Goal: Task Accomplishment & Management: Manage account settings

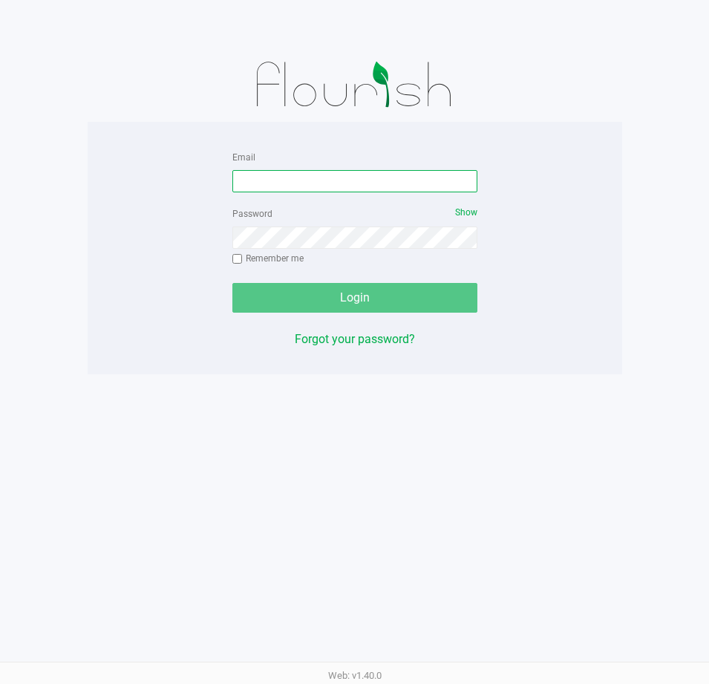
click at [299, 180] on input "Email" at bounding box center [354, 181] width 245 height 22
type input "[EMAIL_ADDRESS][DOMAIN_NAME]"
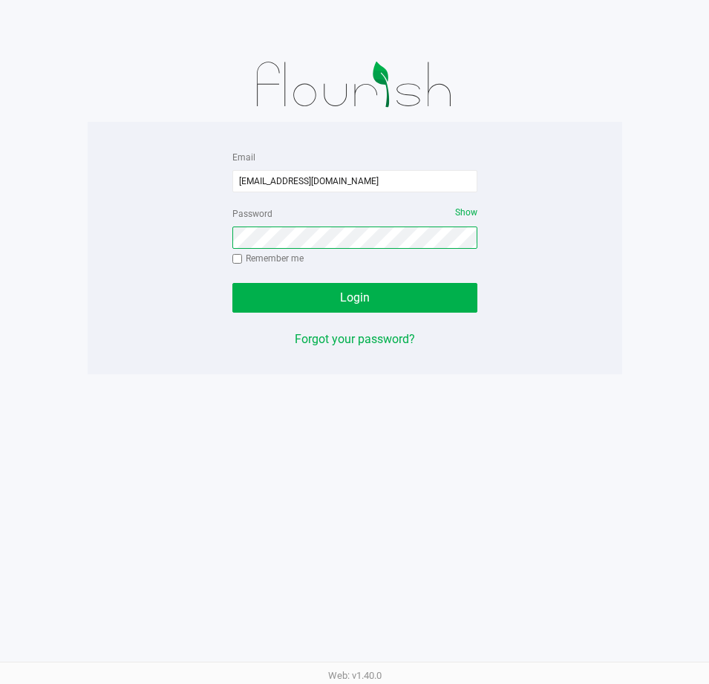
click at [232, 283] on button "Login" at bounding box center [354, 298] width 245 height 30
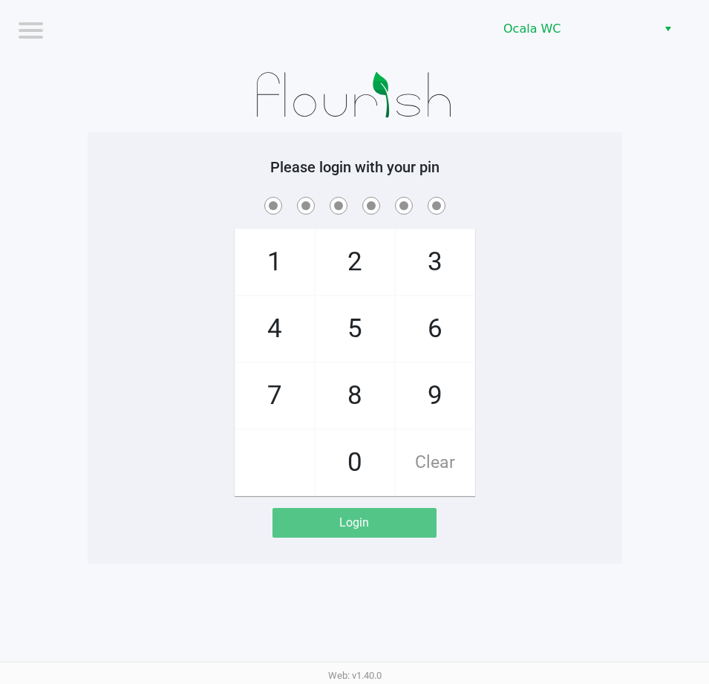
click at [521, 182] on div "Please login with your pin 1 4 7 2 5 8 0 3 6 9 Clear Login" at bounding box center [355, 348] width 535 height 380
checkbox input "true"
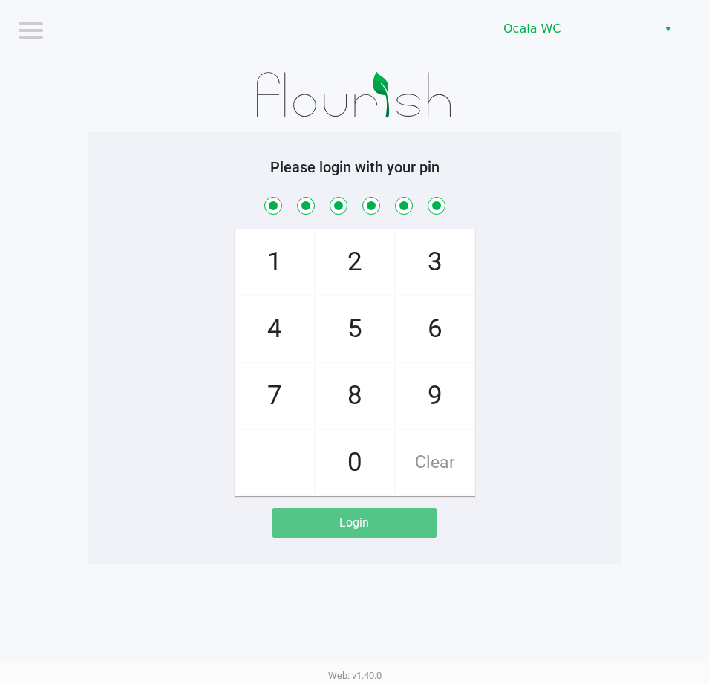
checkbox input "true"
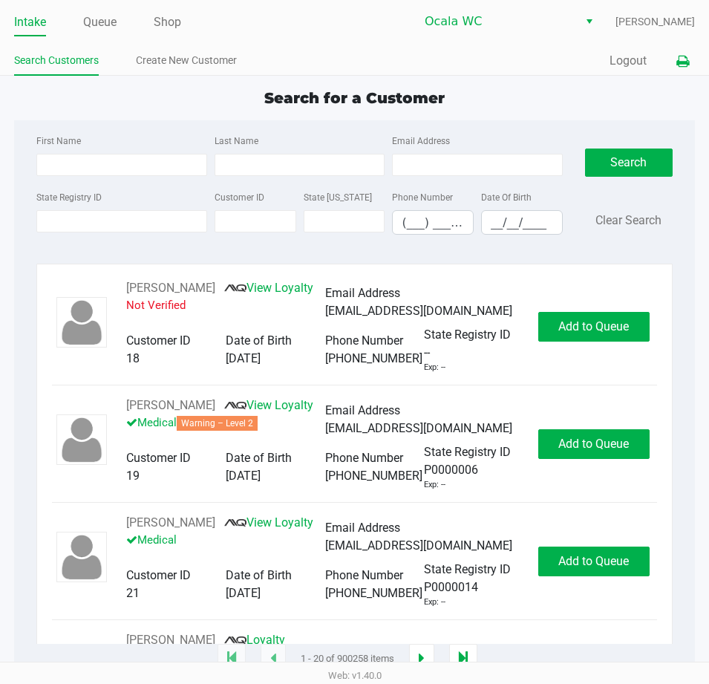
click at [683, 59] on icon at bounding box center [683, 61] width 13 height 10
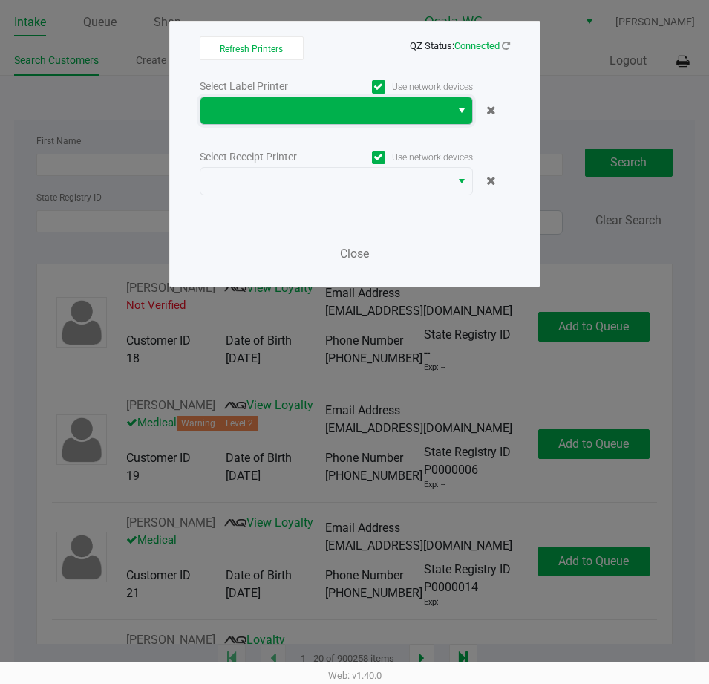
click at [233, 113] on span at bounding box center [325, 111] width 232 height 18
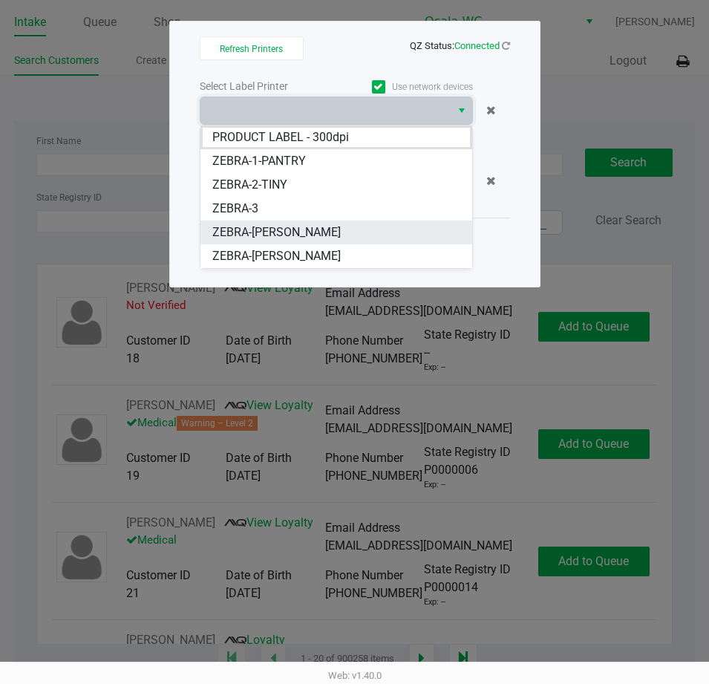
click at [249, 237] on span "ZEBRA-BRANDY-CLARK" at bounding box center [276, 233] width 128 height 18
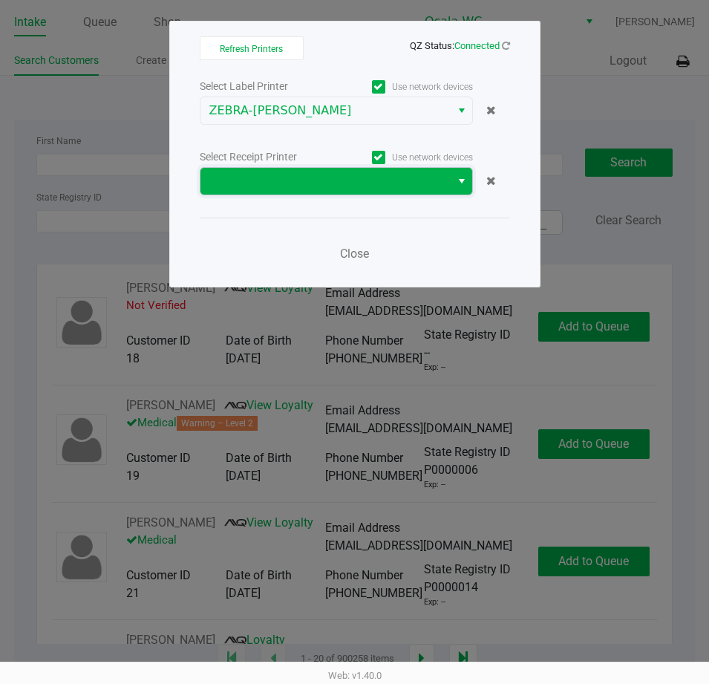
click at [264, 181] on span at bounding box center [325, 181] width 232 height 18
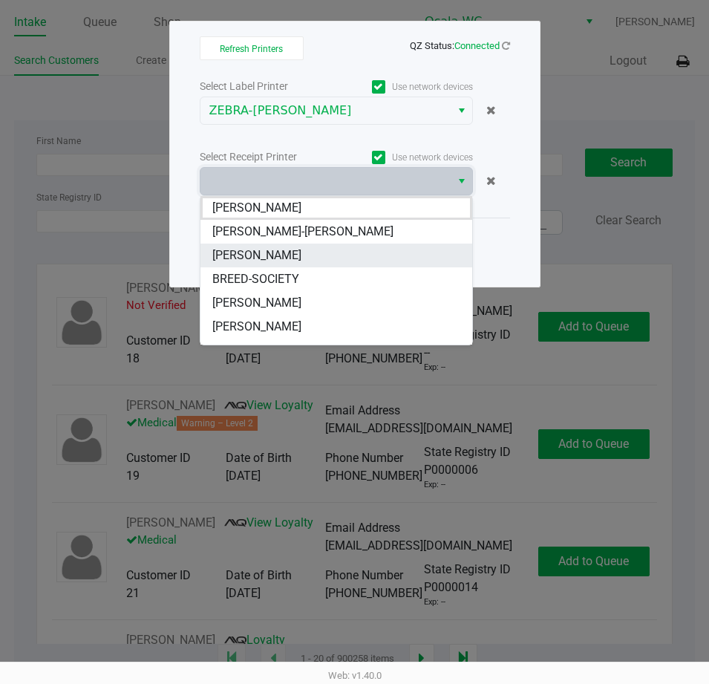
click at [247, 250] on span "[PERSON_NAME]" at bounding box center [256, 256] width 89 height 18
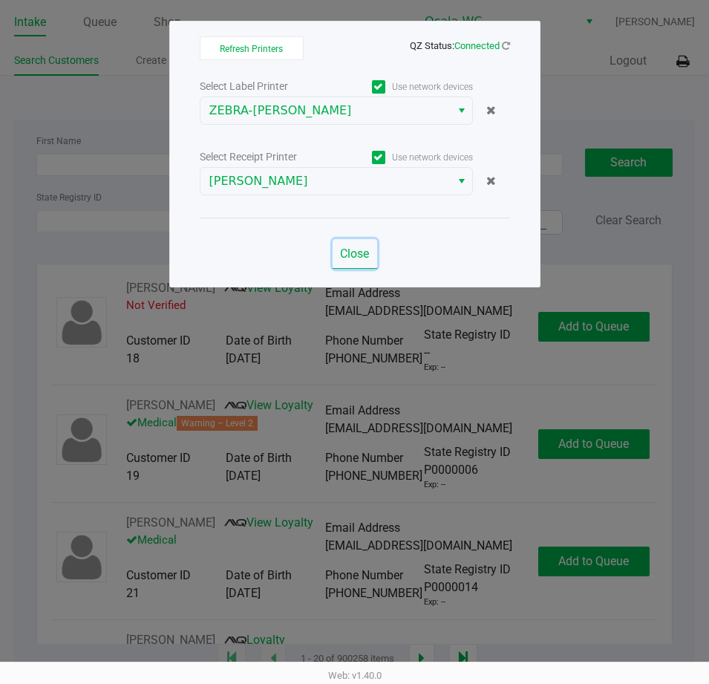
click at [349, 250] on span "Close" at bounding box center [354, 254] width 29 height 14
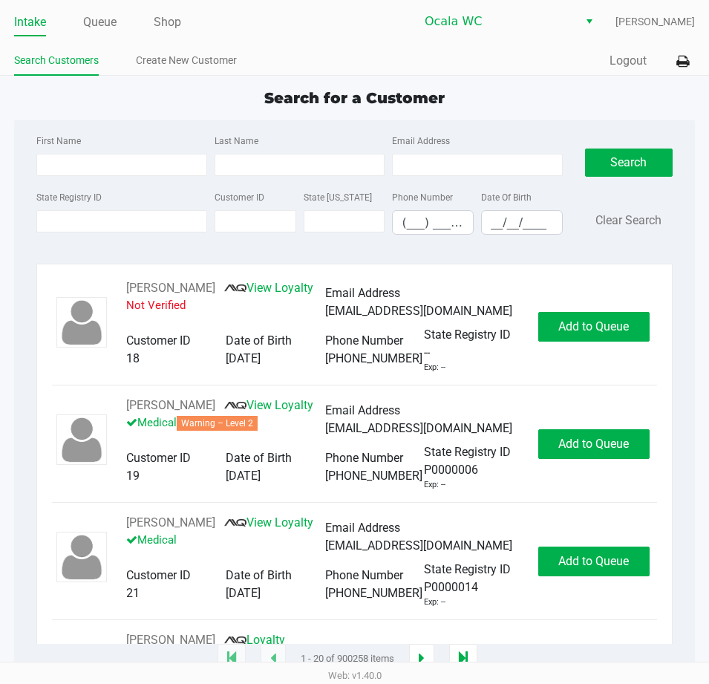
click at [524, 105] on div "Search for a Customer" at bounding box center [354, 98] width 703 height 22
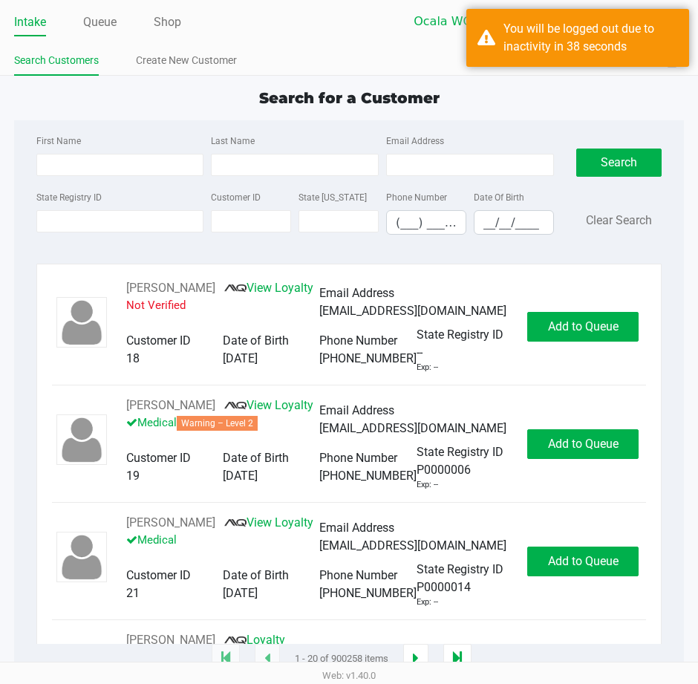
click at [379, 43] on div "Intake Queue Shop Ocala WC John Laughlin Search Customers Create New Customer Q…" at bounding box center [349, 38] width 698 height 76
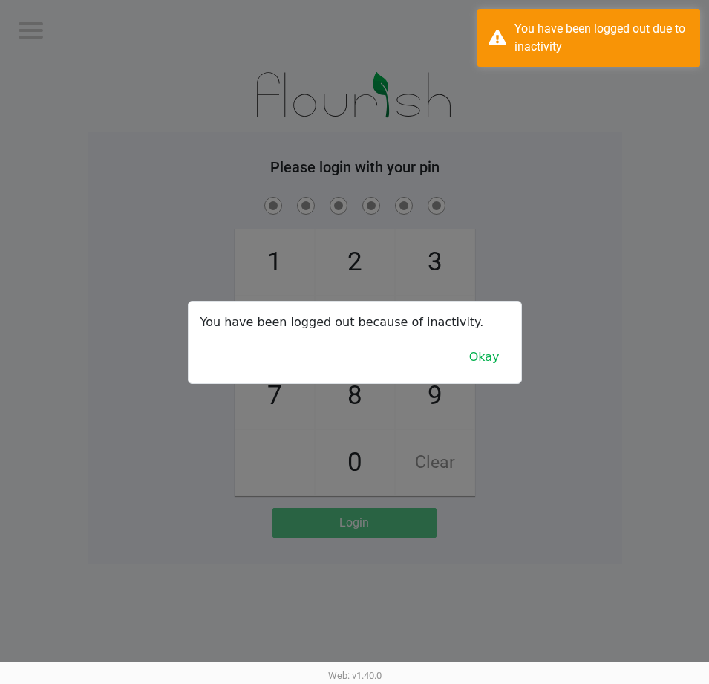
click at [498, 357] on button "Okay" at bounding box center [485, 357] width 50 height 28
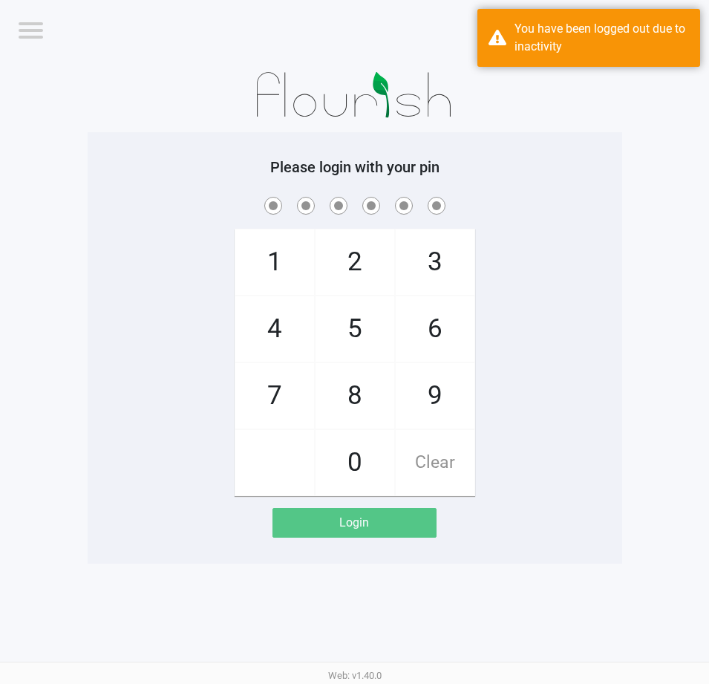
click at [541, 264] on div "1 4 7 2 5 8 0 3 6 9 Clear" at bounding box center [355, 345] width 535 height 302
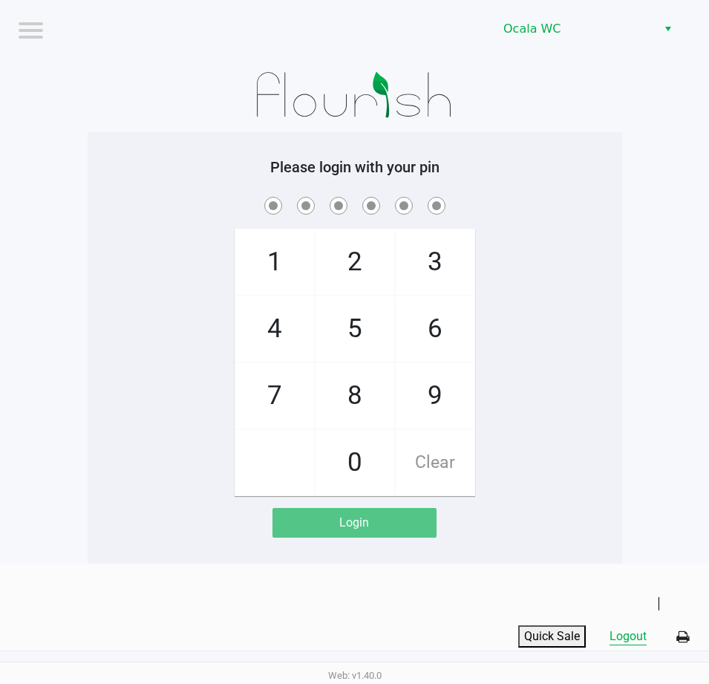
click at [615, 642] on button "Logout" at bounding box center [628, 637] width 37 height 18
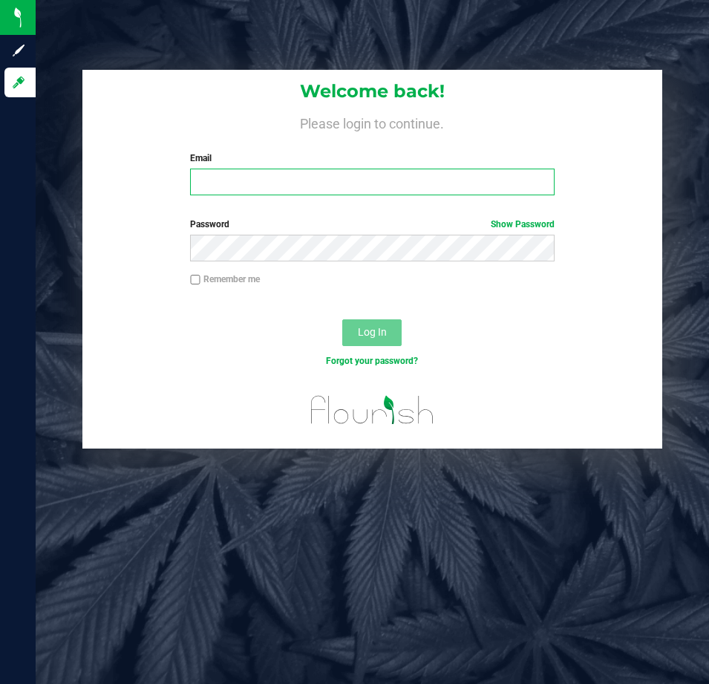
click at [217, 180] on input "Email" at bounding box center [372, 182] width 365 height 27
type input "[EMAIL_ADDRESS][DOMAIN_NAME]"
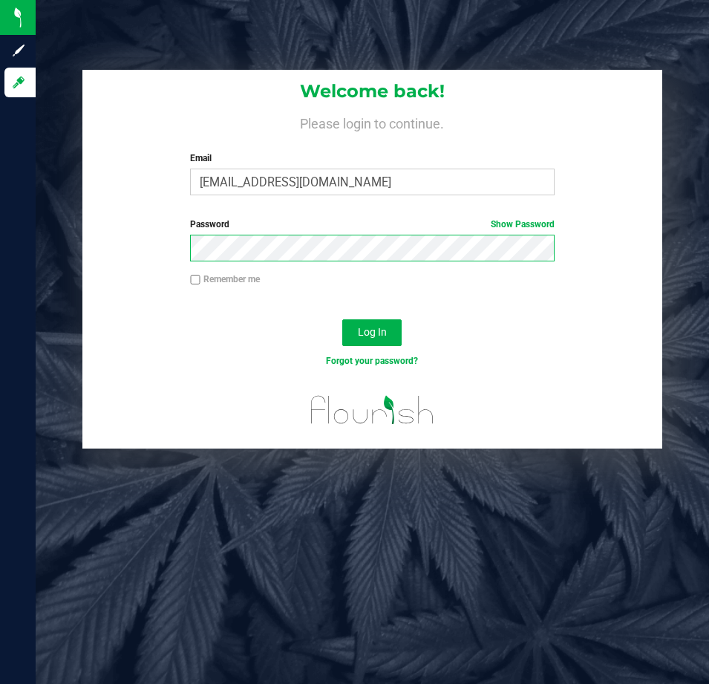
click at [342, 319] on button "Log In" at bounding box center [371, 332] width 59 height 27
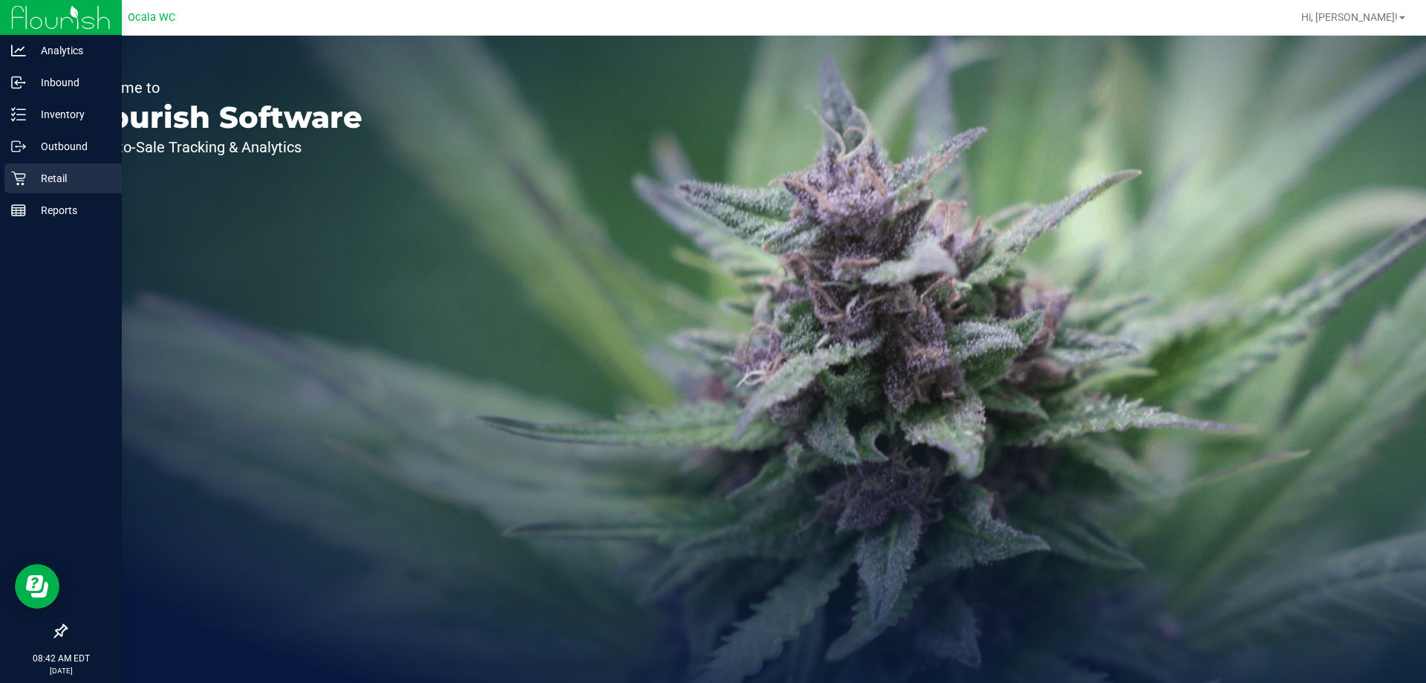
click at [56, 185] on p "Retail" at bounding box center [70, 178] width 89 height 18
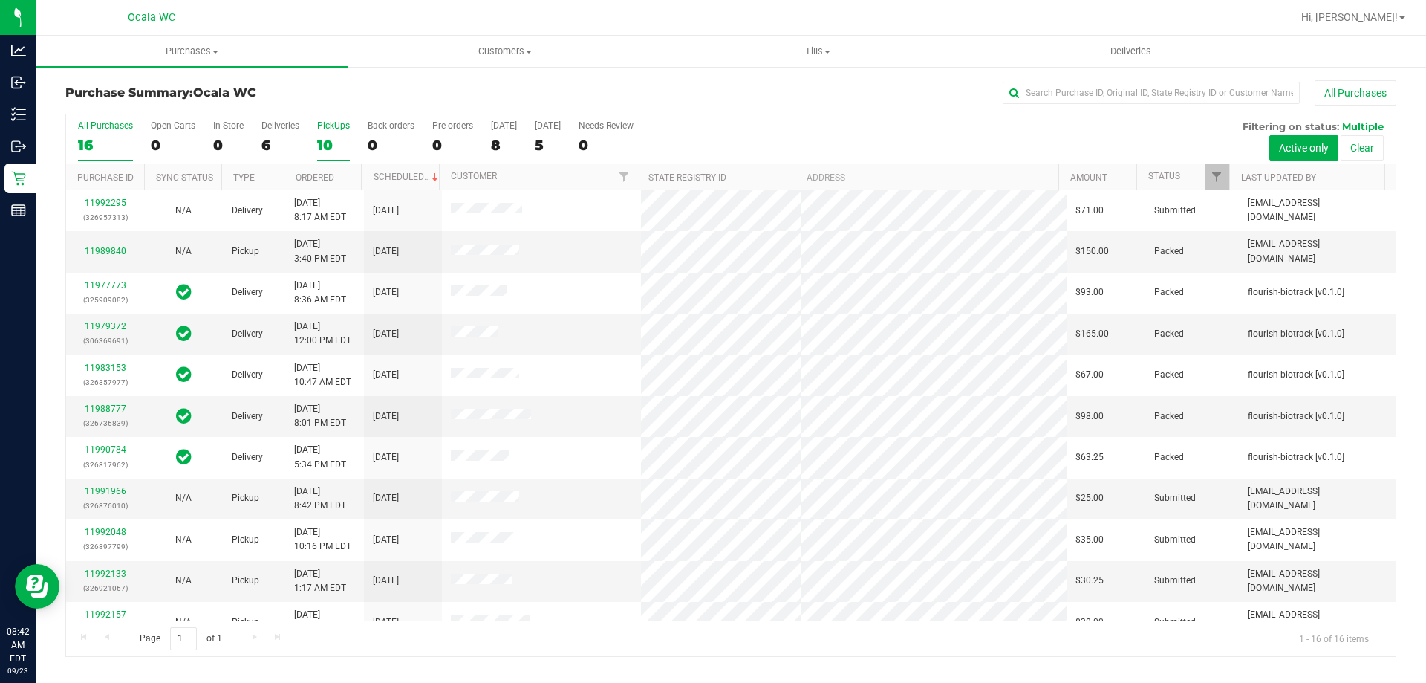
click at [328, 150] on div "10" at bounding box center [333, 145] width 33 height 17
click at [0, 0] on input "PickUps 10" at bounding box center [0, 0] width 0 height 0
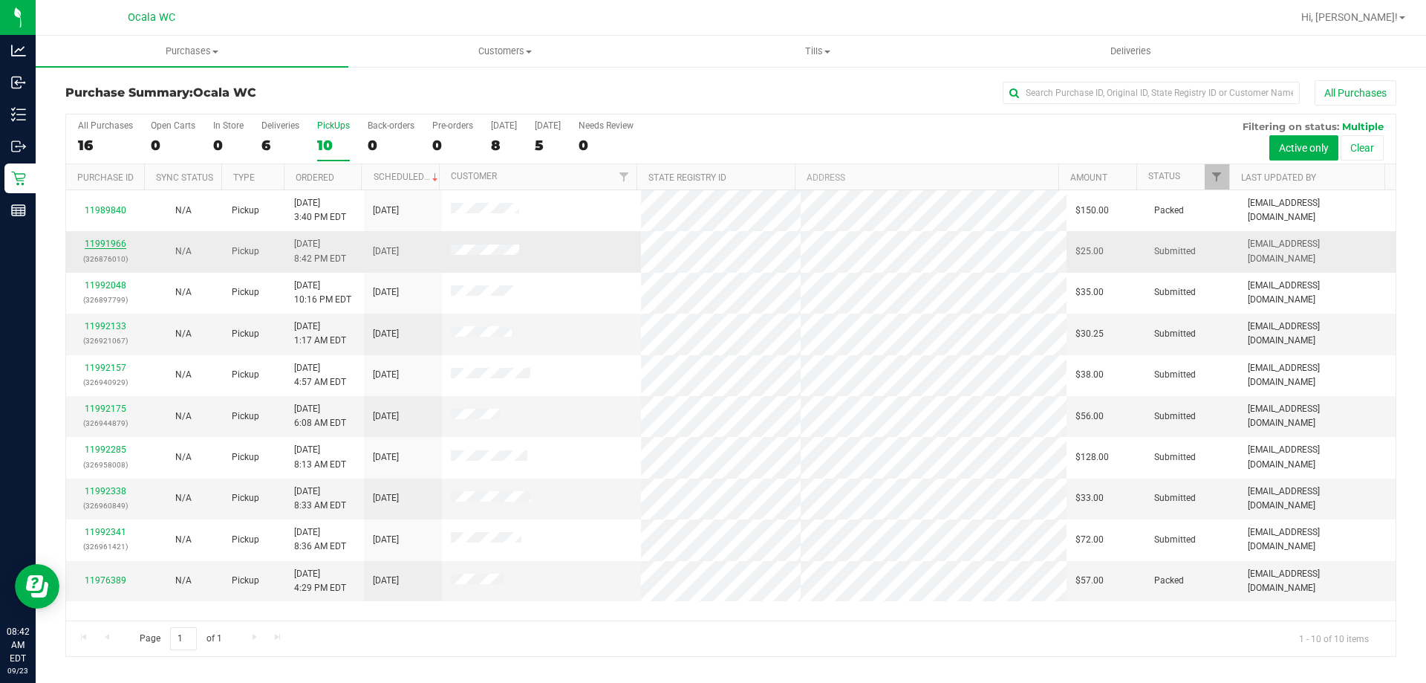
click at [104, 240] on link "11991966" at bounding box center [106, 243] width 42 height 10
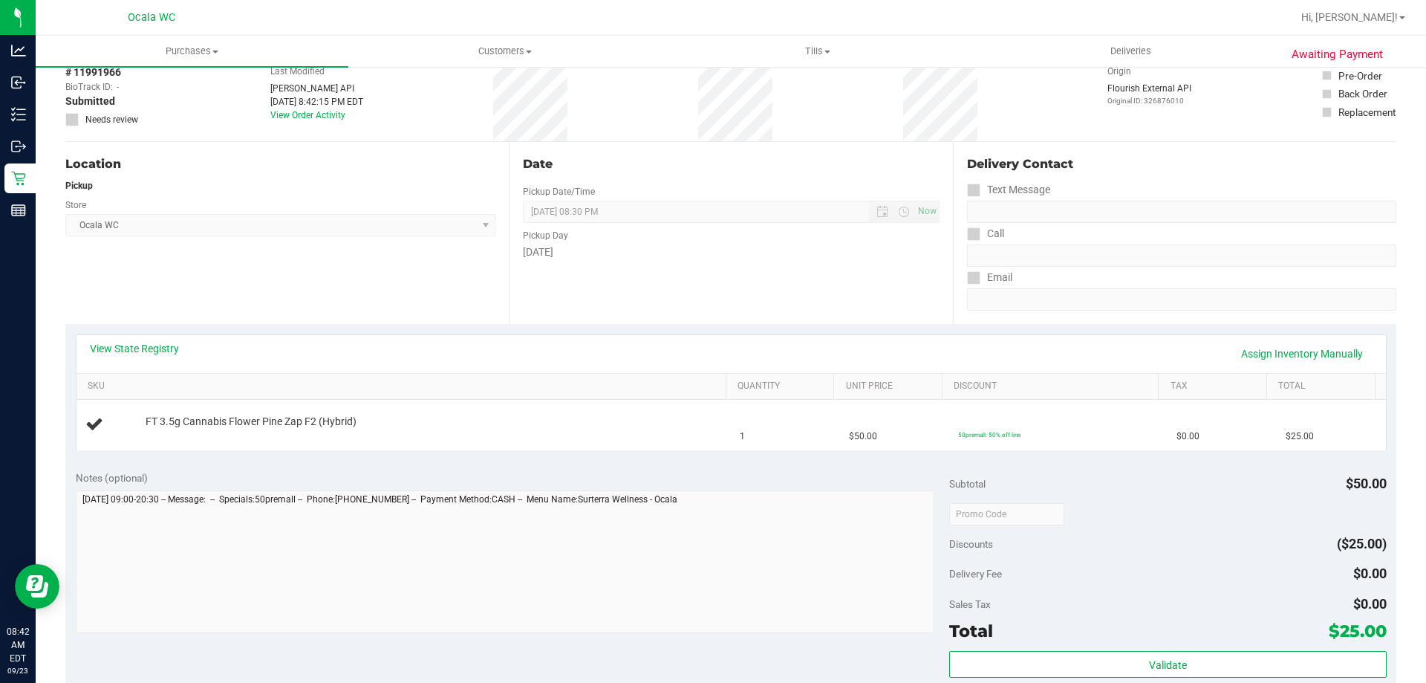
scroll to position [149, 0]
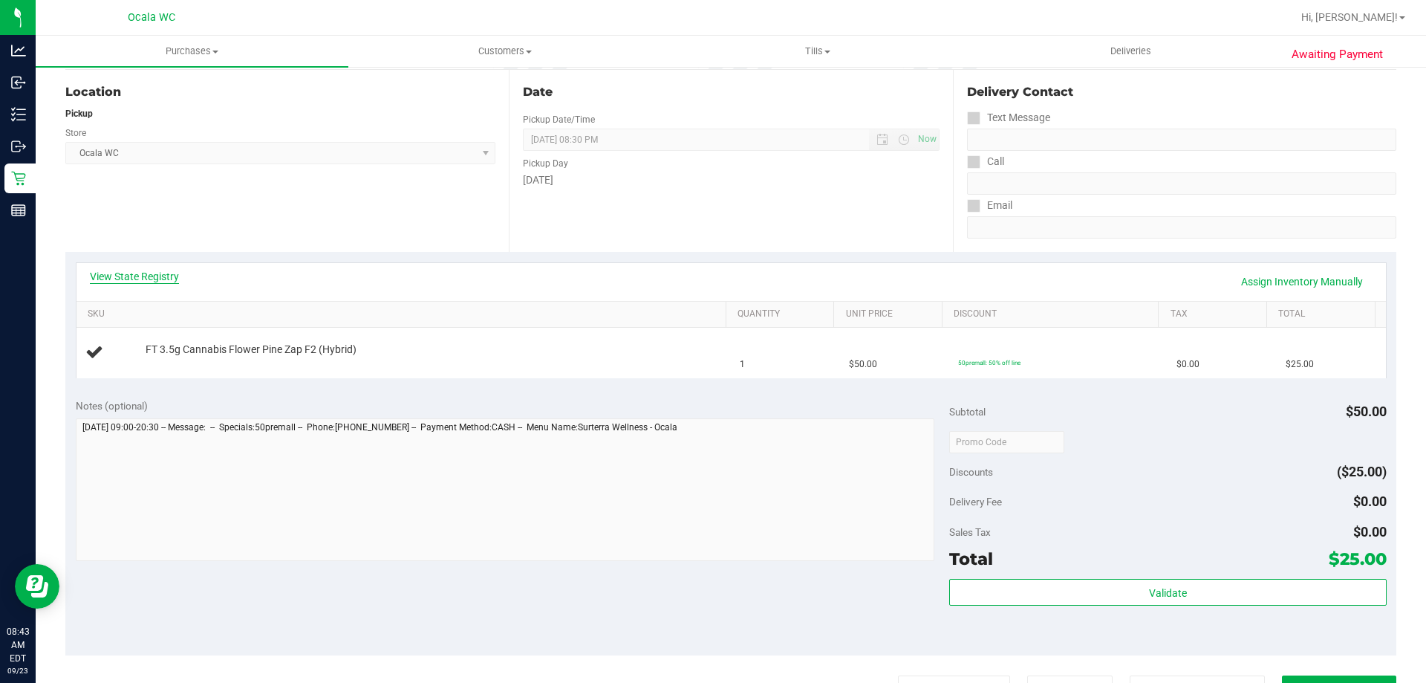
click at [127, 272] on link "View State Registry" at bounding box center [134, 276] width 89 height 15
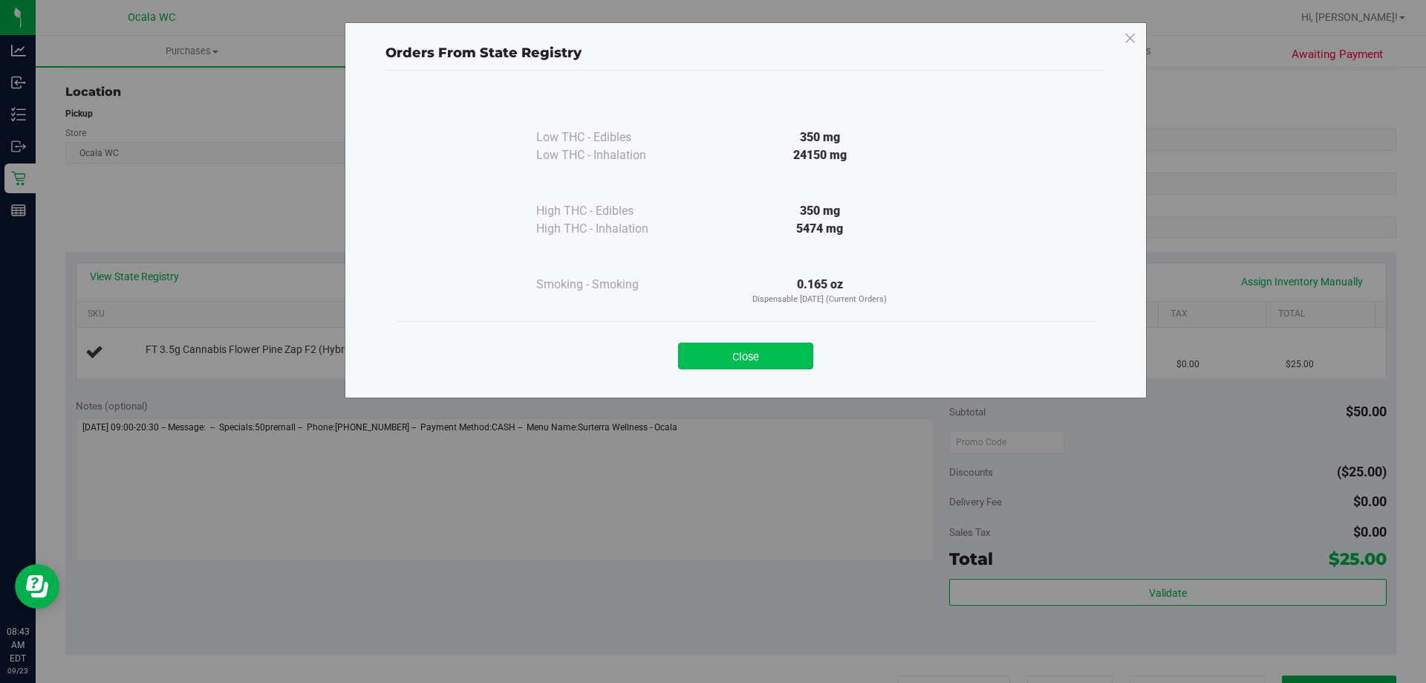
click at [709, 358] on button "Close" at bounding box center [745, 355] width 135 height 27
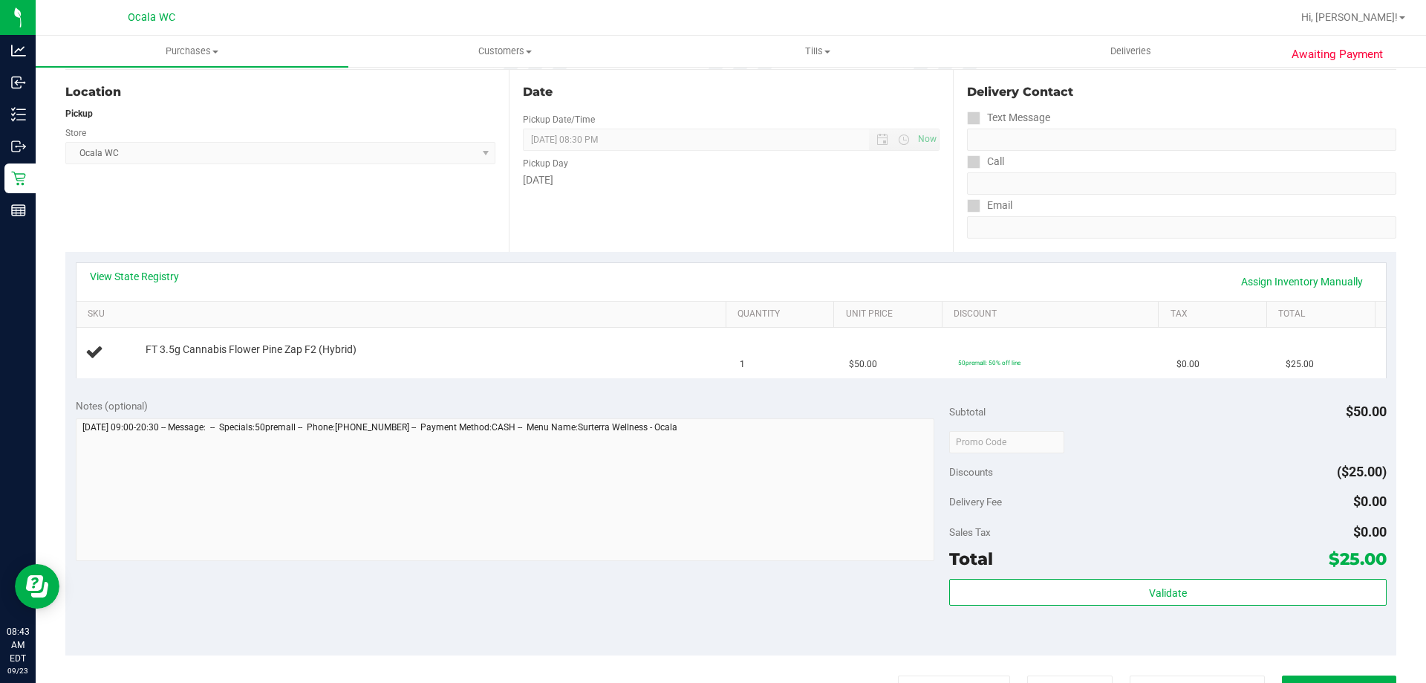
click at [488, 260] on div "View State Registry Assign Inventory Manually SKU Quantity Unit Price Discount …" at bounding box center [730, 320] width 1331 height 136
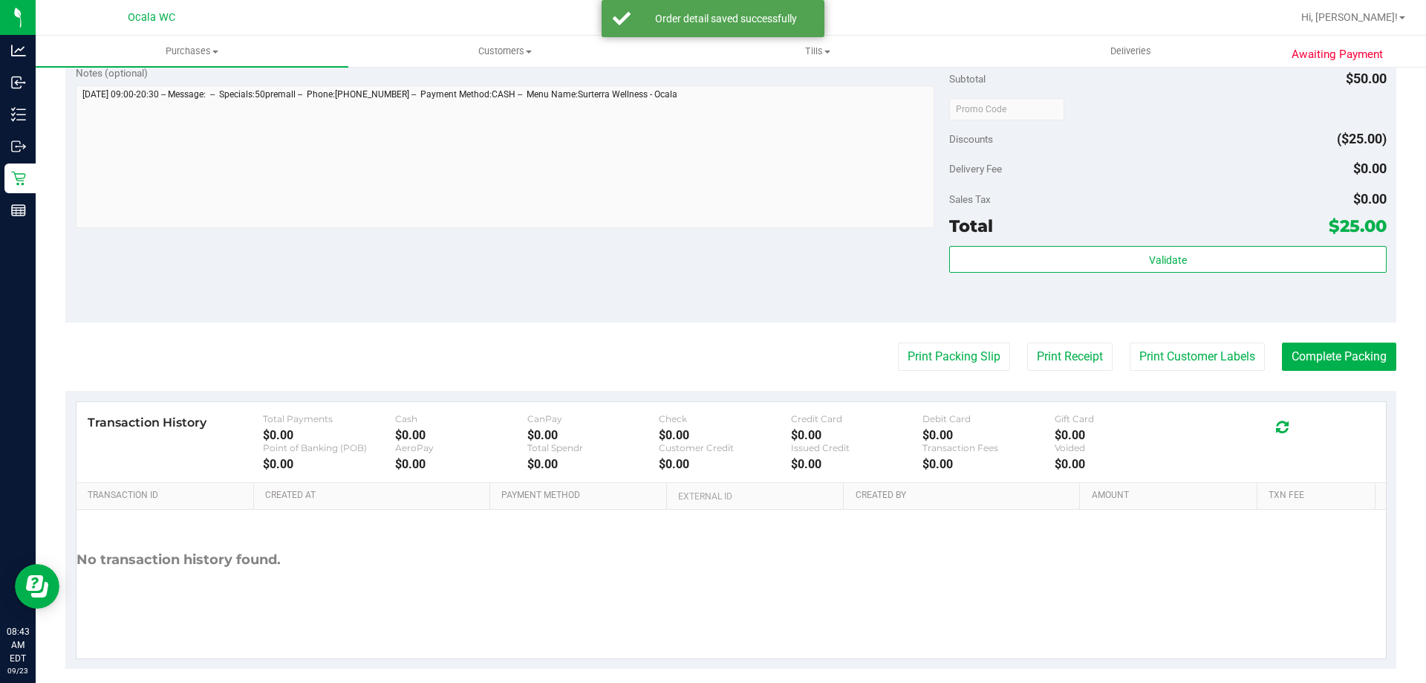
scroll to position [520, 0]
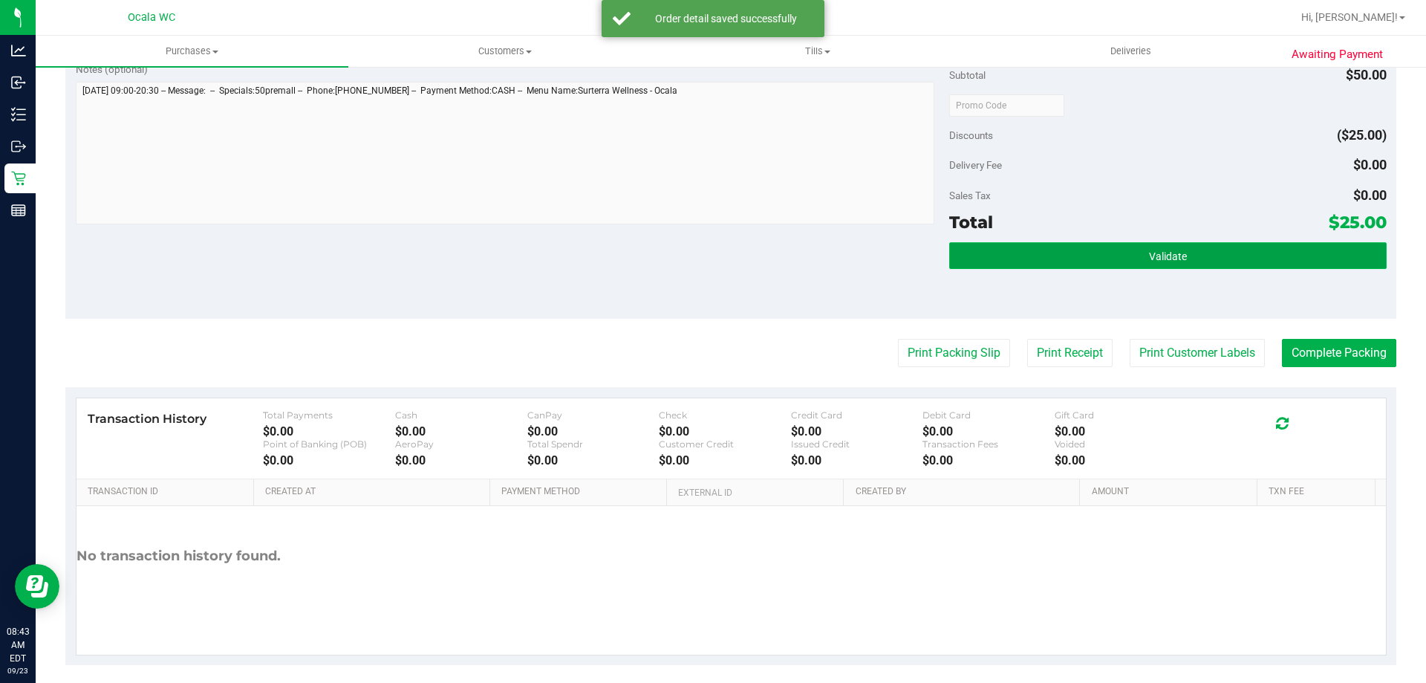
click at [709, 253] on span "Validate" at bounding box center [1168, 256] width 38 height 12
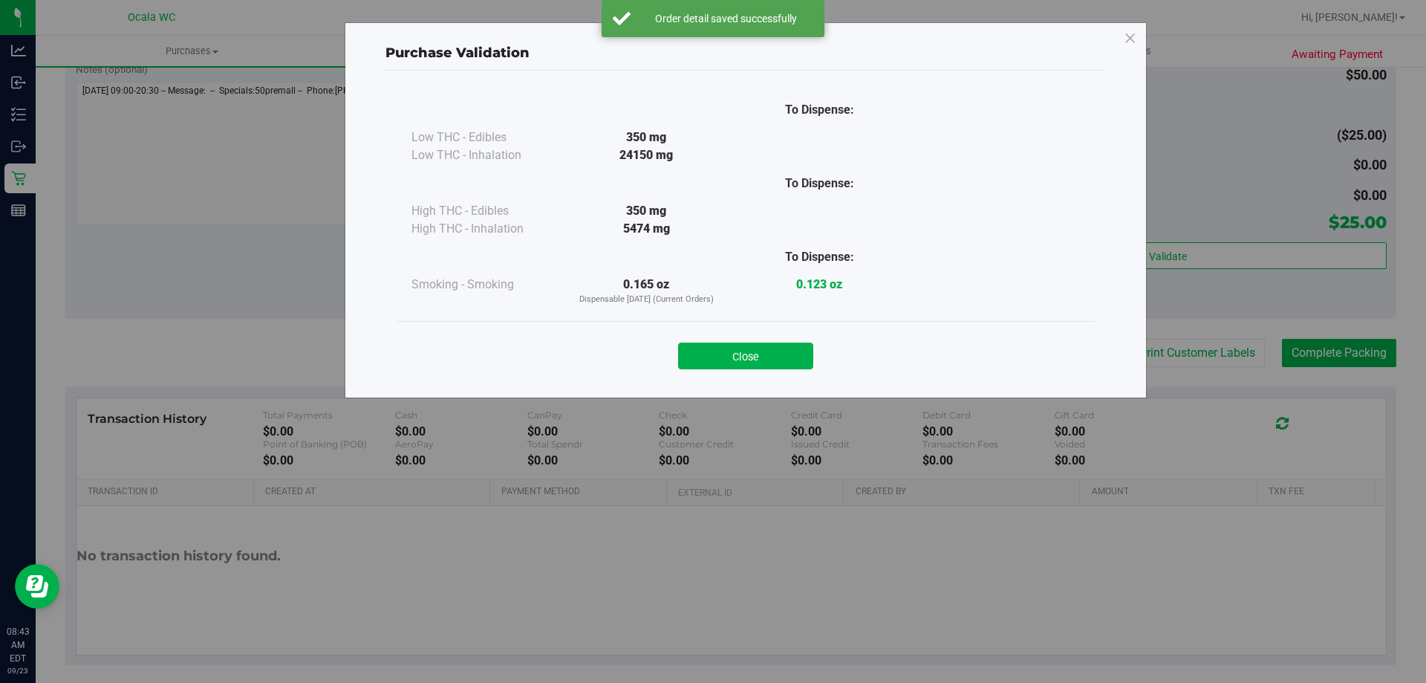
drag, startPoint x: 732, startPoint y: 346, endPoint x: 759, endPoint y: 357, distance: 29.4
click at [709, 346] on button "Close" at bounding box center [745, 355] width 135 height 27
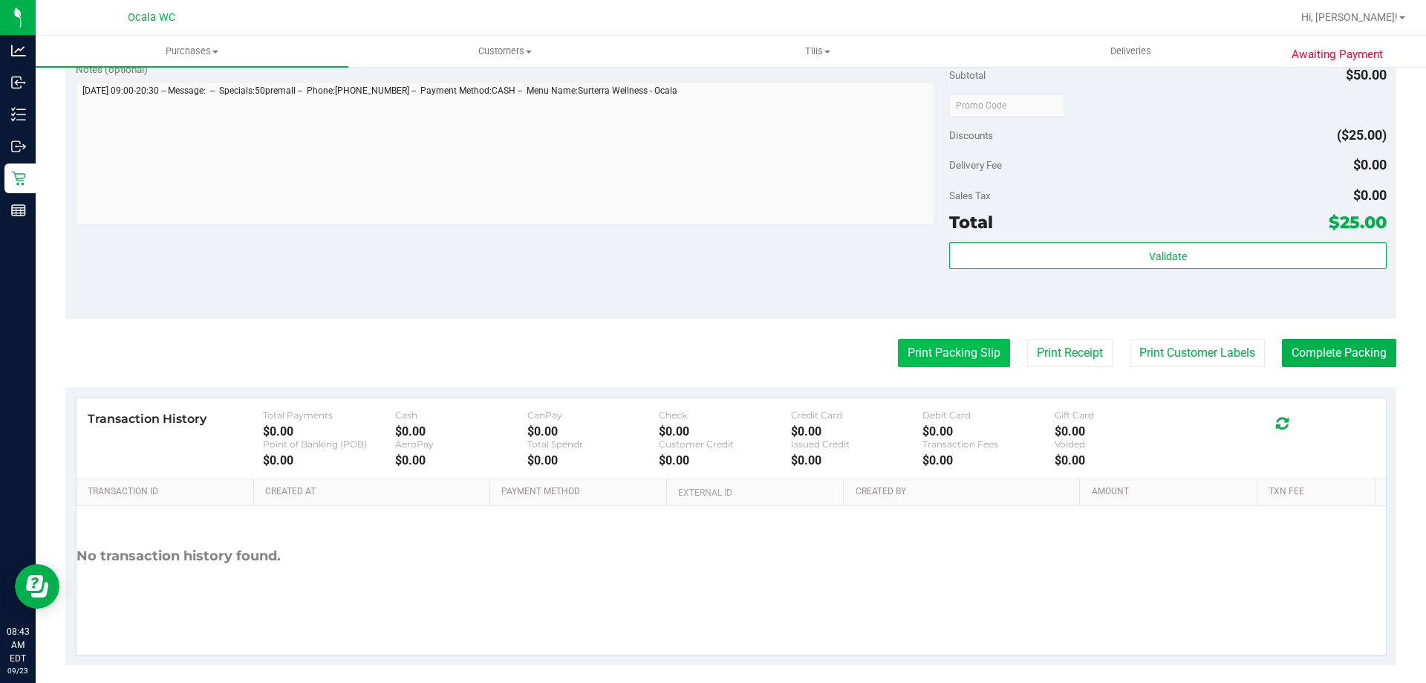
click at [709, 353] on button "Print Packing Slip" at bounding box center [954, 353] width 112 height 28
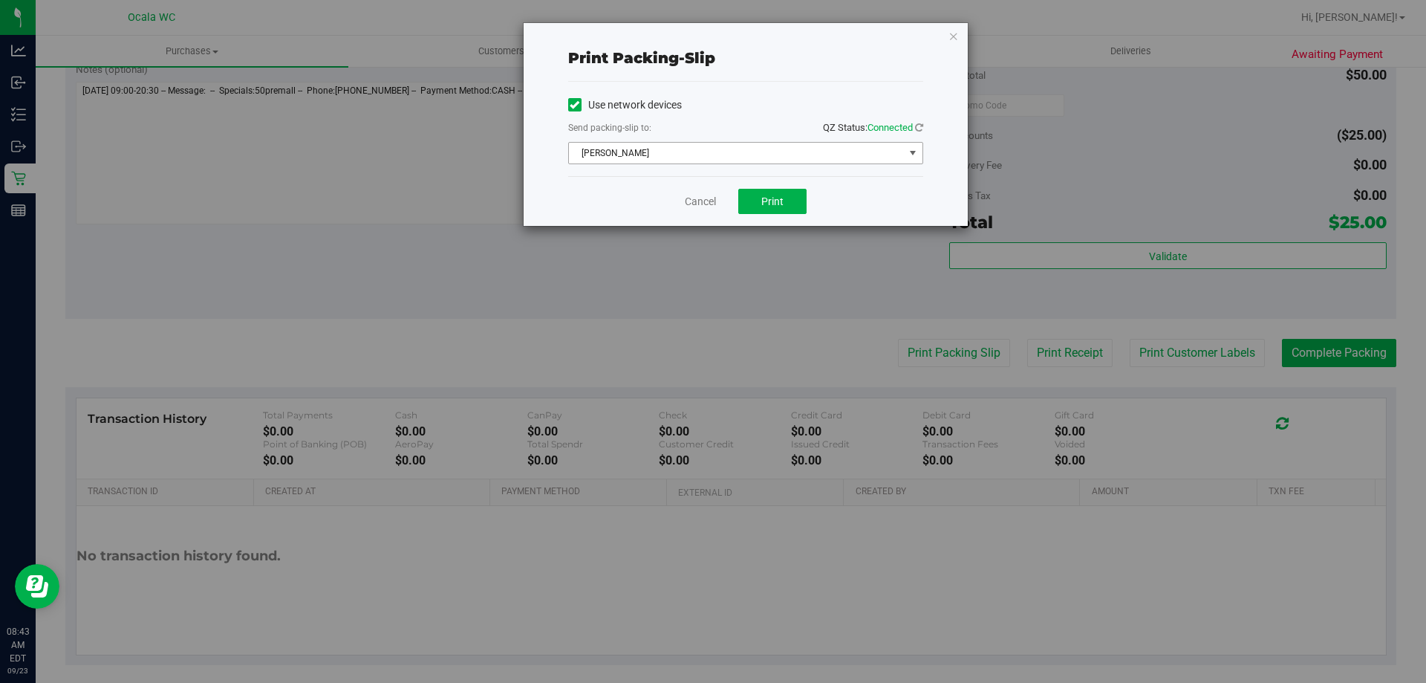
click at [680, 156] on span "BRAD-PITT" at bounding box center [736, 153] width 335 height 21
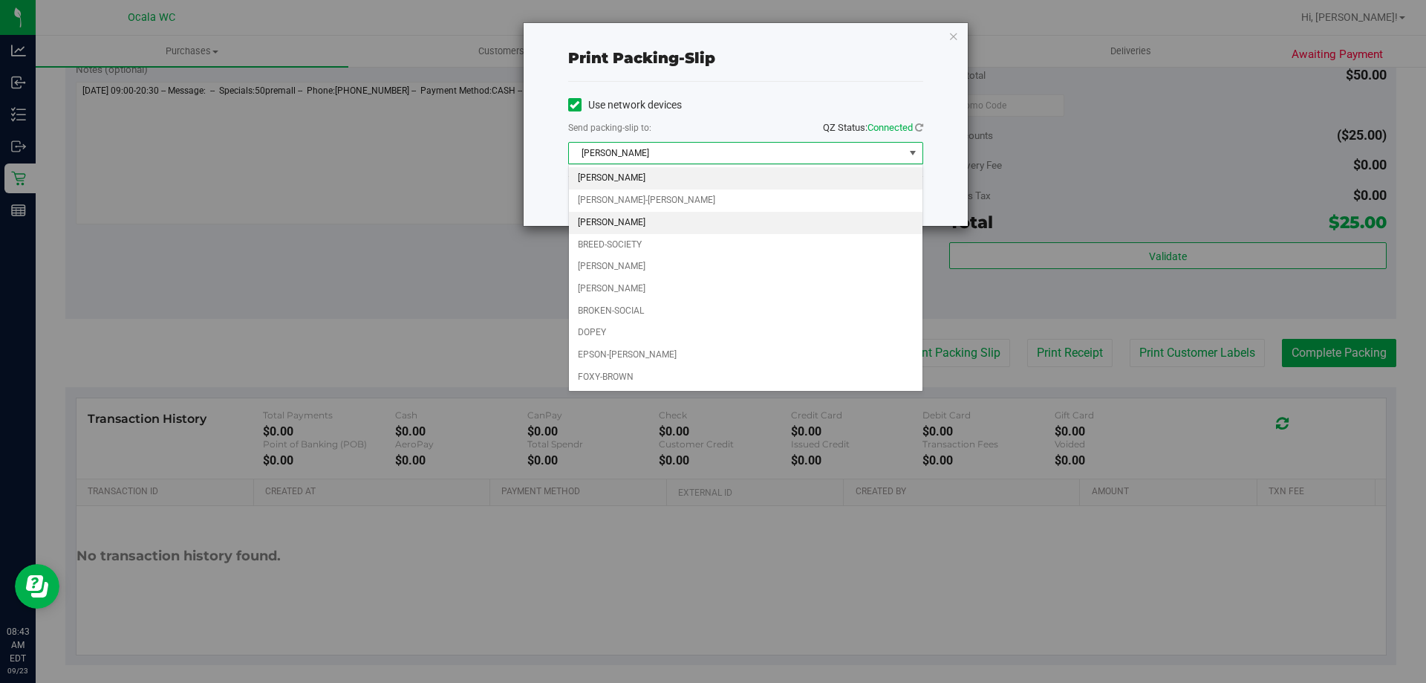
click at [602, 227] on li "BRANDY-CLARK" at bounding box center [746, 223] width 354 height 22
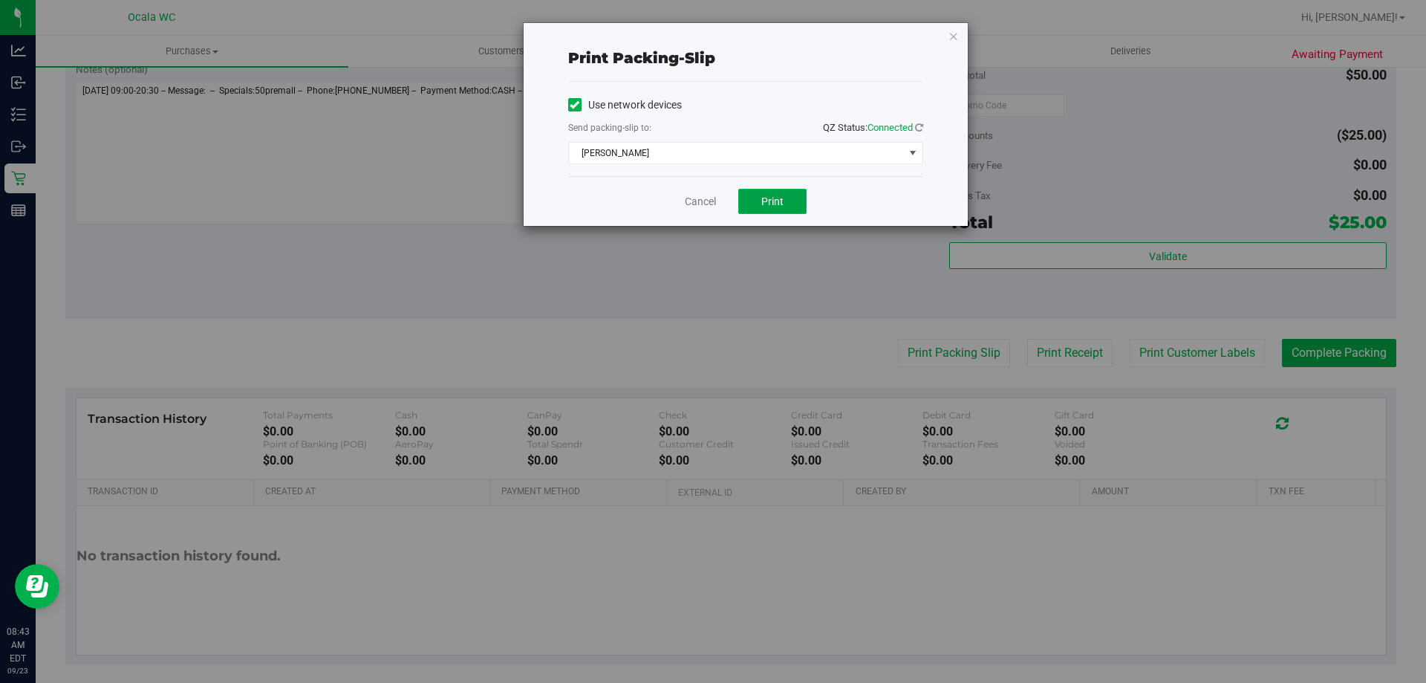
click at [709, 201] on span "Print" at bounding box center [772, 201] width 22 height 12
click at [700, 201] on link "Cancel" at bounding box center [700, 202] width 31 height 16
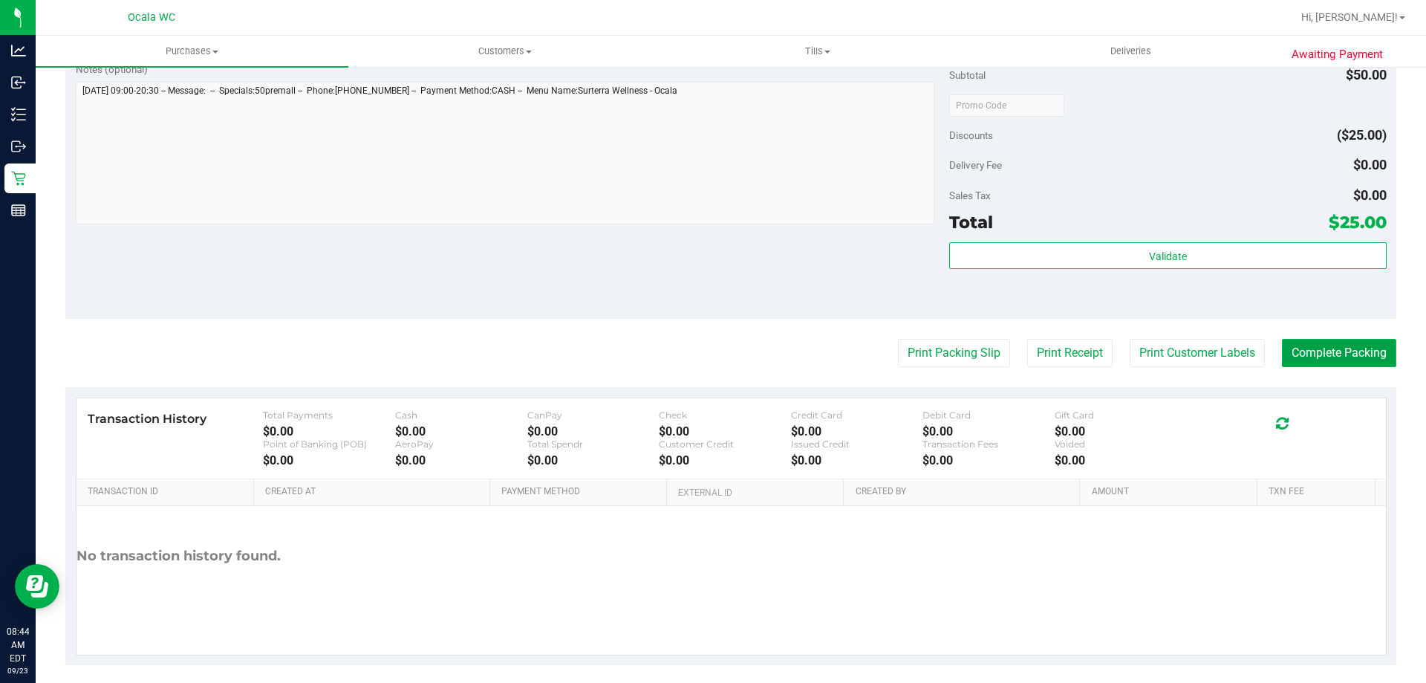
drag, startPoint x: 1326, startPoint y: 356, endPoint x: 1272, endPoint y: 347, distance: 54.2
click at [709, 355] on button "Complete Packing" at bounding box center [1339, 353] width 114 height 28
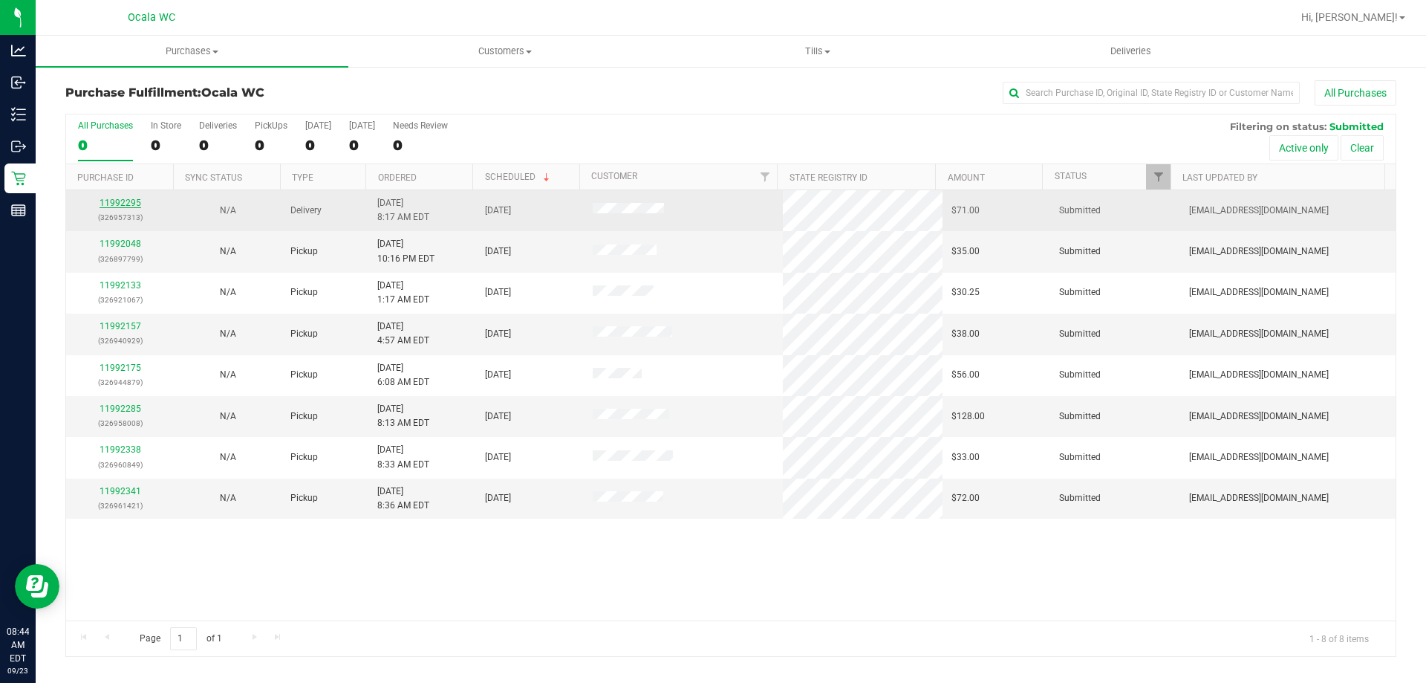
click at [110, 200] on link "11992295" at bounding box center [121, 203] width 42 height 10
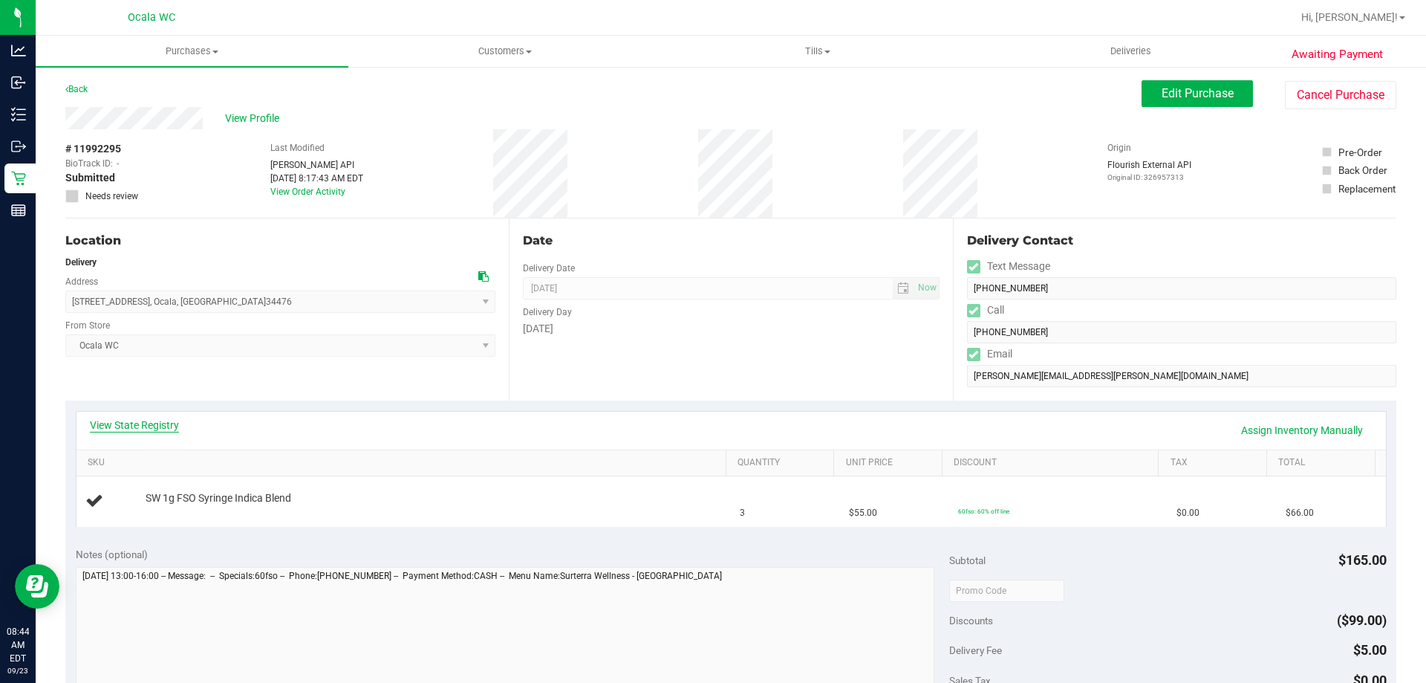
click at [129, 428] on link "View State Registry" at bounding box center [134, 424] width 89 height 15
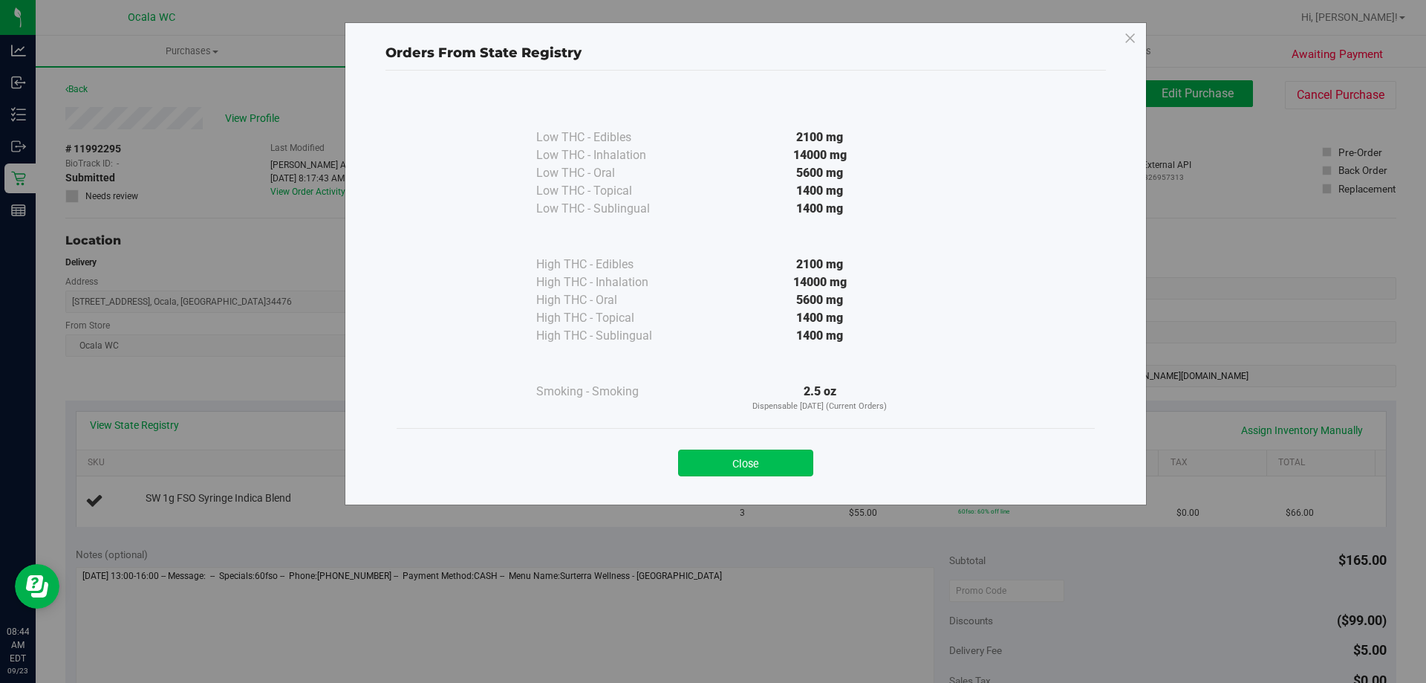
click at [704, 459] on button "Close" at bounding box center [745, 462] width 135 height 27
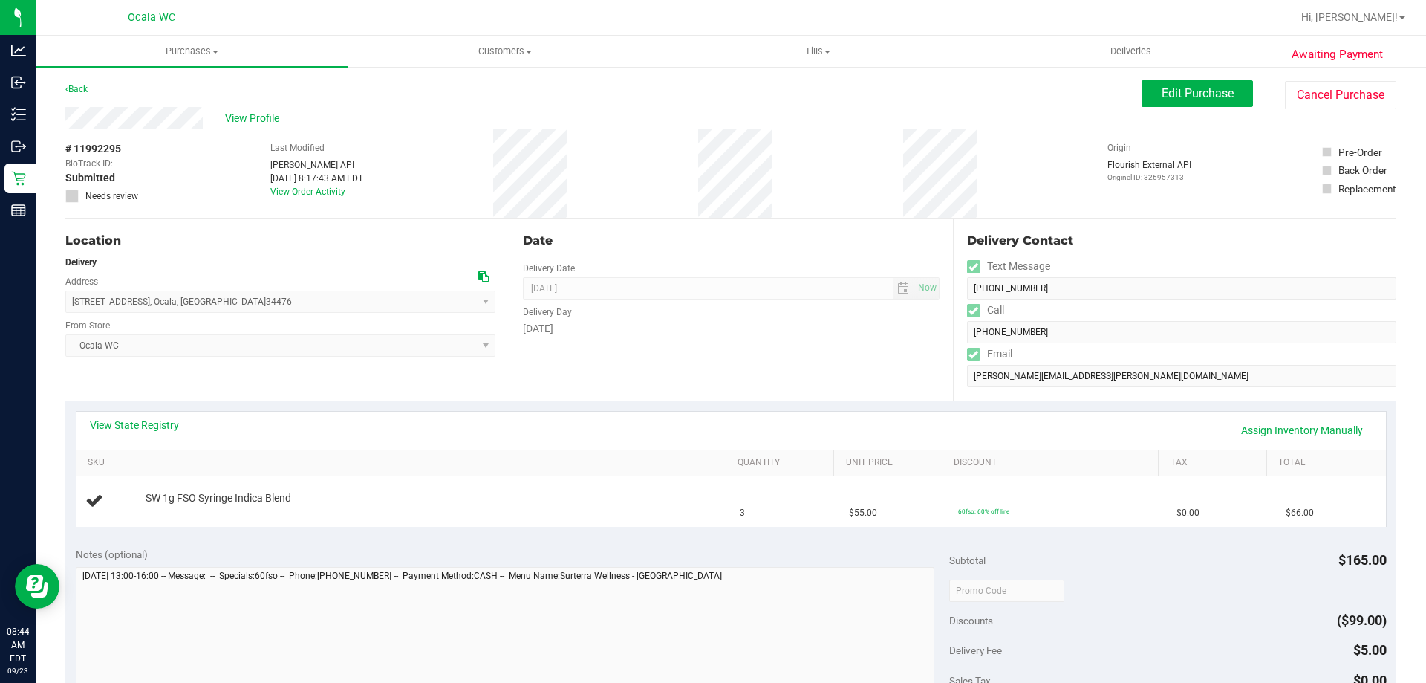
click at [440, 367] on div "Location Delivery Address 4360 SW 110th Ln , Ocala , FL 34476 Select address 43…" at bounding box center [286, 309] width 443 height 182
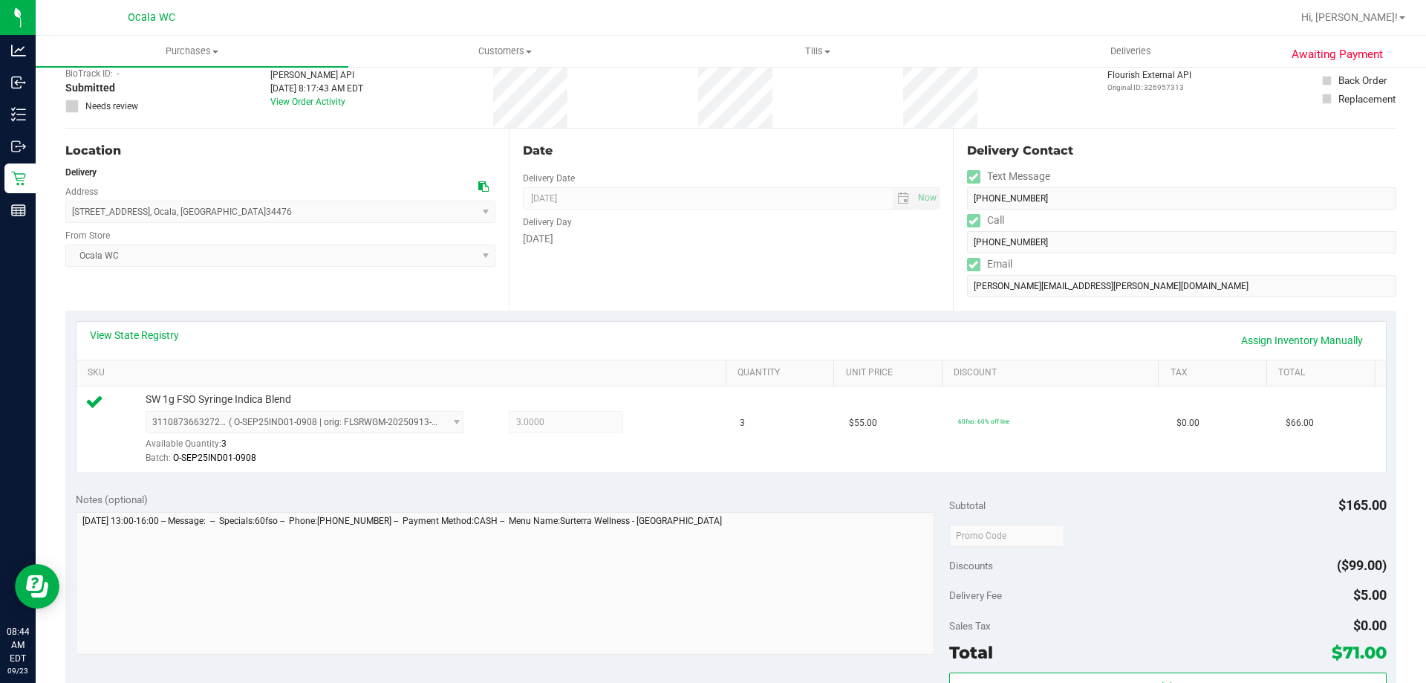
scroll to position [371, 0]
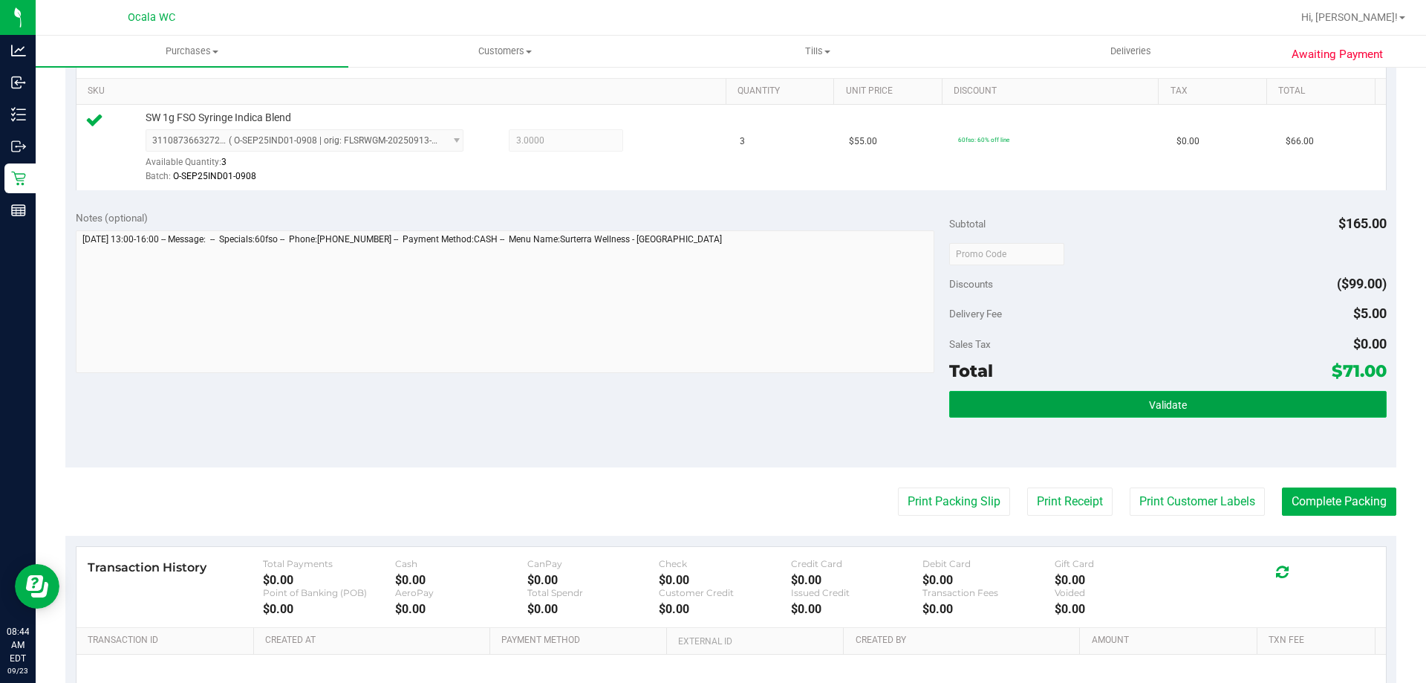
click at [709, 413] on button "Validate" at bounding box center [1167, 404] width 437 height 27
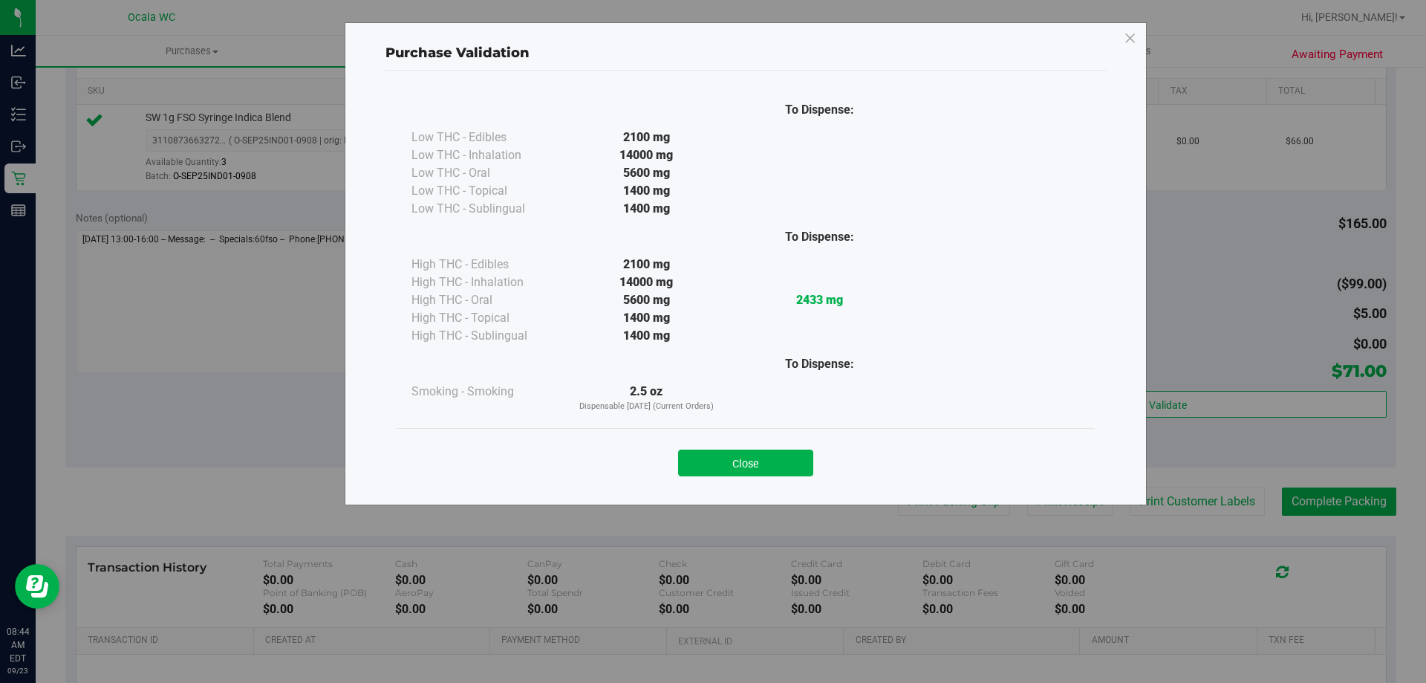
click at [709, 467] on button "Close" at bounding box center [745, 462] width 135 height 27
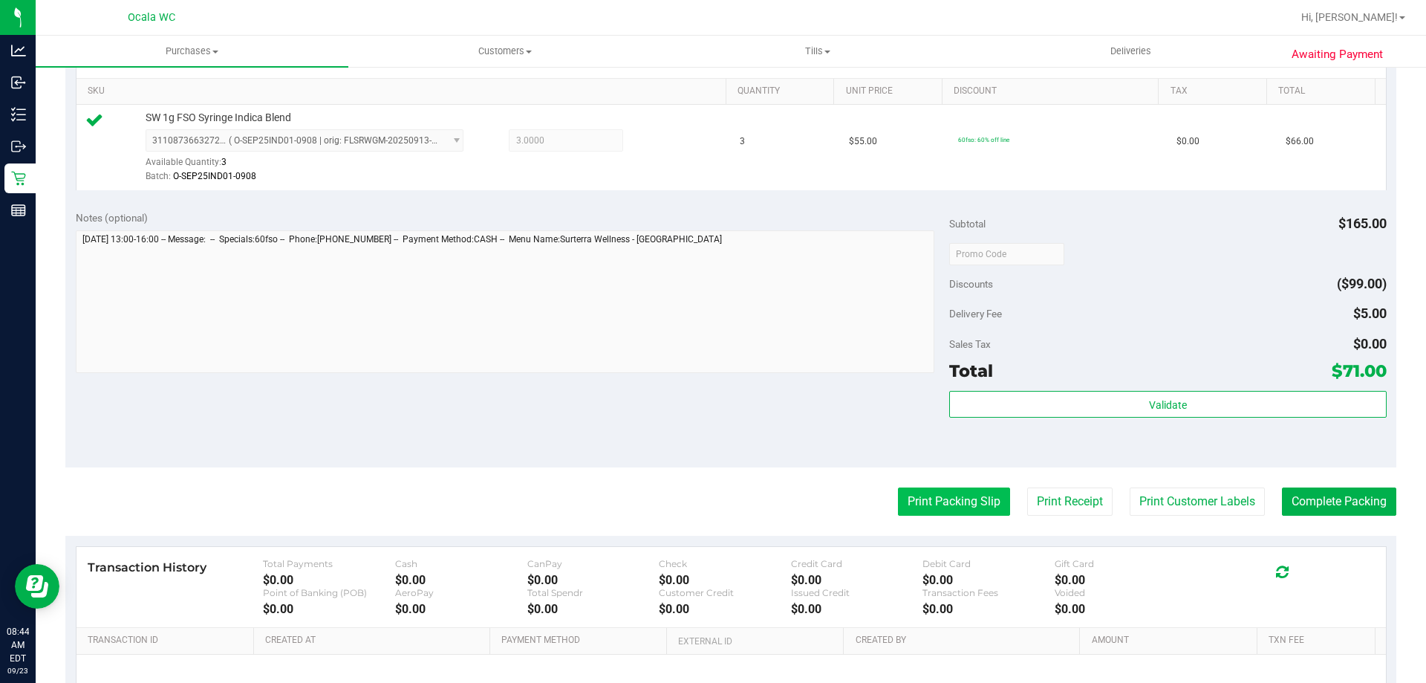
click at [709, 489] on button "Print Packing Slip" at bounding box center [954, 501] width 112 height 28
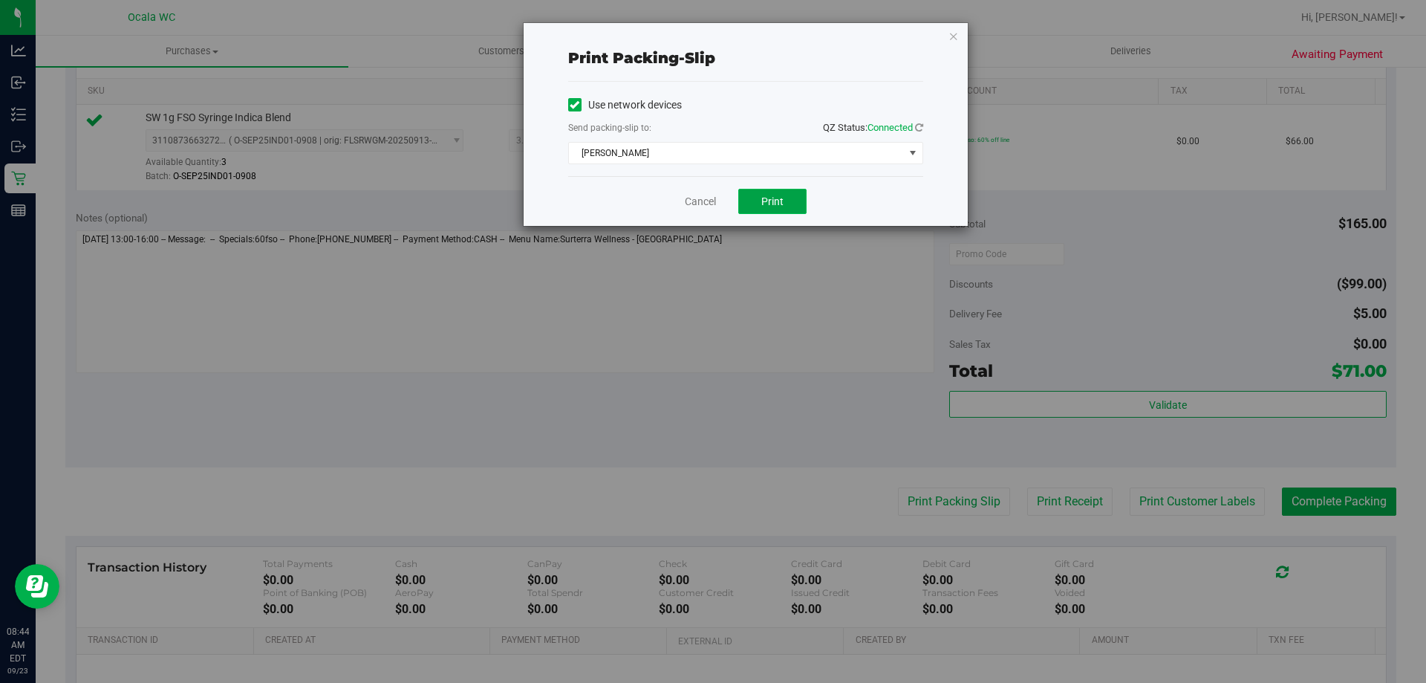
click at [709, 198] on span "Print" at bounding box center [772, 201] width 22 height 12
click at [683, 194] on div "Cancel Print" at bounding box center [745, 201] width 355 height 50
click at [692, 196] on link "Cancel" at bounding box center [700, 202] width 31 height 16
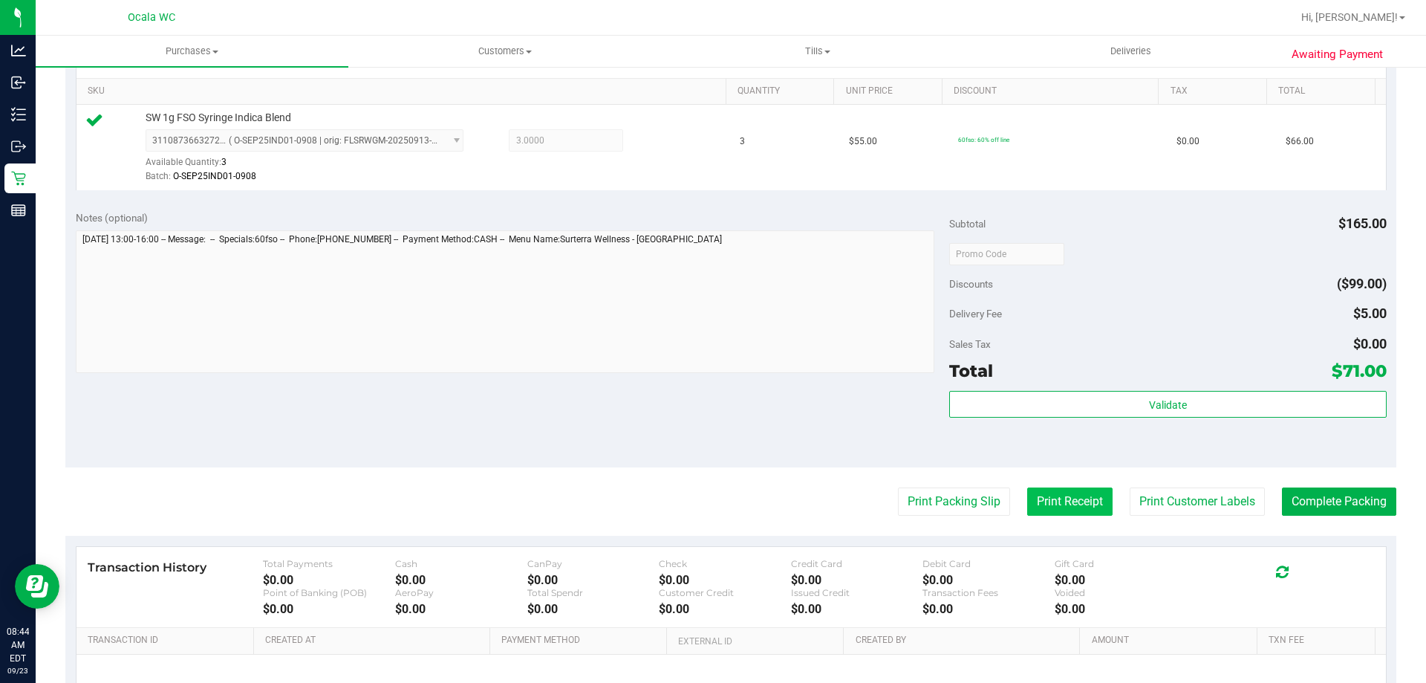
click at [709, 498] on button "Print Receipt" at bounding box center [1069, 501] width 85 height 28
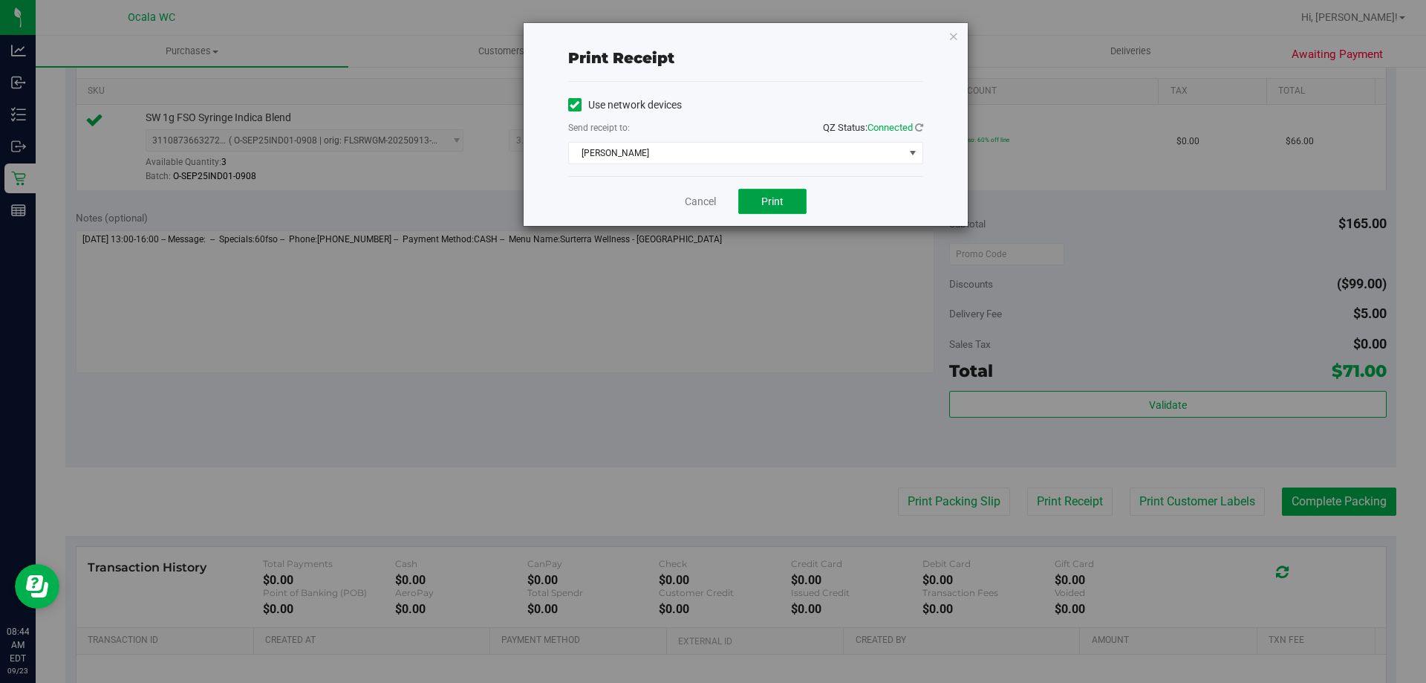
click at [709, 192] on button "Print" at bounding box center [772, 201] width 68 height 25
click at [709, 200] on button "Print" at bounding box center [772, 201] width 68 height 25
click at [693, 206] on link "Cancel" at bounding box center [700, 202] width 31 height 16
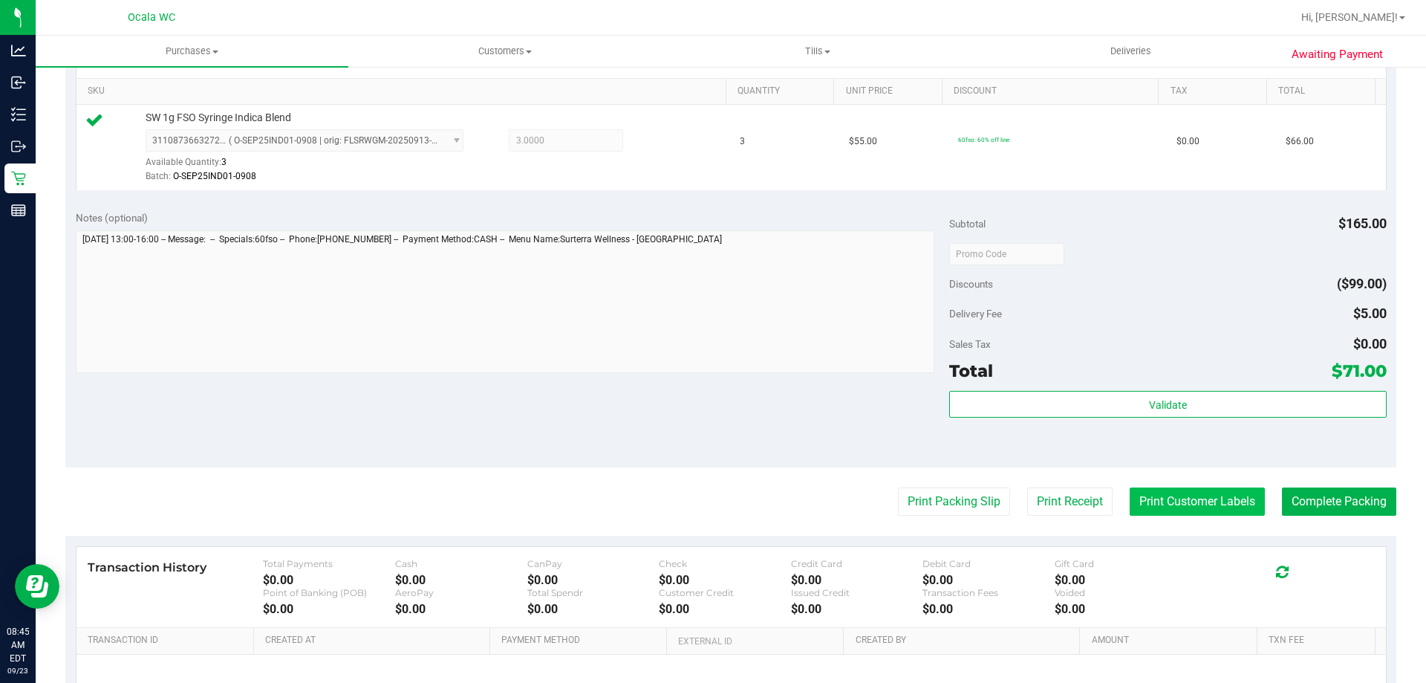
click at [709, 501] on button "Print Customer Labels" at bounding box center [1197, 501] width 135 height 28
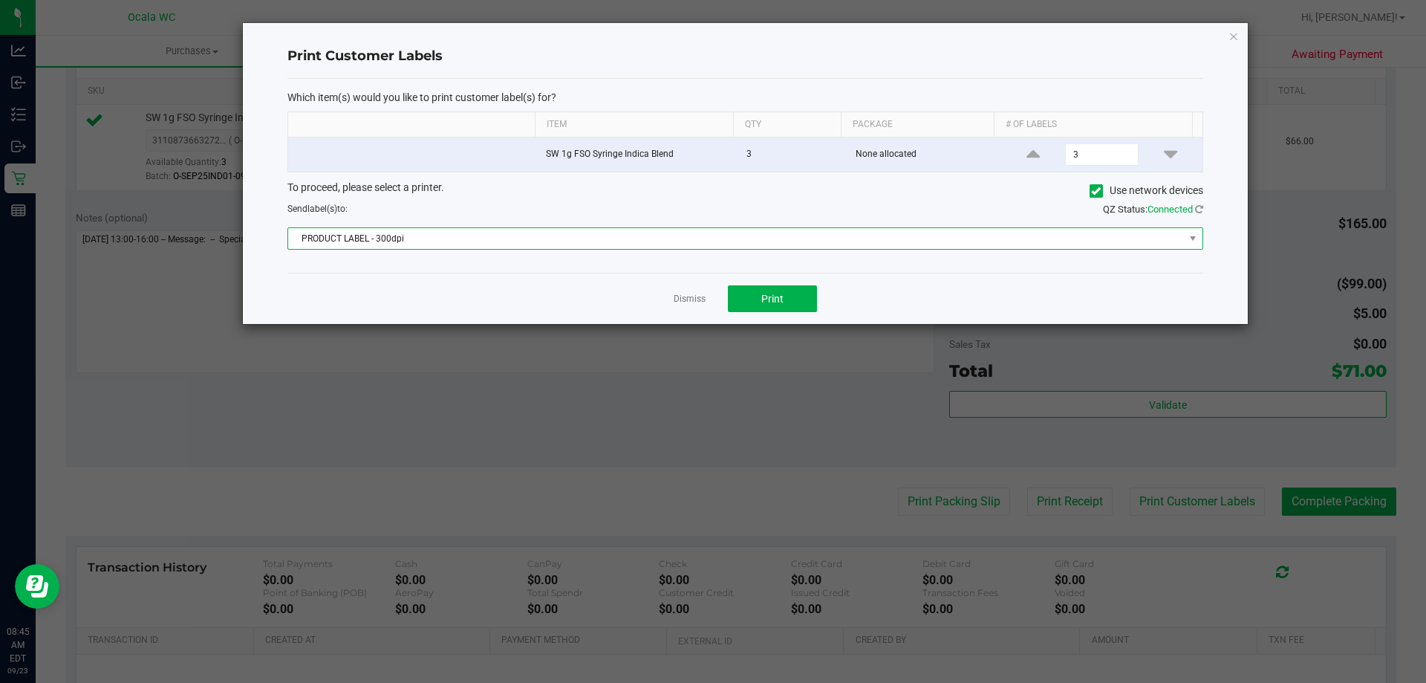
click at [687, 239] on span "PRODUCT LABEL - 300dpi" at bounding box center [736, 238] width 896 height 21
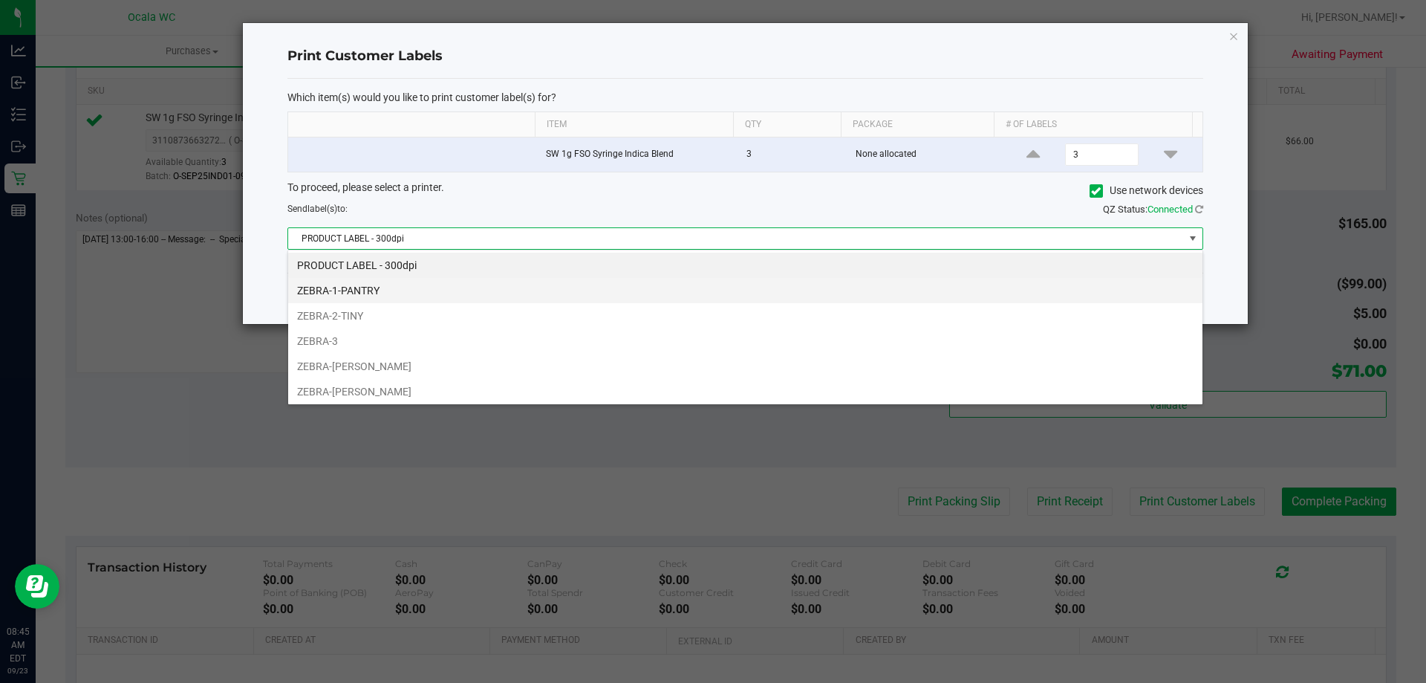
scroll to position [22, 915]
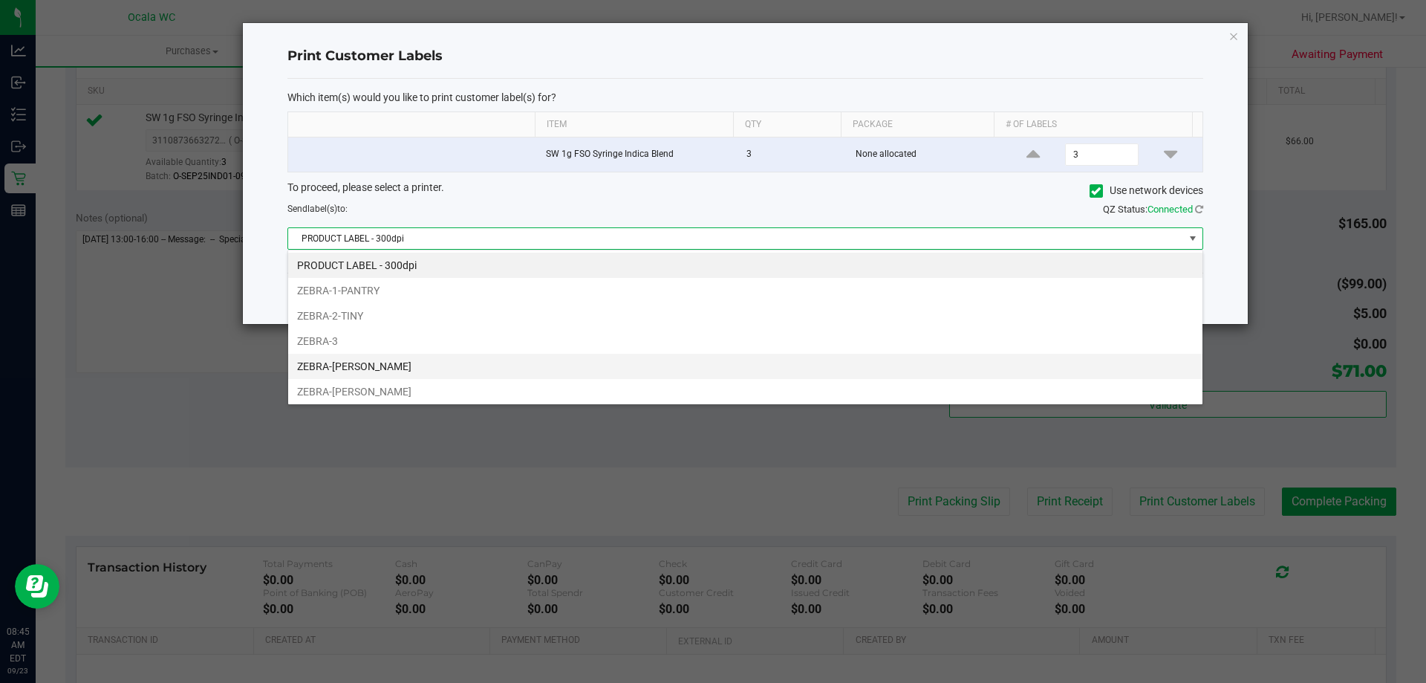
click at [354, 366] on li "ZEBRA-[PERSON_NAME]" at bounding box center [745, 366] width 914 height 25
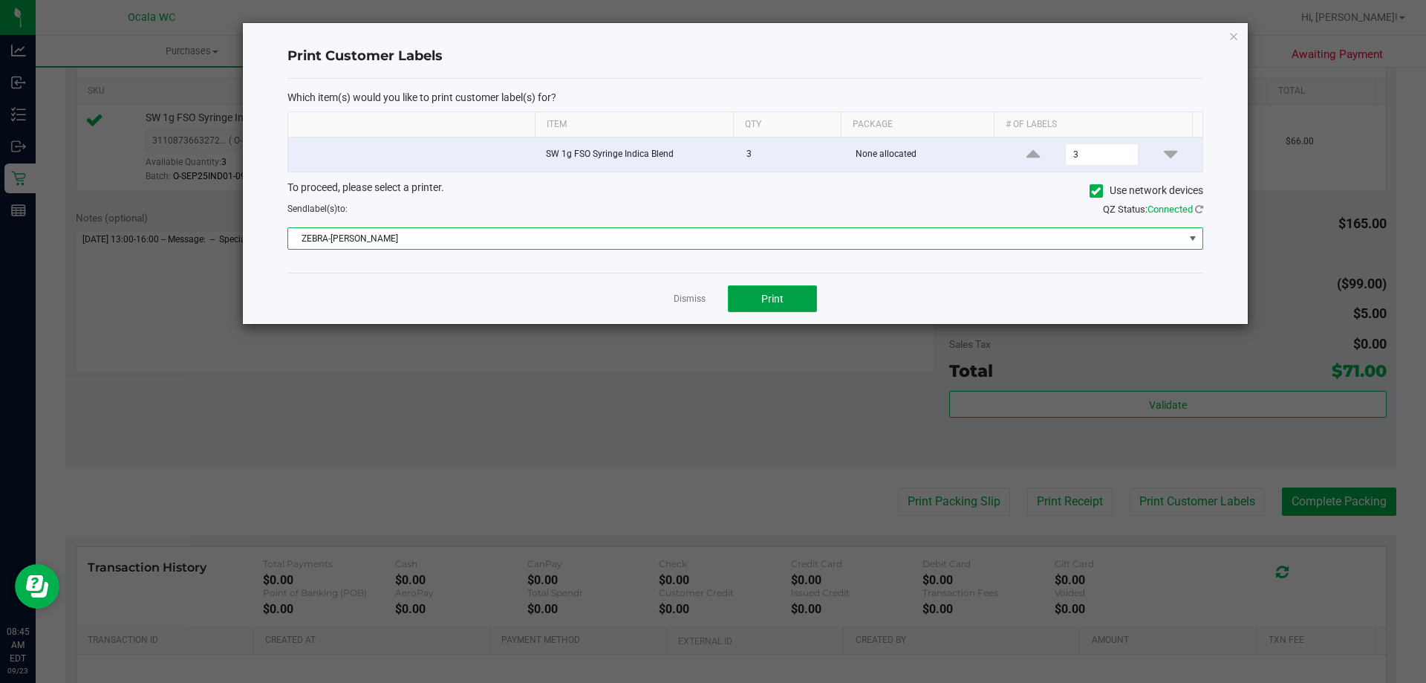
click at [709, 298] on button "Print" at bounding box center [772, 298] width 89 height 27
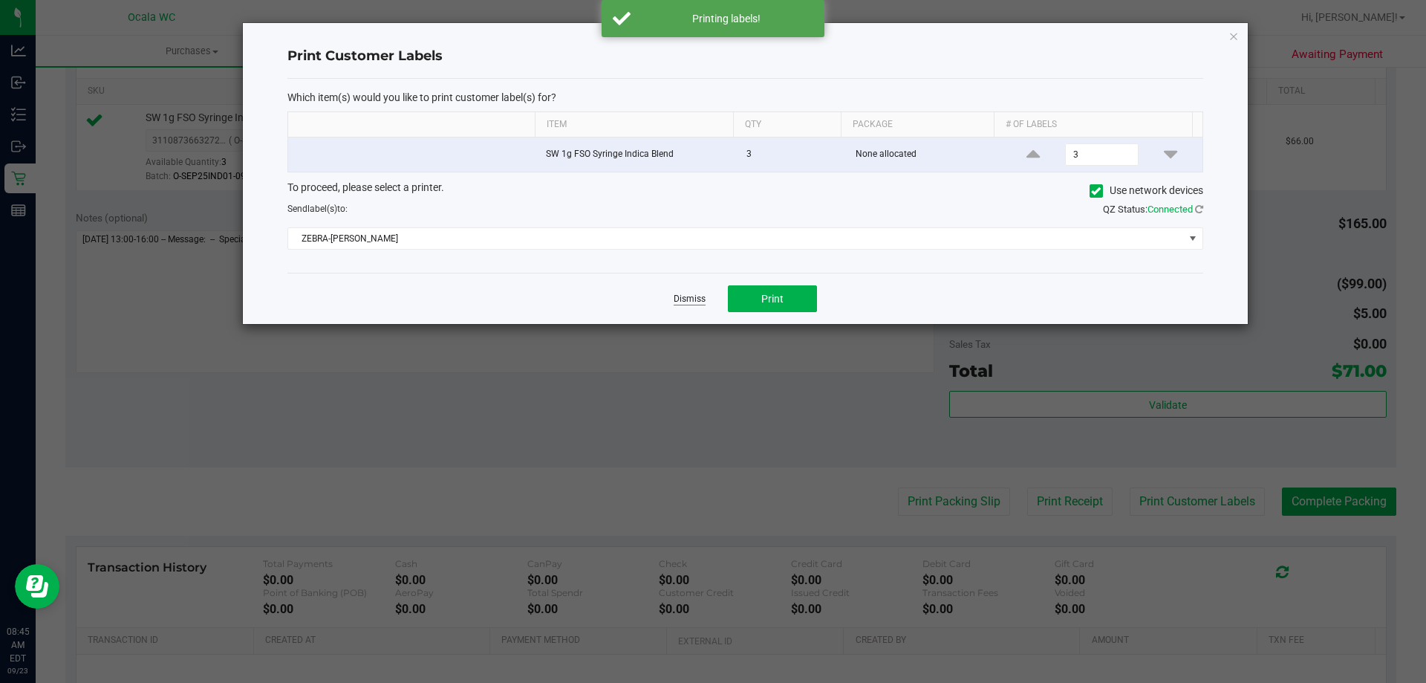
click at [687, 299] on link "Dismiss" at bounding box center [690, 299] width 32 height 13
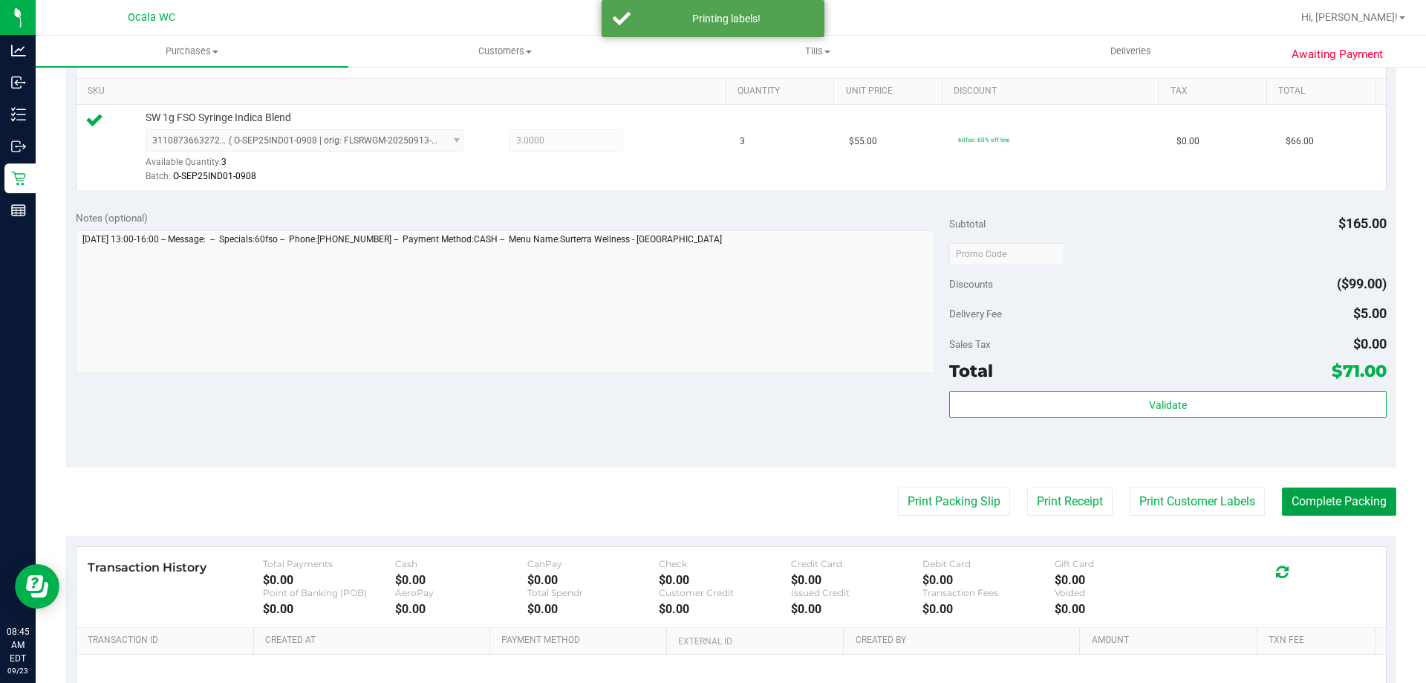
click at [709, 507] on button "Complete Packing" at bounding box center [1339, 501] width 114 height 28
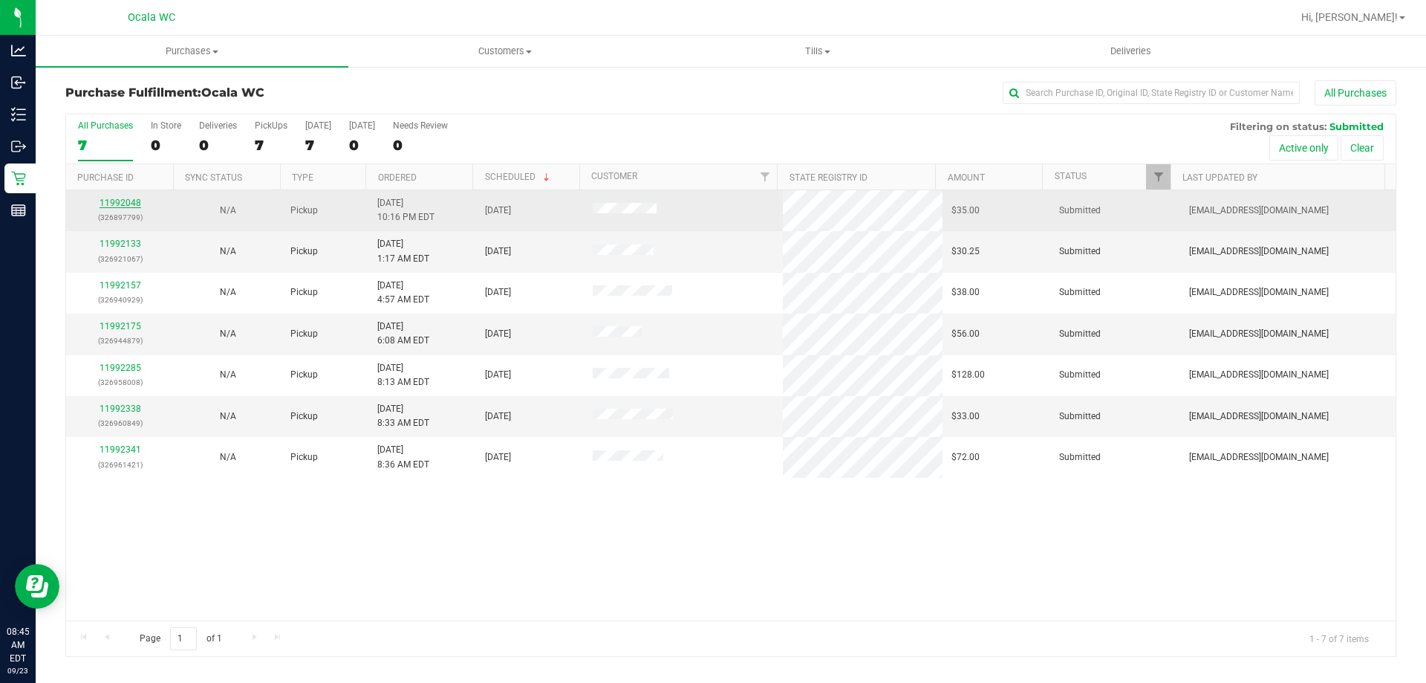
click at [125, 207] on link "11992048" at bounding box center [121, 203] width 42 height 10
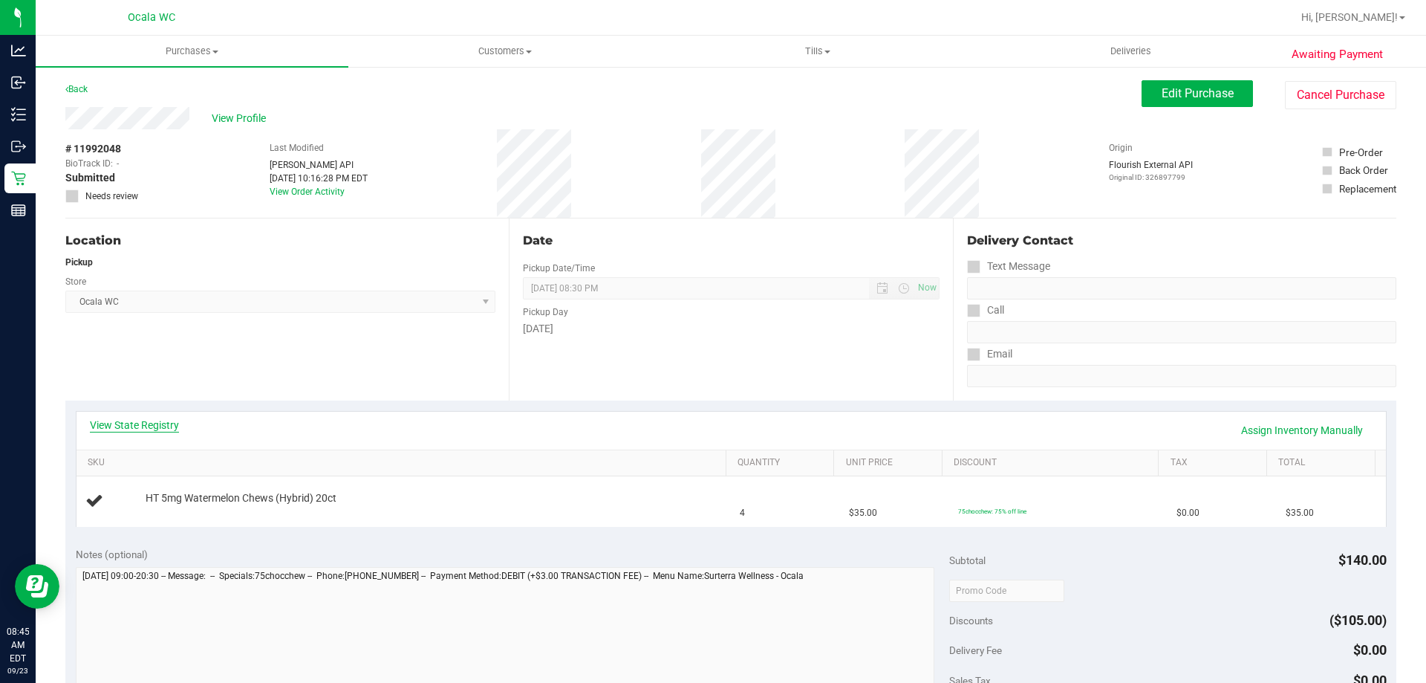
click at [137, 423] on link "View State Registry" at bounding box center [134, 424] width 89 height 15
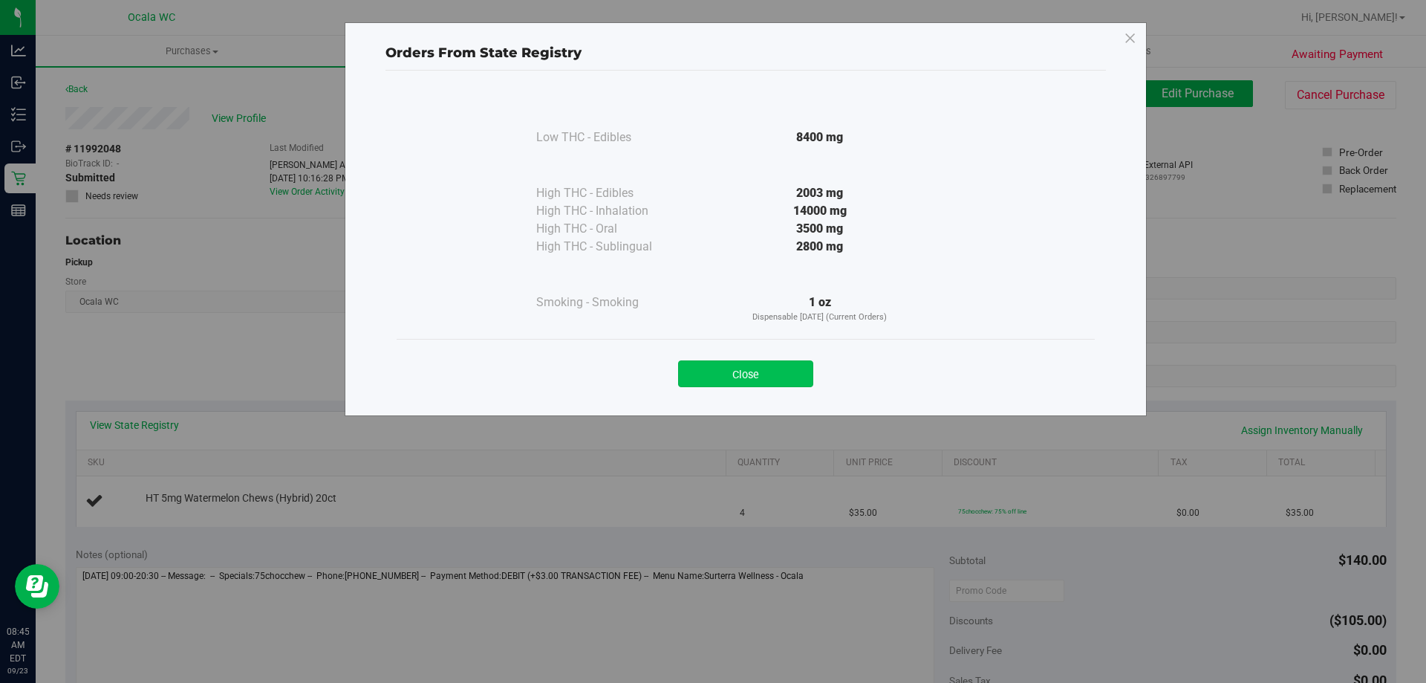
click at [709, 381] on button "Close" at bounding box center [745, 373] width 135 height 27
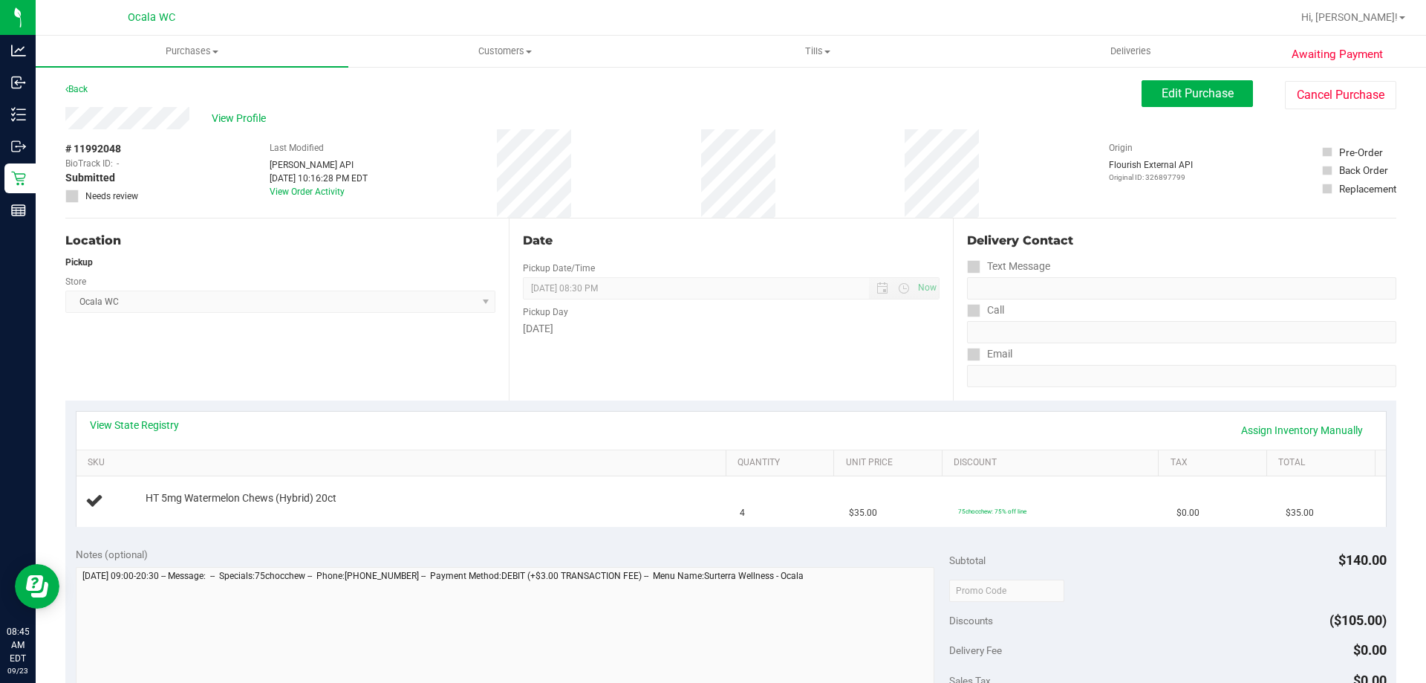
click at [294, 368] on div "Location Pickup Store Ocala WC Select Store Bonita Springs WC Boynton Beach WC …" at bounding box center [286, 309] width 443 height 182
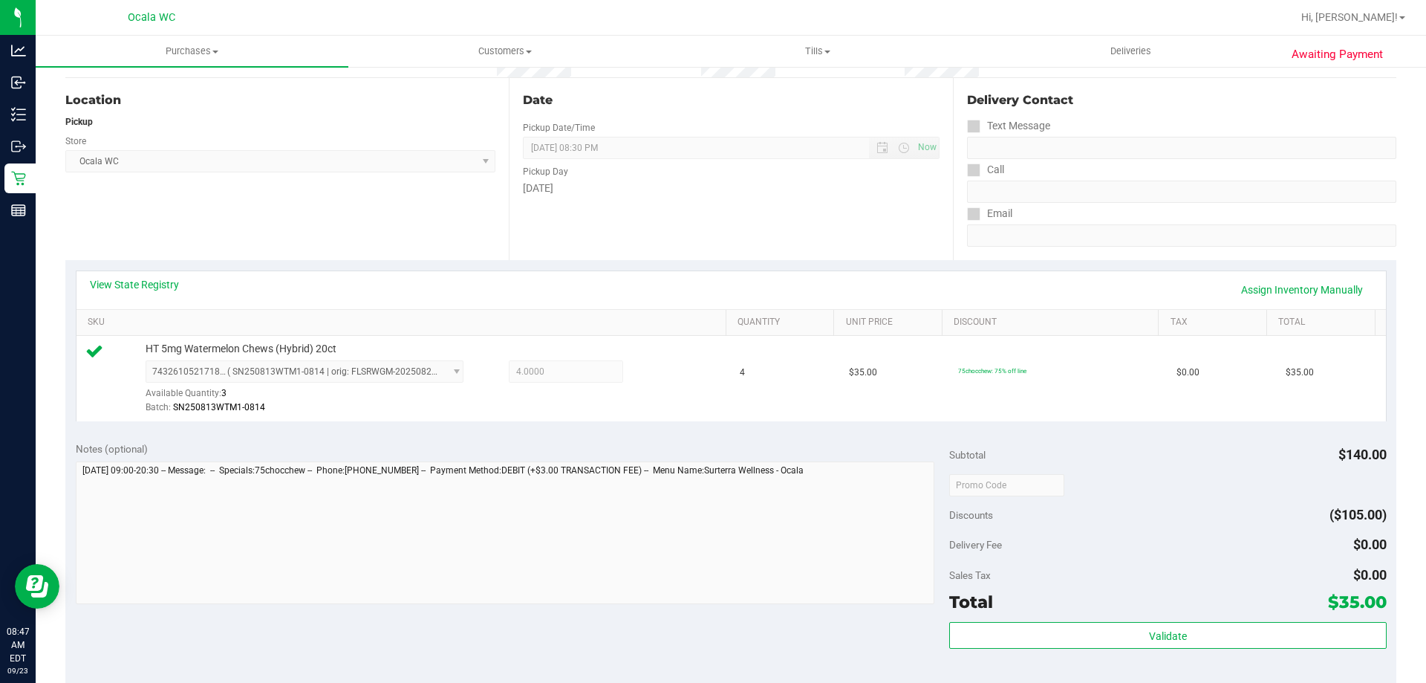
scroll to position [297, 0]
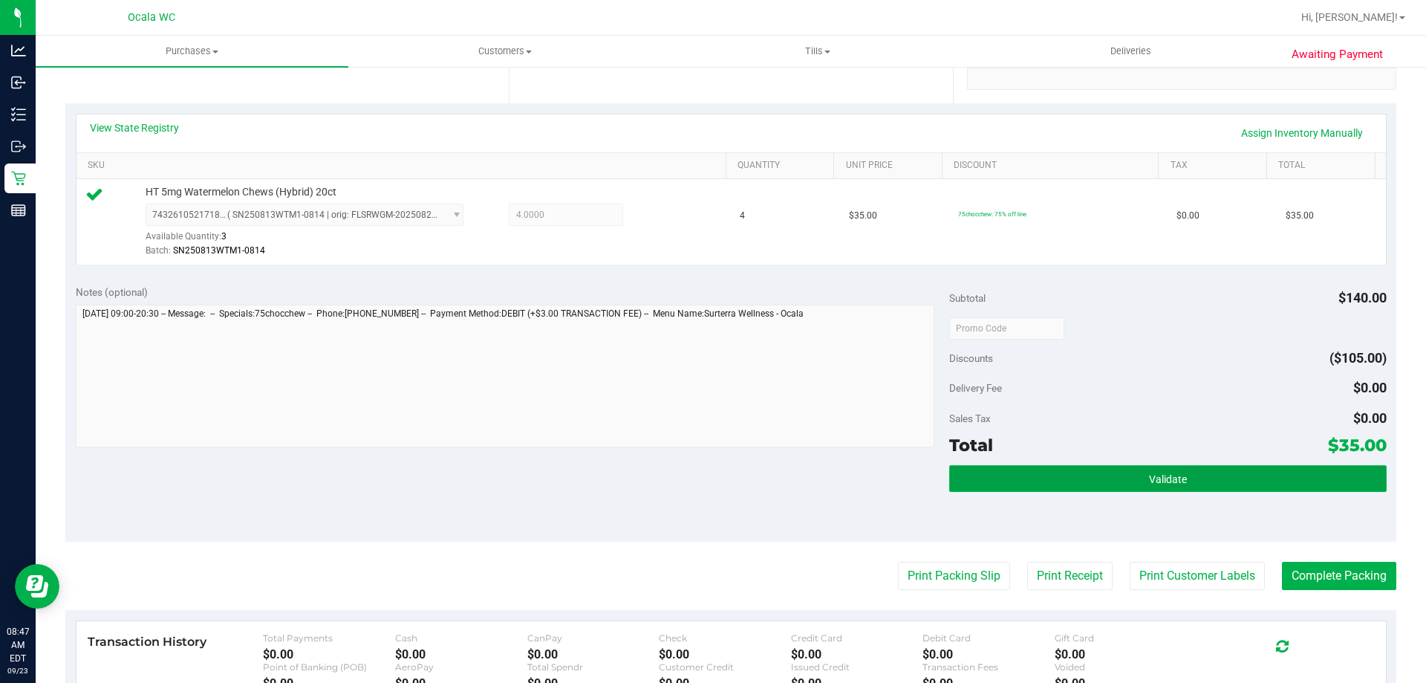
click at [709, 470] on button "Validate" at bounding box center [1167, 478] width 437 height 27
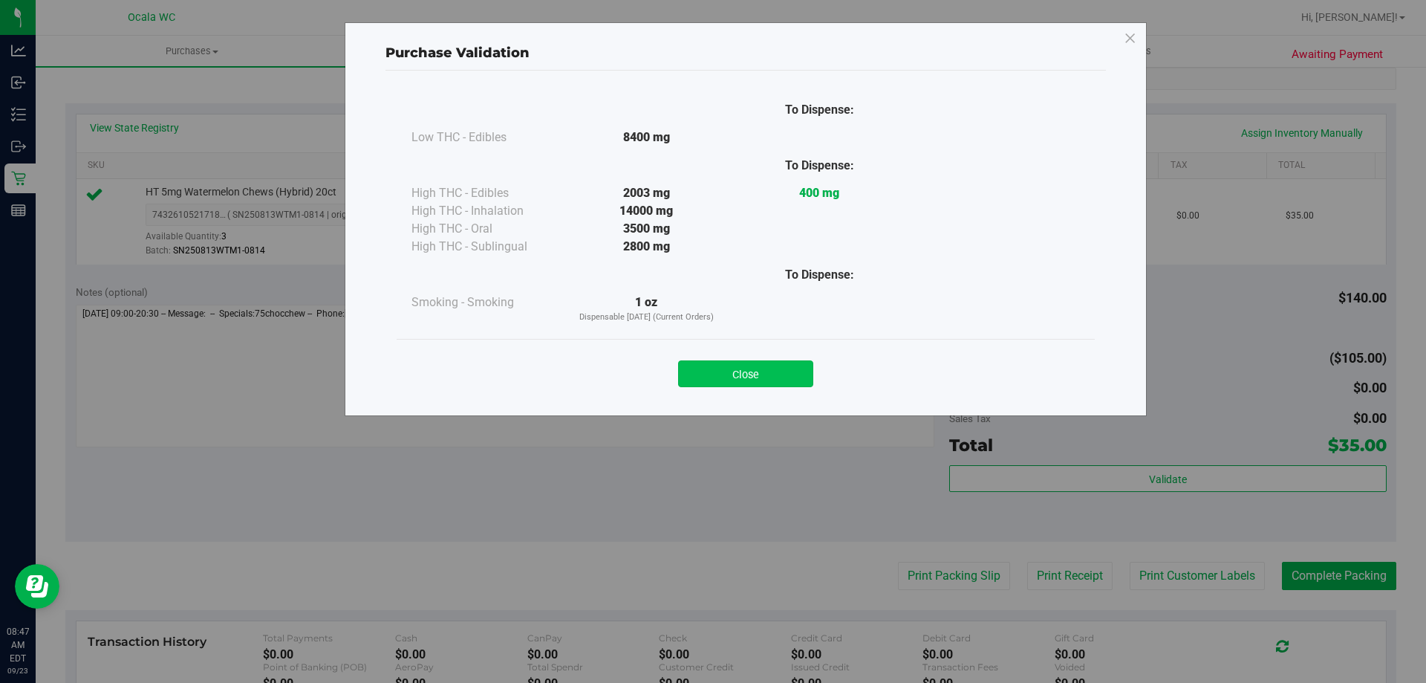
click at [709, 366] on button "Close" at bounding box center [745, 373] width 135 height 27
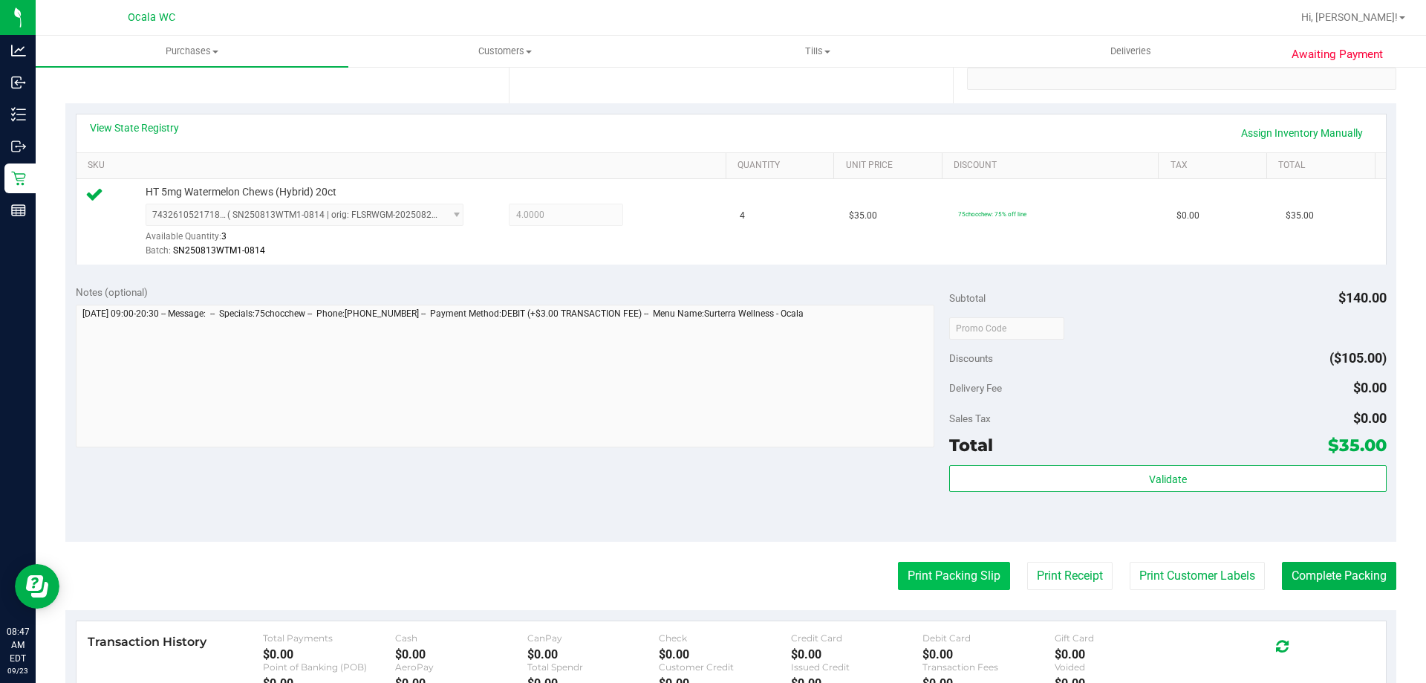
click at [709, 576] on button "Print Packing Slip" at bounding box center [954, 576] width 112 height 28
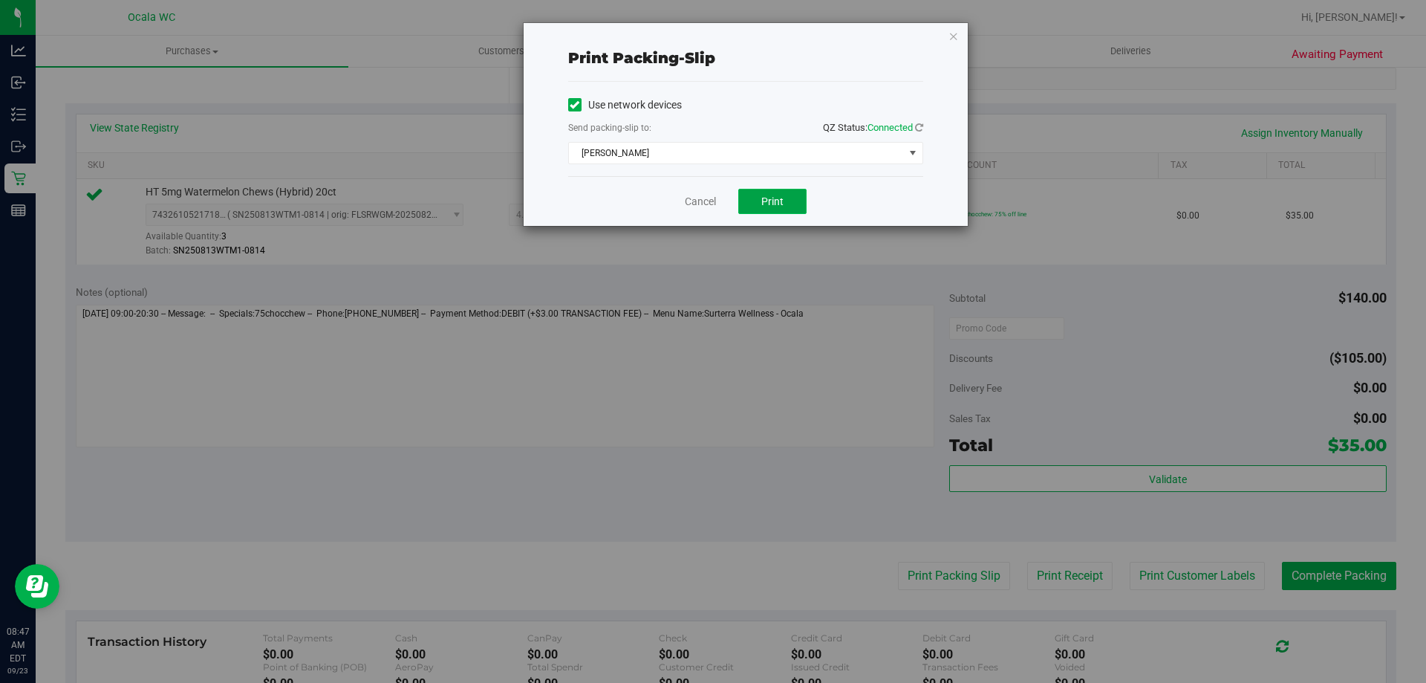
click at [709, 210] on button "Print" at bounding box center [772, 201] width 68 height 25
click at [702, 201] on link "Cancel" at bounding box center [700, 202] width 31 height 16
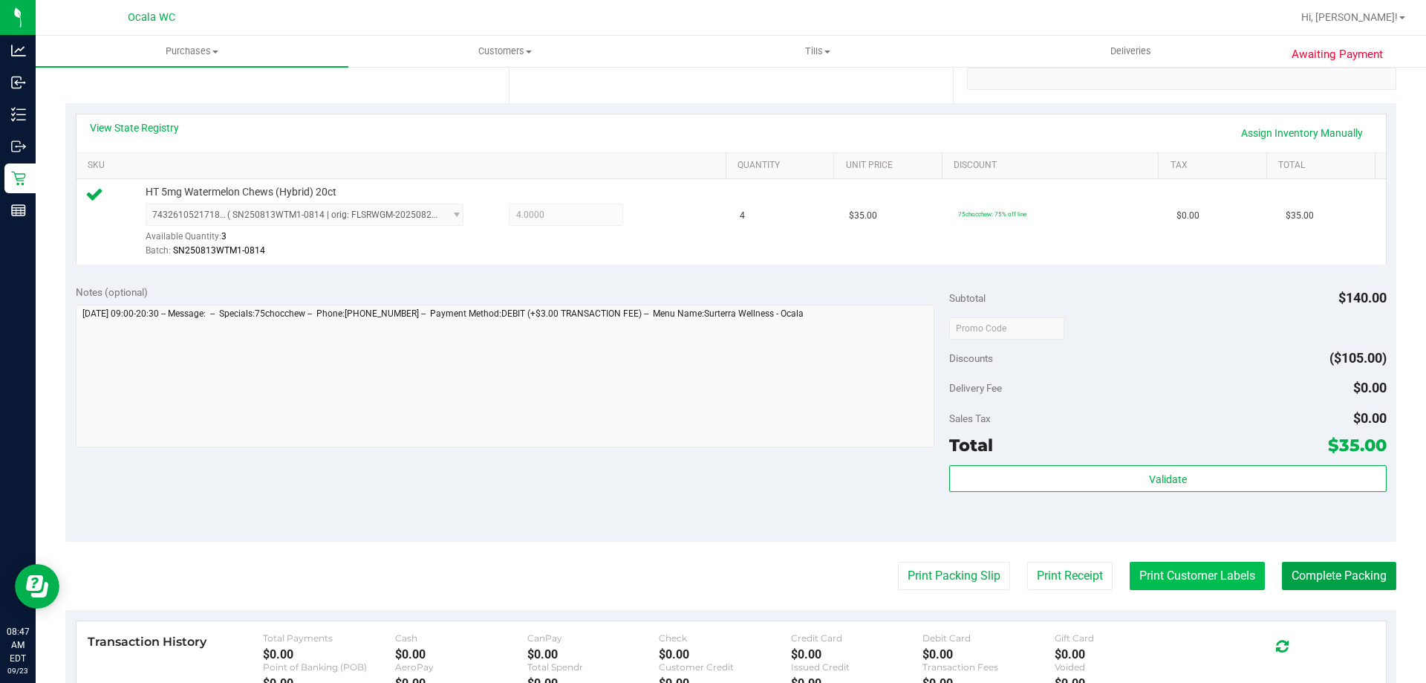
drag, startPoint x: 1325, startPoint y: 575, endPoint x: 1141, endPoint y: 573, distance: 184.2
click at [709, 574] on button "Complete Packing" at bounding box center [1339, 576] width 114 height 28
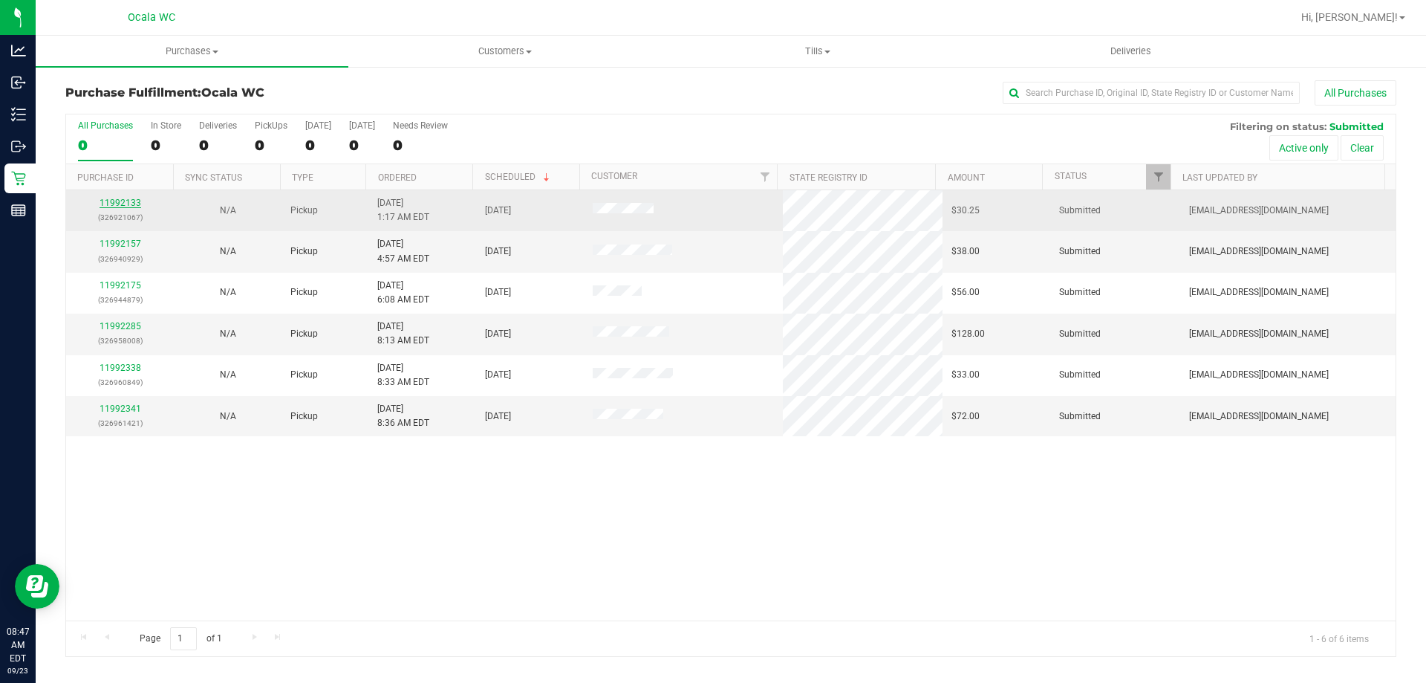
click at [111, 202] on link "11992133" at bounding box center [121, 203] width 42 height 10
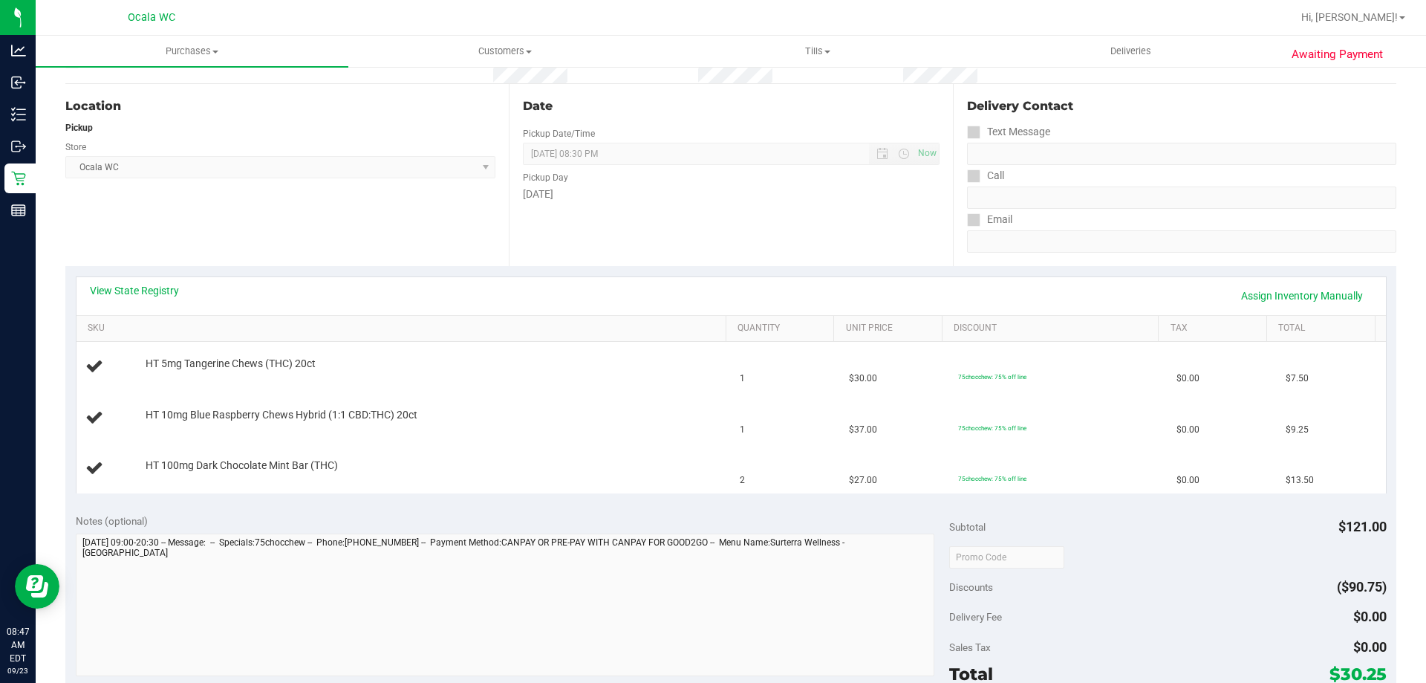
scroll to position [149, 0]
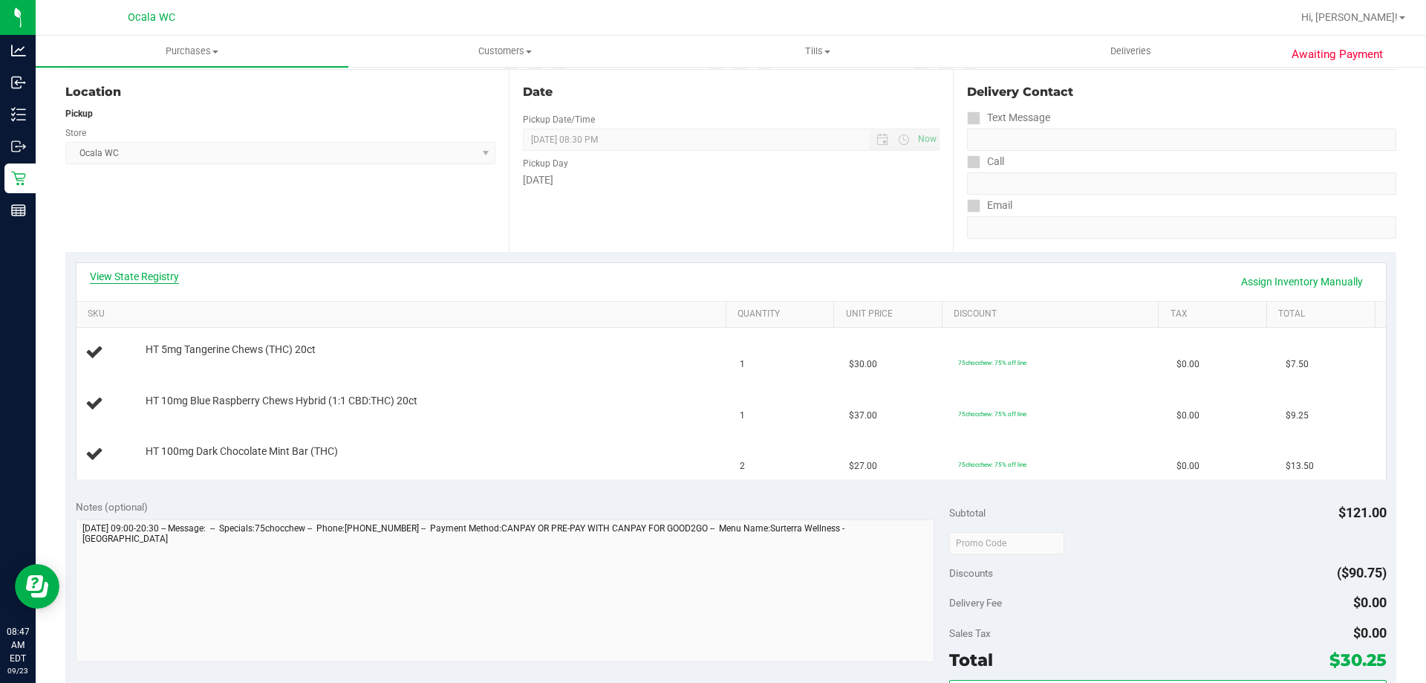
click at [138, 275] on link "View State Registry" at bounding box center [134, 276] width 89 height 15
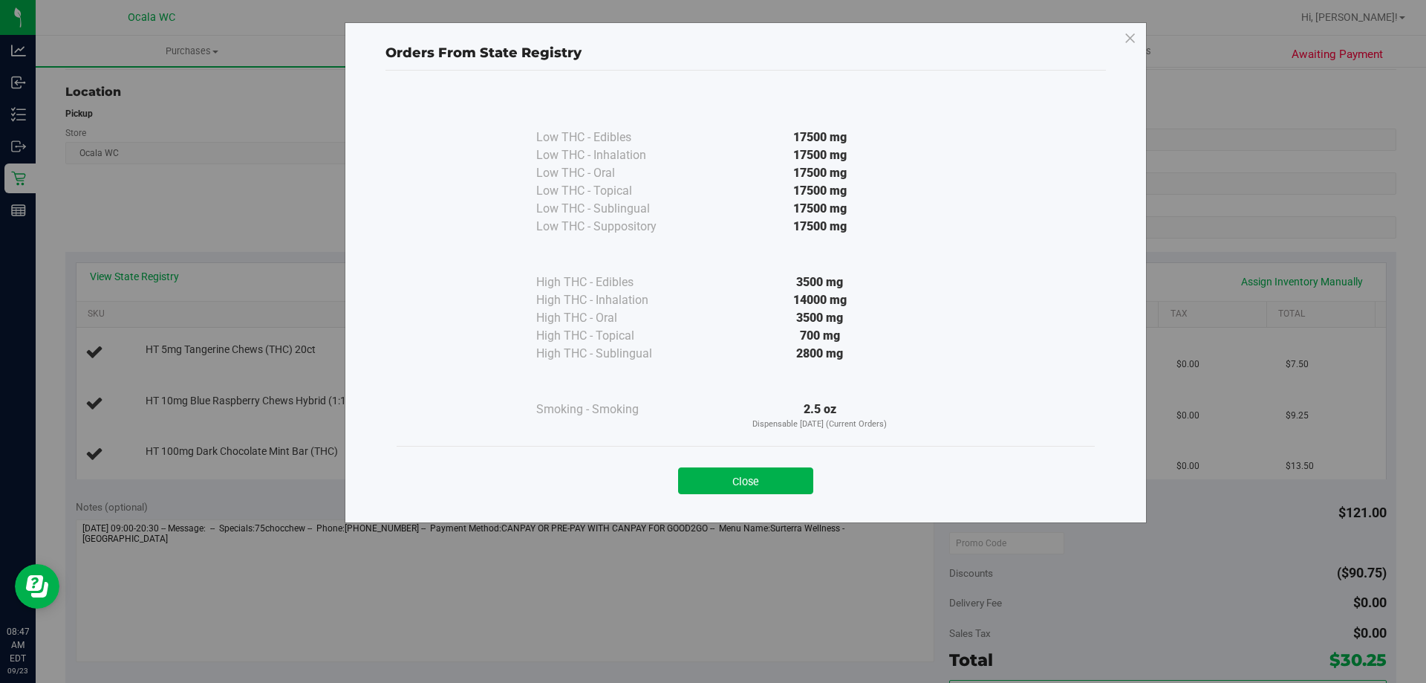
click at [709, 501] on div "Close" at bounding box center [746, 476] width 698 height 60
click at [709, 480] on button "Close" at bounding box center [745, 480] width 135 height 27
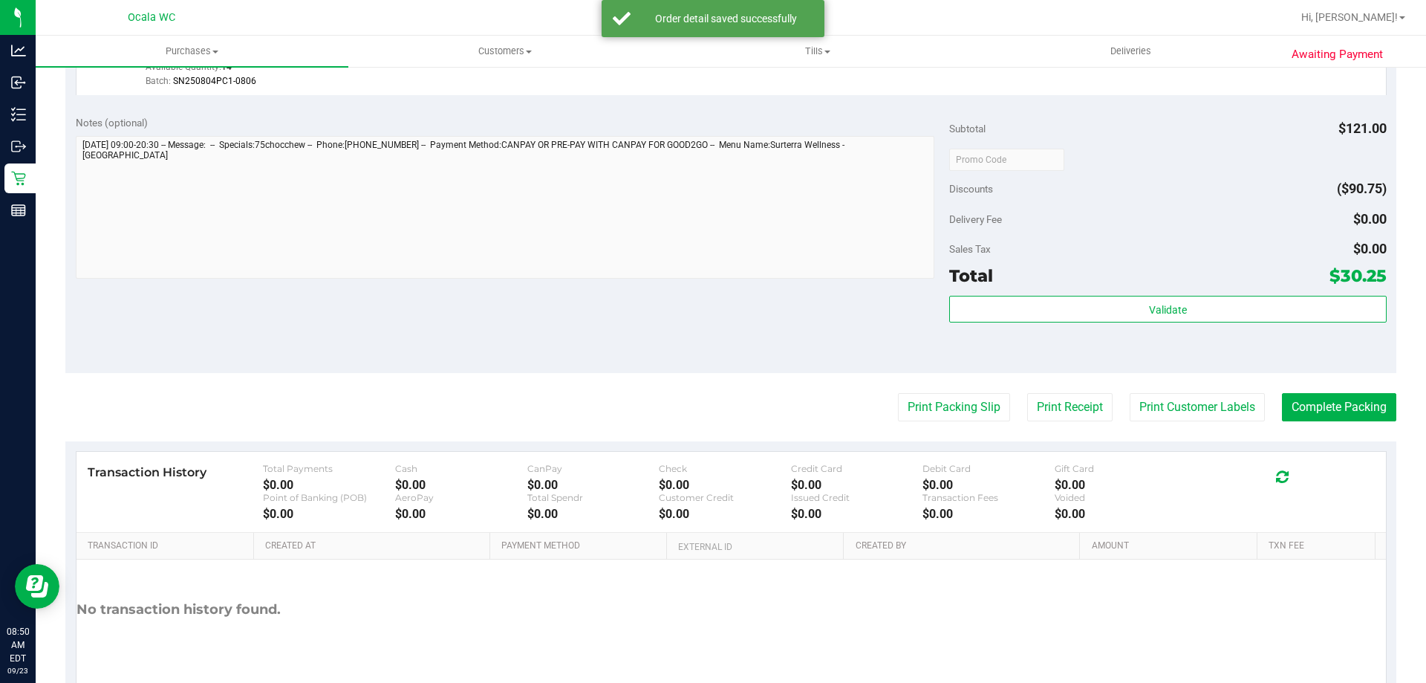
scroll to position [668, 0]
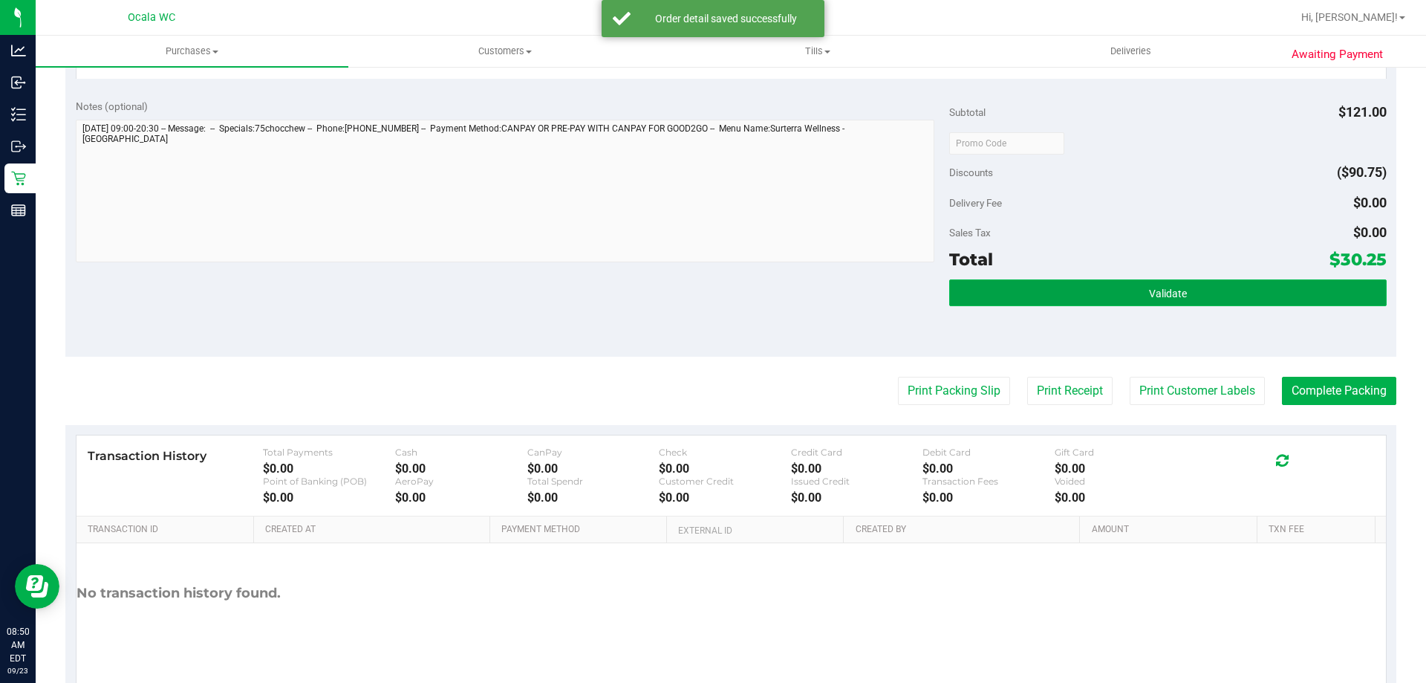
click at [709, 293] on button "Validate" at bounding box center [1167, 292] width 437 height 27
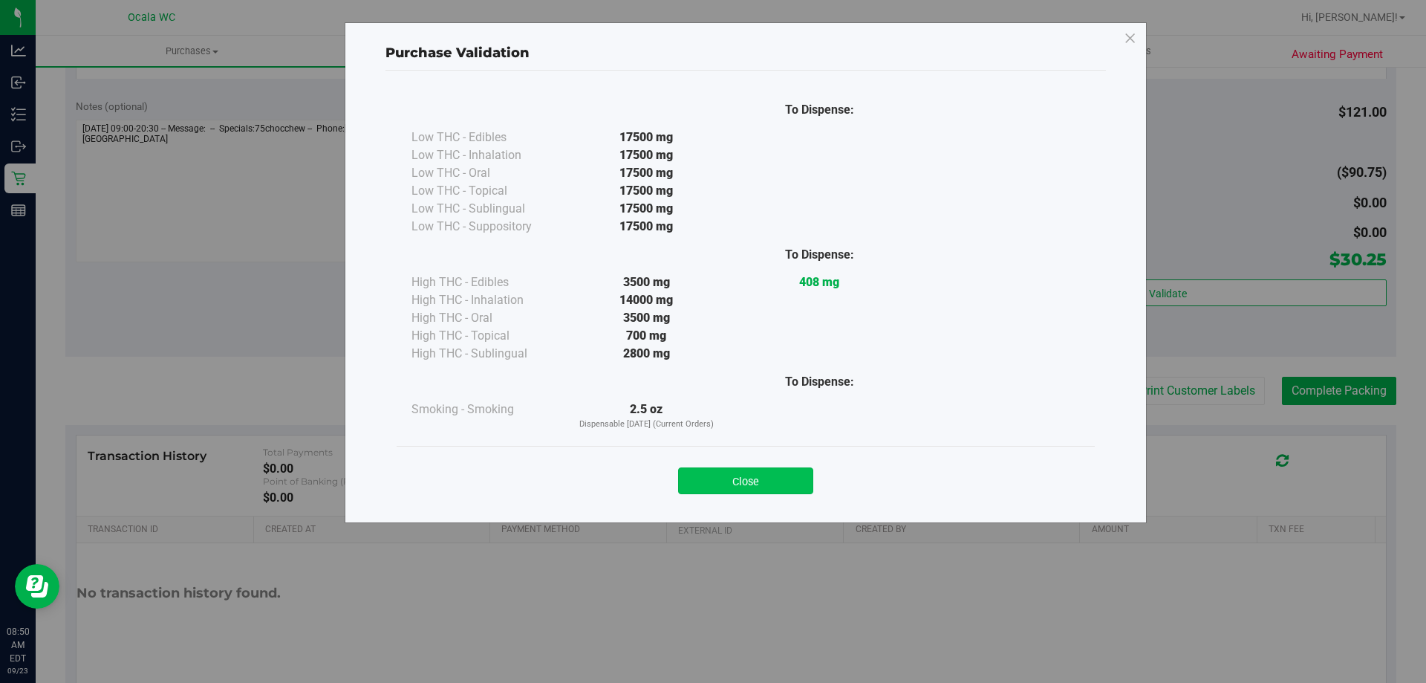
click at [709, 490] on button "Close" at bounding box center [745, 480] width 135 height 27
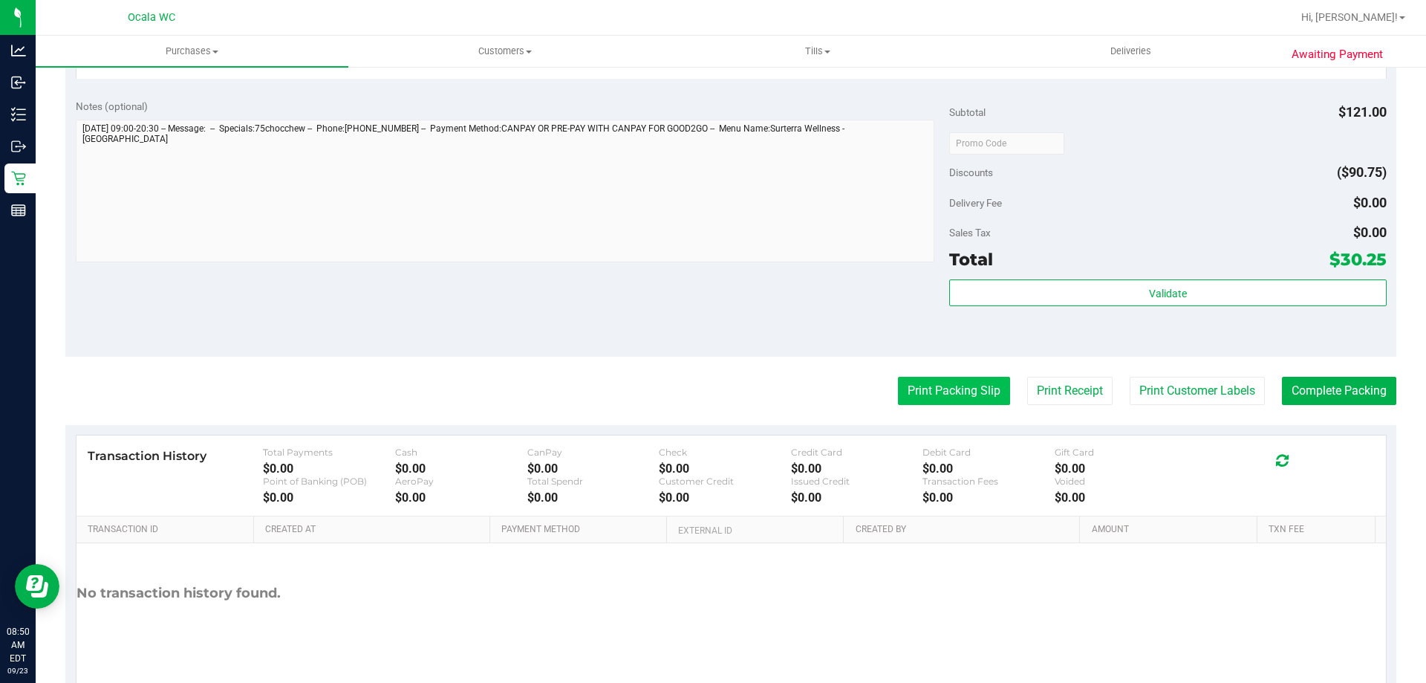
click at [709, 396] on button "Print Packing Slip" at bounding box center [954, 391] width 112 height 28
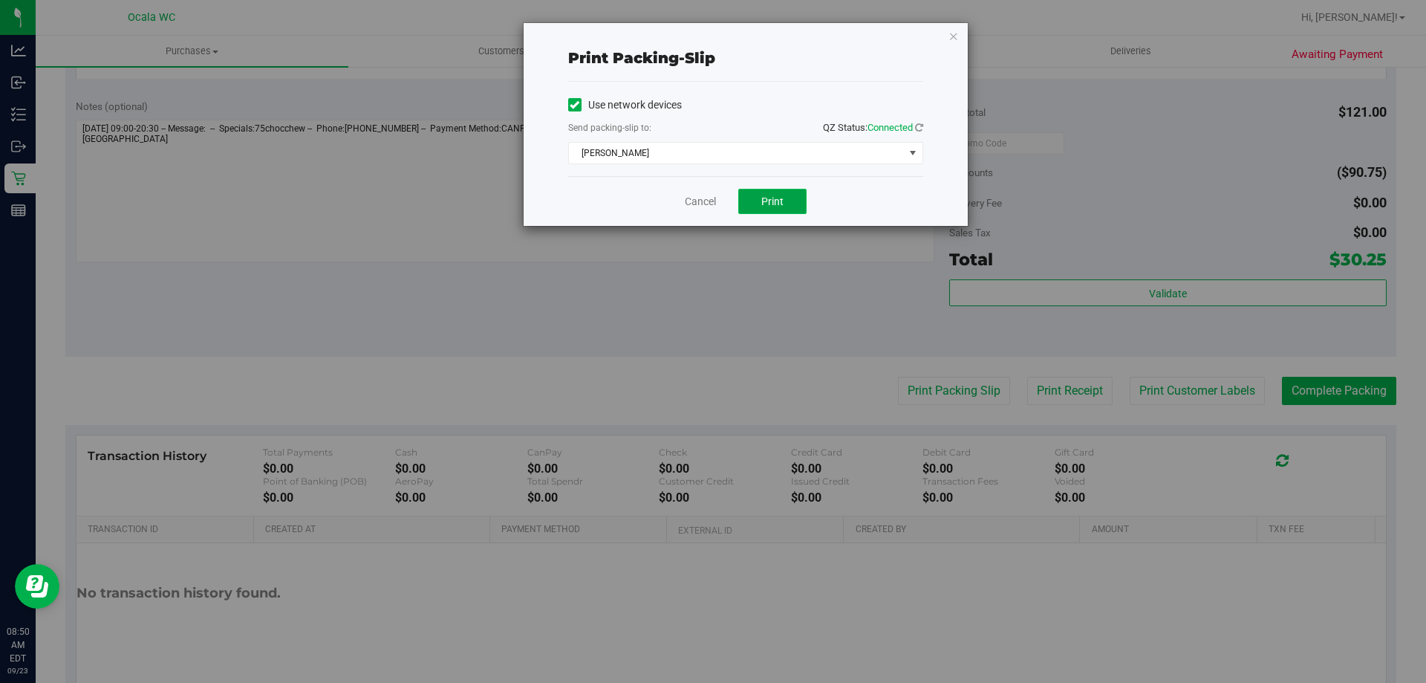
click at [709, 208] on button "Print" at bounding box center [772, 201] width 68 height 25
click at [694, 196] on link "Cancel" at bounding box center [700, 202] width 31 height 16
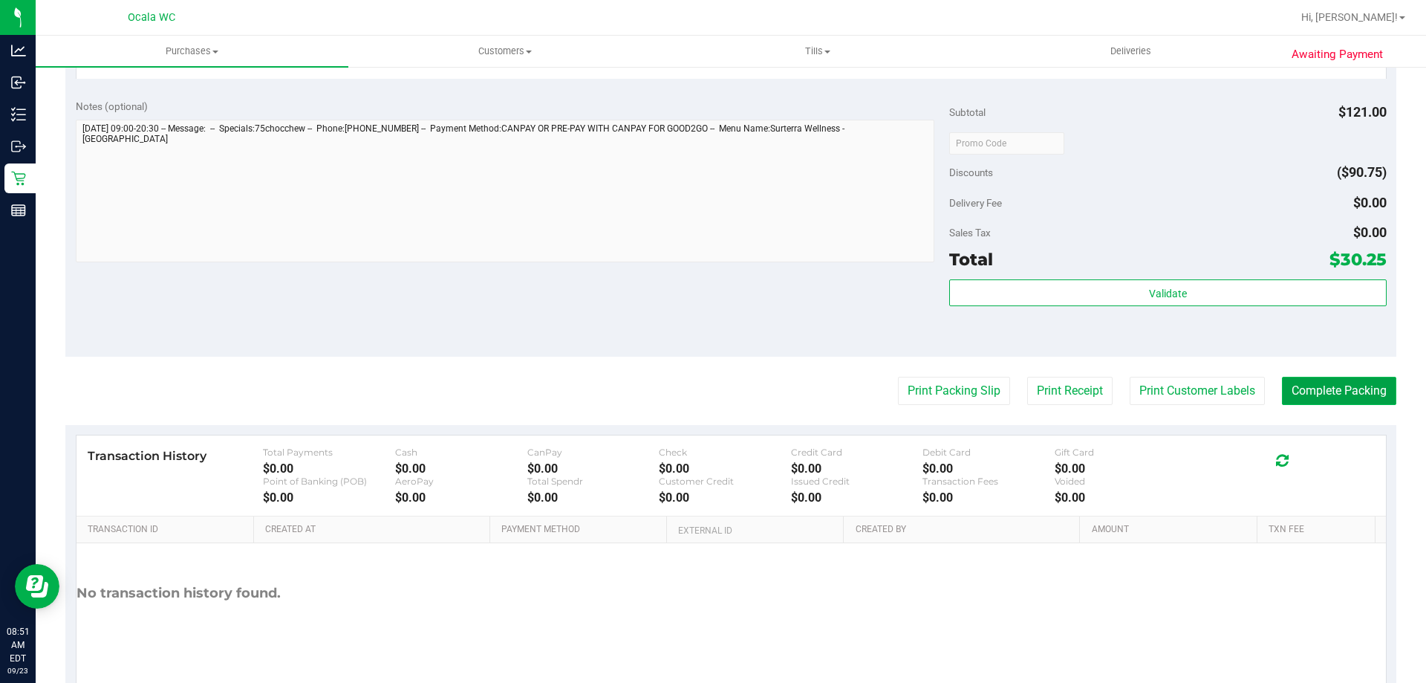
click at [709, 391] on button "Complete Packing" at bounding box center [1339, 391] width 114 height 28
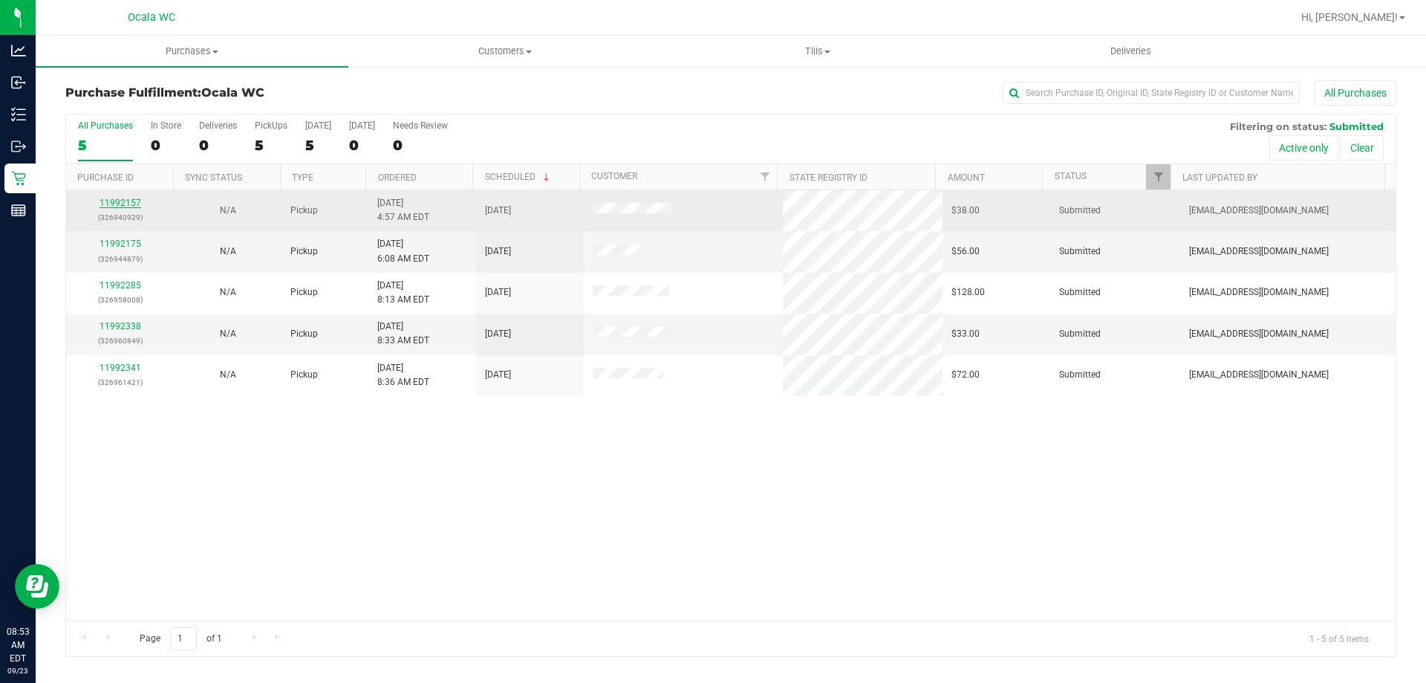
click at [120, 202] on link "11992157" at bounding box center [121, 203] width 42 height 10
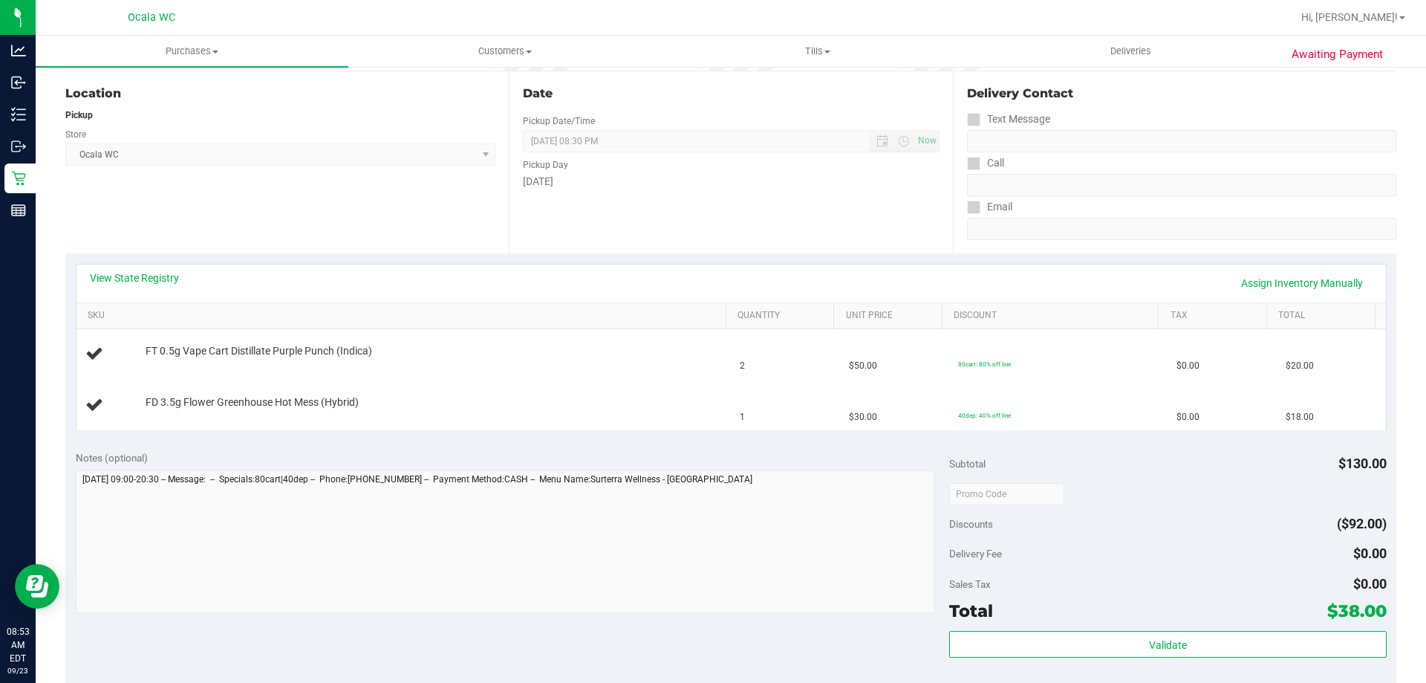
scroll to position [149, 0]
click at [145, 277] on link "View State Registry" at bounding box center [134, 276] width 89 height 15
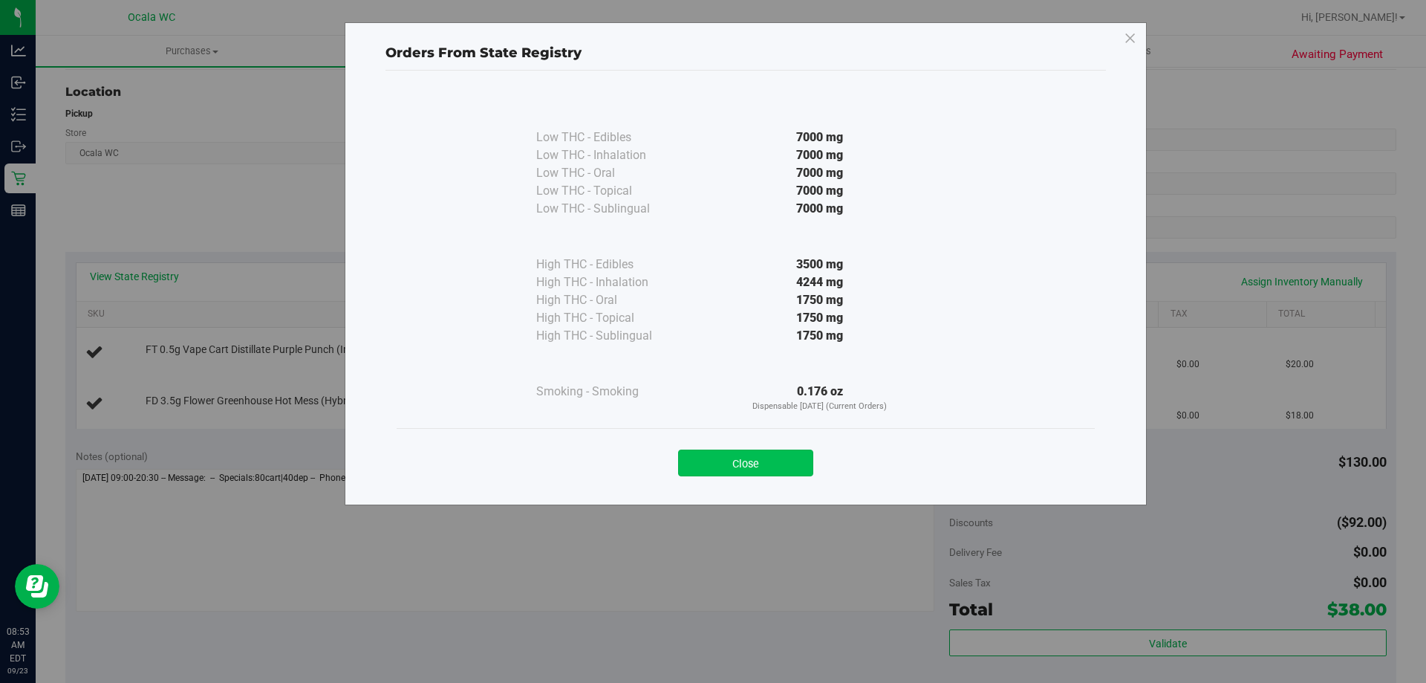
click at [709, 458] on button "Close" at bounding box center [745, 462] width 135 height 27
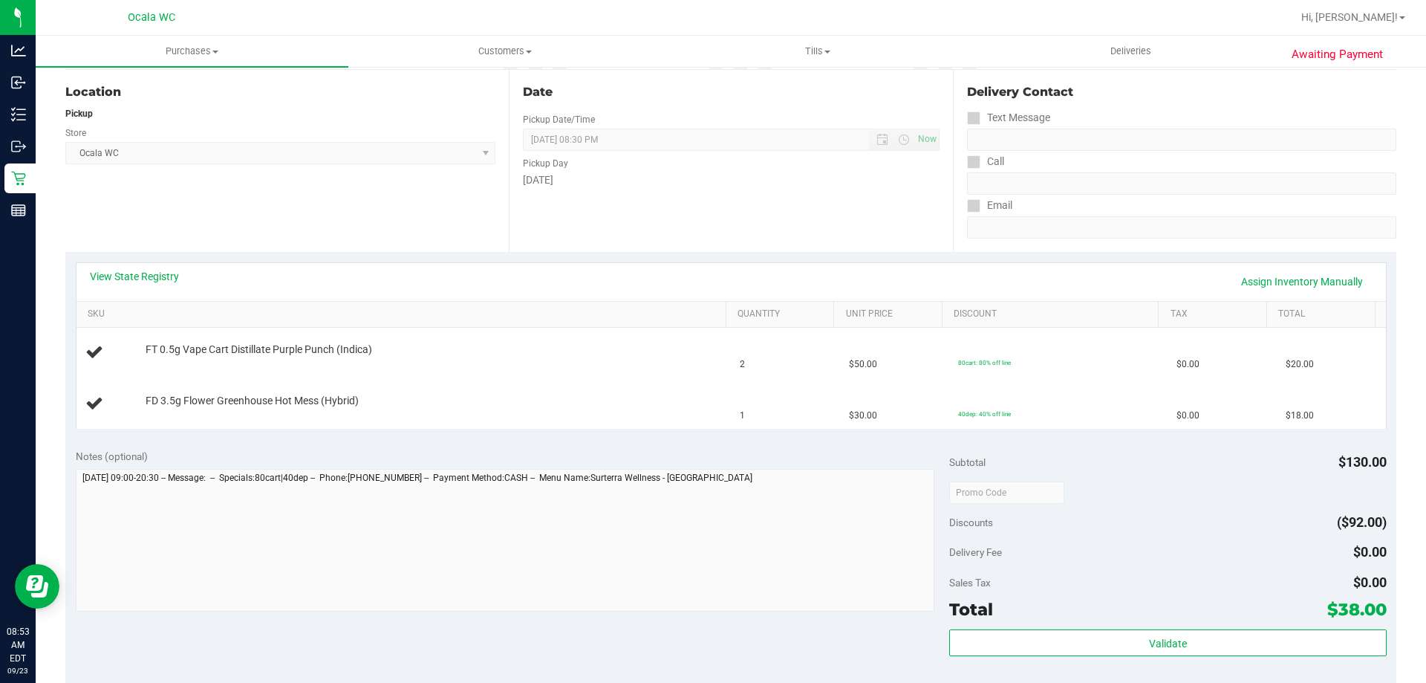
click at [452, 250] on div "Location Pickup Store Ocala WC Select Store Bonita Springs WC Boynton Beach WC …" at bounding box center [286, 161] width 443 height 182
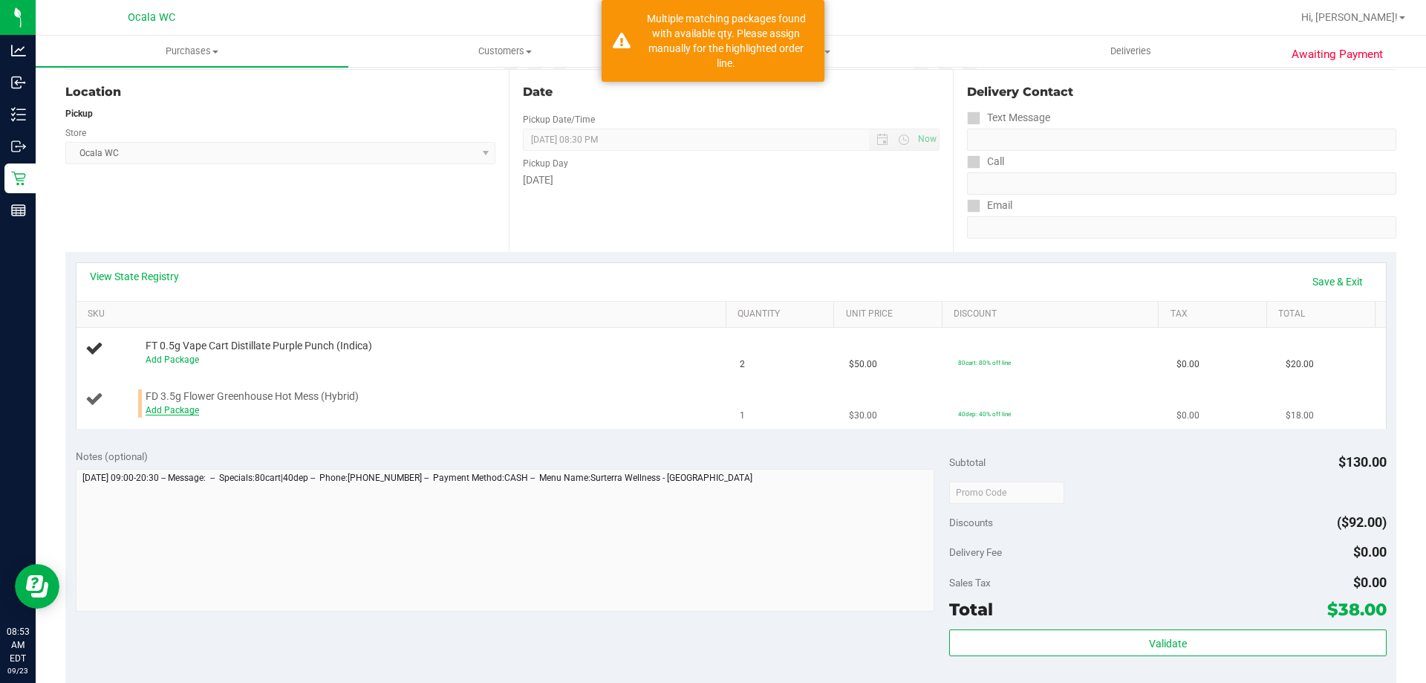
click at [168, 409] on link "Add Package" at bounding box center [172, 410] width 53 height 10
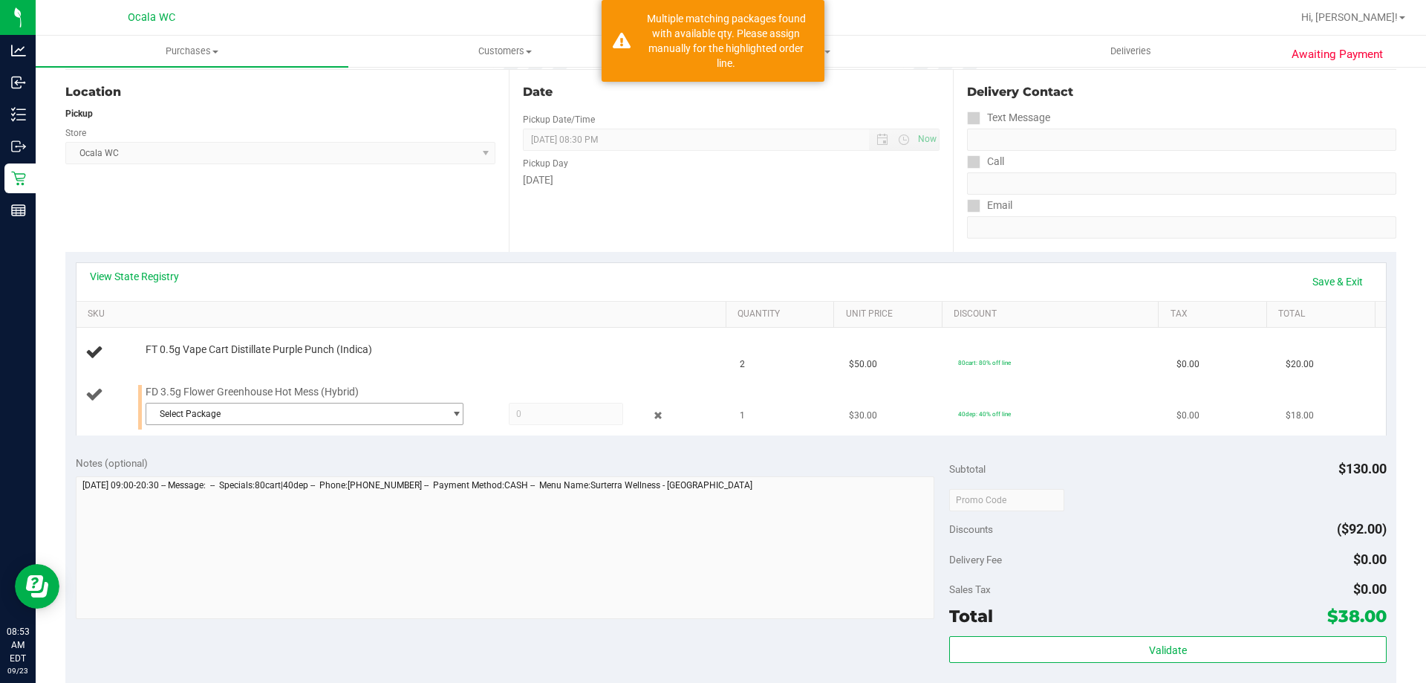
click at [195, 411] on span "Select Package" at bounding box center [295, 413] width 298 height 21
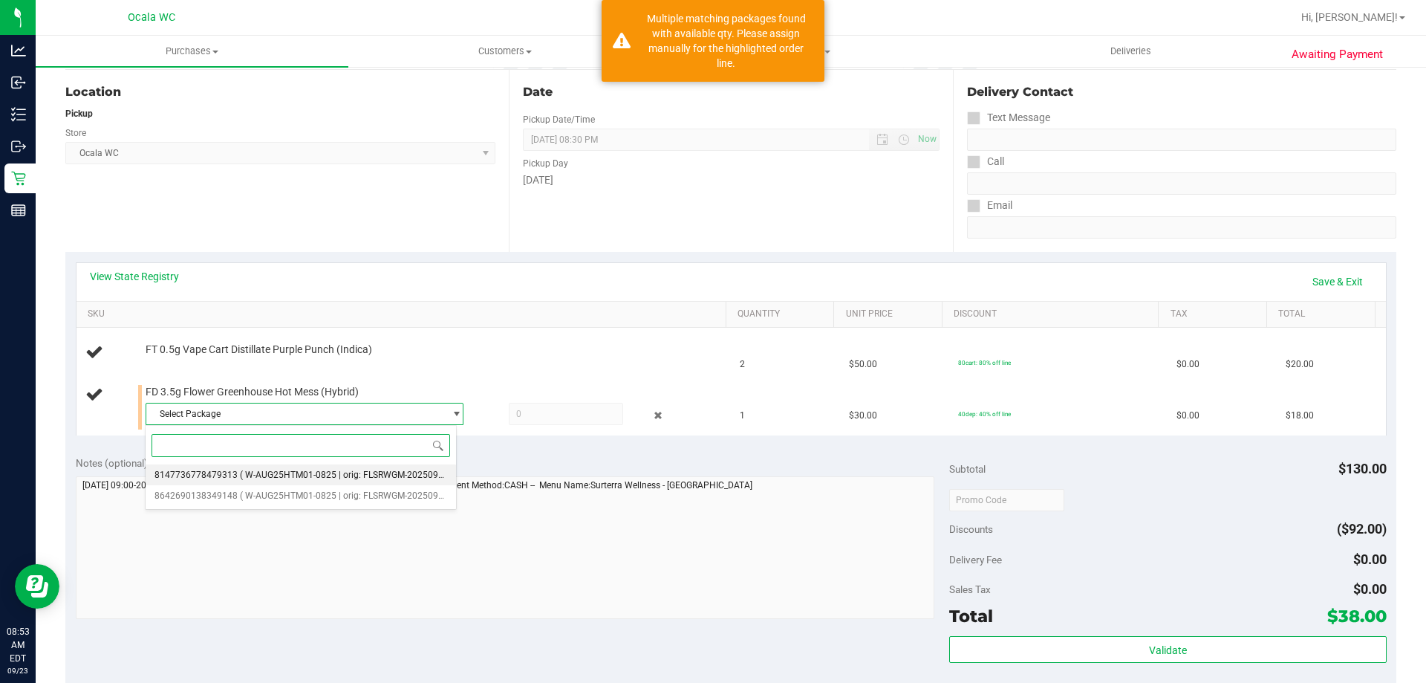
click at [191, 471] on span "8147736778479313" at bounding box center [195, 474] width 83 height 10
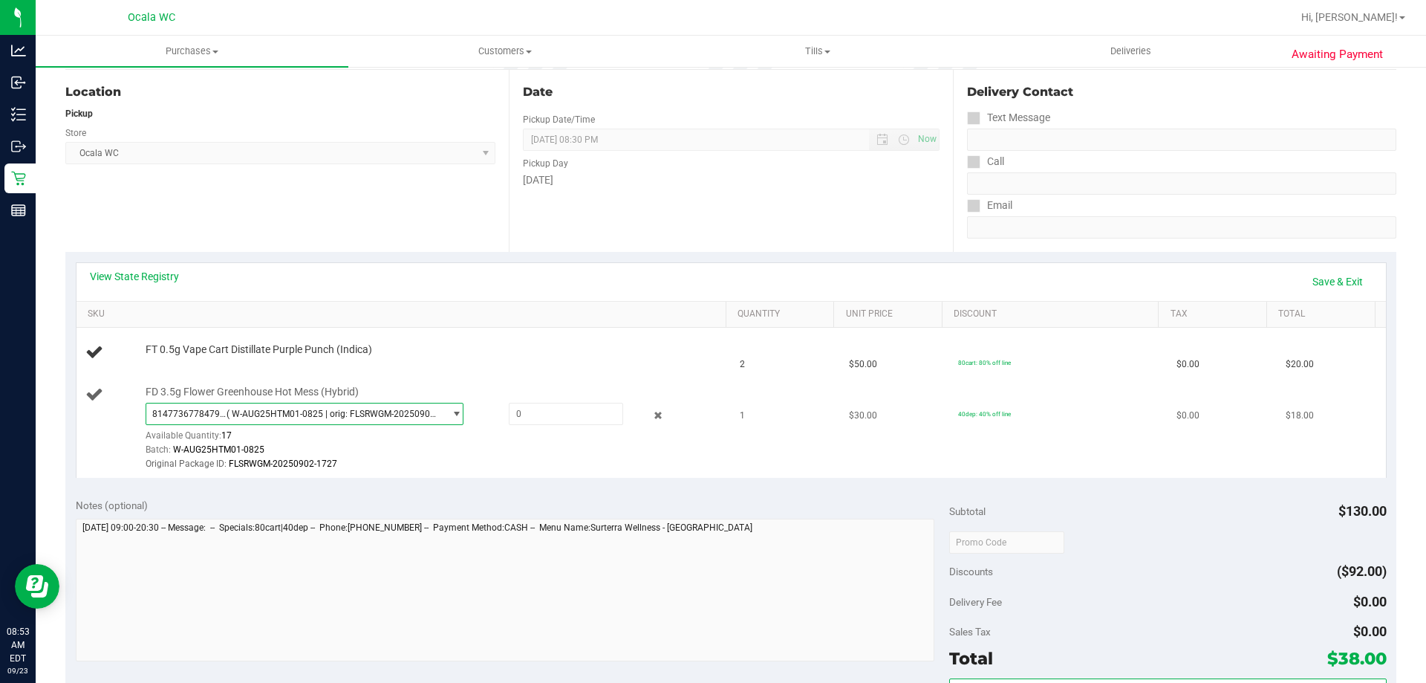
click at [241, 417] on span "( W-AUG25HTM01-0825 | orig: FLSRWGM-20250902-1727 )" at bounding box center [333, 414] width 212 height 10
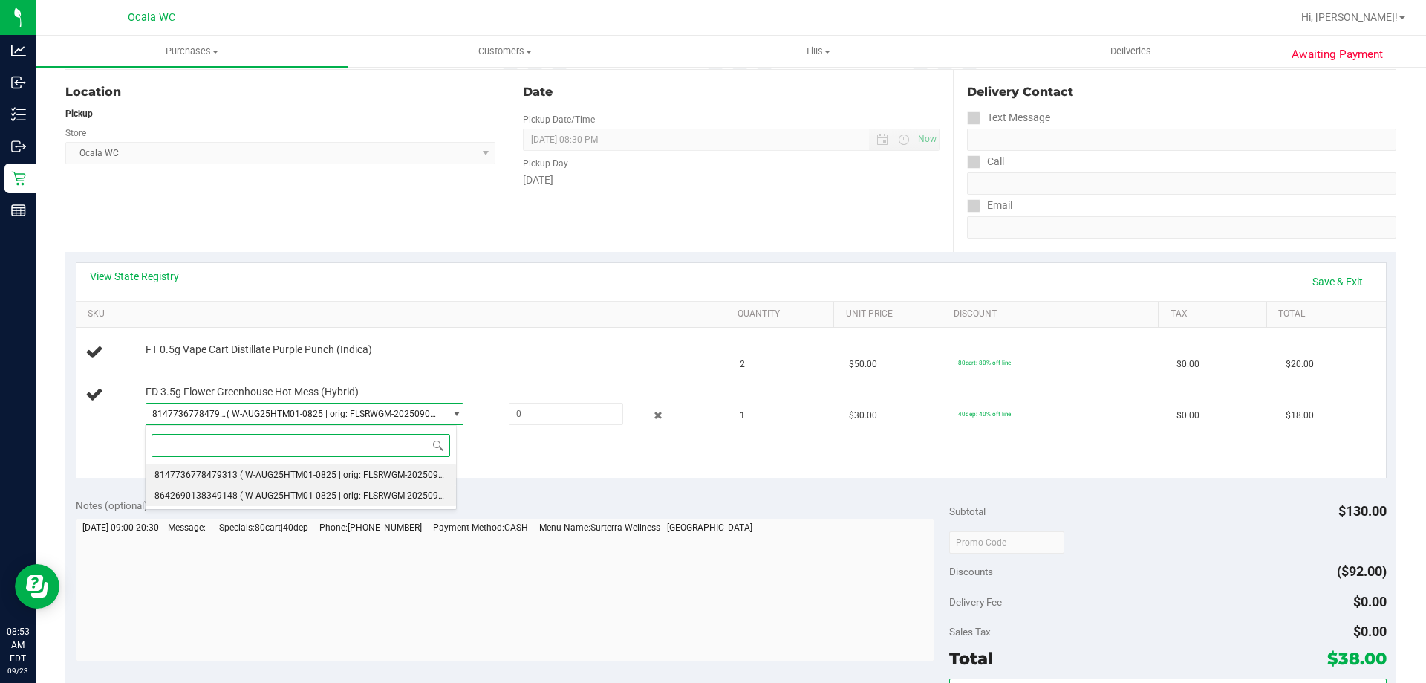
click at [215, 504] on li "8642690138349148 ( W-AUG25HTM01-0825 | orig: FLSRWGM-20250902-1749 )" at bounding box center [301, 495] width 310 height 21
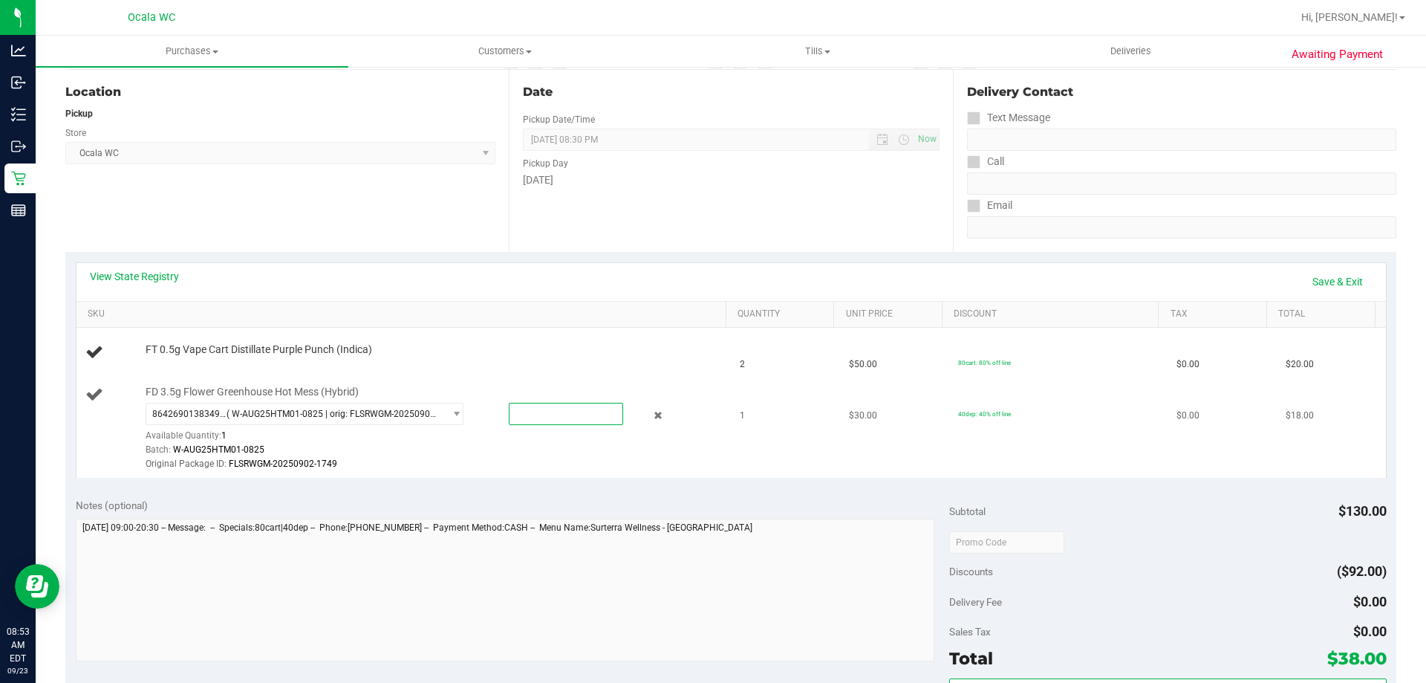
click at [550, 405] on span at bounding box center [566, 414] width 114 height 22
type input "1"
type input "1.0000"
click at [709, 282] on link "Save & Exit" at bounding box center [1338, 281] width 70 height 25
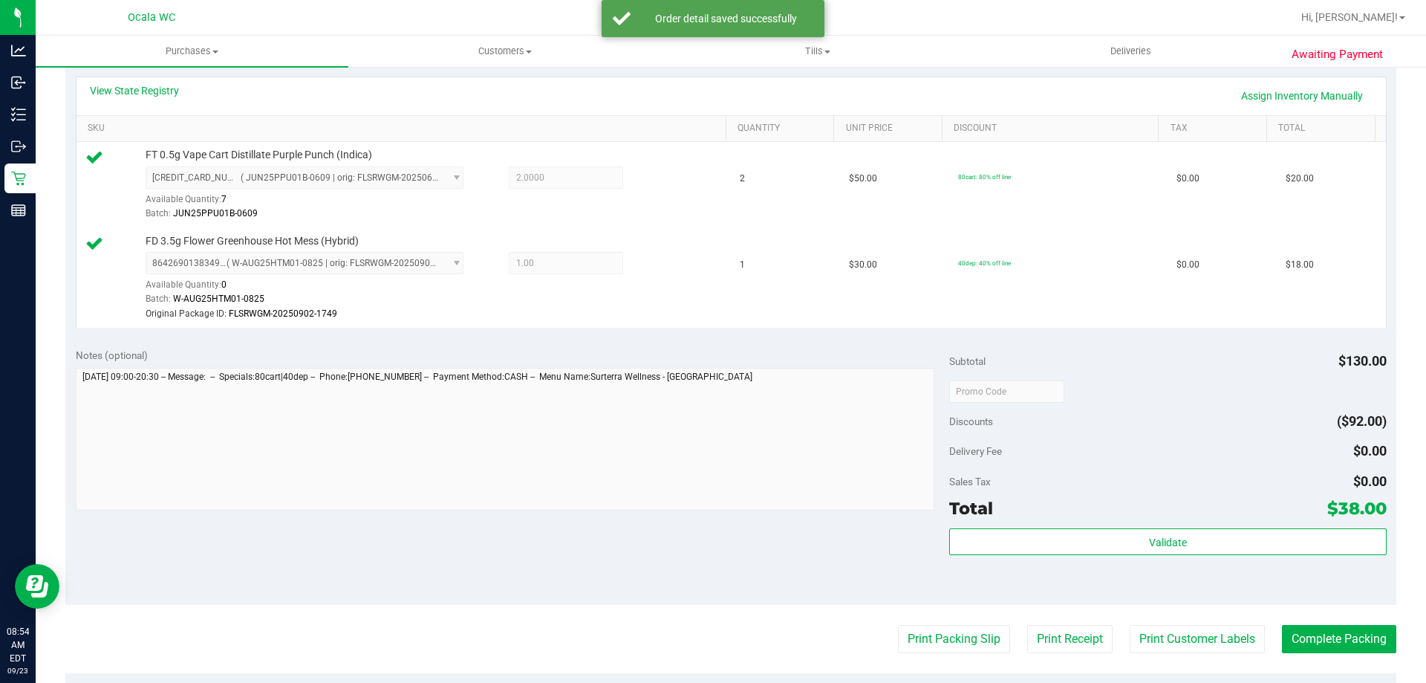
scroll to position [446, 0]
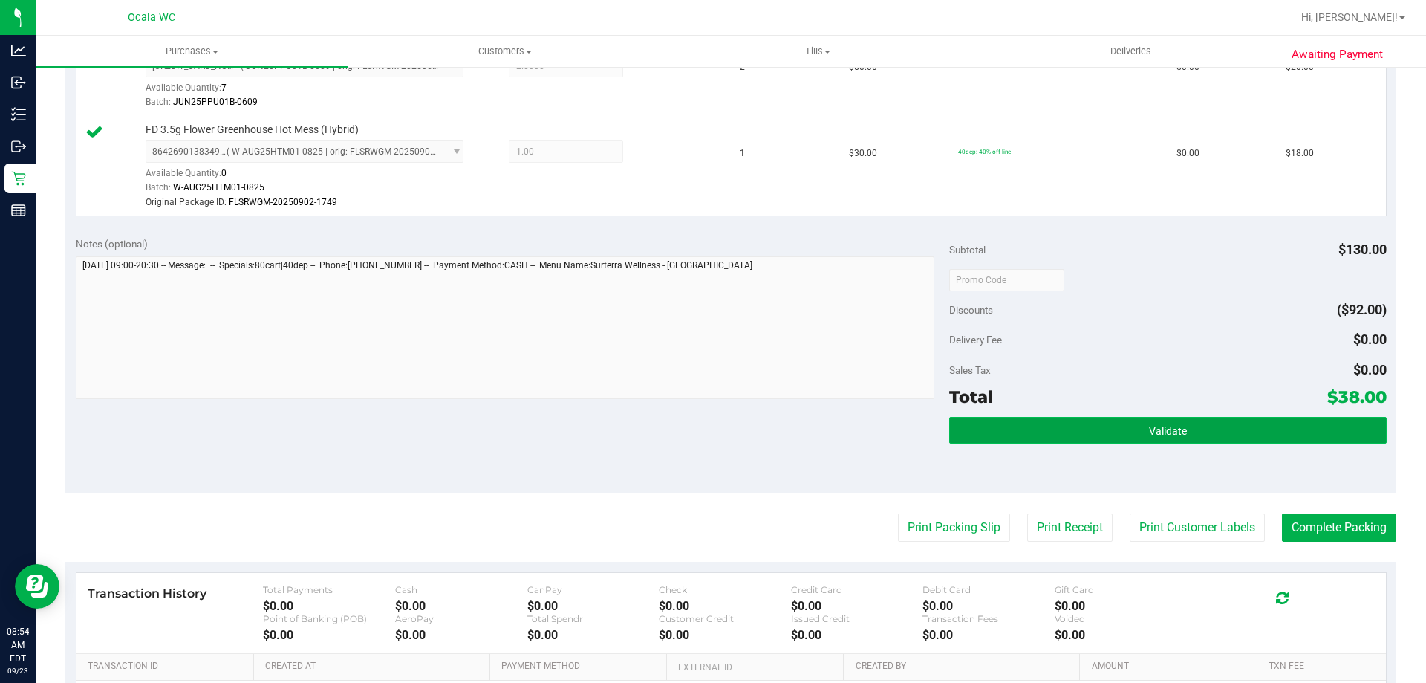
click at [709, 432] on button "Validate" at bounding box center [1167, 430] width 437 height 27
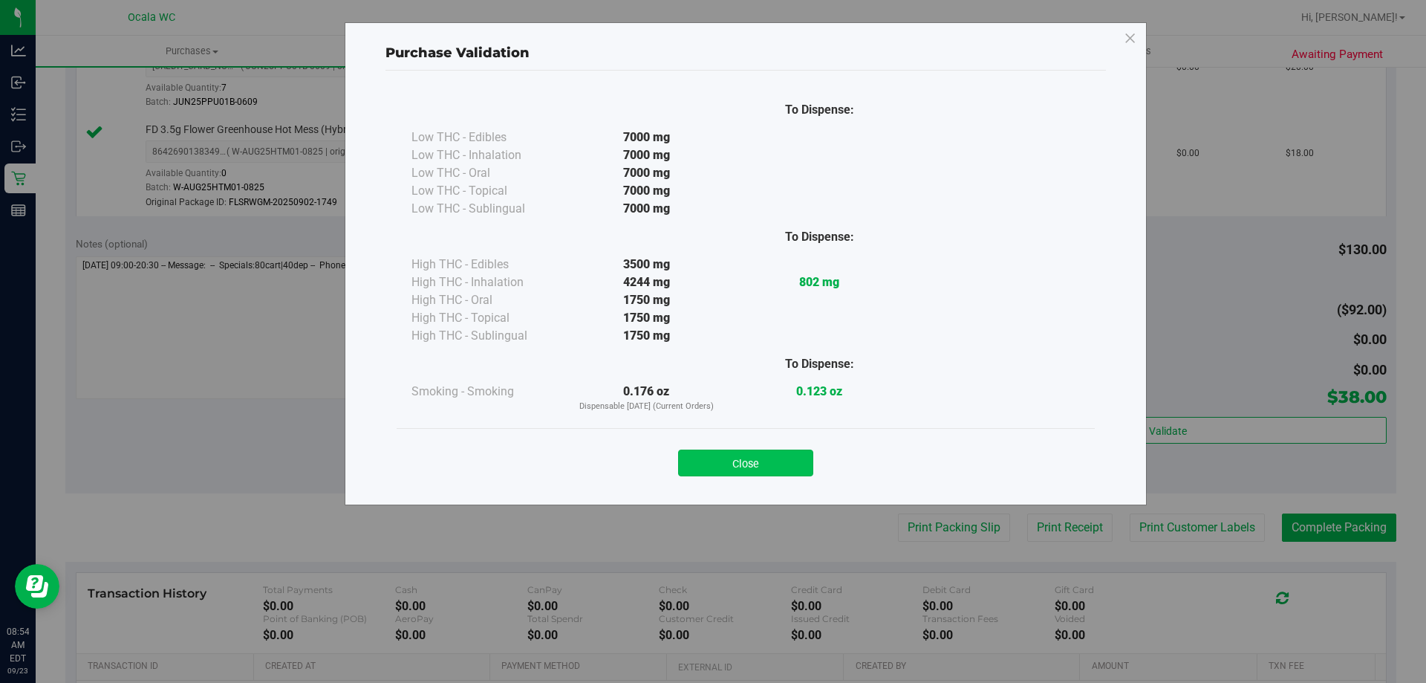
click at [709, 461] on button "Close" at bounding box center [745, 462] width 135 height 27
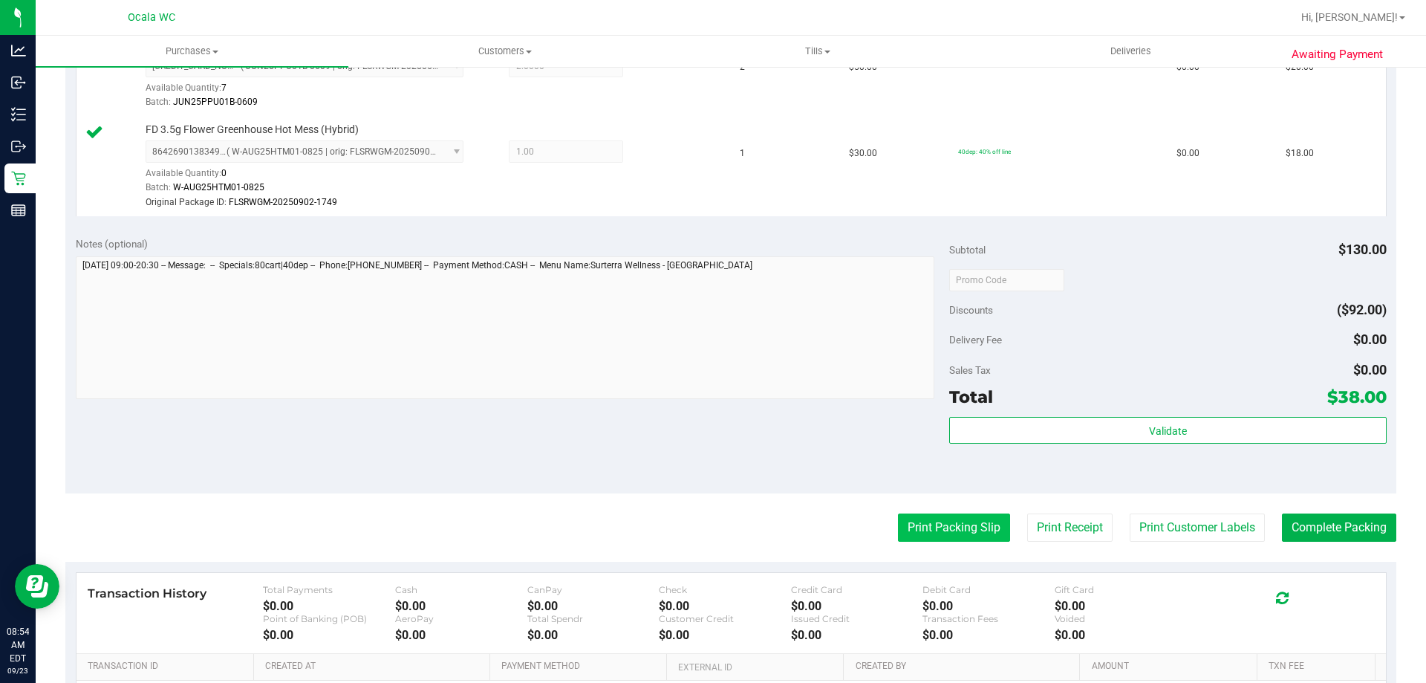
click at [709, 523] on button "Print Packing Slip" at bounding box center [954, 527] width 112 height 28
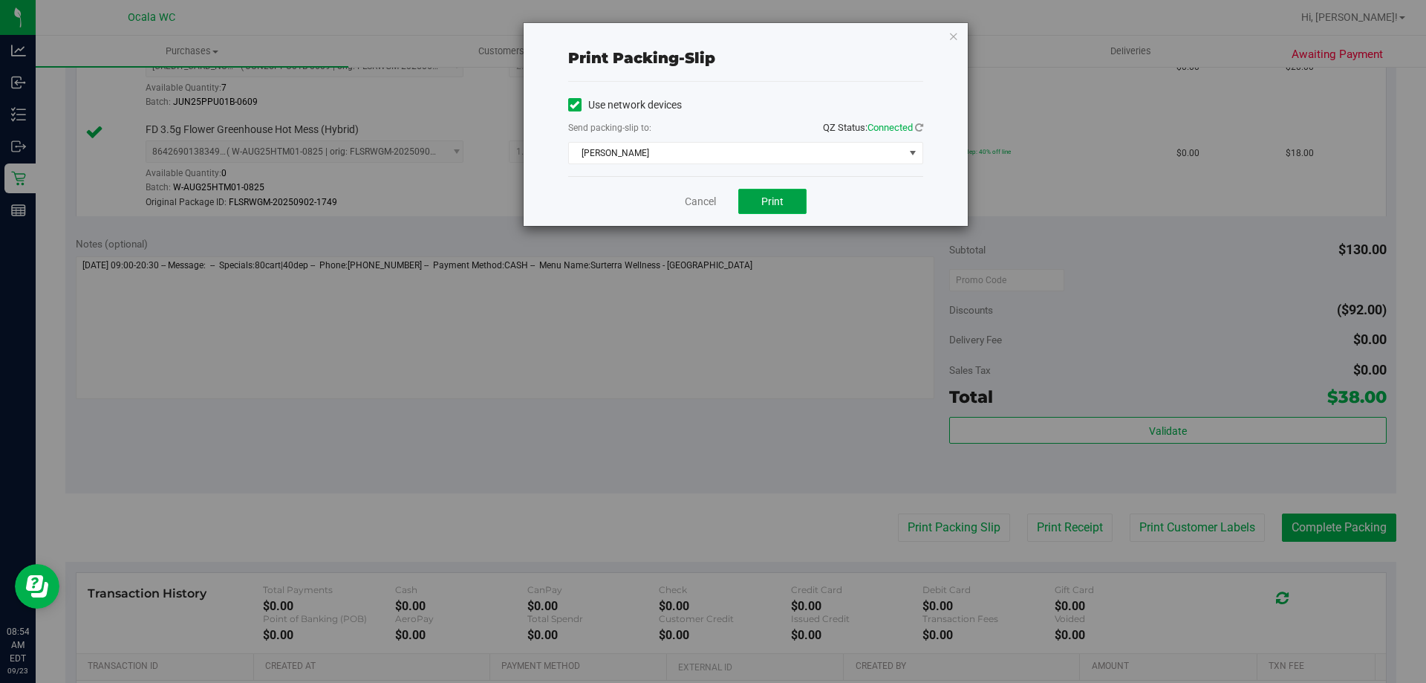
click at [709, 195] on span "Print" at bounding box center [772, 201] width 22 height 12
click at [706, 195] on link "Cancel" at bounding box center [700, 202] width 31 height 16
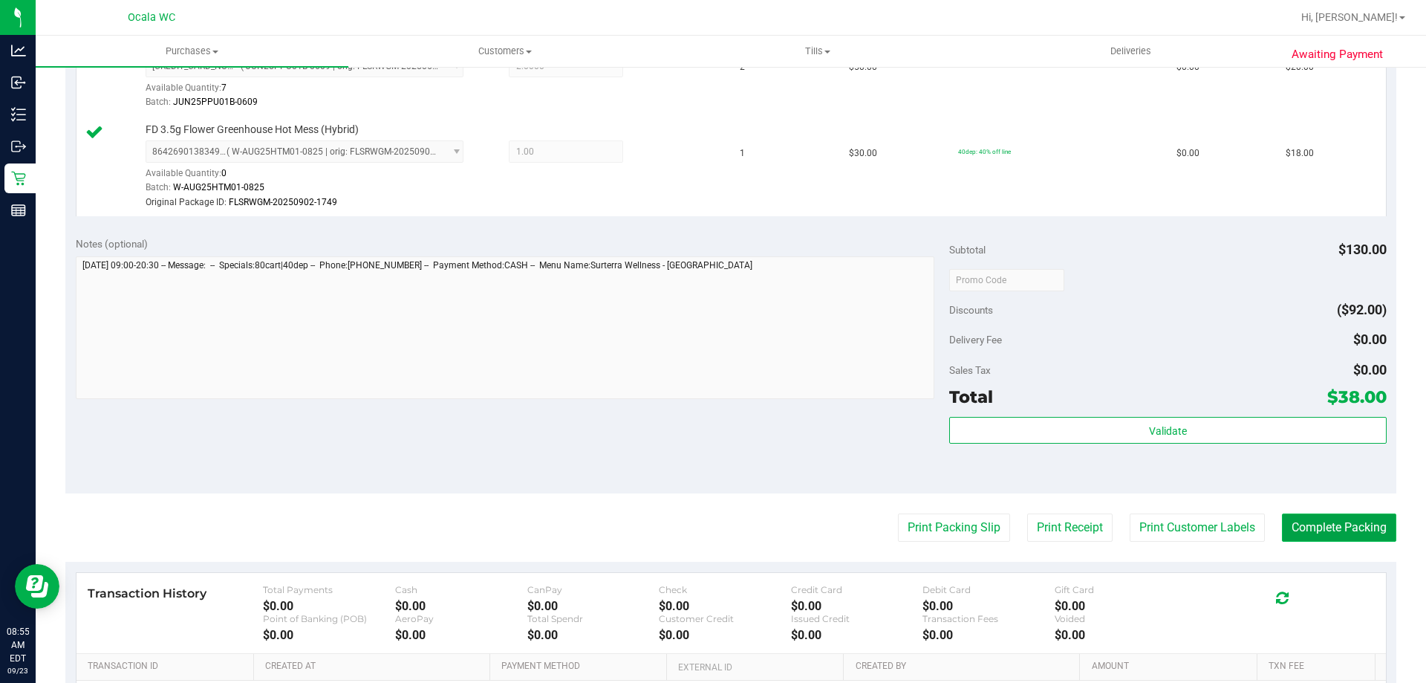
click at [709, 527] on button "Complete Packing" at bounding box center [1339, 527] width 114 height 28
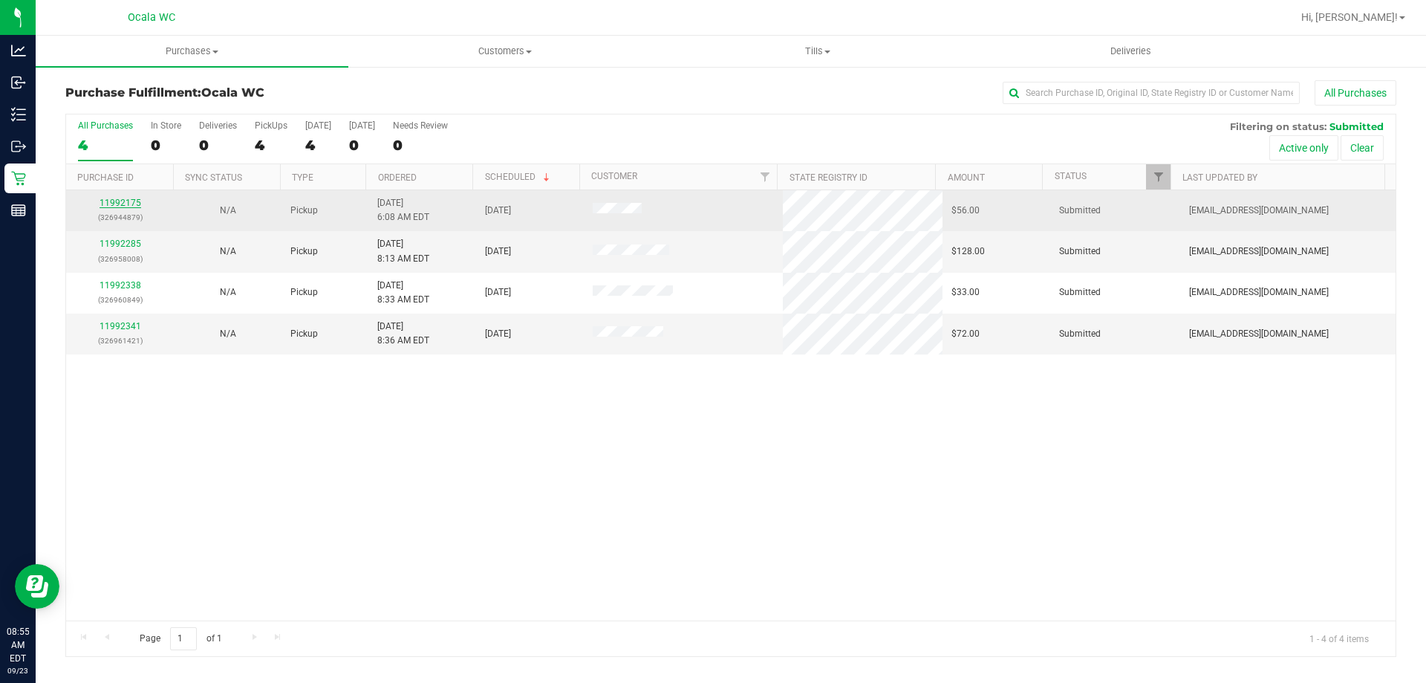
click at [105, 206] on link "11992175" at bounding box center [121, 203] width 42 height 10
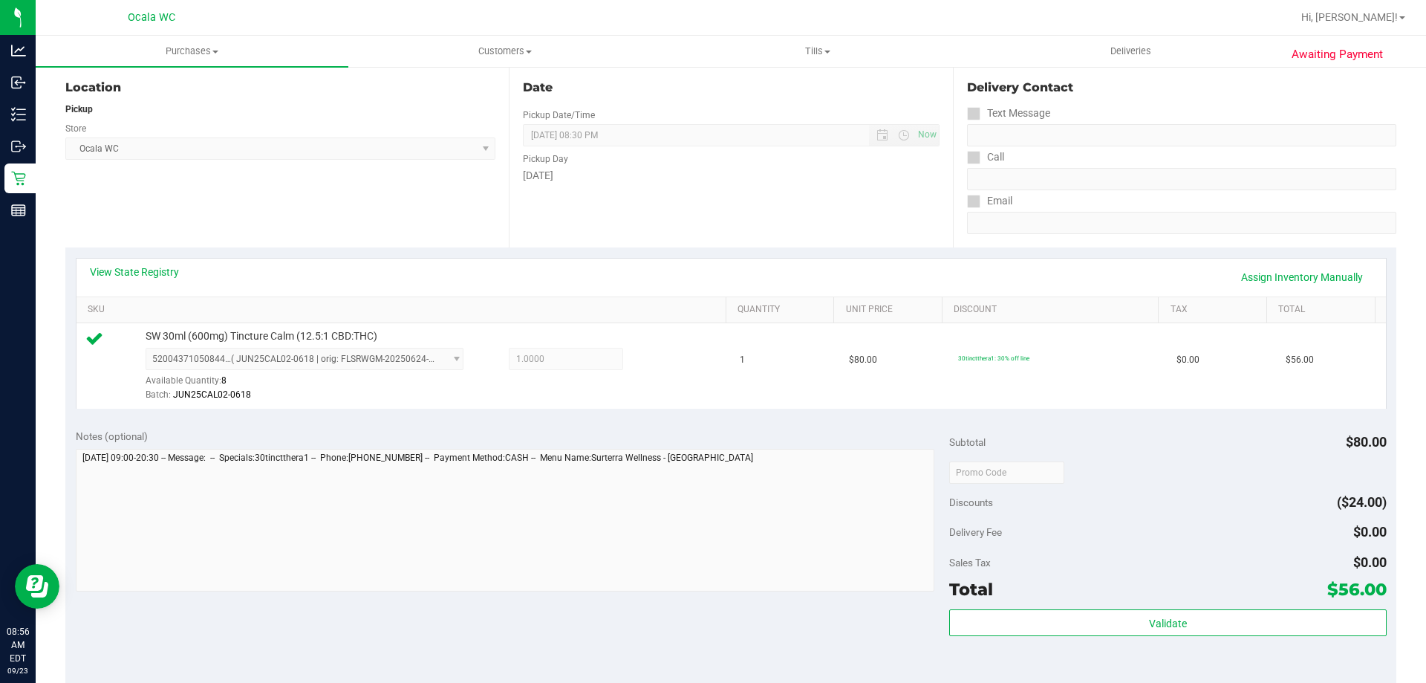
scroll to position [371, 0]
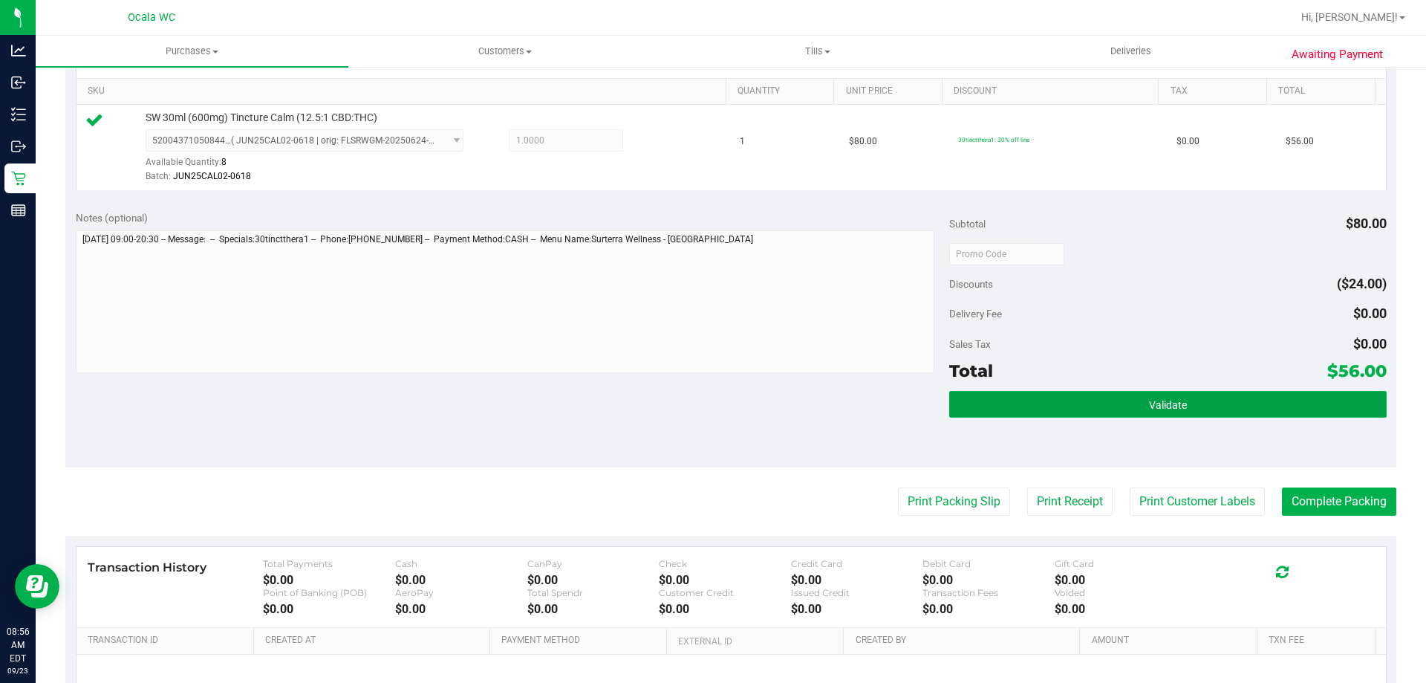
click at [709, 406] on span "Validate" at bounding box center [1168, 405] width 38 height 12
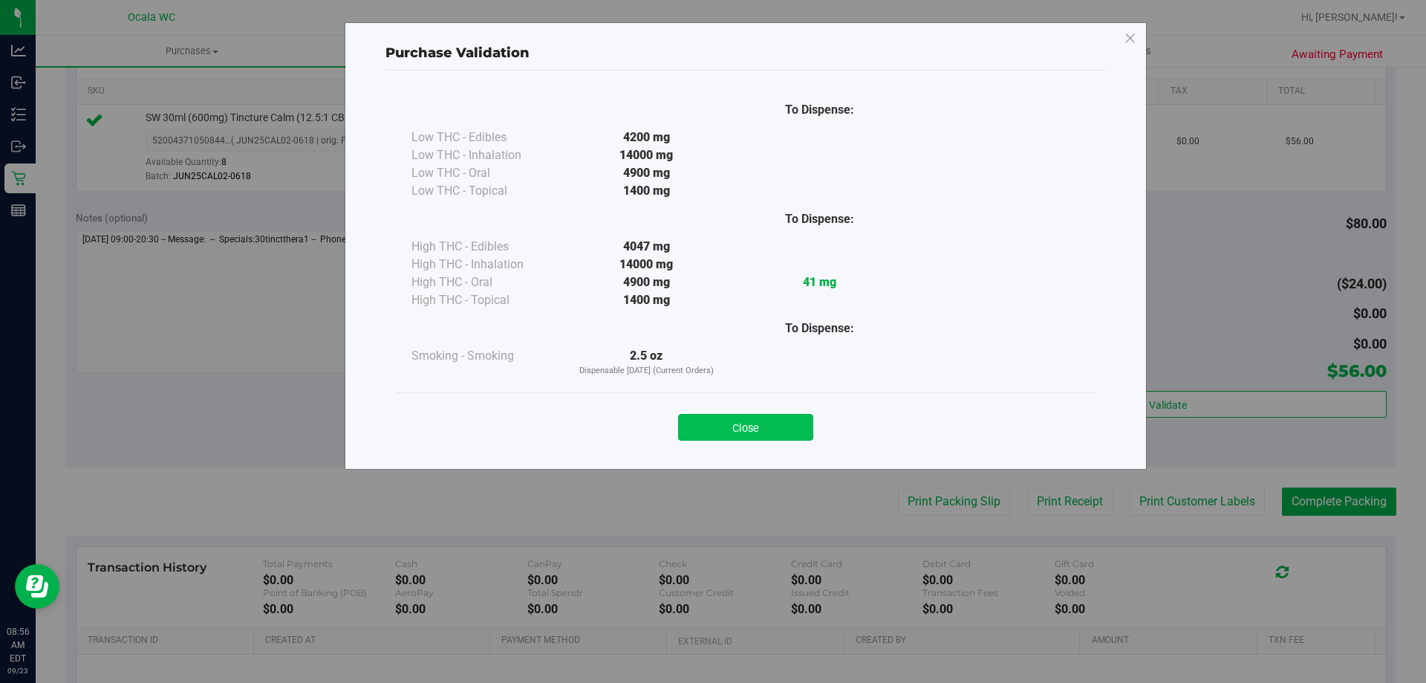
click at [709, 423] on button "Close" at bounding box center [745, 427] width 135 height 27
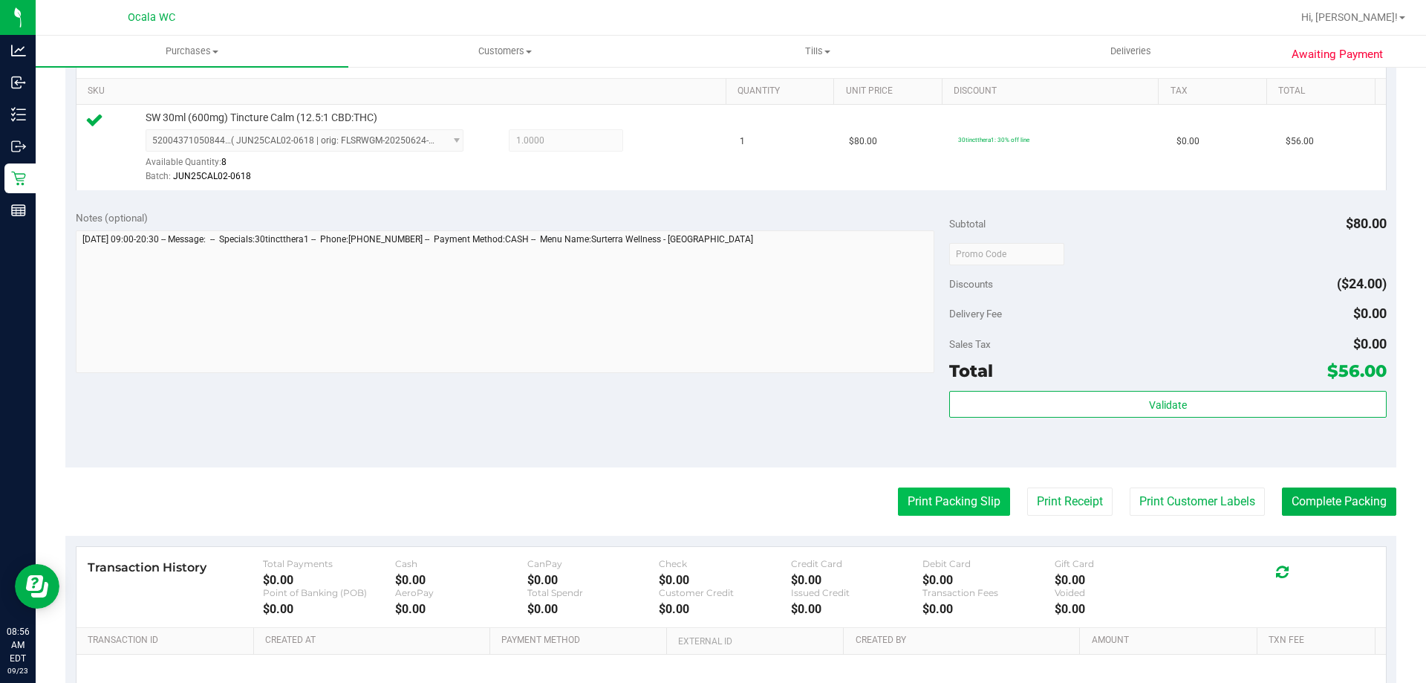
click at [709, 505] on button "Print Packing Slip" at bounding box center [954, 501] width 112 height 28
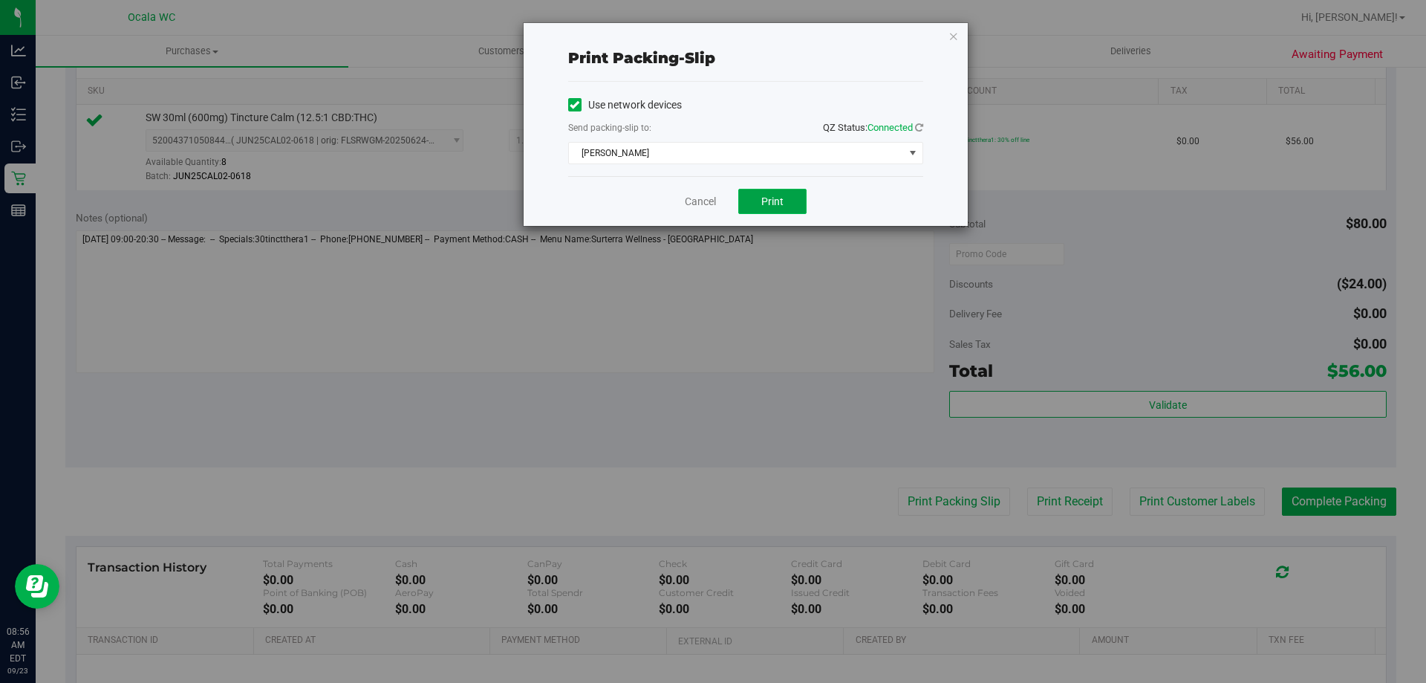
click at [709, 203] on span "Print" at bounding box center [772, 201] width 22 height 12
click at [695, 205] on link "Cancel" at bounding box center [700, 202] width 31 height 16
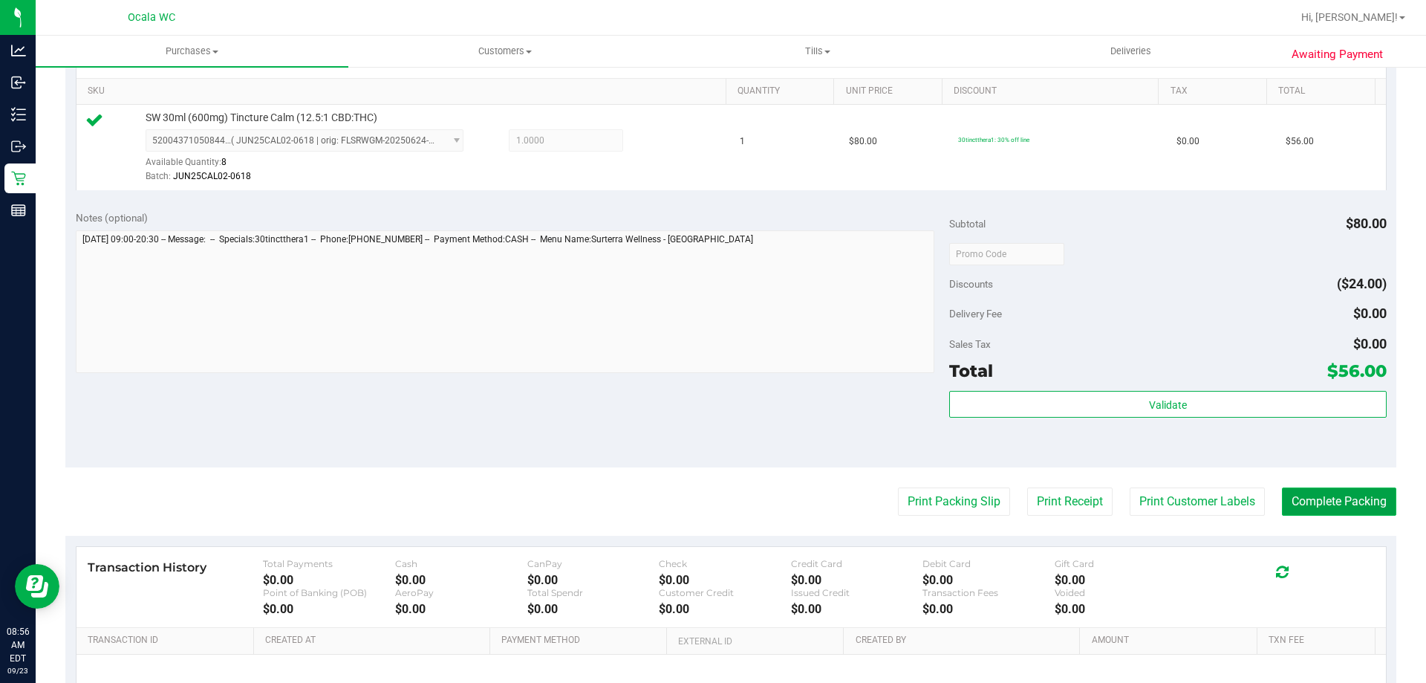
click at [709, 491] on button "Complete Packing" at bounding box center [1339, 501] width 114 height 28
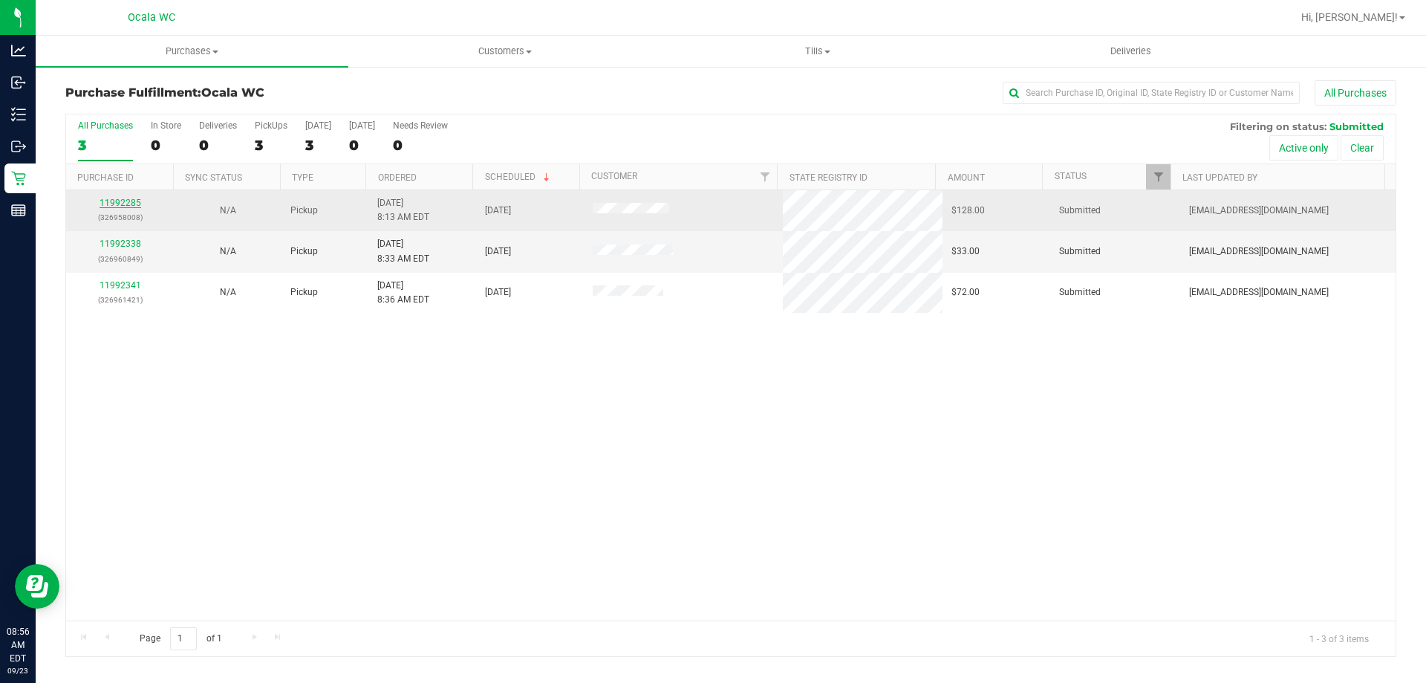
click at [110, 200] on link "11992285" at bounding box center [121, 203] width 42 height 10
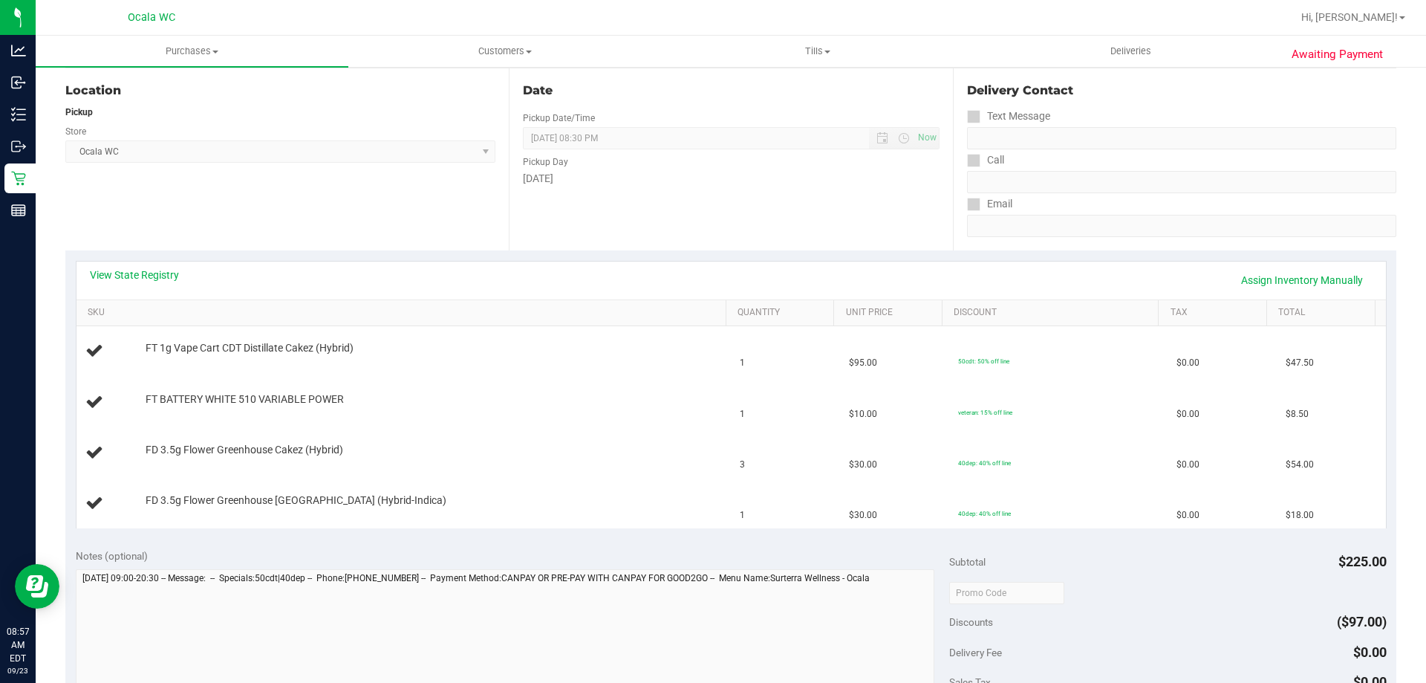
scroll to position [149, 0]
click at [135, 273] on link "View State Registry" at bounding box center [134, 276] width 89 height 15
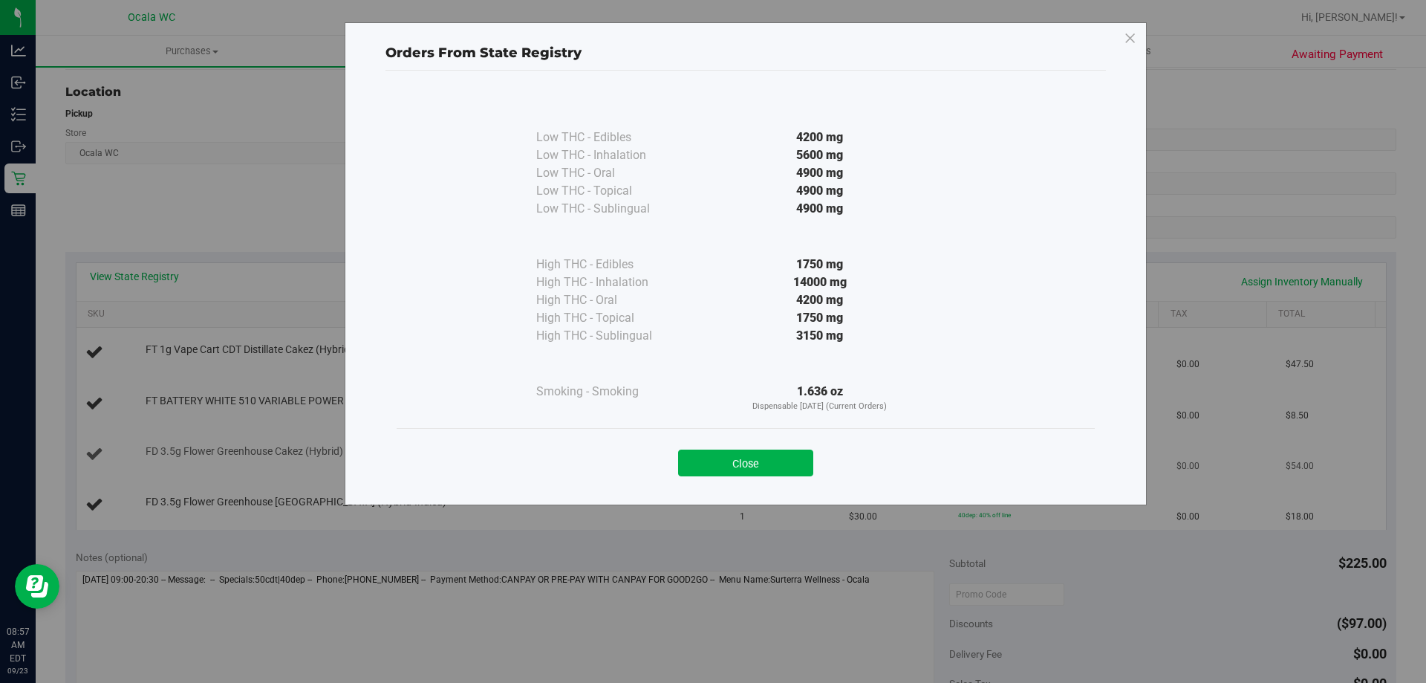
click at [709, 455] on button "Close" at bounding box center [745, 462] width 135 height 27
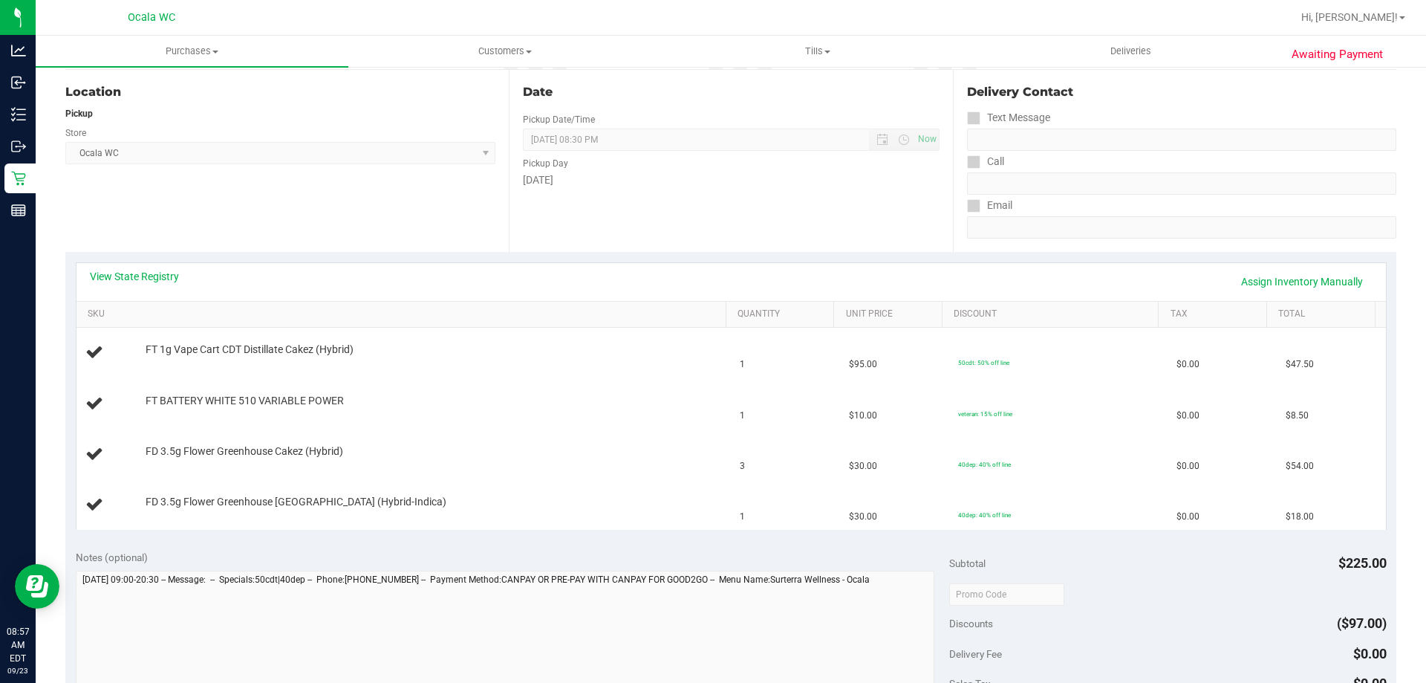
click at [363, 206] on div "Location Pickup Store Ocala WC Select Store Bonita Springs WC Boynton Beach WC …" at bounding box center [286, 161] width 443 height 182
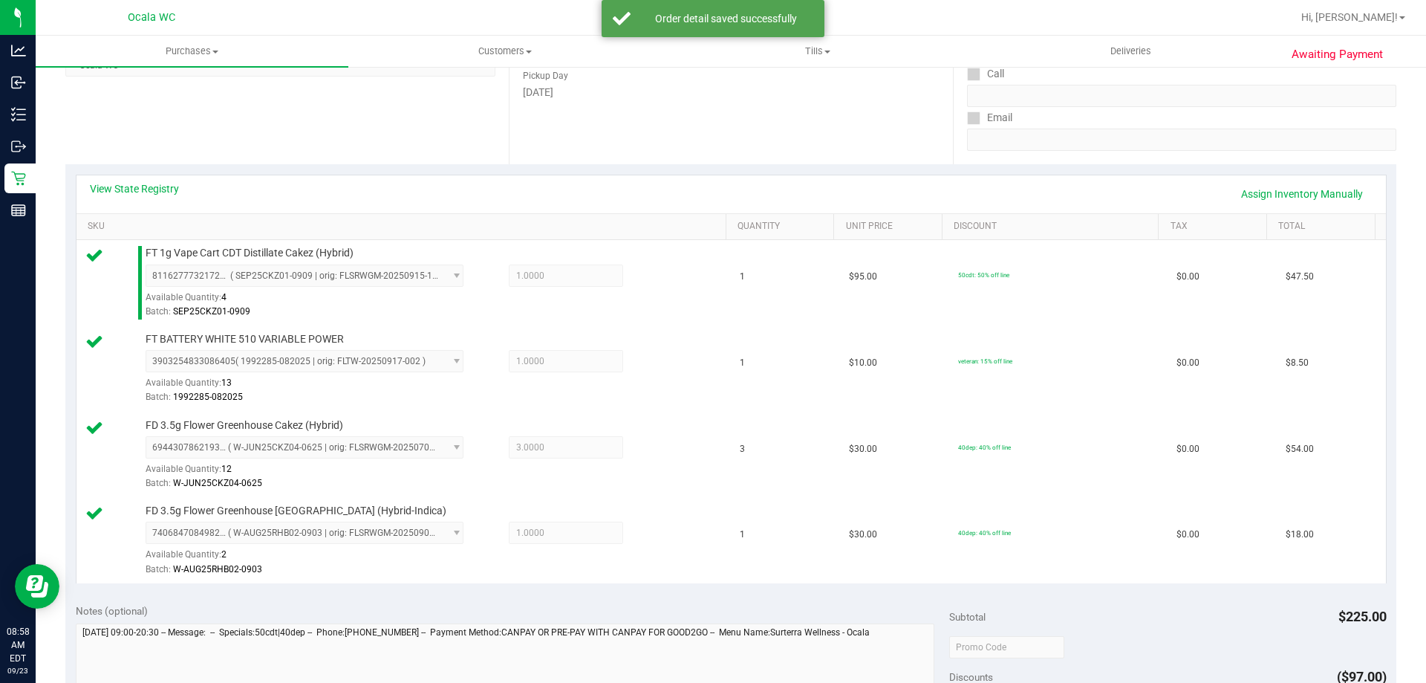
scroll to position [446, 0]
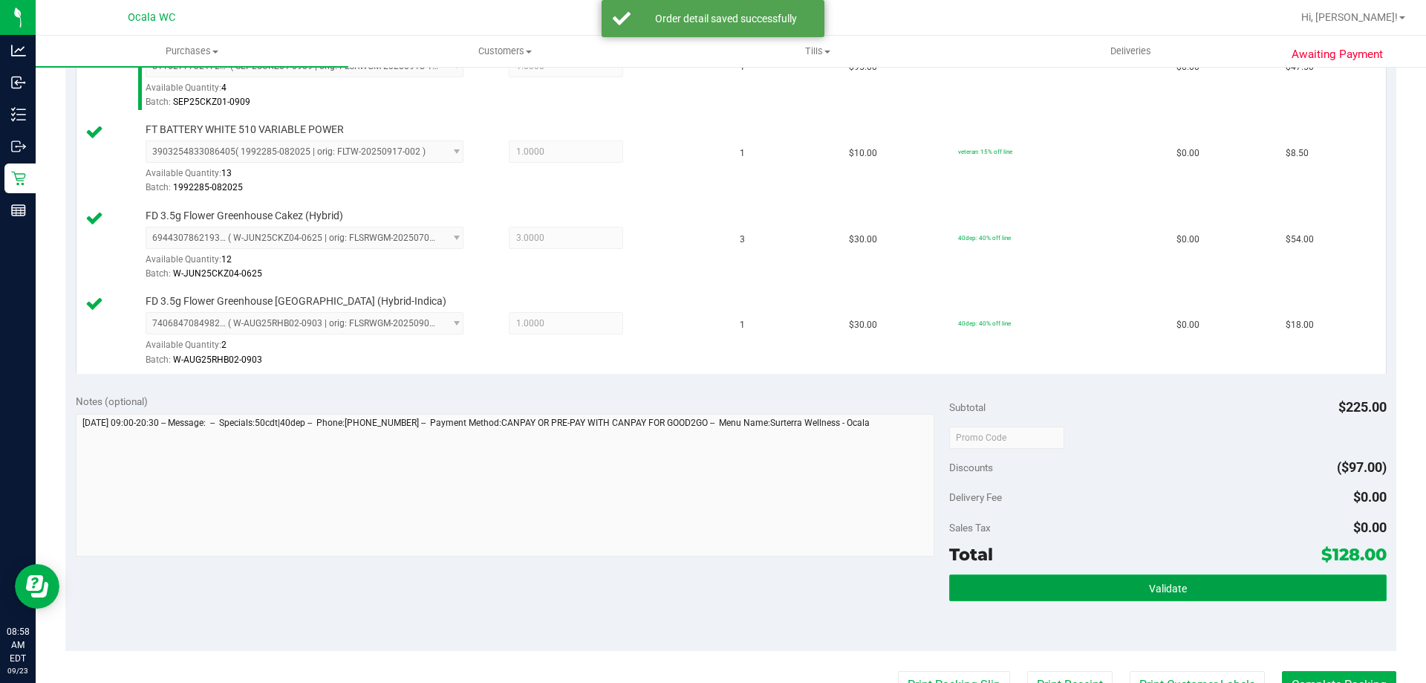
click at [709, 586] on button "Validate" at bounding box center [1167, 587] width 437 height 27
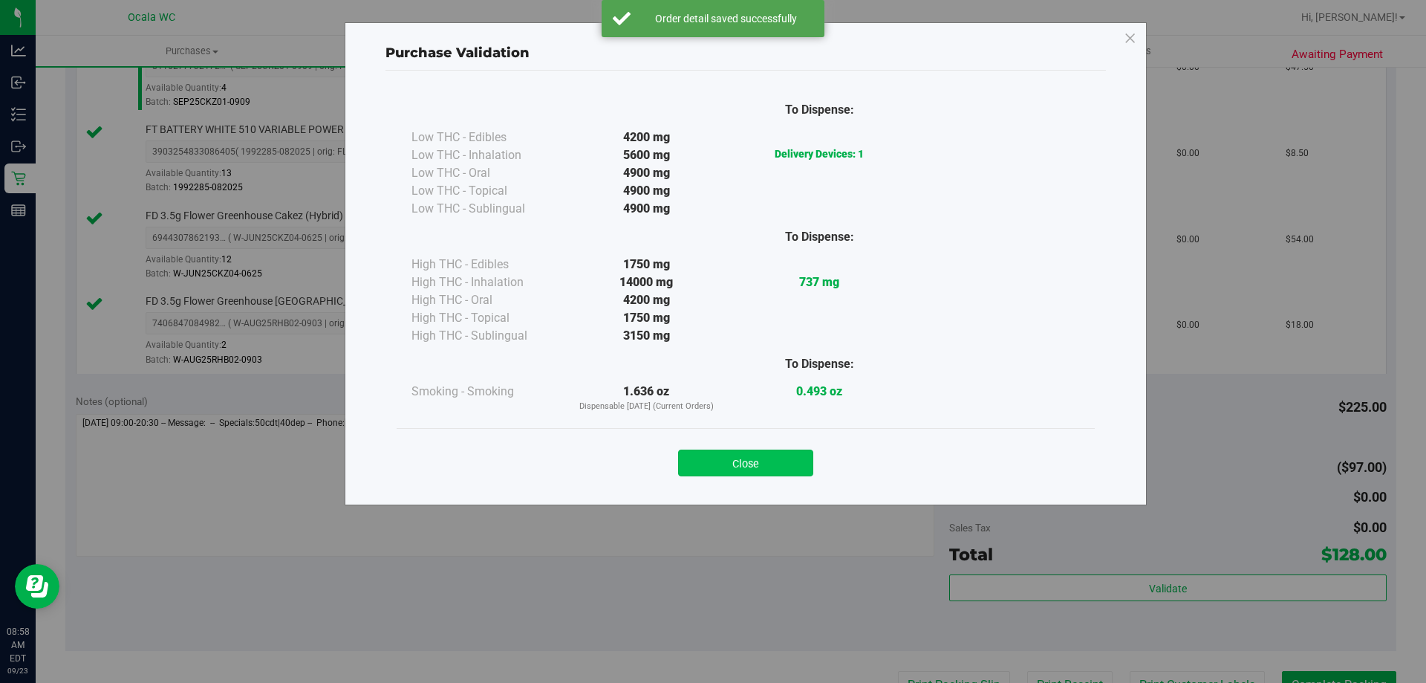
click at [709, 468] on button "Close" at bounding box center [745, 462] width 135 height 27
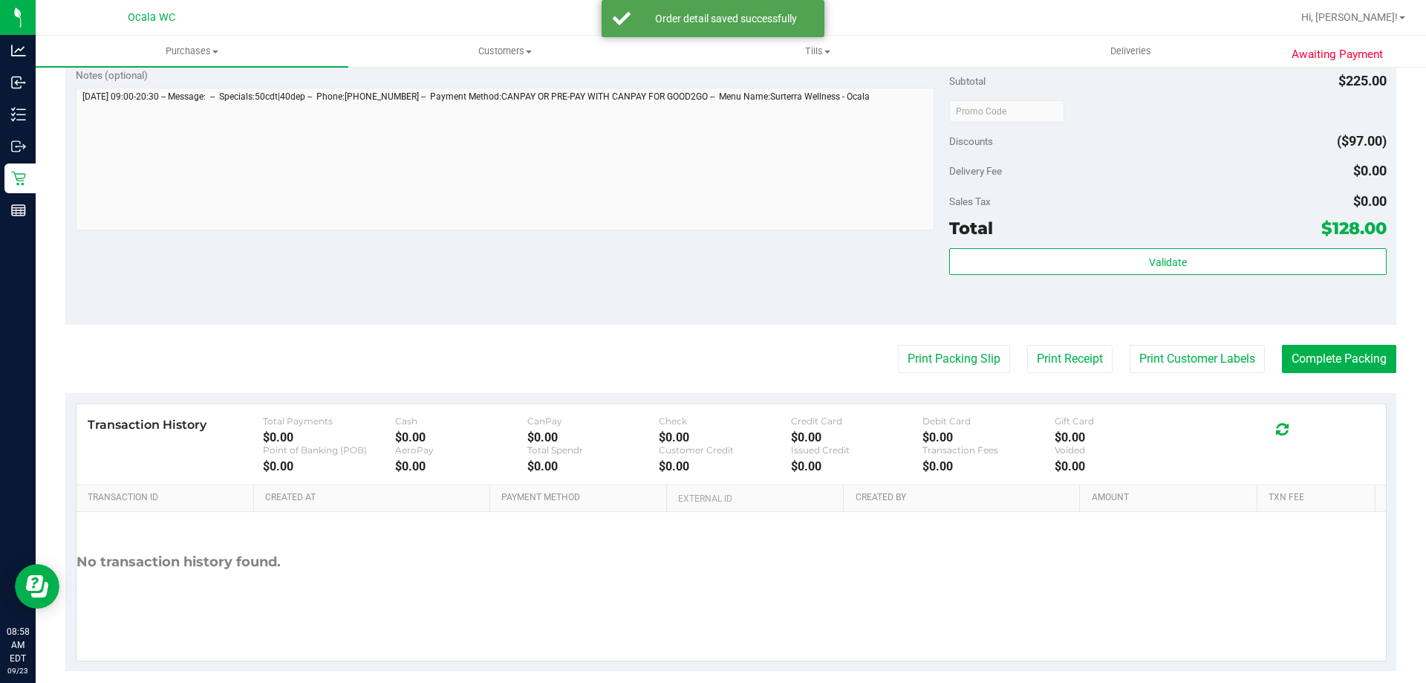
scroll to position [790, 0]
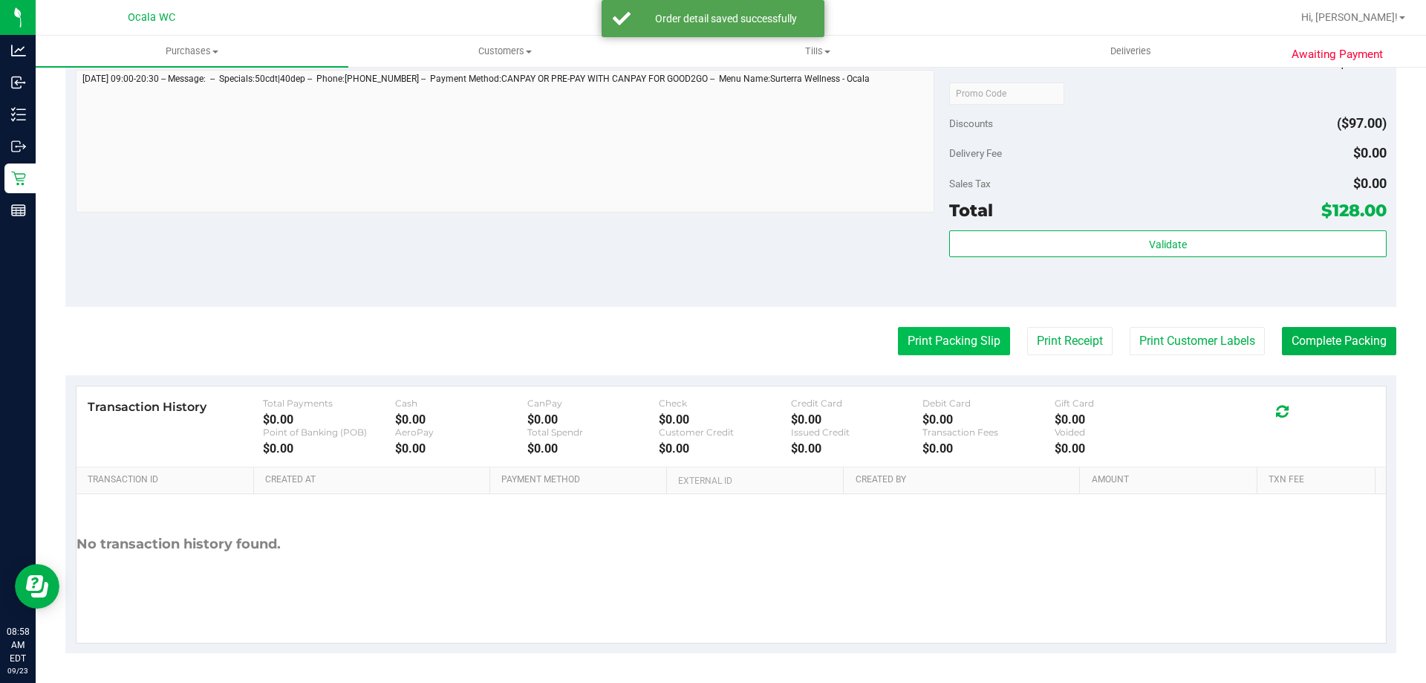
click at [709, 335] on button "Print Packing Slip" at bounding box center [954, 341] width 112 height 28
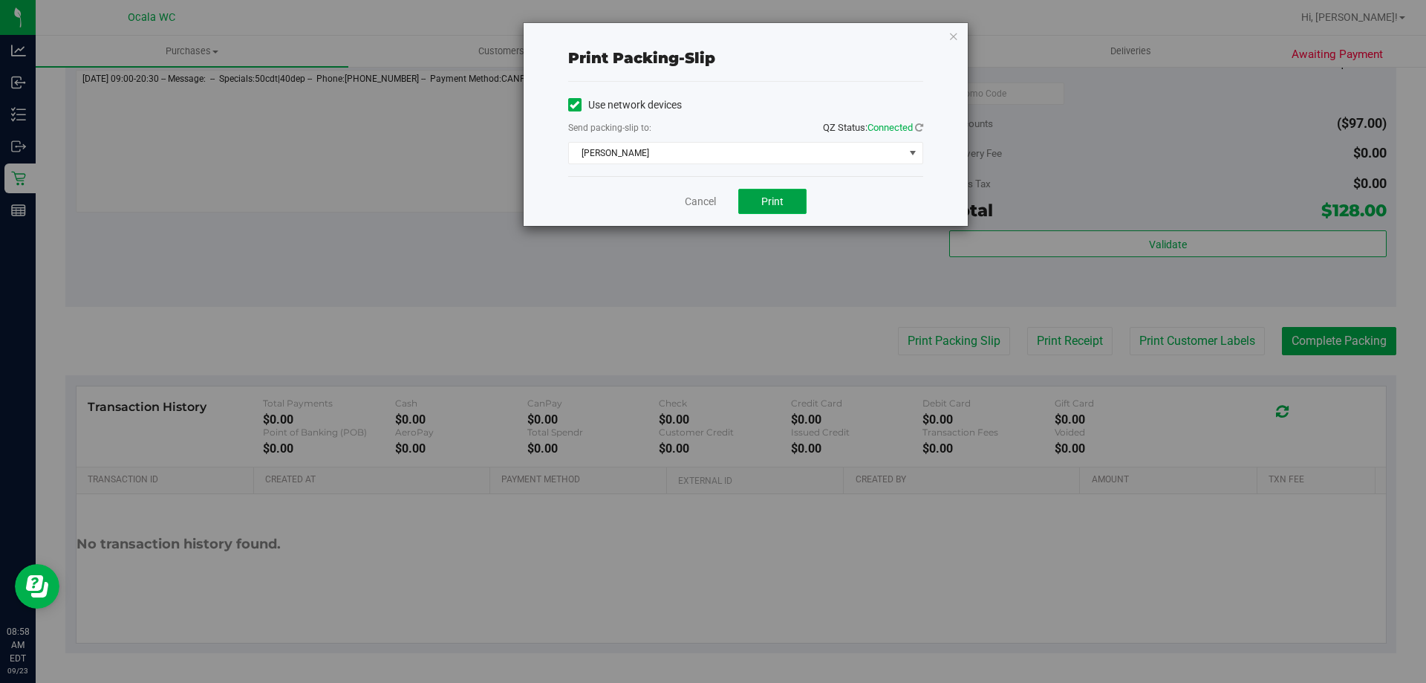
click at [709, 197] on span "Print" at bounding box center [772, 201] width 22 height 12
click at [685, 196] on link "Cancel" at bounding box center [700, 202] width 31 height 16
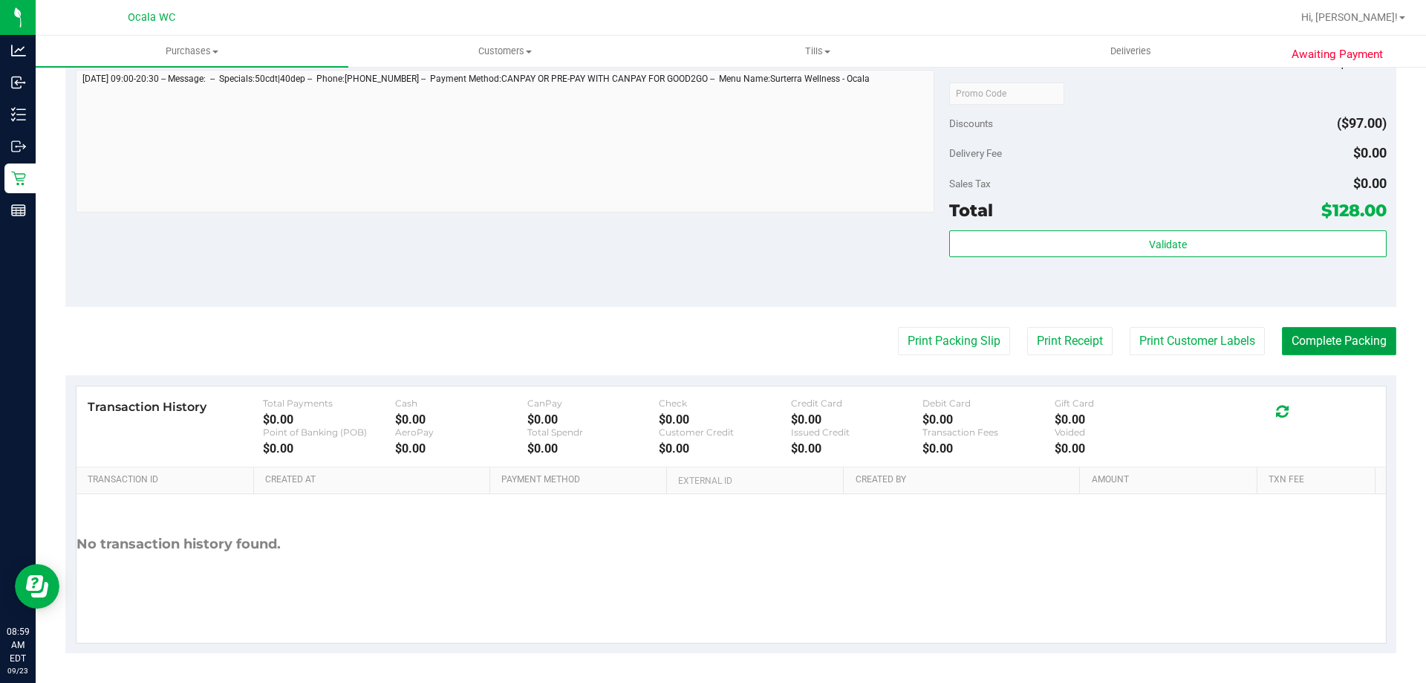
click at [709, 328] on button "Complete Packing" at bounding box center [1339, 341] width 114 height 28
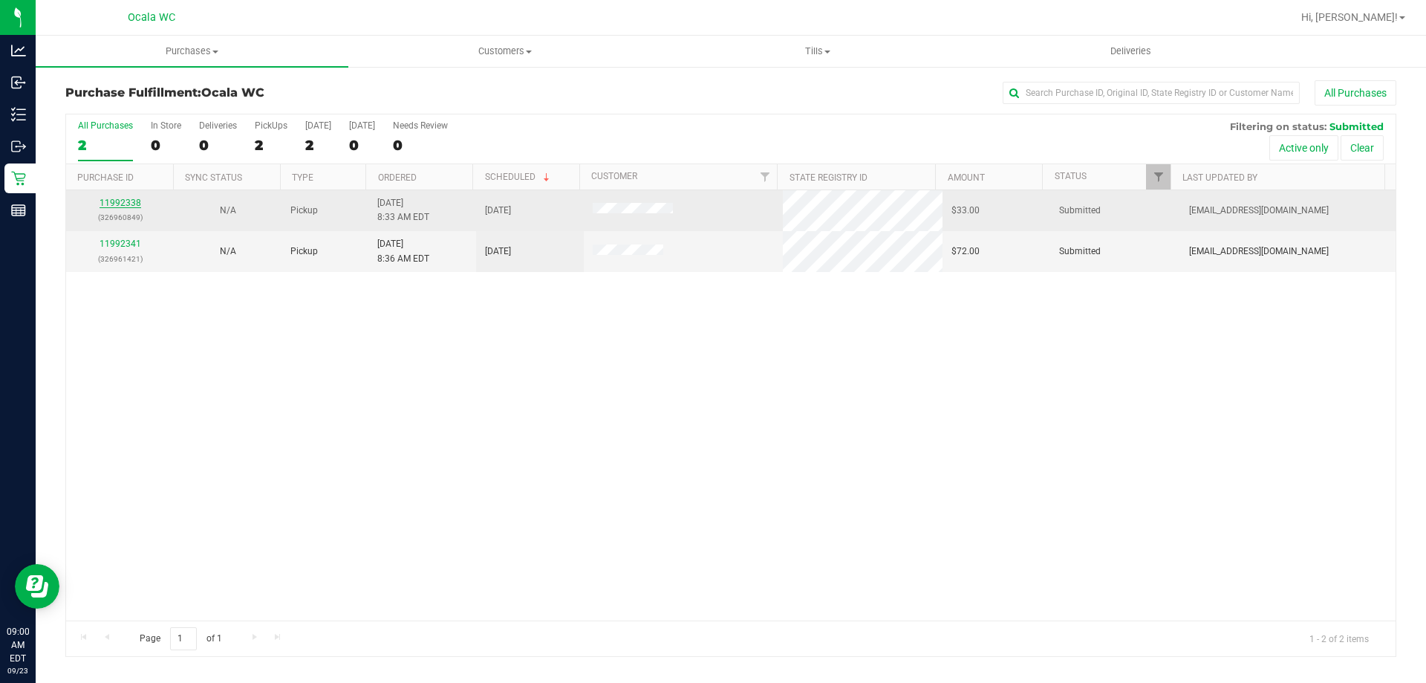
click at [124, 201] on link "11992338" at bounding box center [121, 203] width 42 height 10
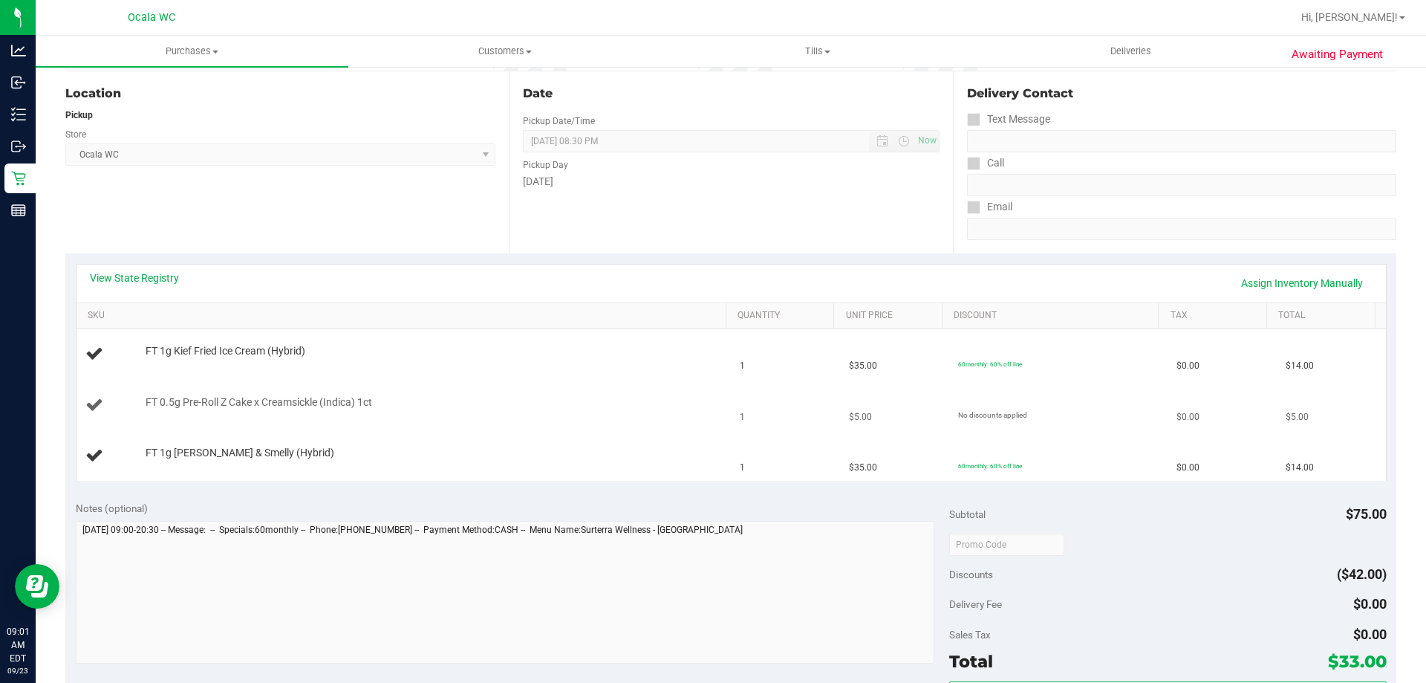
scroll to position [149, 0]
click at [123, 276] on link "View State Registry" at bounding box center [134, 276] width 89 height 15
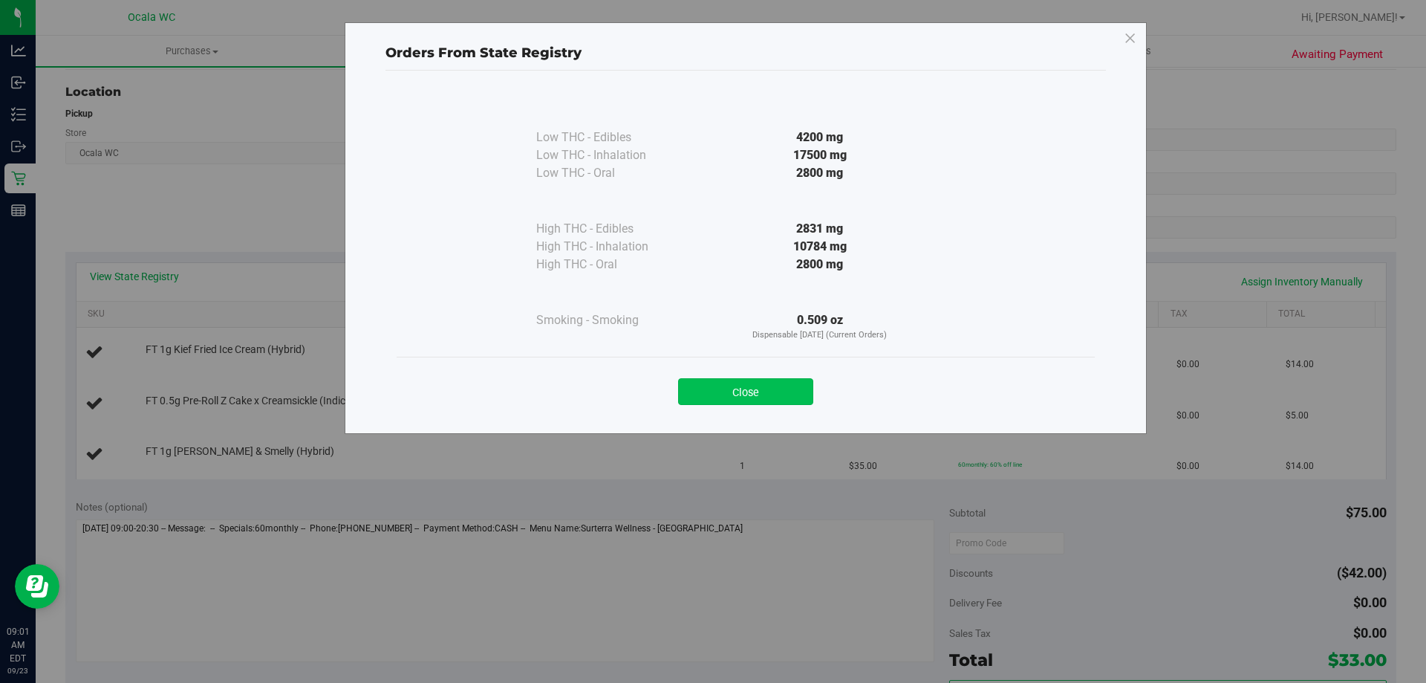
click at [709, 386] on button "Close" at bounding box center [745, 391] width 135 height 27
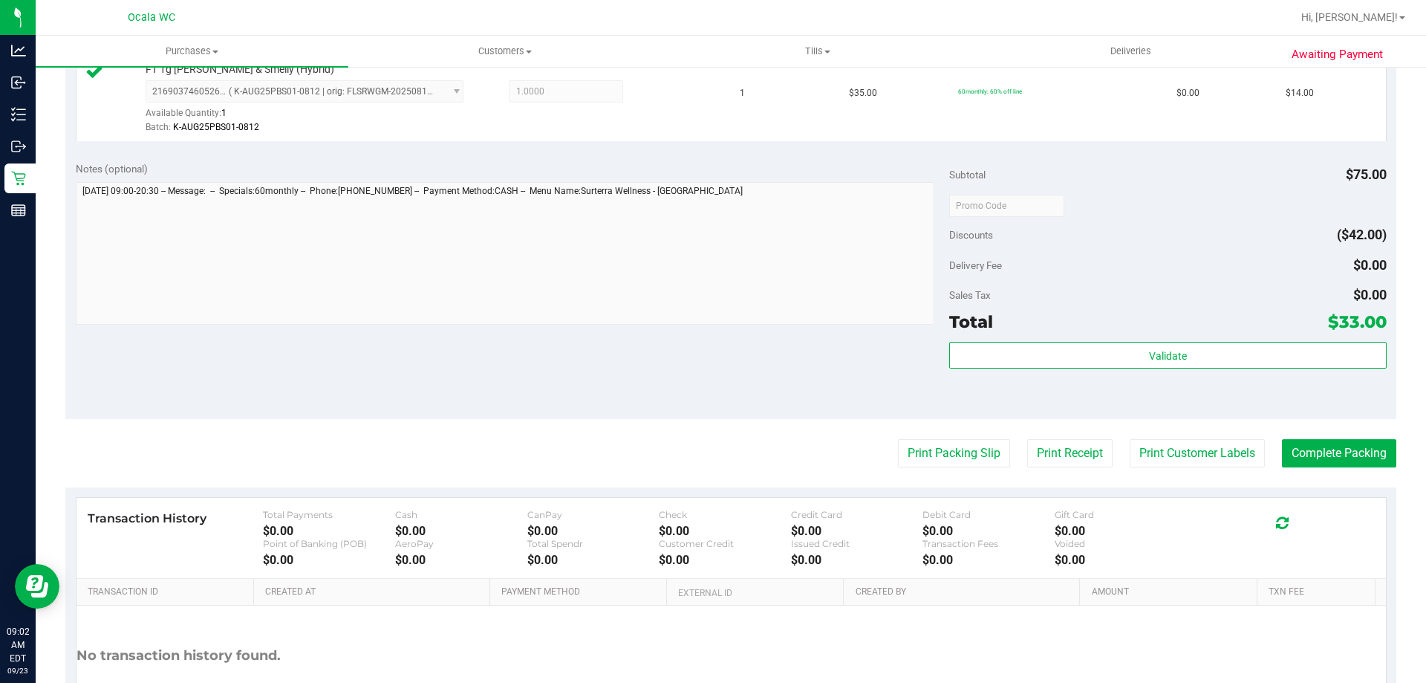
scroll to position [594, 0]
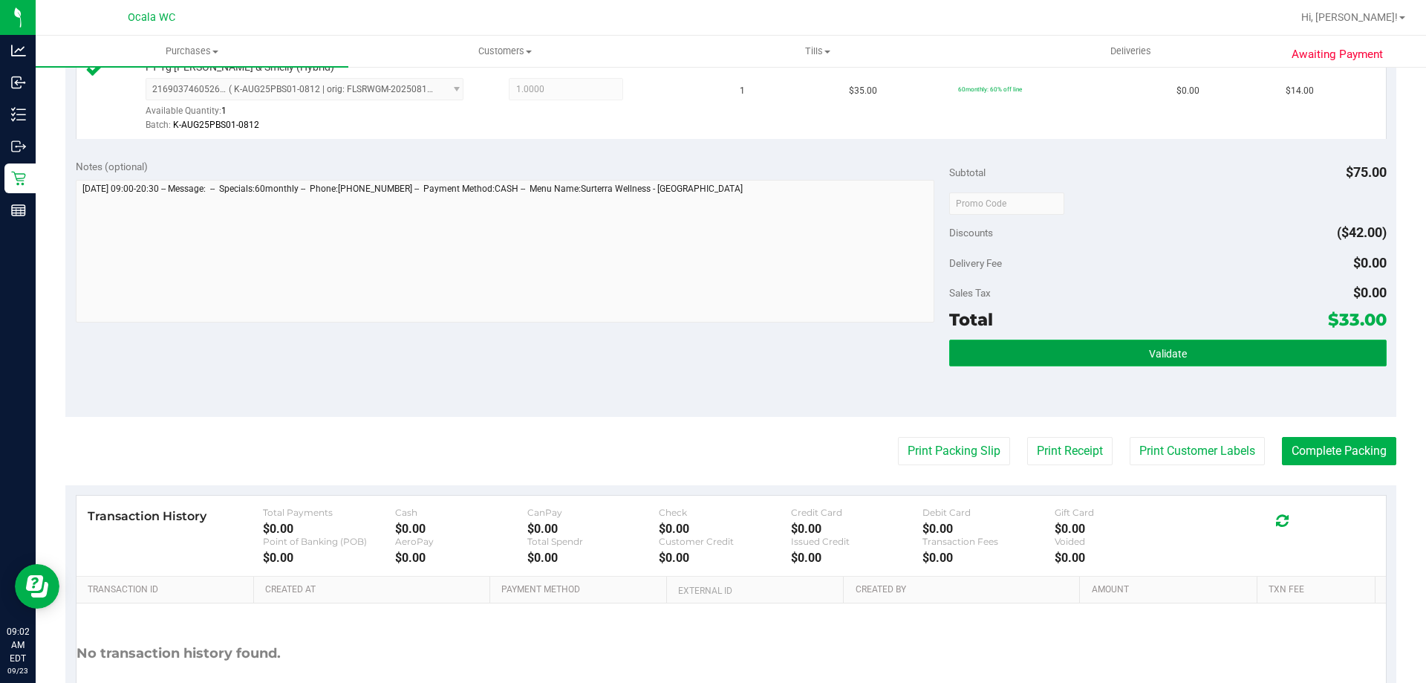
click at [709, 352] on button "Validate" at bounding box center [1167, 352] width 437 height 27
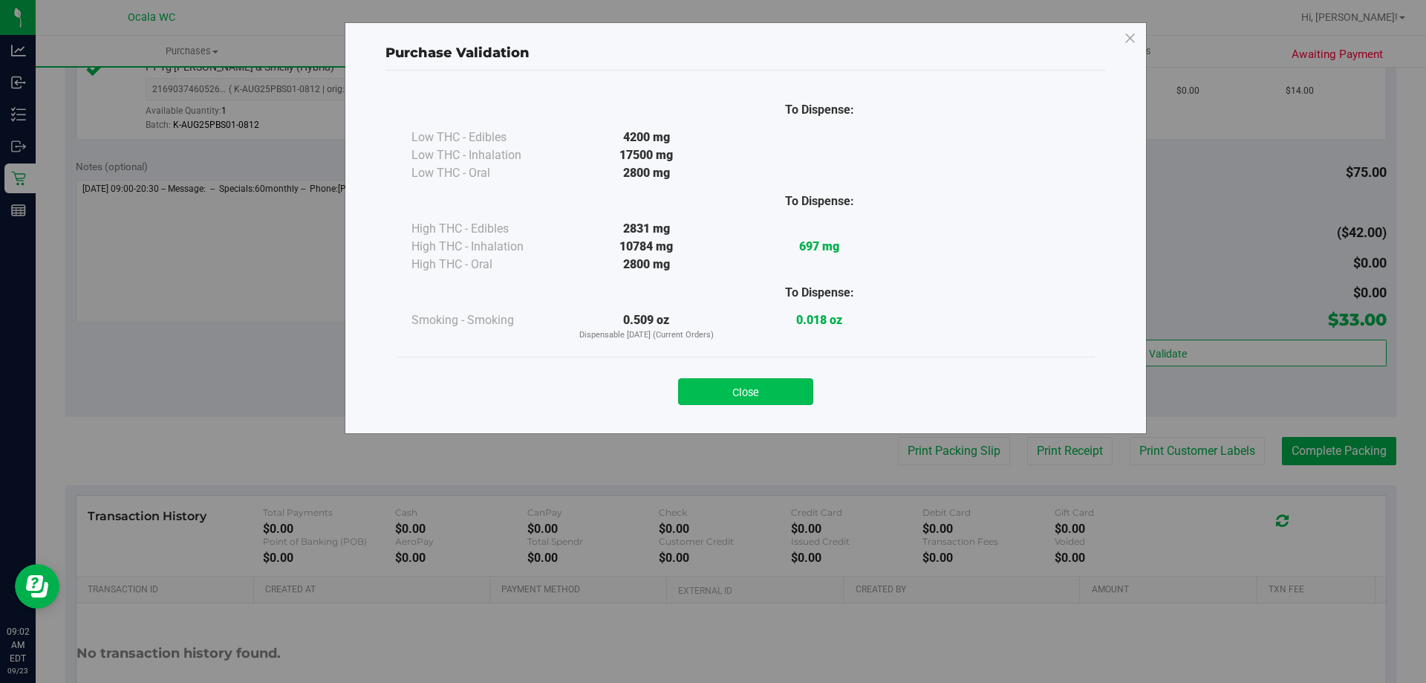
click at [709, 397] on button "Close" at bounding box center [745, 391] width 135 height 27
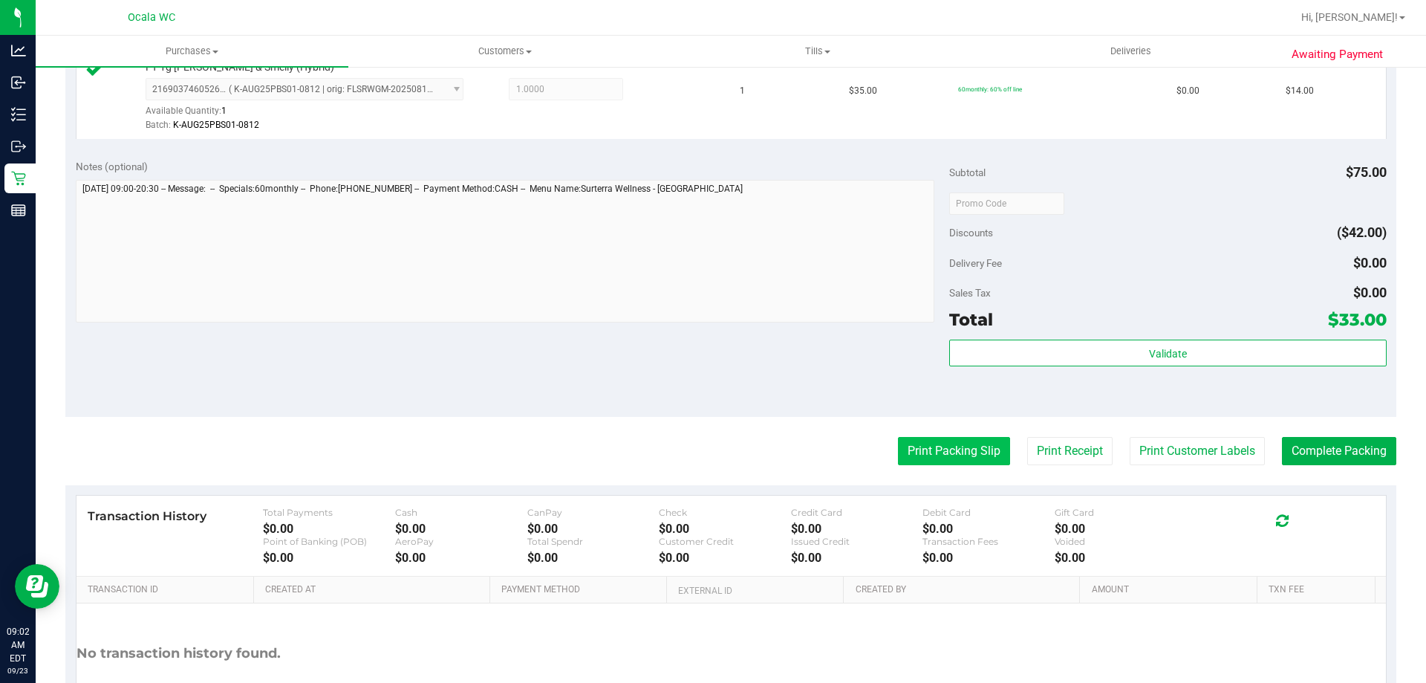
click at [709, 452] on button "Print Packing Slip" at bounding box center [954, 451] width 112 height 28
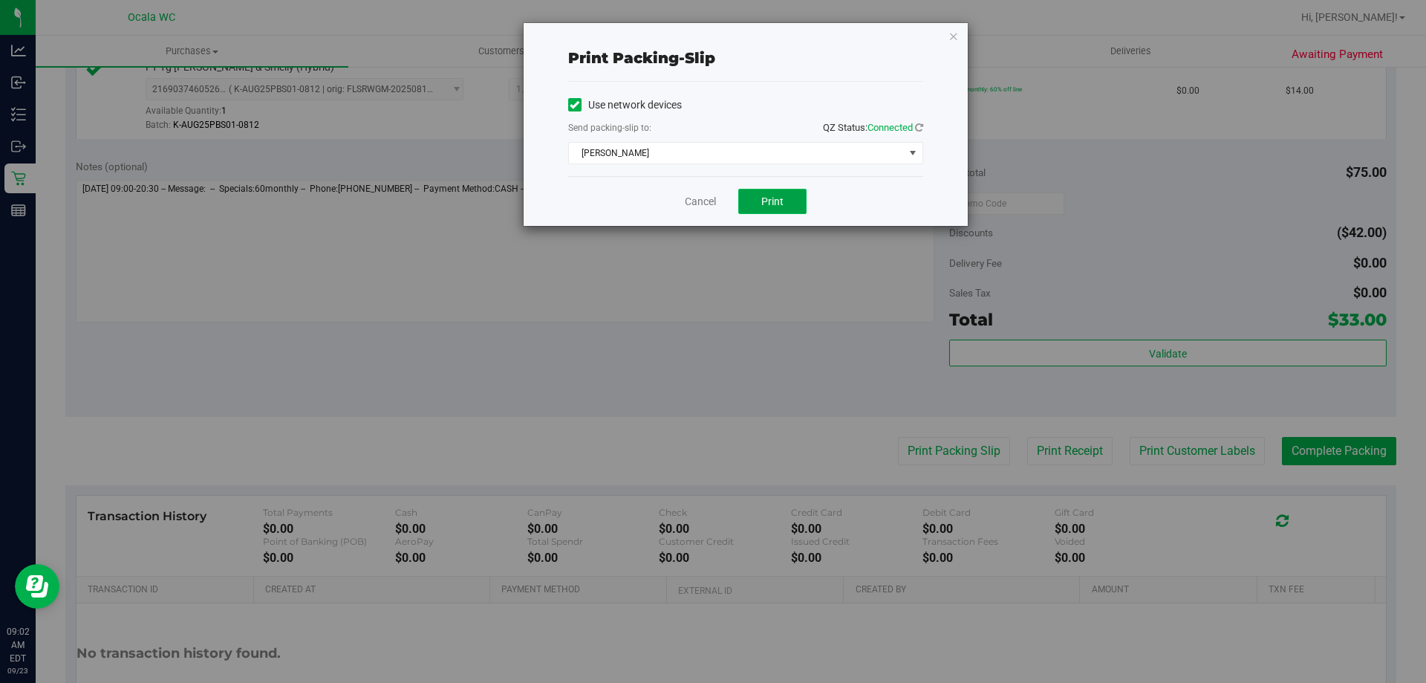
click at [709, 207] on button "Print" at bounding box center [772, 201] width 68 height 25
click at [680, 199] on div "Cancel Print" at bounding box center [745, 201] width 355 height 50
click at [697, 201] on link "Cancel" at bounding box center [700, 202] width 31 height 16
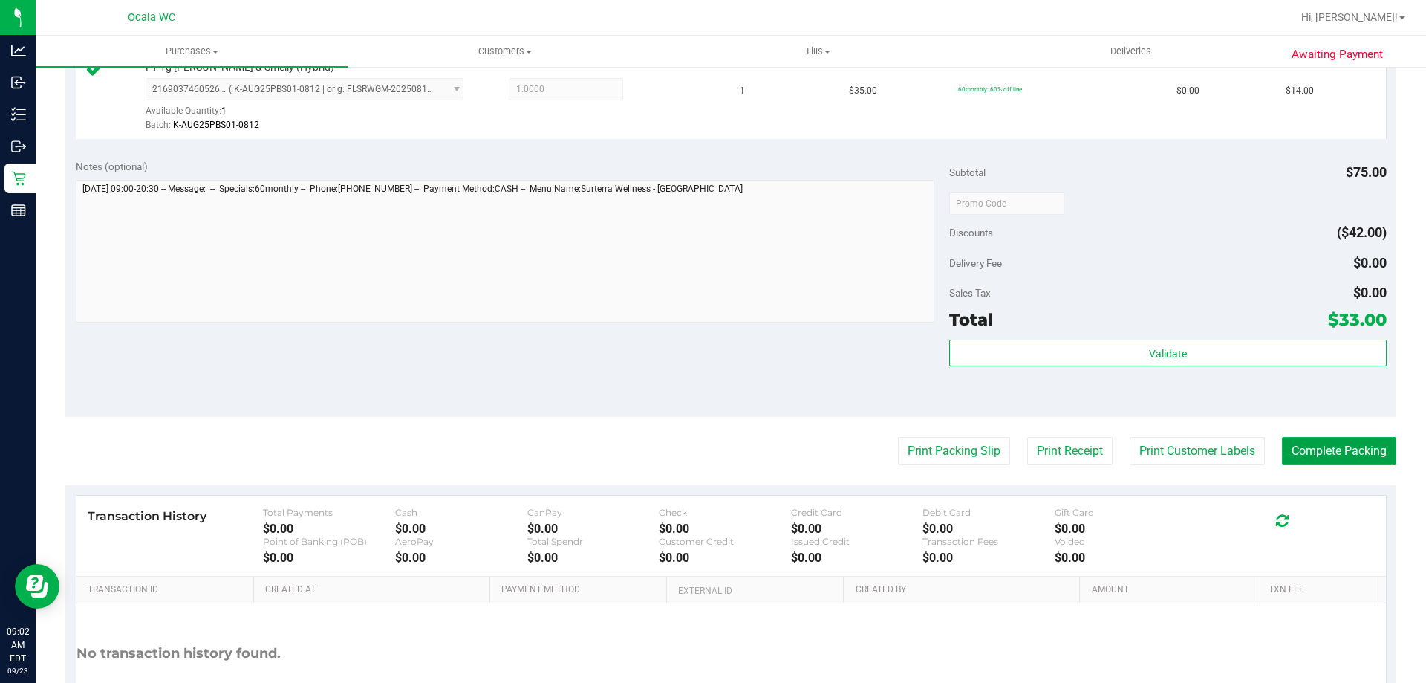
click at [709, 455] on button "Complete Packing" at bounding box center [1339, 451] width 114 height 28
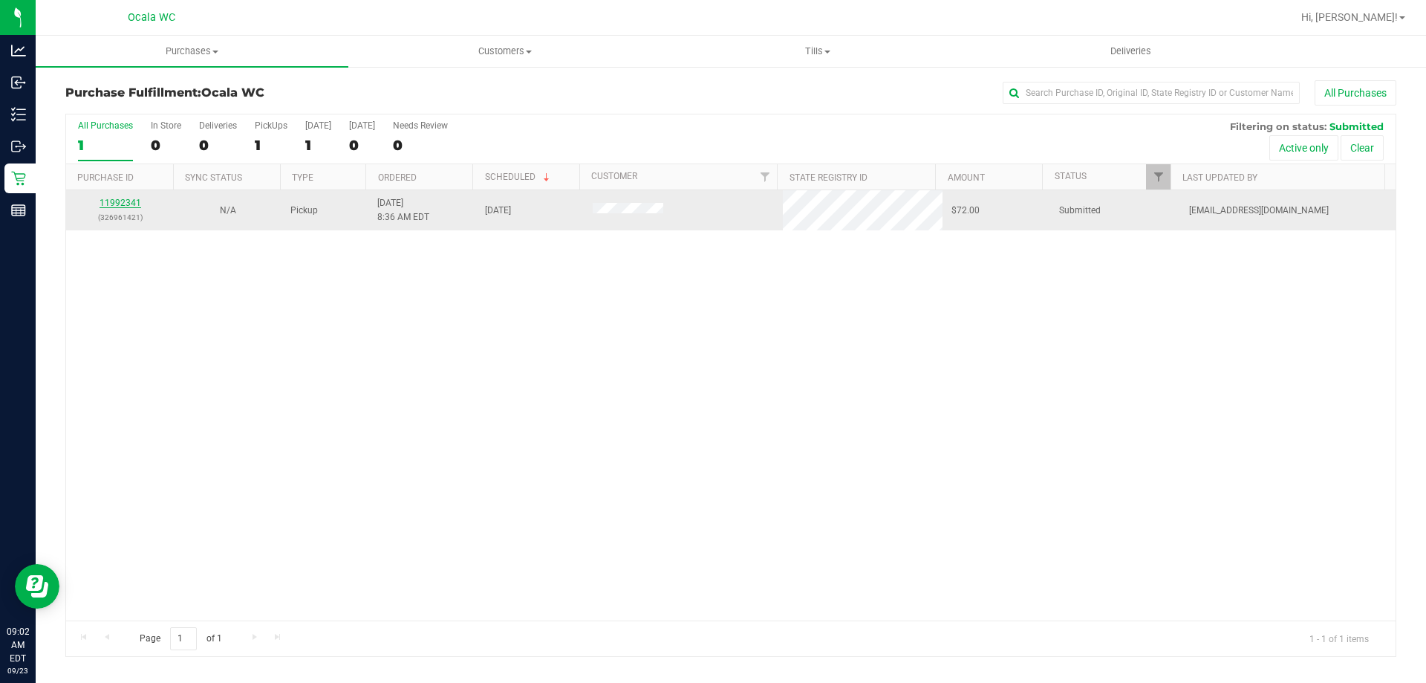
click at [113, 198] on link "11992341" at bounding box center [121, 203] width 42 height 10
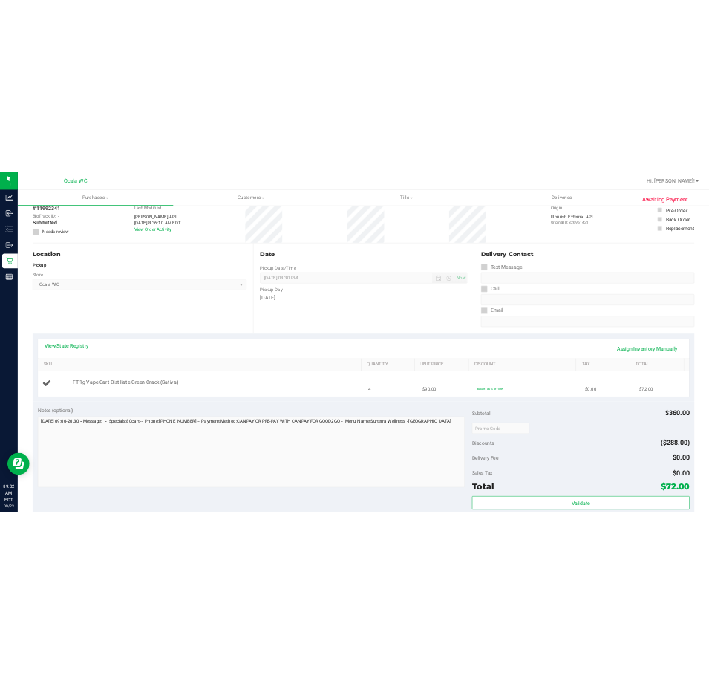
scroll to position [149, 0]
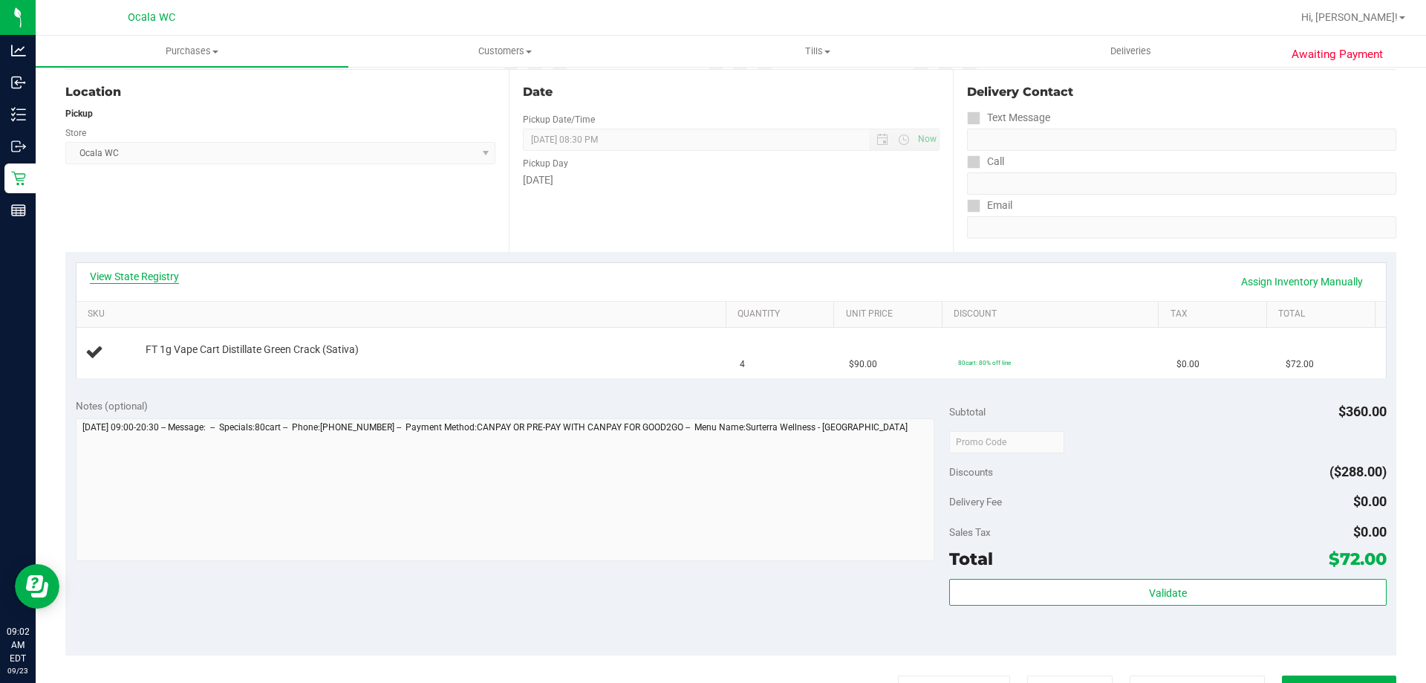
click at [123, 280] on link "View State Registry" at bounding box center [134, 276] width 89 height 15
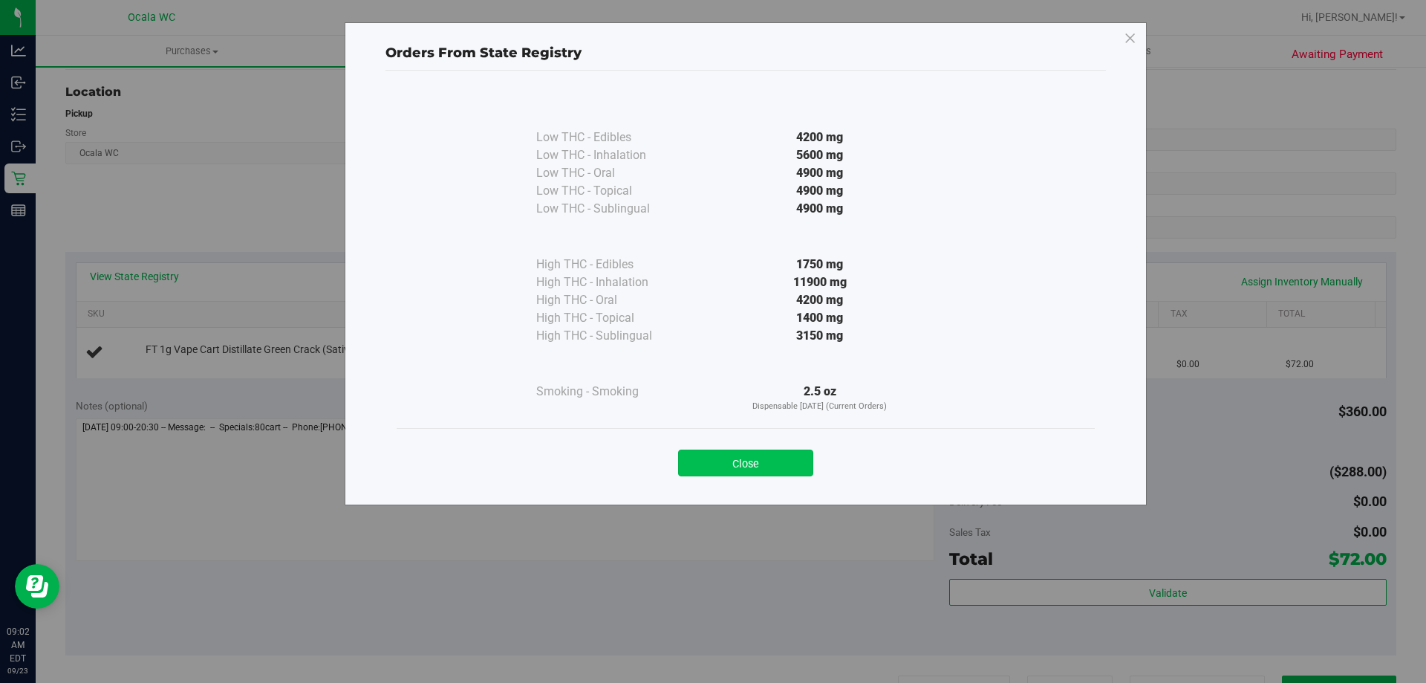
click at [709, 462] on button "Close" at bounding box center [745, 462] width 135 height 27
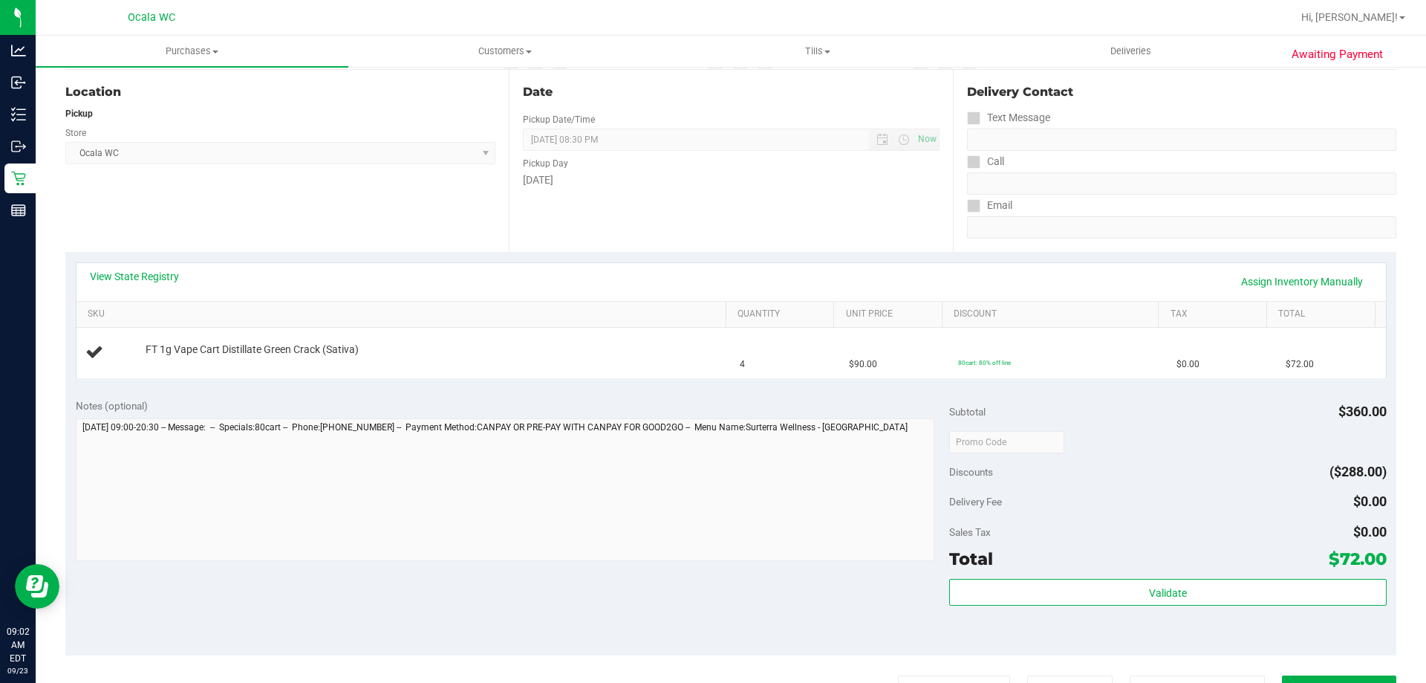
click at [421, 241] on div "Location Pickup Store Ocala WC Select Store Bonita Springs WC Boynton Beach WC …" at bounding box center [286, 161] width 443 height 182
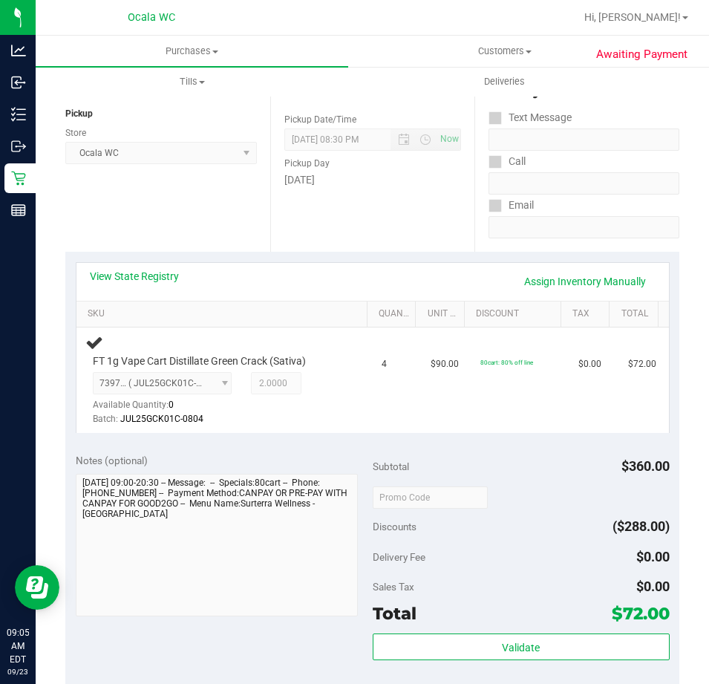
click at [144, 211] on div "Location Pickup Store Ocala WC Select Store Bonita Springs WC Boynton Beach WC …" at bounding box center [167, 161] width 205 height 182
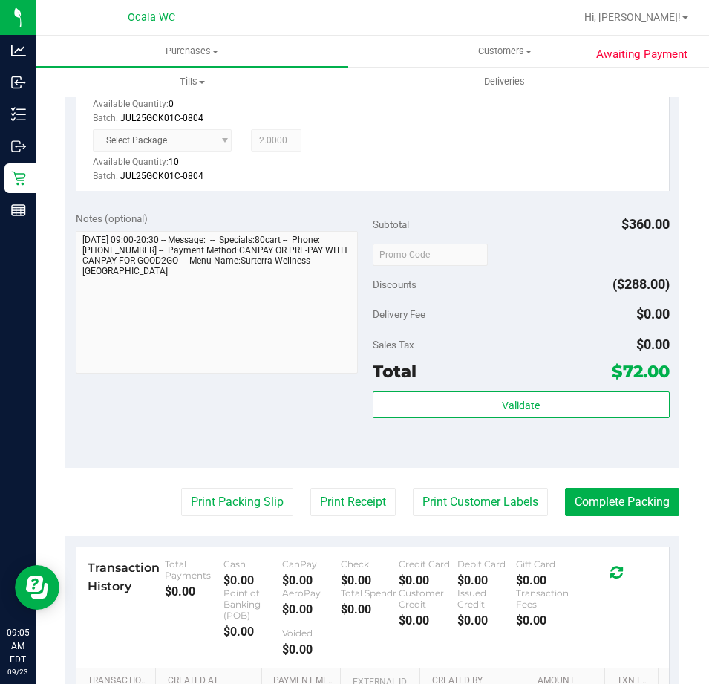
scroll to position [594, 0]
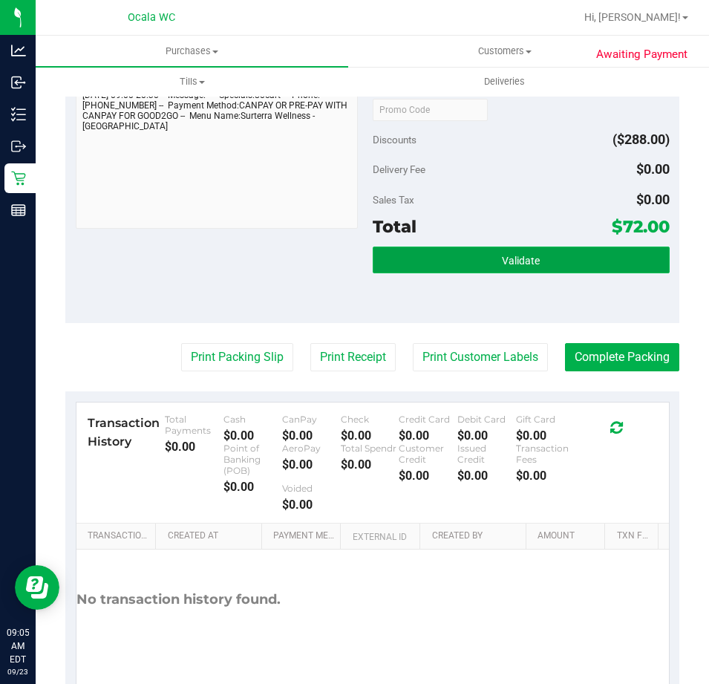
click at [467, 264] on button "Validate" at bounding box center [521, 260] width 297 height 27
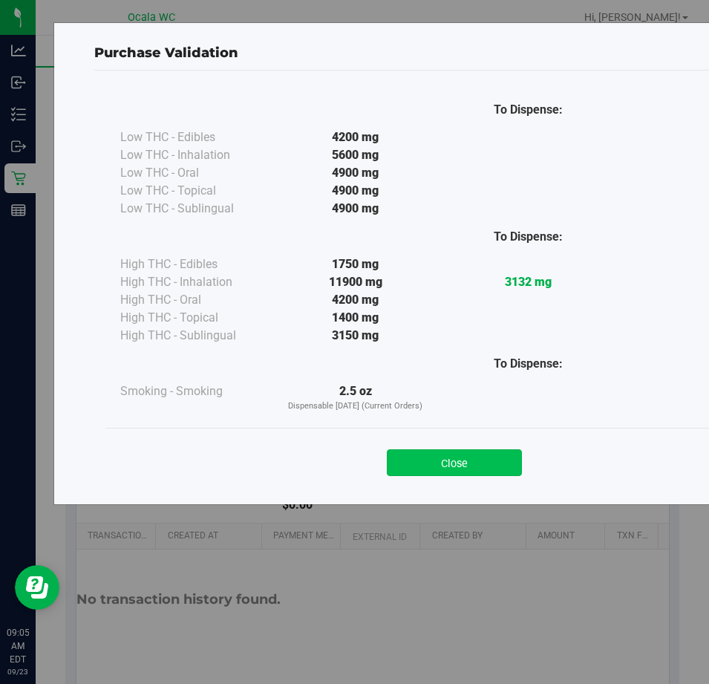
click at [445, 453] on button "Close" at bounding box center [454, 462] width 135 height 27
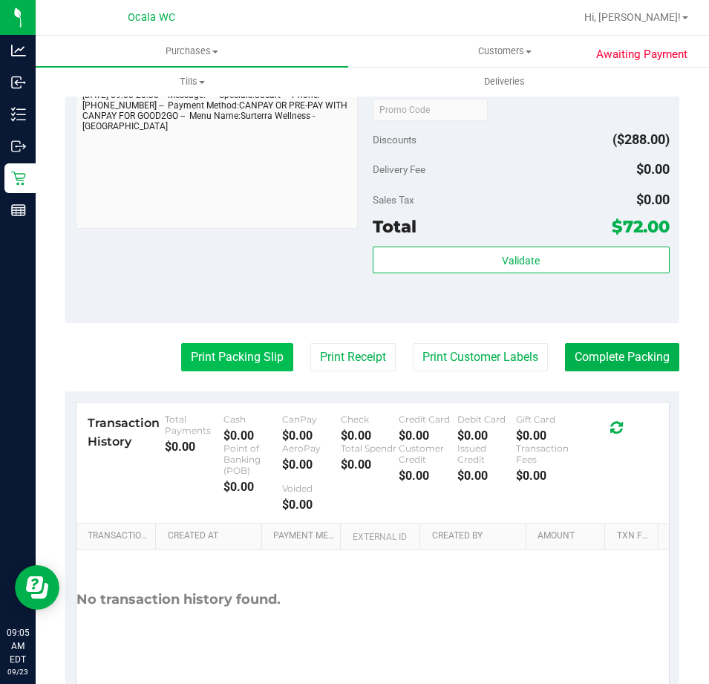
click at [215, 365] on button "Print Packing Slip" at bounding box center [237, 357] width 112 height 28
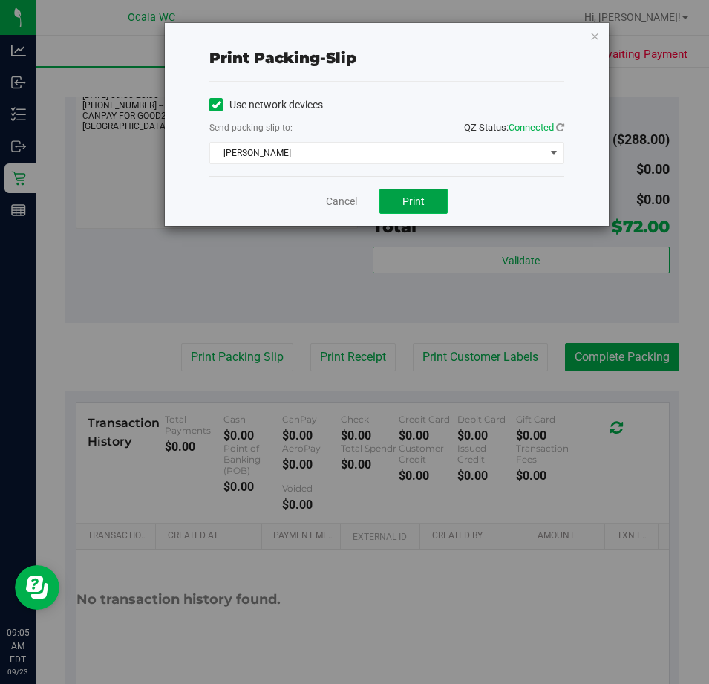
click at [394, 207] on button "Print" at bounding box center [414, 201] width 68 height 25
click at [335, 205] on link "Cancel" at bounding box center [341, 202] width 31 height 16
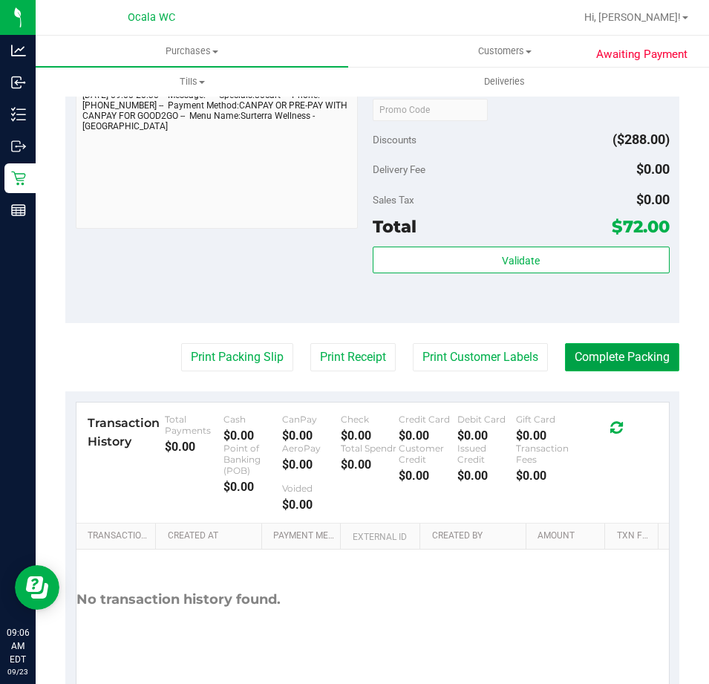
click at [630, 351] on button "Complete Packing" at bounding box center [622, 357] width 114 height 28
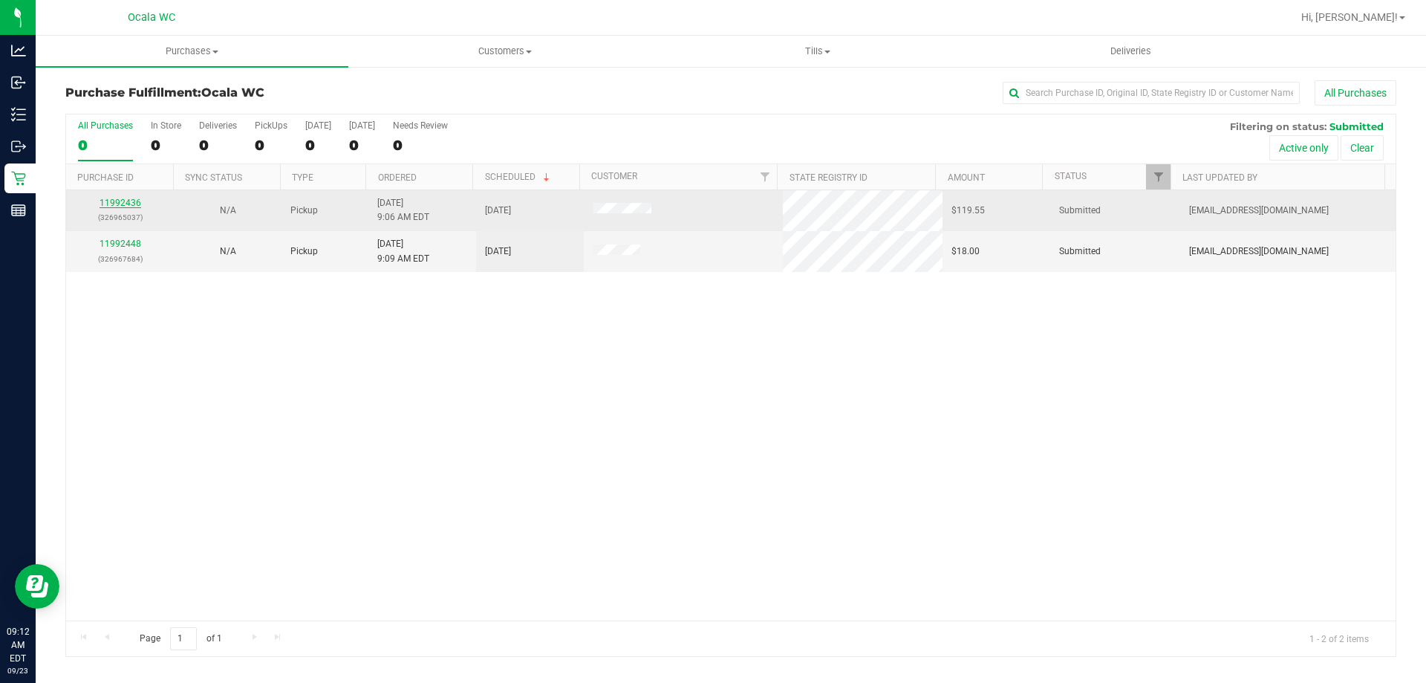
click at [108, 201] on link "11992436" at bounding box center [121, 203] width 42 height 10
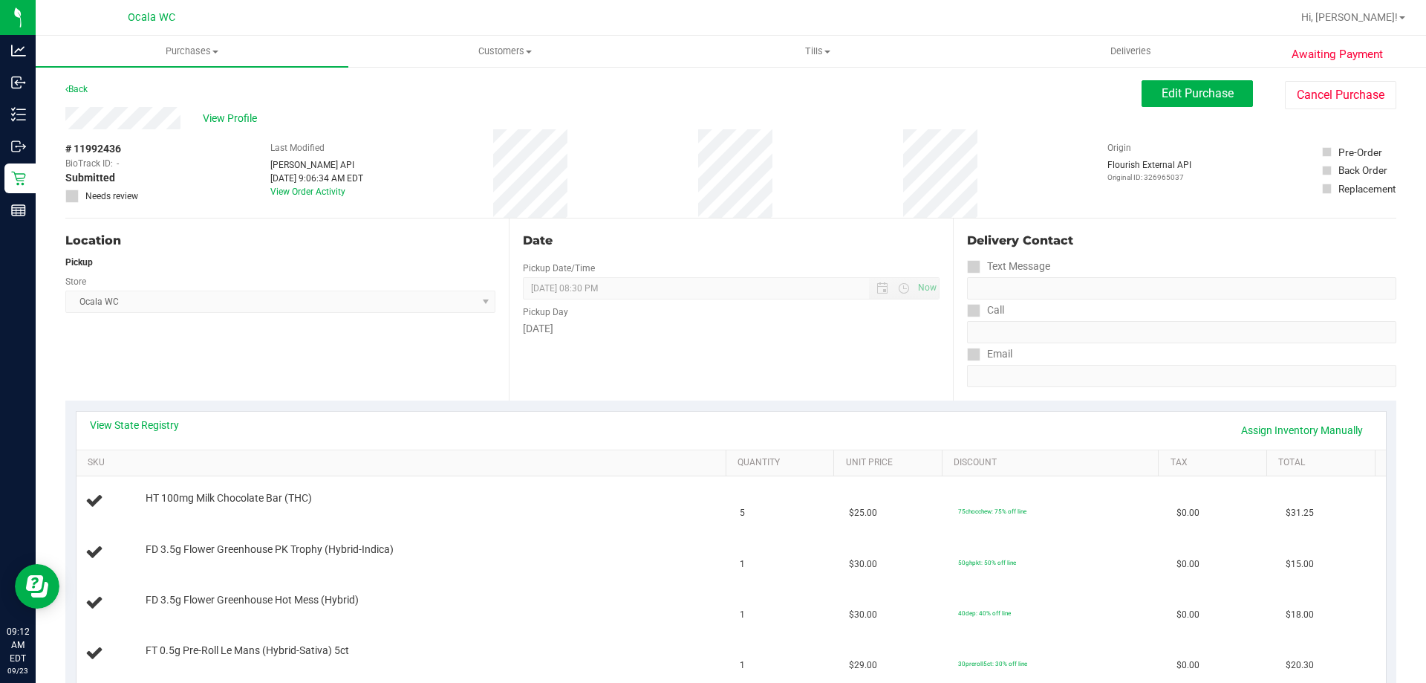
scroll to position [149, 0]
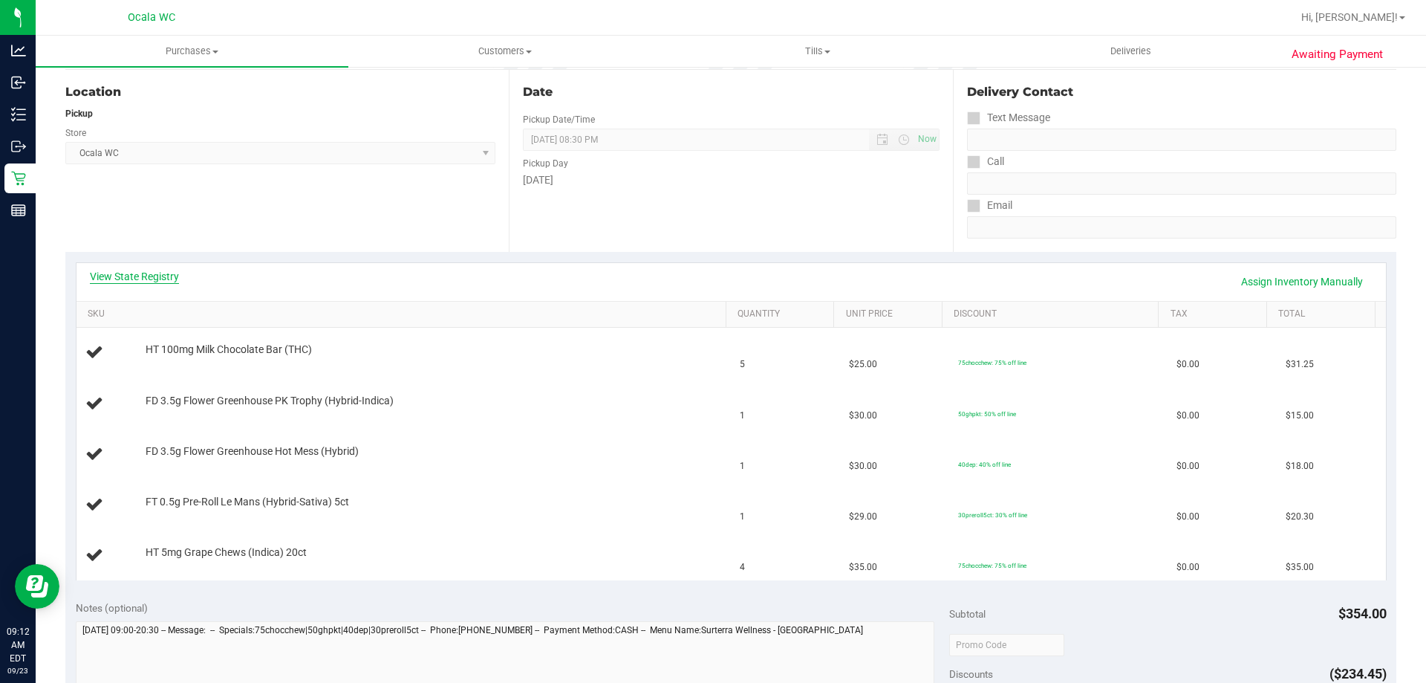
click at [147, 270] on link "View State Registry" at bounding box center [134, 276] width 89 height 15
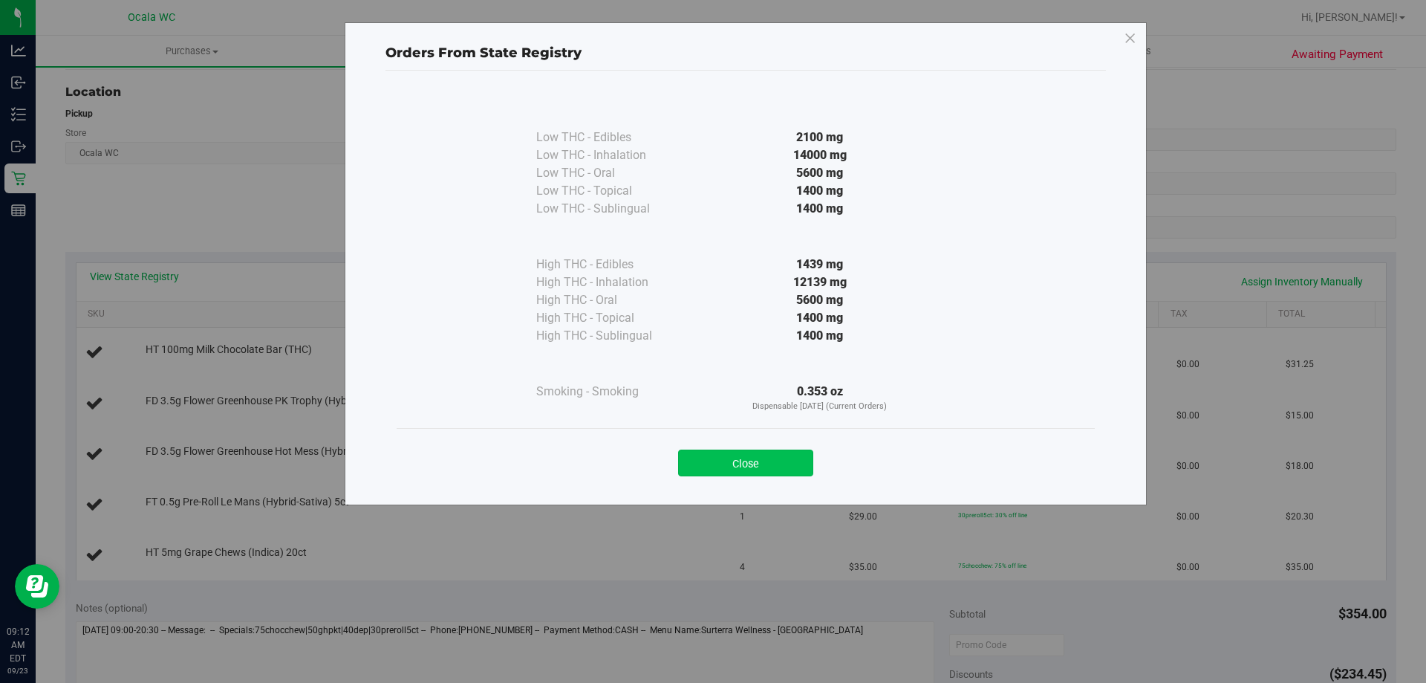
click at [709, 457] on button "Close" at bounding box center [745, 462] width 135 height 27
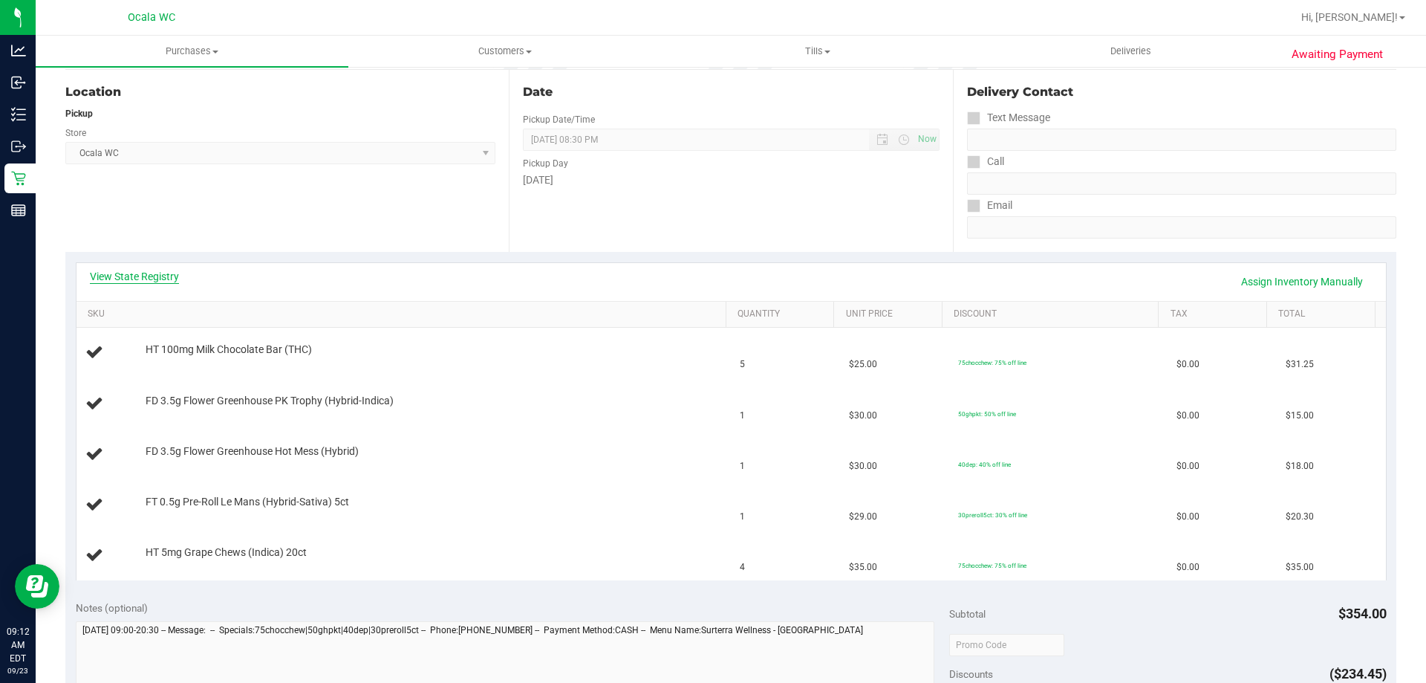
click at [128, 279] on link "View State Registry" at bounding box center [134, 276] width 89 height 15
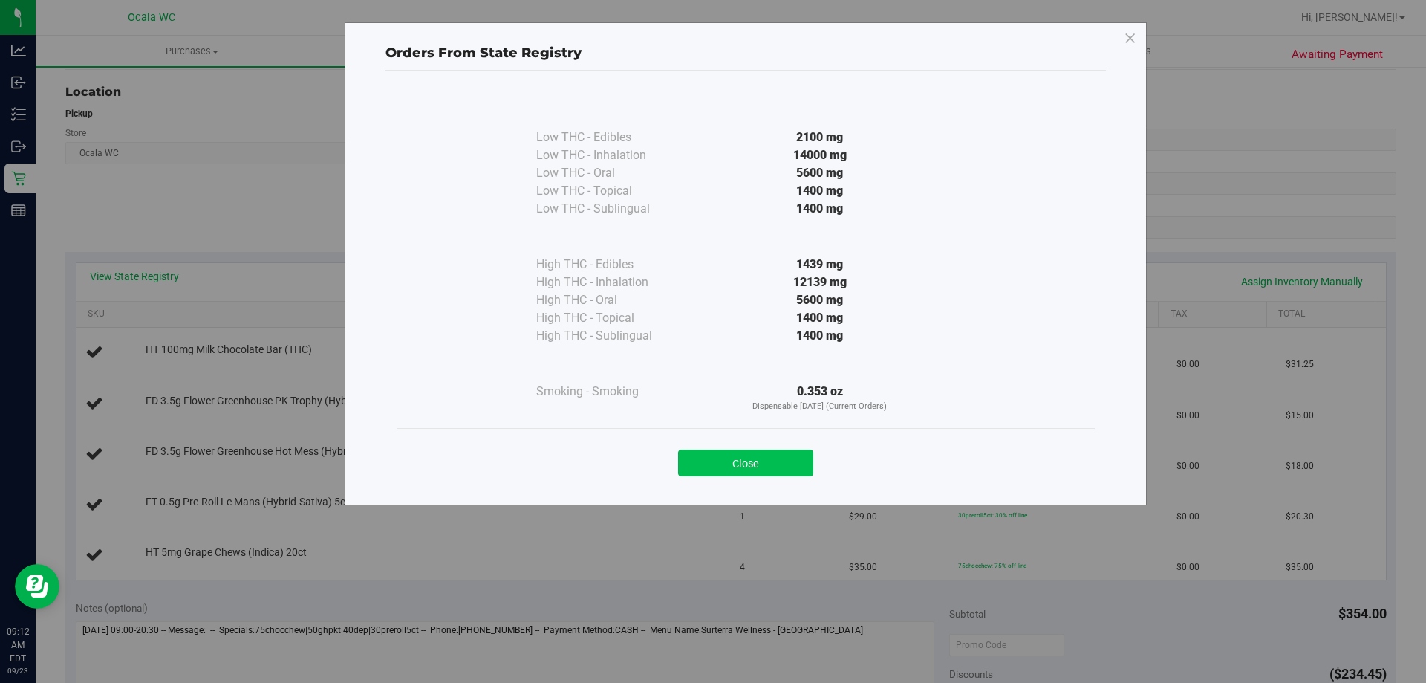
click at [709, 465] on button "Close" at bounding box center [745, 462] width 135 height 27
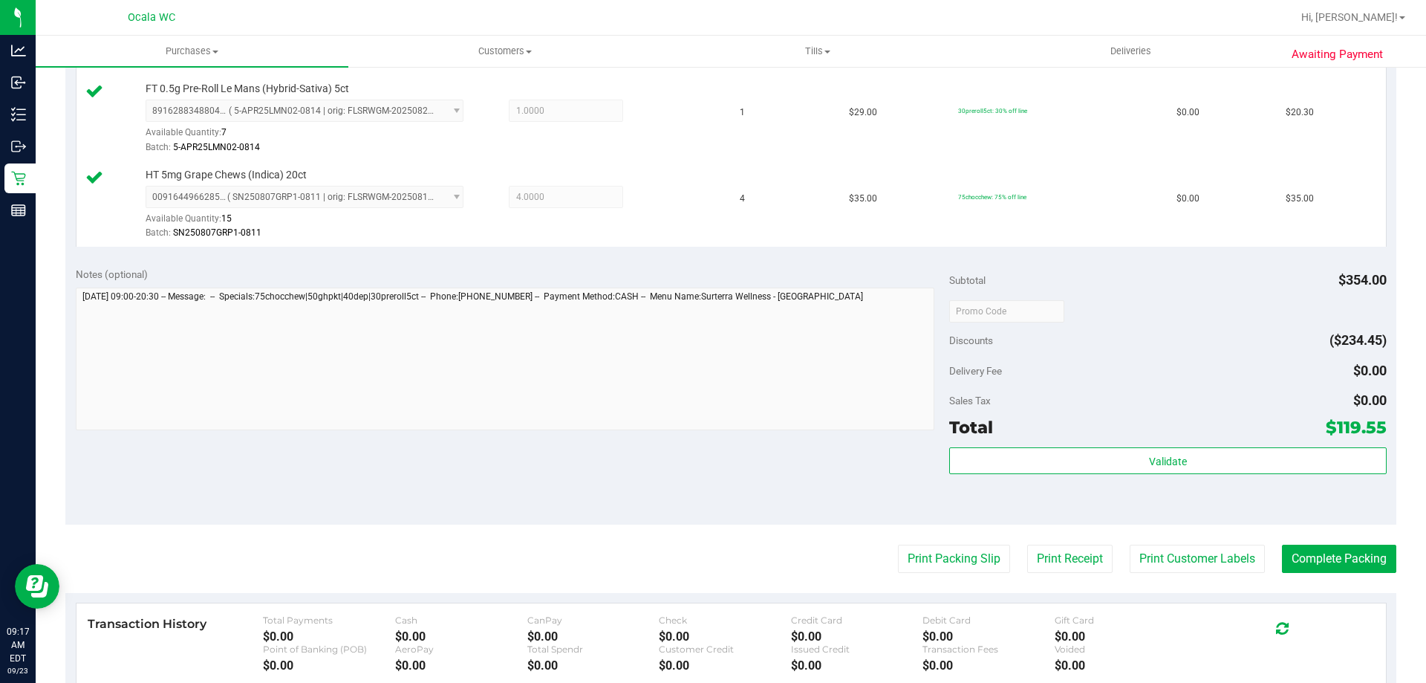
scroll to position [876, 0]
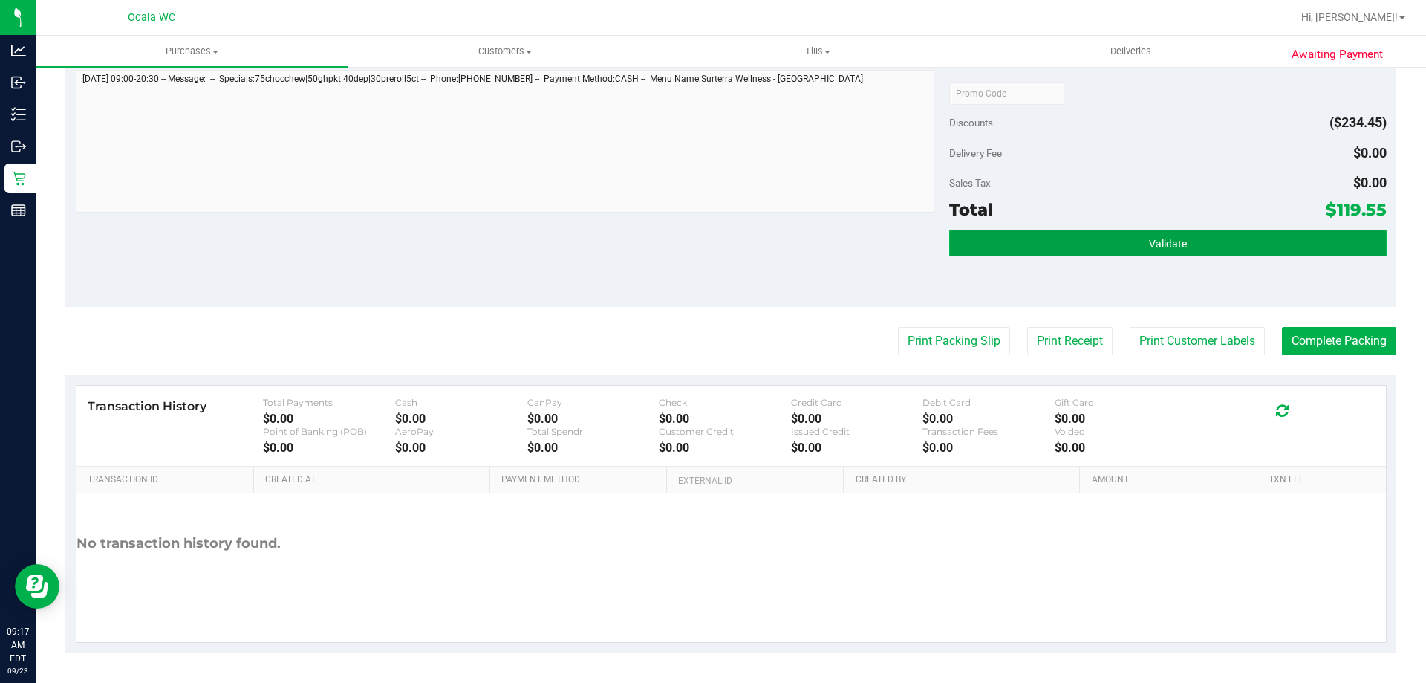
click at [709, 236] on button "Validate" at bounding box center [1167, 243] width 437 height 27
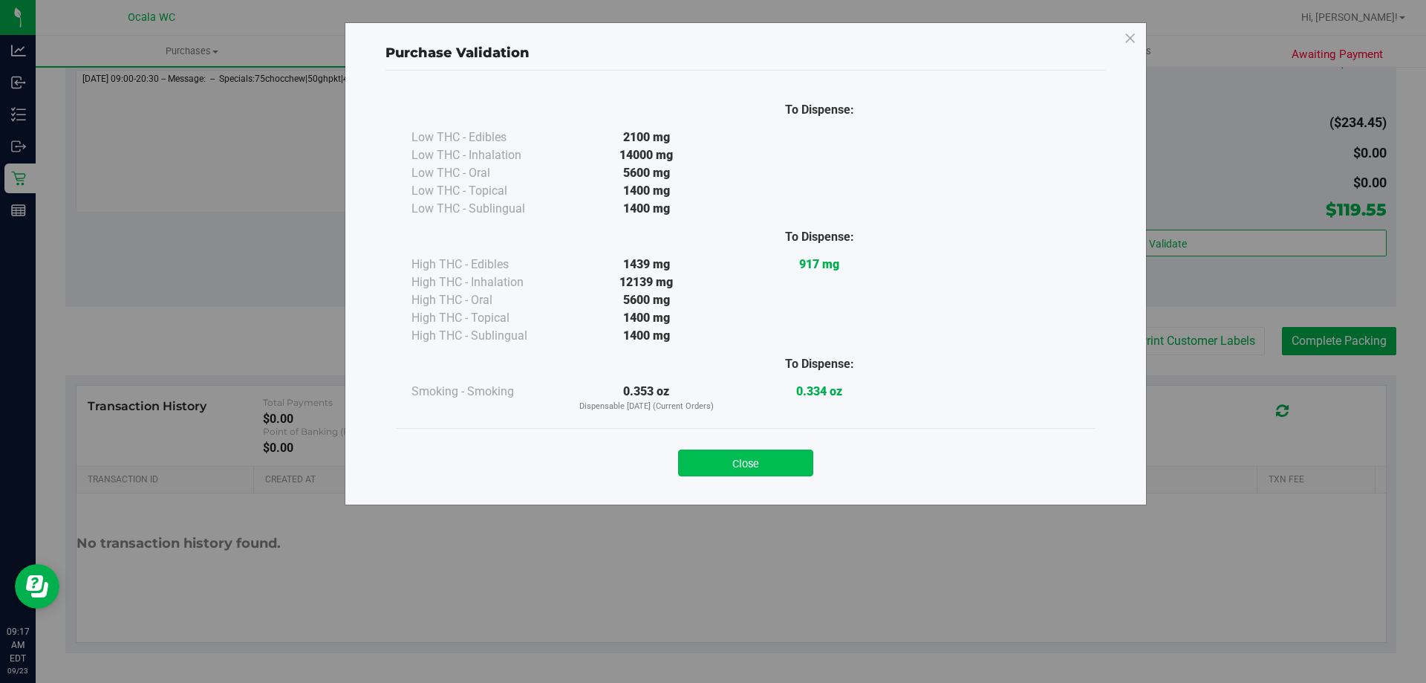
click at [709, 455] on button "Close" at bounding box center [745, 462] width 135 height 27
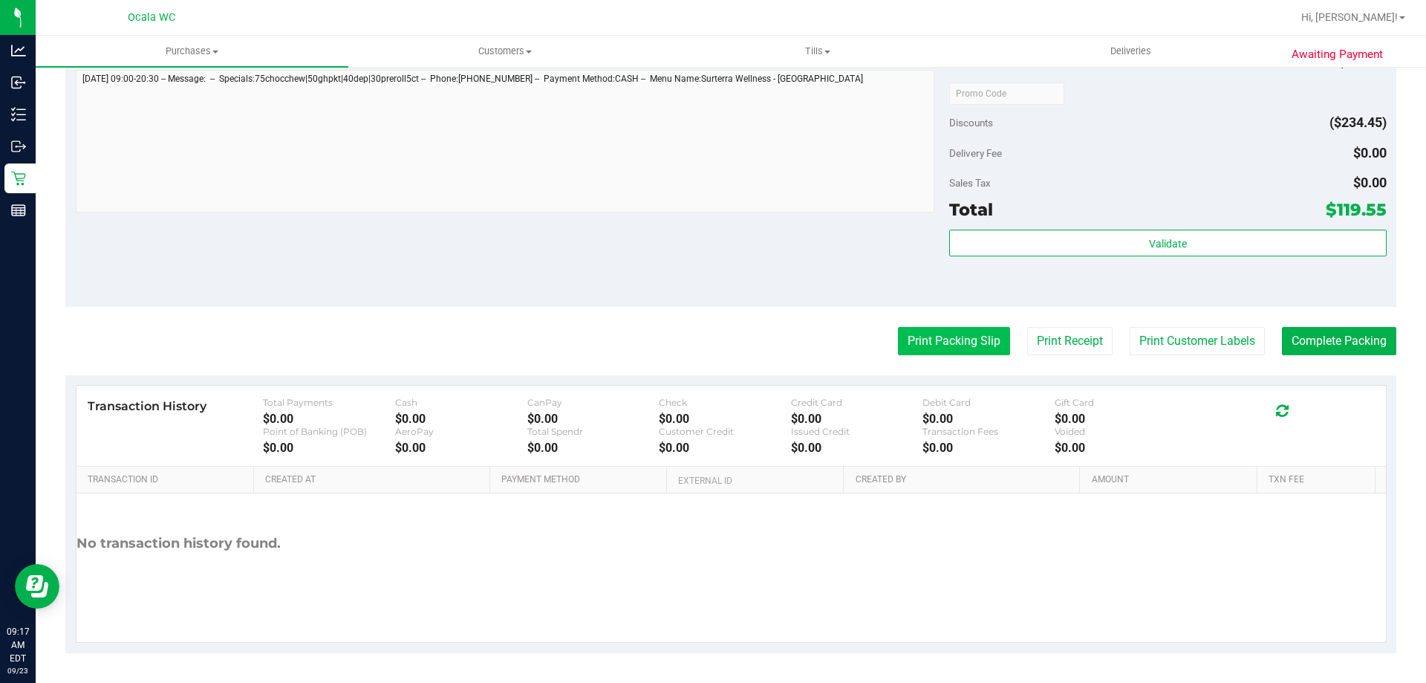
click at [709, 336] on button "Print Packing Slip" at bounding box center [954, 341] width 112 height 28
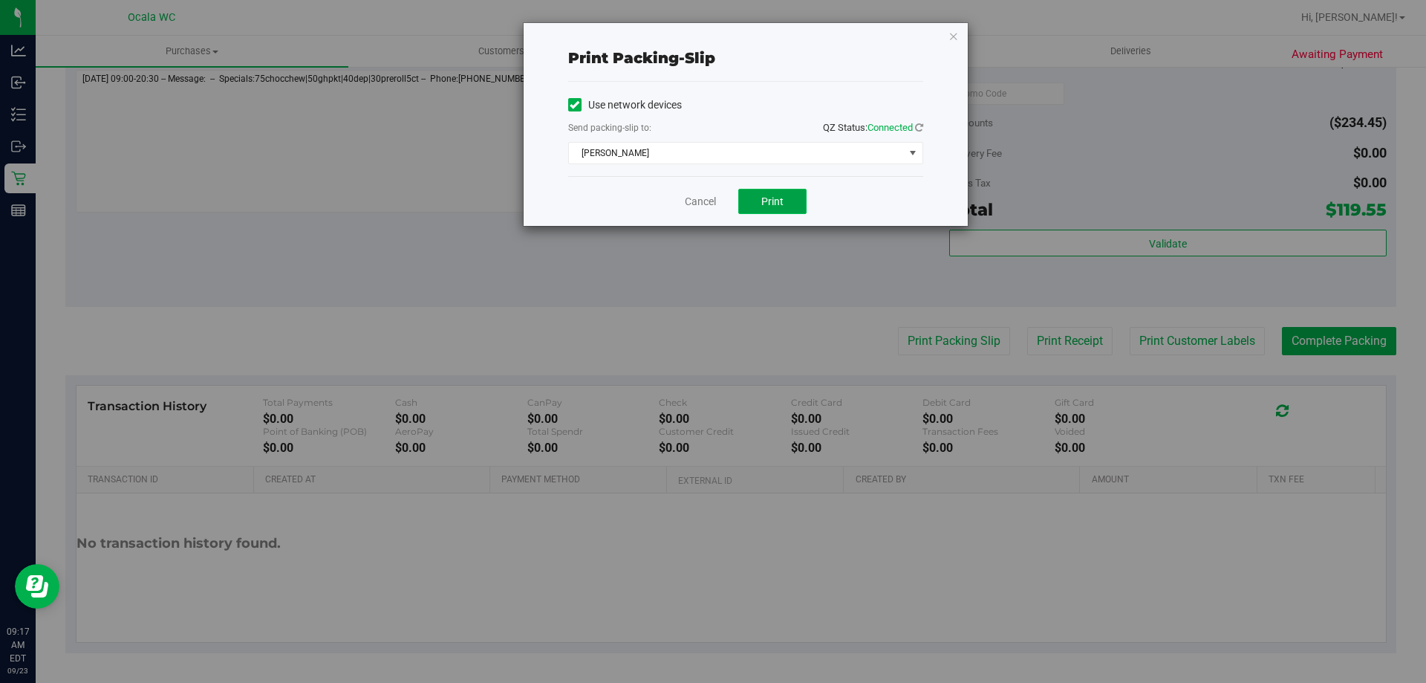
click at [709, 206] on span "Print" at bounding box center [772, 201] width 22 height 12
click at [699, 203] on link "Cancel" at bounding box center [700, 202] width 31 height 16
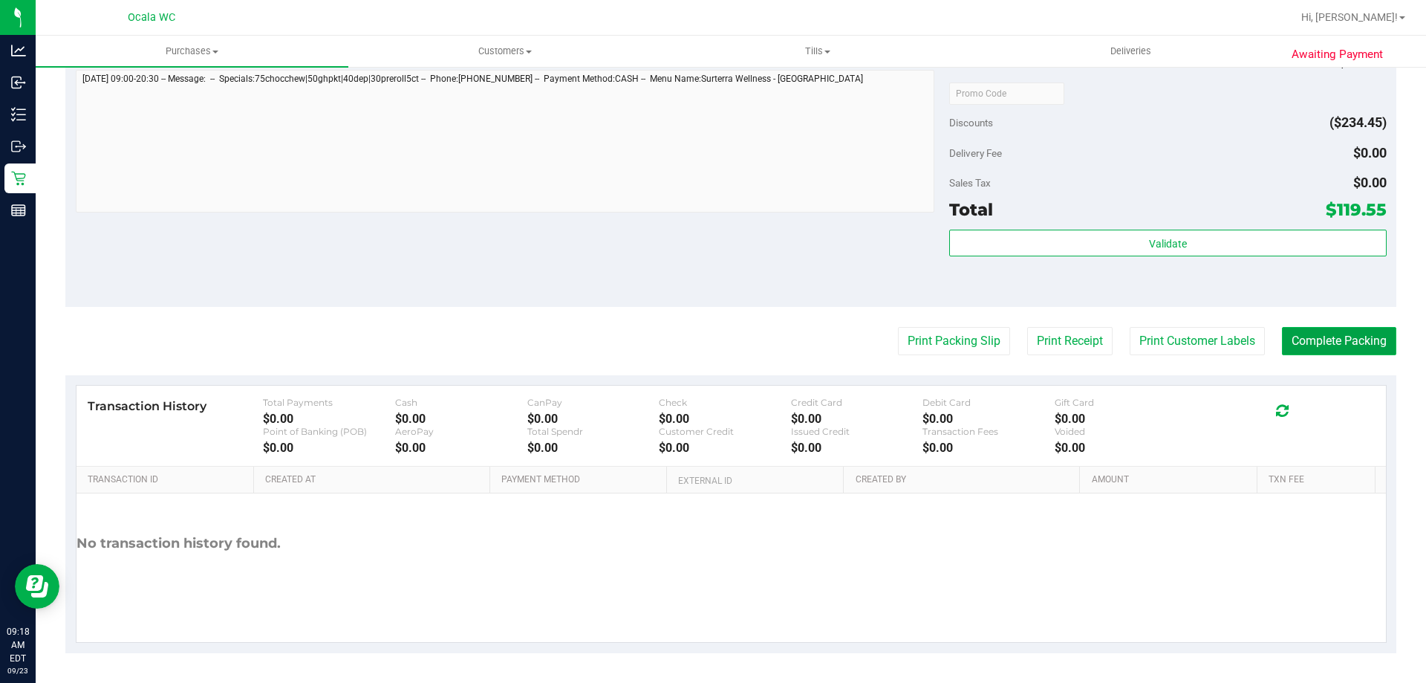
click at [709, 333] on button "Complete Packing" at bounding box center [1339, 341] width 114 height 28
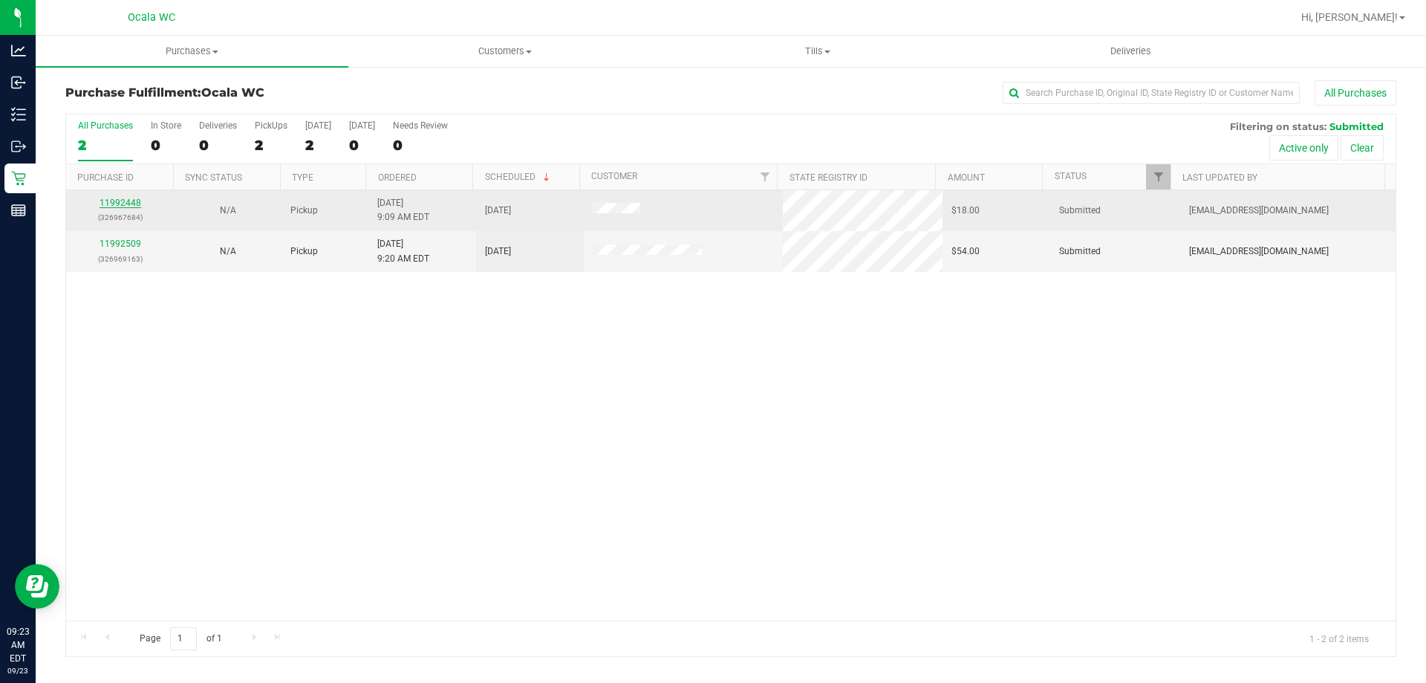
click at [115, 201] on link "11992448" at bounding box center [121, 203] width 42 height 10
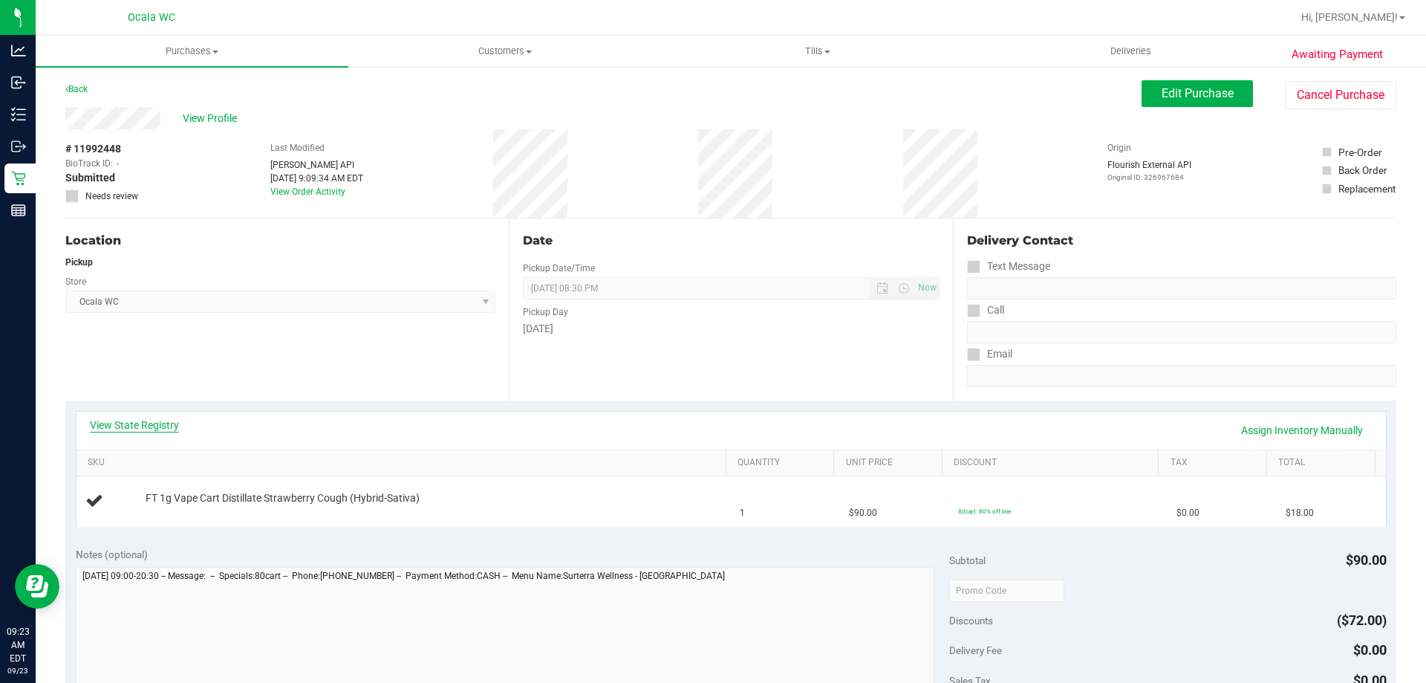
click at [140, 421] on link "View State Registry" at bounding box center [134, 424] width 89 height 15
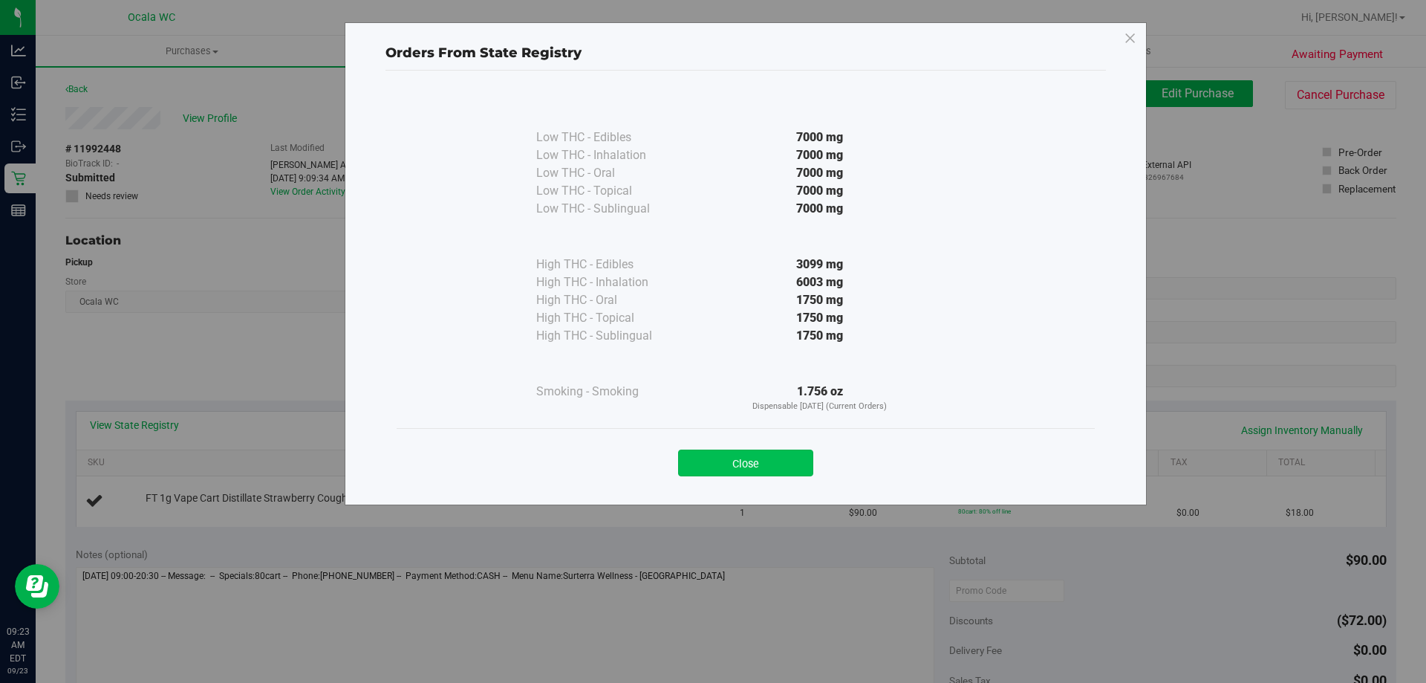
click at [709, 466] on button "Close" at bounding box center [745, 462] width 135 height 27
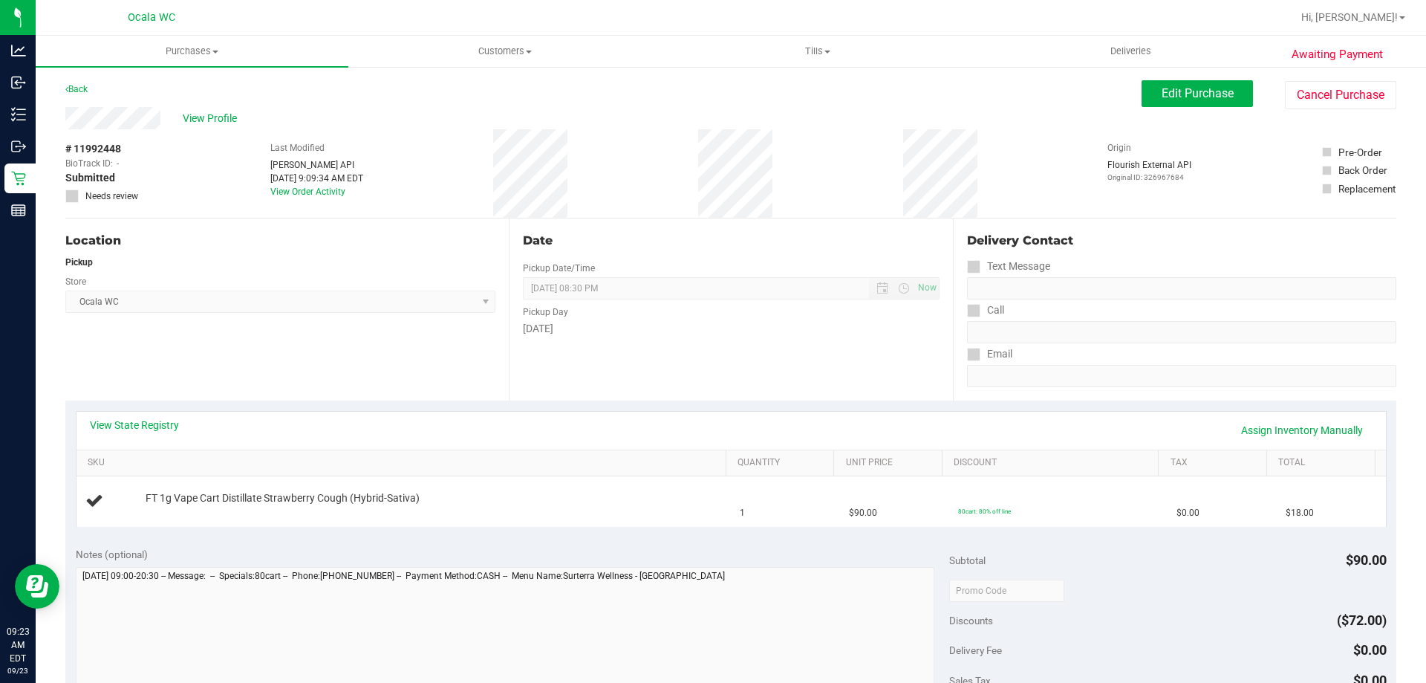
click at [588, 399] on div "Date Pickup Date/Time 09/23/2025 Now 09/23/2025 08:30 PM Now Pickup Day Tuesday" at bounding box center [730, 309] width 443 height 182
click at [77, 90] on link "Back" at bounding box center [76, 89] width 22 height 10
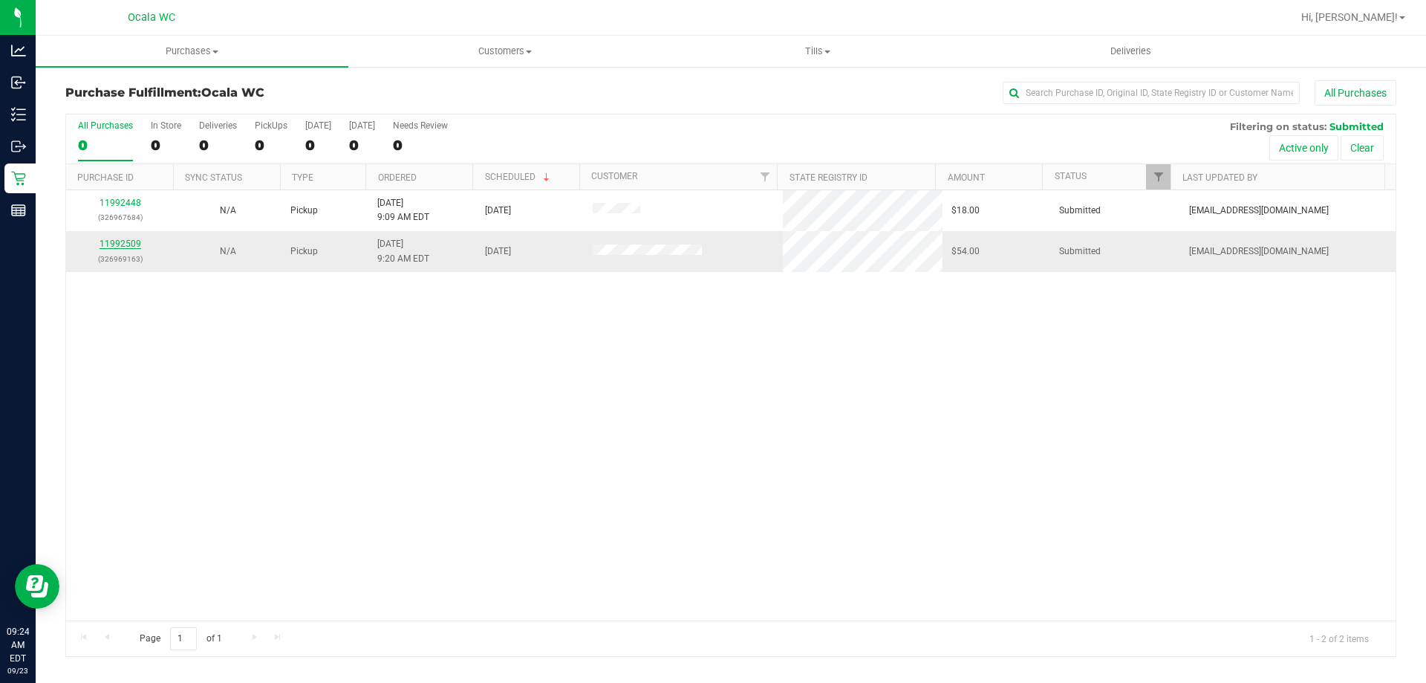
click at [104, 242] on link "11992509" at bounding box center [121, 243] width 42 height 10
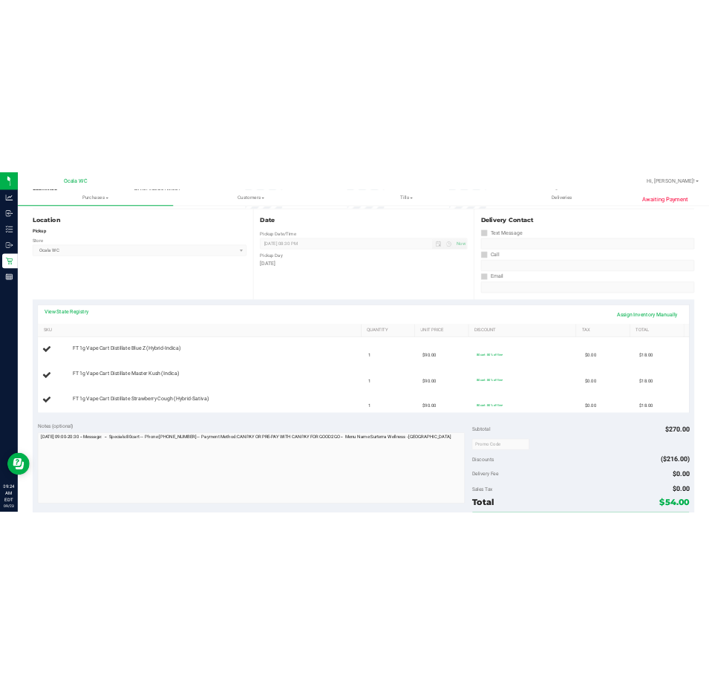
scroll to position [149, 0]
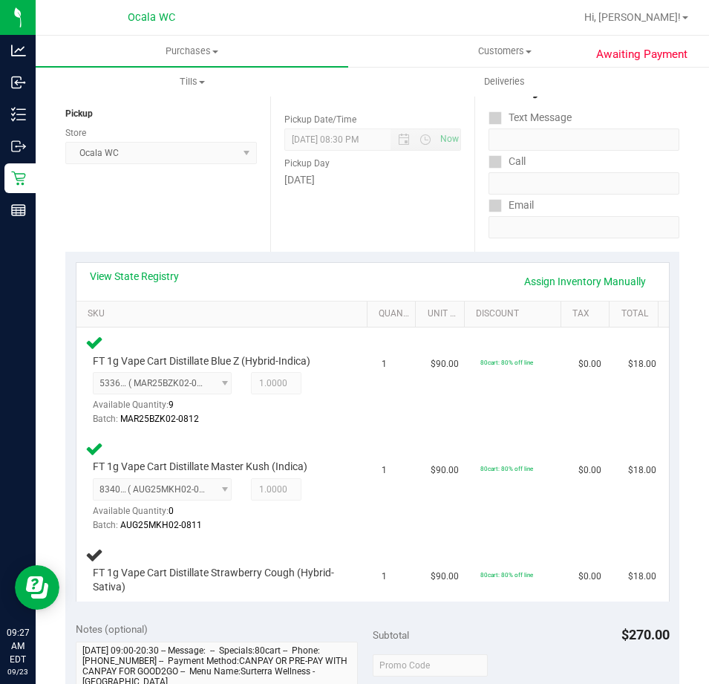
click at [362, 208] on div "Date Pickup Date/Time 09/23/2025 Now 09/23/2025 08:30 PM Now Pickup Day Tuesday" at bounding box center [372, 161] width 205 height 182
click at [206, 204] on div "Location Pickup Store Ocala WC Select Store Bonita Springs WC Boynton Beach WC …" at bounding box center [167, 161] width 205 height 182
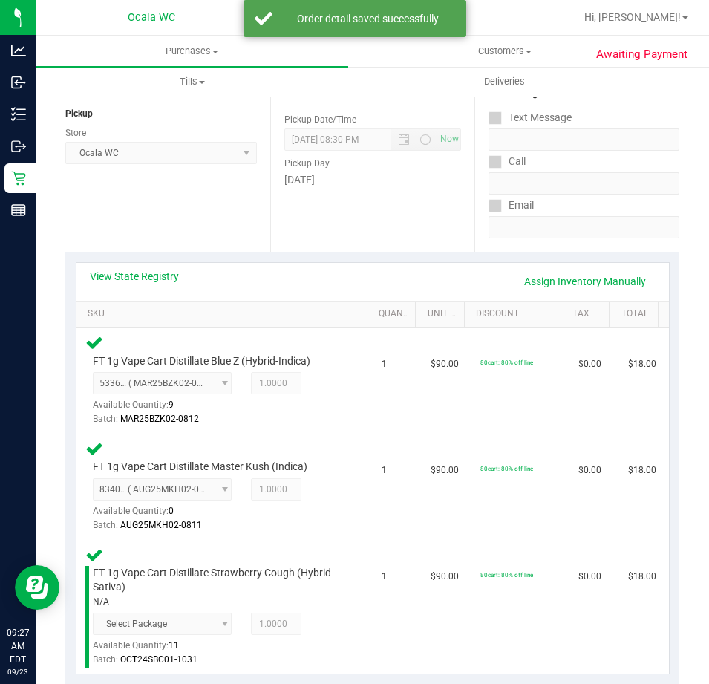
scroll to position [446, 0]
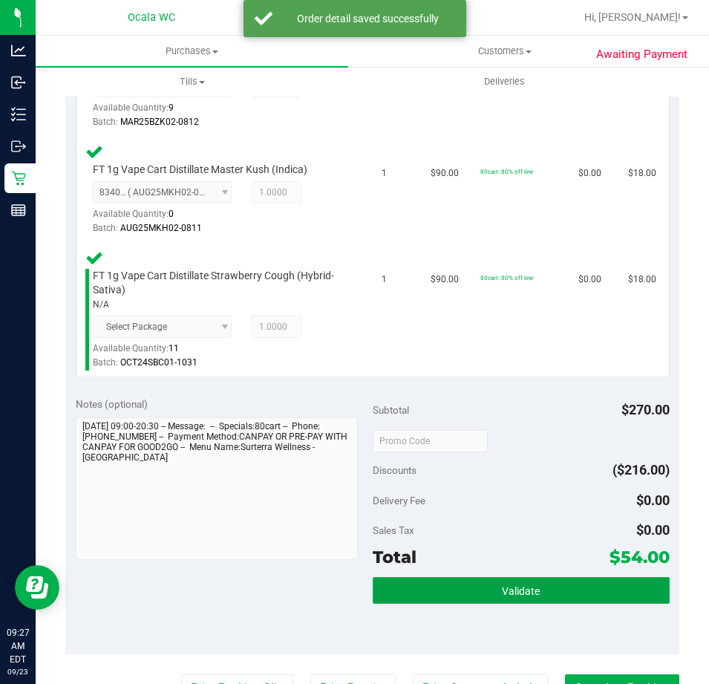
click at [463, 591] on button "Validate" at bounding box center [521, 590] width 297 height 27
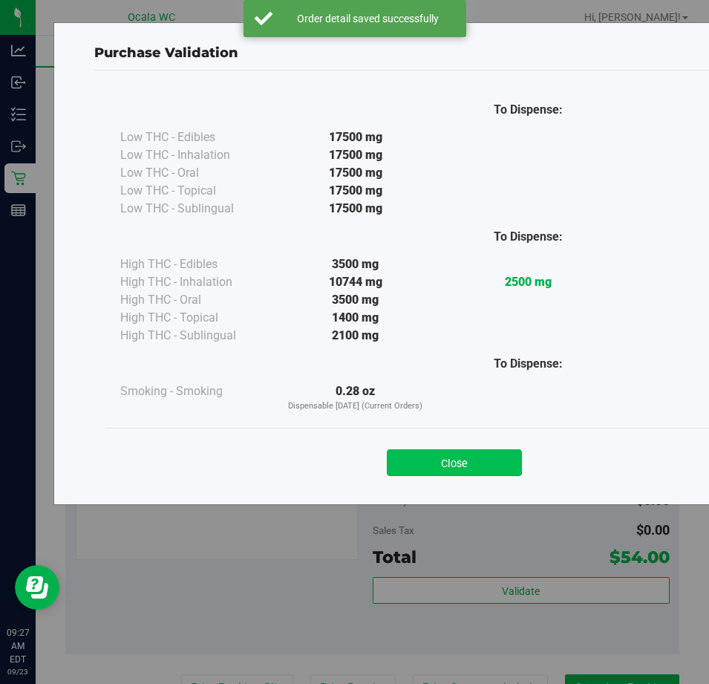
click at [449, 456] on button "Close" at bounding box center [454, 462] width 135 height 27
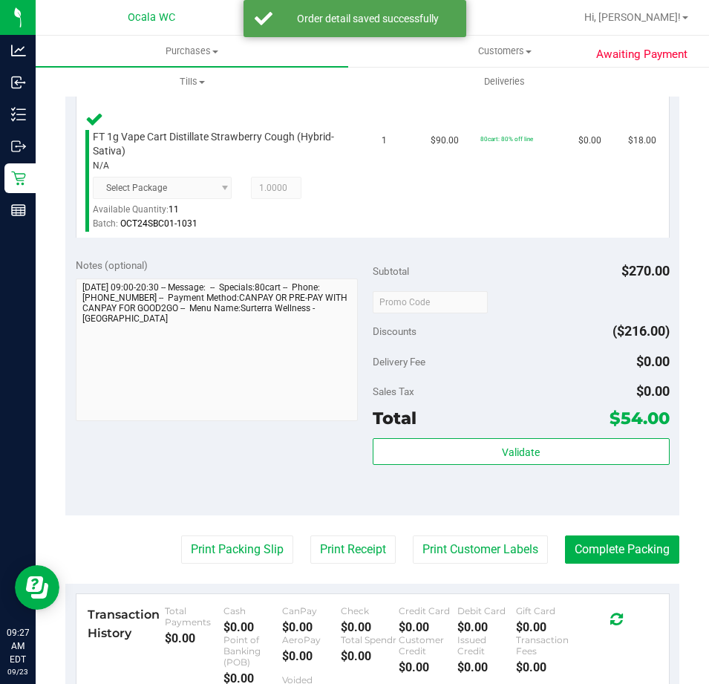
scroll to position [817, 0]
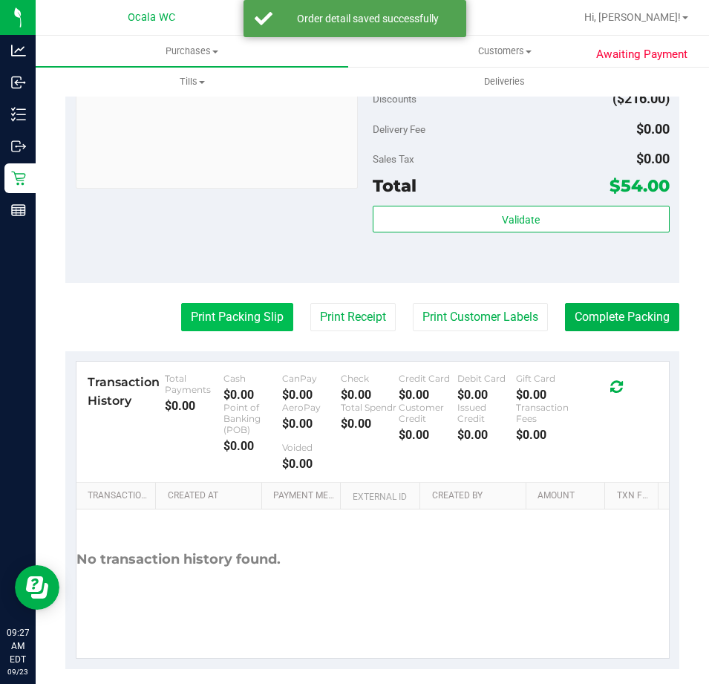
click at [197, 311] on button "Print Packing Slip" at bounding box center [237, 317] width 112 height 28
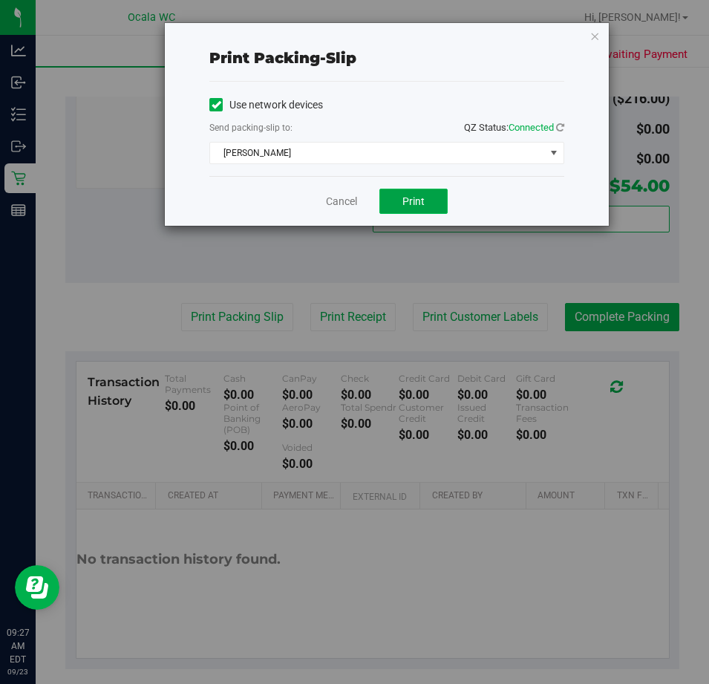
click at [387, 205] on button "Print" at bounding box center [414, 201] width 68 height 25
click at [333, 201] on link "Cancel" at bounding box center [341, 202] width 31 height 16
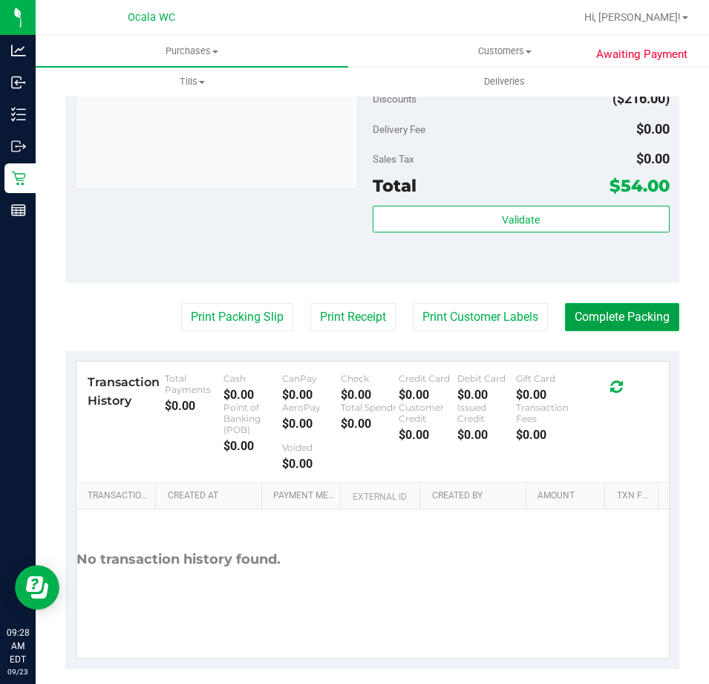
click at [633, 308] on button "Complete Packing" at bounding box center [622, 317] width 114 height 28
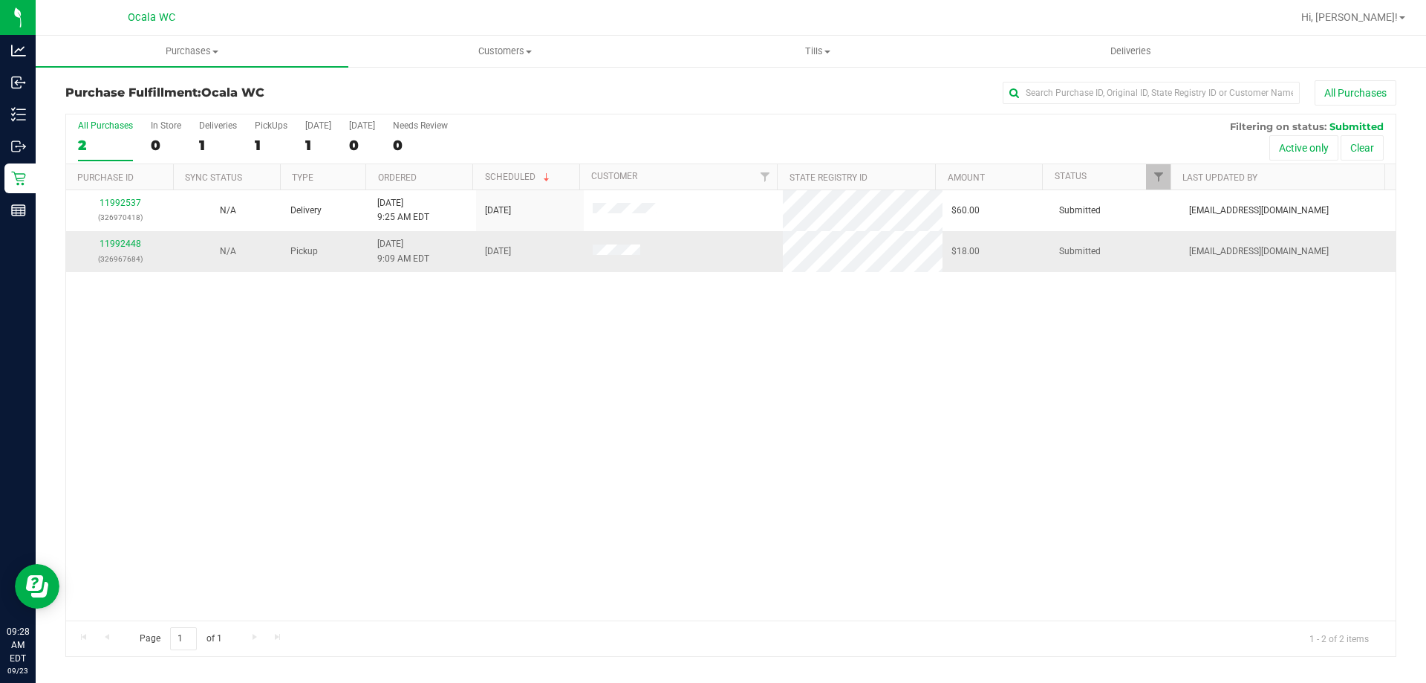
click at [114, 238] on div "11992448 (326967684)" at bounding box center [120, 251] width 90 height 28
click at [122, 245] on link "11992448" at bounding box center [121, 243] width 42 height 10
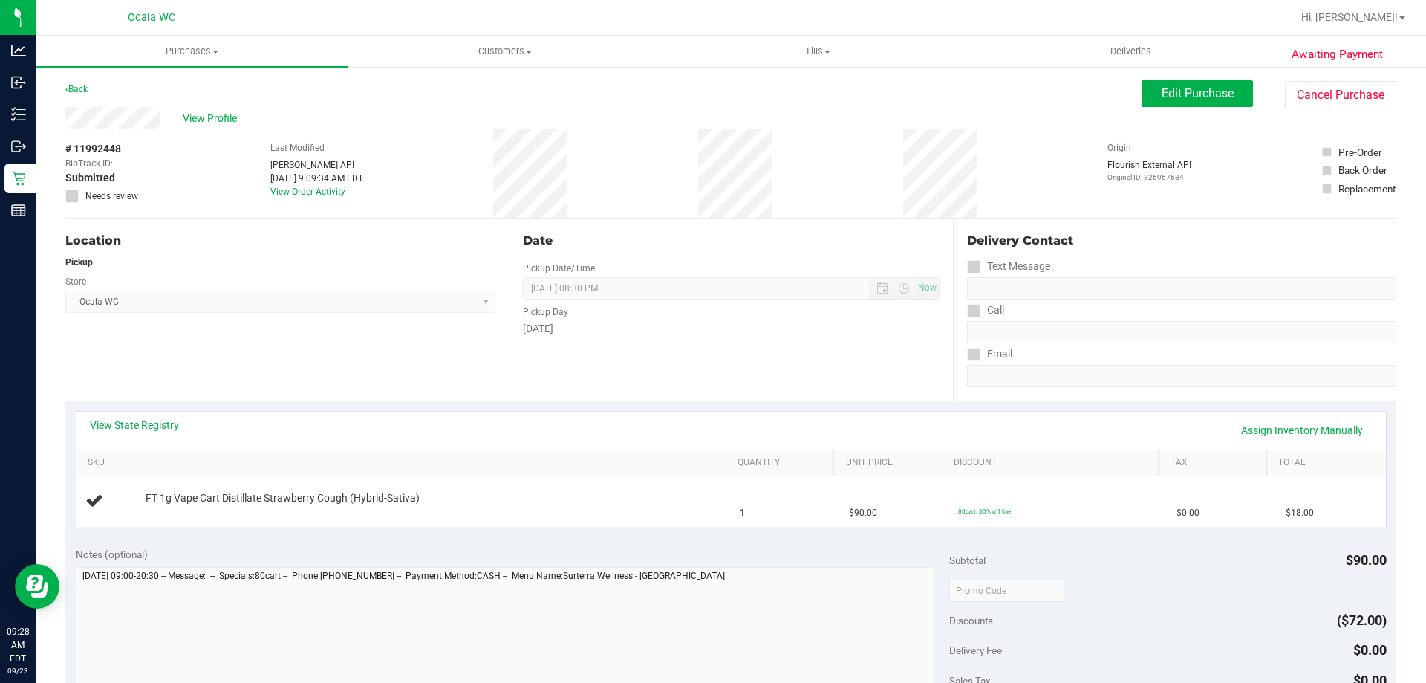
click at [290, 335] on div "Location Pickup Store Ocala WC Select Store Bonita Springs WC Boynton Beach WC …" at bounding box center [286, 309] width 443 height 182
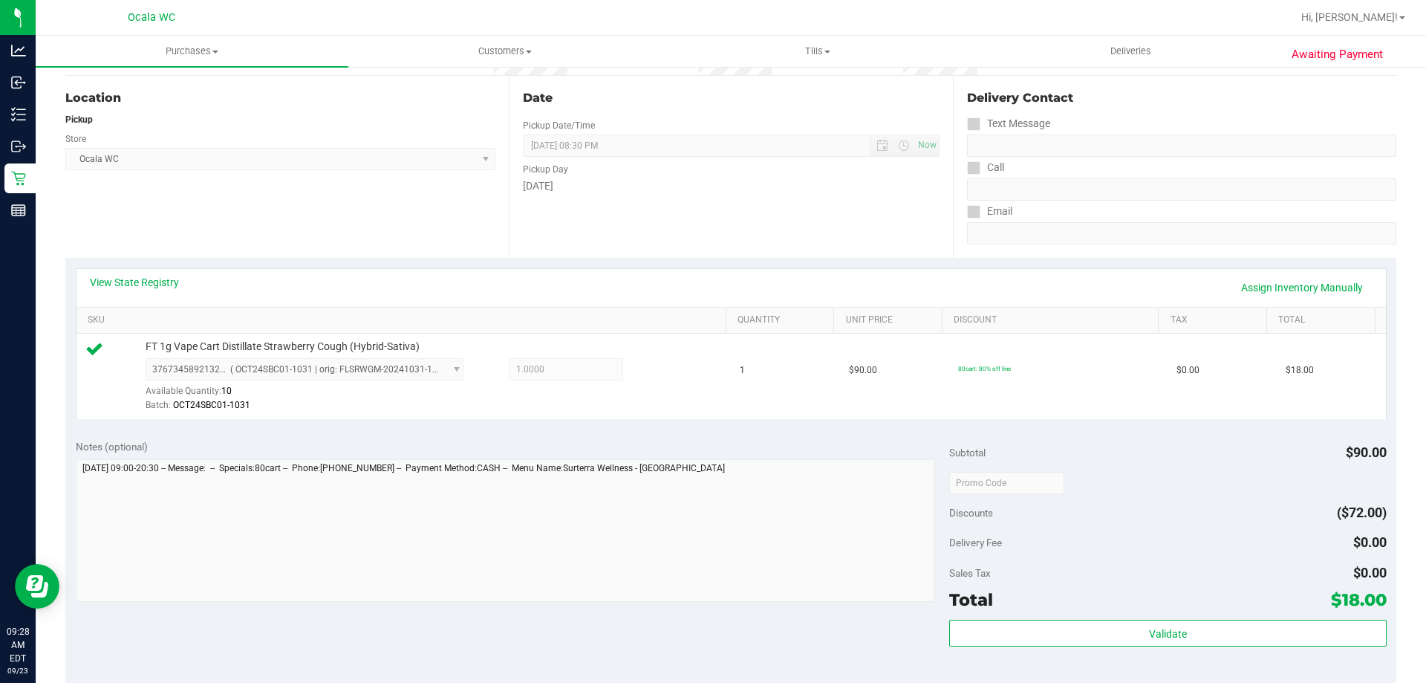
scroll to position [446, 0]
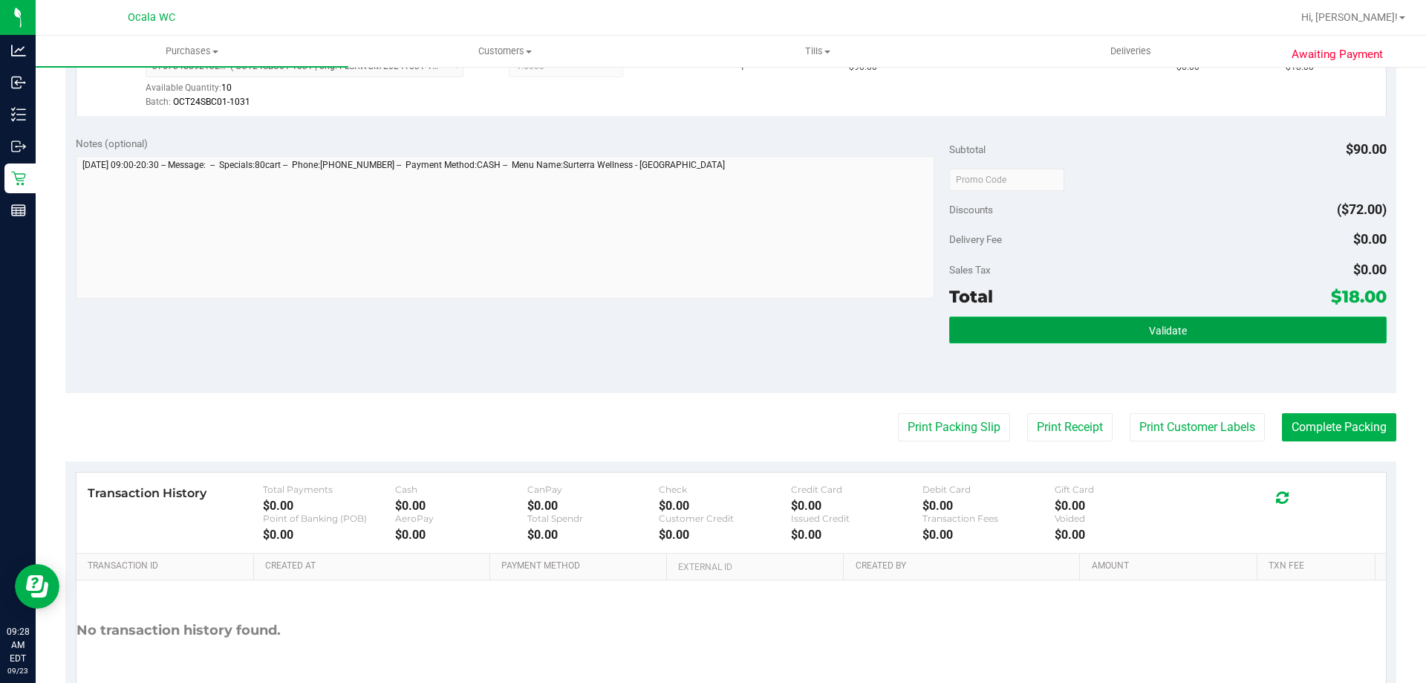
click at [709, 340] on button "Validate" at bounding box center [1167, 329] width 437 height 27
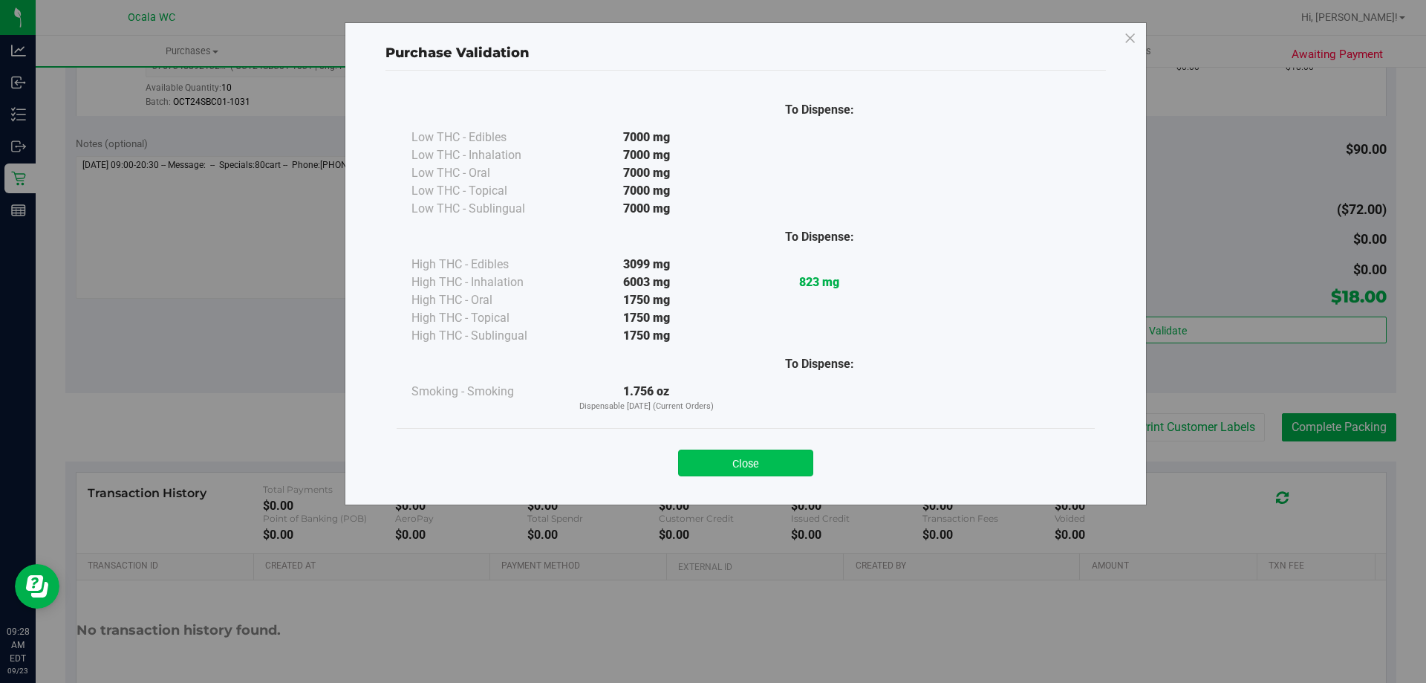
click at [709, 462] on button "Close" at bounding box center [745, 462] width 135 height 27
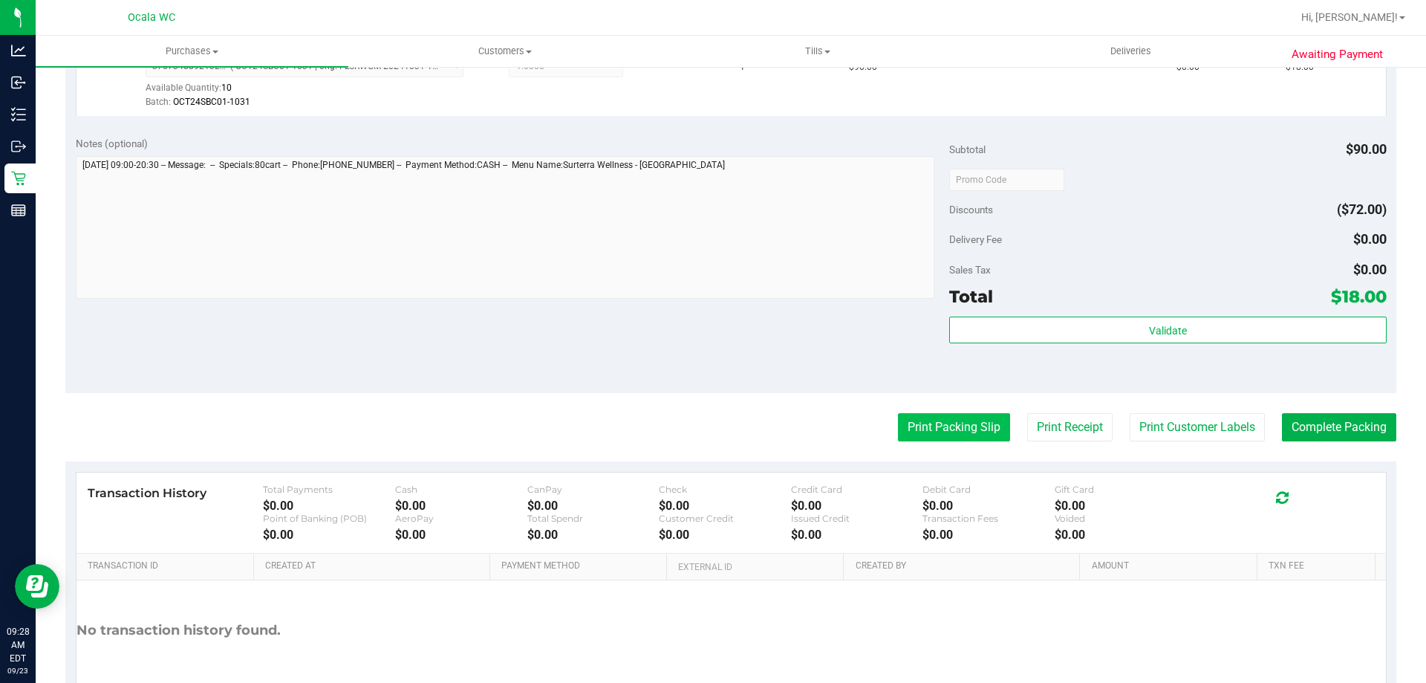
click at [709, 425] on button "Print Packing Slip" at bounding box center [954, 427] width 112 height 28
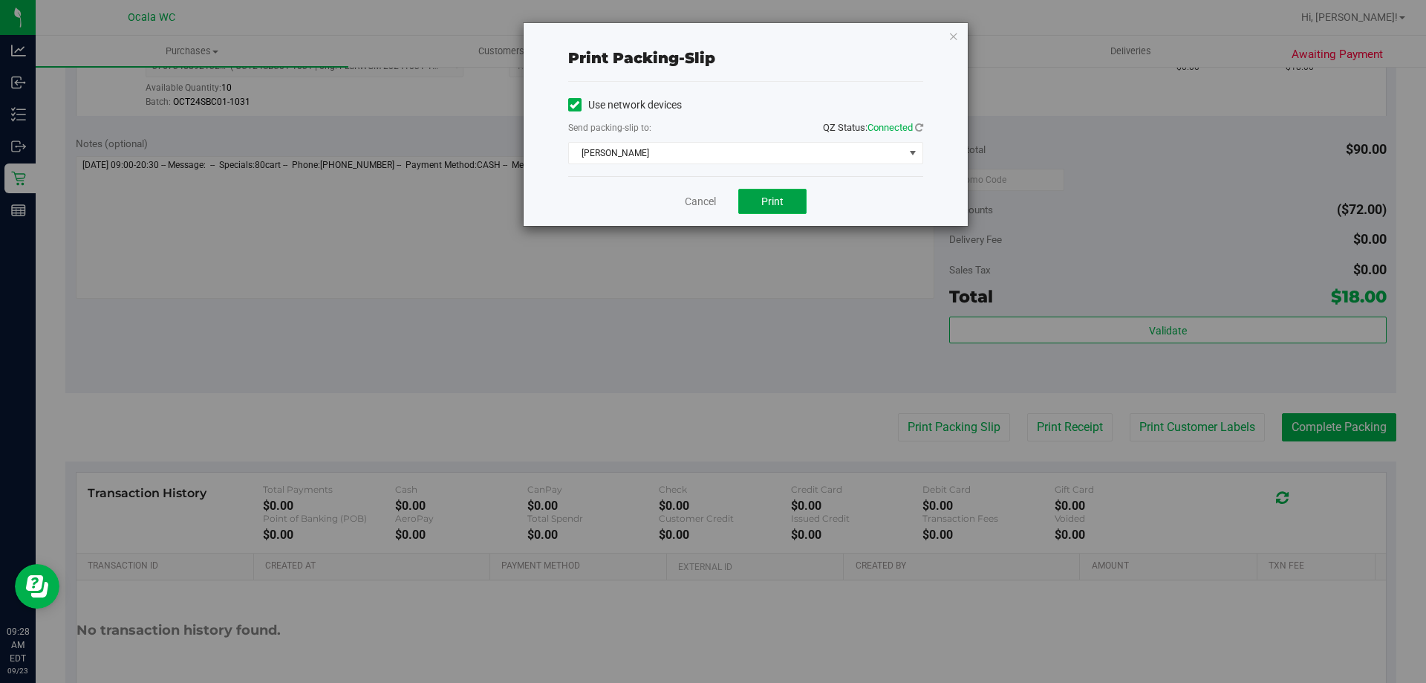
click at [709, 204] on button "Print" at bounding box center [772, 201] width 68 height 25
click at [693, 205] on link "Cancel" at bounding box center [700, 202] width 31 height 16
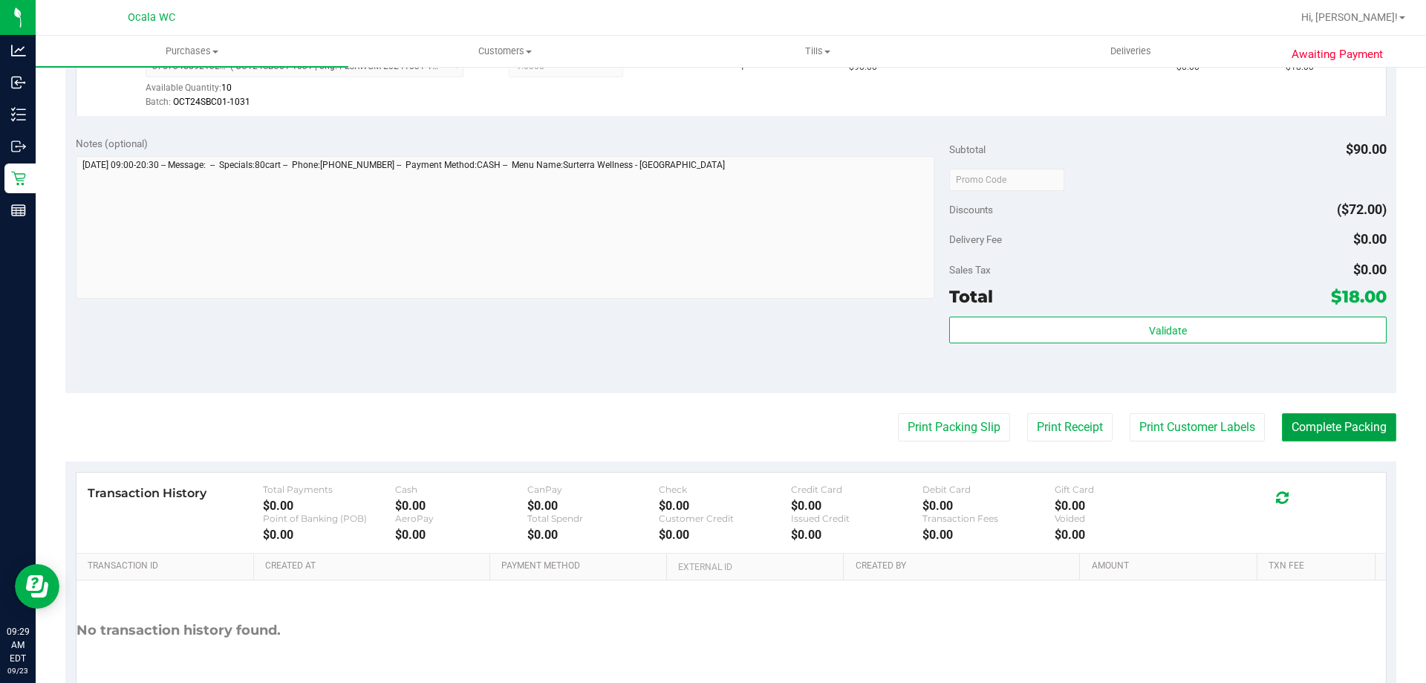
click at [709, 431] on button "Complete Packing" at bounding box center [1339, 427] width 114 height 28
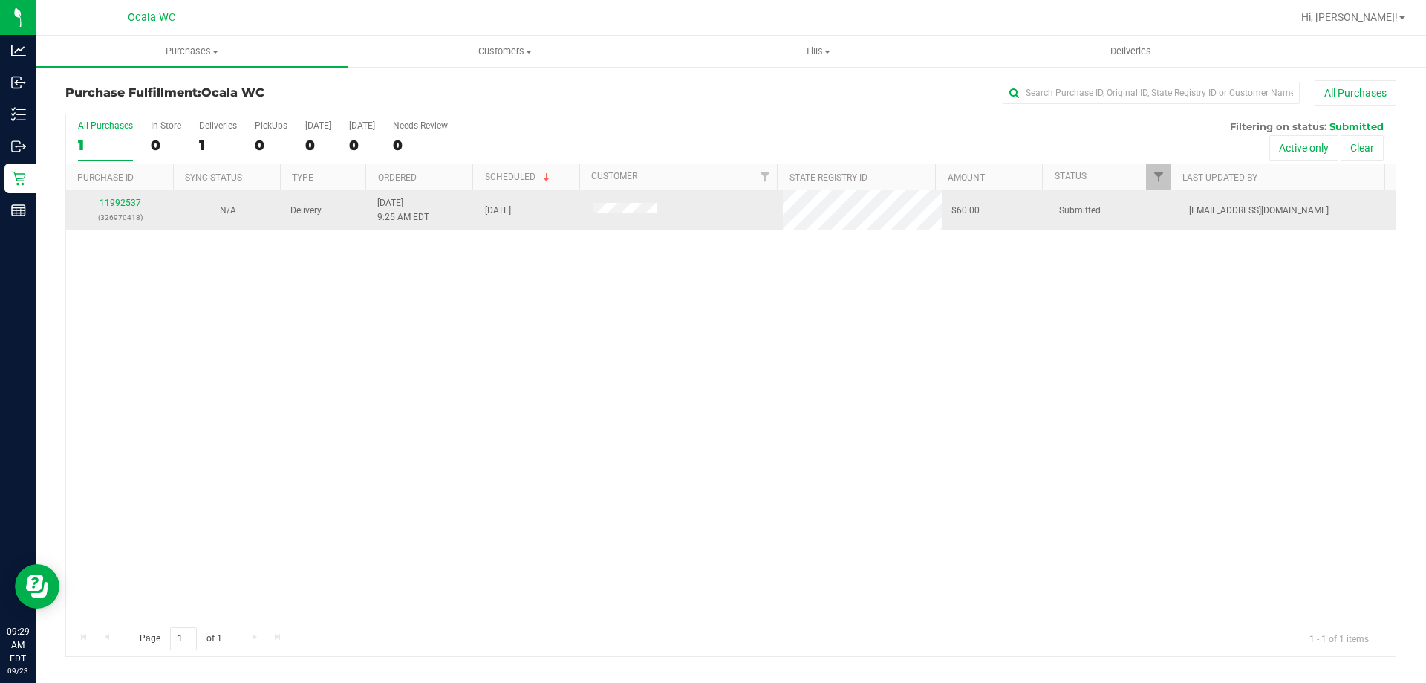
click at [114, 197] on div "11992537 (326970418)" at bounding box center [120, 210] width 90 height 28
click at [116, 201] on link "11992537" at bounding box center [121, 203] width 42 height 10
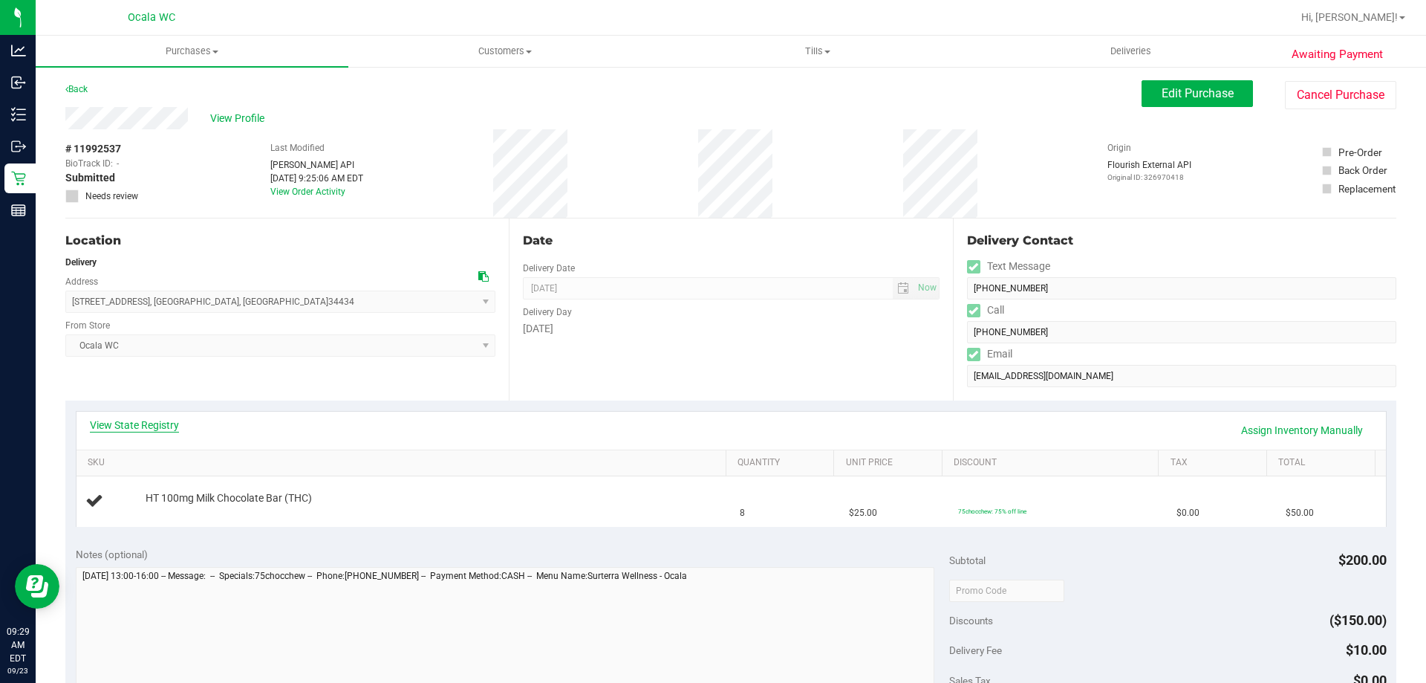
click at [133, 421] on link "View State Registry" at bounding box center [134, 424] width 89 height 15
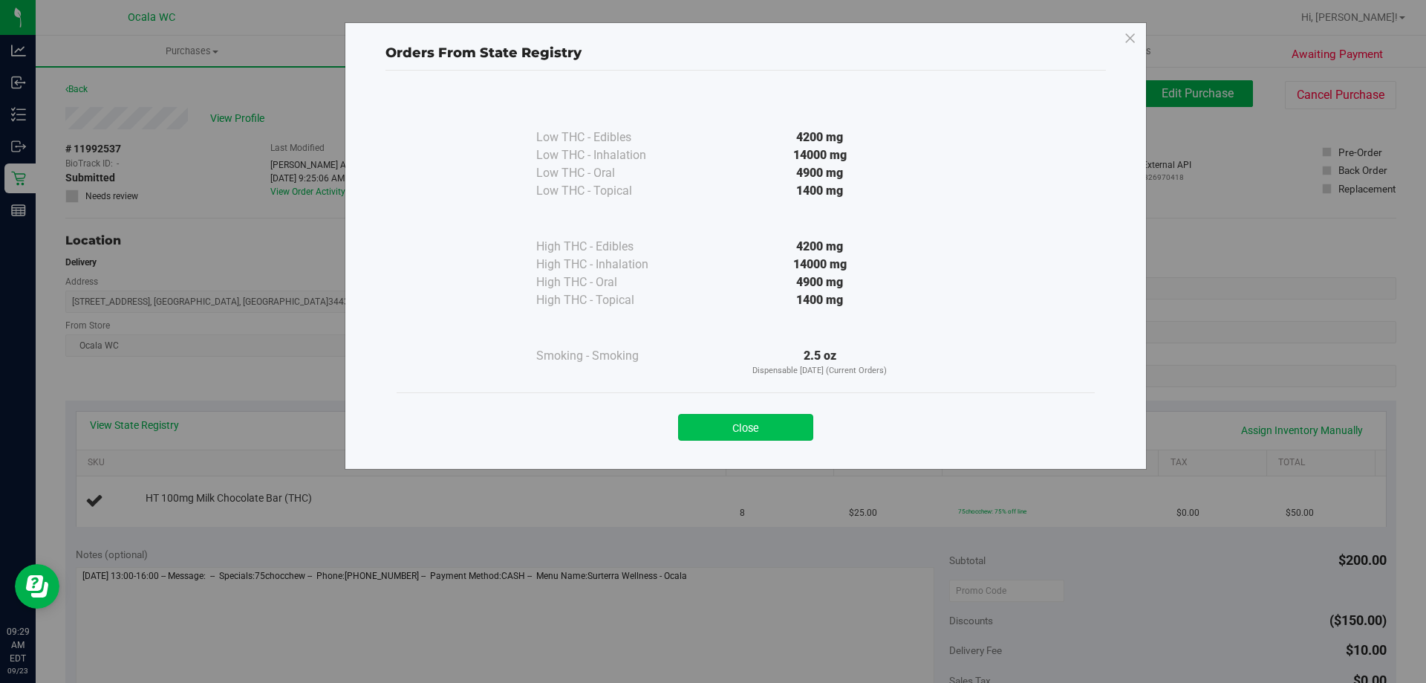
click at [709, 429] on button "Close" at bounding box center [745, 427] width 135 height 27
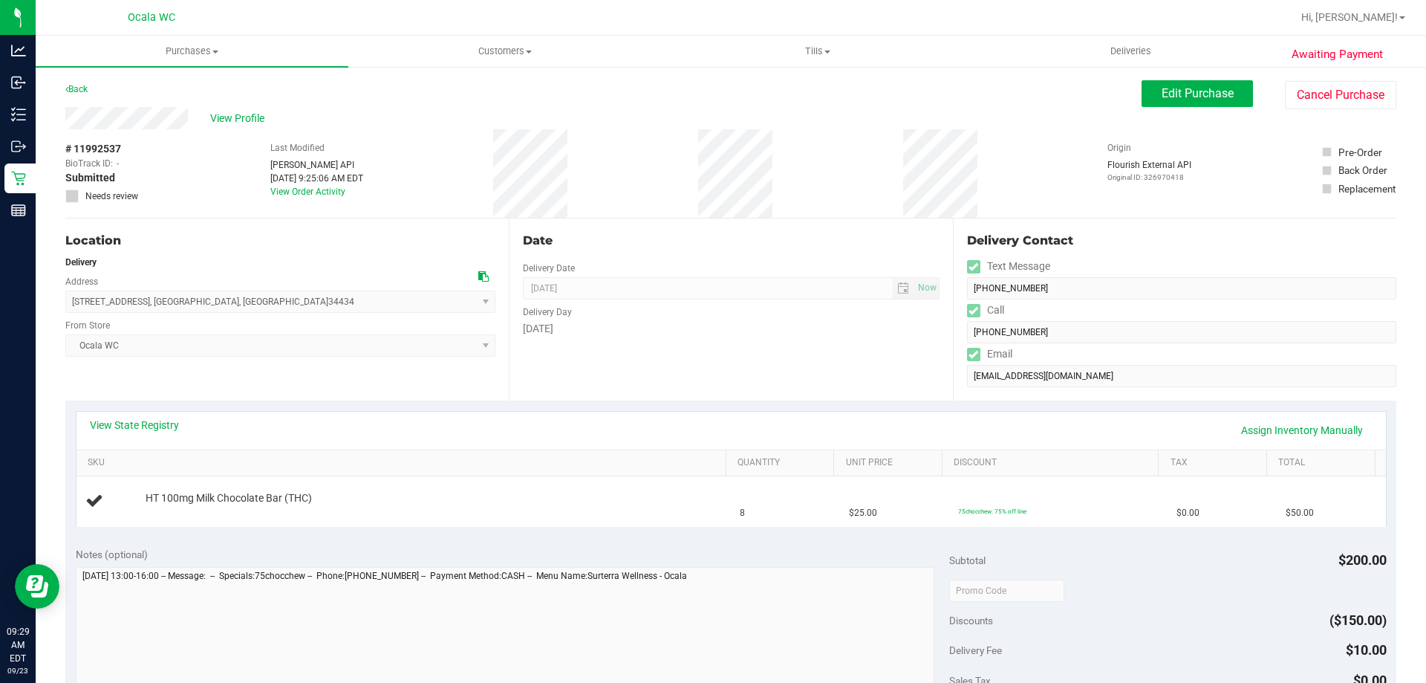
click at [709, 313] on div "Delivery Day" at bounding box center [731, 310] width 416 height 22
click at [119, 414] on div "View State Registry Assign Inventory Manually" at bounding box center [731, 430] width 1309 height 38
click at [120, 420] on link "View State Registry" at bounding box center [134, 424] width 89 height 15
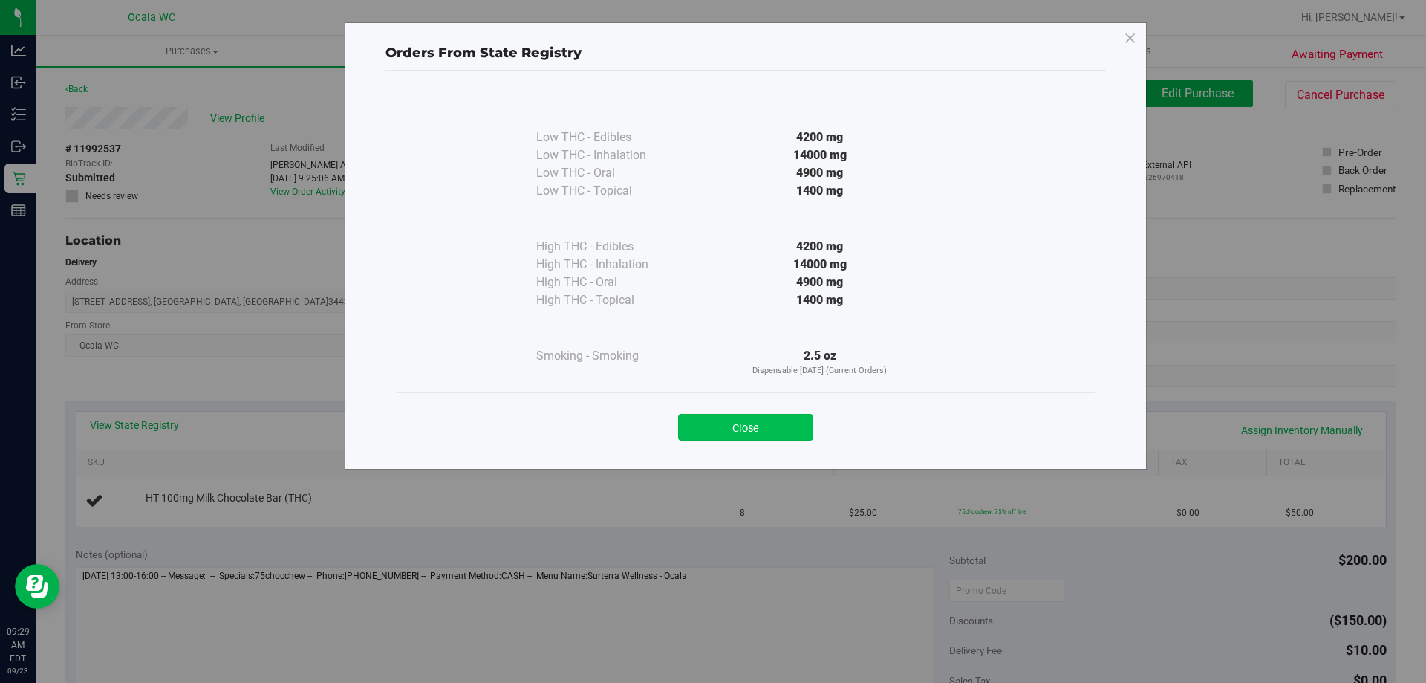
click at [709, 424] on button "Close" at bounding box center [745, 427] width 135 height 27
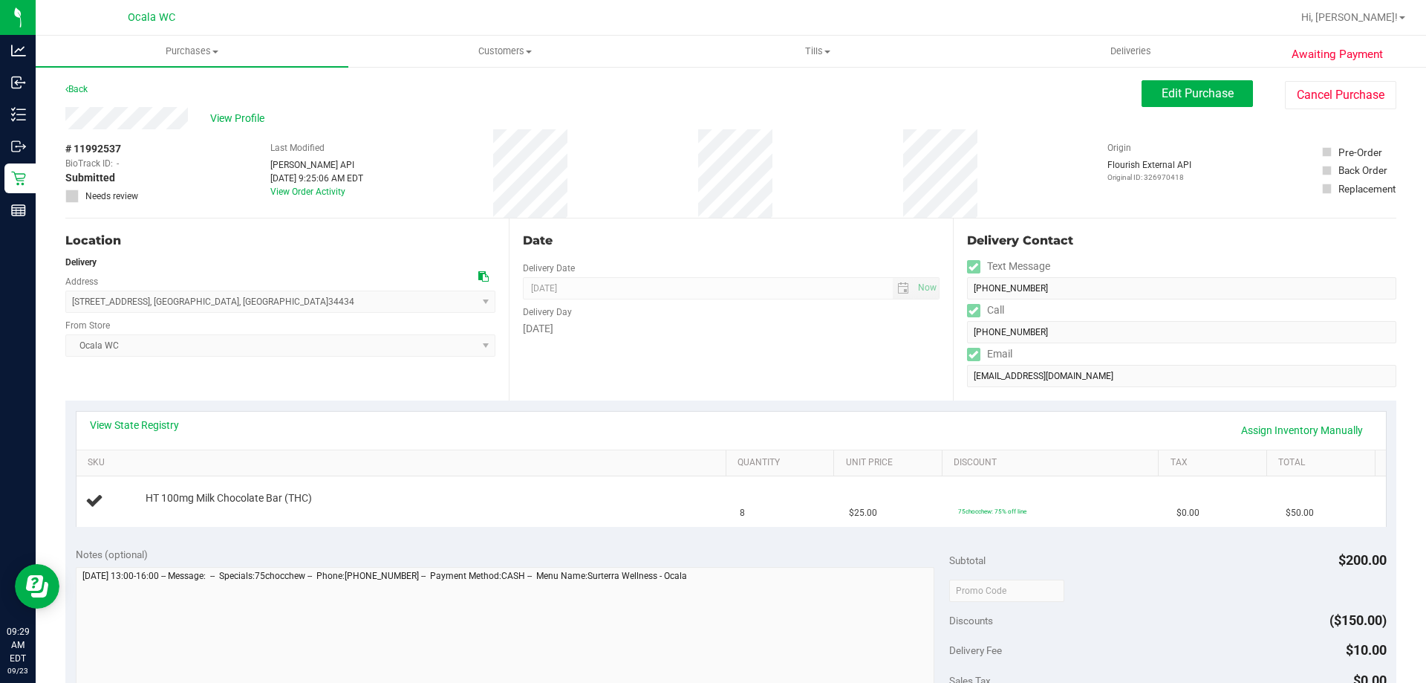
click at [686, 353] on div "Date Delivery Date 09/25/2025 Now 09/25/2025 04:00 PM Now Delivery Day Thursday" at bounding box center [730, 309] width 443 height 182
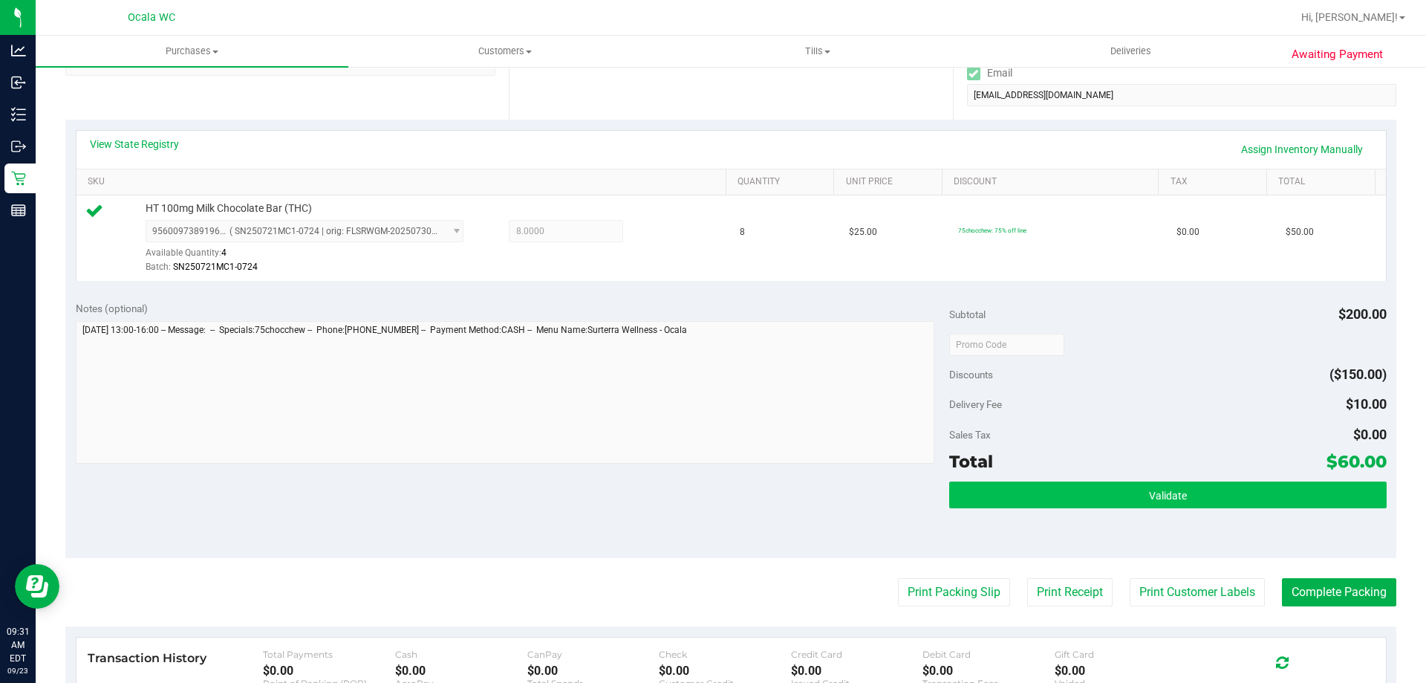
scroll to position [446, 0]
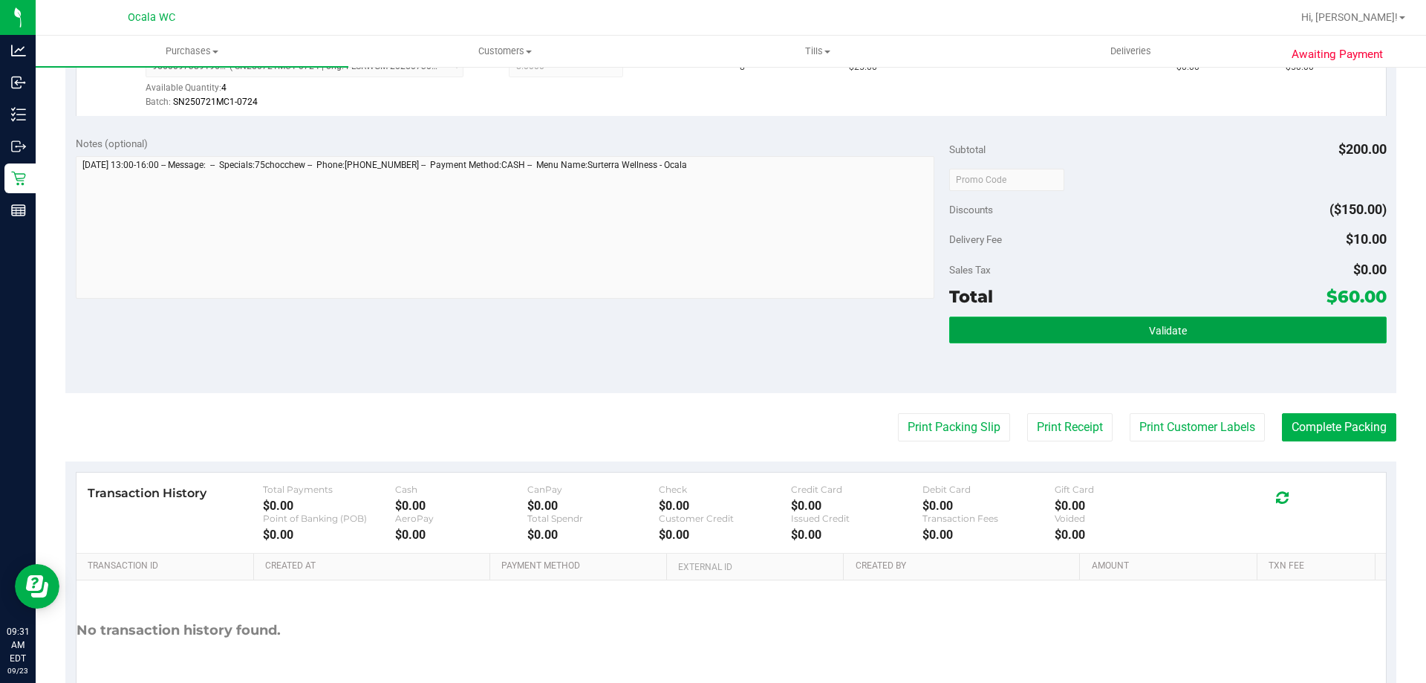
click at [709, 328] on button "Validate" at bounding box center [1167, 329] width 437 height 27
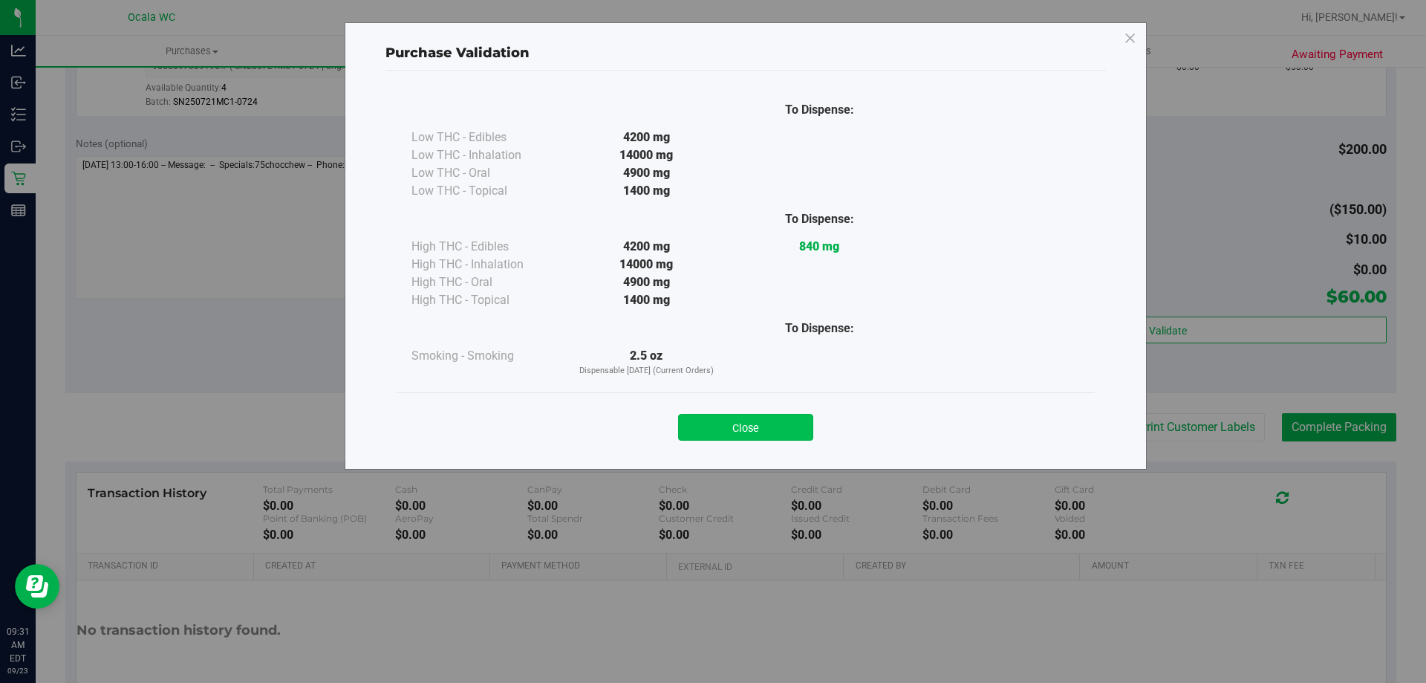
click at [709, 424] on button "Close" at bounding box center [745, 427] width 135 height 27
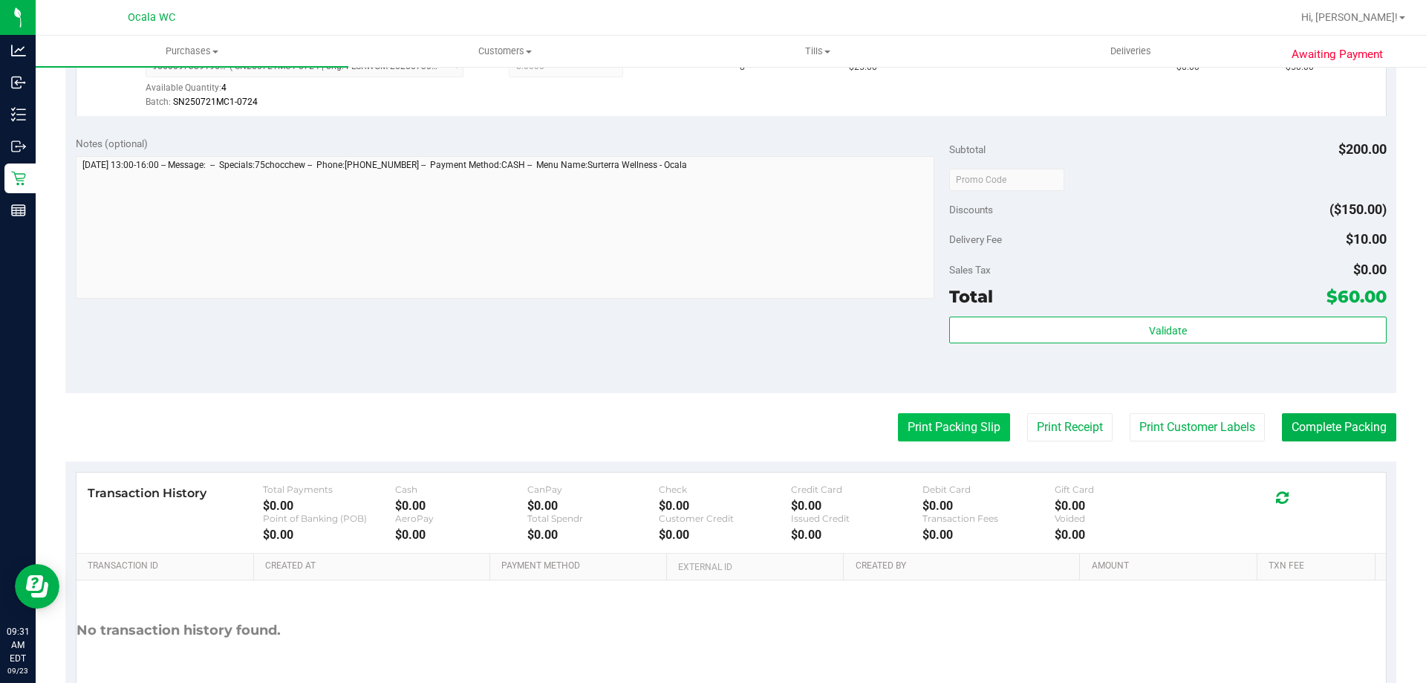
click at [709, 423] on button "Print Packing Slip" at bounding box center [954, 427] width 112 height 28
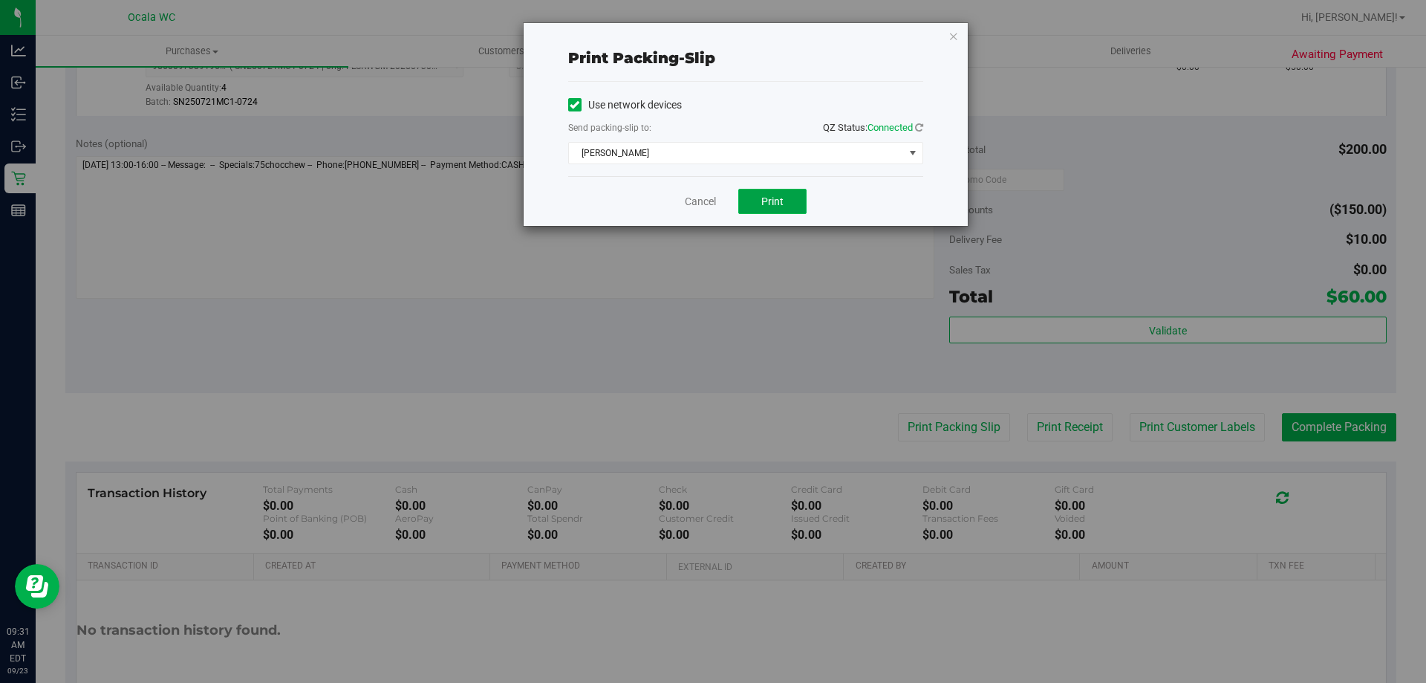
click at [709, 198] on span "Print" at bounding box center [772, 201] width 22 height 12
click at [709, 206] on span "Print" at bounding box center [772, 201] width 22 height 12
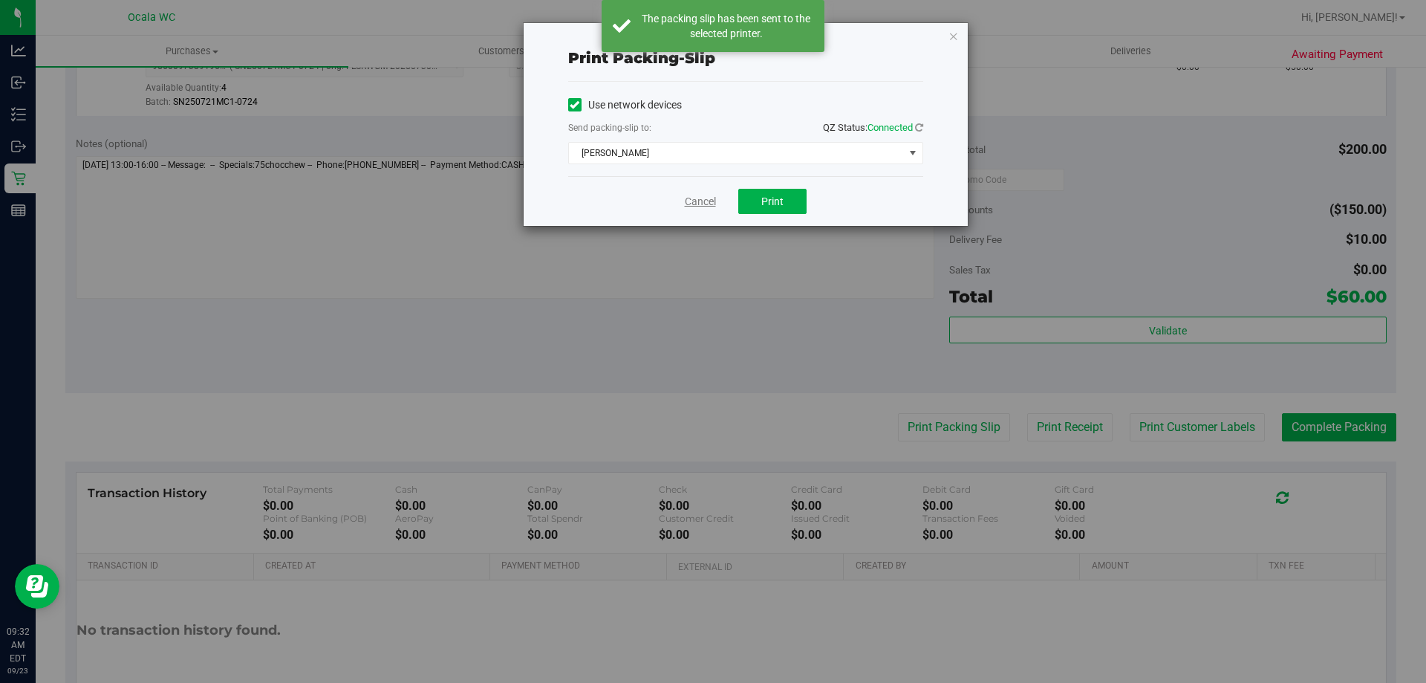
click at [695, 203] on link "Cancel" at bounding box center [700, 202] width 31 height 16
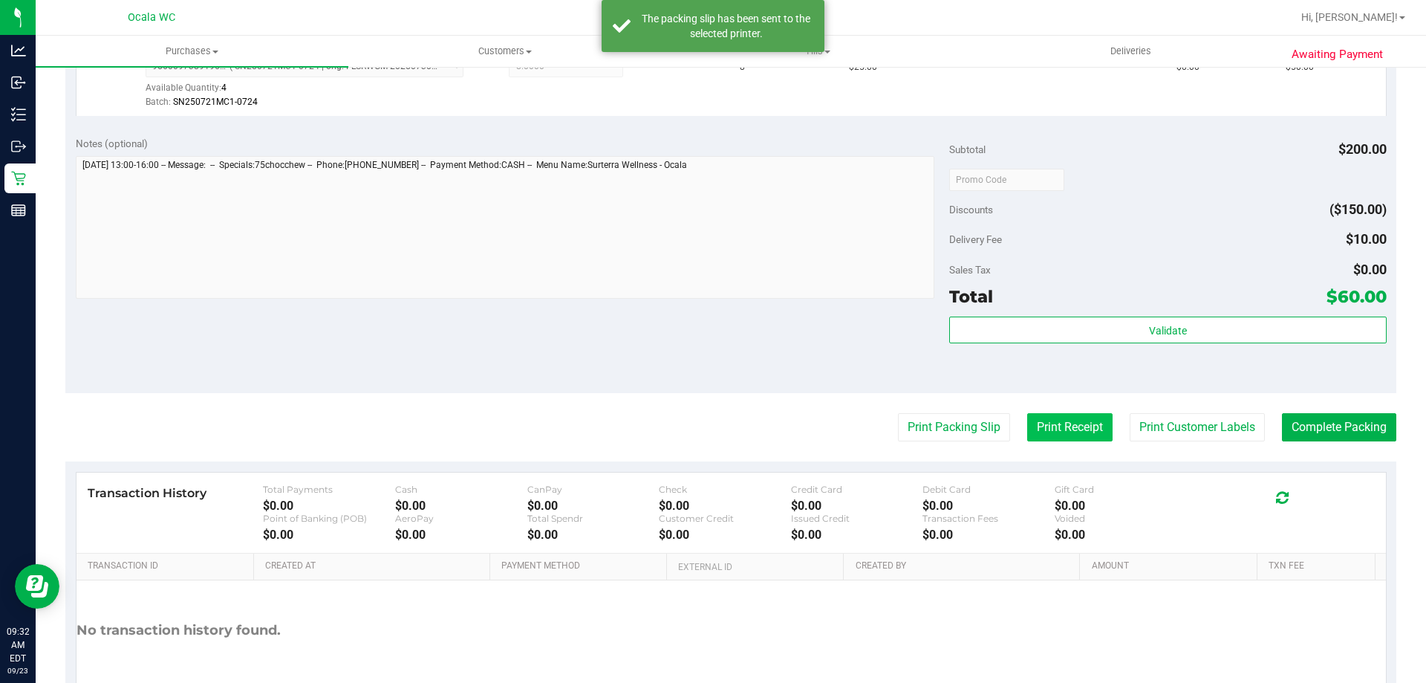
click at [709, 427] on button "Print Receipt" at bounding box center [1069, 427] width 85 height 28
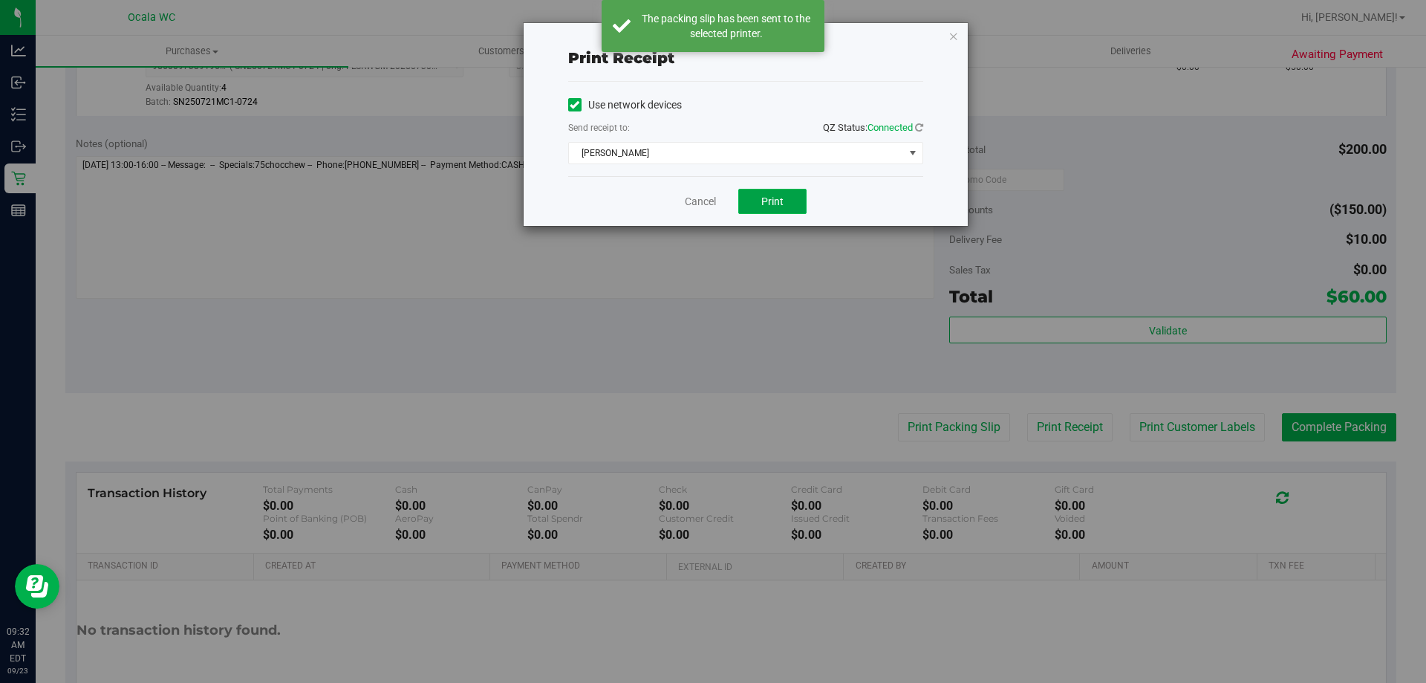
click at [709, 198] on button "Print" at bounding box center [772, 201] width 68 height 25
click at [709, 196] on span "Print" at bounding box center [772, 201] width 22 height 12
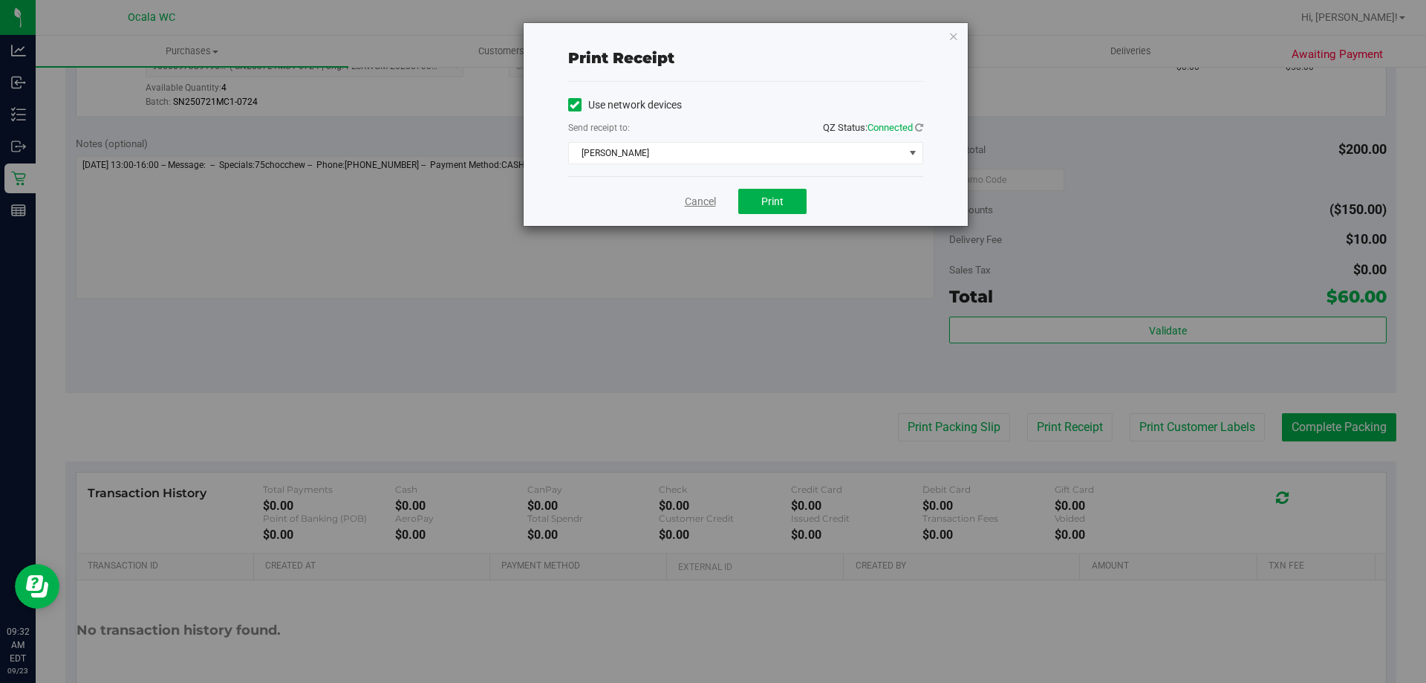
click at [705, 201] on link "Cancel" at bounding box center [700, 202] width 31 height 16
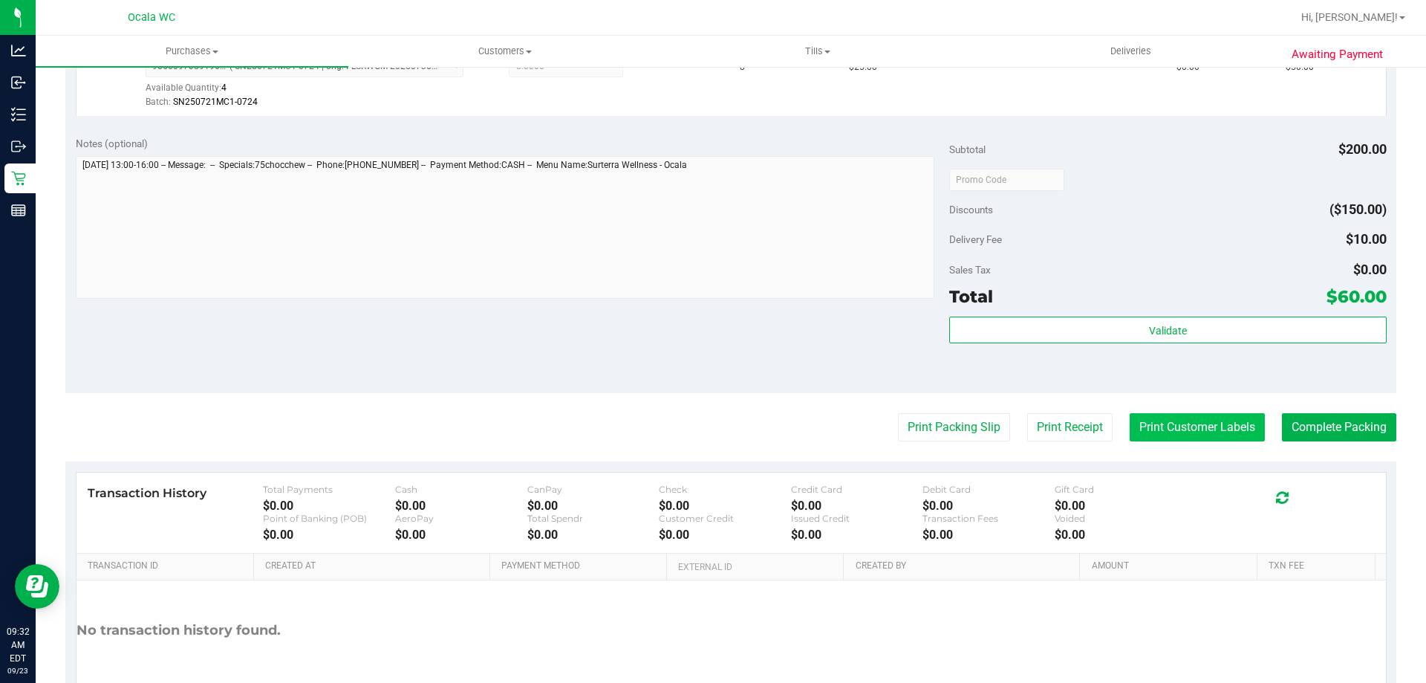
click at [709, 424] on button "Print Customer Labels" at bounding box center [1197, 427] width 135 height 28
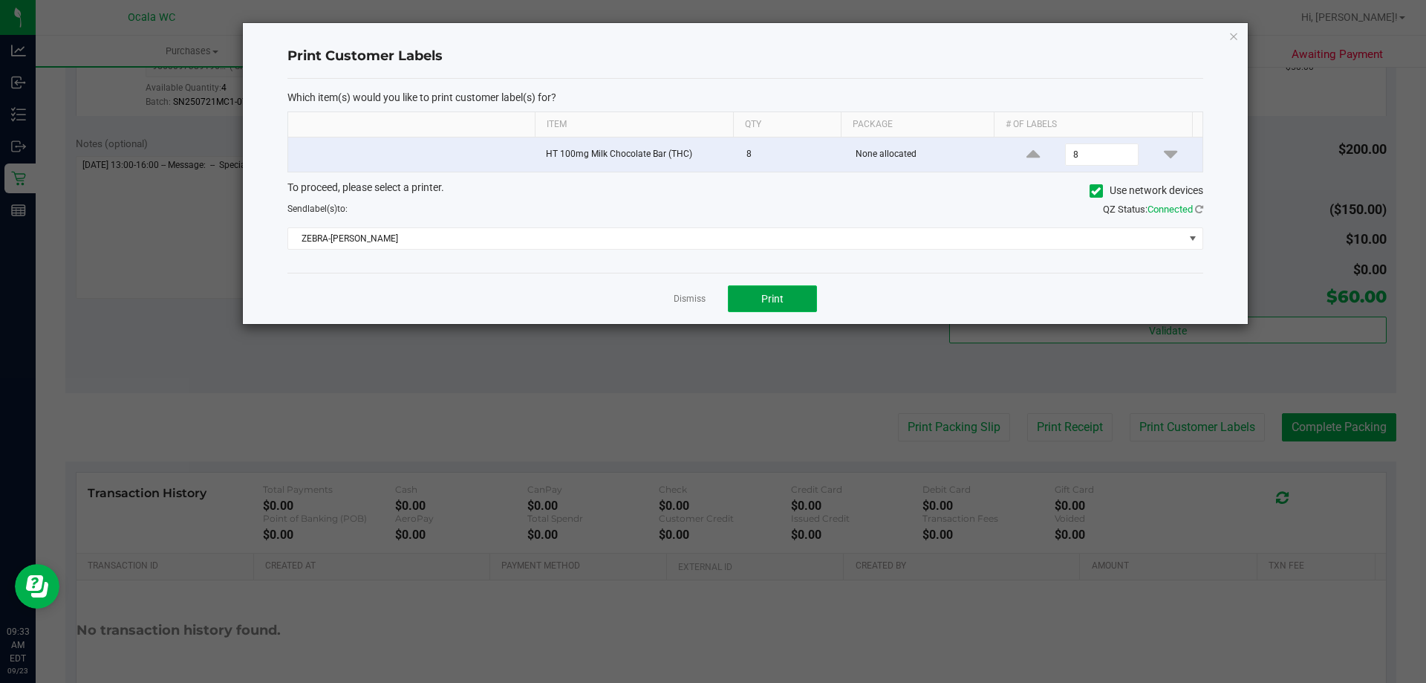
click at [709, 295] on button "Print" at bounding box center [772, 298] width 89 height 27
click at [697, 296] on link "Dismiss" at bounding box center [690, 299] width 32 height 13
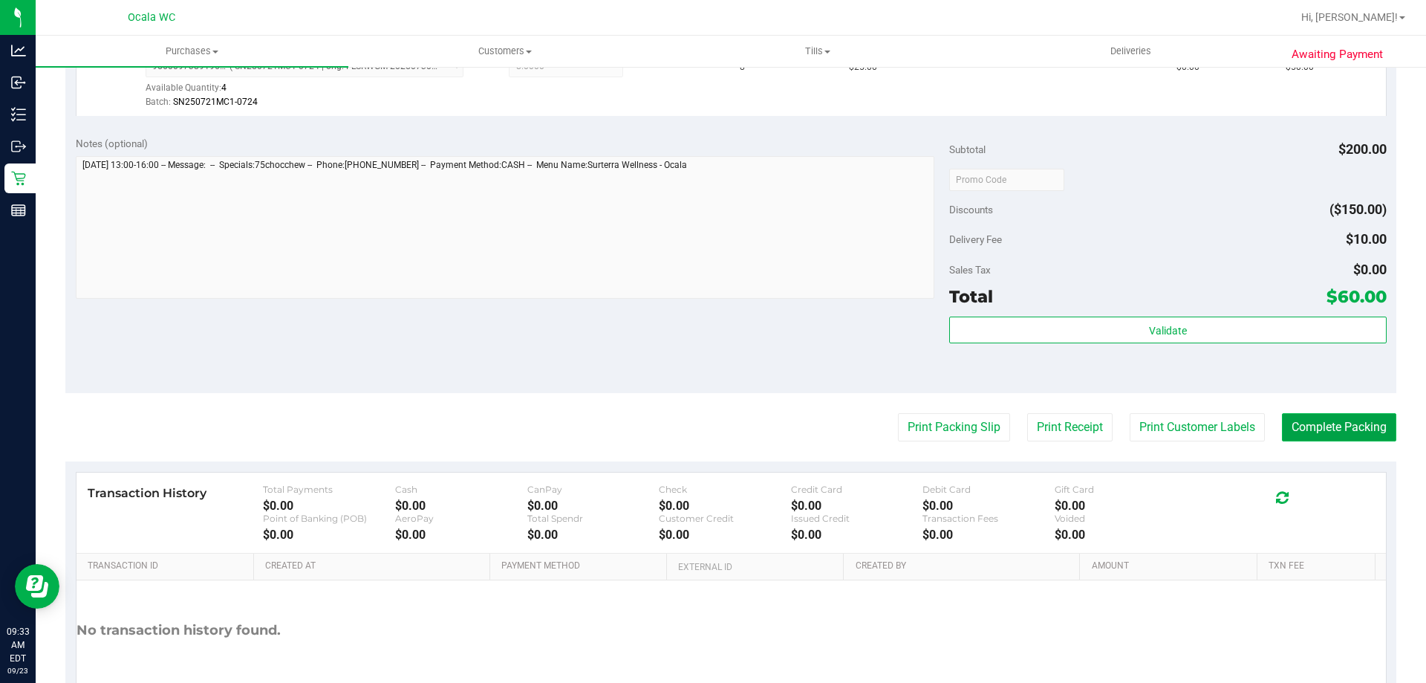
click at [709, 426] on button "Complete Packing" at bounding box center [1339, 427] width 114 height 28
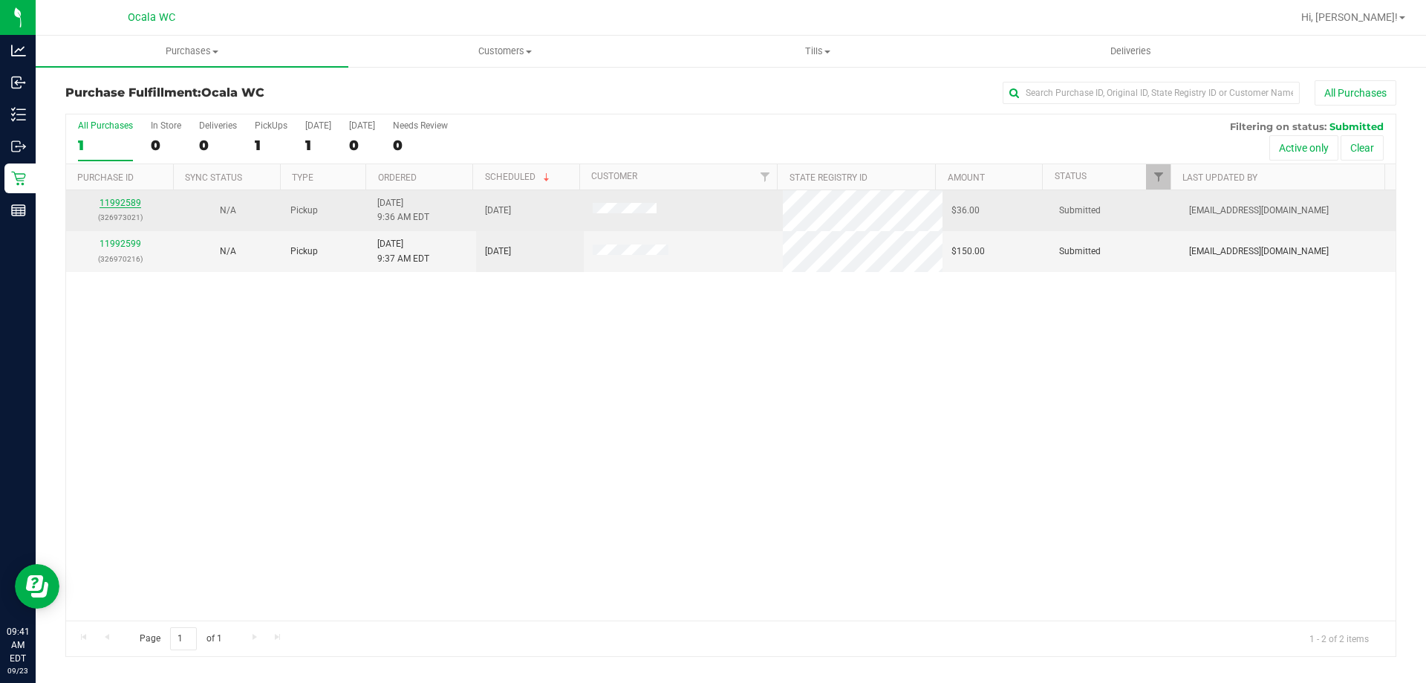
click at [110, 205] on link "11992589" at bounding box center [121, 203] width 42 height 10
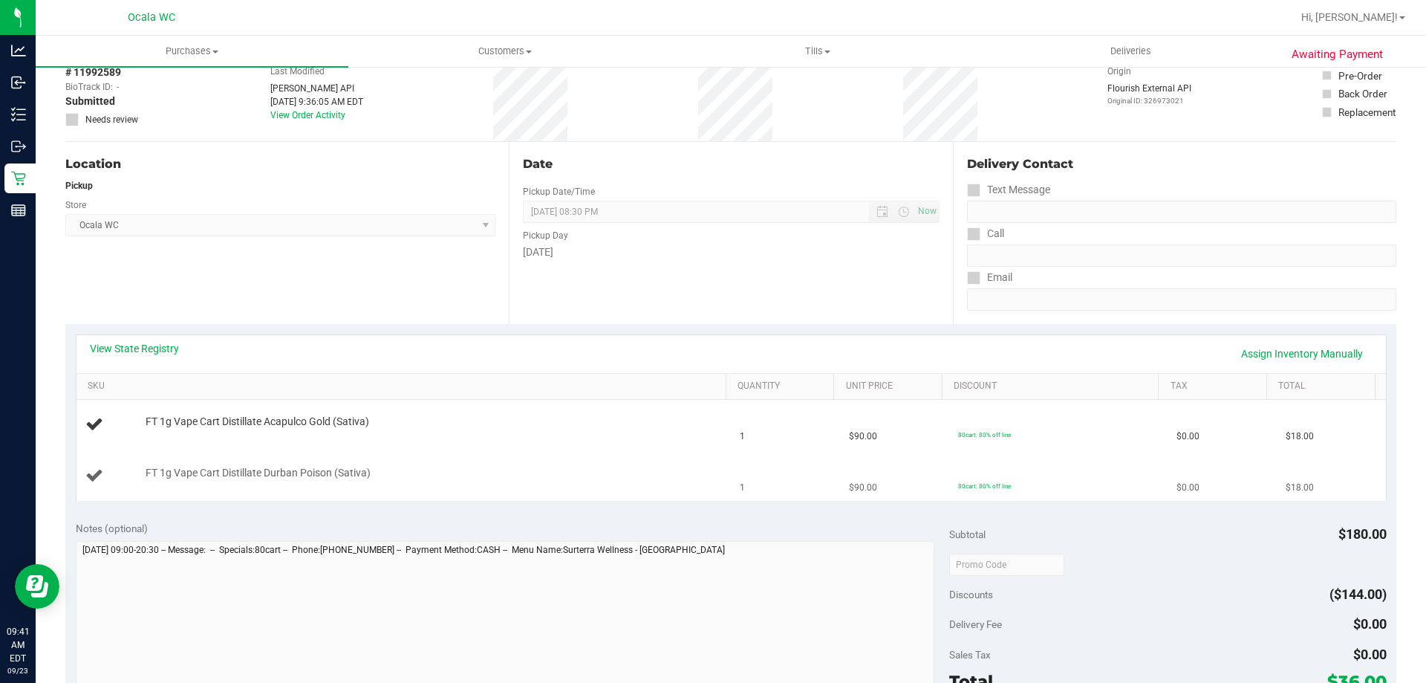
scroll to position [149, 0]
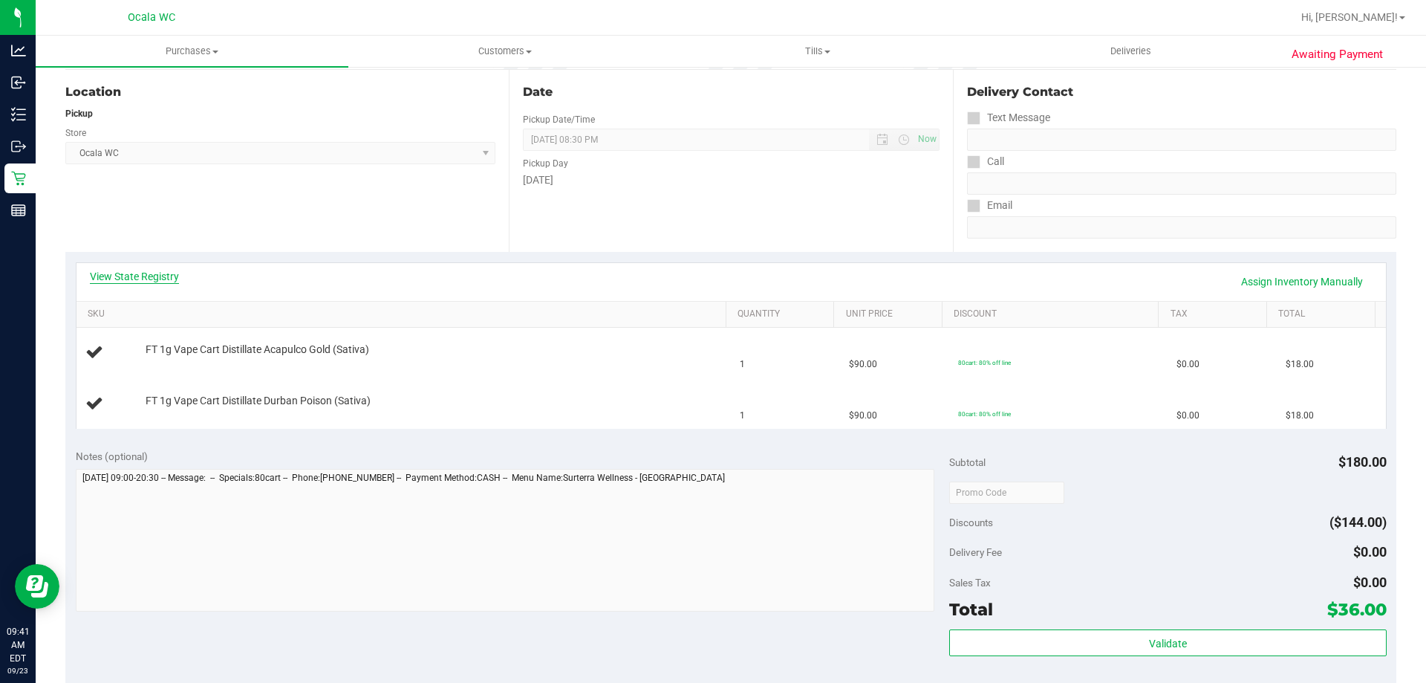
click at [148, 276] on link "View State Registry" at bounding box center [134, 276] width 89 height 15
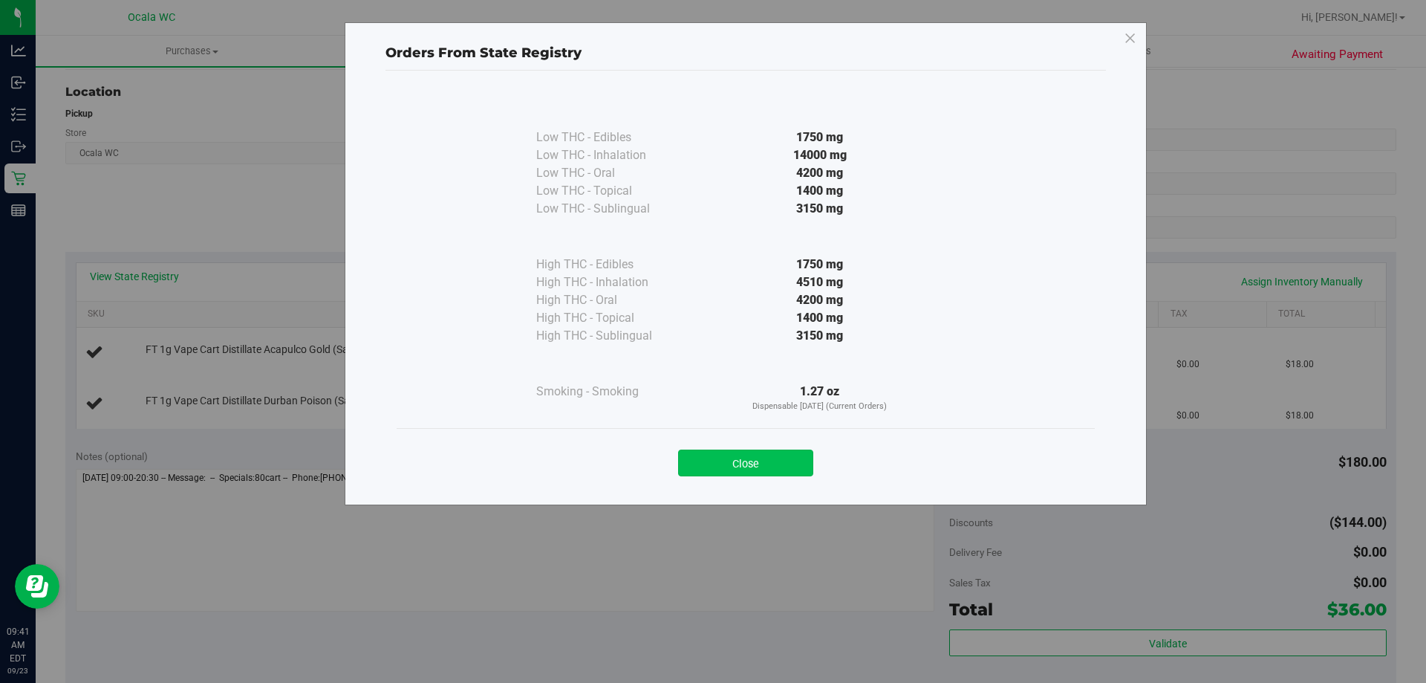
click at [709, 463] on button "Close" at bounding box center [745, 462] width 135 height 27
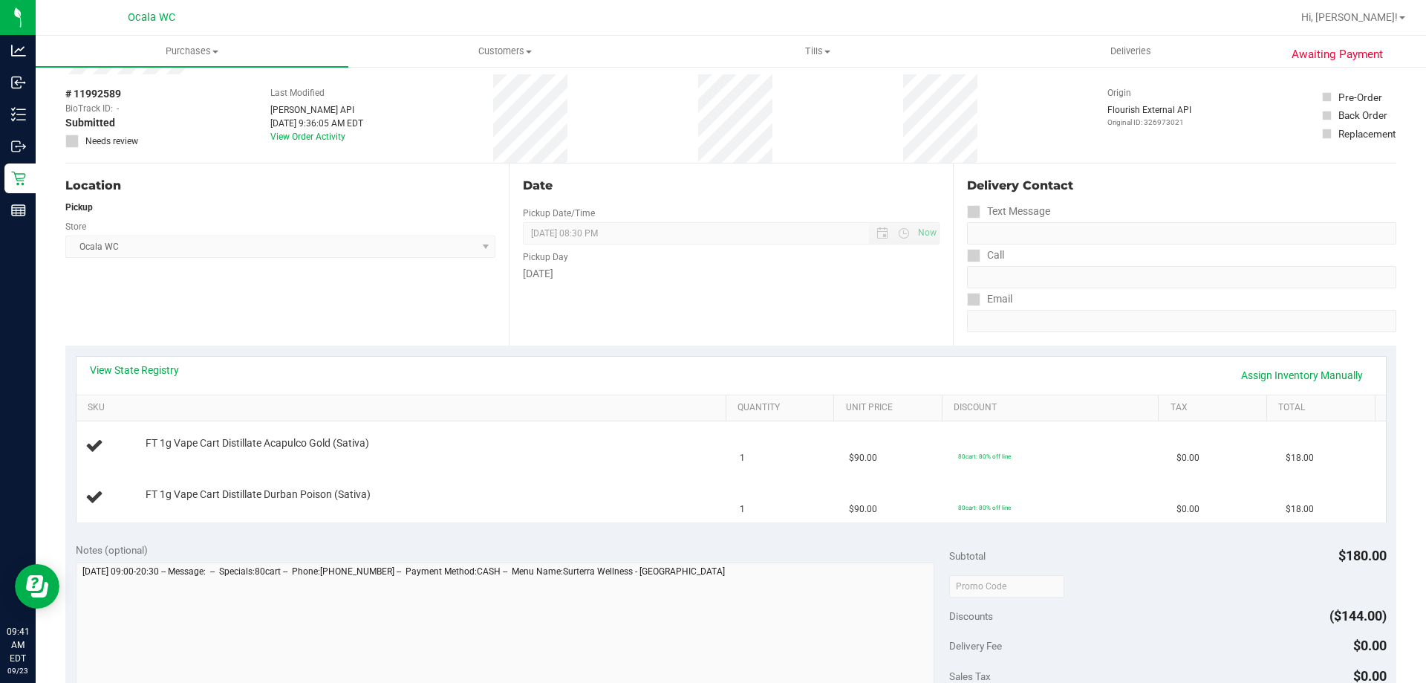
scroll to position [0, 0]
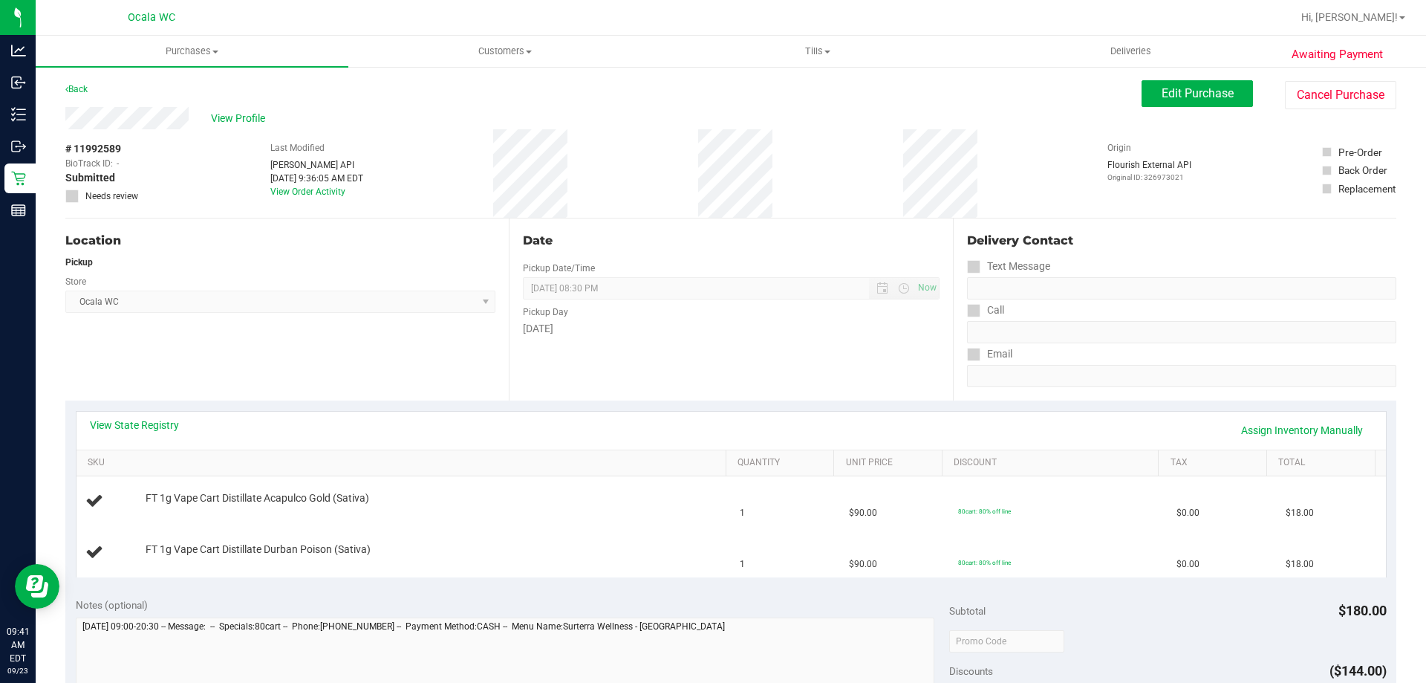
click at [388, 258] on div "Pickup" at bounding box center [280, 262] width 430 height 13
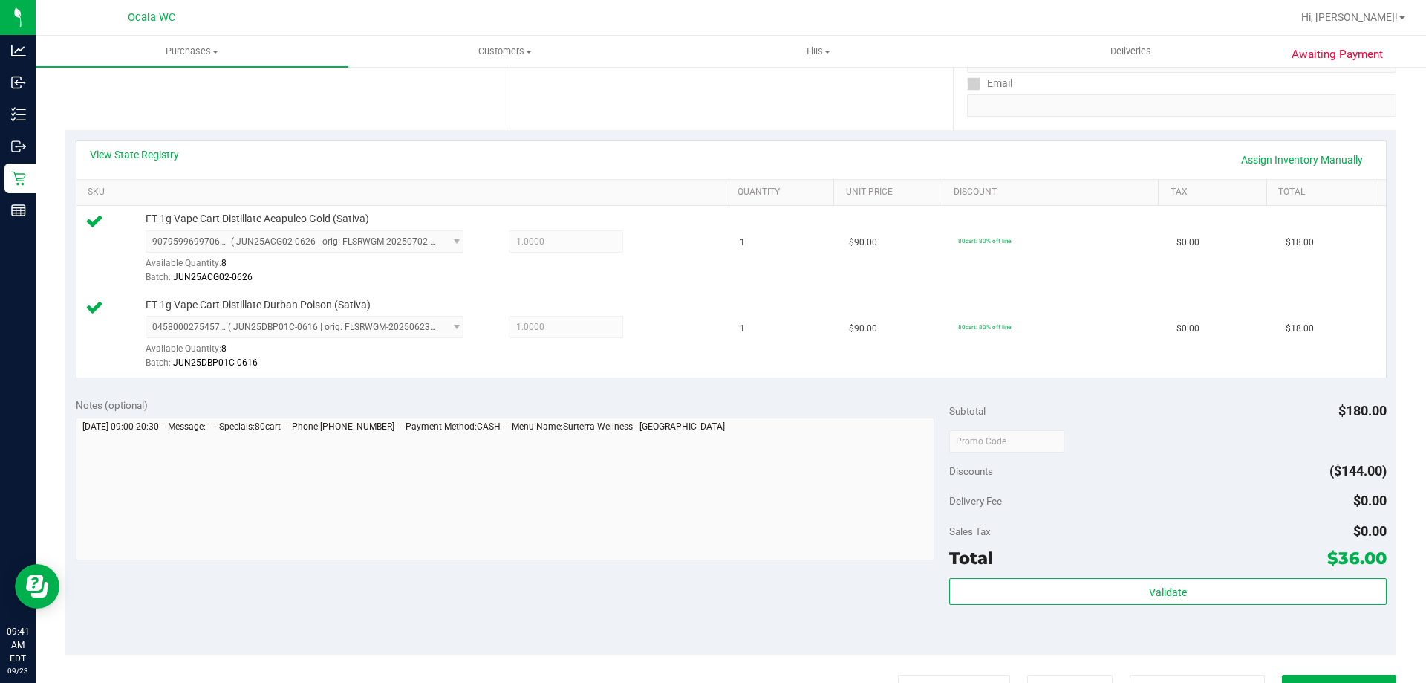
scroll to position [446, 0]
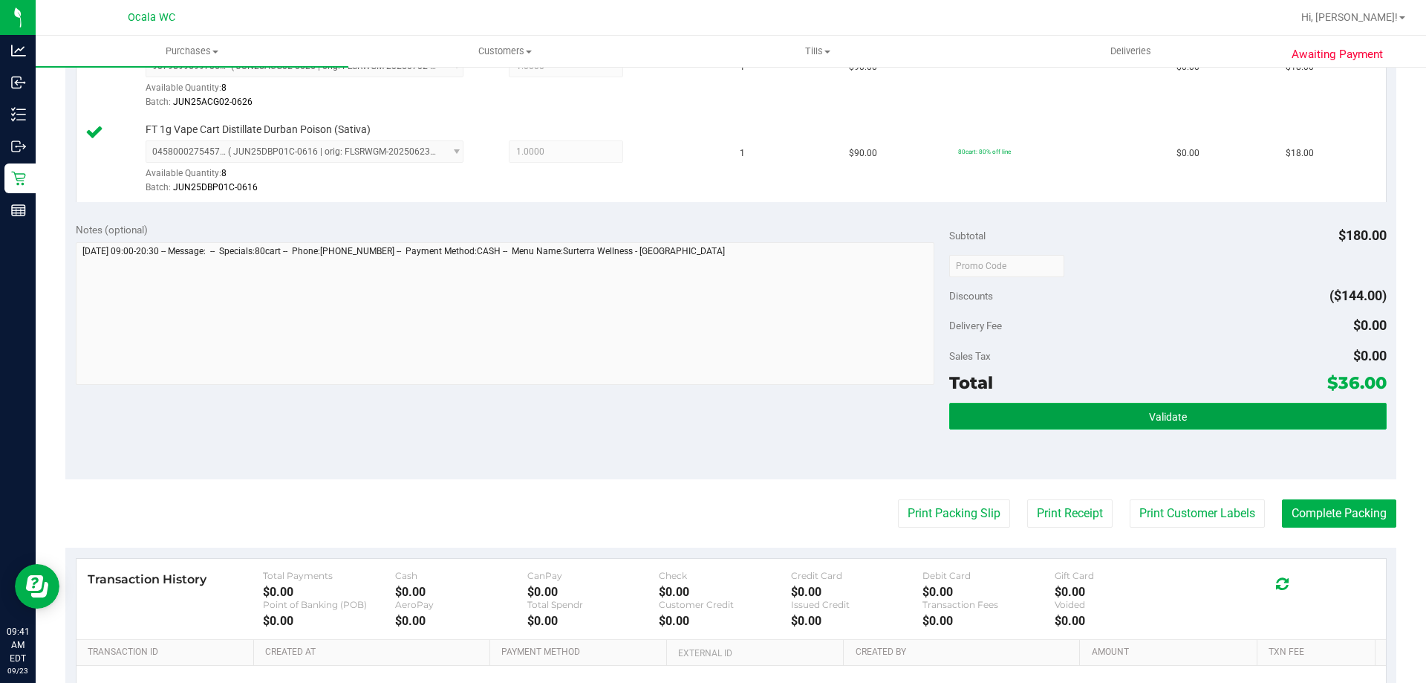
click at [709, 414] on button "Validate" at bounding box center [1167, 416] width 437 height 27
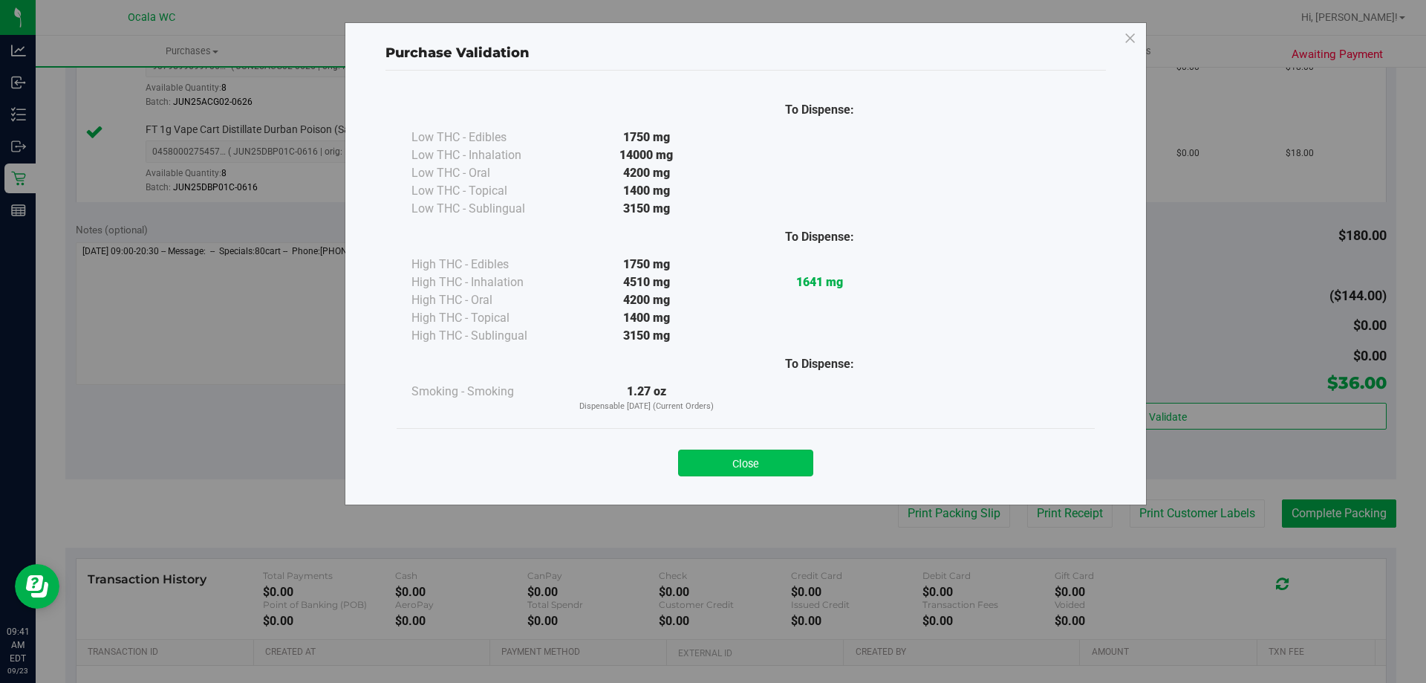
click at [709, 452] on button "Close" at bounding box center [745, 462] width 135 height 27
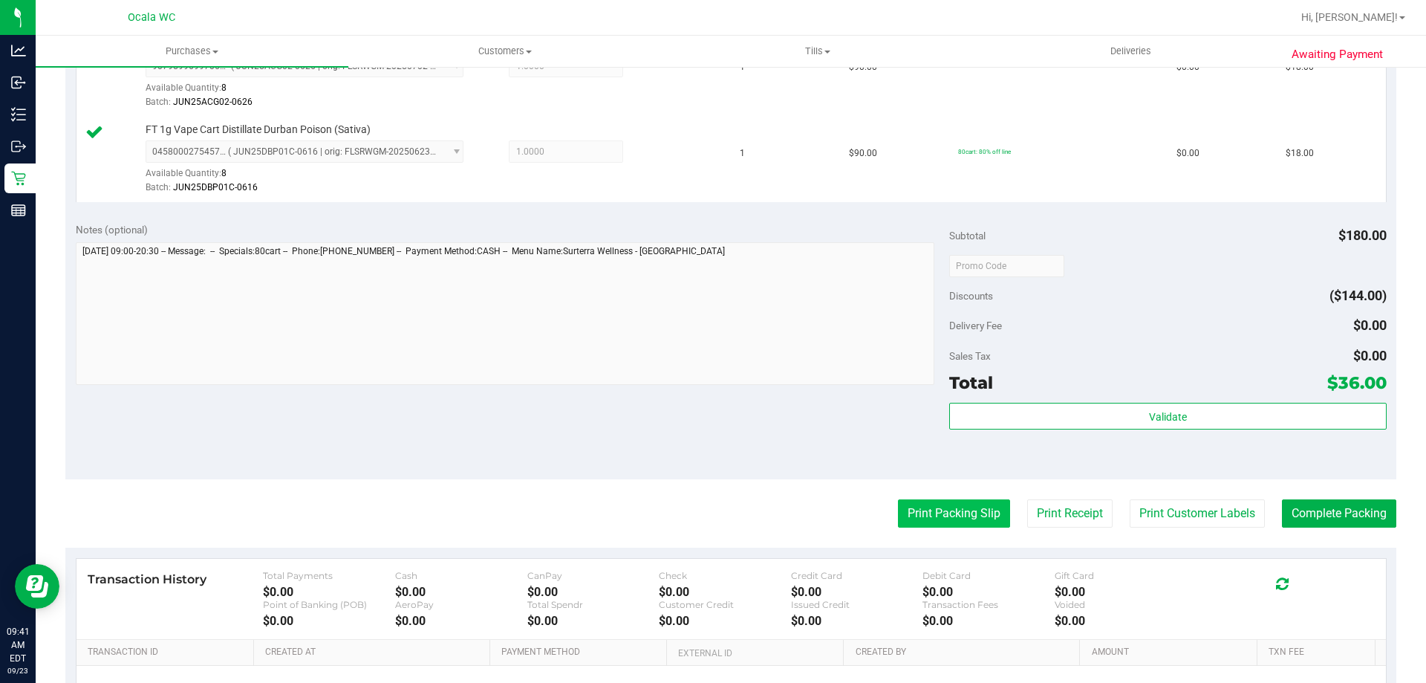
click at [709, 517] on button "Print Packing Slip" at bounding box center [954, 513] width 112 height 28
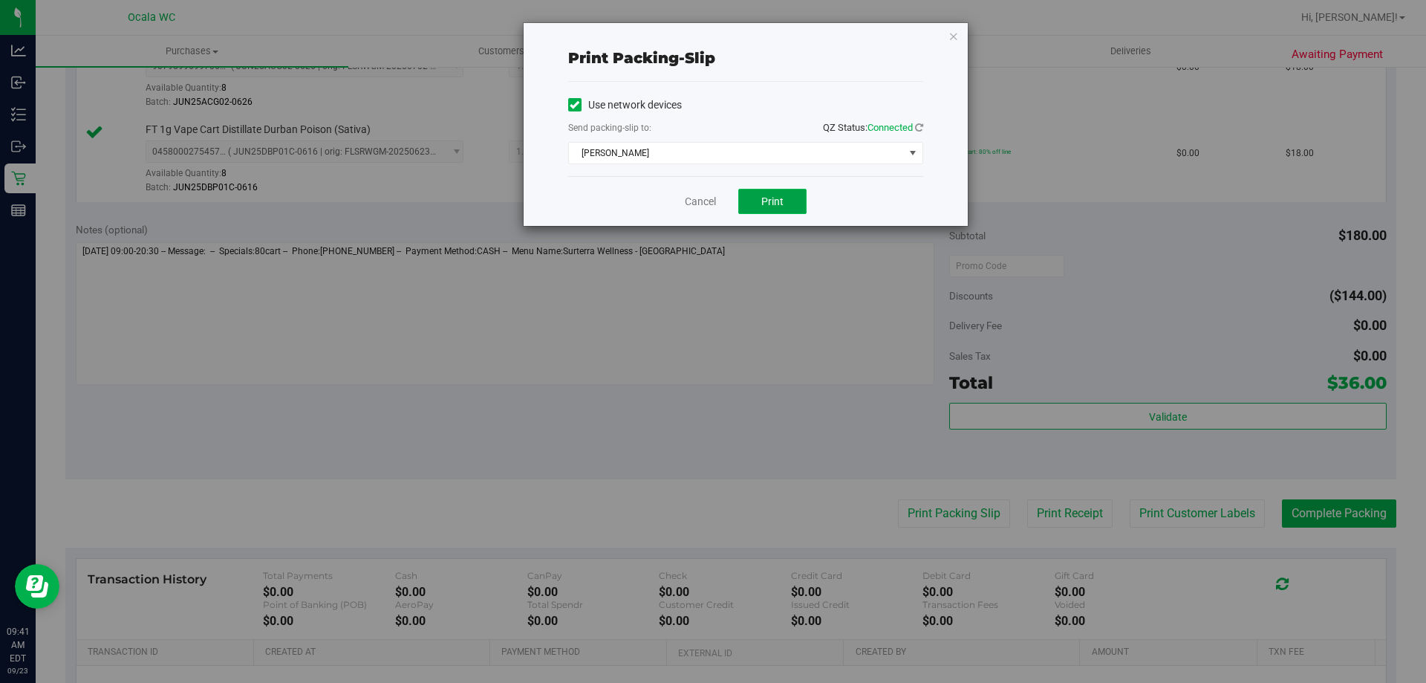
click at [709, 203] on span "Print" at bounding box center [772, 201] width 22 height 12
click at [706, 201] on link "Cancel" at bounding box center [700, 202] width 31 height 16
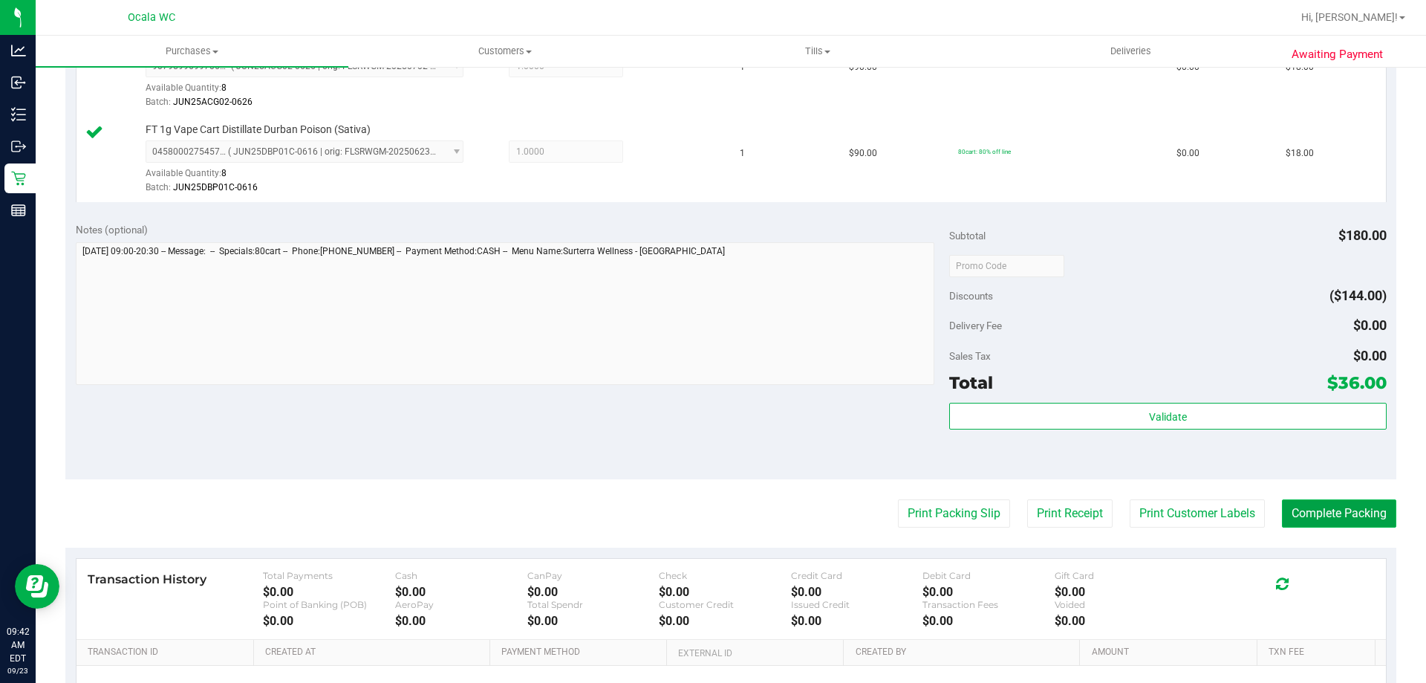
click at [709, 523] on button "Complete Packing" at bounding box center [1339, 513] width 114 height 28
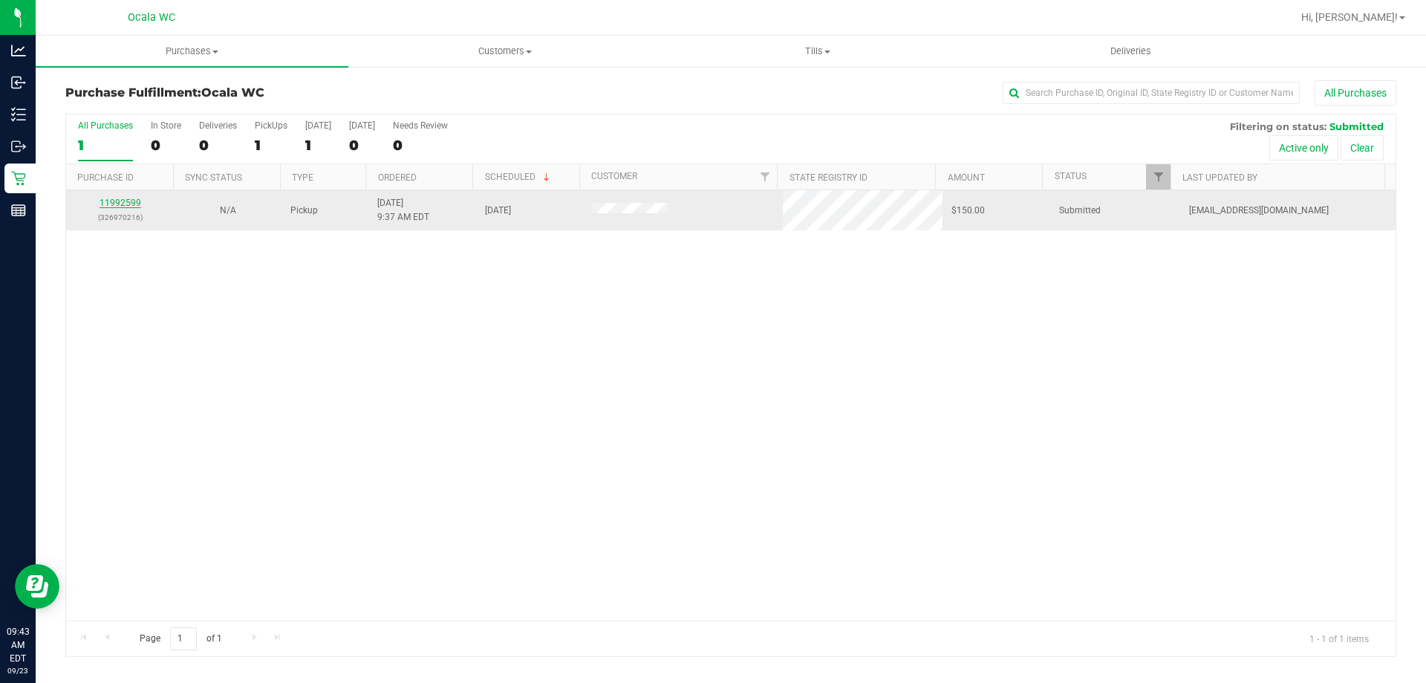
click at [108, 200] on link "11992599" at bounding box center [121, 203] width 42 height 10
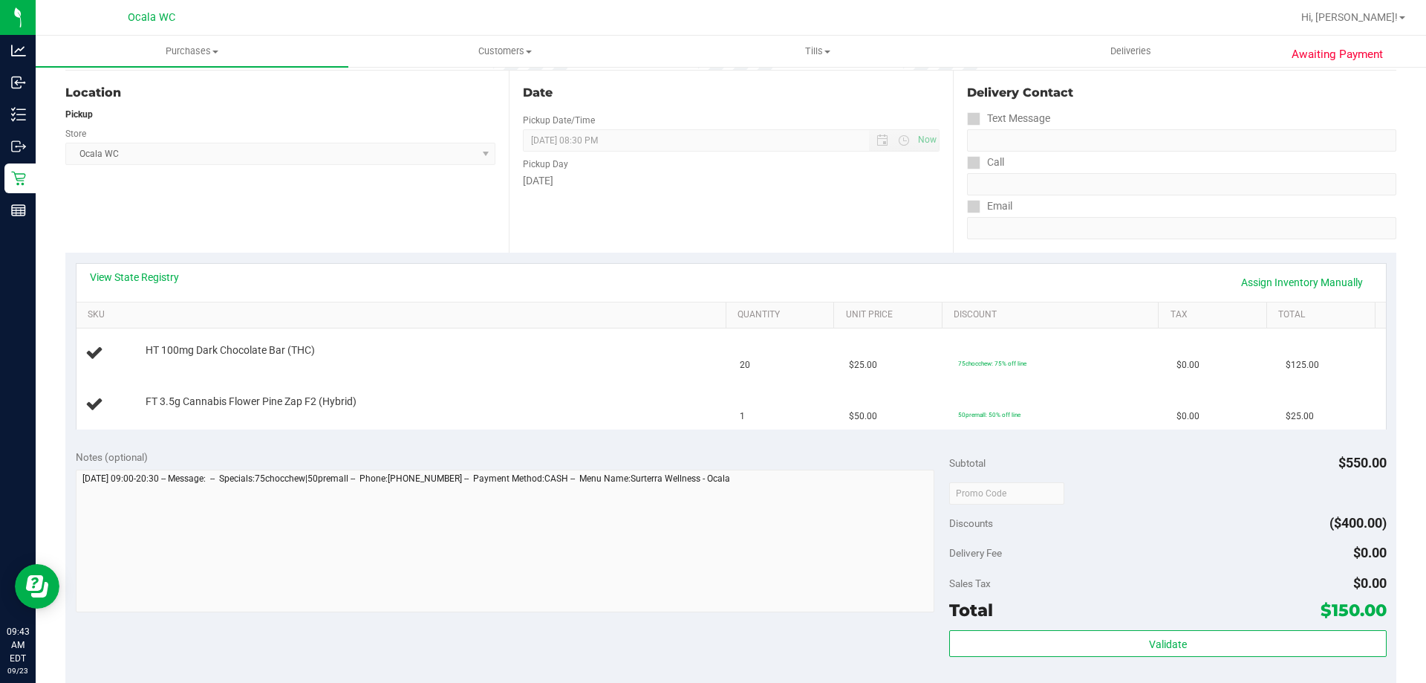
scroll to position [149, 0]
click at [152, 272] on link "View State Registry" at bounding box center [134, 276] width 89 height 15
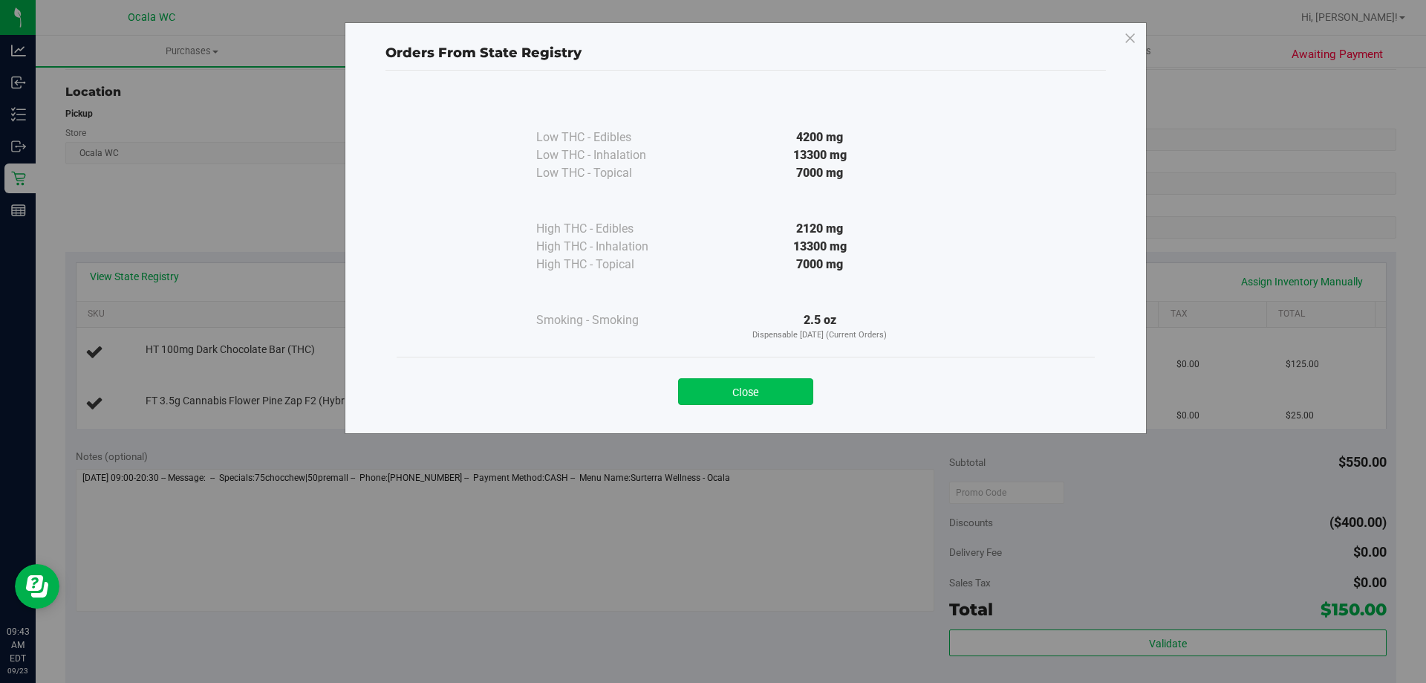
click at [709, 380] on button "Close" at bounding box center [745, 391] width 135 height 27
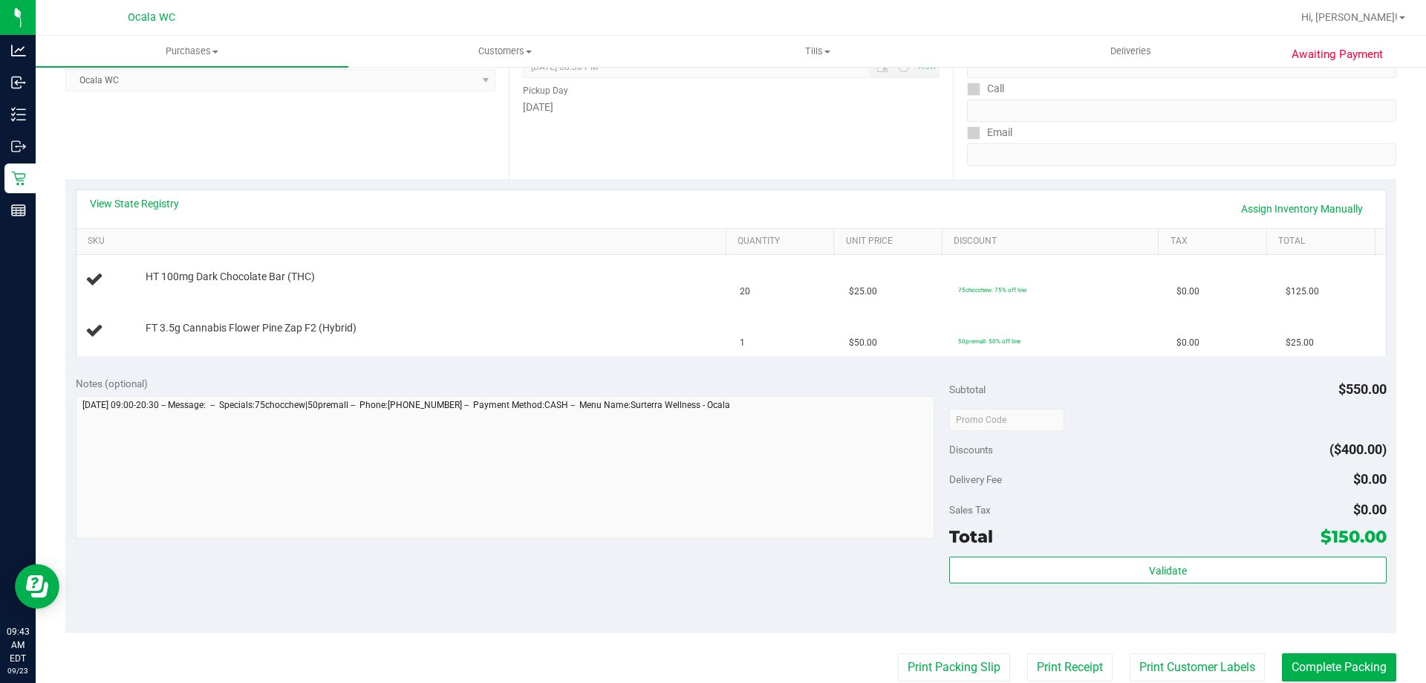
scroll to position [223, 0]
click at [619, 144] on div "Date Pickup Date/Time 09/23/2025 Now 09/23/2025 08:30 PM Now Pickup Day Tuesday" at bounding box center [730, 87] width 443 height 182
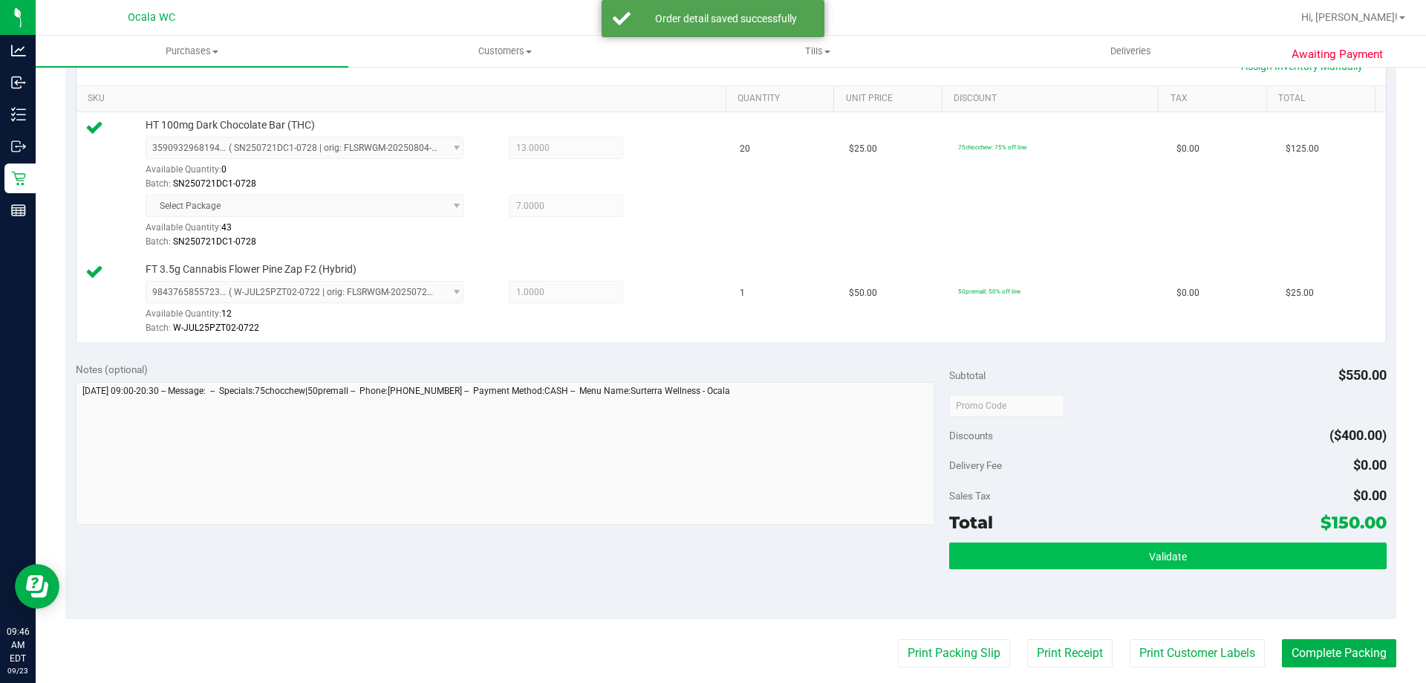
scroll to position [594, 0]
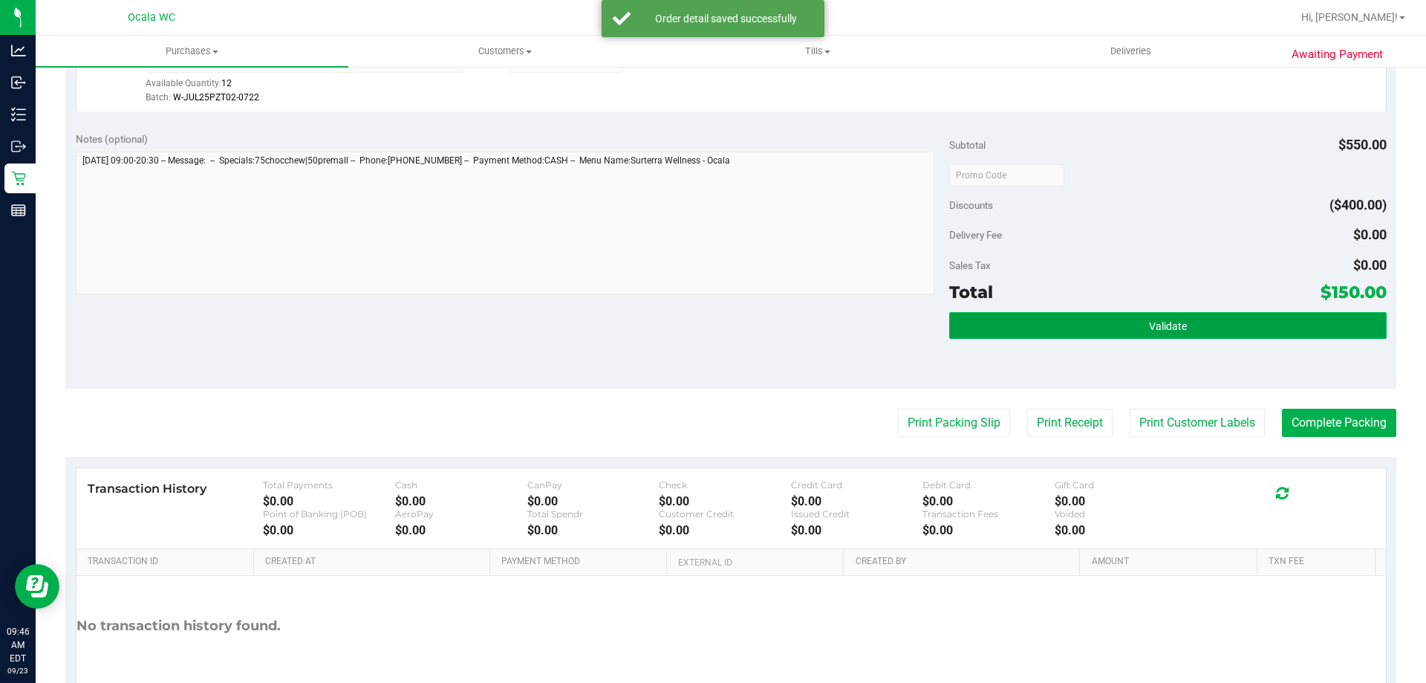
click at [709, 326] on span "Validate" at bounding box center [1168, 326] width 38 height 12
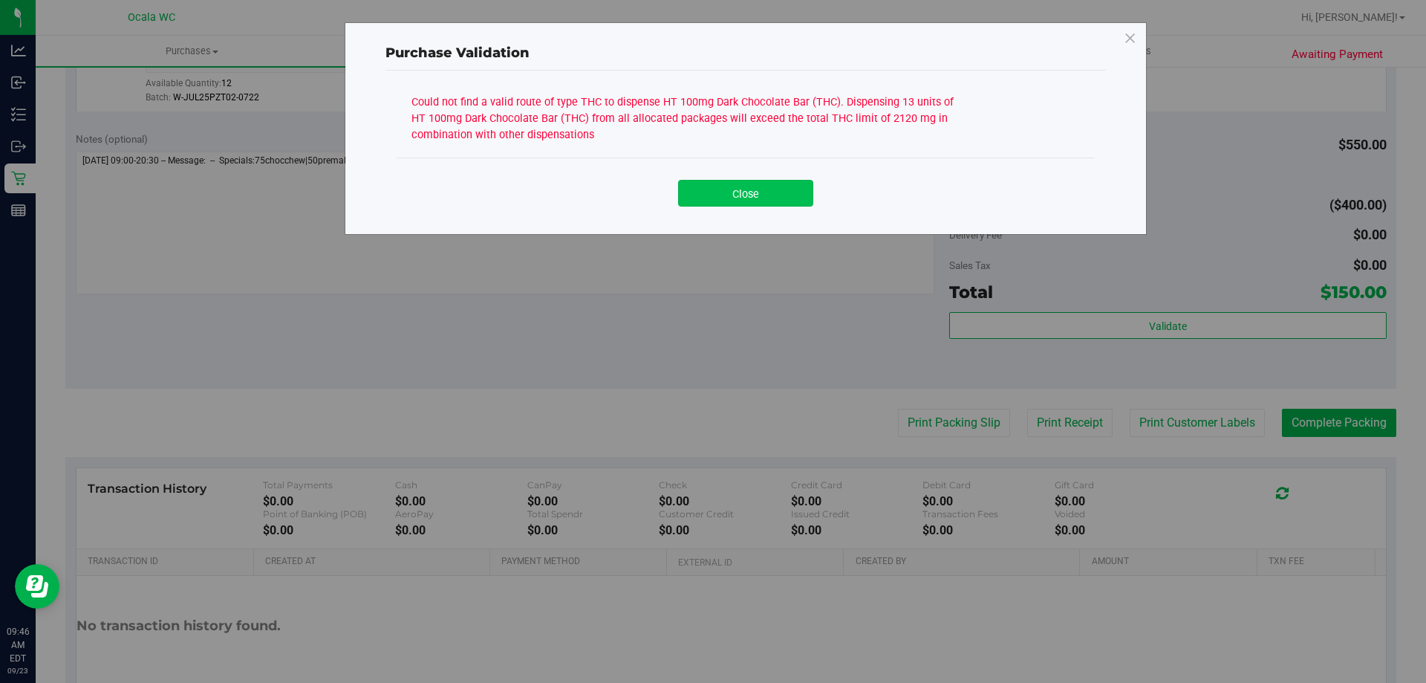
click at [709, 194] on button "Close" at bounding box center [745, 193] width 135 height 27
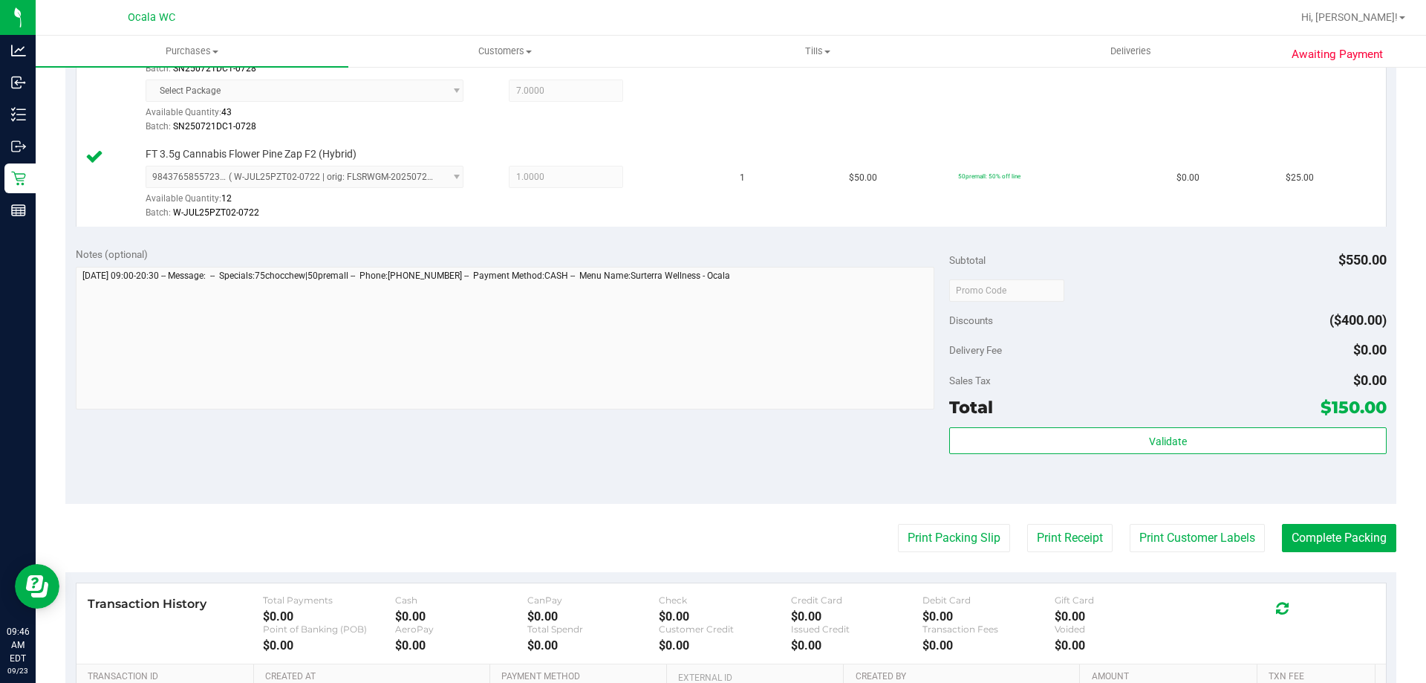
scroll to position [223, 0]
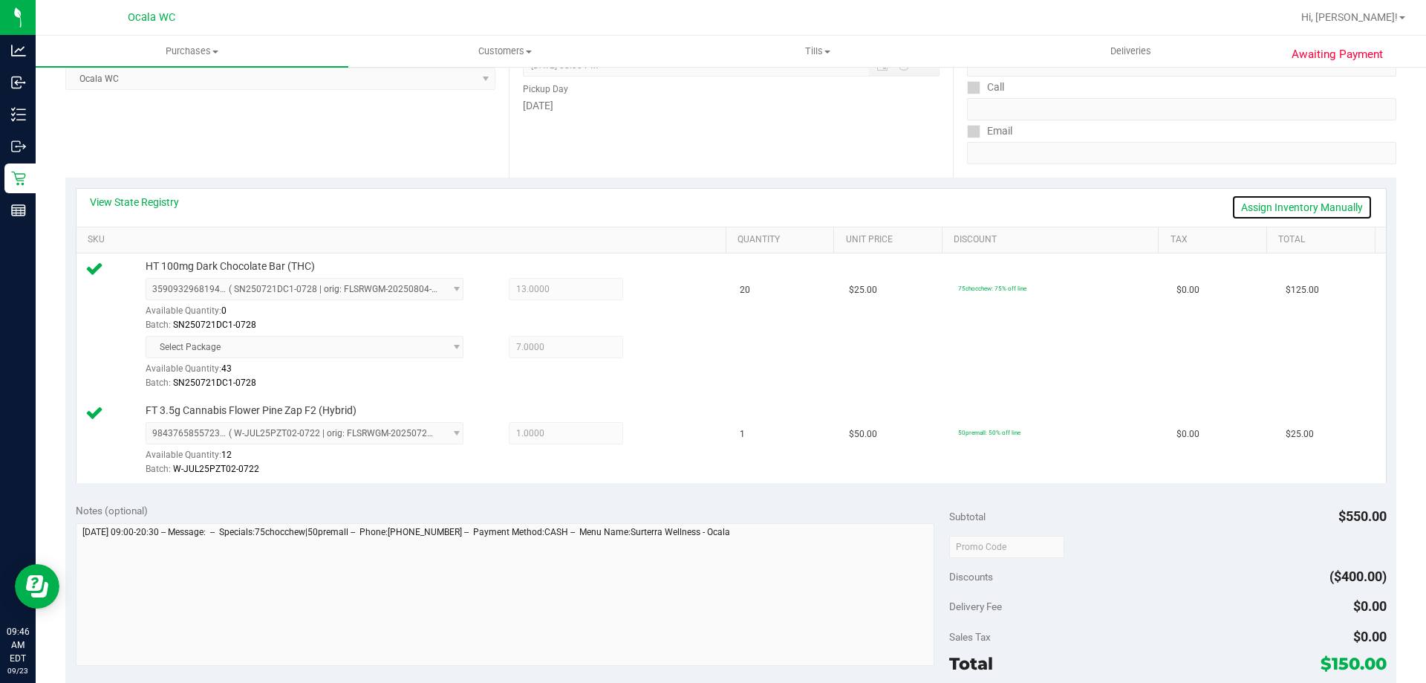
click at [709, 209] on link "Assign Inventory Manually" at bounding box center [1301, 207] width 141 height 25
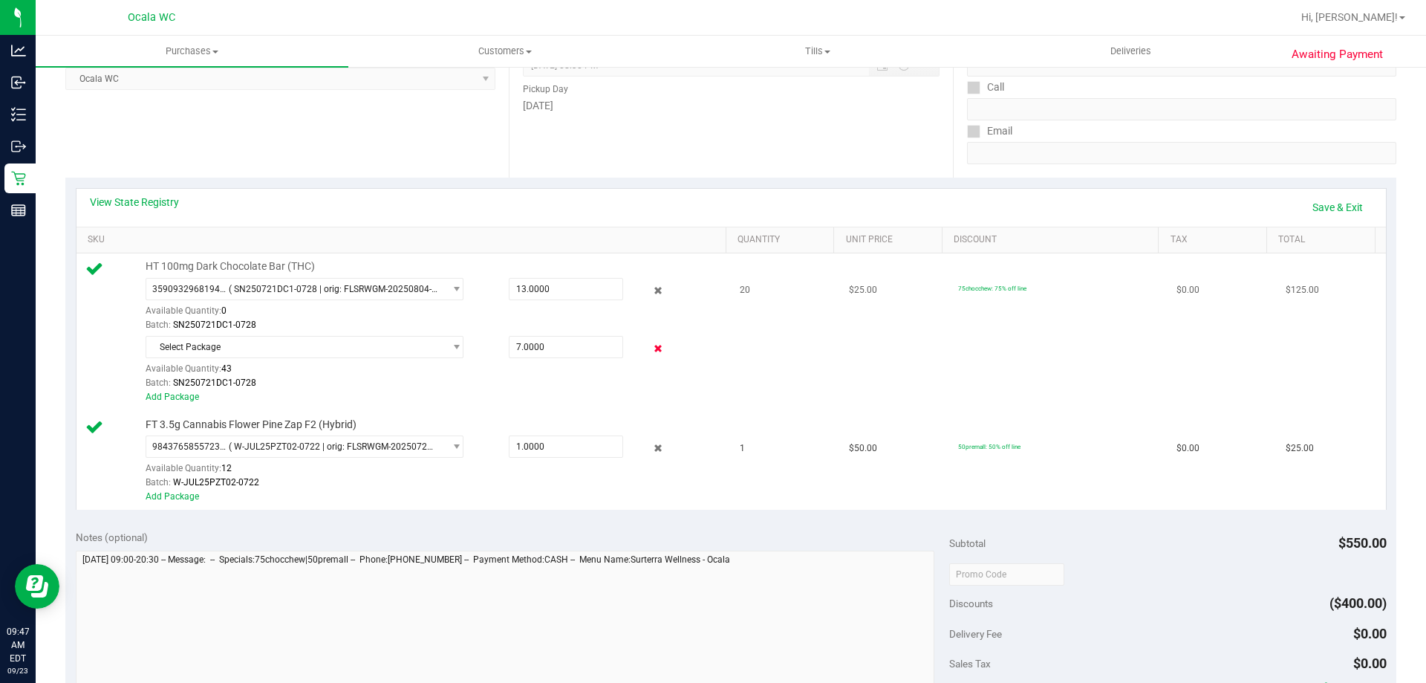
click at [651, 353] on icon at bounding box center [659, 348] width 16 height 17
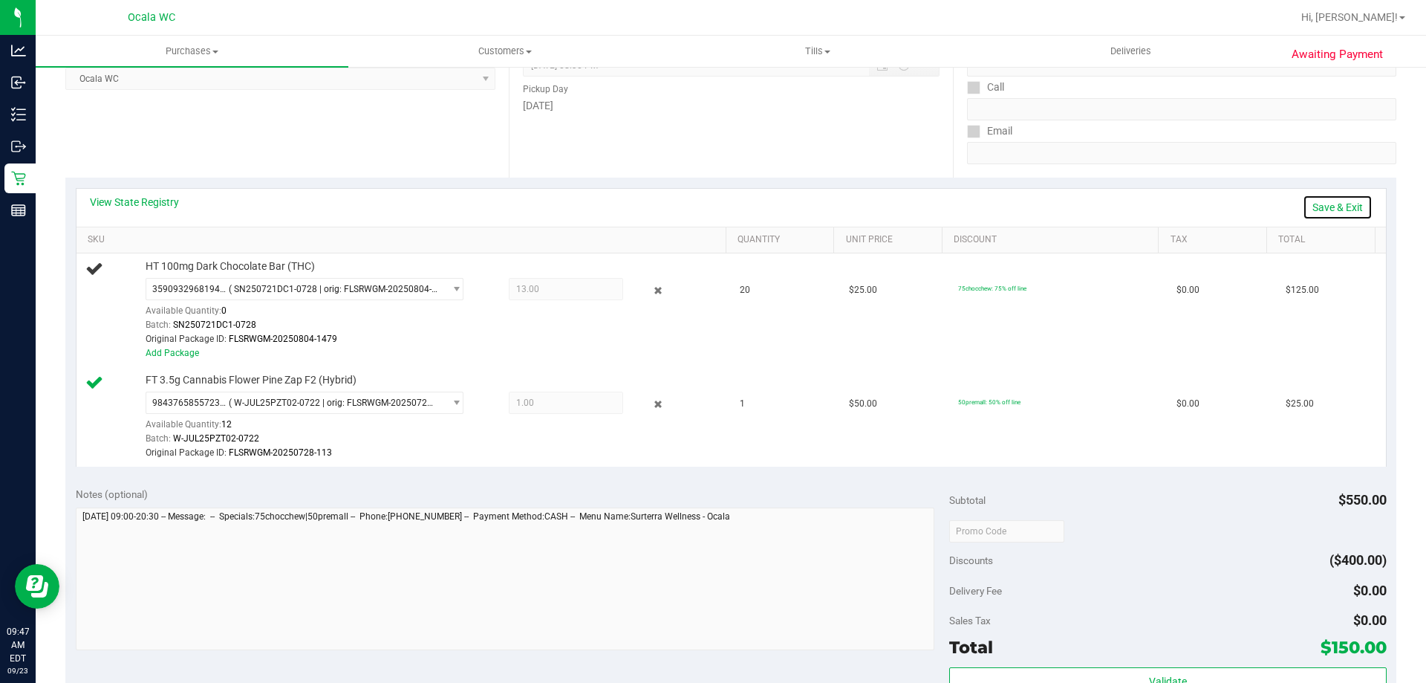
click at [709, 204] on link "Save & Exit" at bounding box center [1338, 207] width 70 height 25
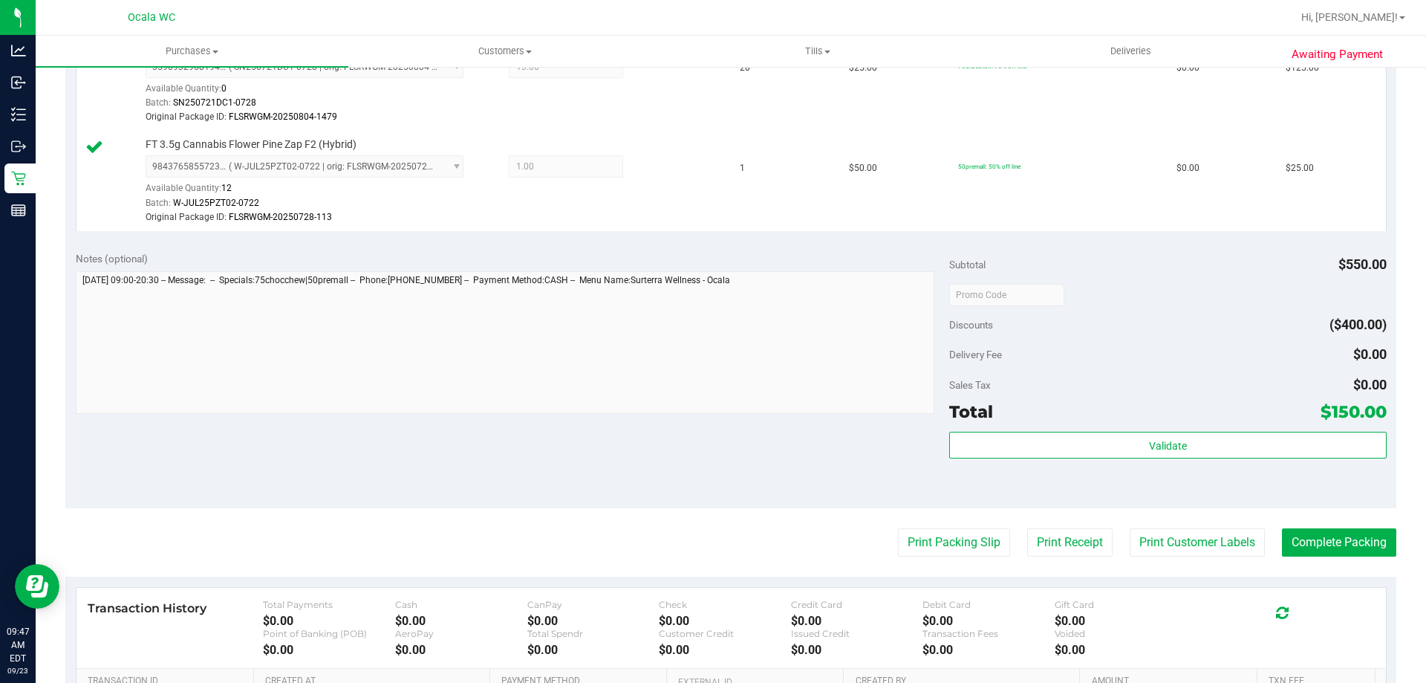
scroll to position [446, 0]
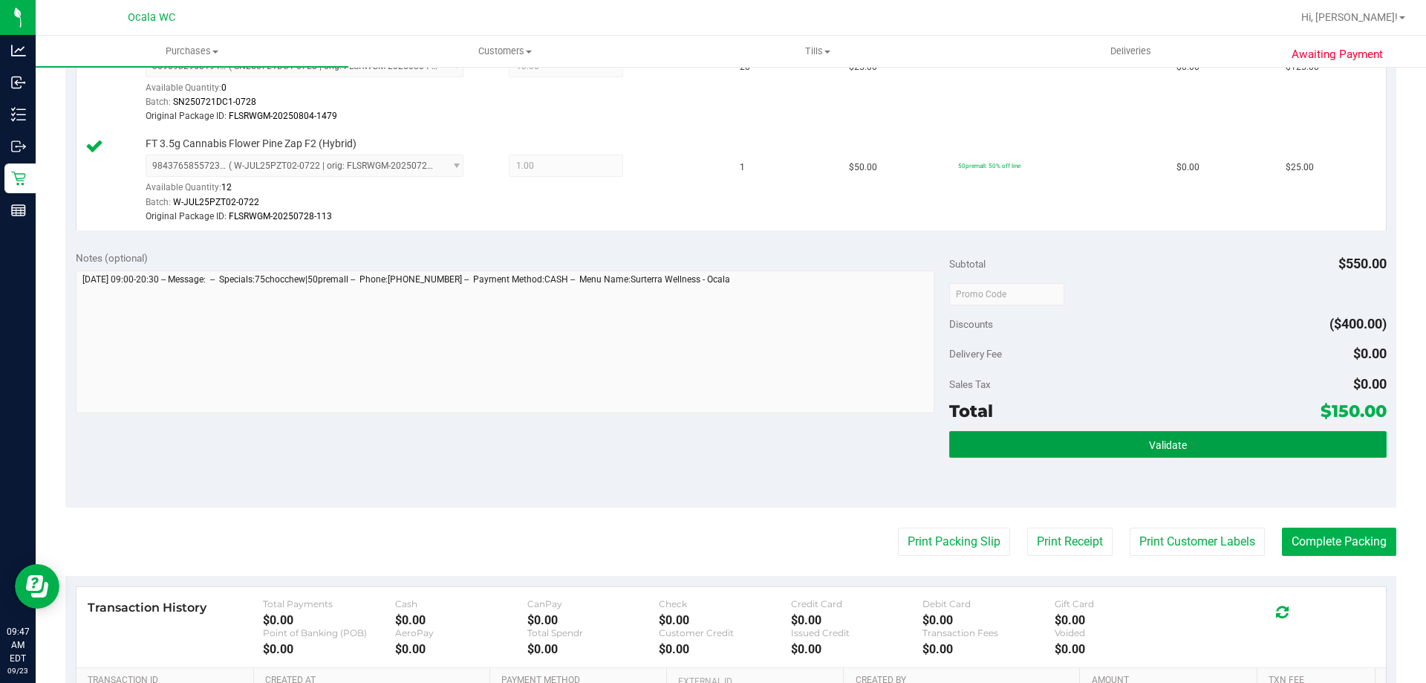
click at [709, 449] on span "Validate" at bounding box center [1168, 445] width 38 height 12
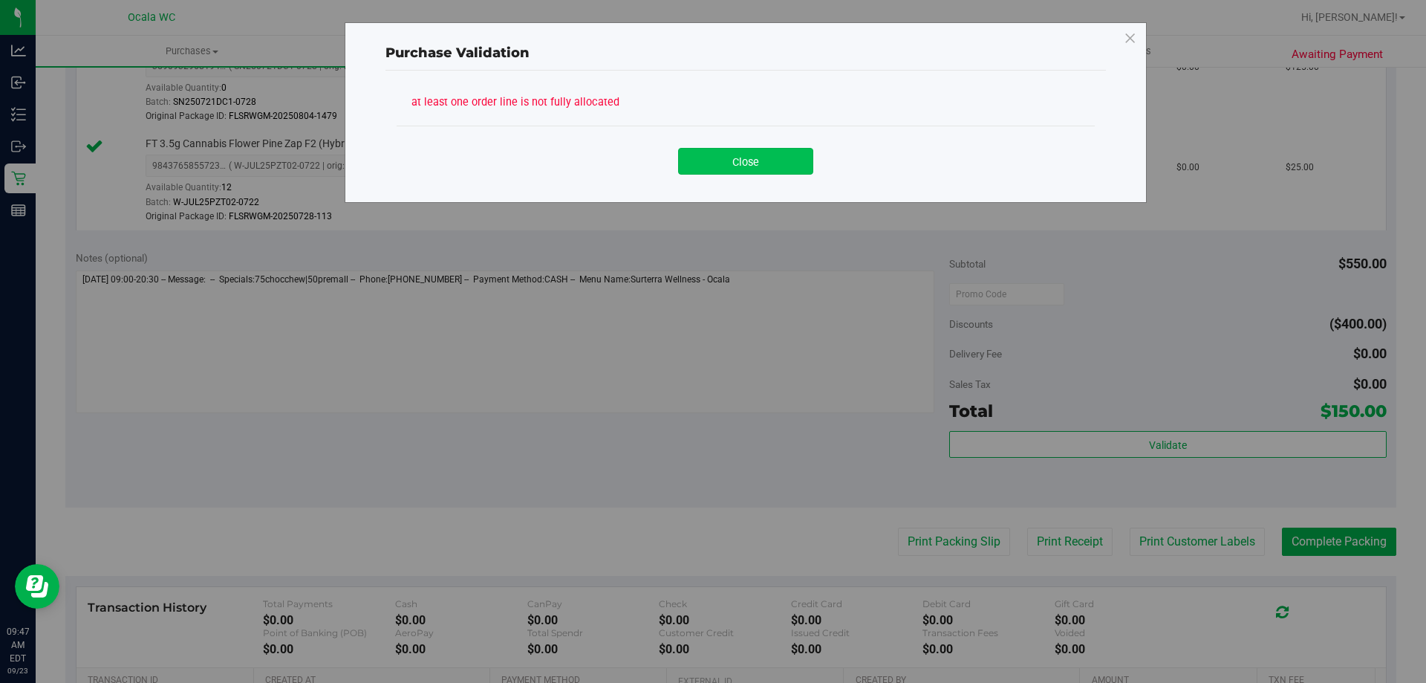
click at [709, 157] on button "Close" at bounding box center [745, 161] width 135 height 27
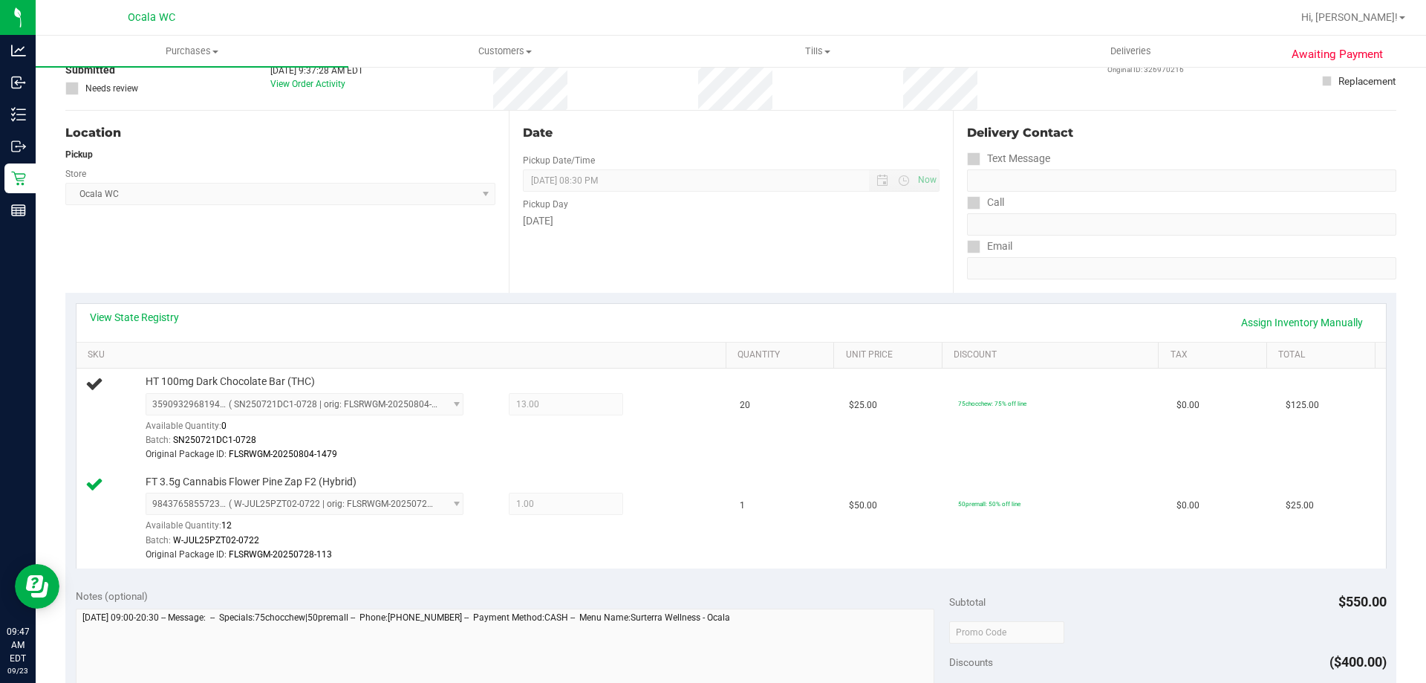
scroll to position [0, 0]
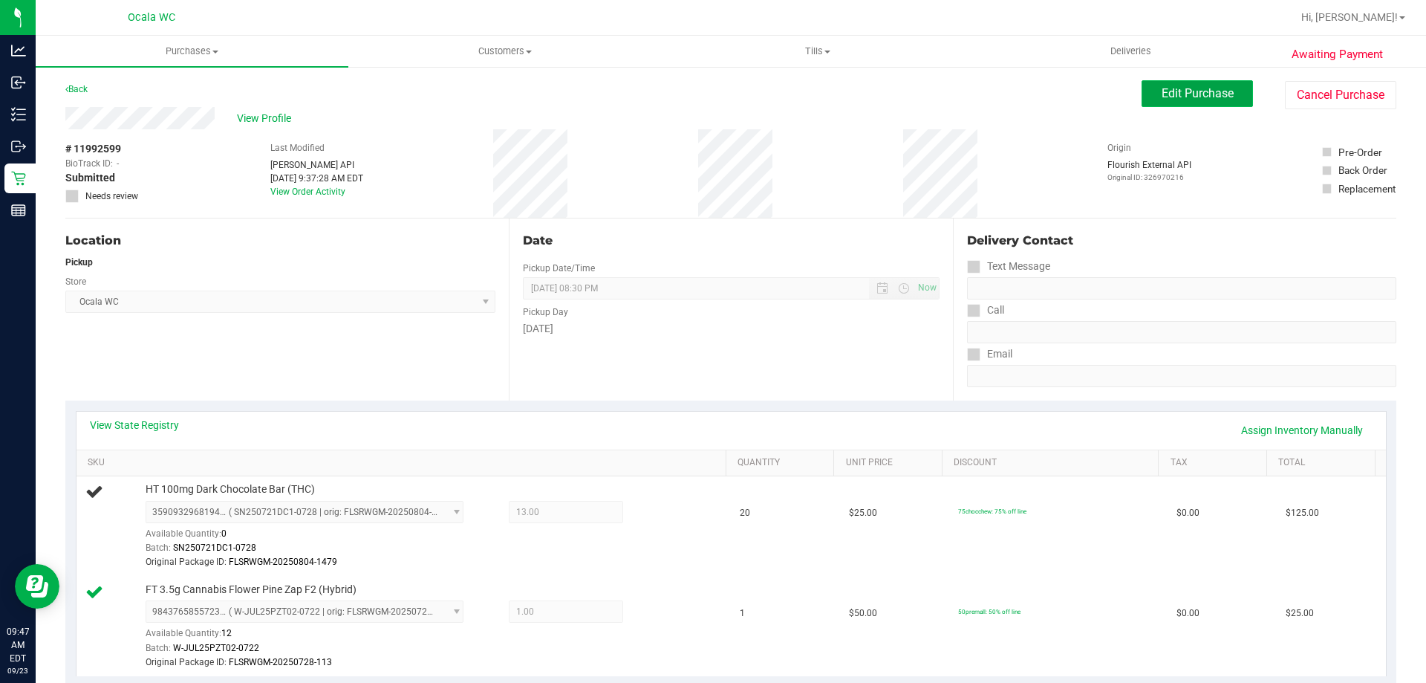
click at [709, 92] on span "Edit Purchase" at bounding box center [1198, 93] width 72 height 14
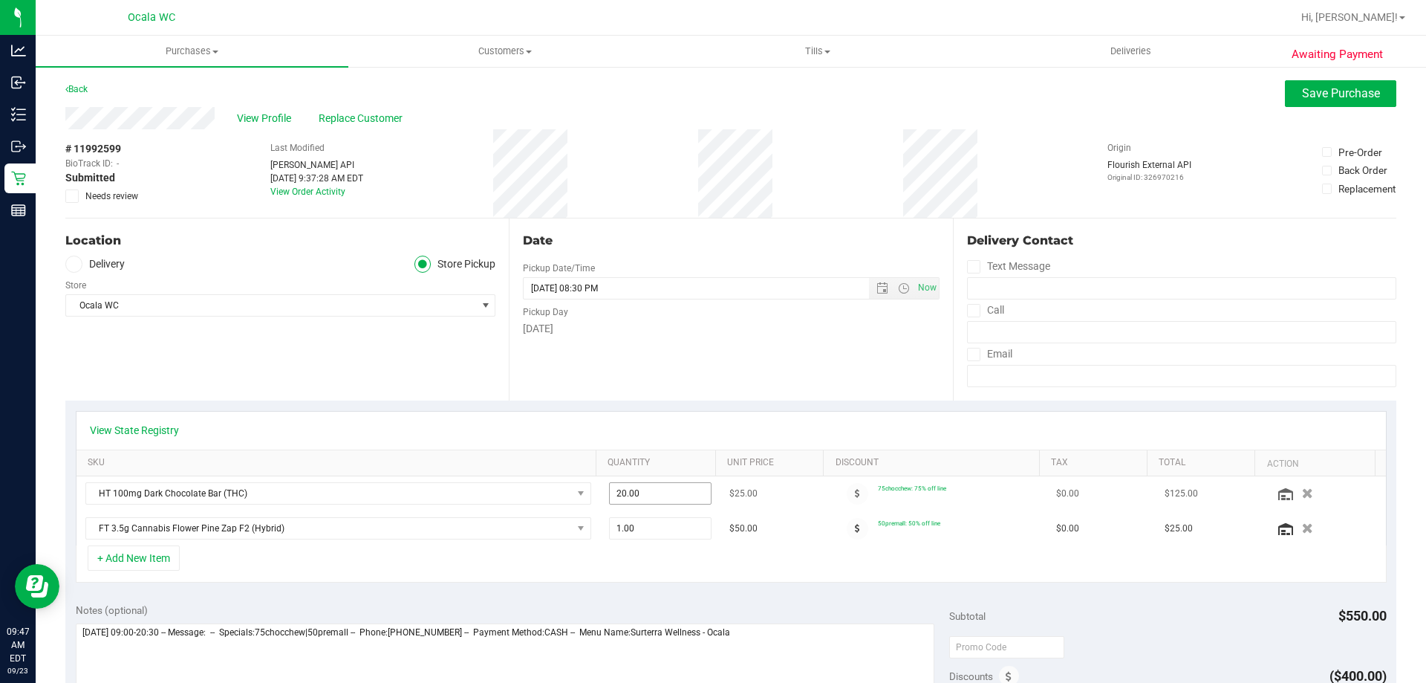
click at [640, 490] on span "20.00 20" at bounding box center [660, 493] width 103 height 22
click at [640, 490] on input "20" at bounding box center [661, 493] width 102 height 21
type input "13"
type input "13.00"
click at [709, 78] on div "Awaiting Payment Back Save Purchase View Profile Replace Customer # 11992599 Bi…" at bounding box center [731, 650] width 1390 height 1171
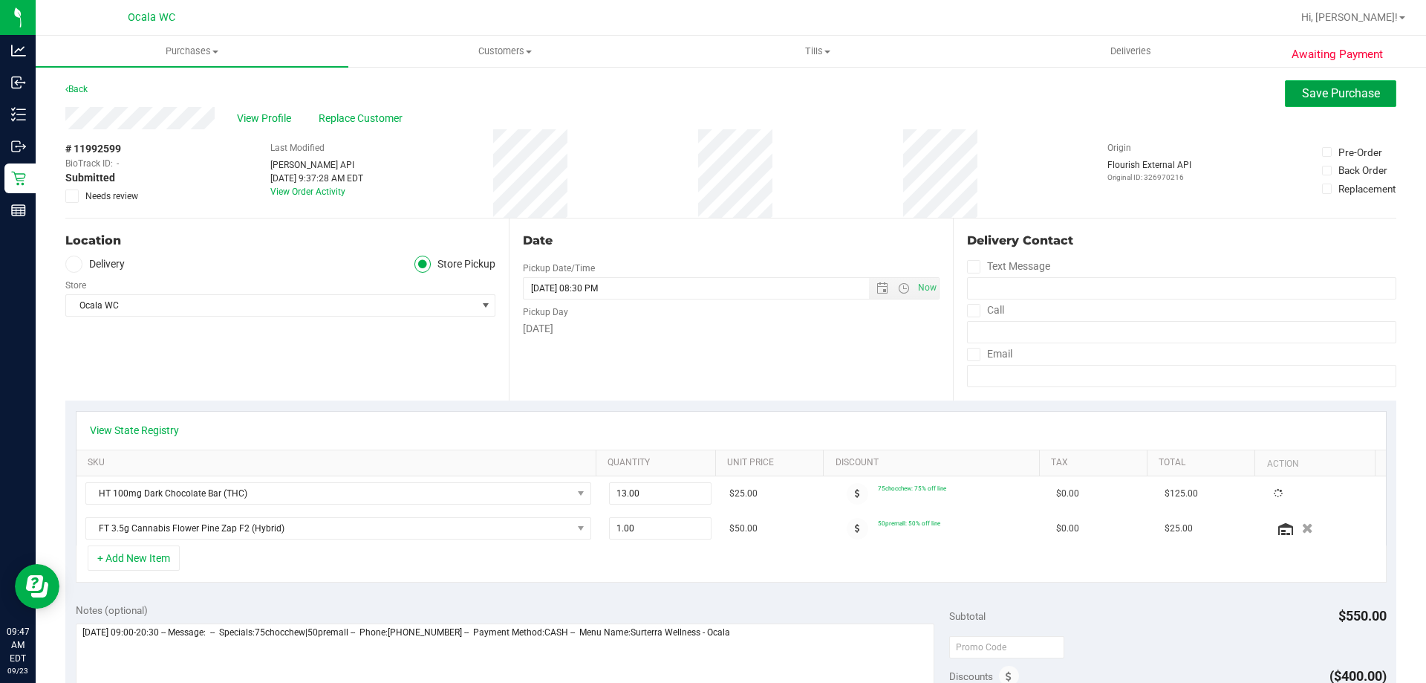
click at [709, 91] on span "Save Purchase" at bounding box center [1341, 93] width 78 height 14
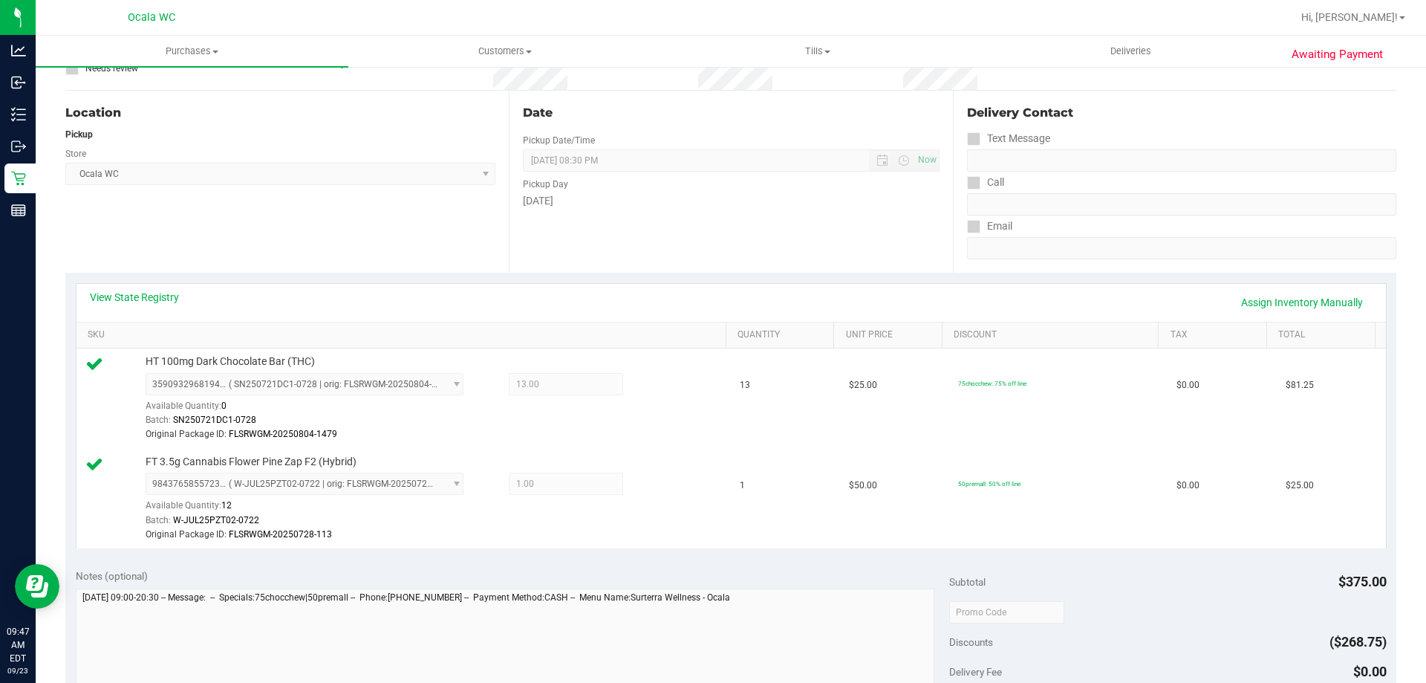
scroll to position [371, 0]
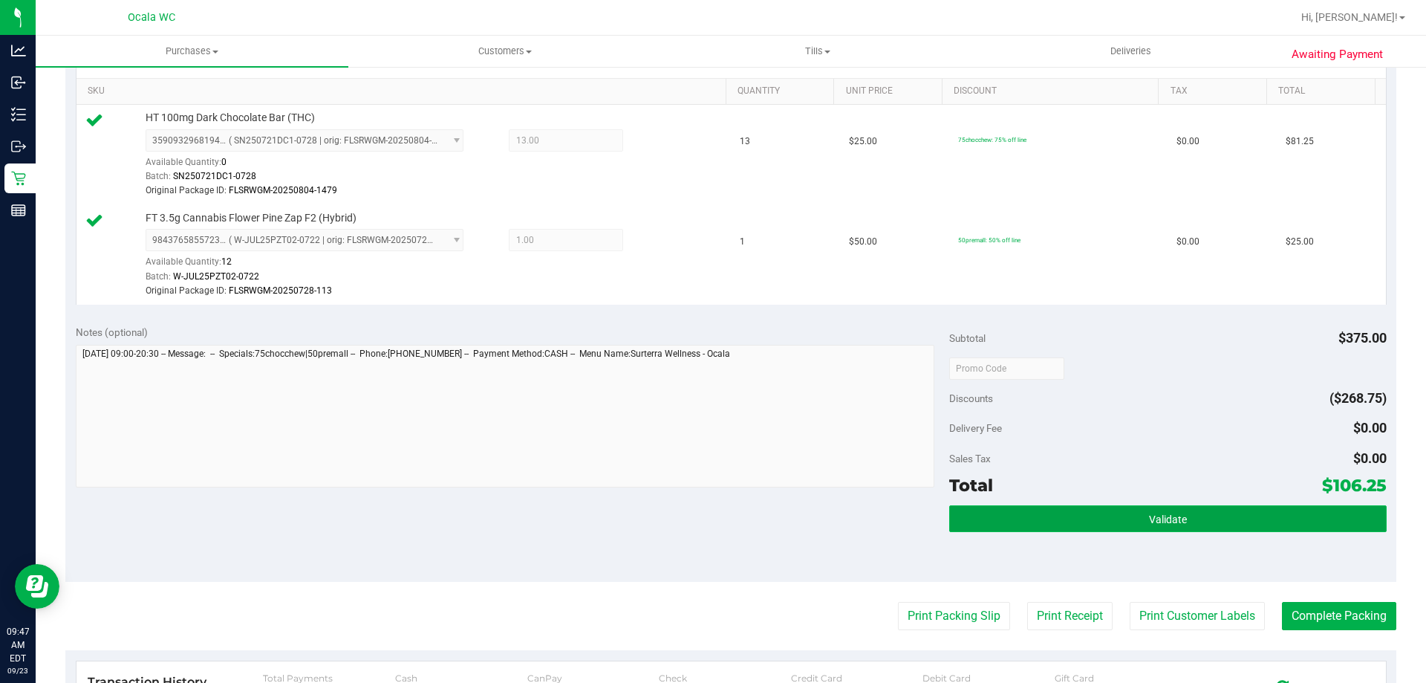
click at [709, 517] on span "Validate" at bounding box center [1168, 519] width 38 height 12
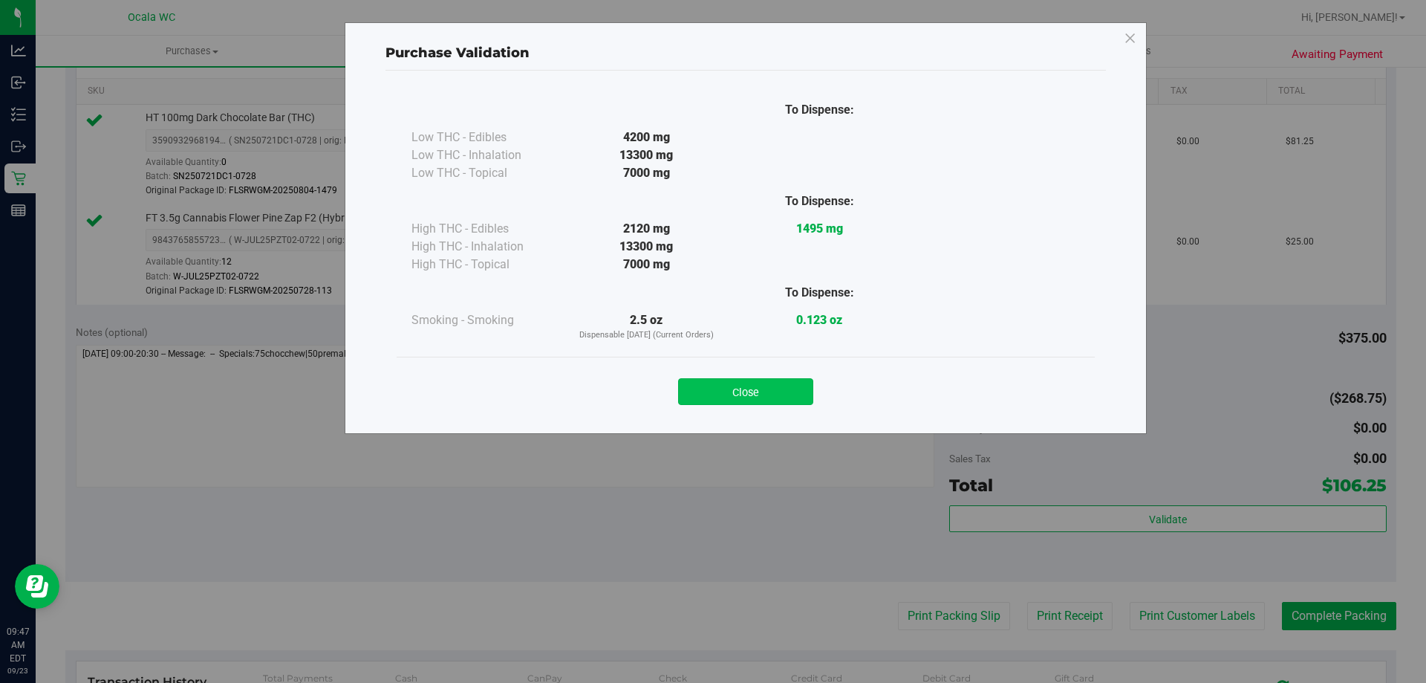
click at [709, 400] on button "Close" at bounding box center [745, 391] width 135 height 27
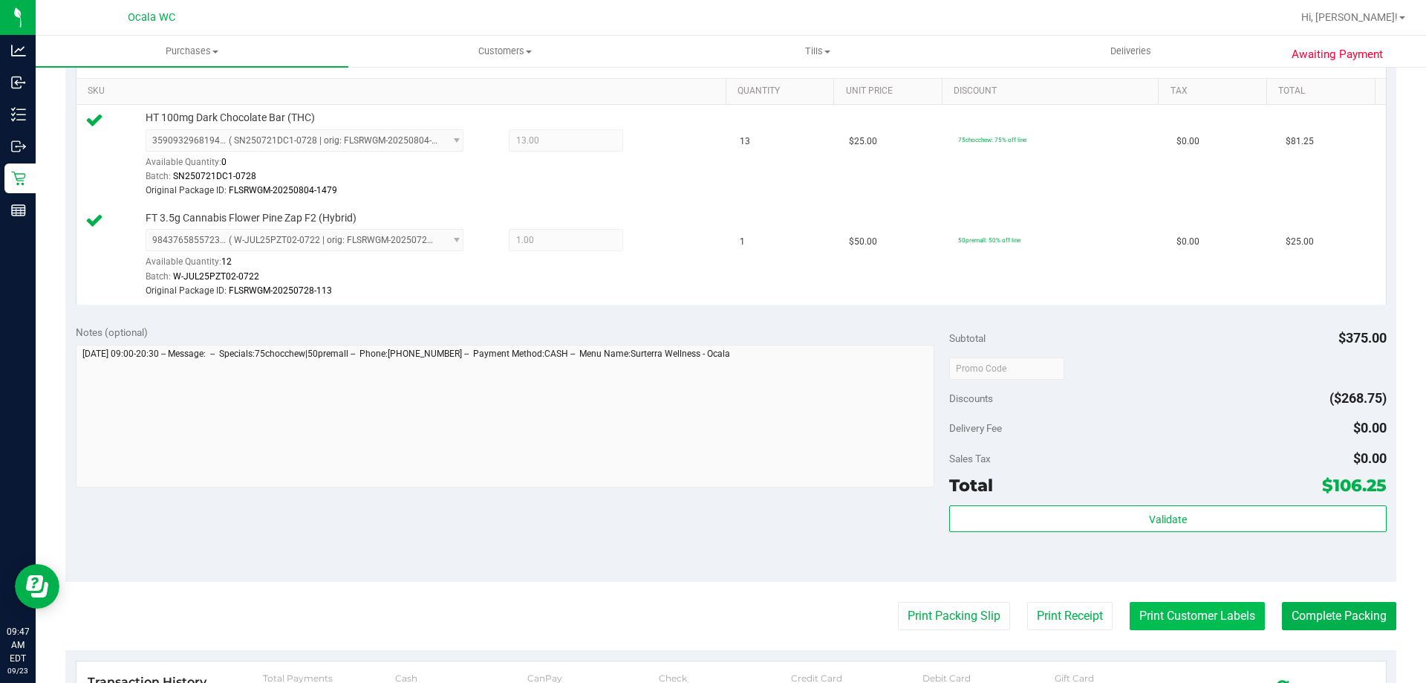
click at [709, 622] on button "Print Customer Labels" at bounding box center [1197, 616] width 135 height 28
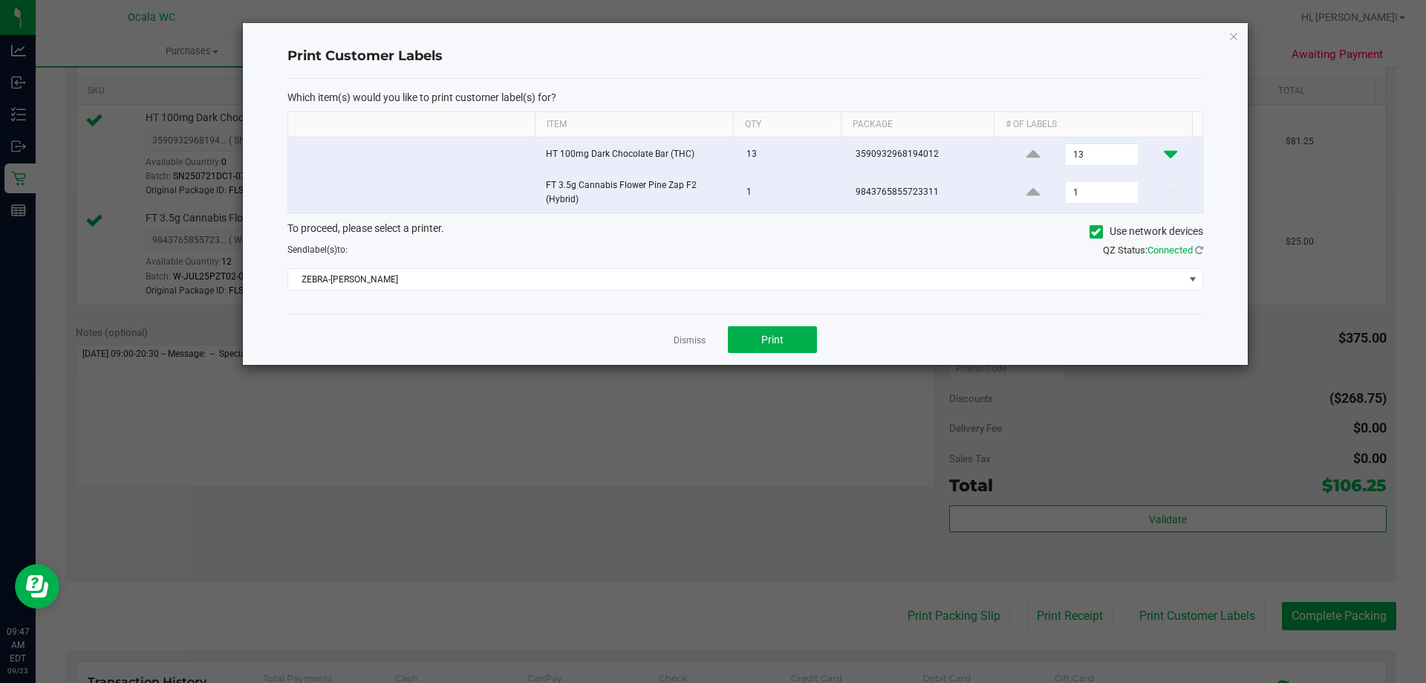
click at [709, 154] on icon at bounding box center [1170, 154] width 13 height 19
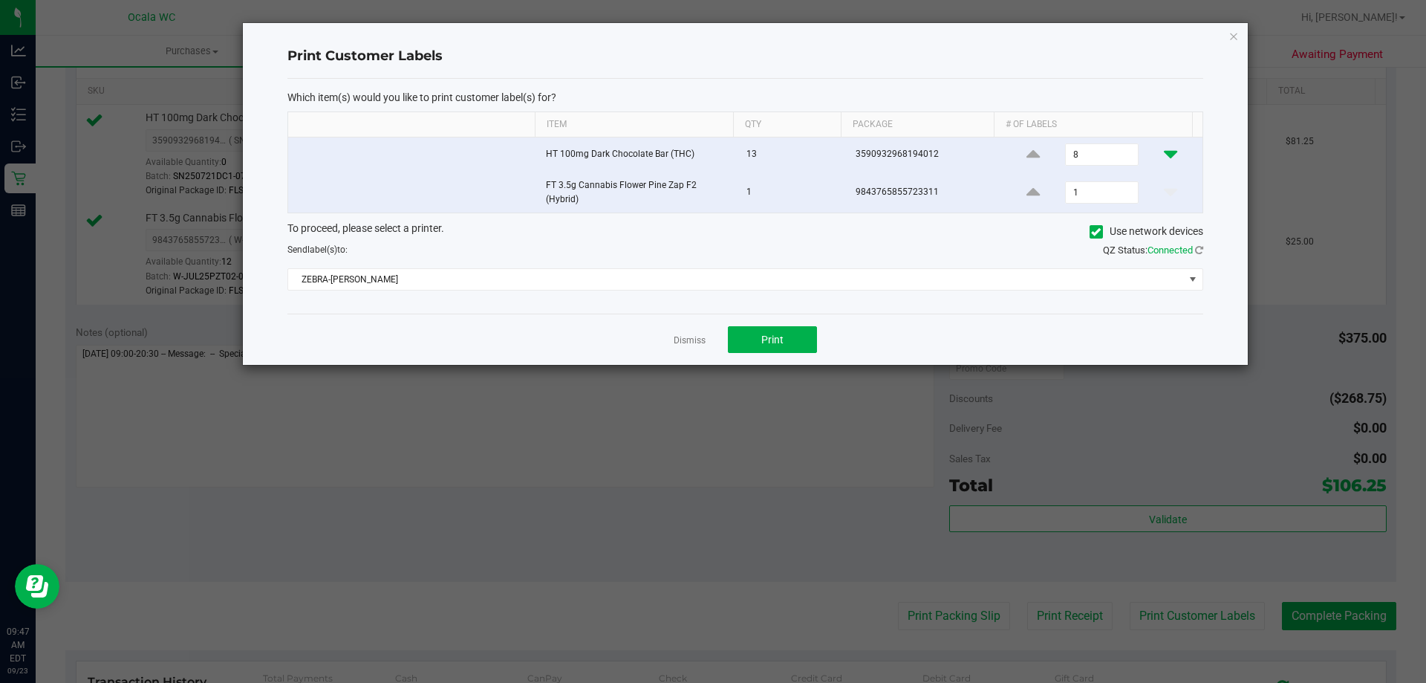
click at [709, 154] on icon at bounding box center [1170, 154] width 13 height 19
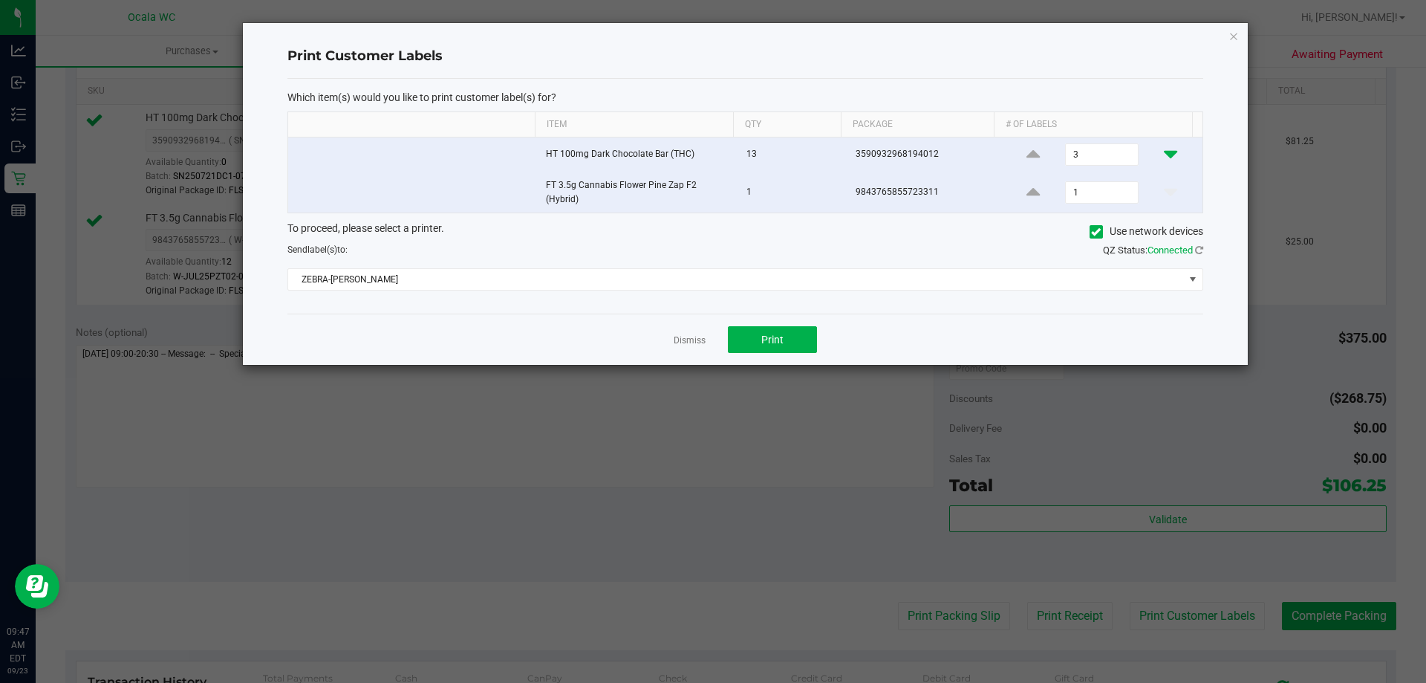
click at [709, 154] on icon at bounding box center [1170, 154] width 13 height 19
type input "1"
click at [709, 328] on button "Print" at bounding box center [772, 339] width 89 height 27
click at [680, 333] on app-cancel-button "Dismiss" at bounding box center [690, 340] width 32 height 16
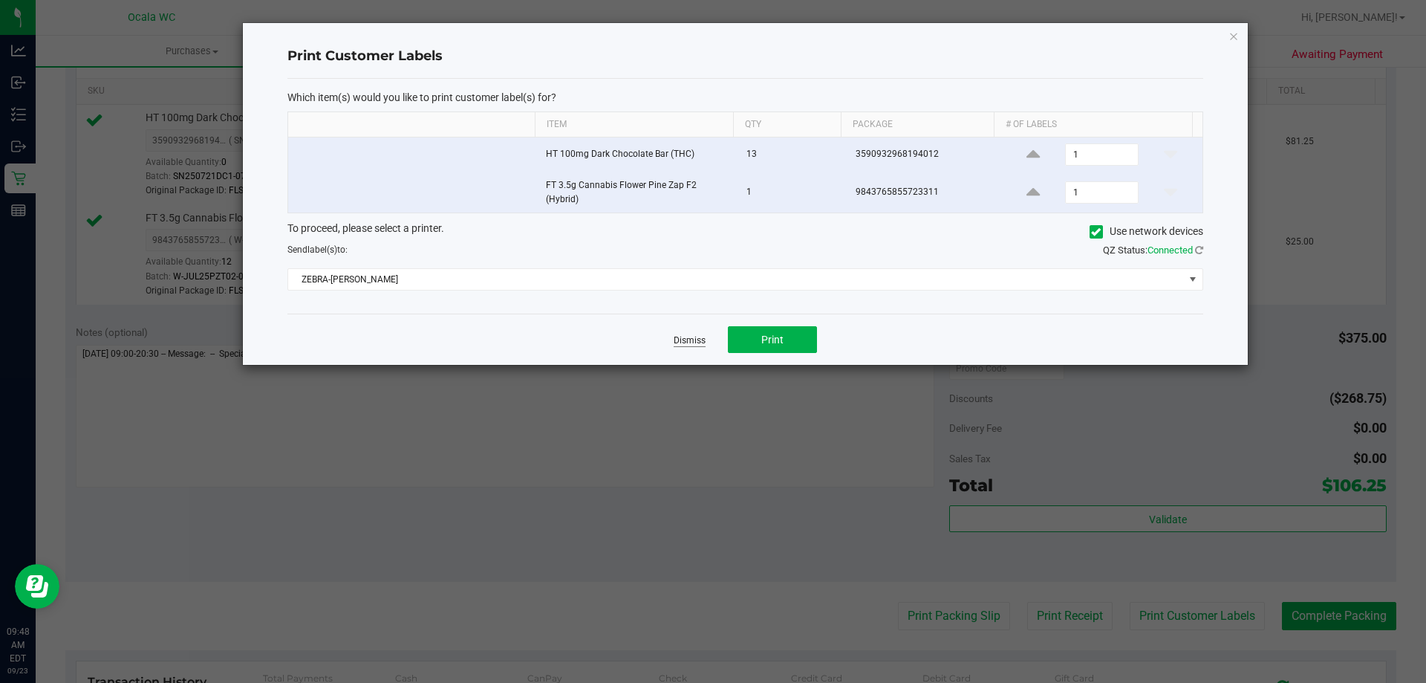
click at [683, 346] on link "Dismiss" at bounding box center [690, 340] width 32 height 13
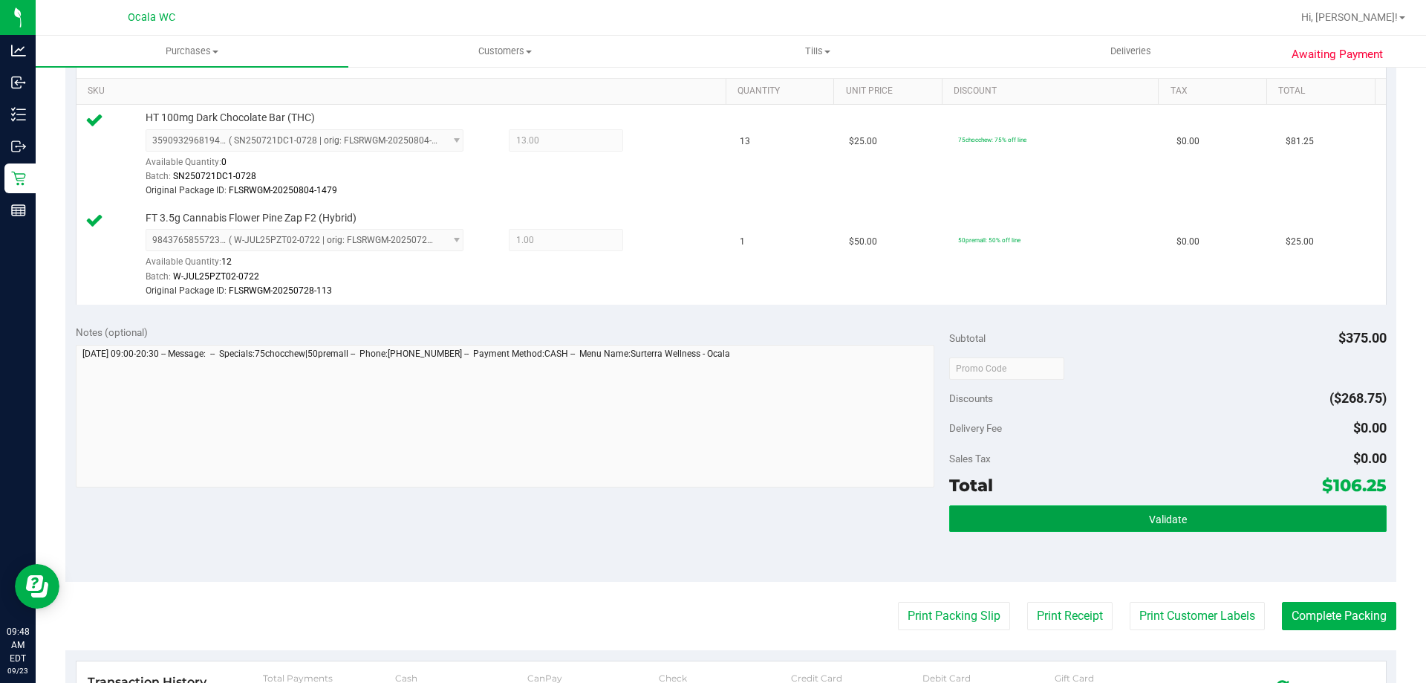
click at [709, 519] on button "Validate" at bounding box center [1167, 518] width 437 height 27
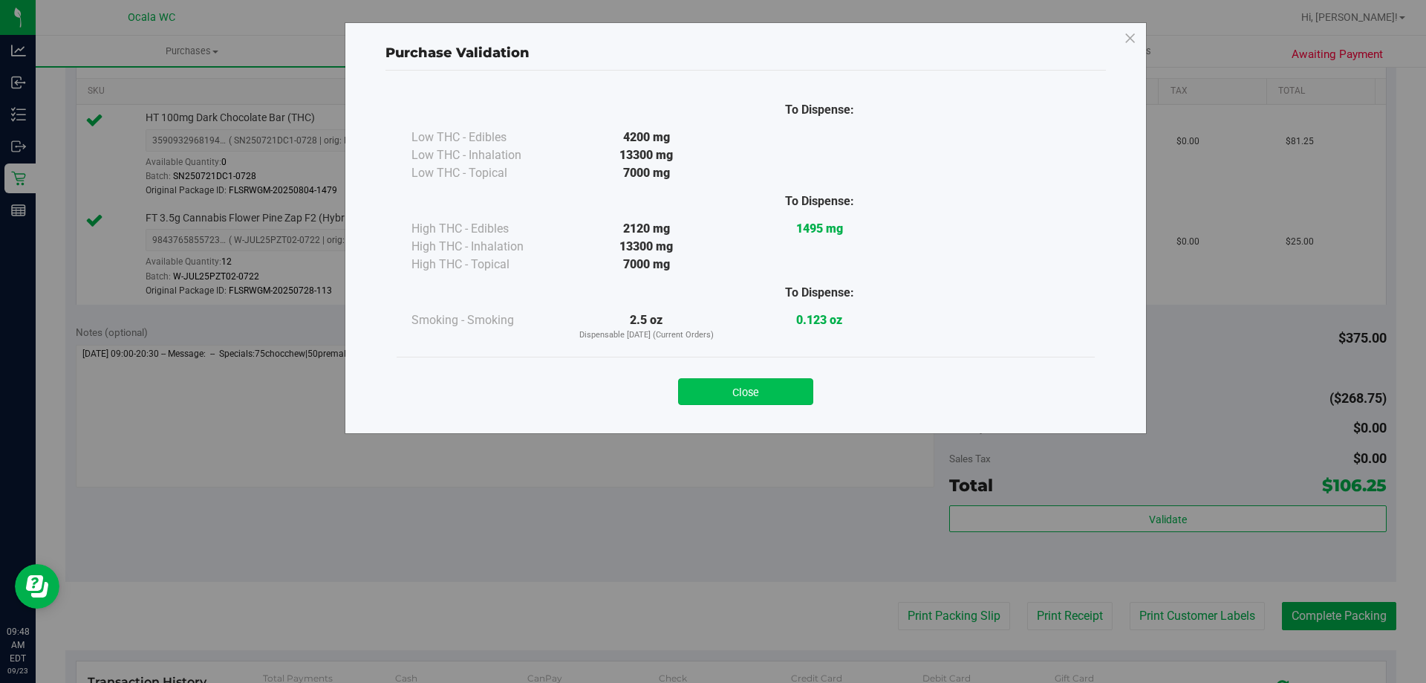
click at [709, 396] on button "Close" at bounding box center [745, 391] width 135 height 27
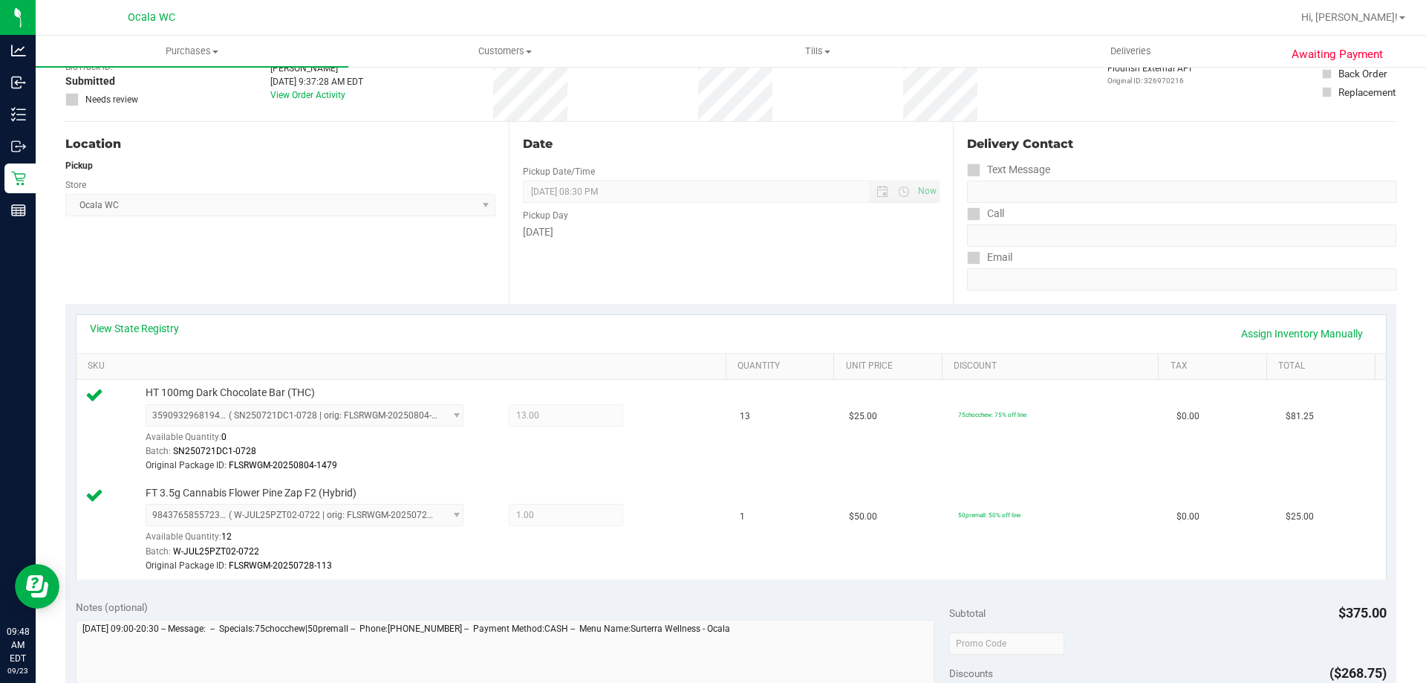
scroll to position [297, 0]
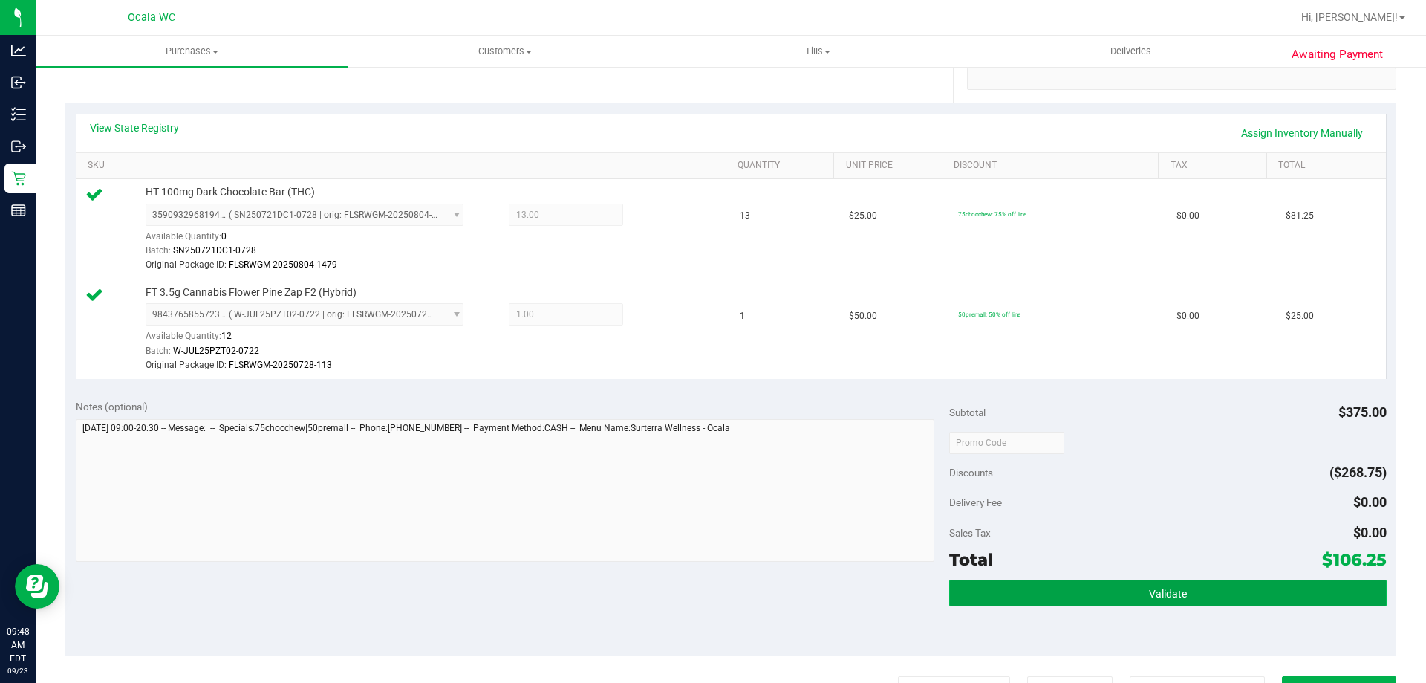
click at [709, 593] on button "Validate" at bounding box center [1167, 592] width 437 height 27
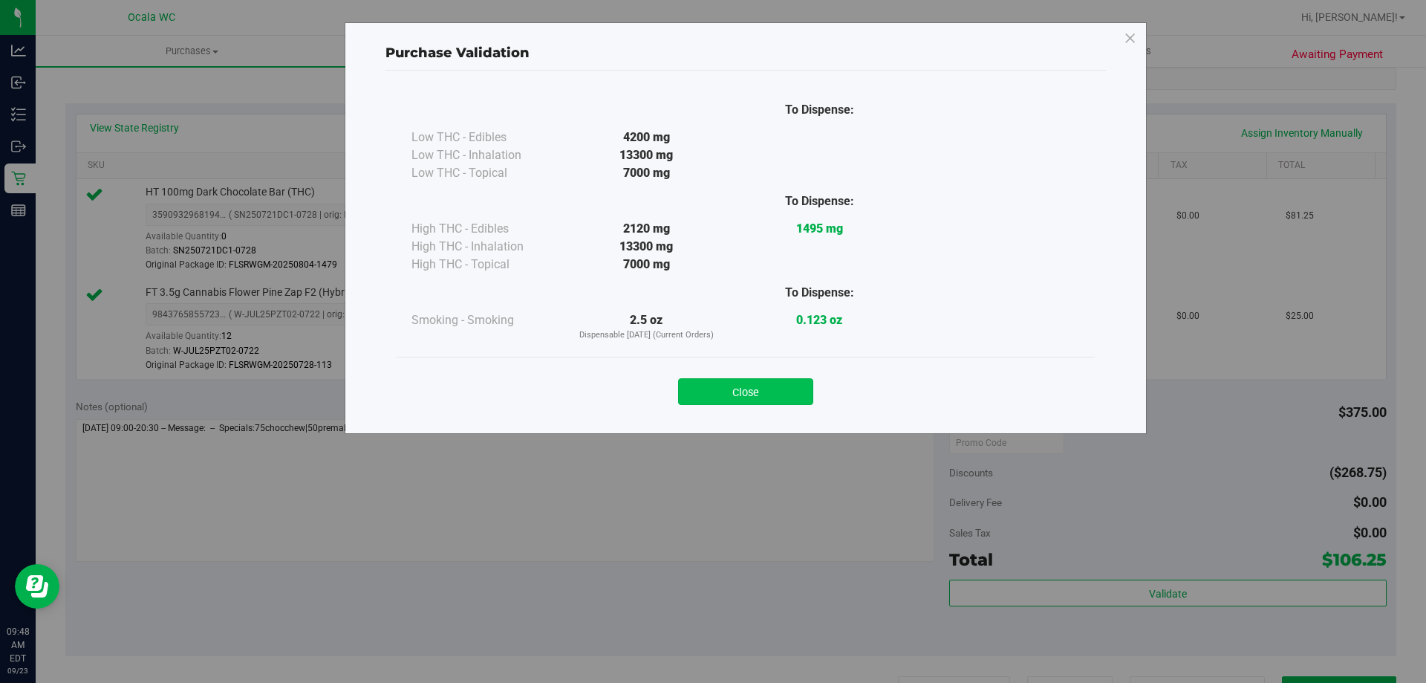
click at [709, 383] on button "Close" at bounding box center [745, 391] width 135 height 27
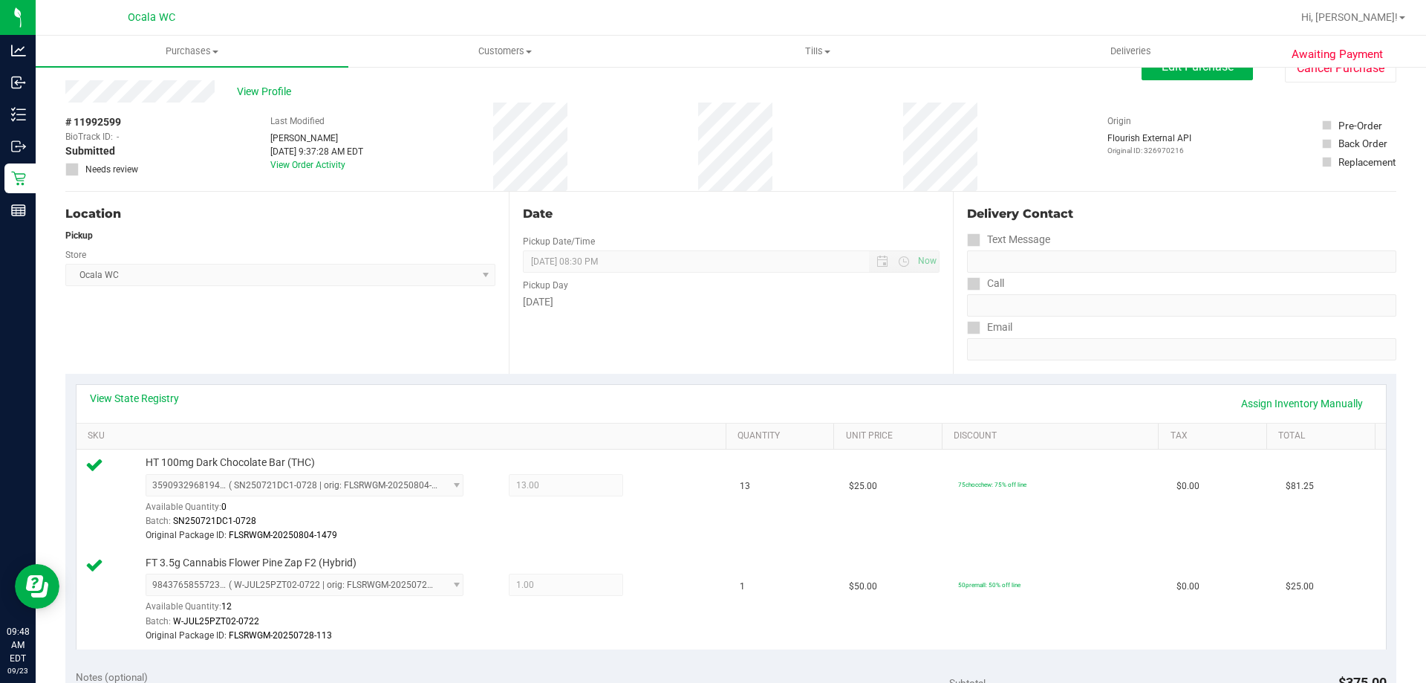
scroll to position [0, 0]
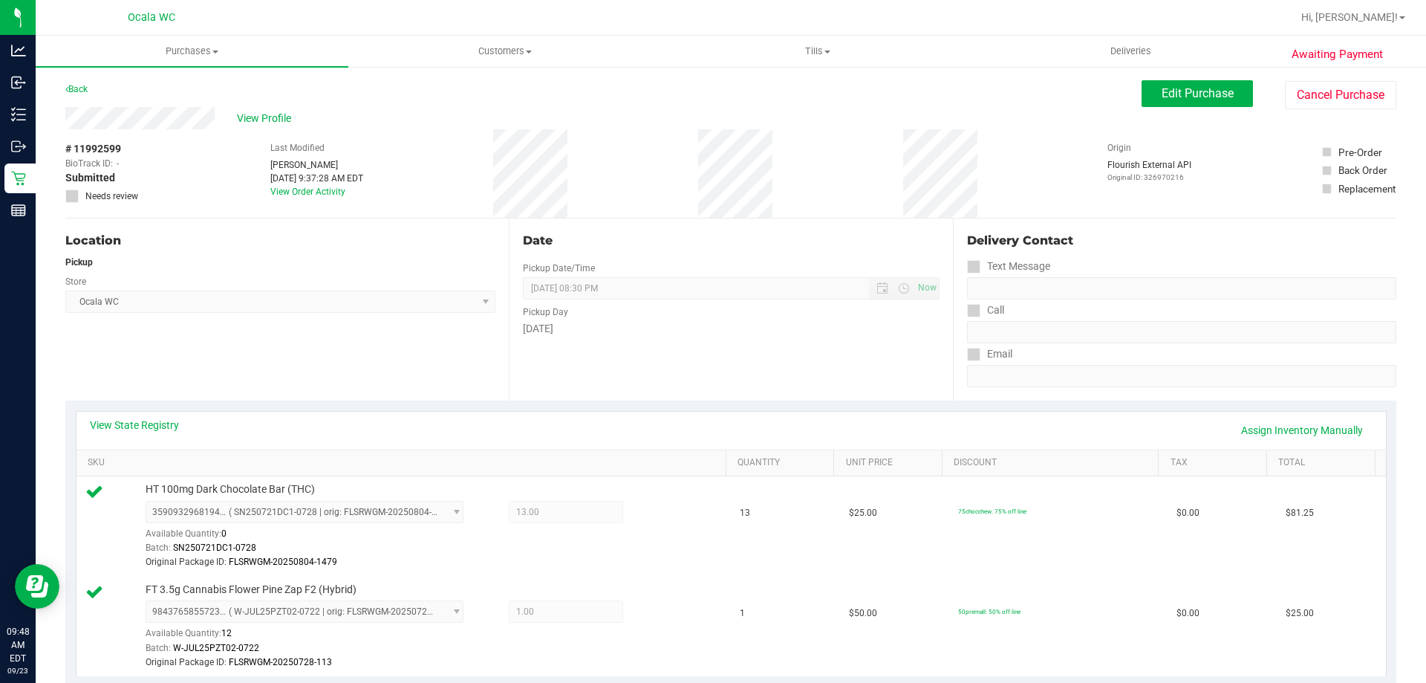
click at [709, 97] on span "Edit Purchase" at bounding box center [1198, 93] width 72 height 14
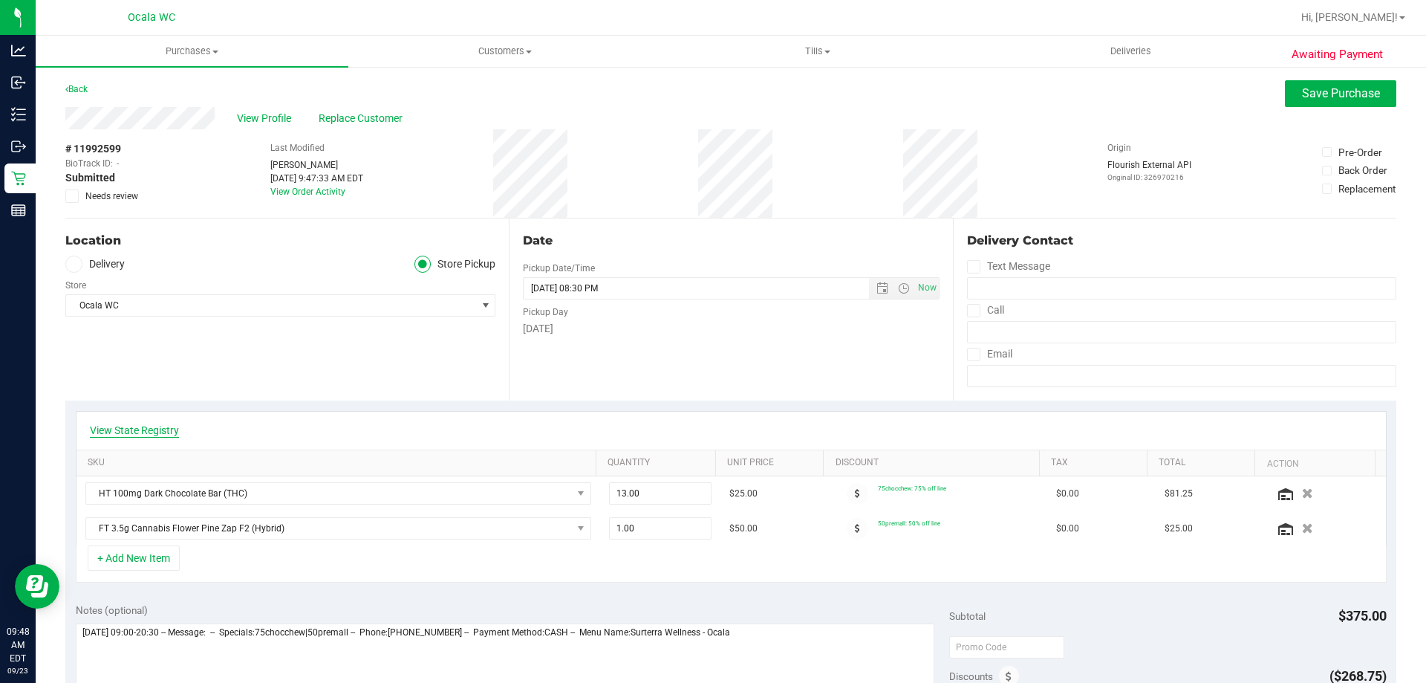
click at [121, 429] on link "View State Registry" at bounding box center [134, 430] width 89 height 15
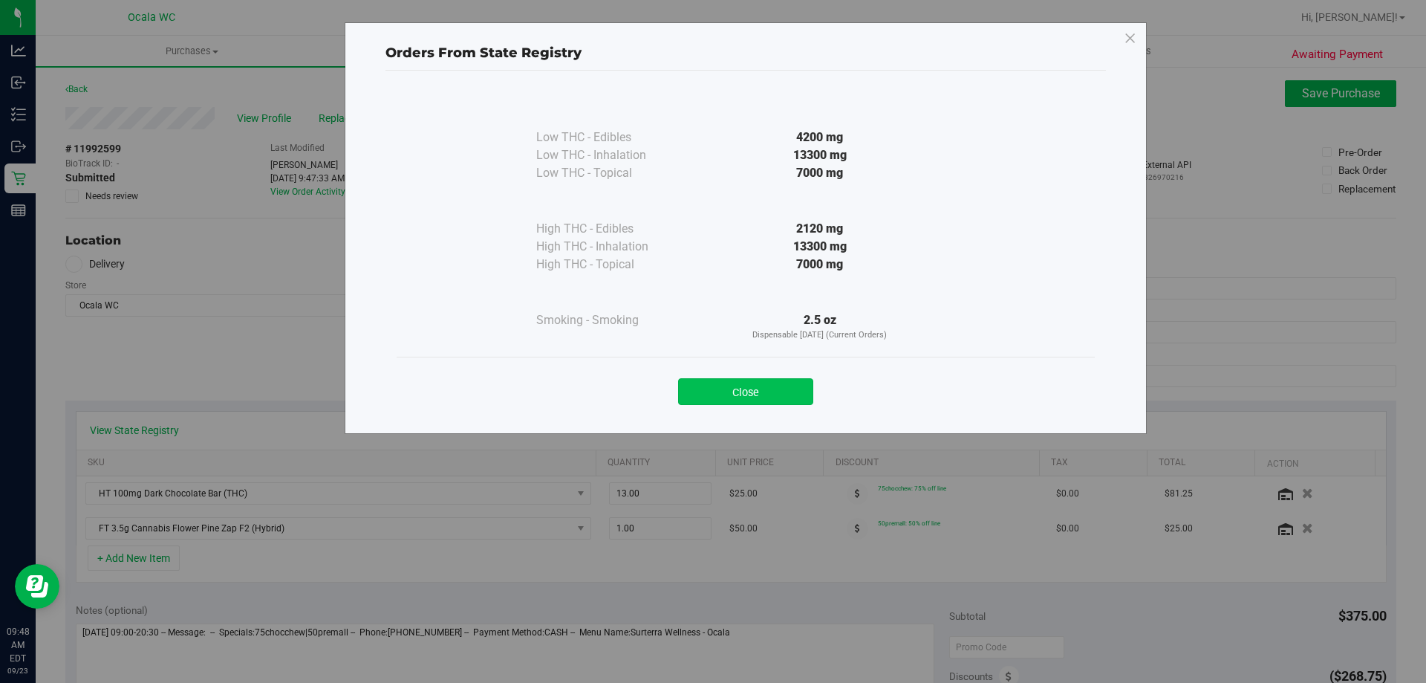
click at [709, 396] on button "Close" at bounding box center [745, 391] width 135 height 27
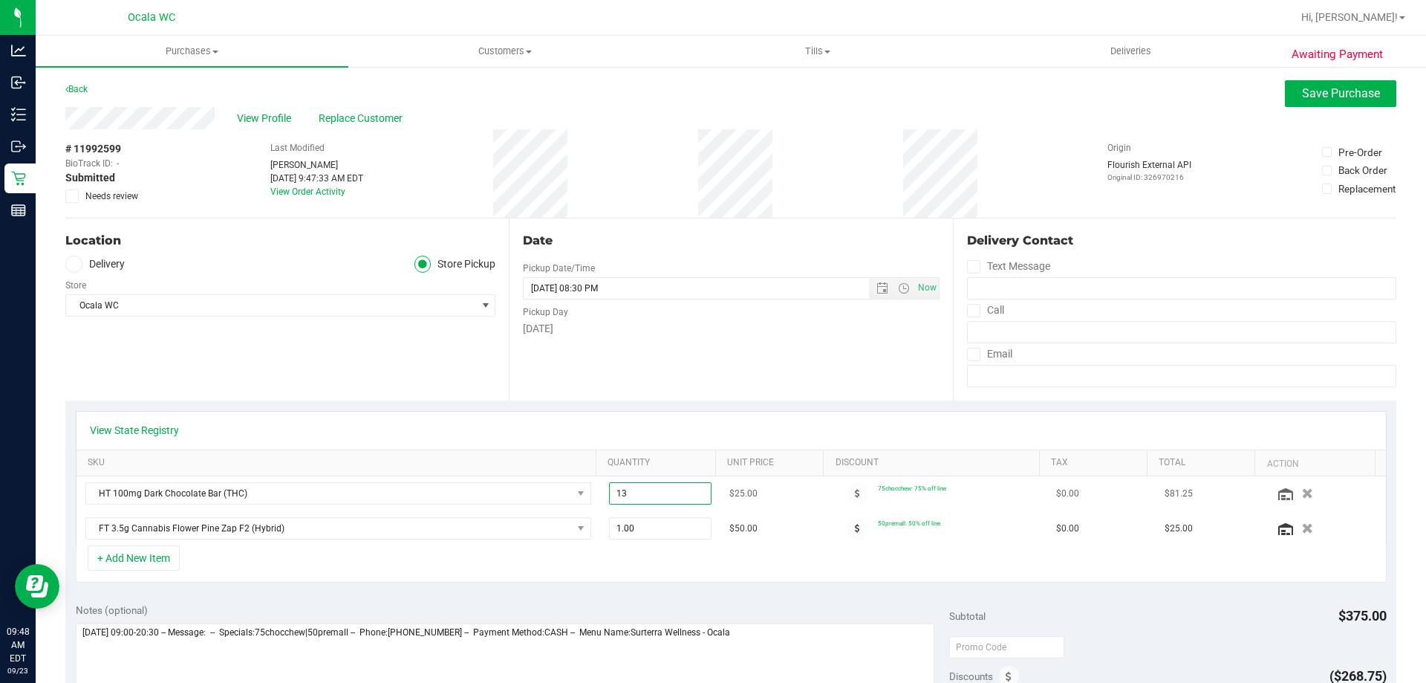
click at [628, 492] on span "13.00 13" at bounding box center [660, 493] width 103 height 22
click at [628, 492] on input "13" at bounding box center [661, 493] width 102 height 21
type input "15"
type input "15.00"
click at [709, 90] on span "Save Purchase" at bounding box center [1341, 93] width 78 height 14
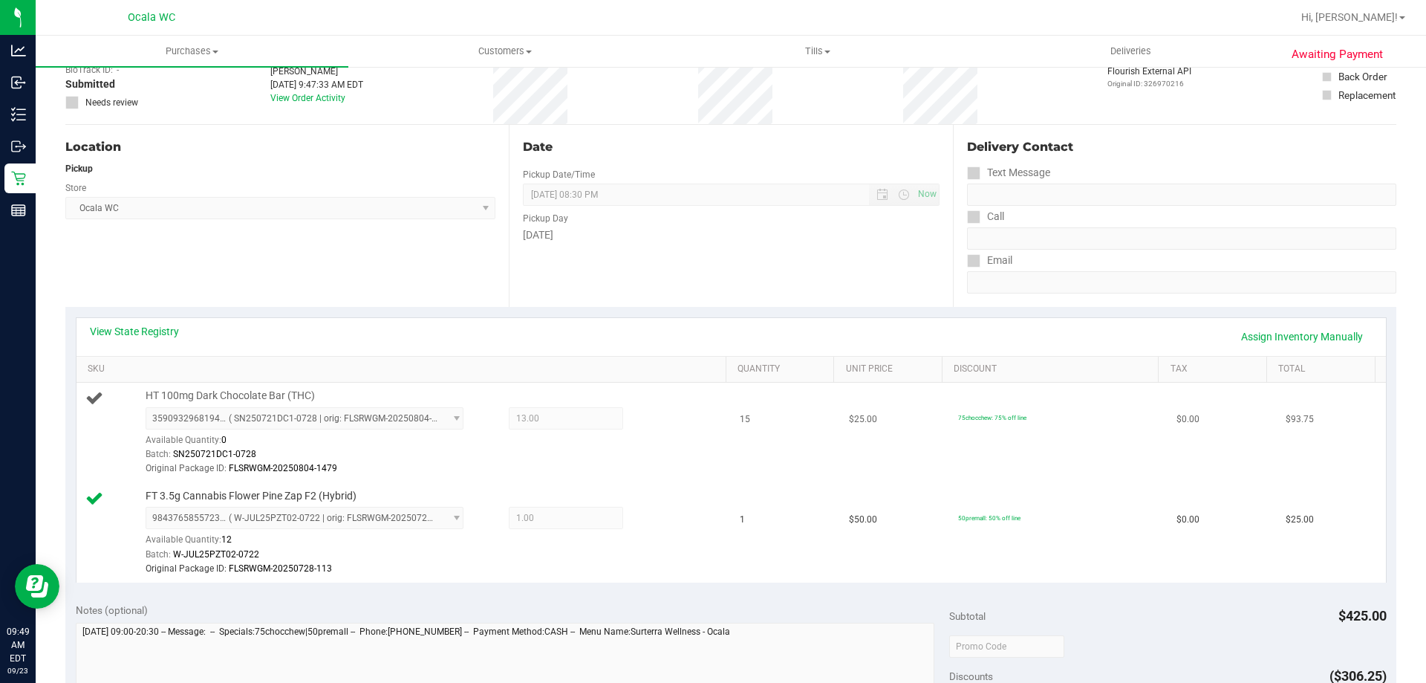
scroll to position [223, 0]
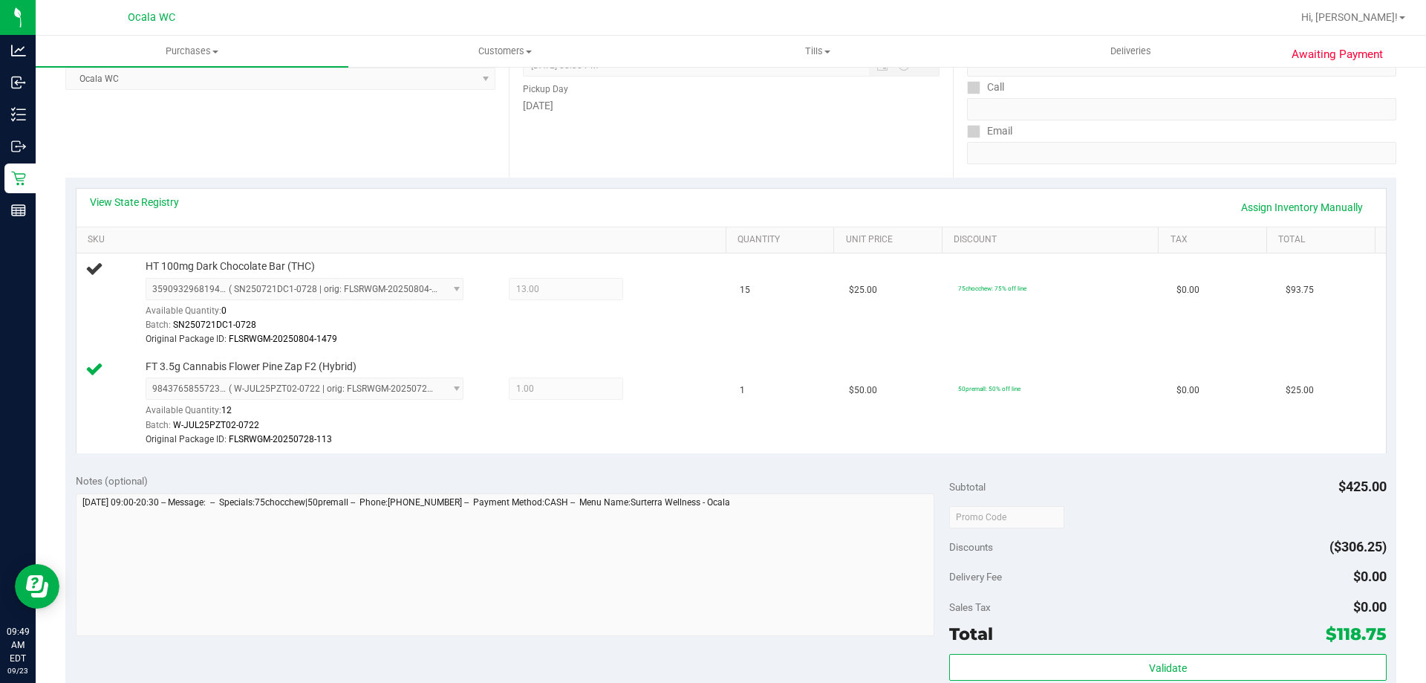
click at [709, 152] on div "Date Pickup Date/Time 09/23/2025 Now 09/23/2025 08:30 PM Now Pickup Day Tuesday" at bounding box center [730, 87] width 443 height 182
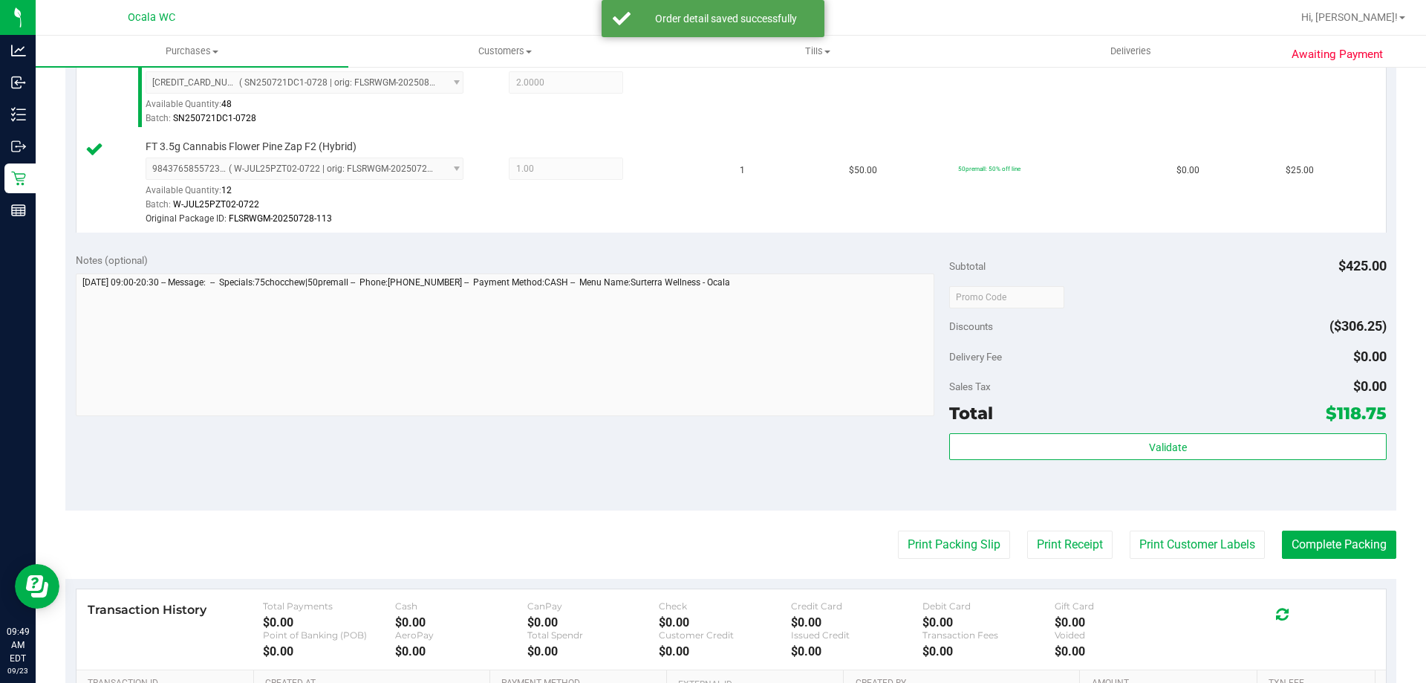
scroll to position [520, 0]
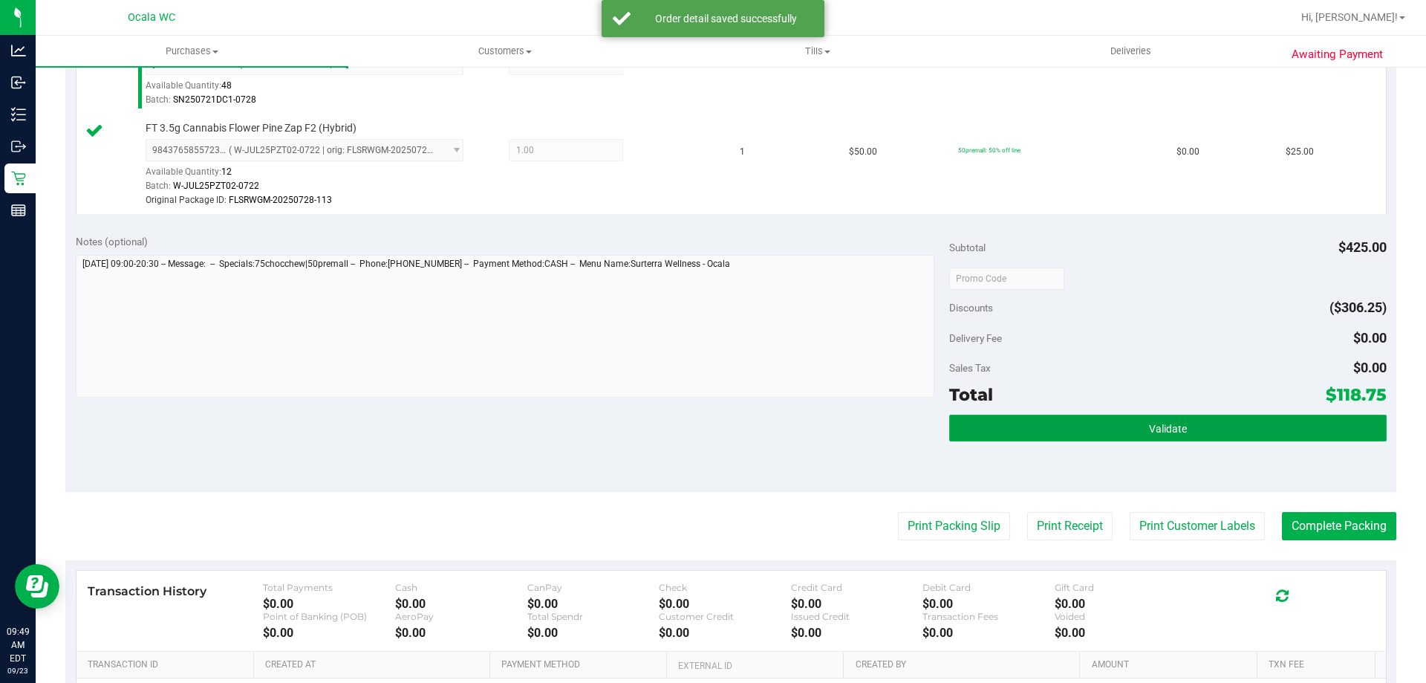
click at [709, 427] on span "Validate" at bounding box center [1168, 429] width 38 height 12
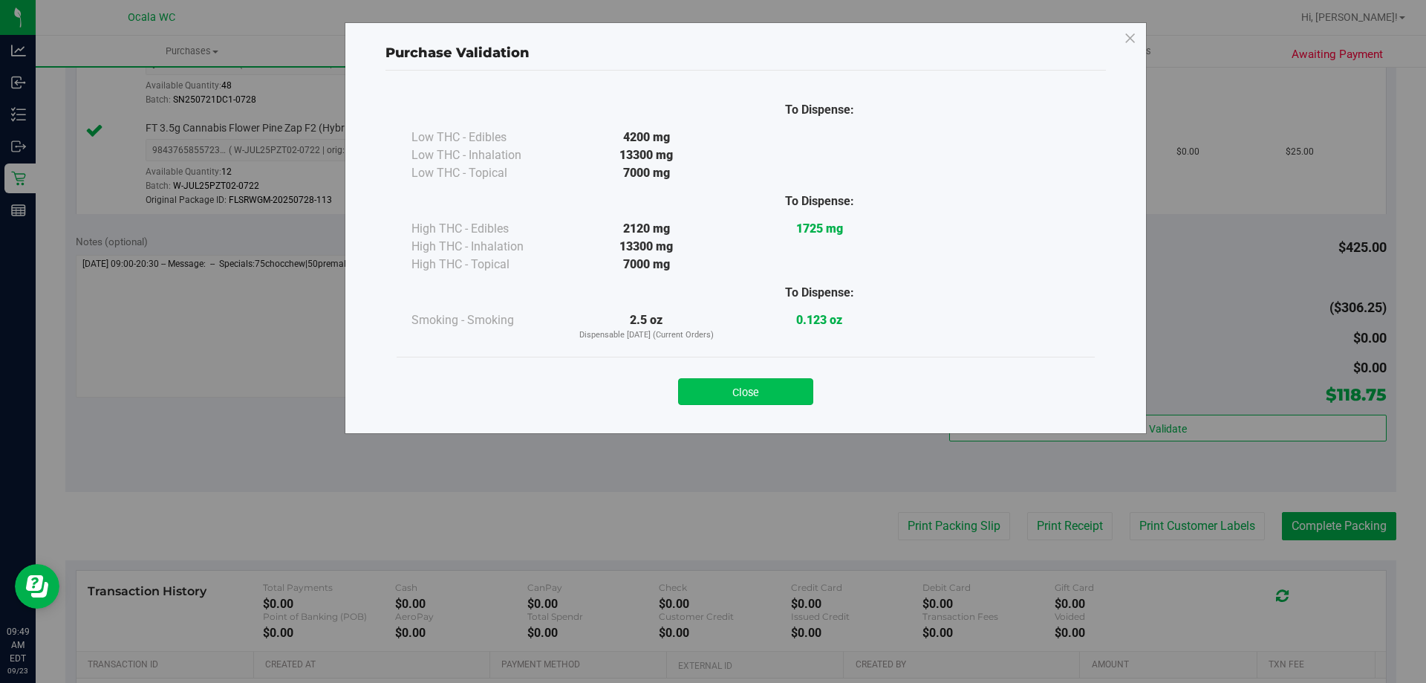
click at [709, 384] on button "Close" at bounding box center [745, 391] width 135 height 27
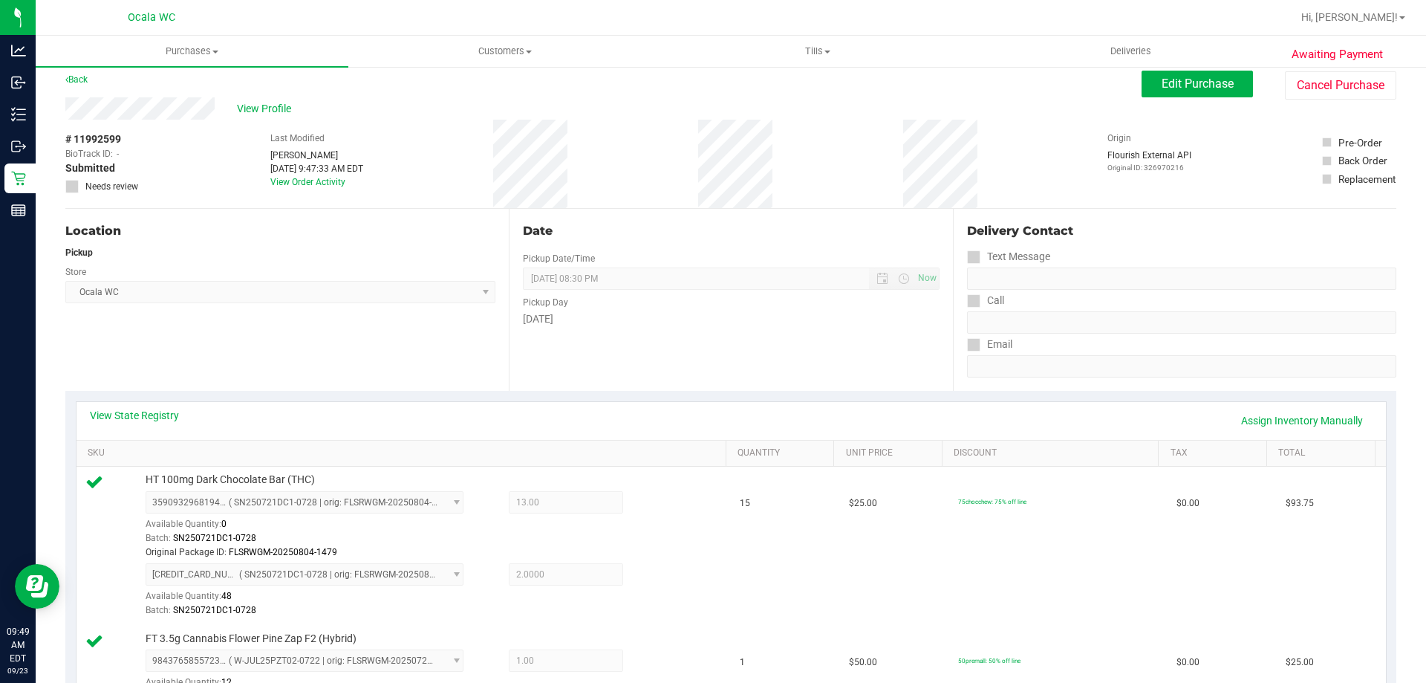
scroll to position [0, 0]
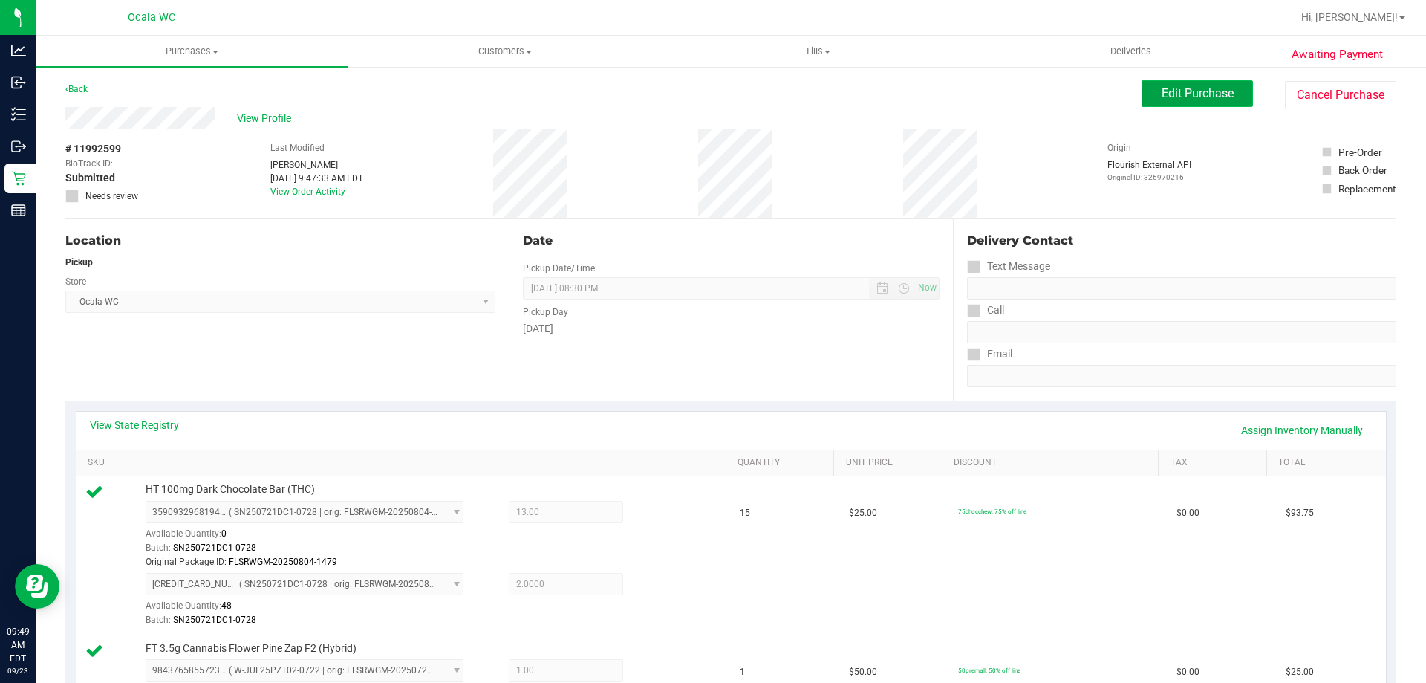
click at [709, 96] on span "Edit Purchase" at bounding box center [1198, 93] width 72 height 14
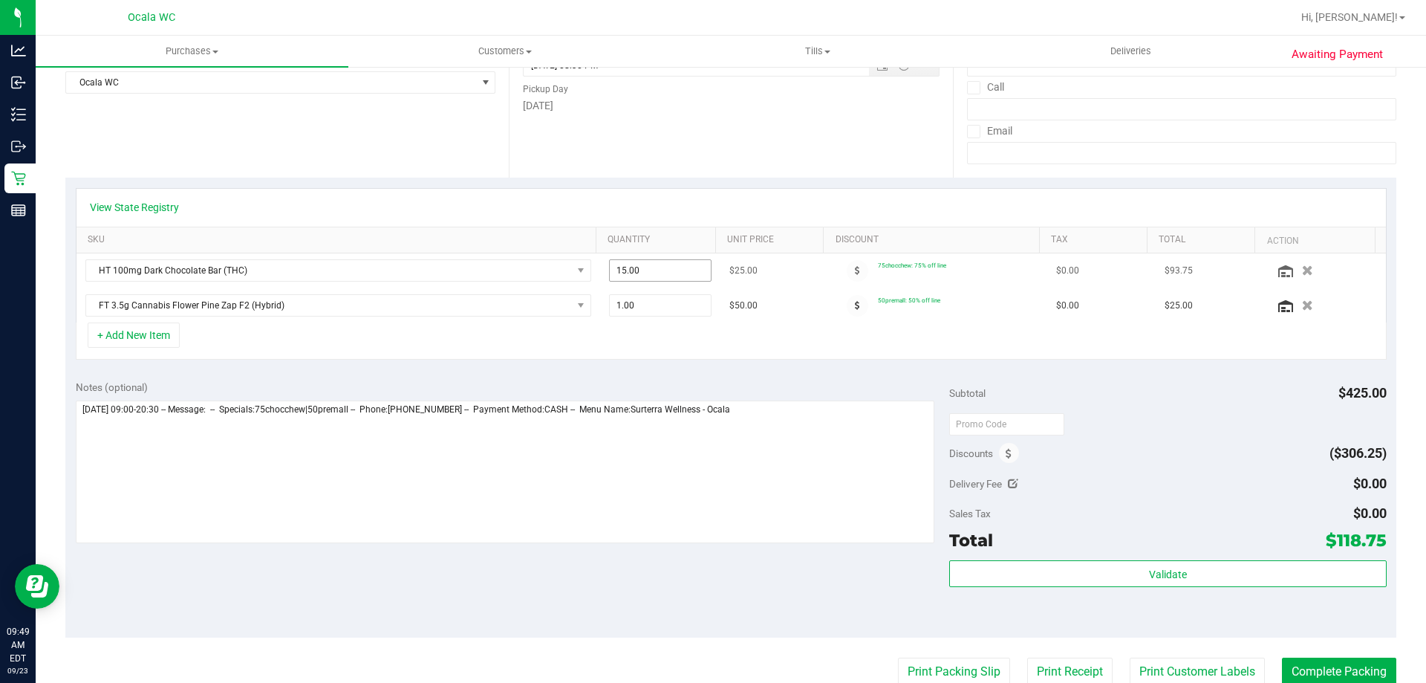
click at [626, 274] on span "15.00 15" at bounding box center [660, 270] width 103 height 22
click at [626, 274] on input "15" at bounding box center [661, 270] width 102 height 21
type input "16"
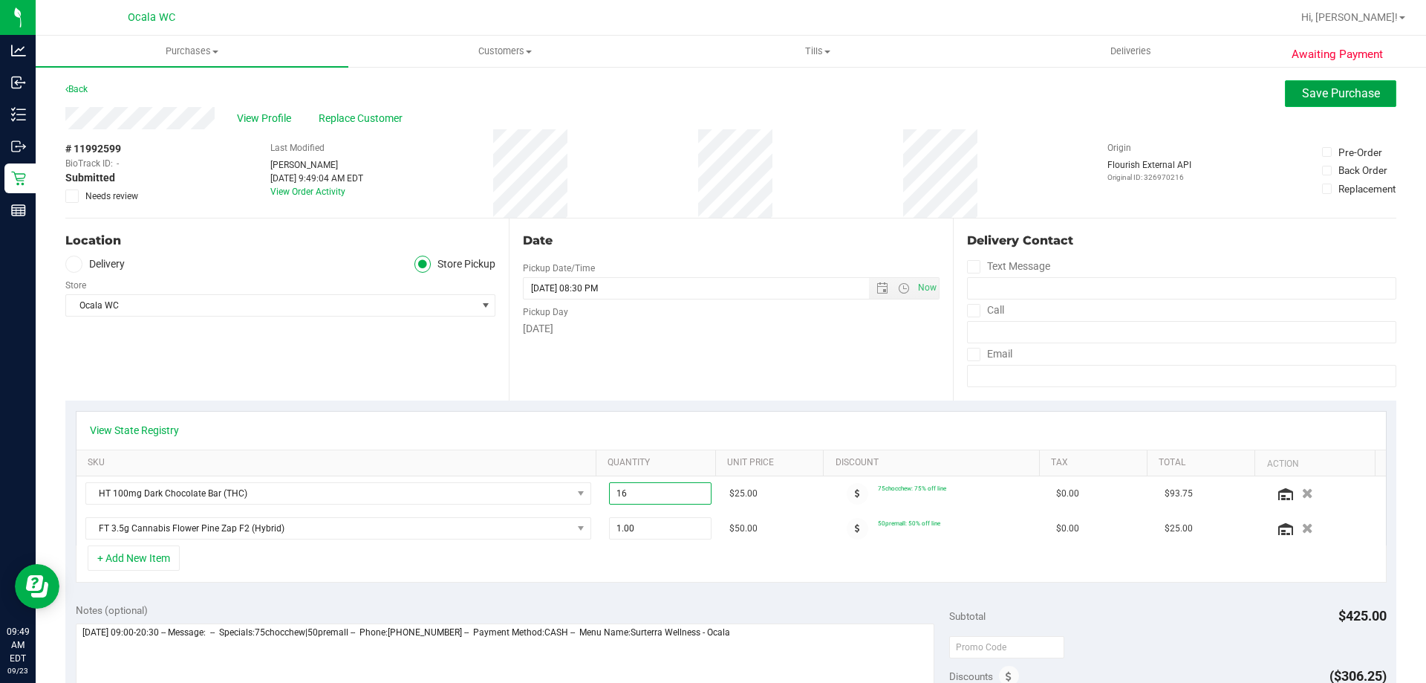
type input "16.00"
click at [709, 97] on span "Save Purchase" at bounding box center [1341, 93] width 78 height 14
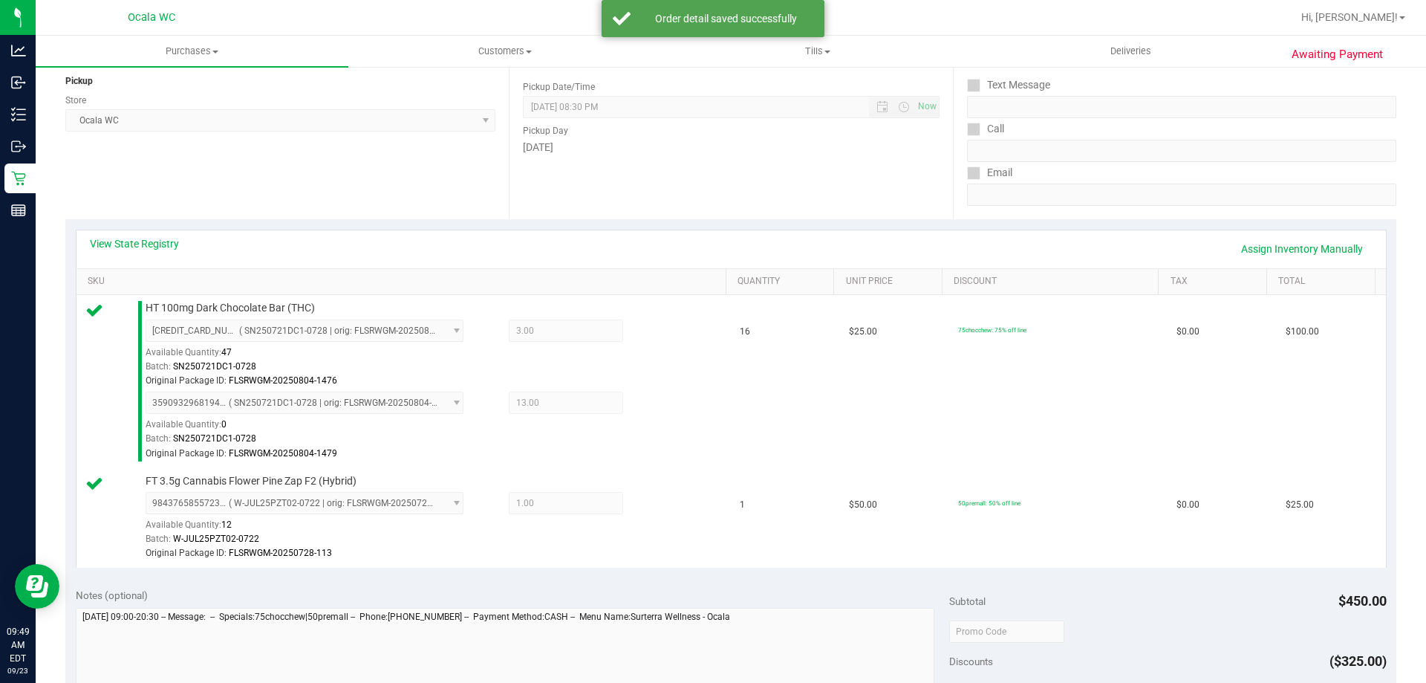
scroll to position [371, 0]
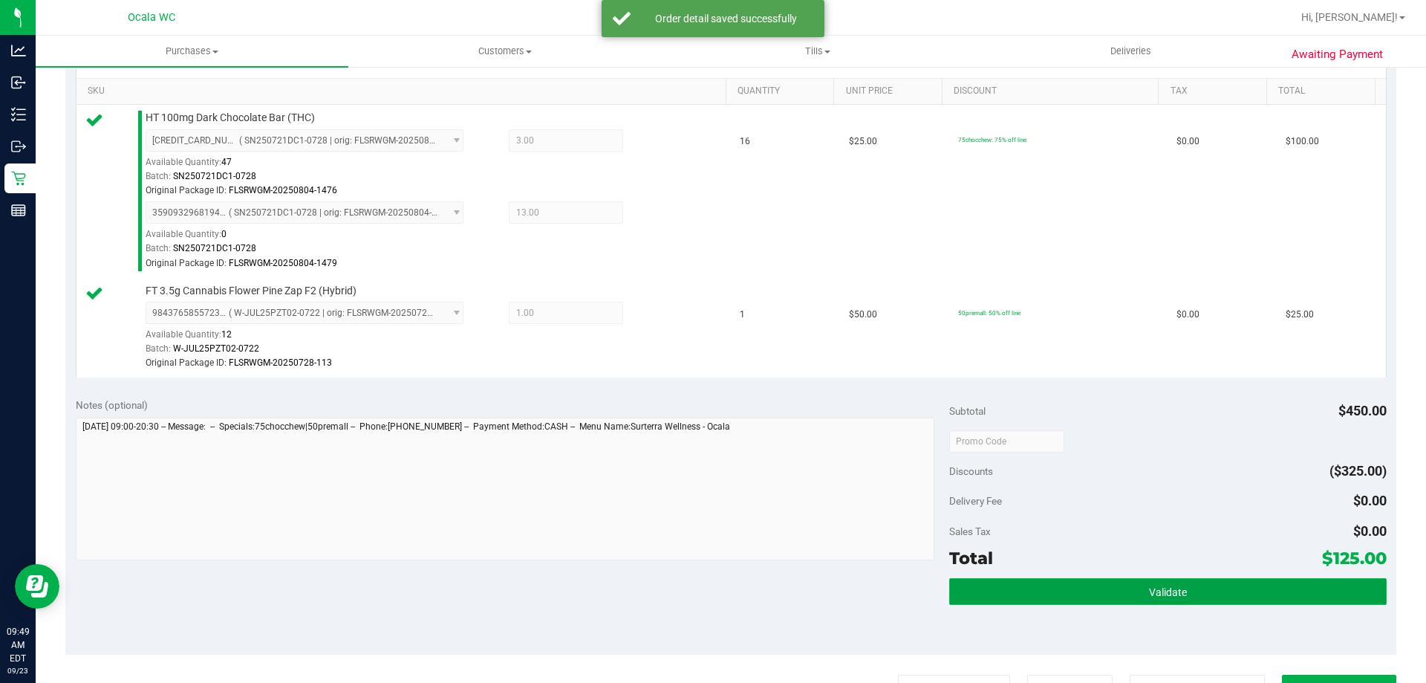
click at [709, 588] on span "Validate" at bounding box center [1168, 592] width 38 height 12
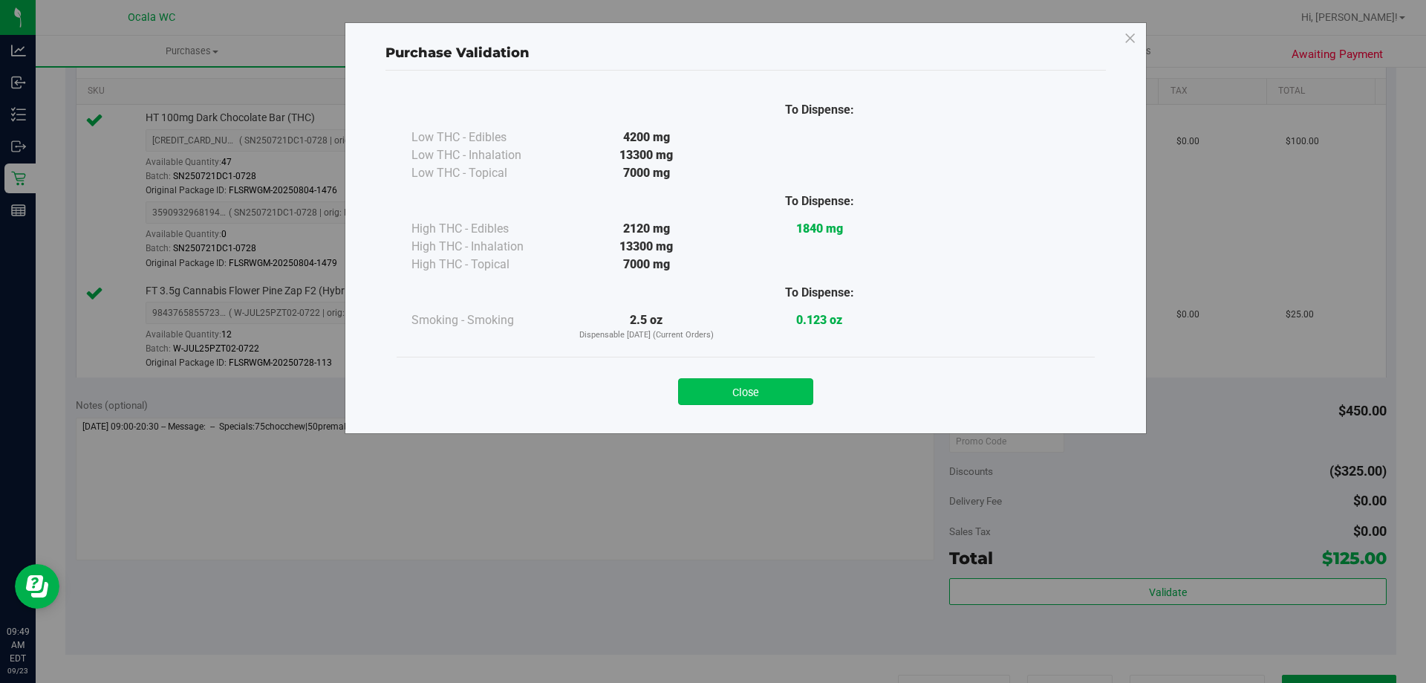
click at [709, 383] on button "Close" at bounding box center [745, 391] width 135 height 27
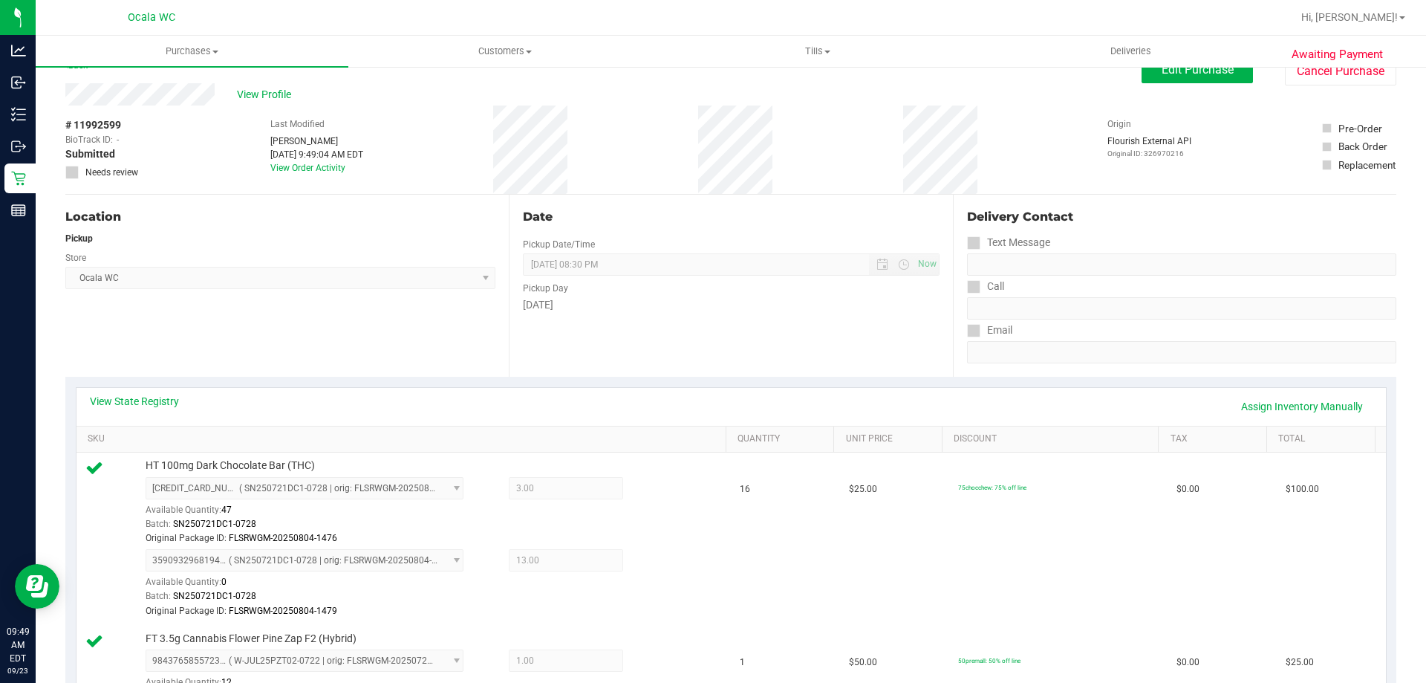
scroll to position [0, 0]
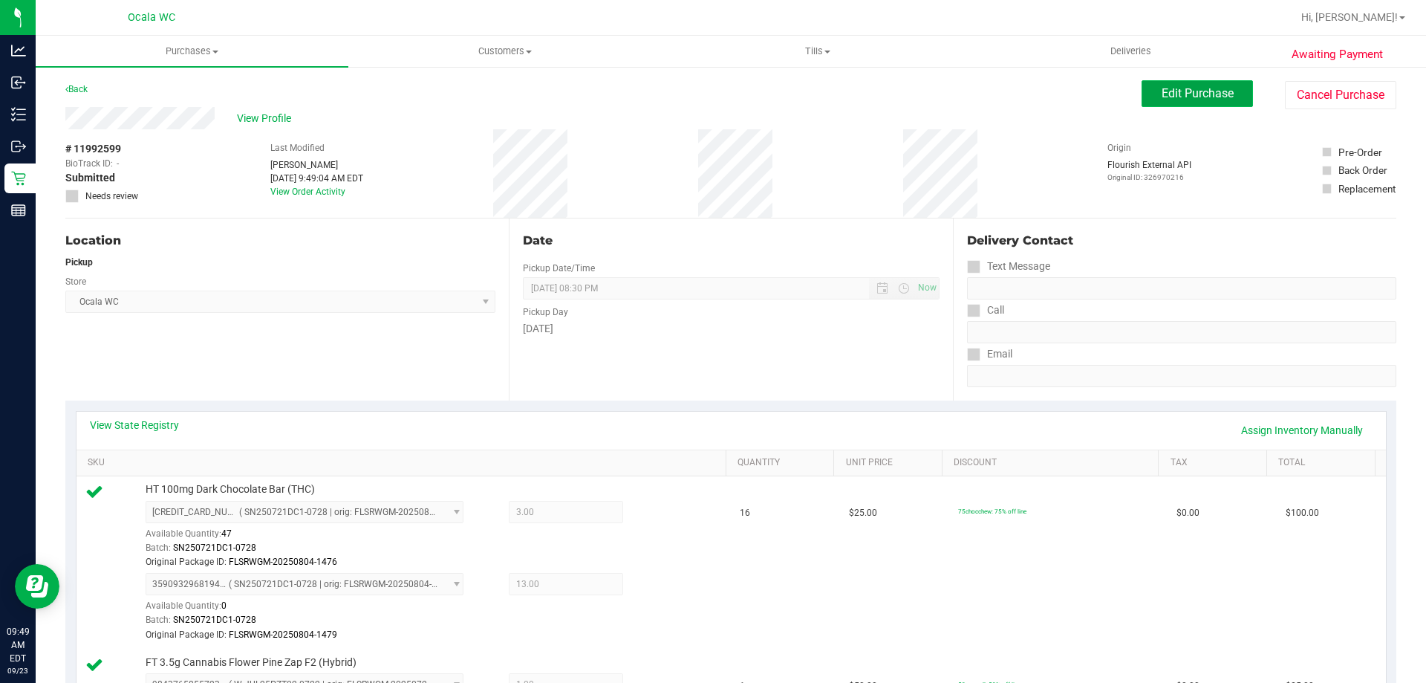
click at [709, 90] on span "Edit Purchase" at bounding box center [1198, 93] width 72 height 14
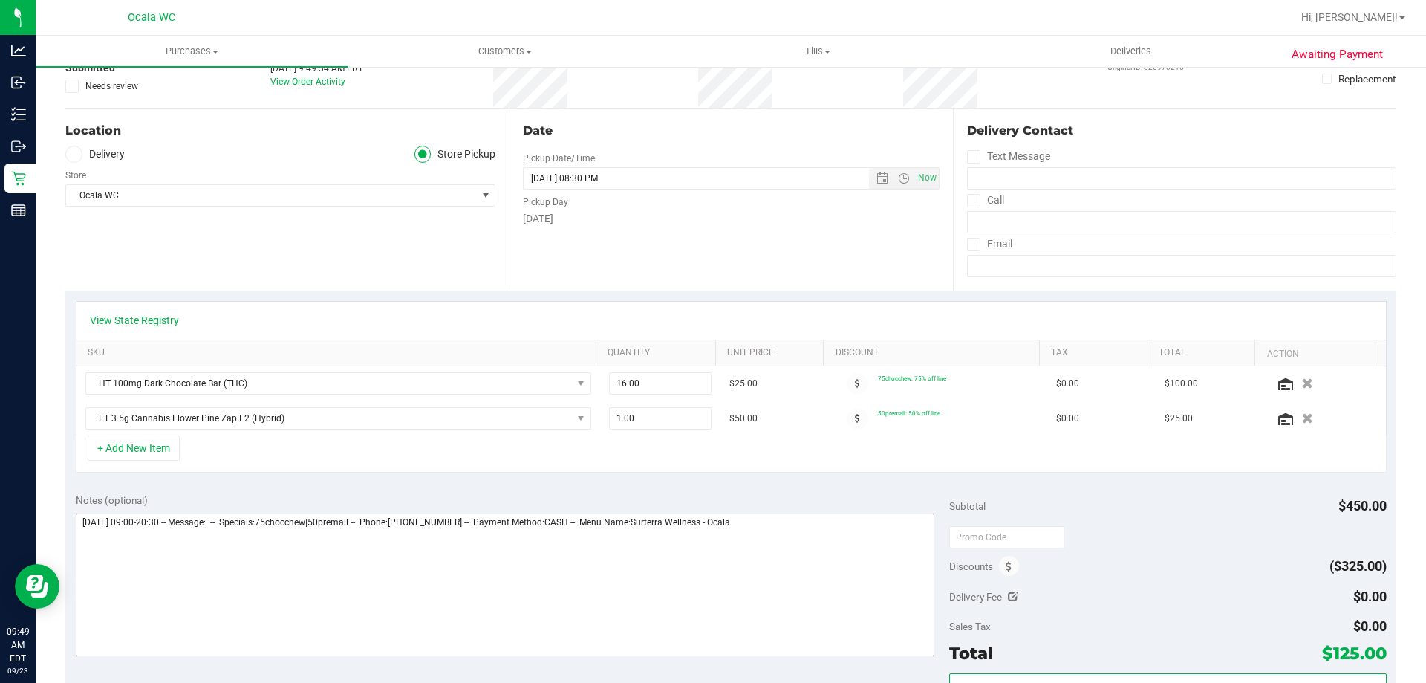
scroll to position [297, 0]
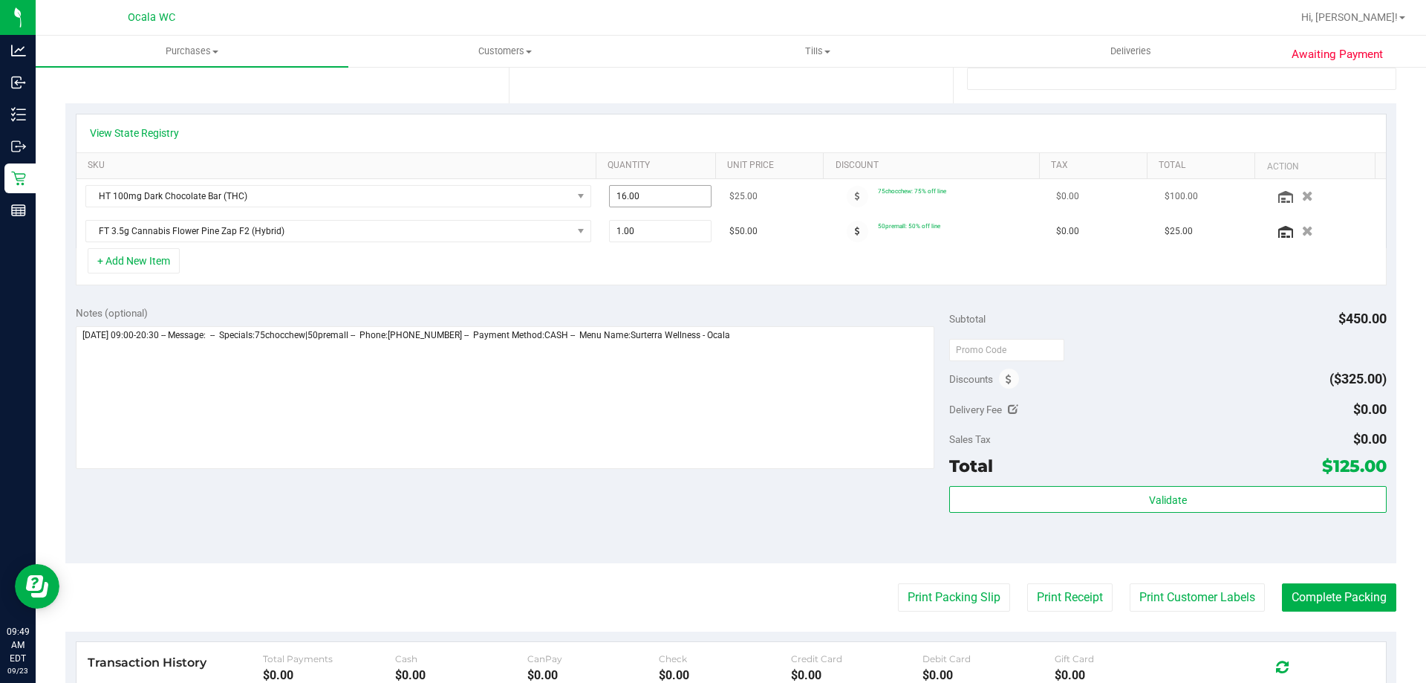
click at [630, 202] on span "16.00 16" at bounding box center [660, 196] width 103 height 22
click at [0, 0] on input "16" at bounding box center [0, 0] width 0 height 0
type input "17"
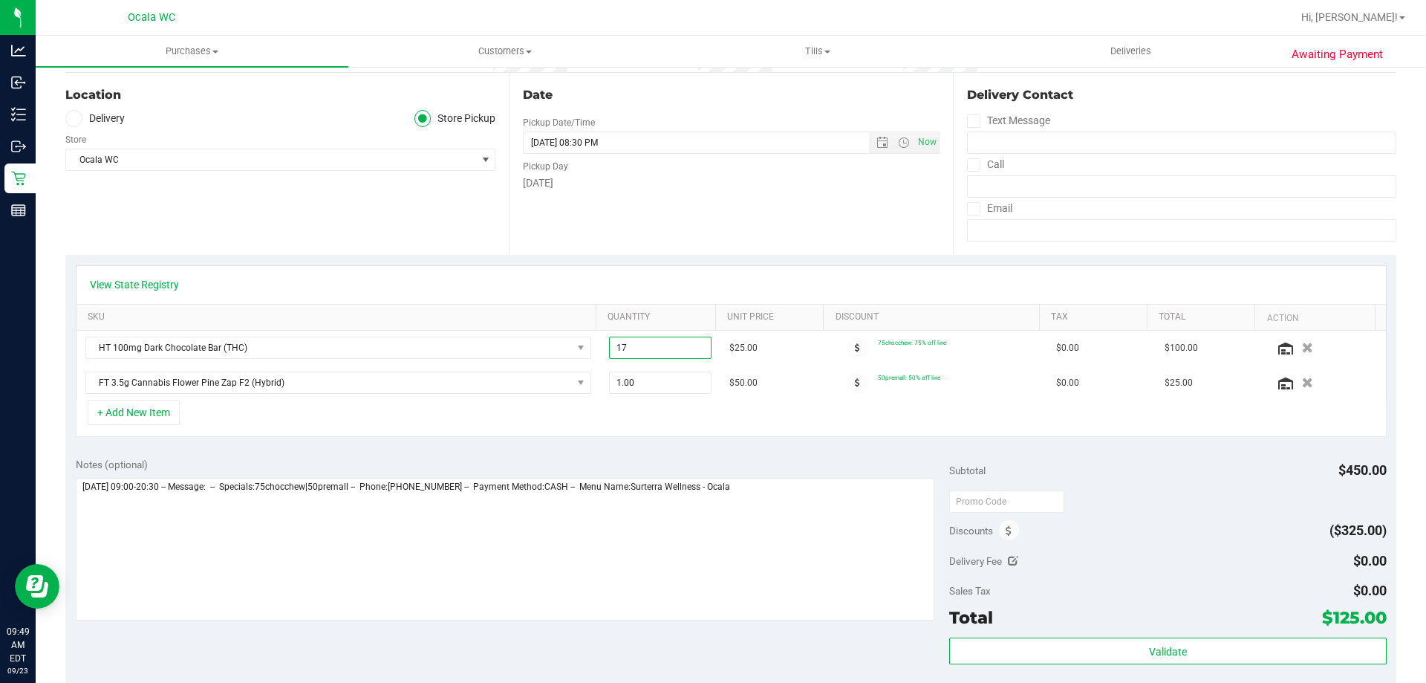
scroll to position [0, 0]
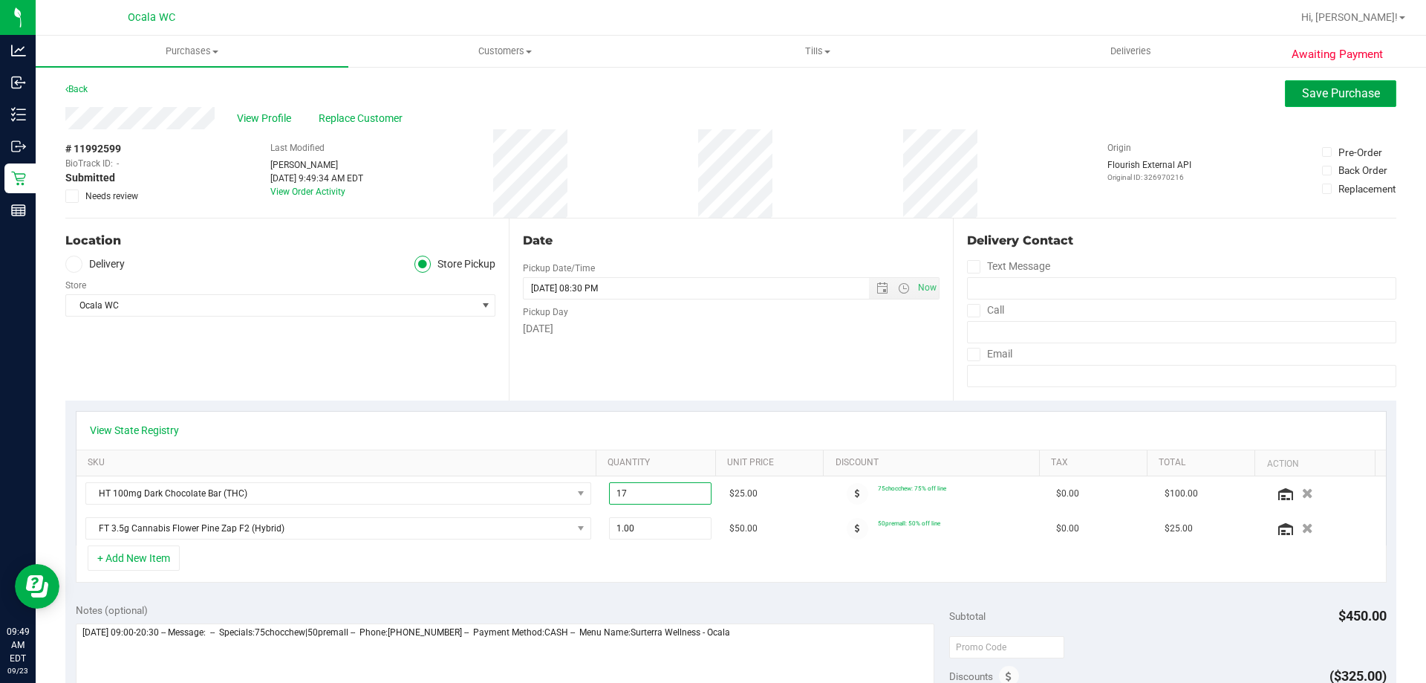
type input "17.00"
click at [709, 91] on span "Save Purchase" at bounding box center [1341, 93] width 78 height 14
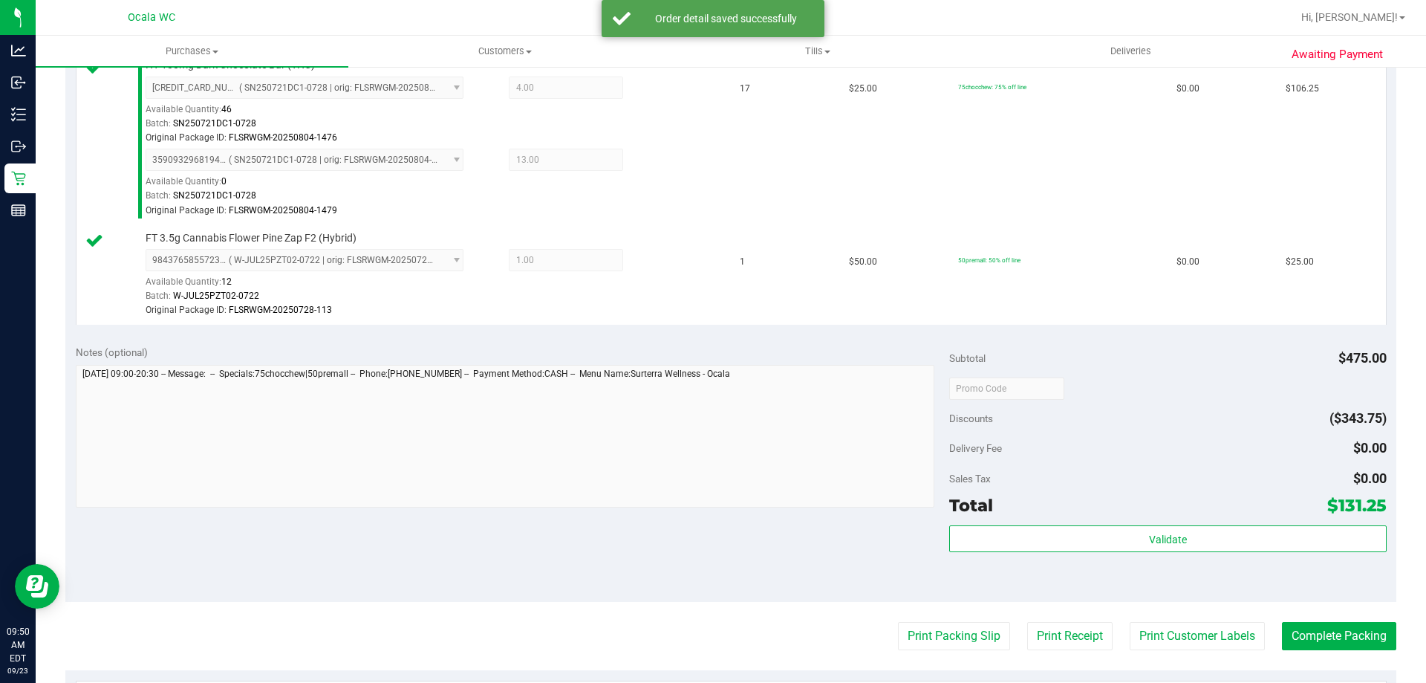
scroll to position [520, 0]
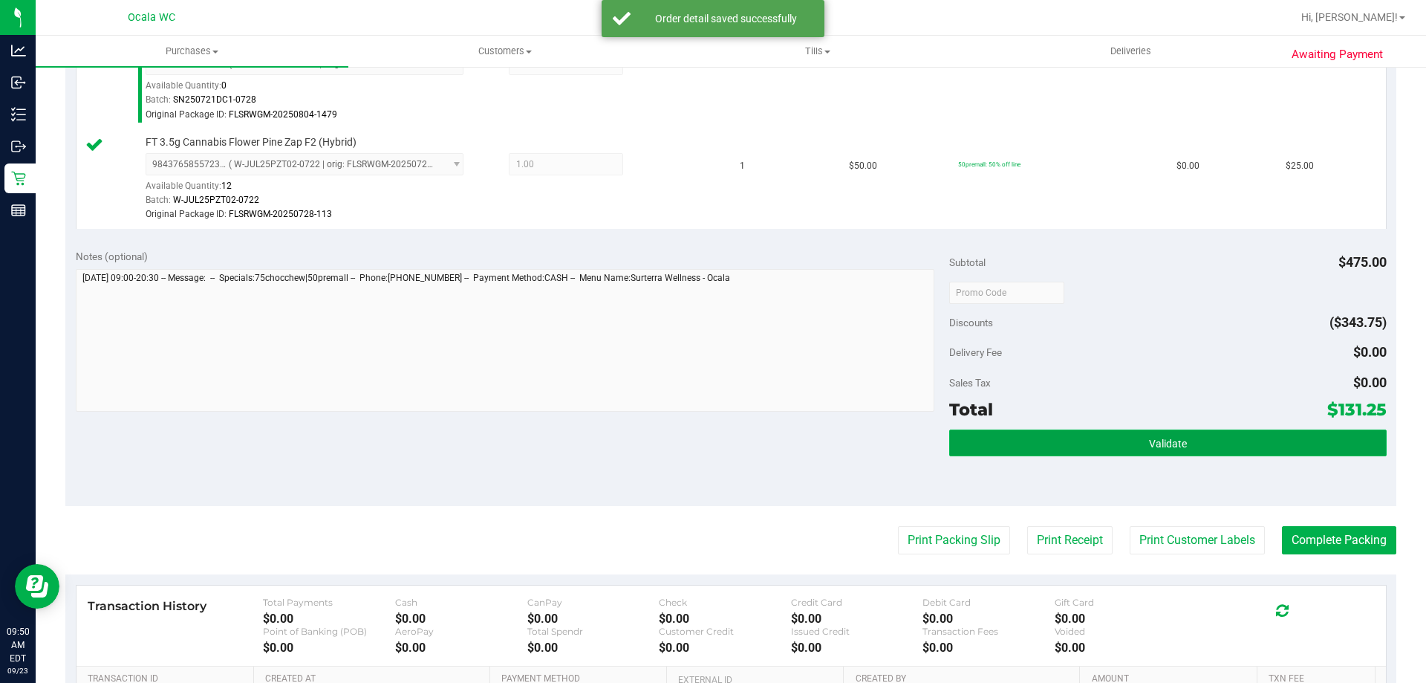
click at [709, 440] on span "Validate" at bounding box center [1168, 443] width 38 height 12
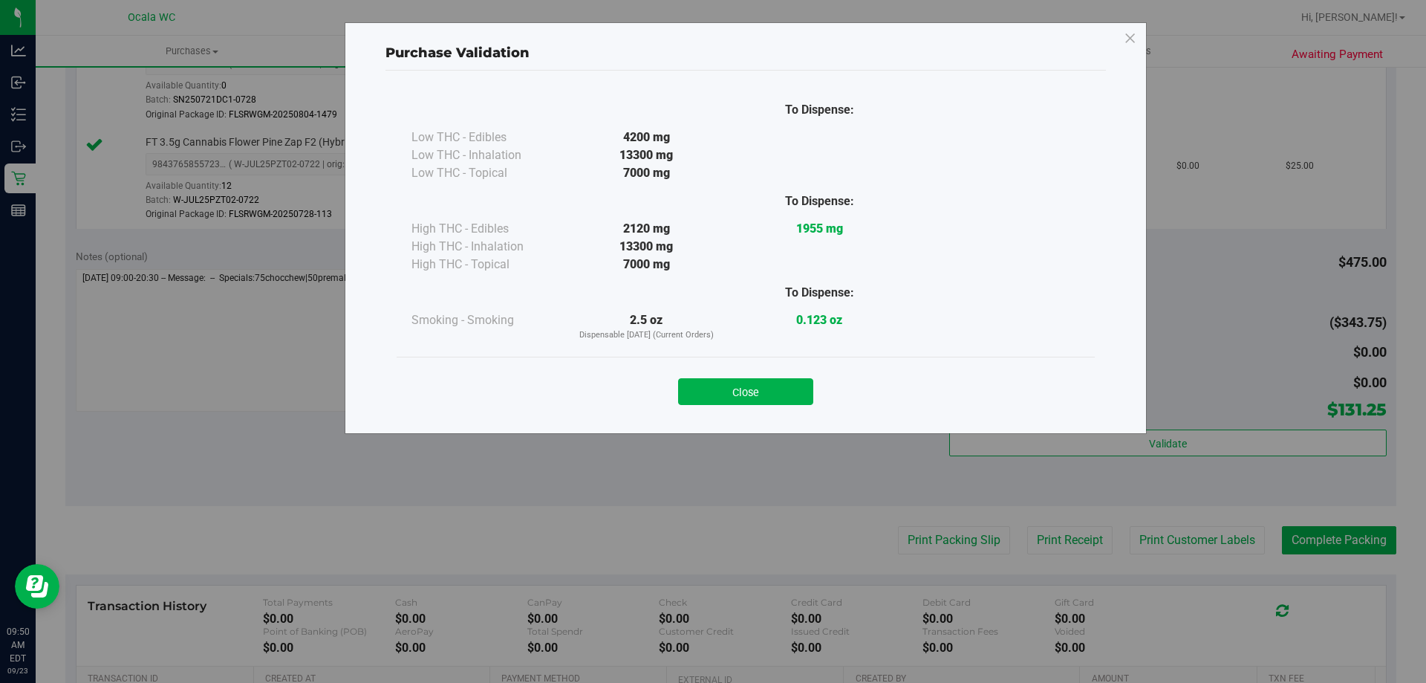
click at [709, 48] on p "Purchase Validation" at bounding box center [745, 53] width 720 height 20
click at [709, 398] on button "Close" at bounding box center [745, 391] width 135 height 27
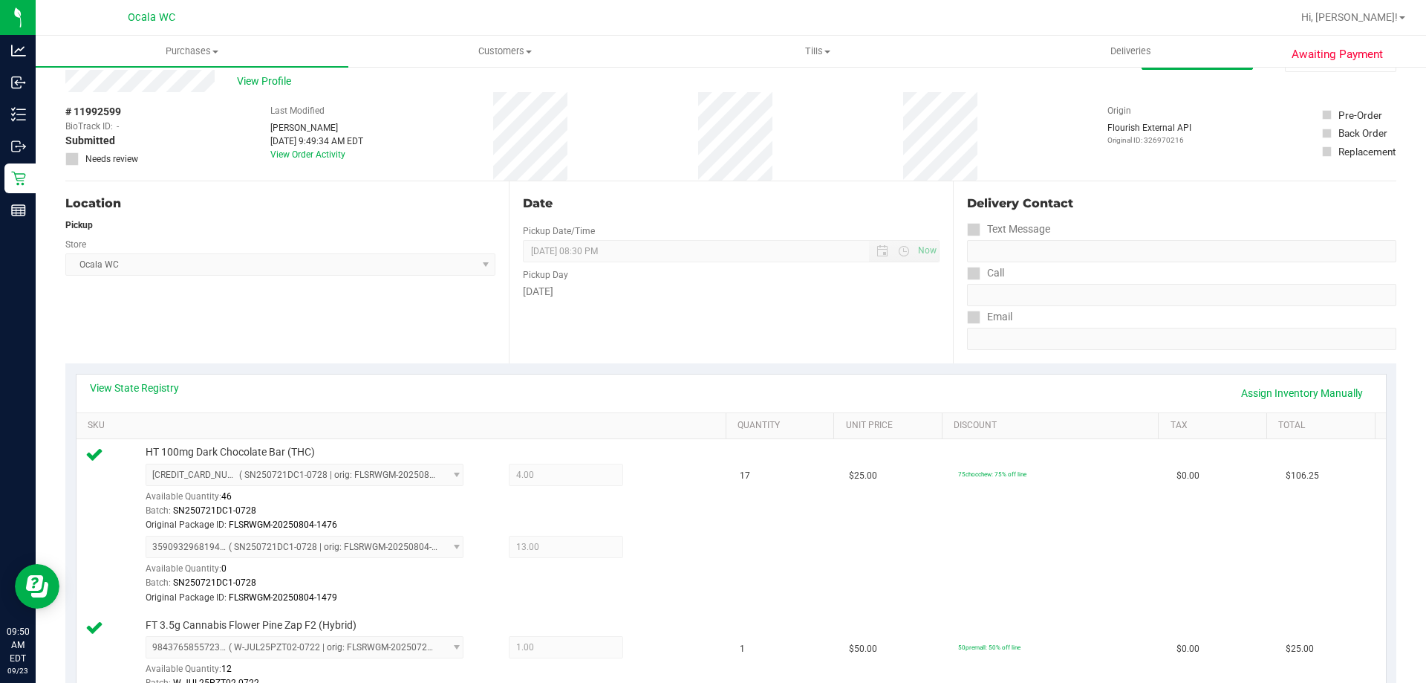
scroll to position [0, 0]
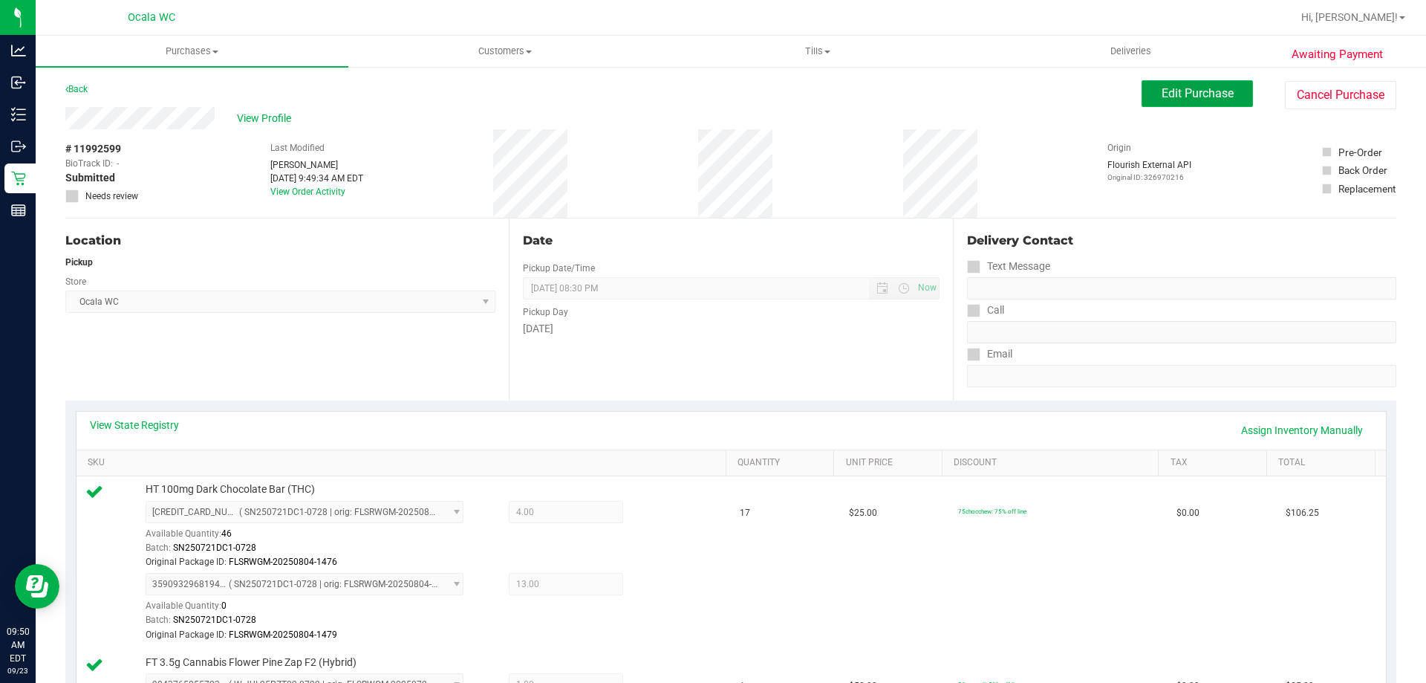
click at [709, 83] on button "Edit Purchase" at bounding box center [1197, 93] width 111 height 27
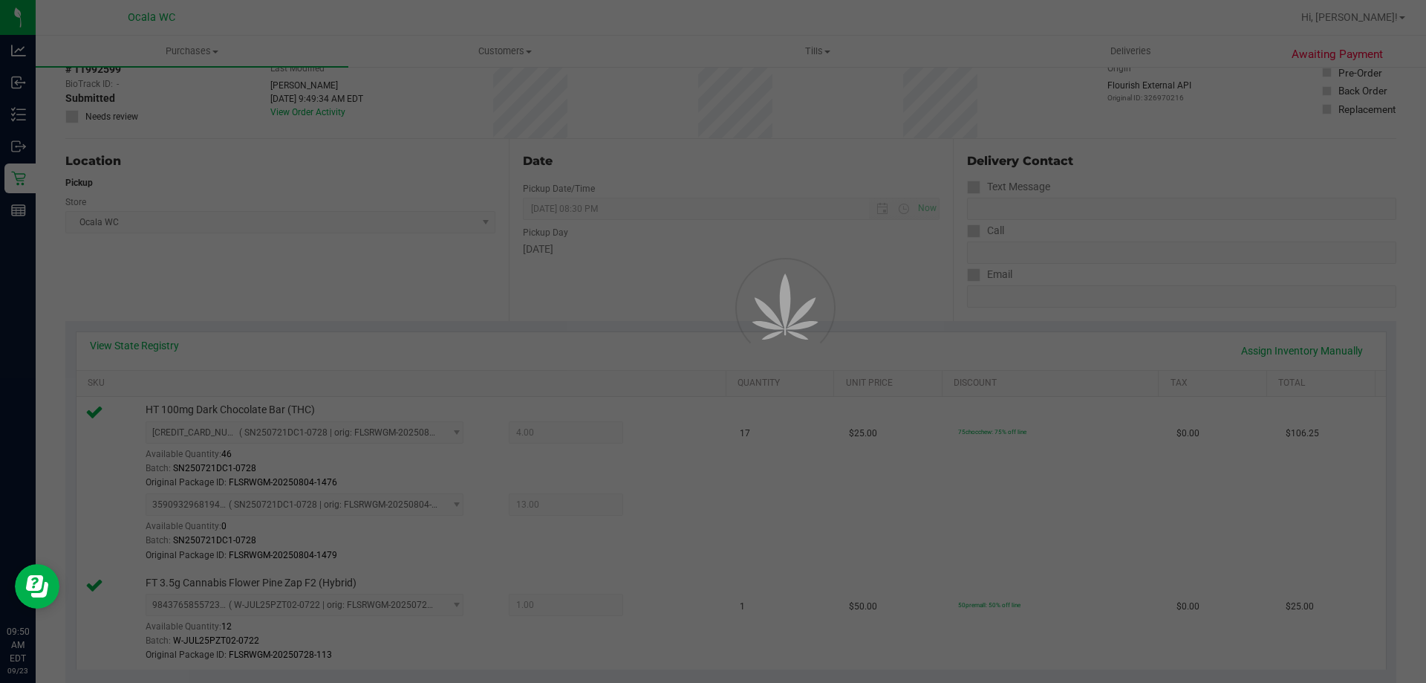
scroll to position [149, 0]
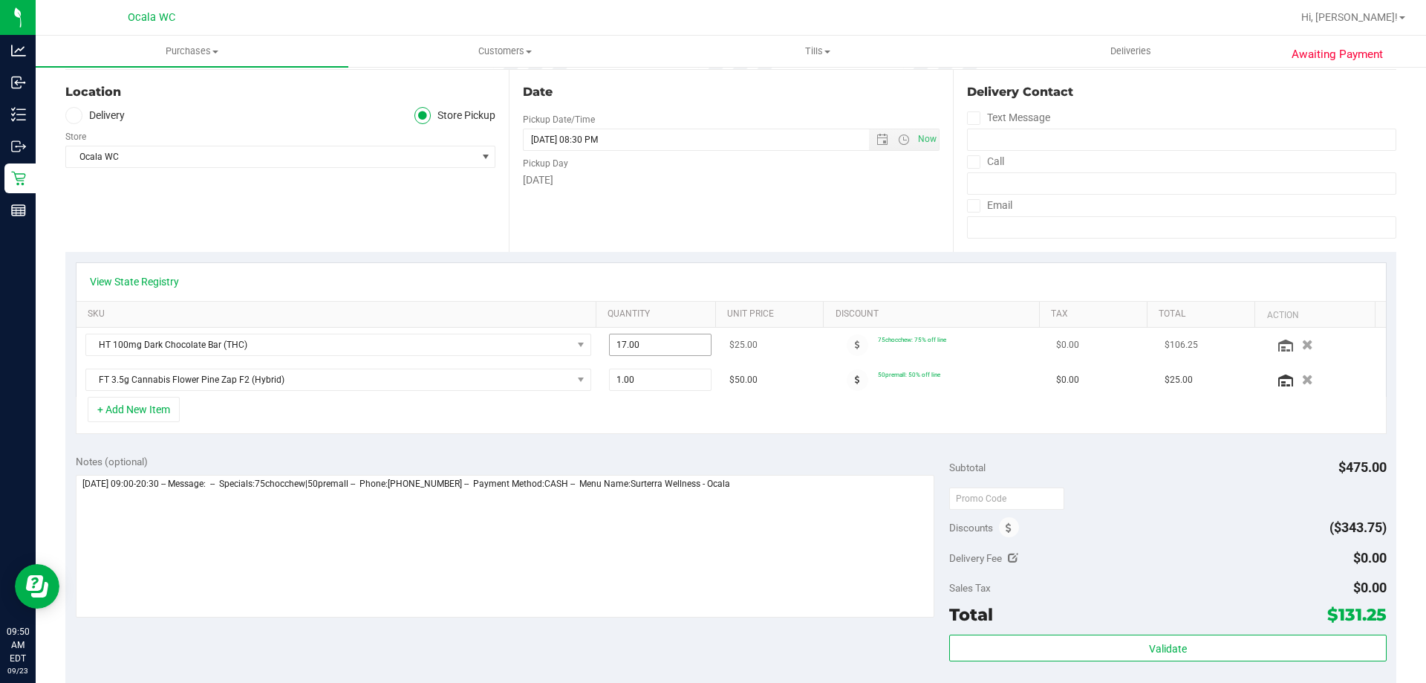
click at [622, 344] on span "17.00 17" at bounding box center [660, 344] width 103 height 22
click at [622, 344] on input "17" at bounding box center [661, 344] width 102 height 21
type input "18"
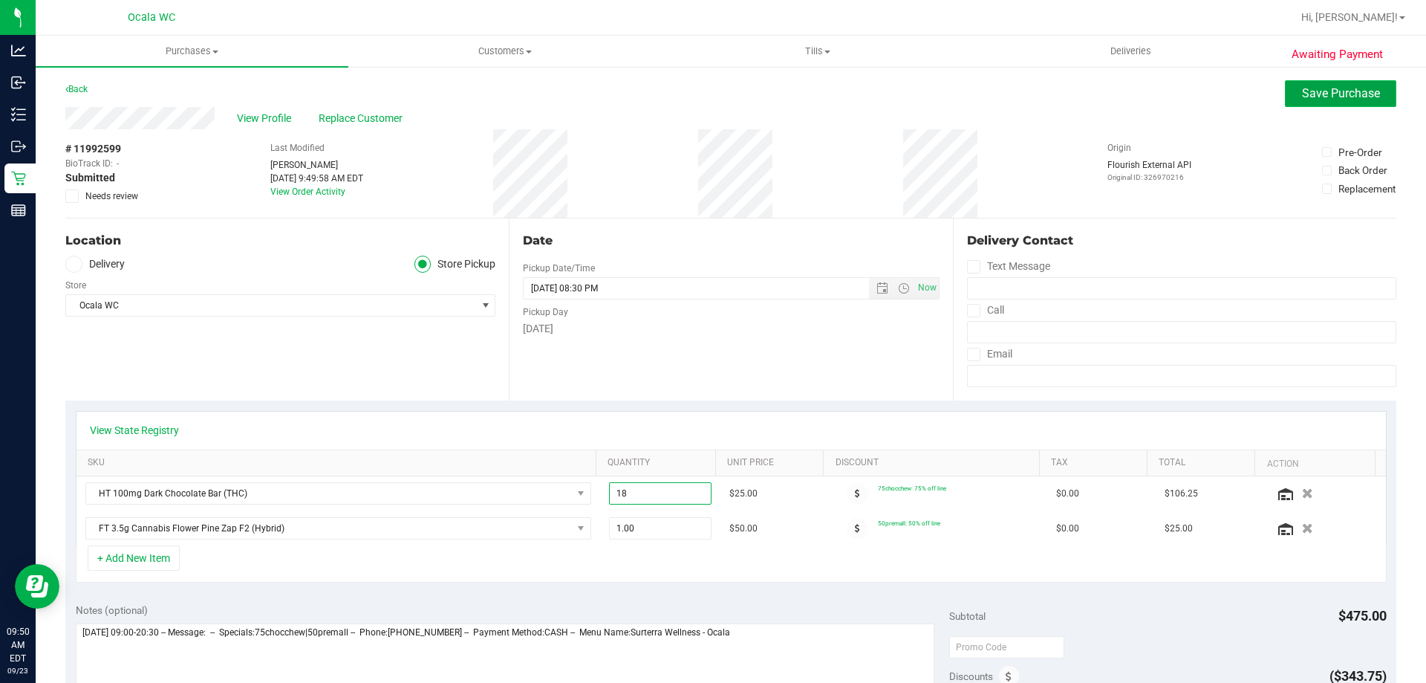
type input "18.00"
click at [709, 96] on span "Save Purchase" at bounding box center [1341, 93] width 78 height 14
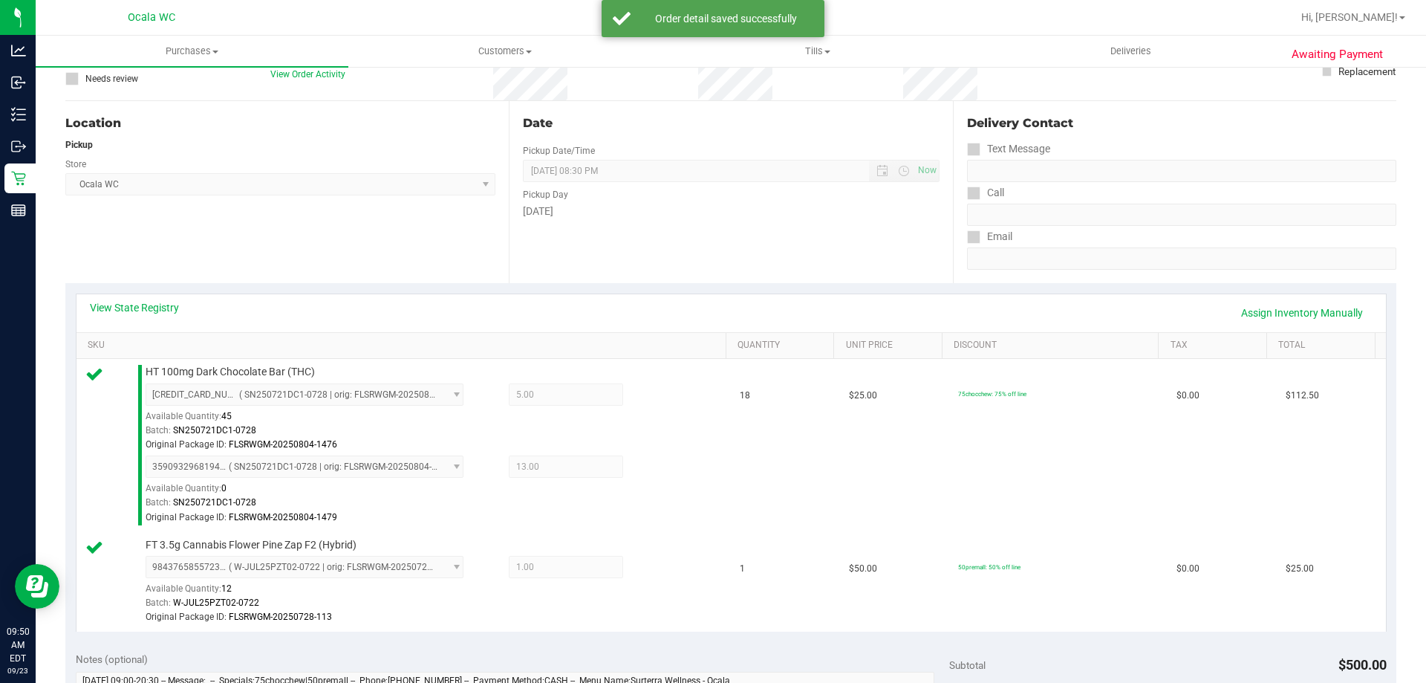
scroll to position [371, 0]
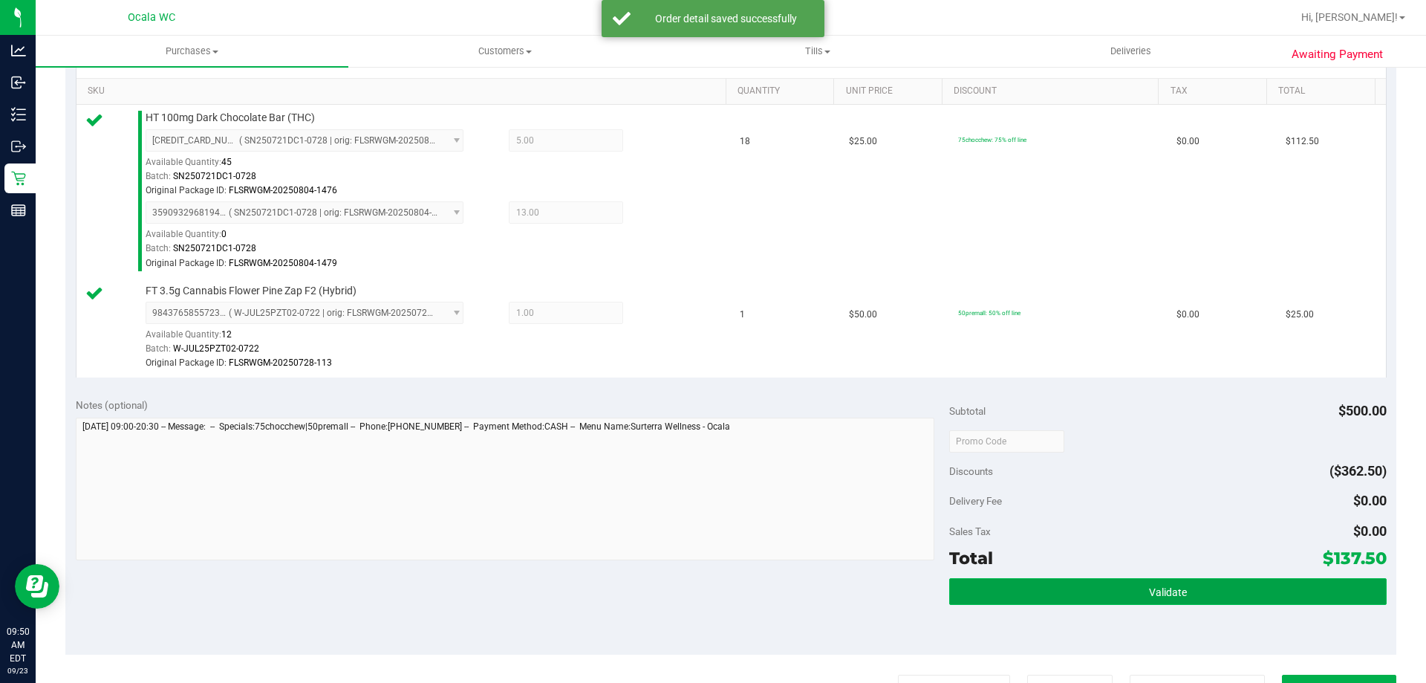
click at [709, 589] on button "Validate" at bounding box center [1167, 591] width 437 height 27
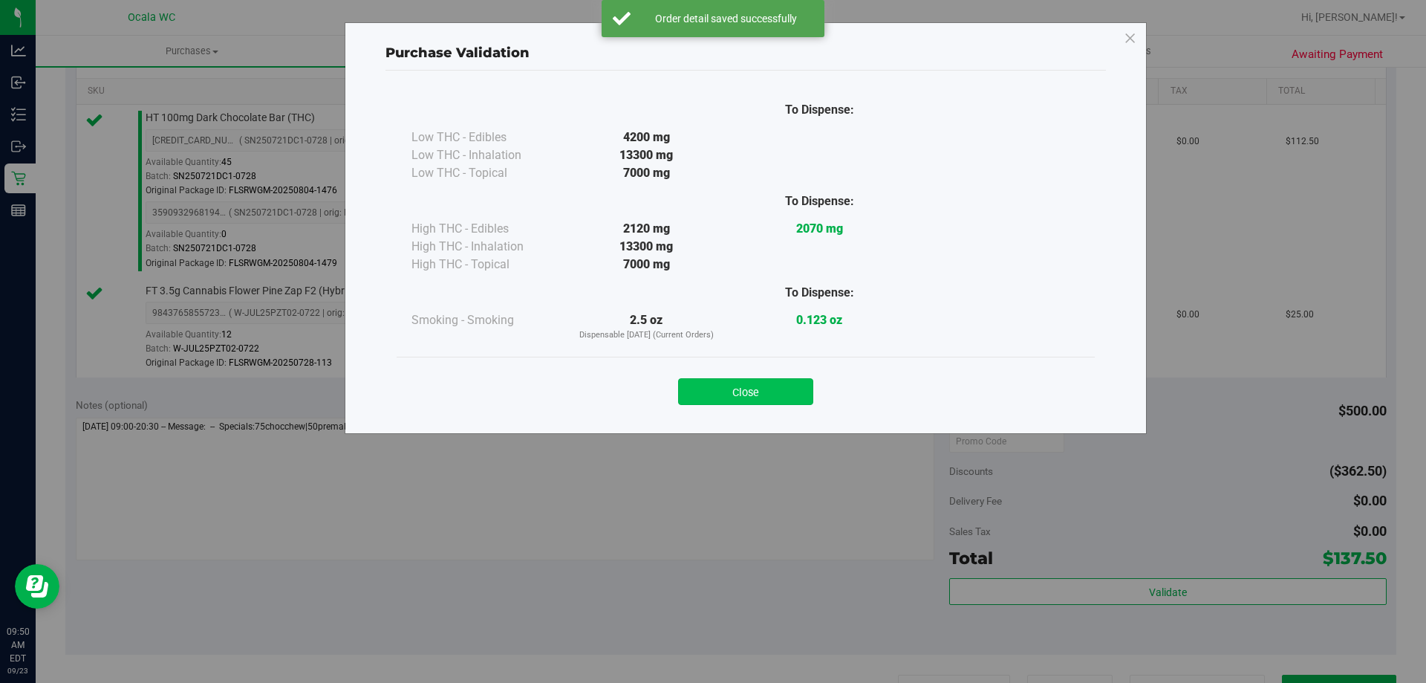
click at [709, 382] on button "Close" at bounding box center [745, 391] width 135 height 27
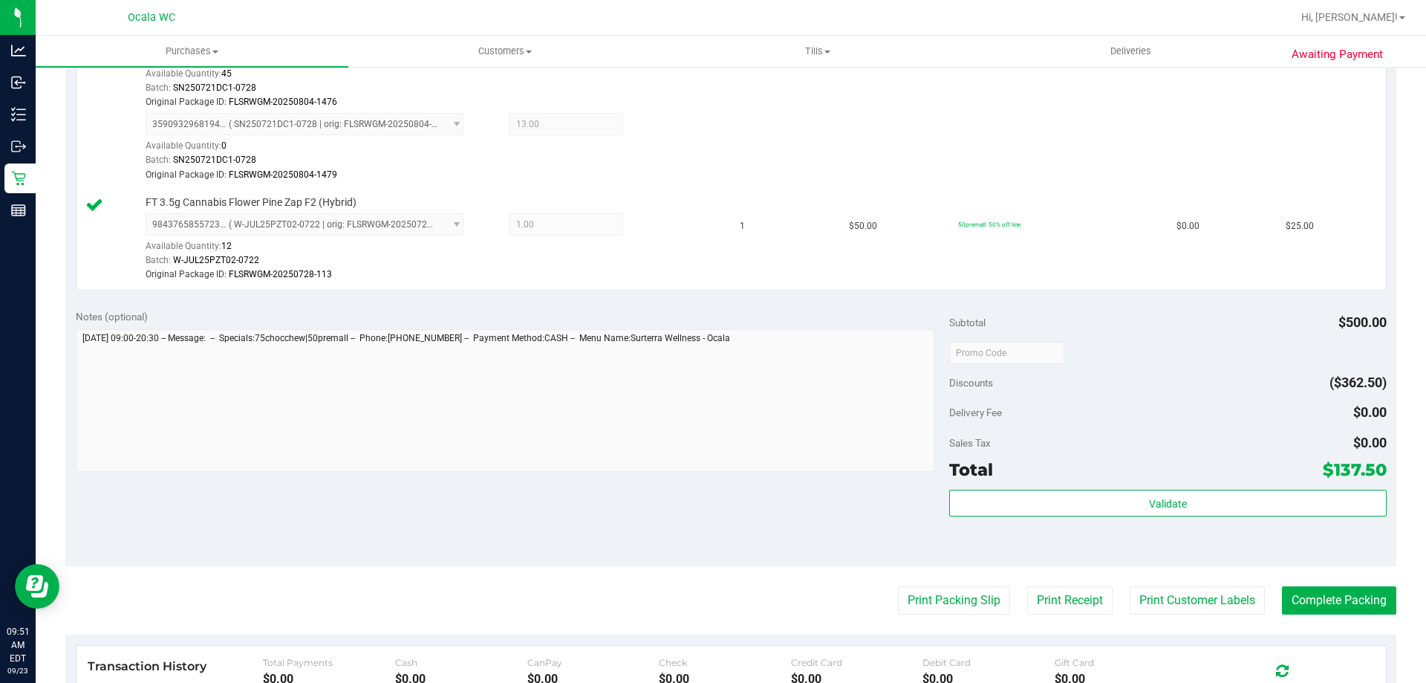
scroll to position [719, 0]
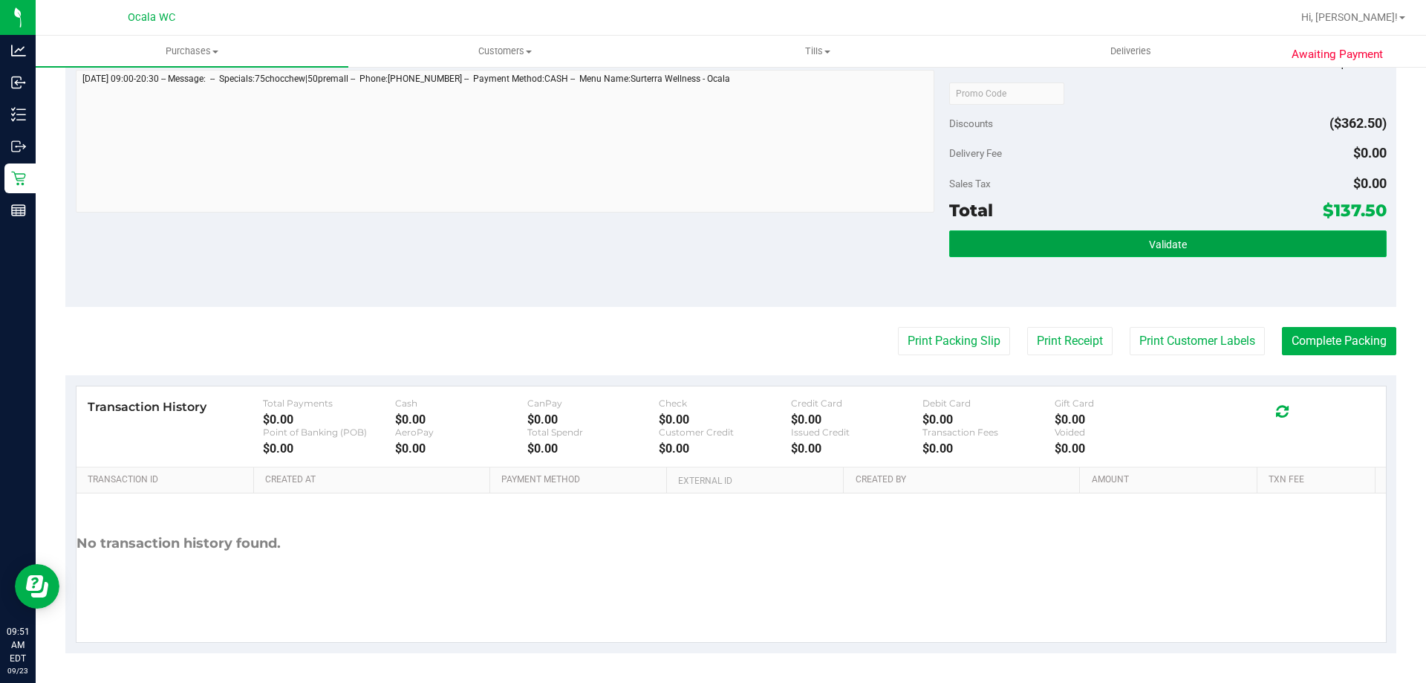
click at [709, 238] on button "Validate" at bounding box center [1167, 243] width 437 height 27
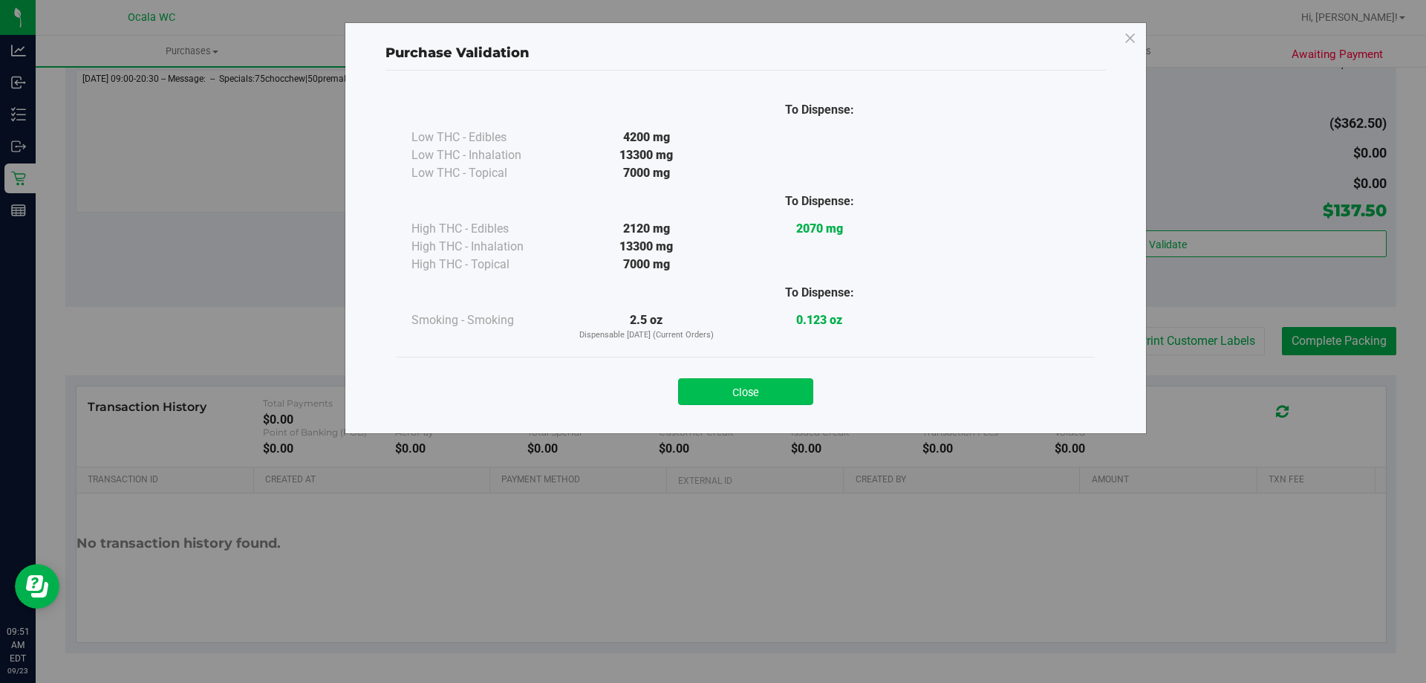
click at [703, 400] on button "Close" at bounding box center [745, 391] width 135 height 27
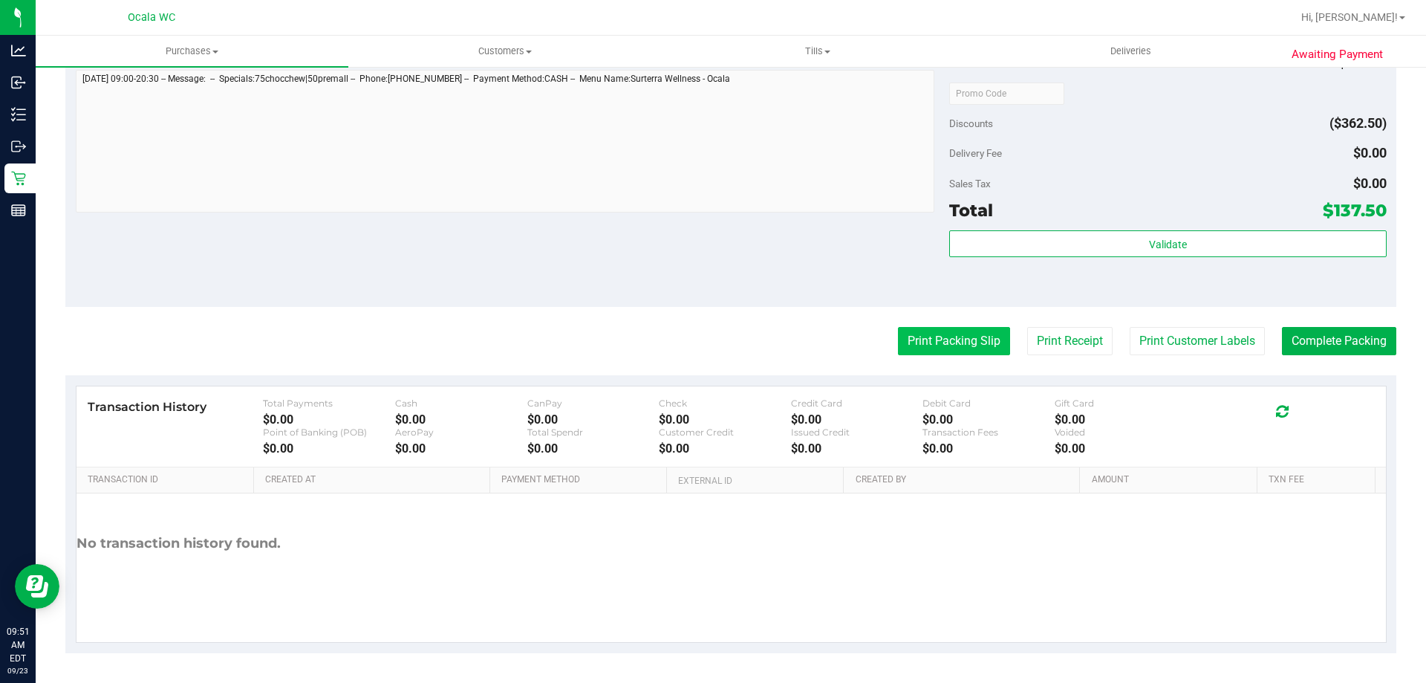
click at [709, 340] on button "Print Packing Slip" at bounding box center [954, 341] width 112 height 28
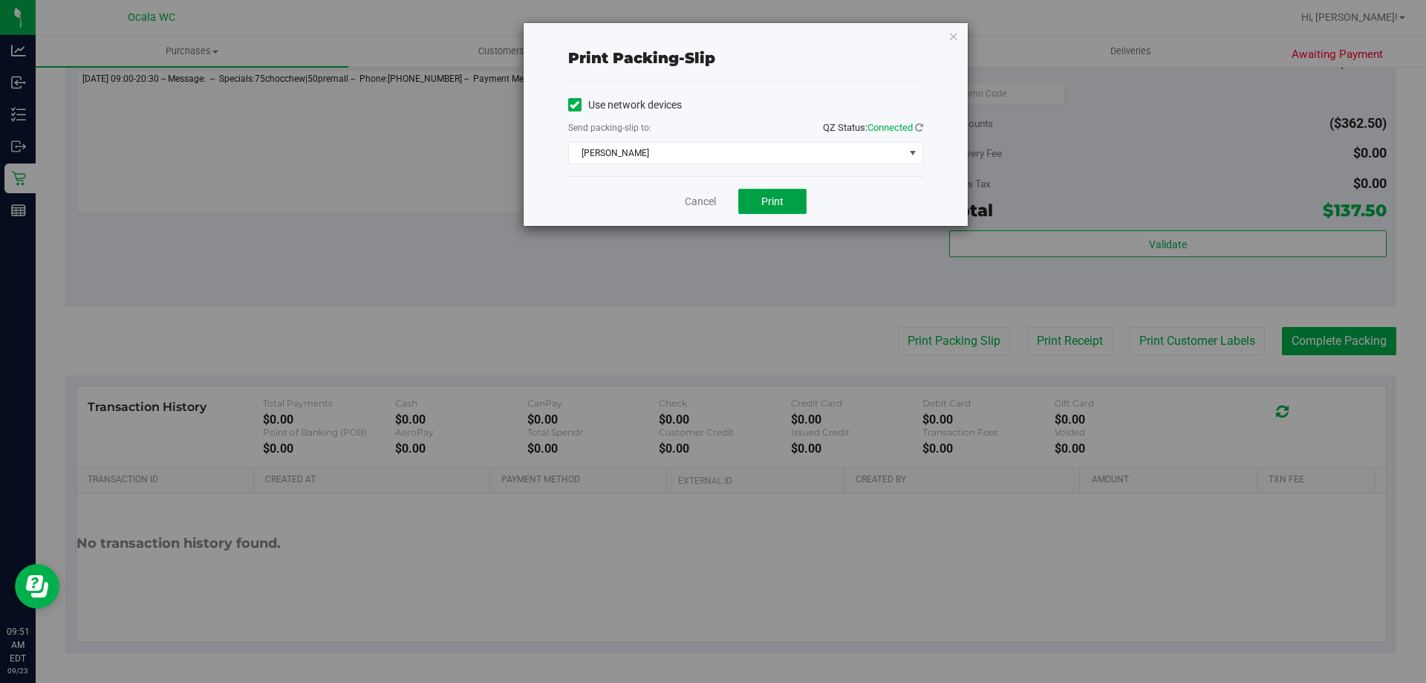
click at [709, 198] on button "Print" at bounding box center [772, 201] width 68 height 25
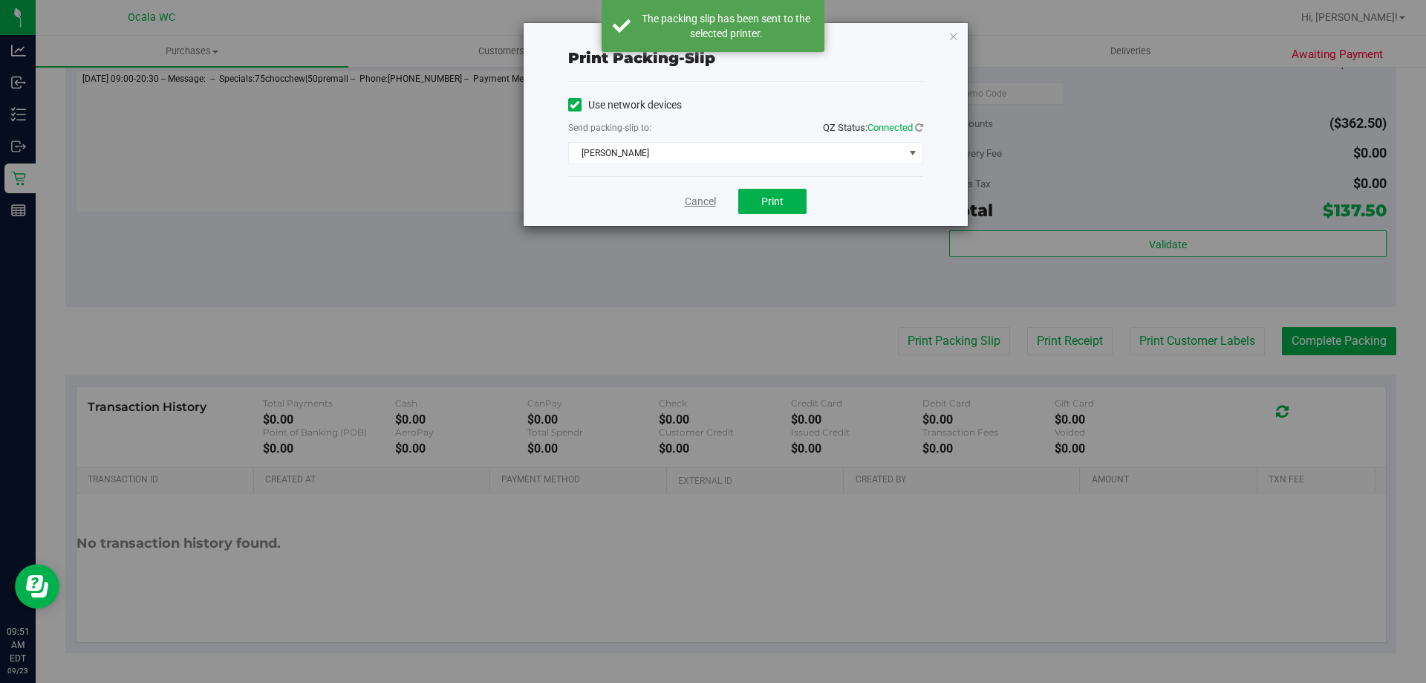
click at [697, 194] on link "Cancel" at bounding box center [700, 202] width 31 height 16
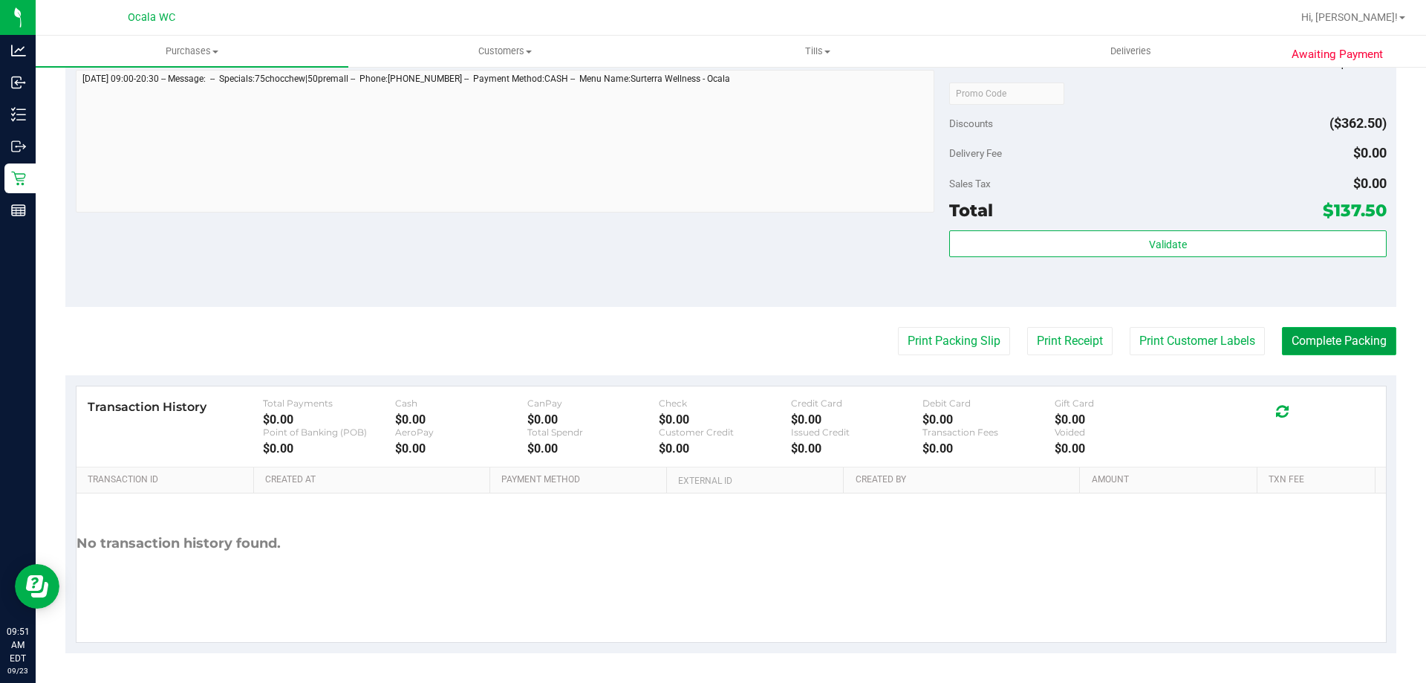
click at [709, 341] on button "Complete Packing" at bounding box center [1339, 341] width 114 height 28
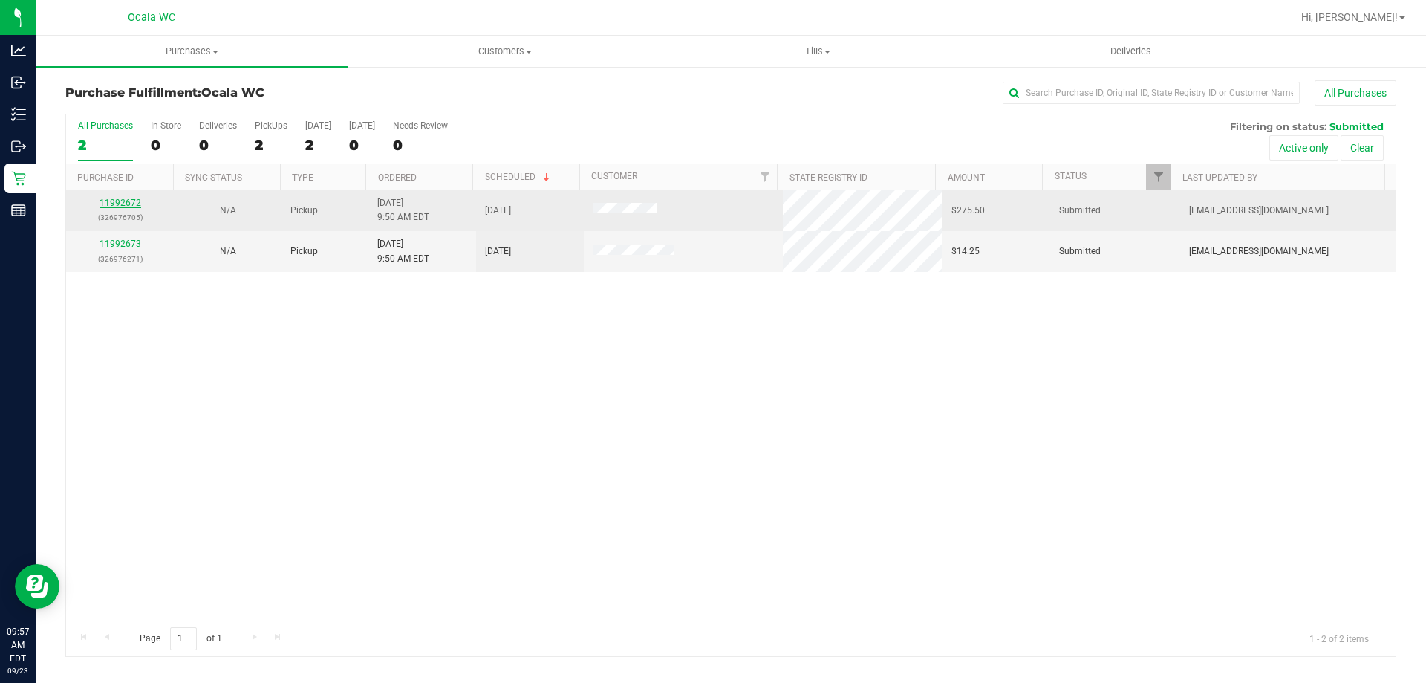
click at [102, 201] on link "11992672" at bounding box center [121, 203] width 42 height 10
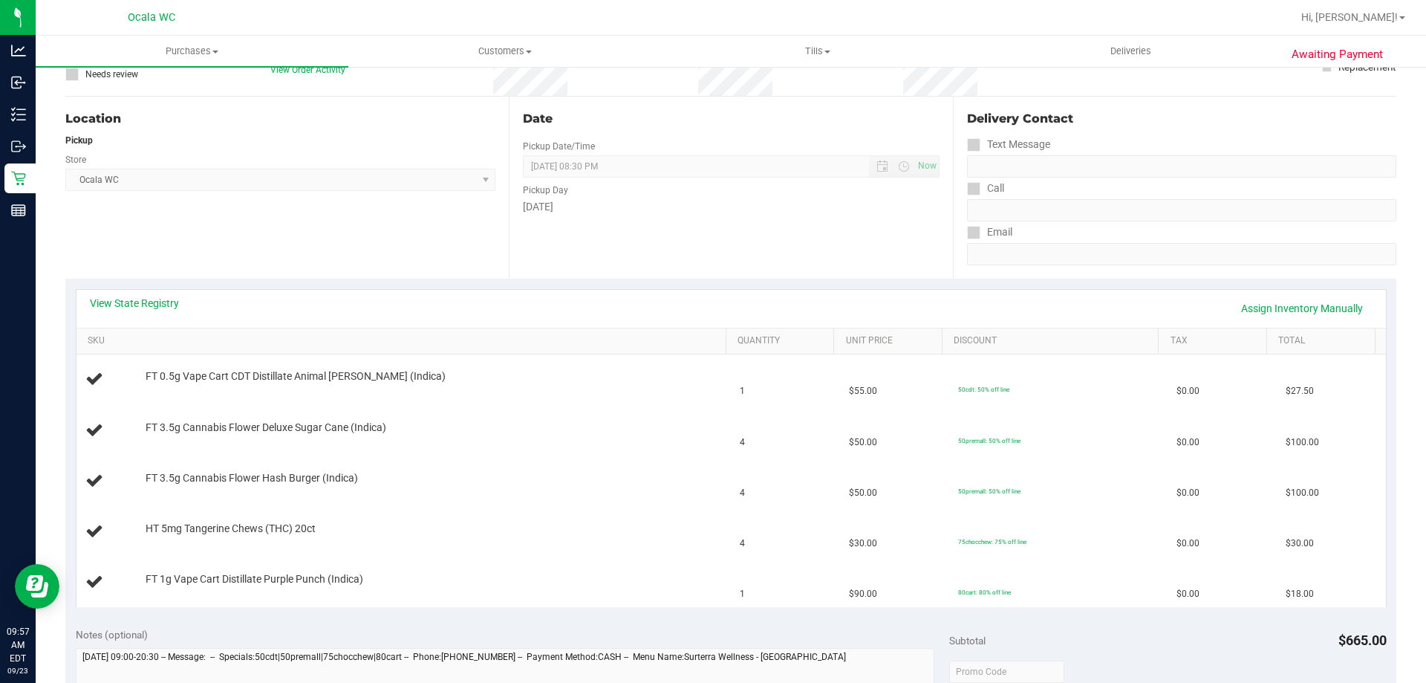
scroll to position [223, 0]
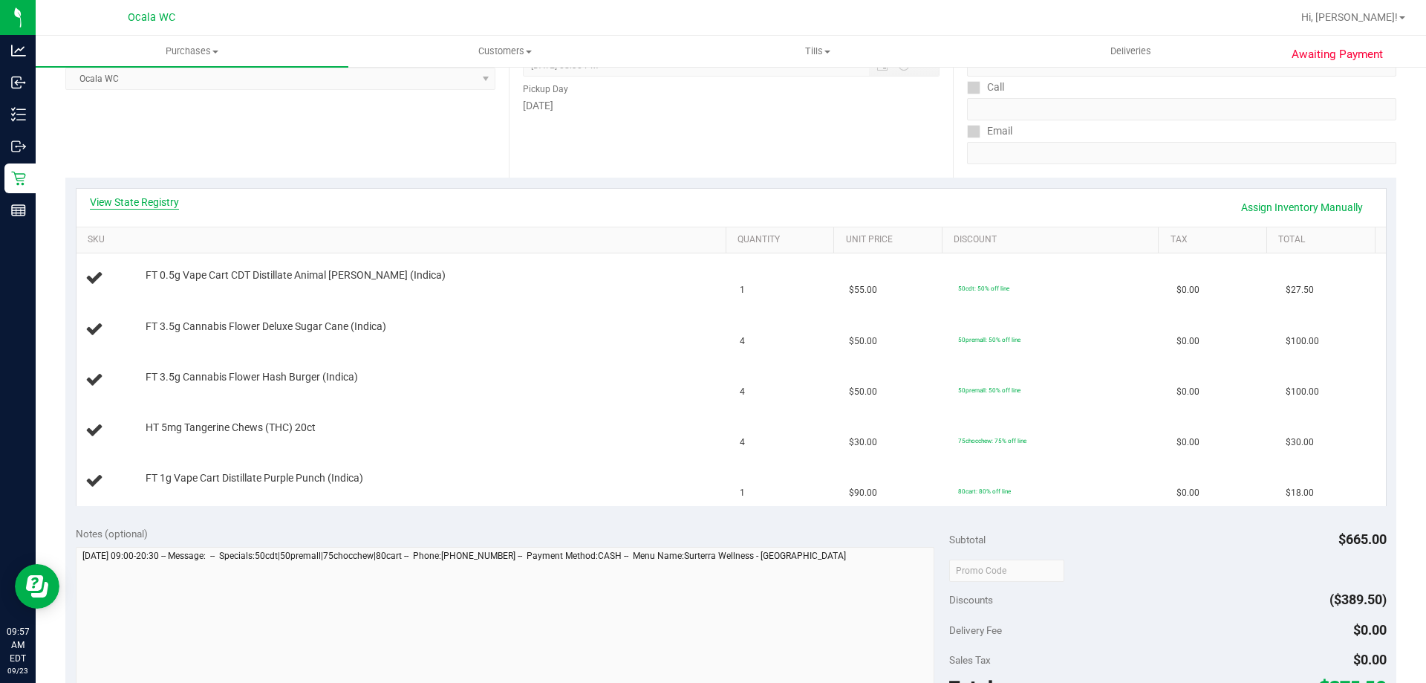
click at [123, 204] on link "View State Registry" at bounding box center [134, 202] width 89 height 15
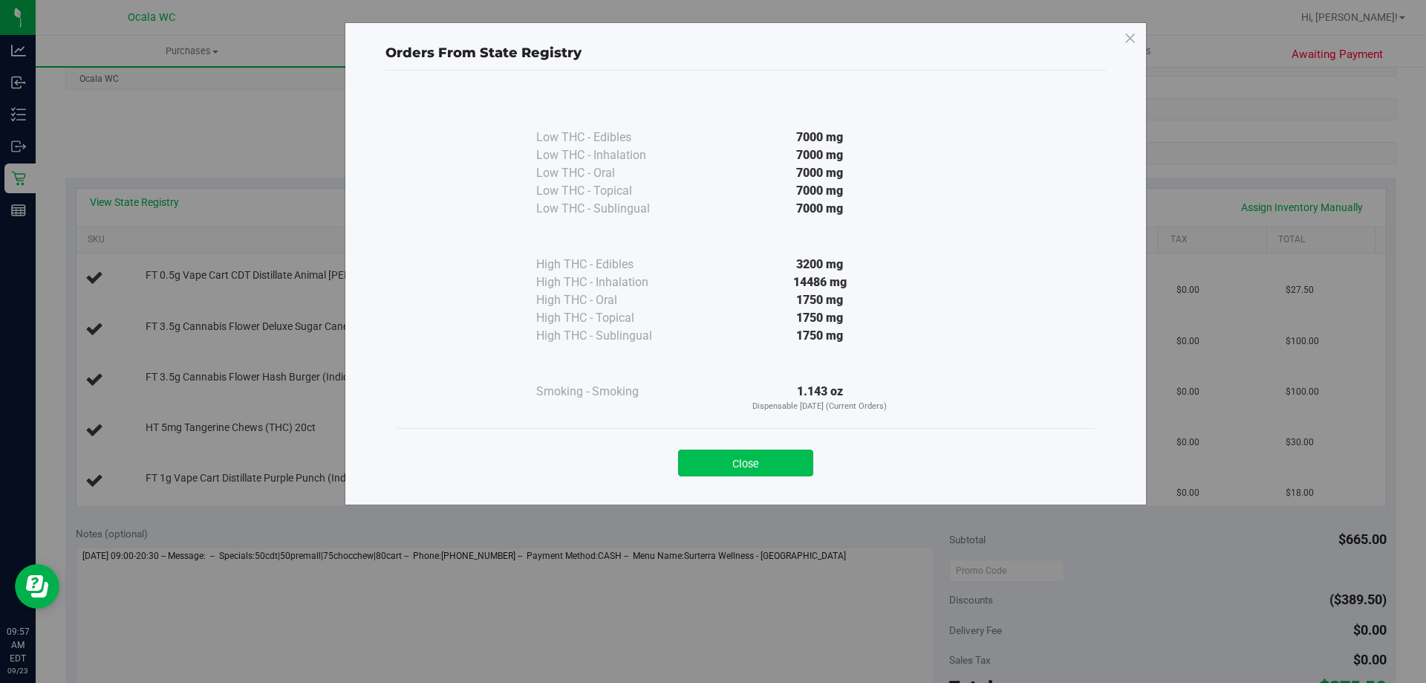
click at [709, 471] on button "Close" at bounding box center [745, 462] width 135 height 27
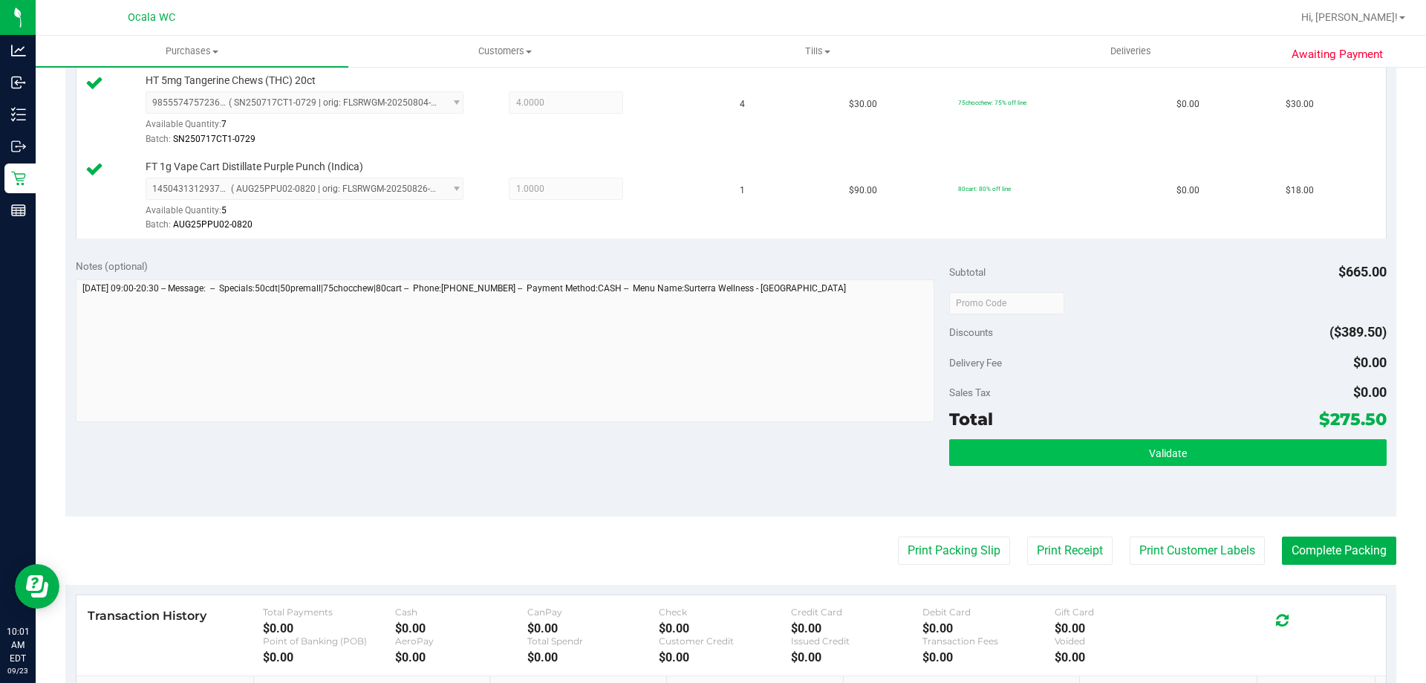
scroll to position [668, 0]
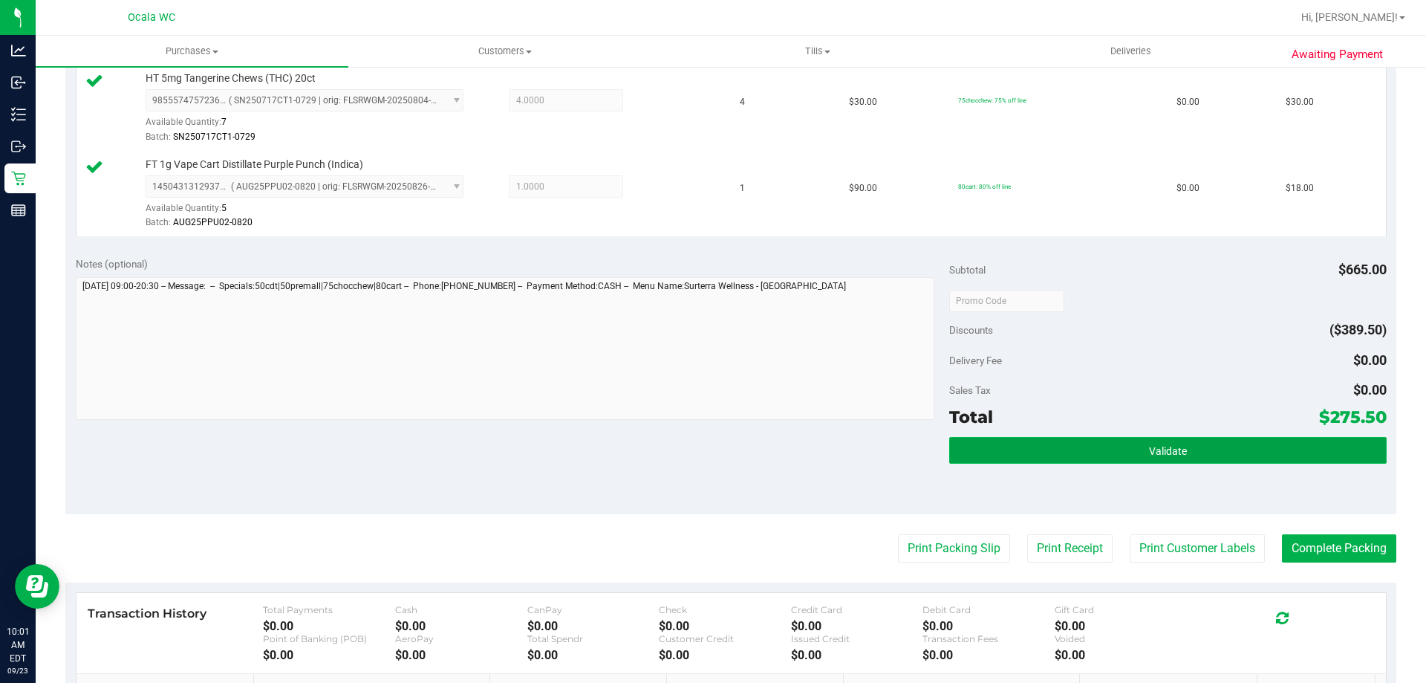
click at [709, 453] on button "Validate" at bounding box center [1167, 450] width 437 height 27
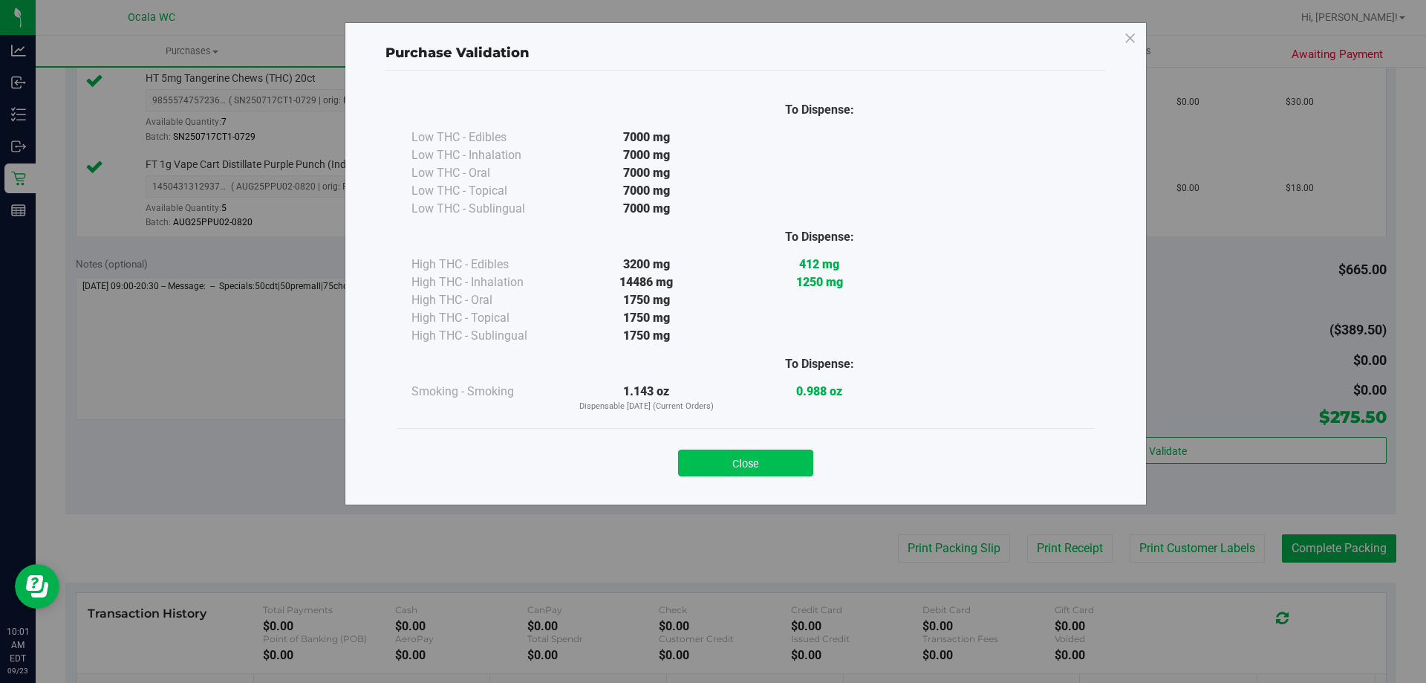
click at [709, 468] on button "Close" at bounding box center [745, 462] width 135 height 27
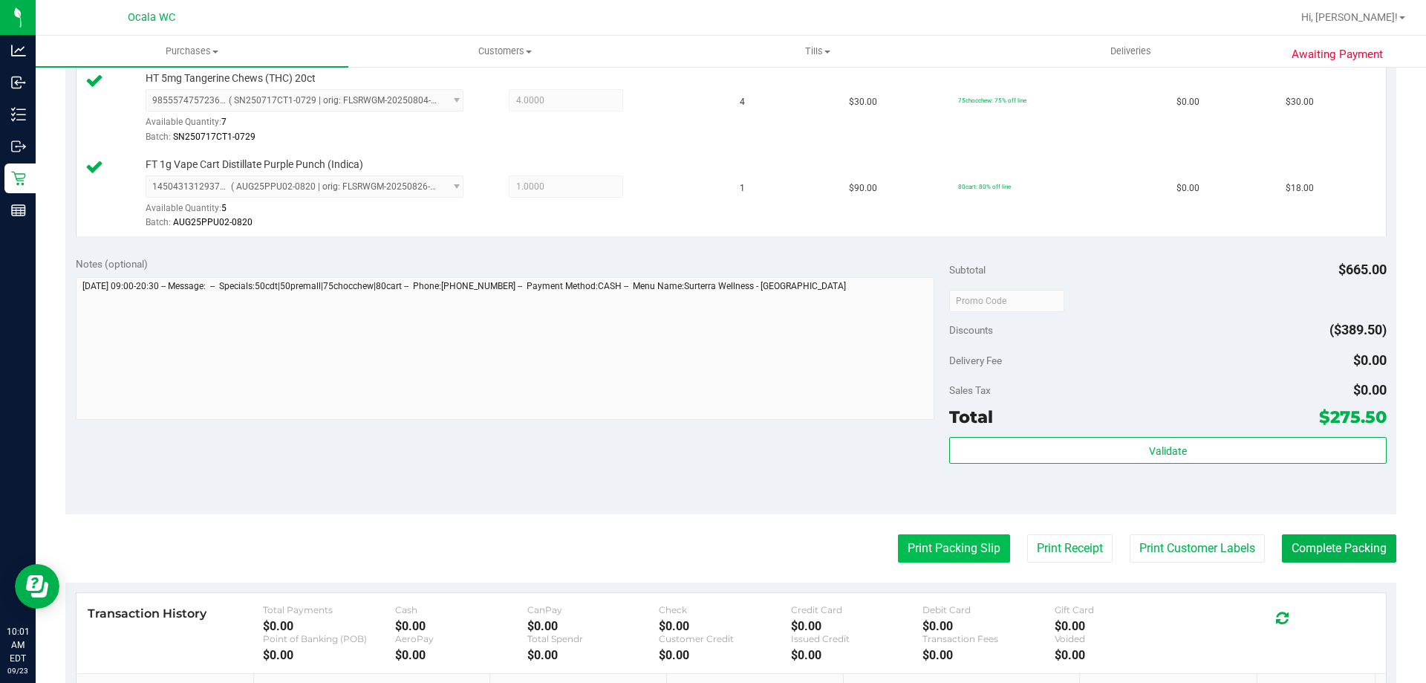
click at [709, 553] on button "Print Packing Slip" at bounding box center [954, 548] width 112 height 28
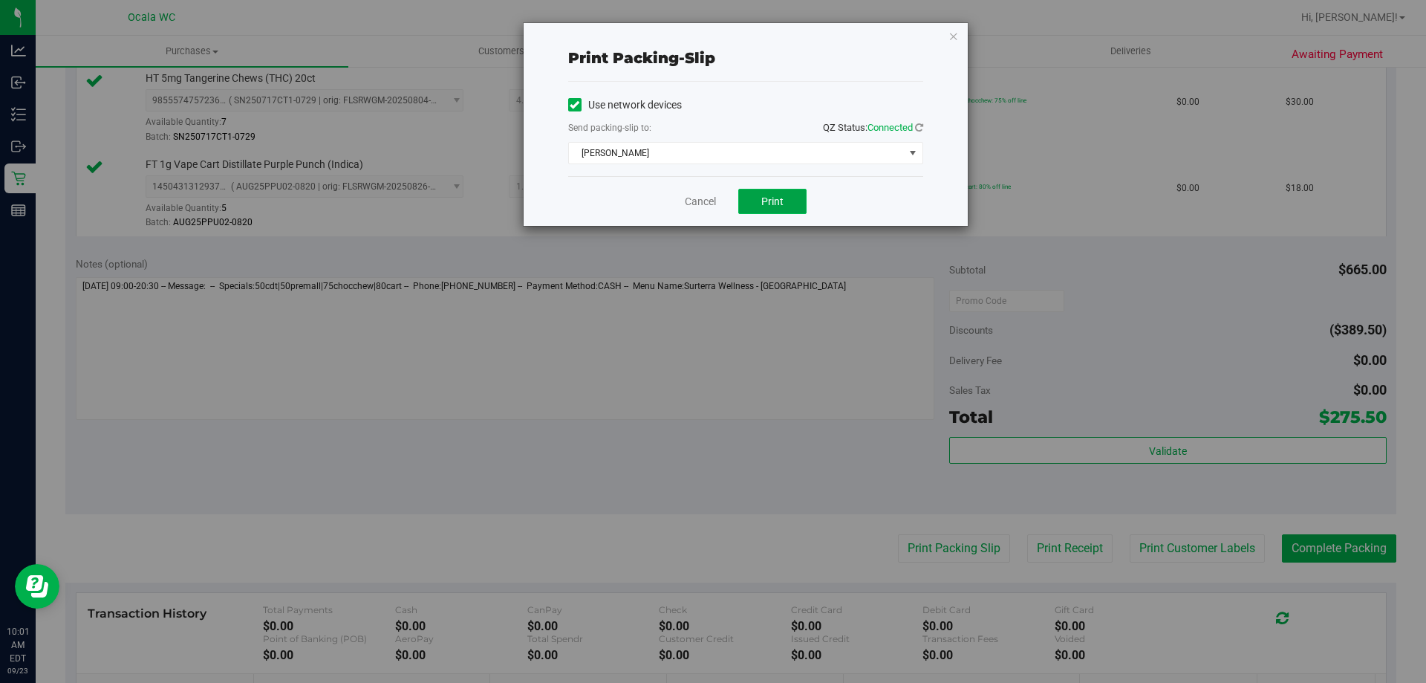
click at [709, 205] on span "Print" at bounding box center [772, 201] width 22 height 12
click at [687, 198] on link "Cancel" at bounding box center [700, 202] width 31 height 16
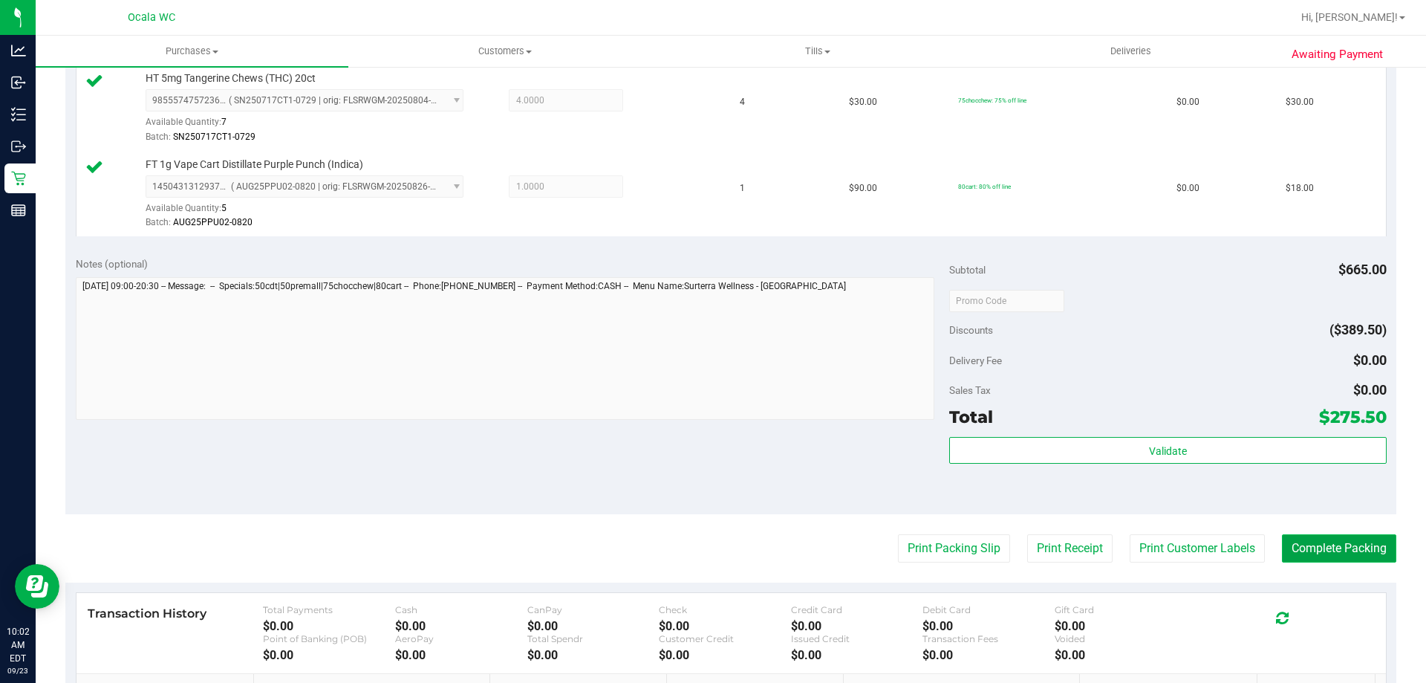
click at [709, 556] on button "Complete Packing" at bounding box center [1339, 548] width 114 height 28
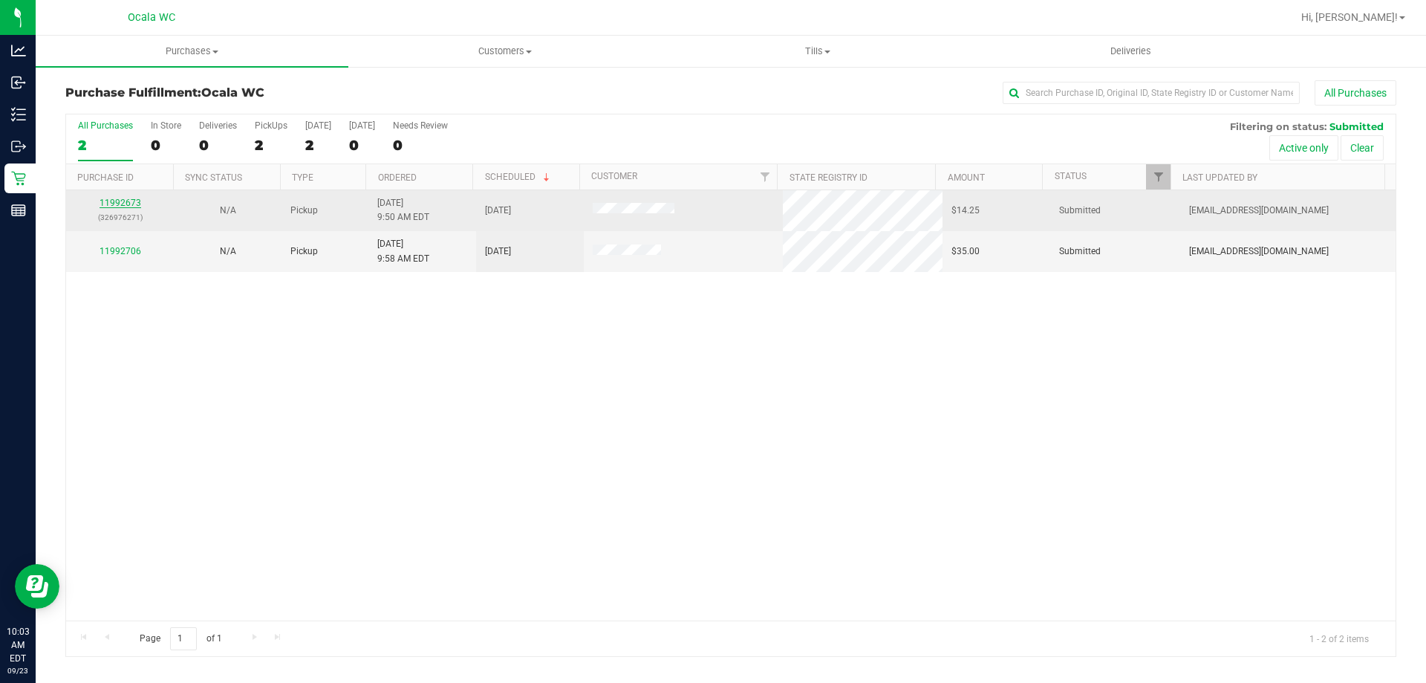
click at [104, 199] on link "11992673" at bounding box center [121, 203] width 42 height 10
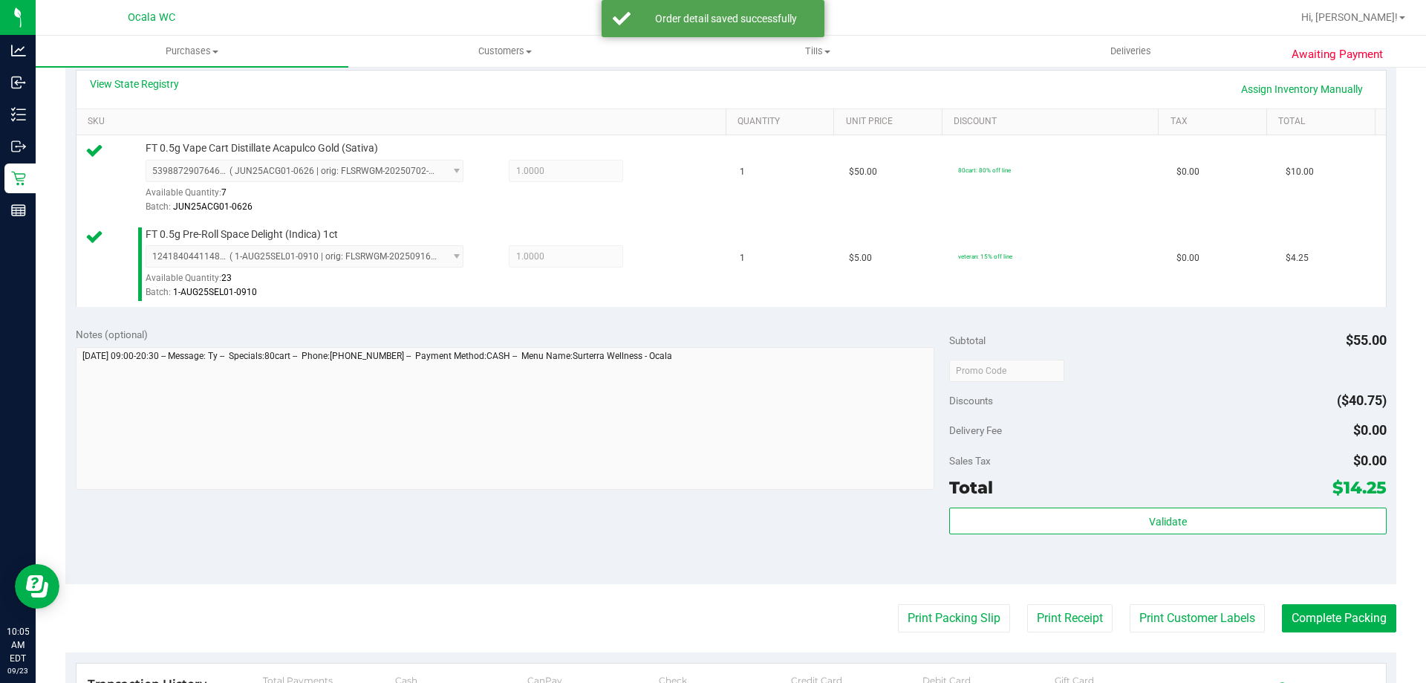
scroll to position [446, 0]
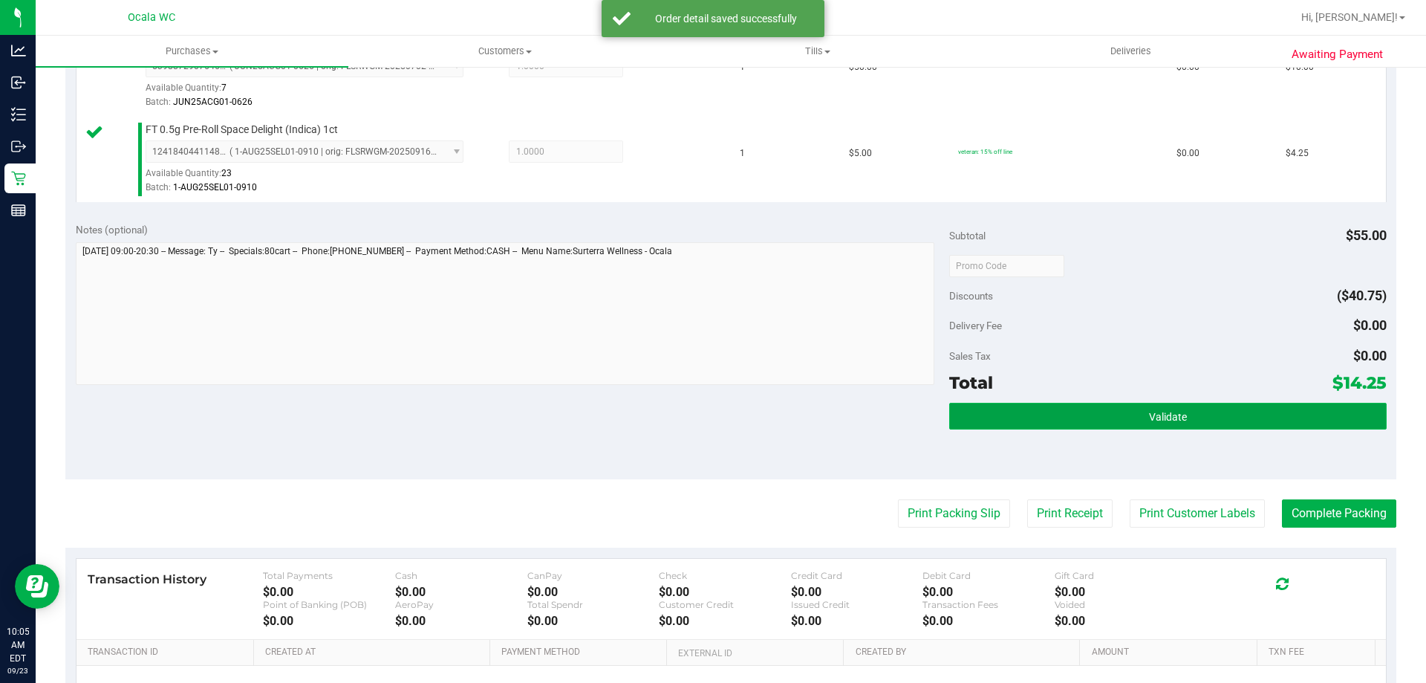
click at [709, 414] on button "Validate" at bounding box center [1167, 416] width 437 height 27
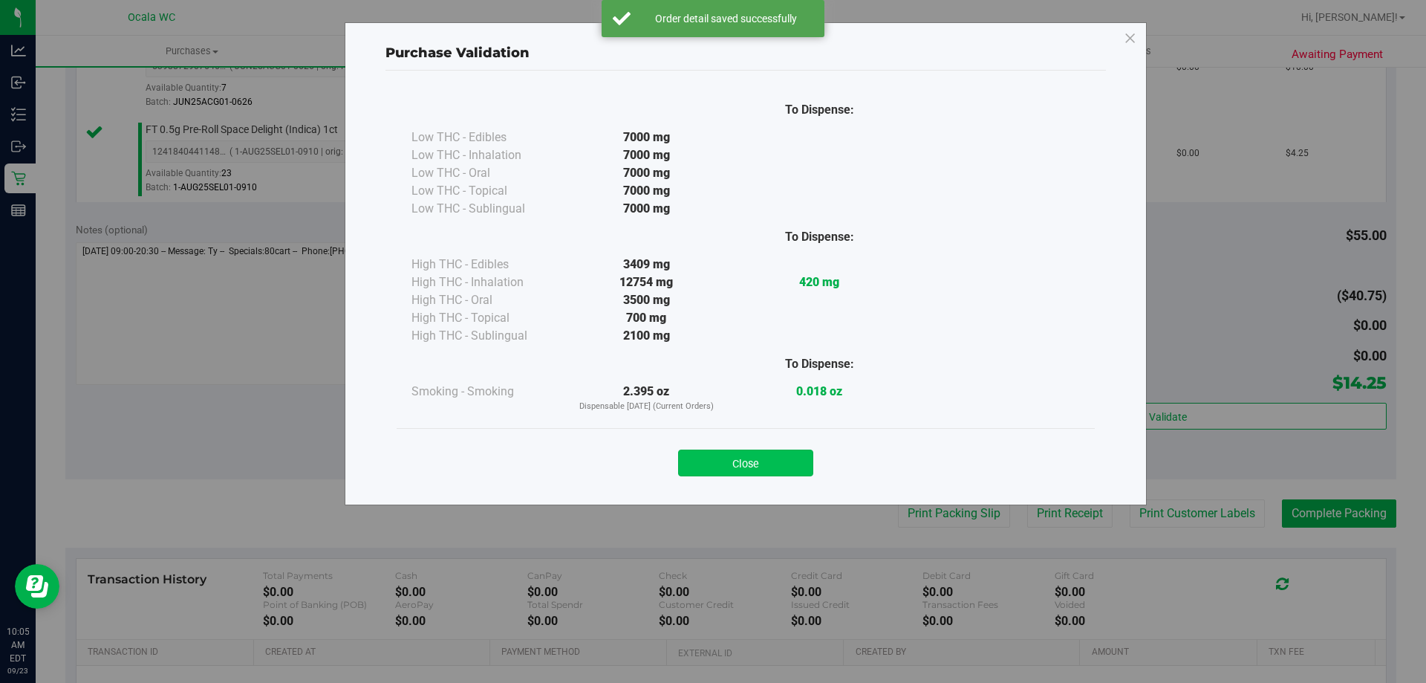
click at [709, 458] on button "Close" at bounding box center [745, 462] width 135 height 27
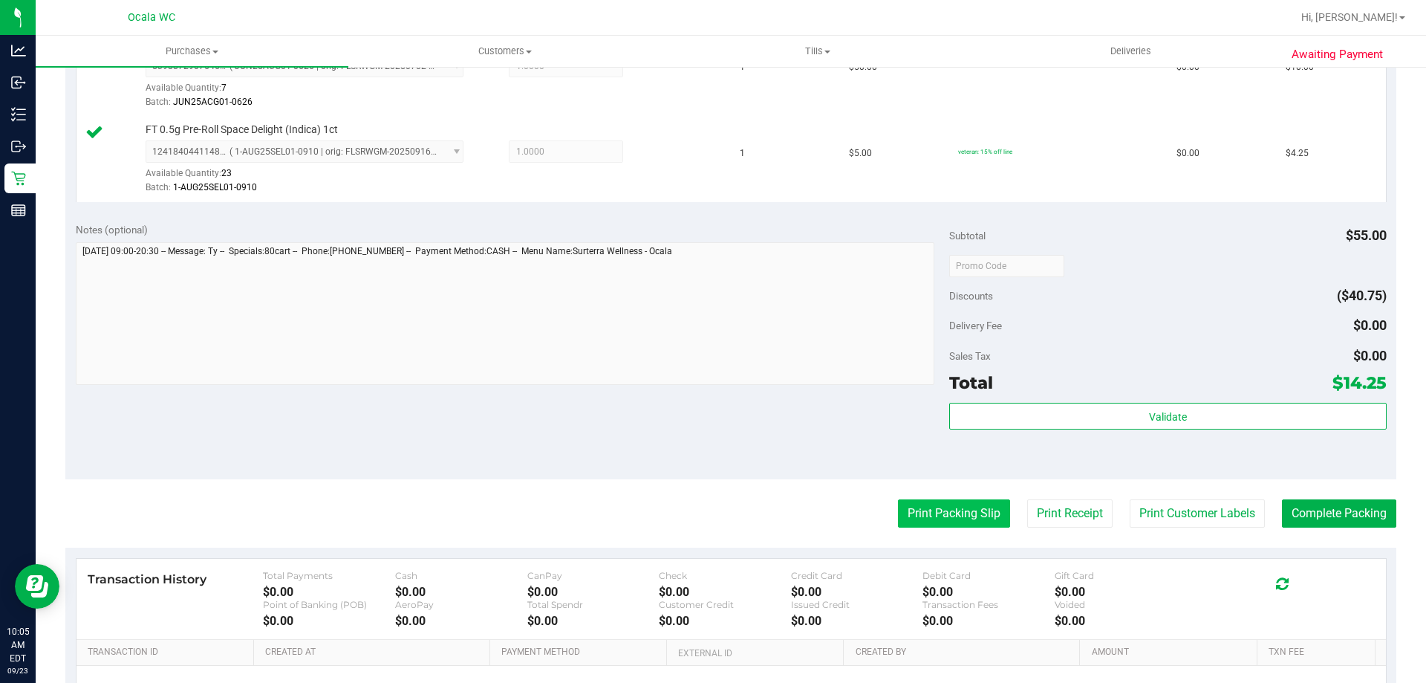
click at [709, 515] on button "Print Packing Slip" at bounding box center [954, 513] width 112 height 28
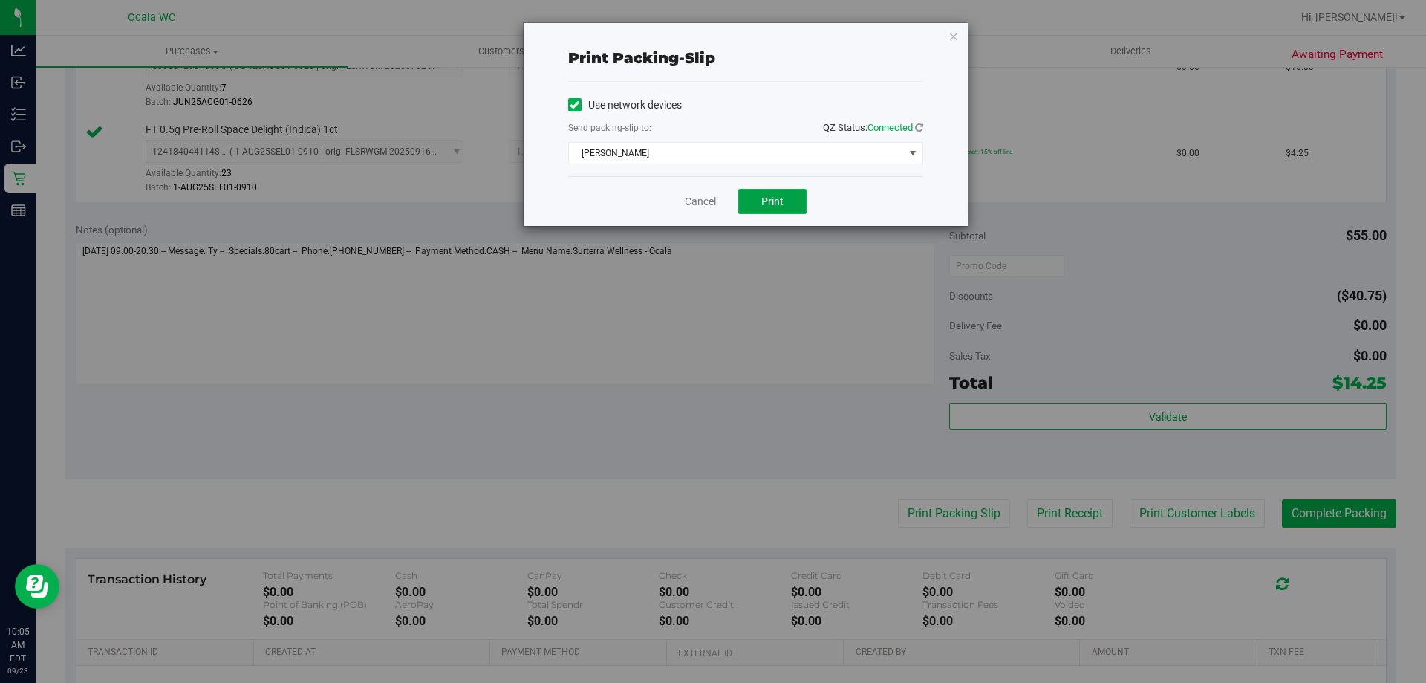
click at [709, 195] on button "Print" at bounding box center [772, 201] width 68 height 25
click at [689, 200] on link "Cancel" at bounding box center [700, 202] width 31 height 16
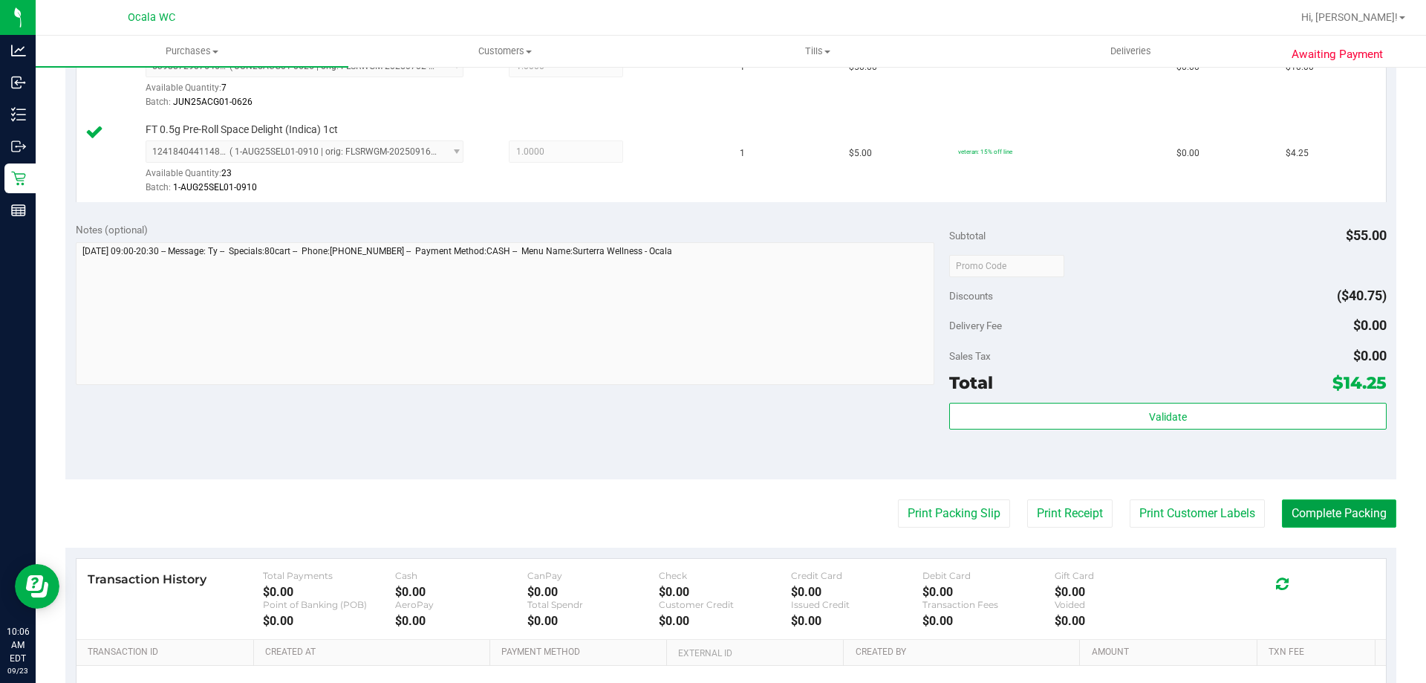
click at [709, 517] on button "Complete Packing" at bounding box center [1339, 513] width 114 height 28
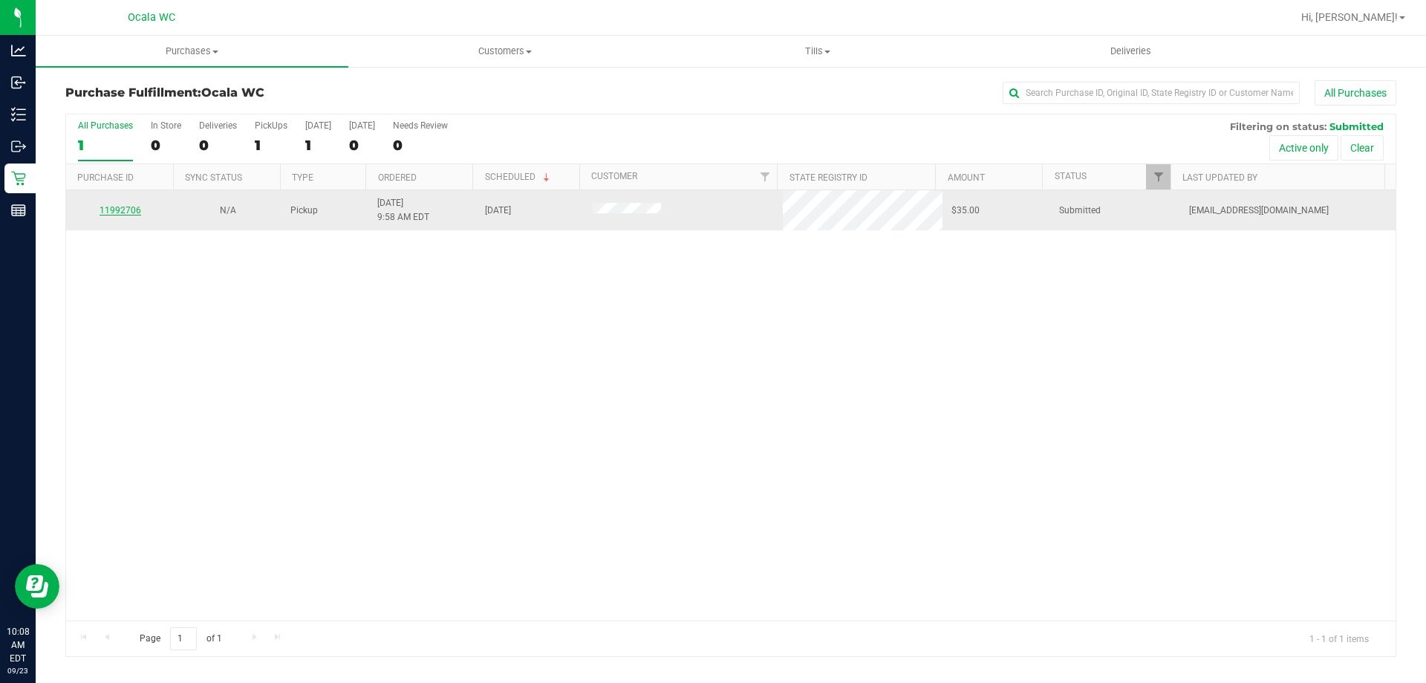
click at [126, 212] on link "11992706" at bounding box center [121, 210] width 42 height 10
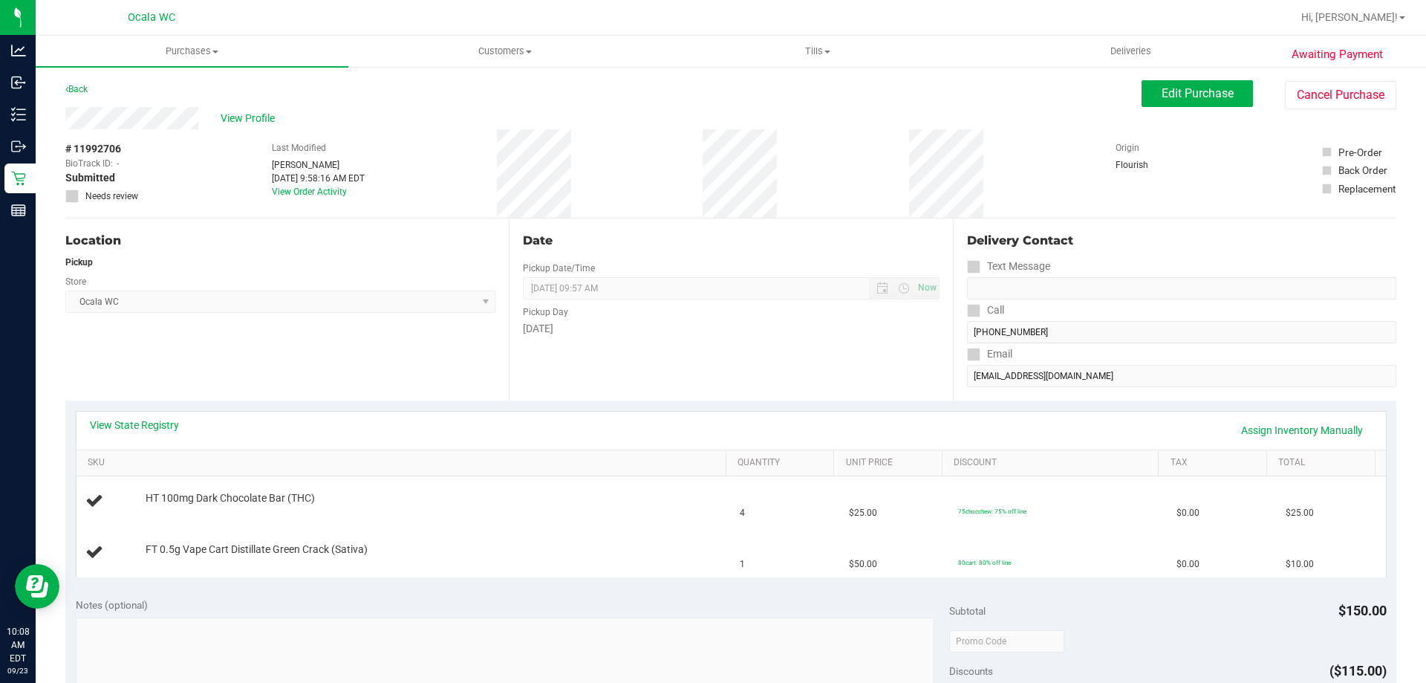
scroll to position [149, 0]
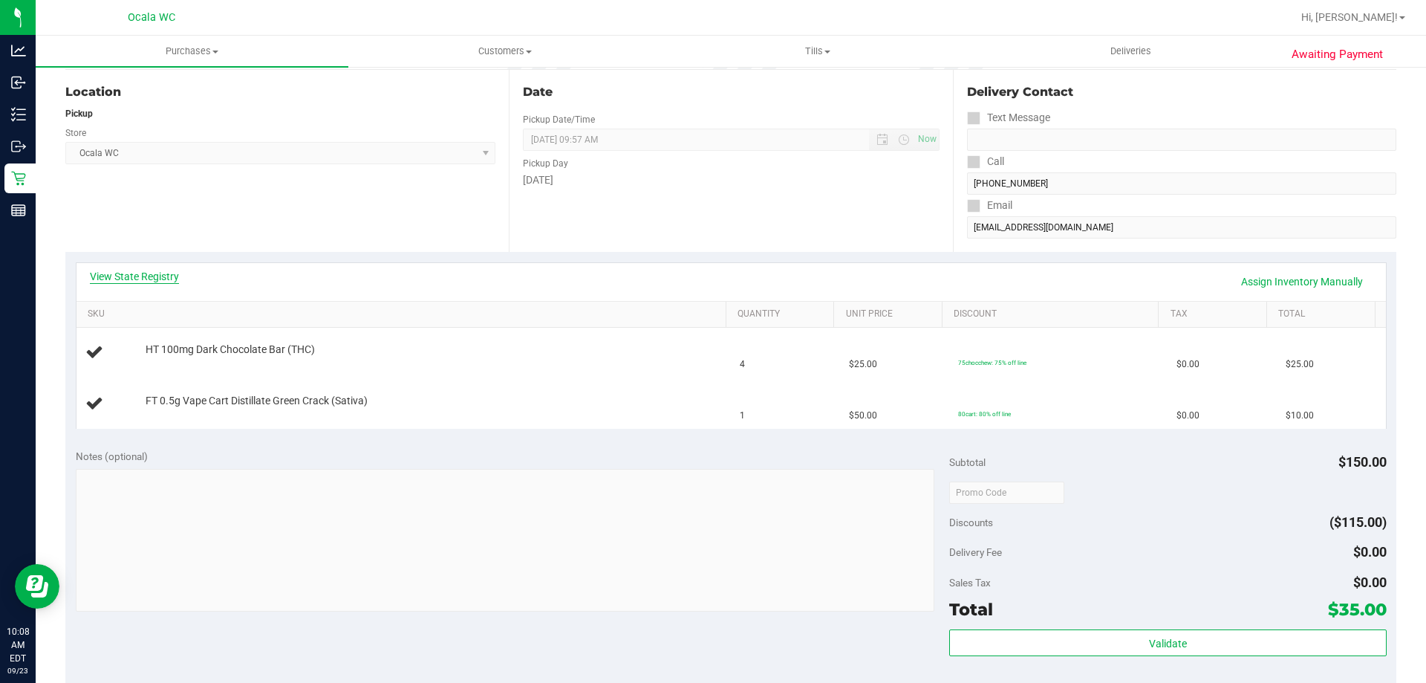
click at [154, 282] on link "View State Registry" at bounding box center [134, 276] width 89 height 15
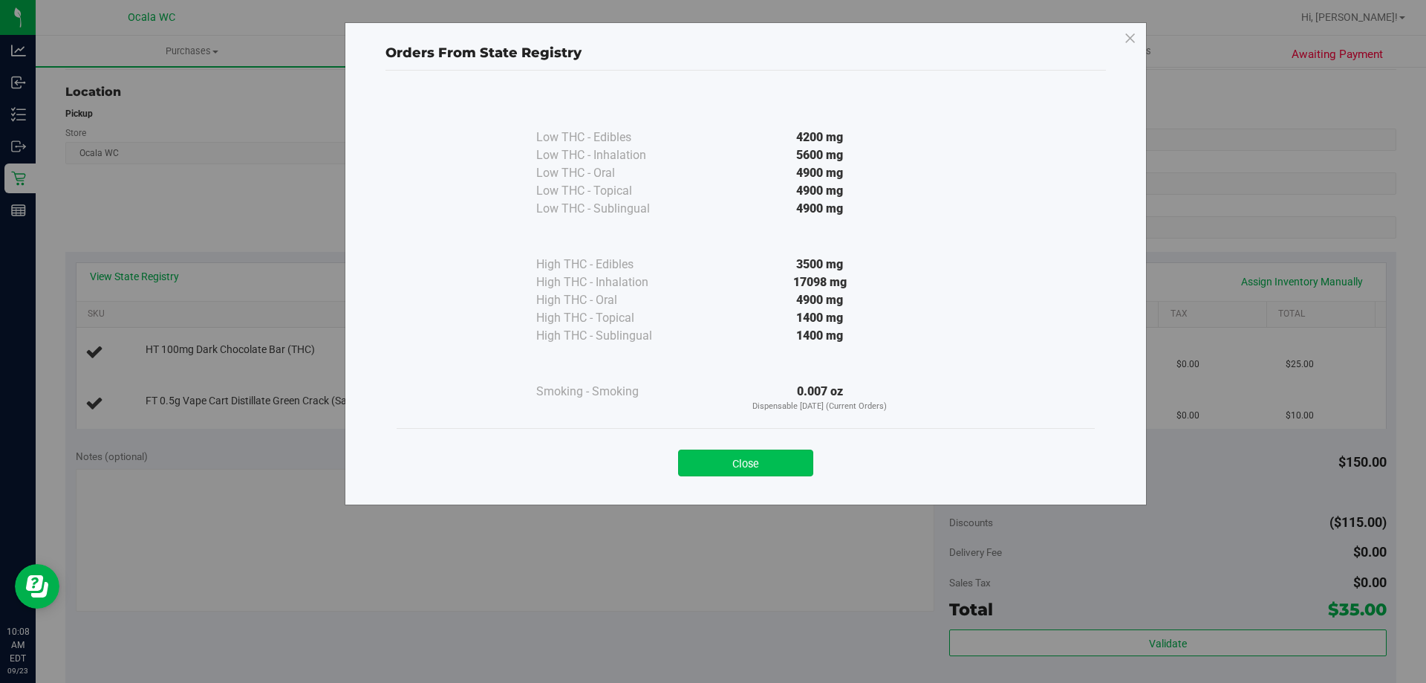
click at [709, 471] on button "Close" at bounding box center [745, 462] width 135 height 27
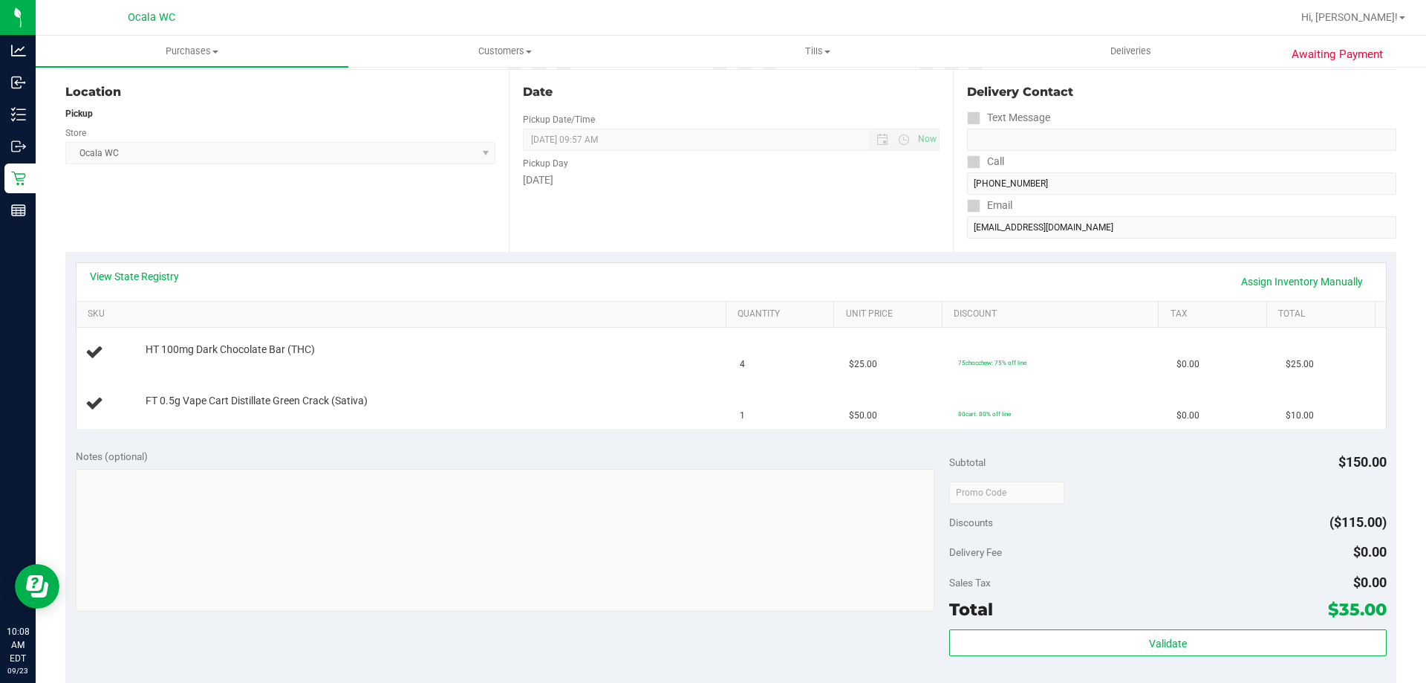
click at [363, 215] on div "Location Pickup Store Ocala WC Select Store Bonita Springs WC Boynton Beach WC …" at bounding box center [286, 161] width 443 height 182
click at [126, 276] on link "View State Registry" at bounding box center [134, 276] width 89 height 15
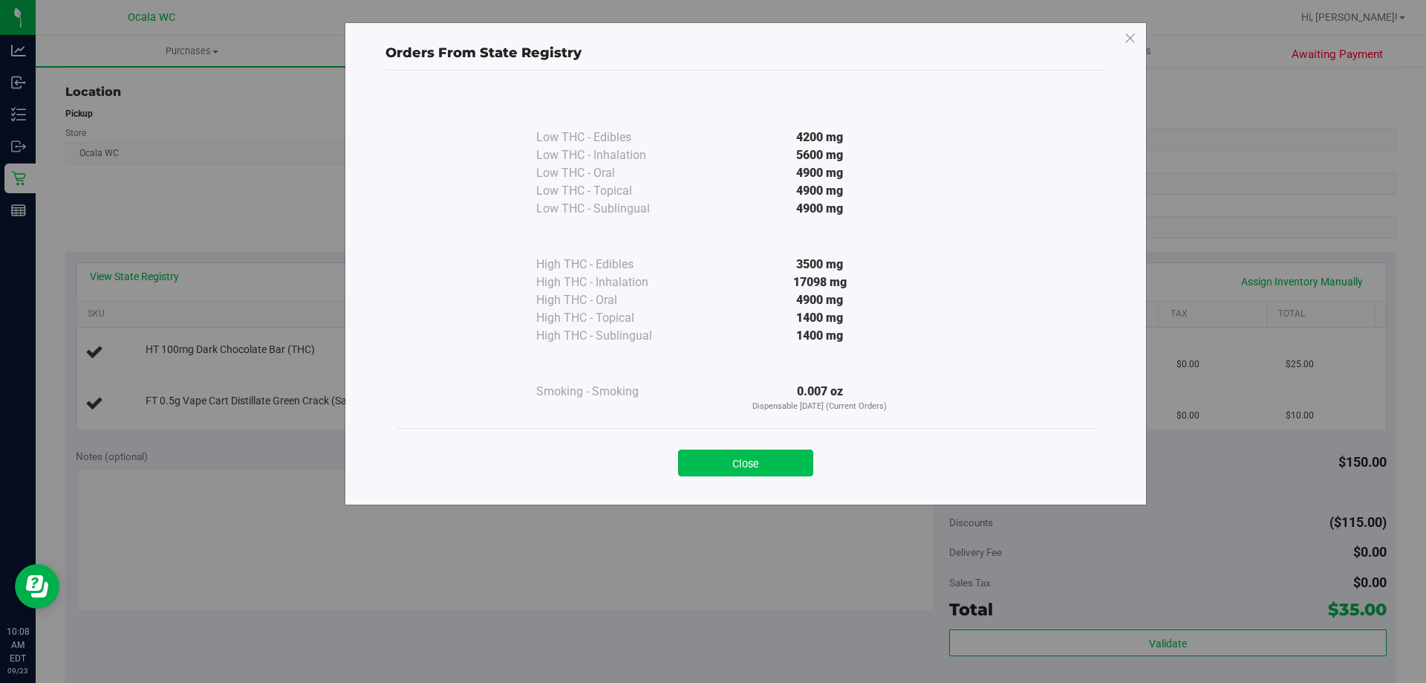
click at [702, 463] on button "Close" at bounding box center [745, 462] width 135 height 27
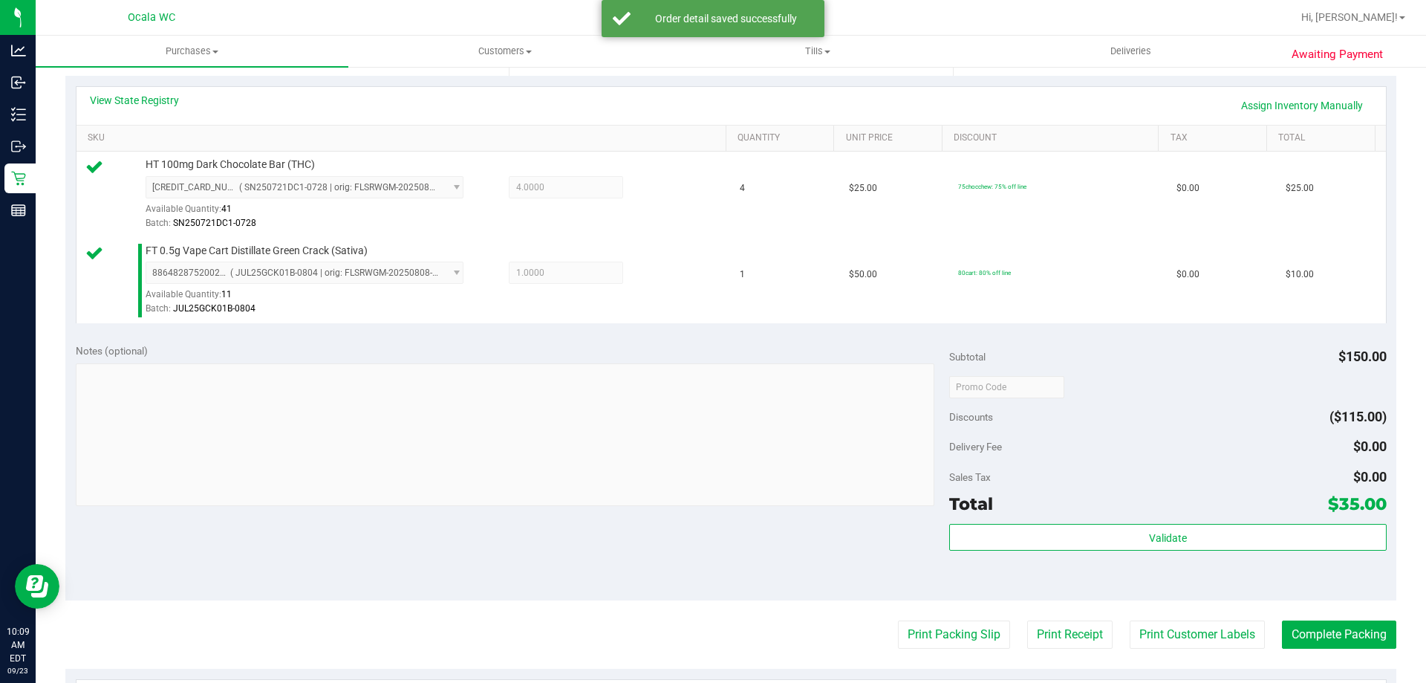
scroll to position [520, 0]
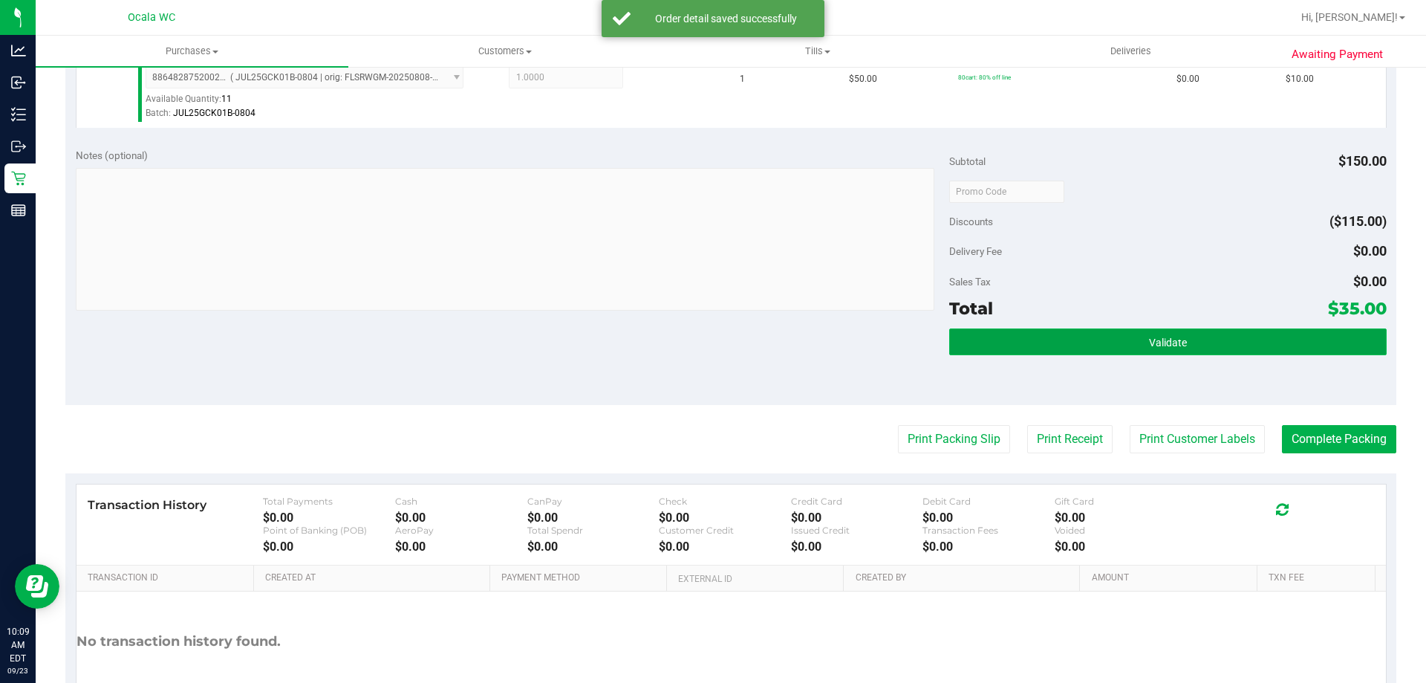
click at [709, 346] on span "Validate" at bounding box center [1168, 342] width 38 height 12
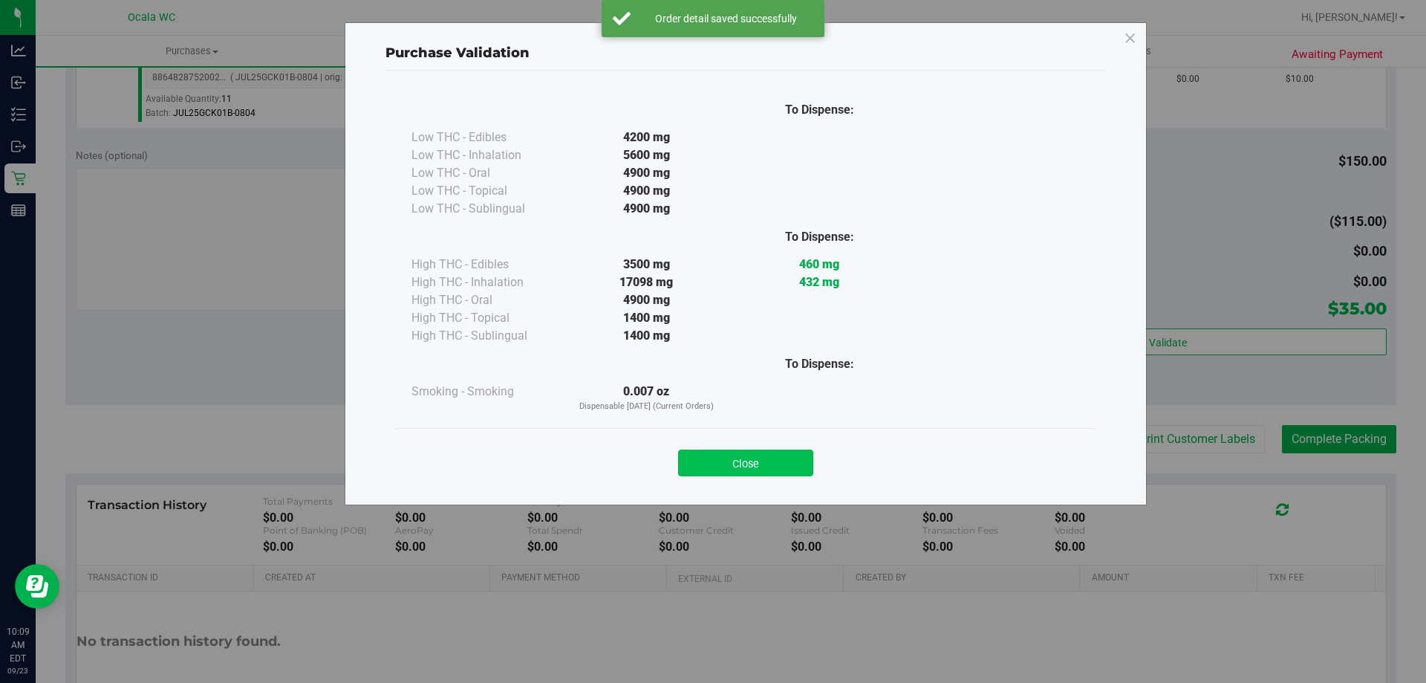
click at [709, 459] on button "Close" at bounding box center [745, 462] width 135 height 27
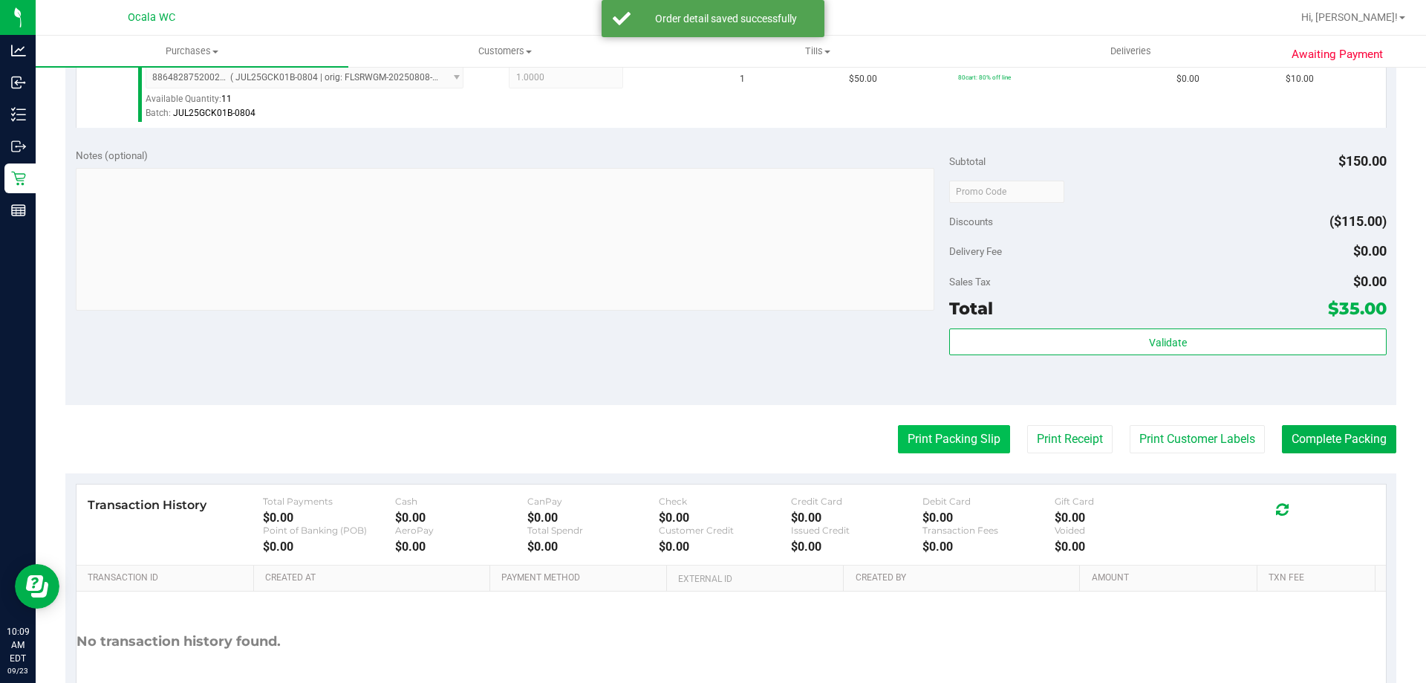
click at [709, 435] on button "Print Packing Slip" at bounding box center [954, 439] width 112 height 28
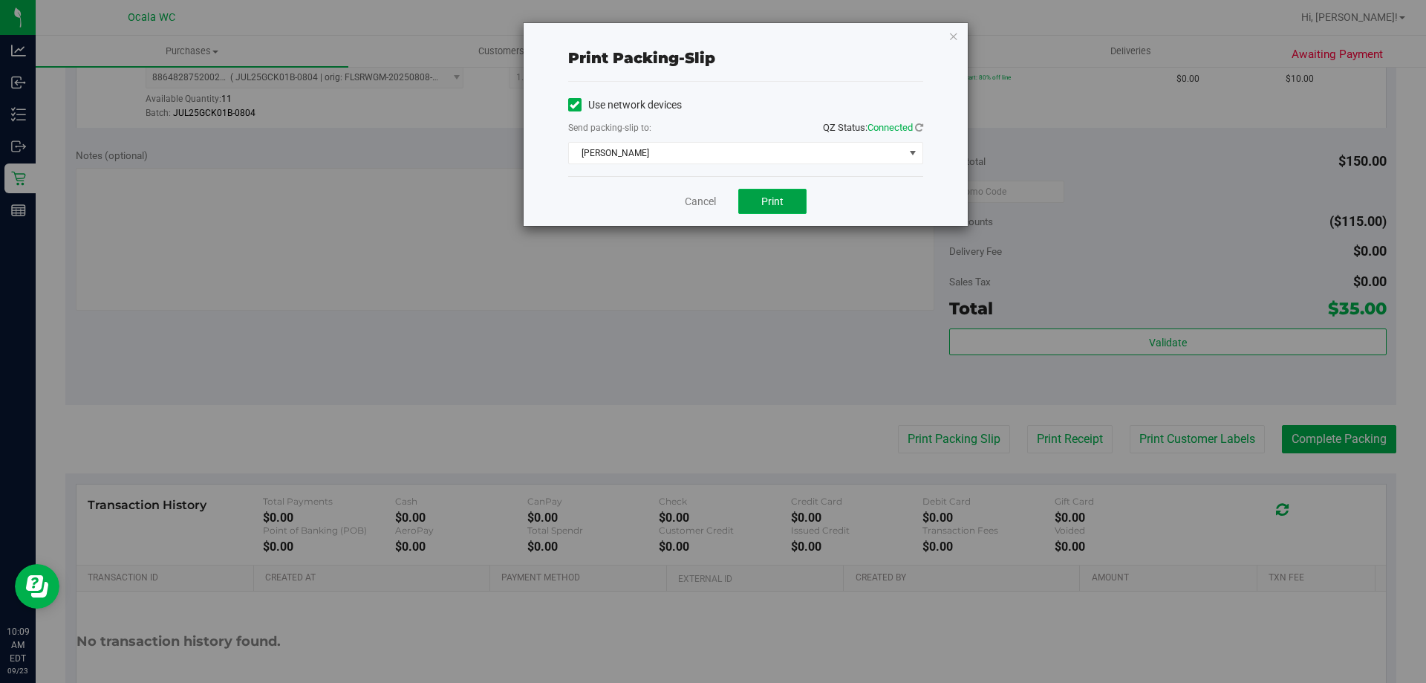
click at [709, 197] on span "Print" at bounding box center [772, 201] width 22 height 12
click at [686, 202] on link "Cancel" at bounding box center [700, 202] width 31 height 16
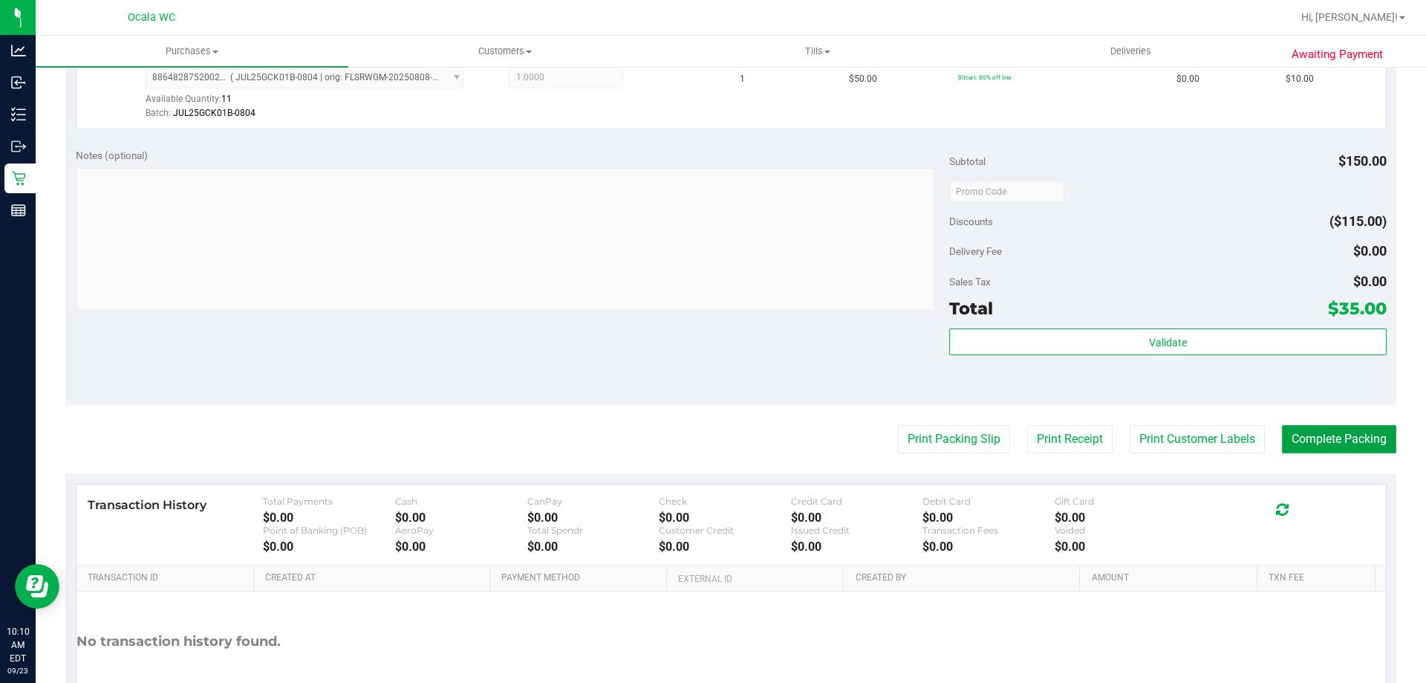
click at [709, 452] on button "Complete Packing" at bounding box center [1339, 439] width 114 height 28
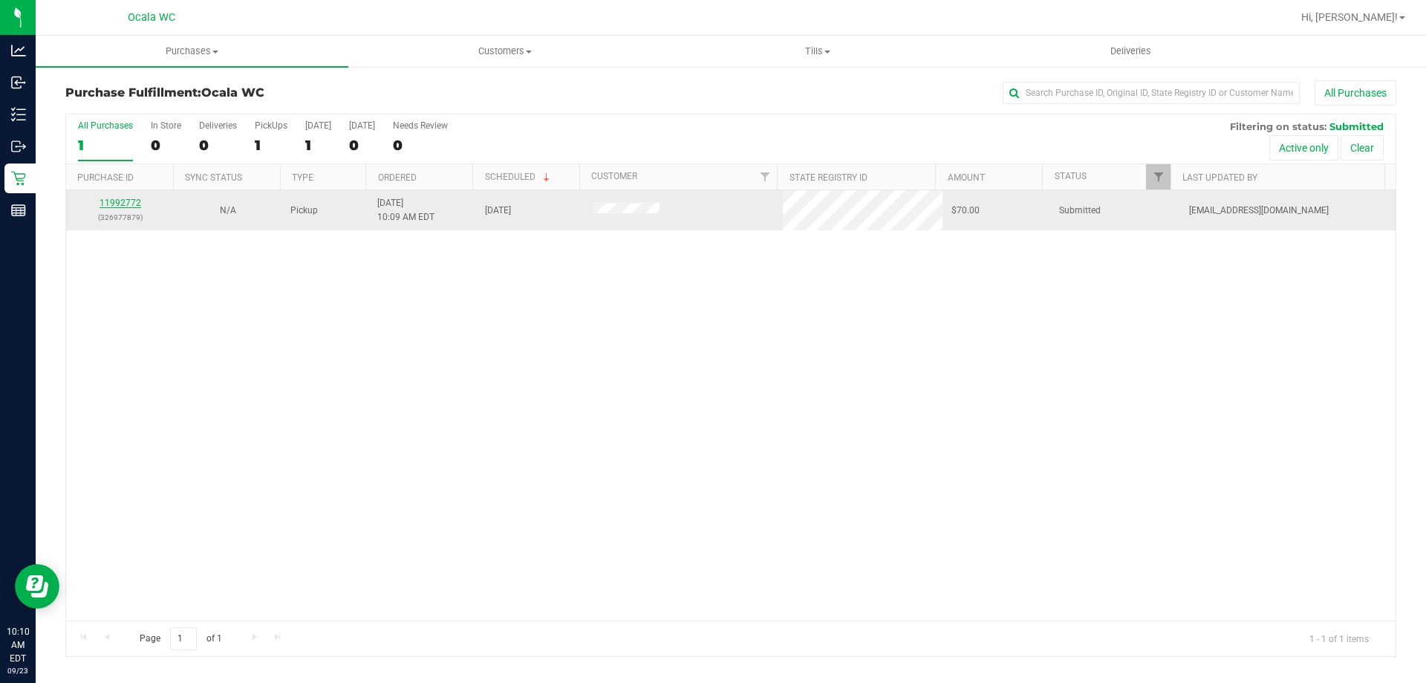
click at [114, 203] on link "11992772" at bounding box center [121, 203] width 42 height 10
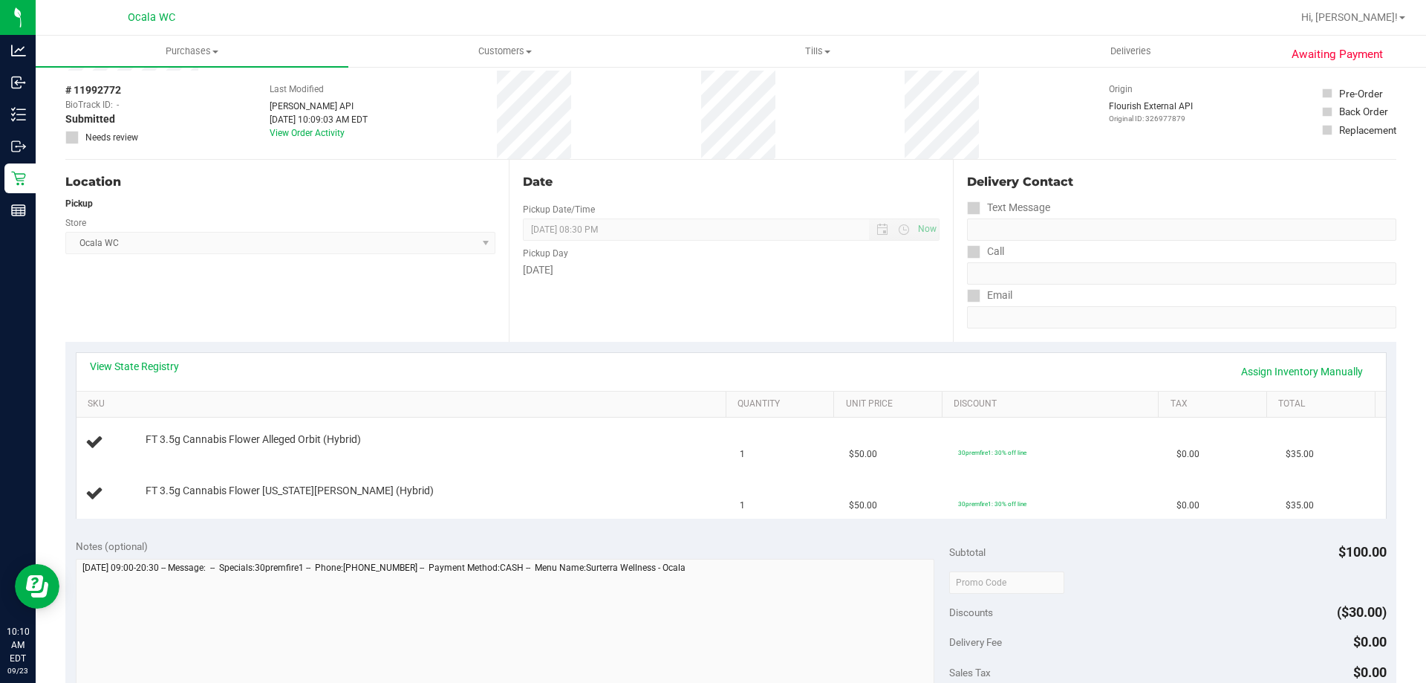
scroll to position [149, 0]
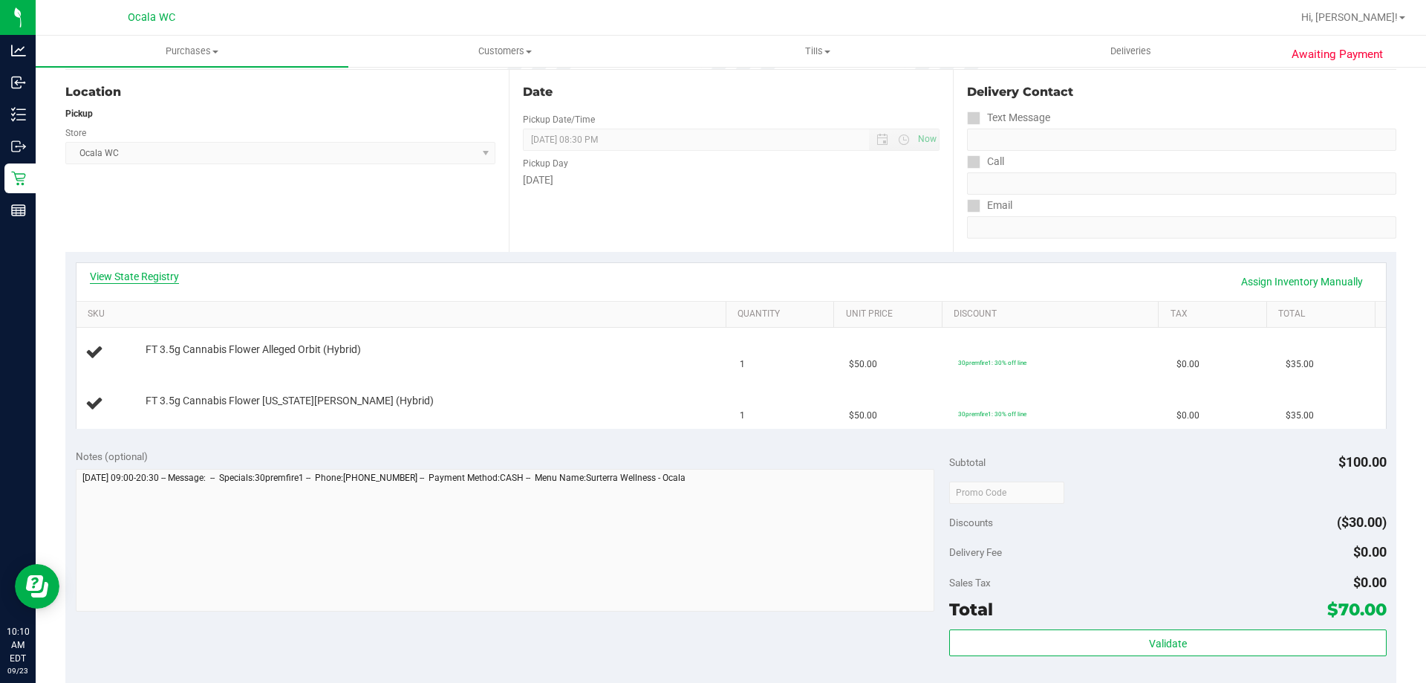
click at [125, 273] on link "View State Registry" at bounding box center [134, 276] width 89 height 15
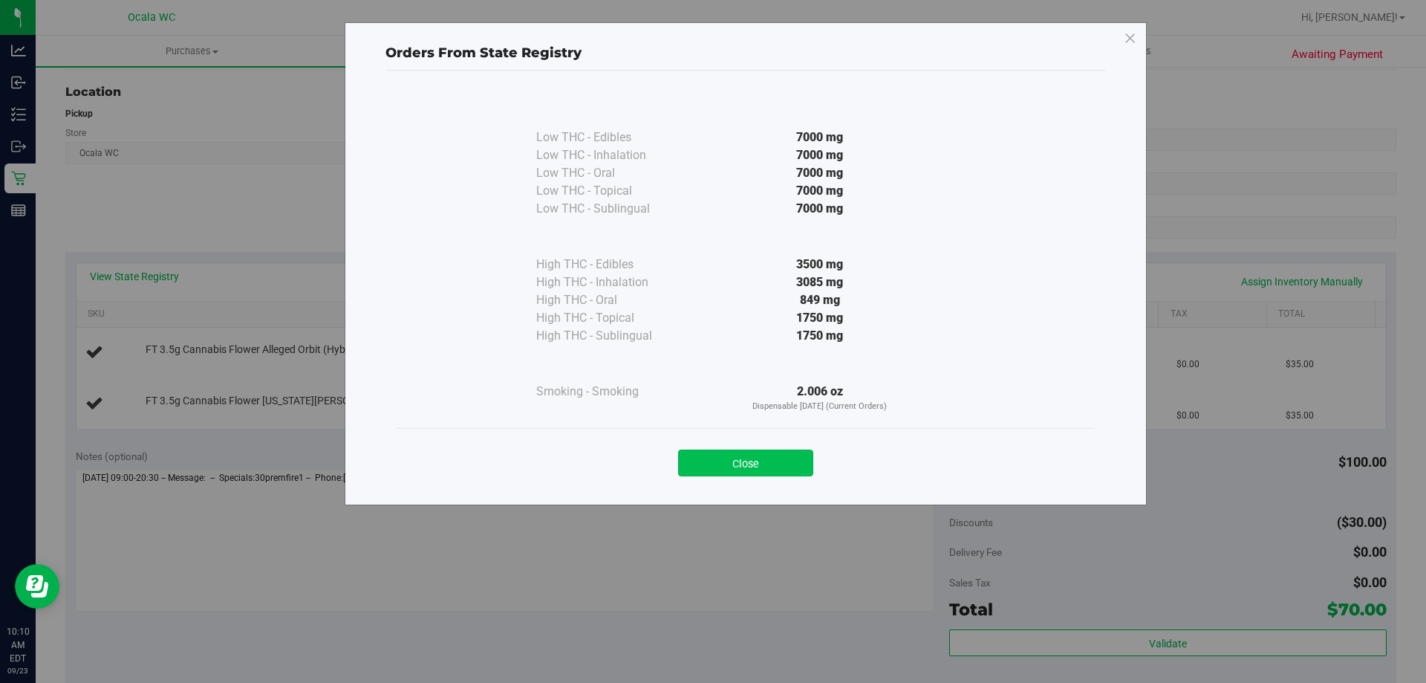
click at [709, 460] on button "Close" at bounding box center [745, 462] width 135 height 27
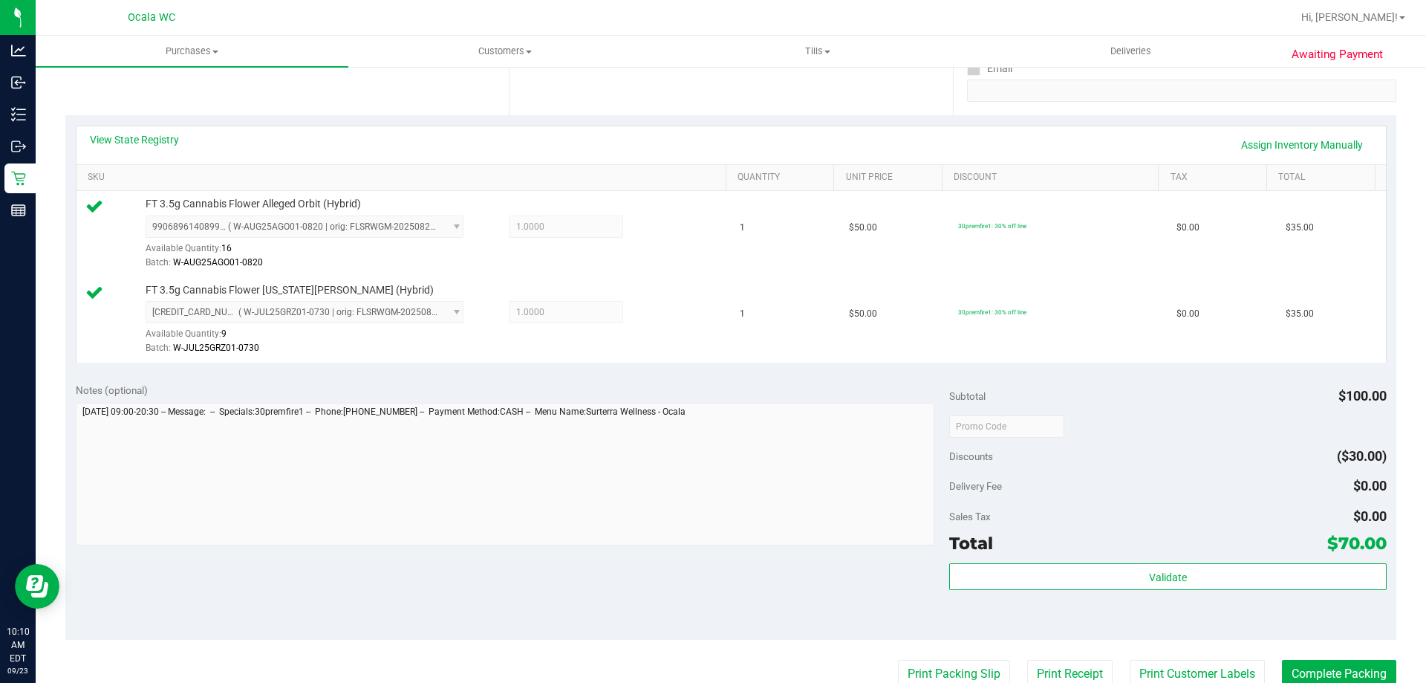
scroll to position [520, 0]
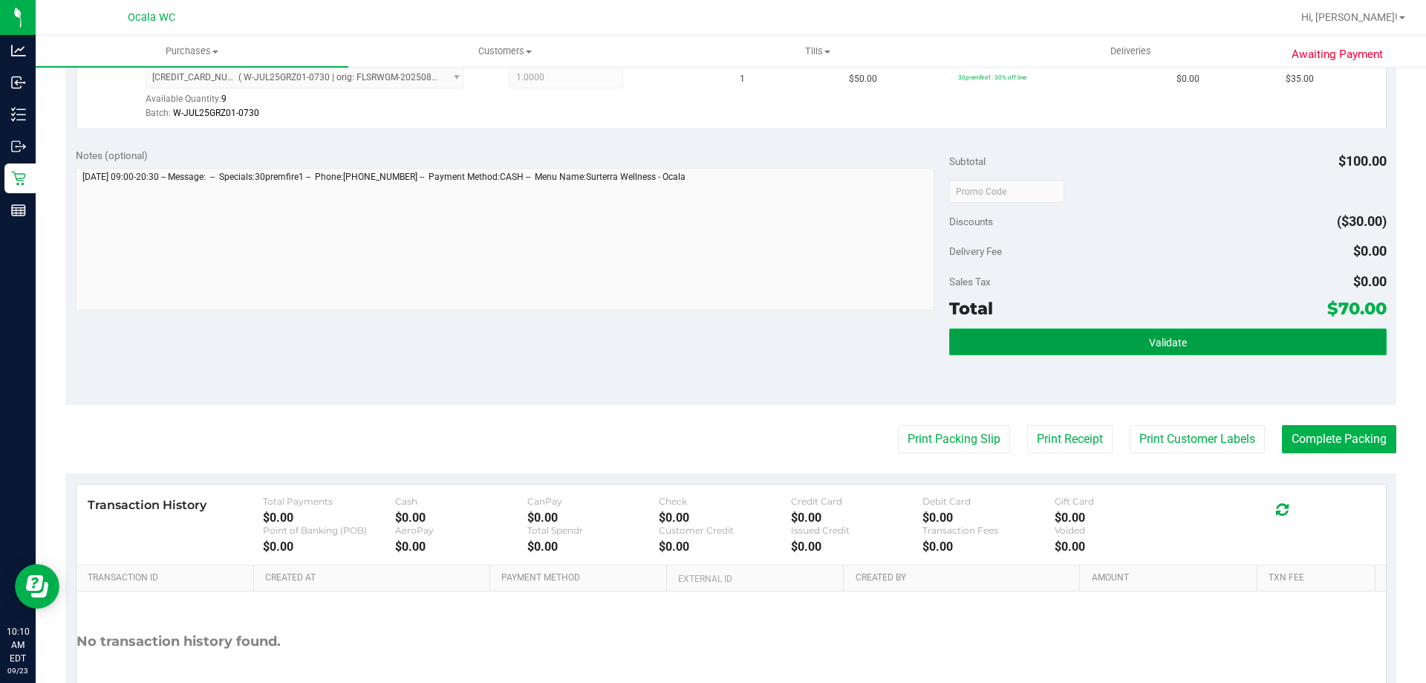
click at [709, 347] on button "Validate" at bounding box center [1167, 341] width 437 height 27
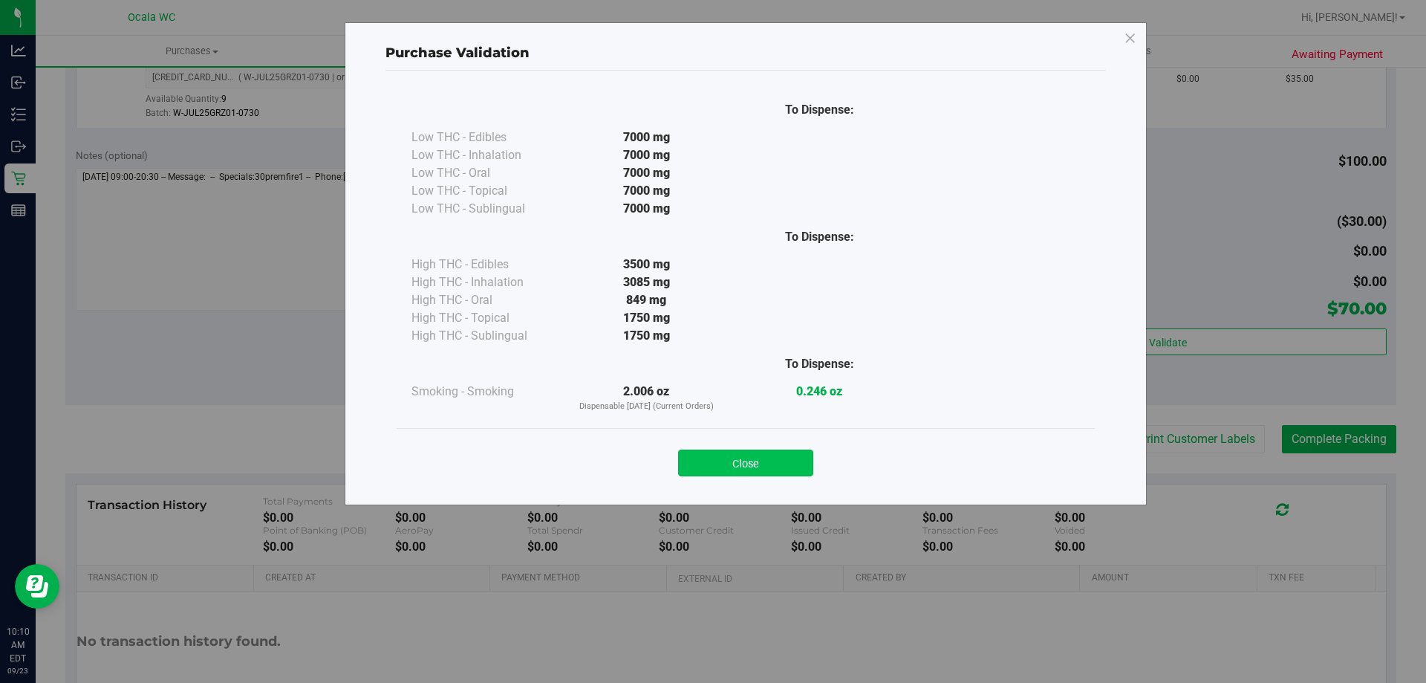
click at [709, 463] on button "Close" at bounding box center [745, 462] width 135 height 27
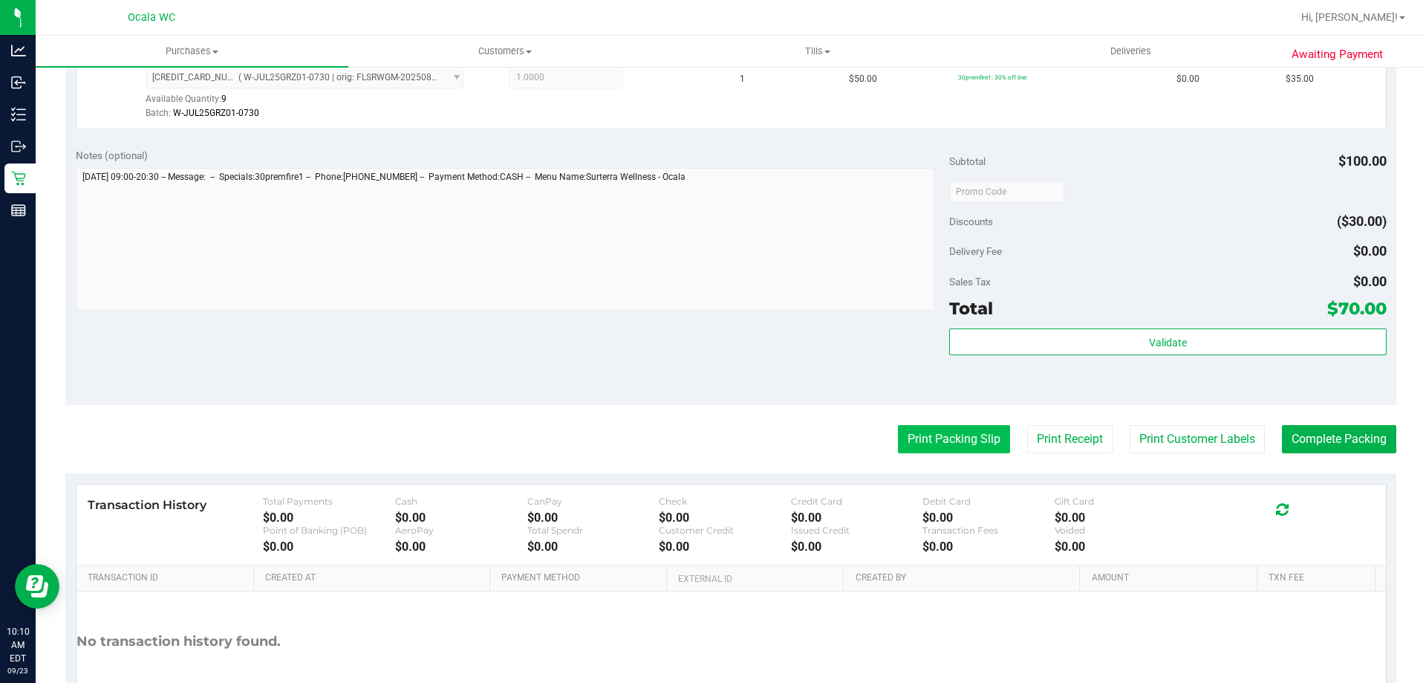
click at [709, 437] on button "Print Packing Slip" at bounding box center [954, 439] width 112 height 28
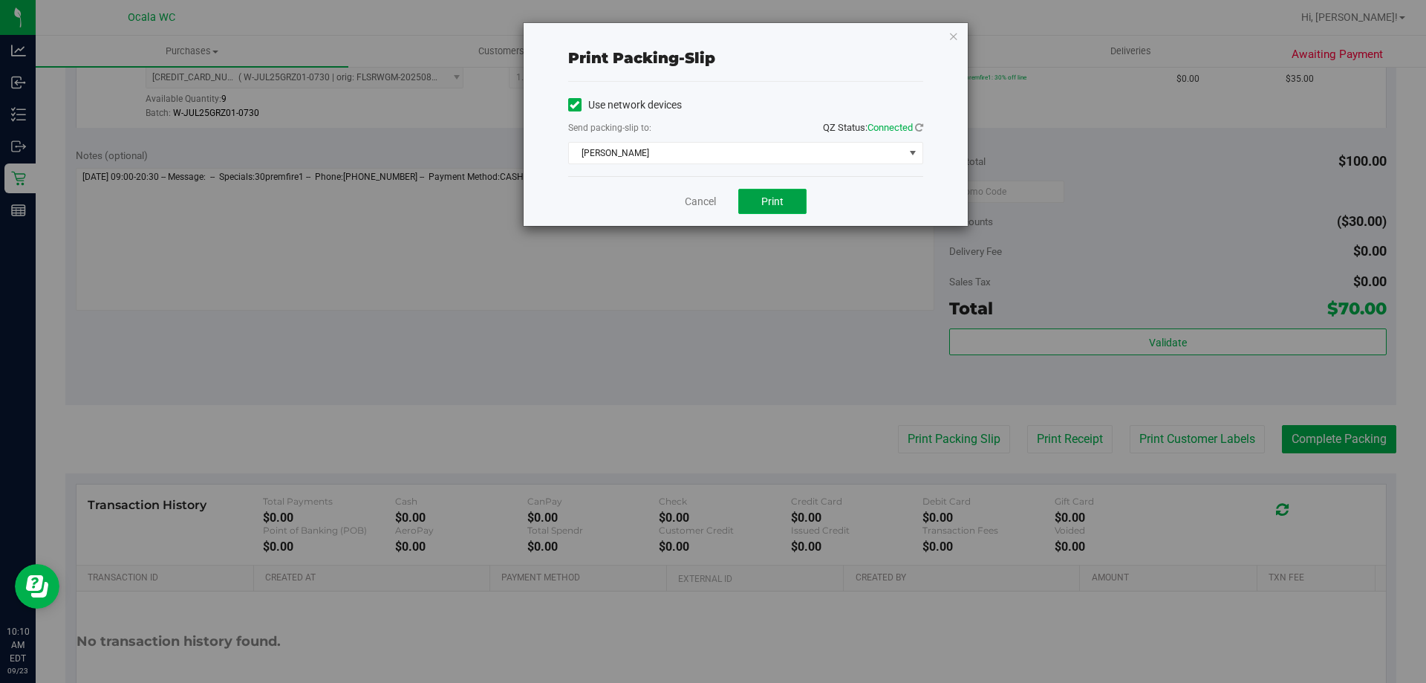
click at [709, 208] on button "Print" at bounding box center [772, 201] width 68 height 25
click at [698, 195] on link "Cancel" at bounding box center [700, 202] width 31 height 16
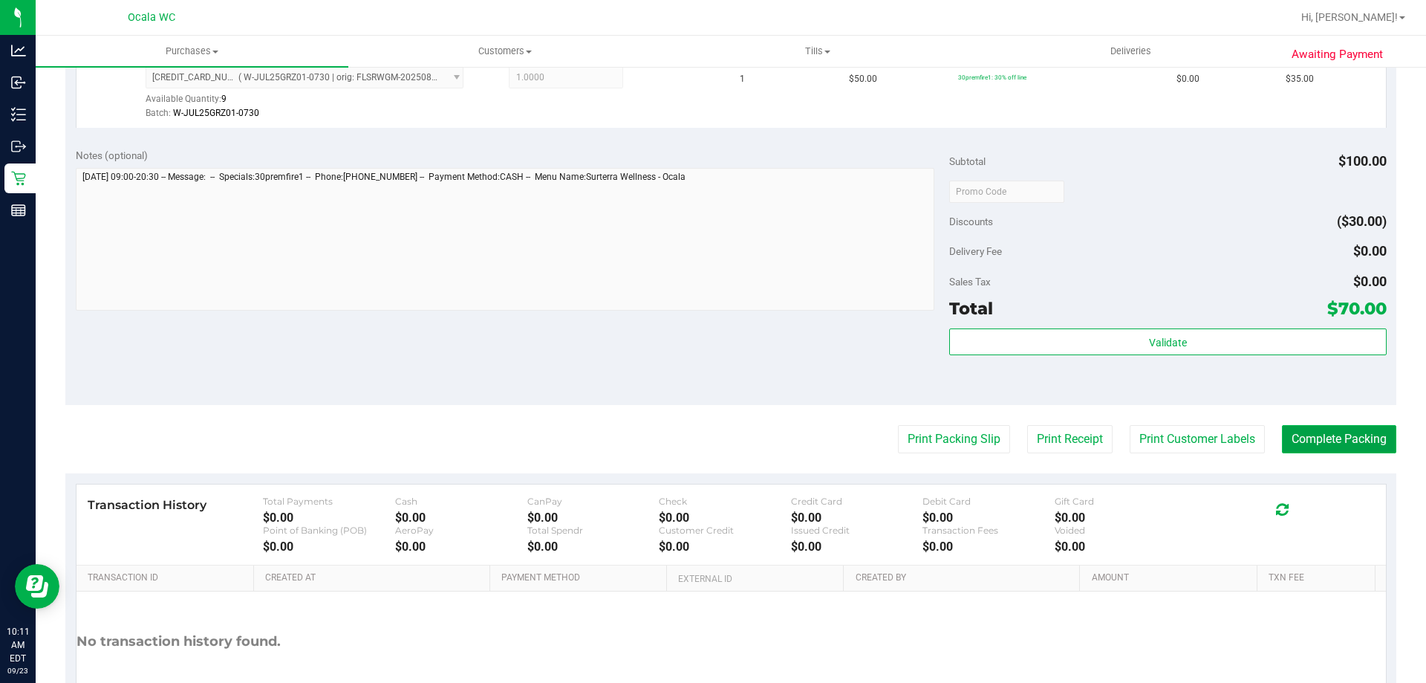
click at [709, 445] on button "Complete Packing" at bounding box center [1339, 439] width 114 height 28
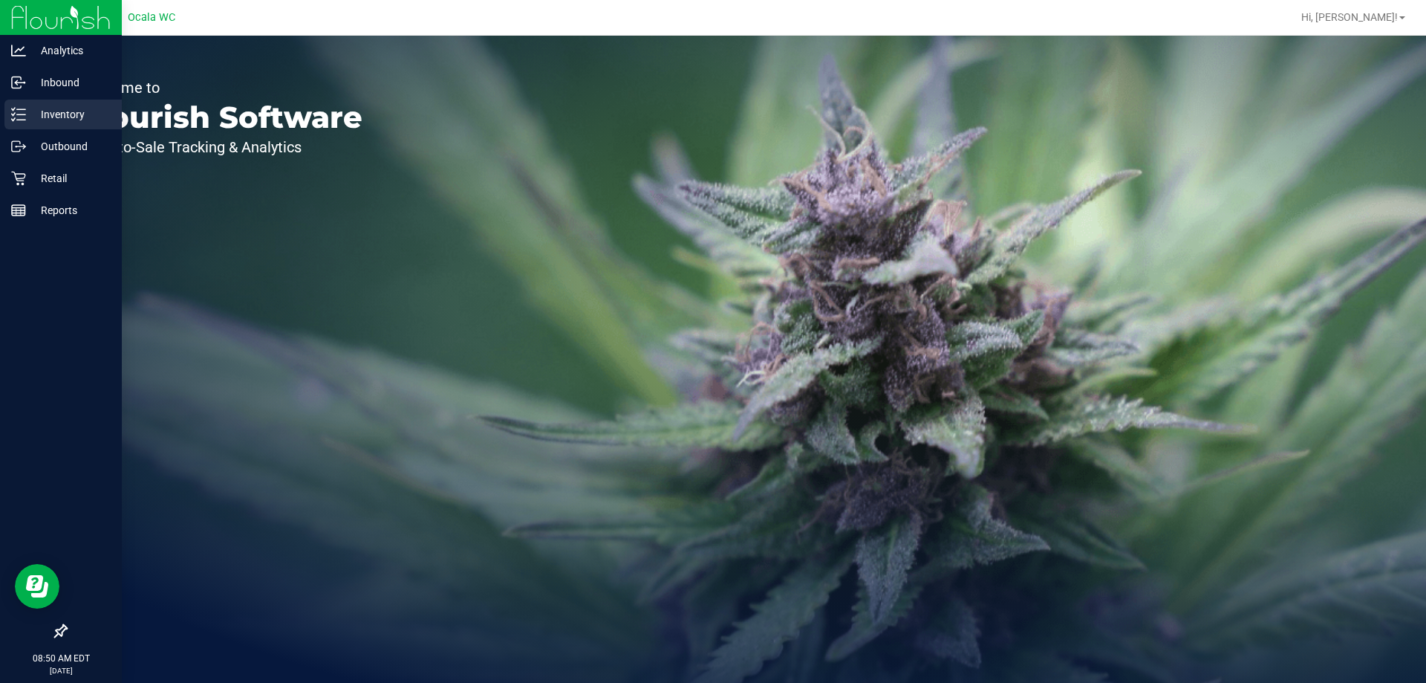
click at [51, 111] on p "Inventory" at bounding box center [70, 114] width 89 height 18
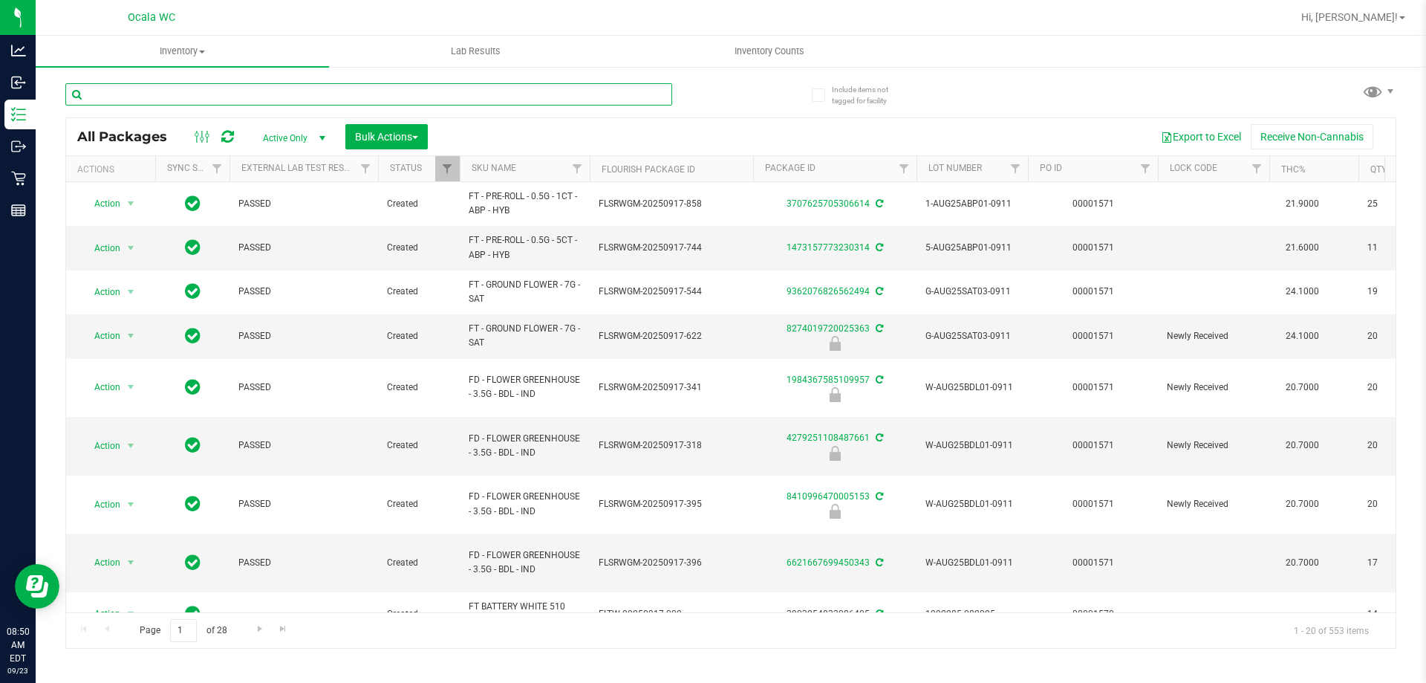
click at [172, 89] on input "text" at bounding box center [368, 94] width 607 height 22
type input "9855574757236165"
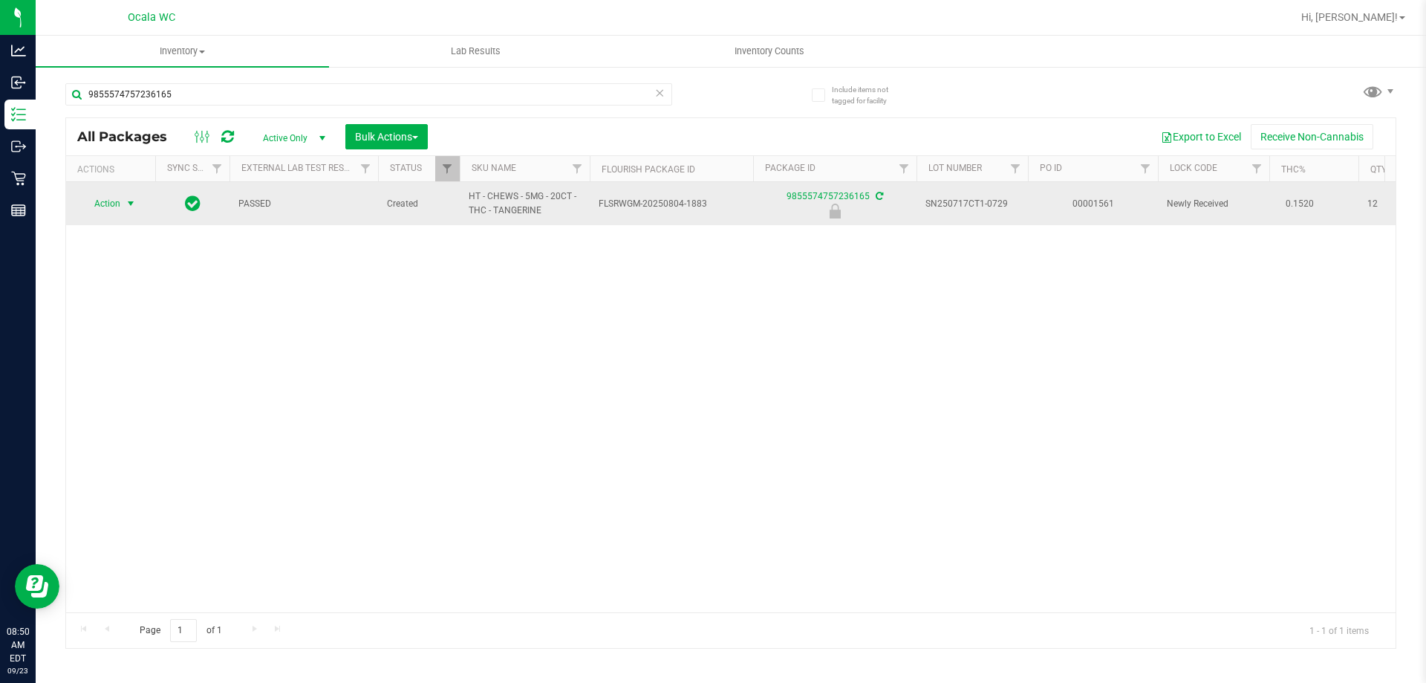
click at [117, 206] on span "Action" at bounding box center [101, 203] width 40 height 21
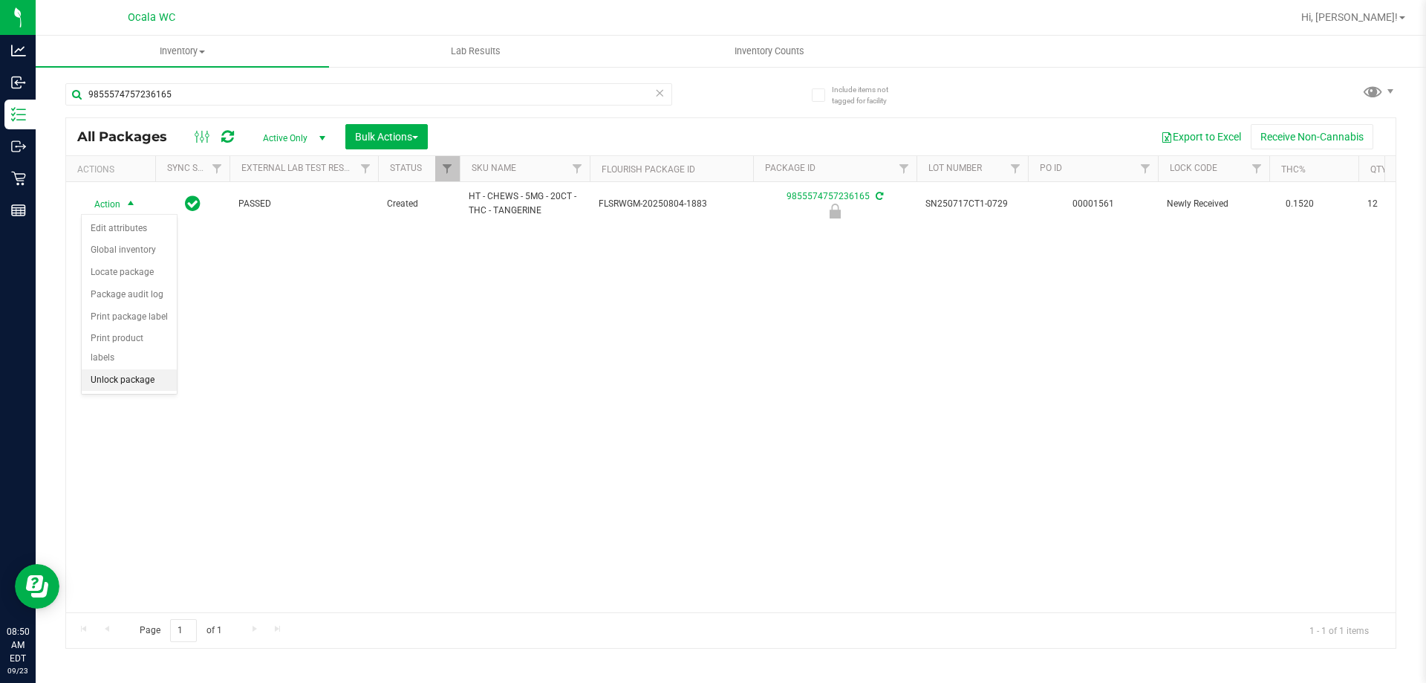
click at [109, 369] on li "Unlock package" at bounding box center [129, 380] width 95 height 22
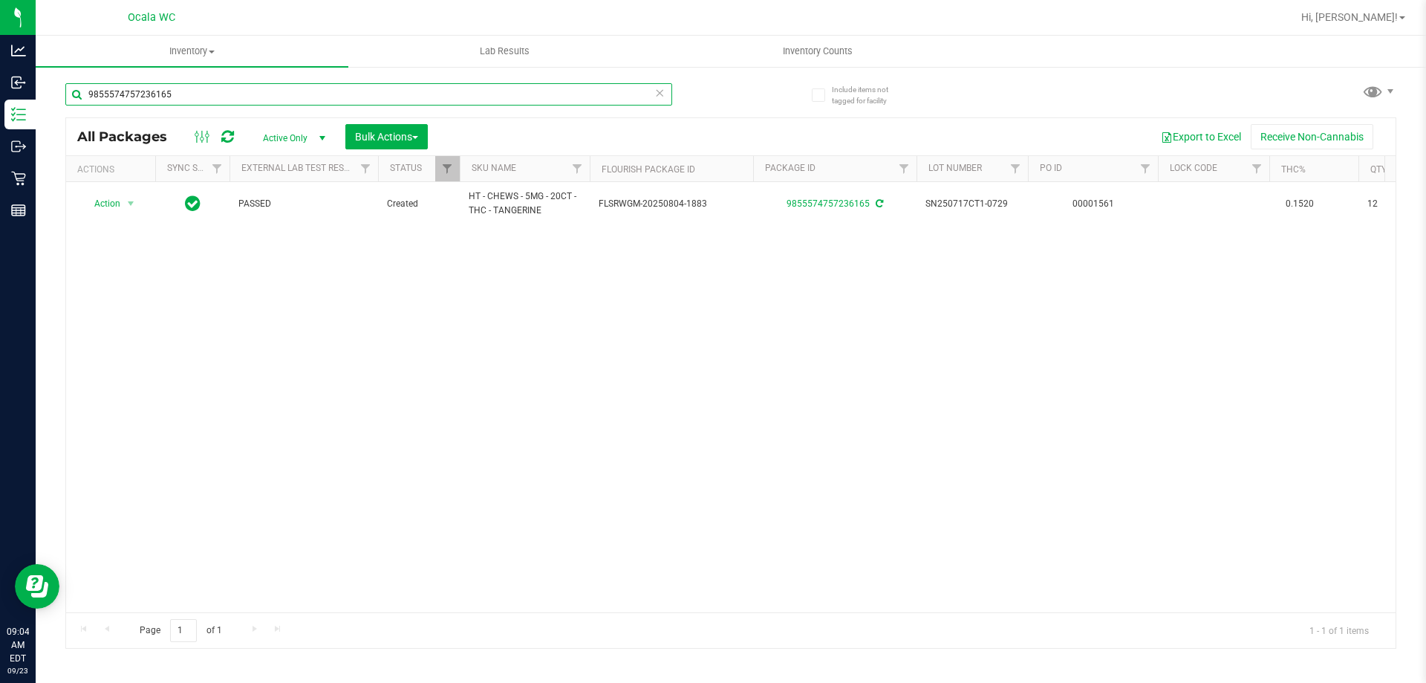
click at [175, 103] on input "9855574757236165" at bounding box center [368, 94] width 607 height 22
type input "0875360059909899"
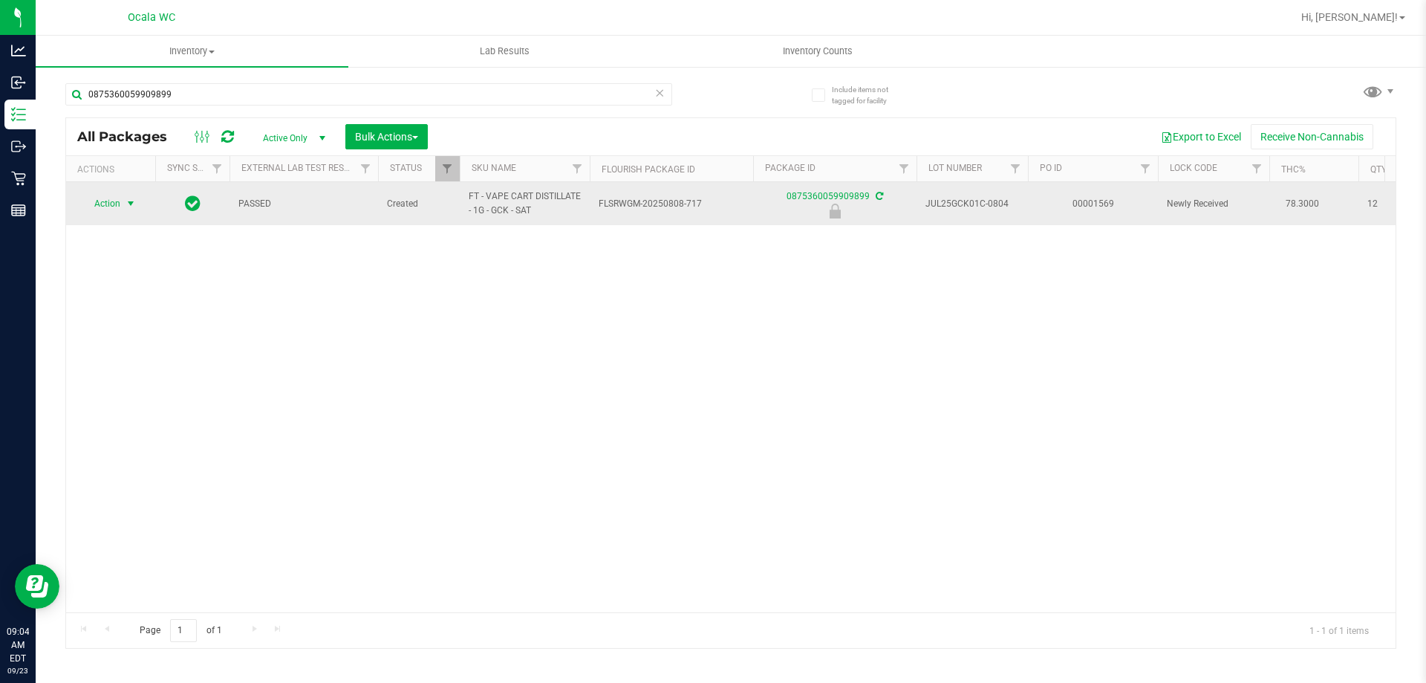
click at [96, 206] on span "Action" at bounding box center [101, 203] width 40 height 21
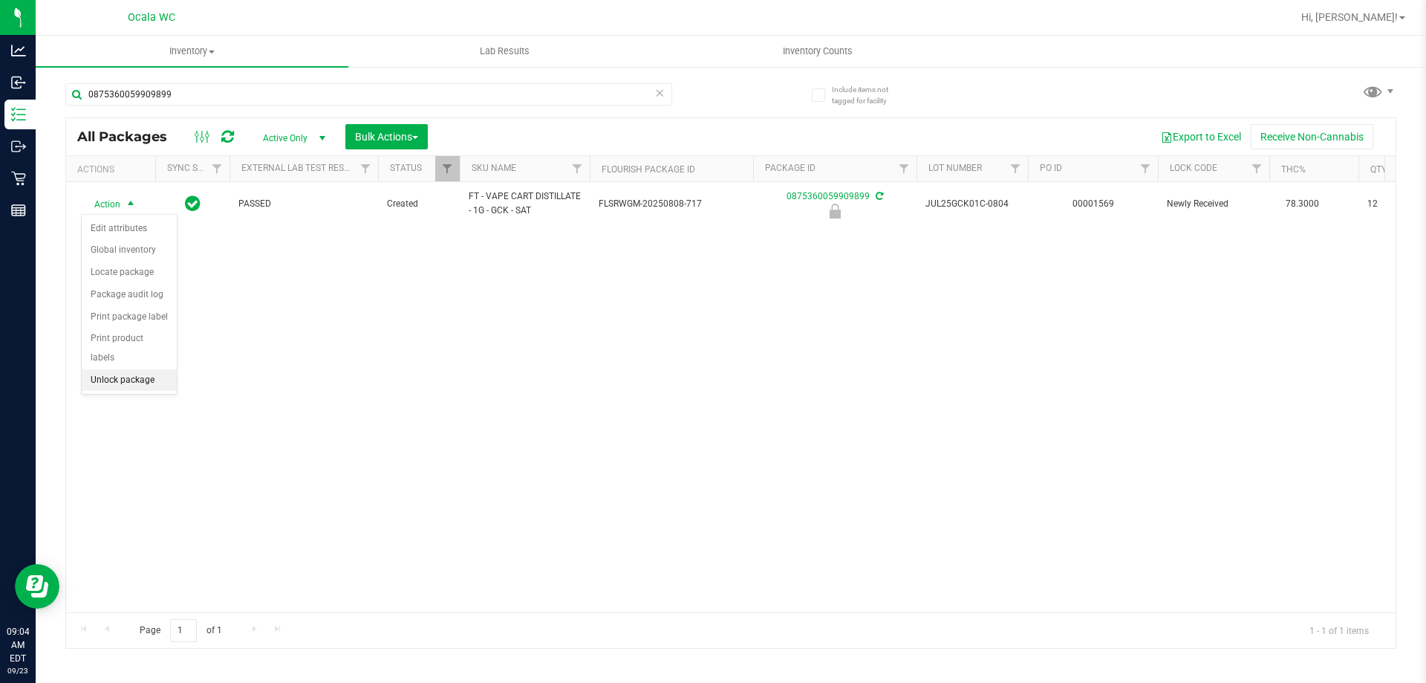
click at [101, 369] on li "Unlock package" at bounding box center [129, 380] width 95 height 22
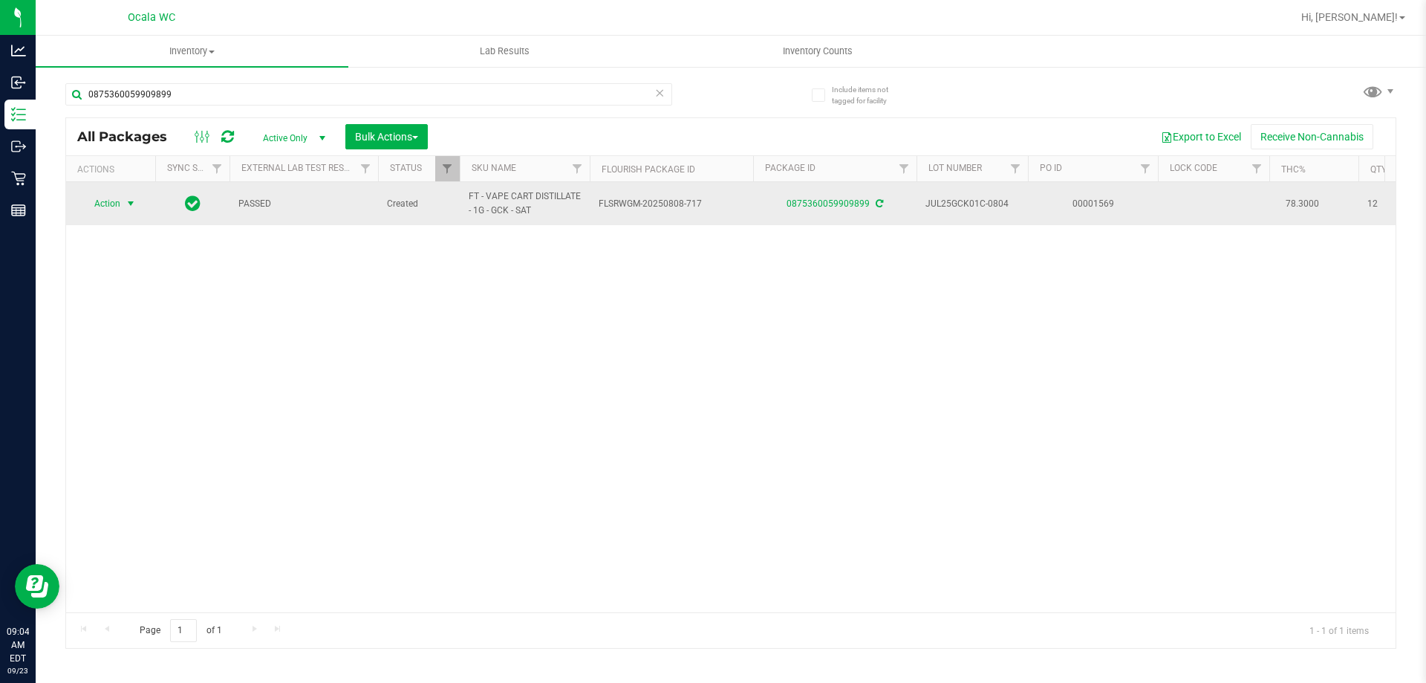
click at [108, 204] on span "Action" at bounding box center [101, 203] width 40 height 21
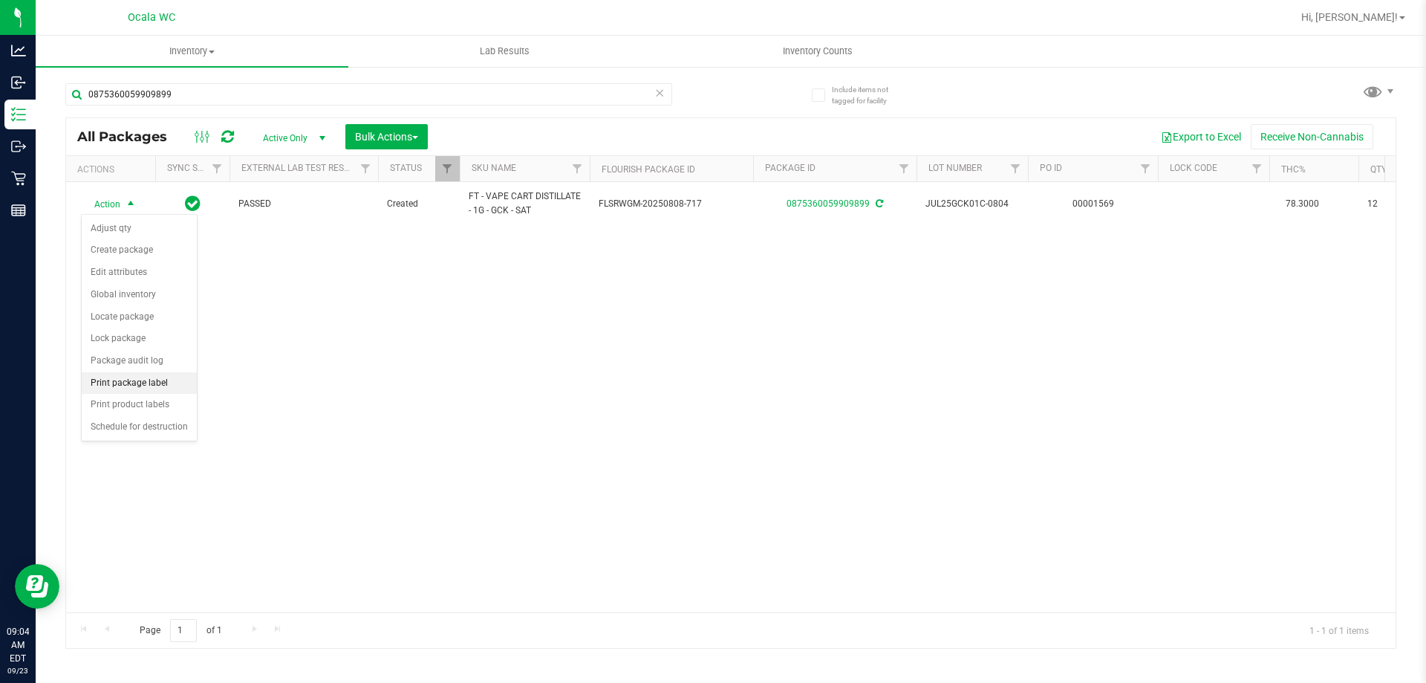
click at [100, 374] on li "Print package label" at bounding box center [139, 383] width 115 height 22
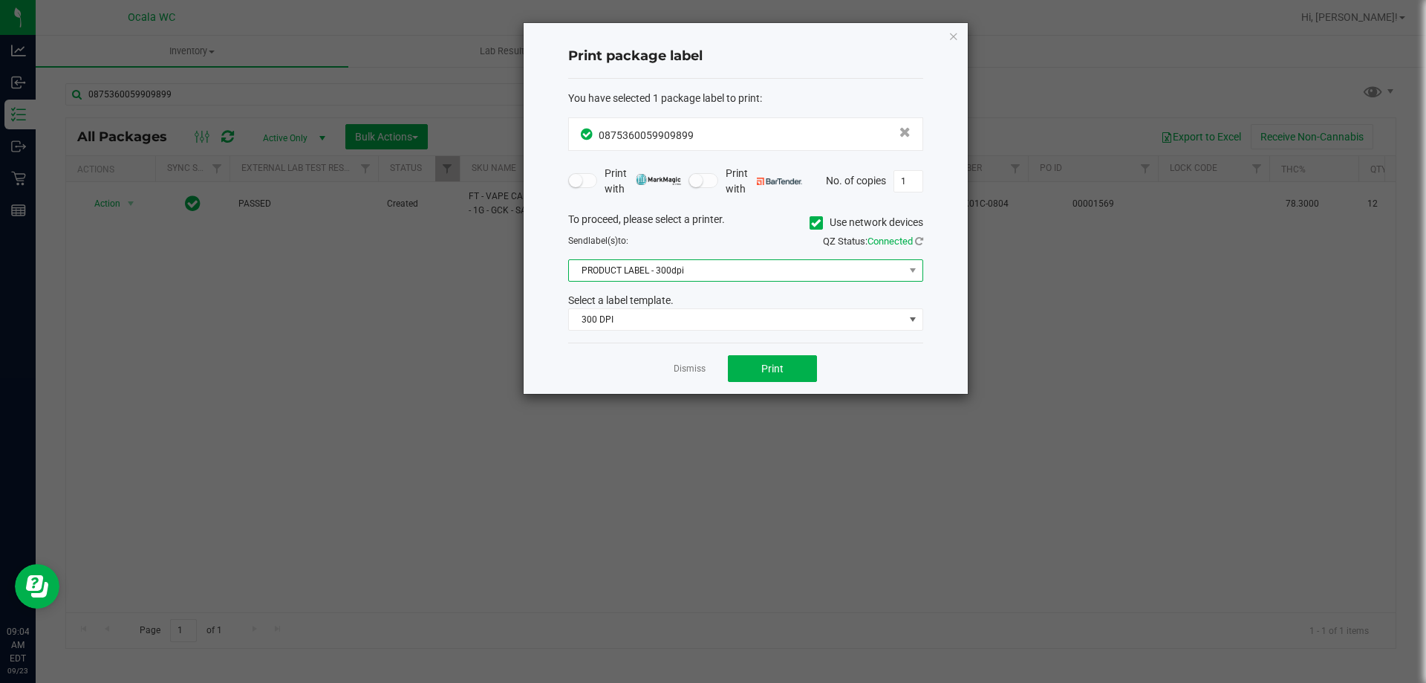
click at [703, 264] on span "PRODUCT LABEL - 300dpi" at bounding box center [736, 270] width 335 height 21
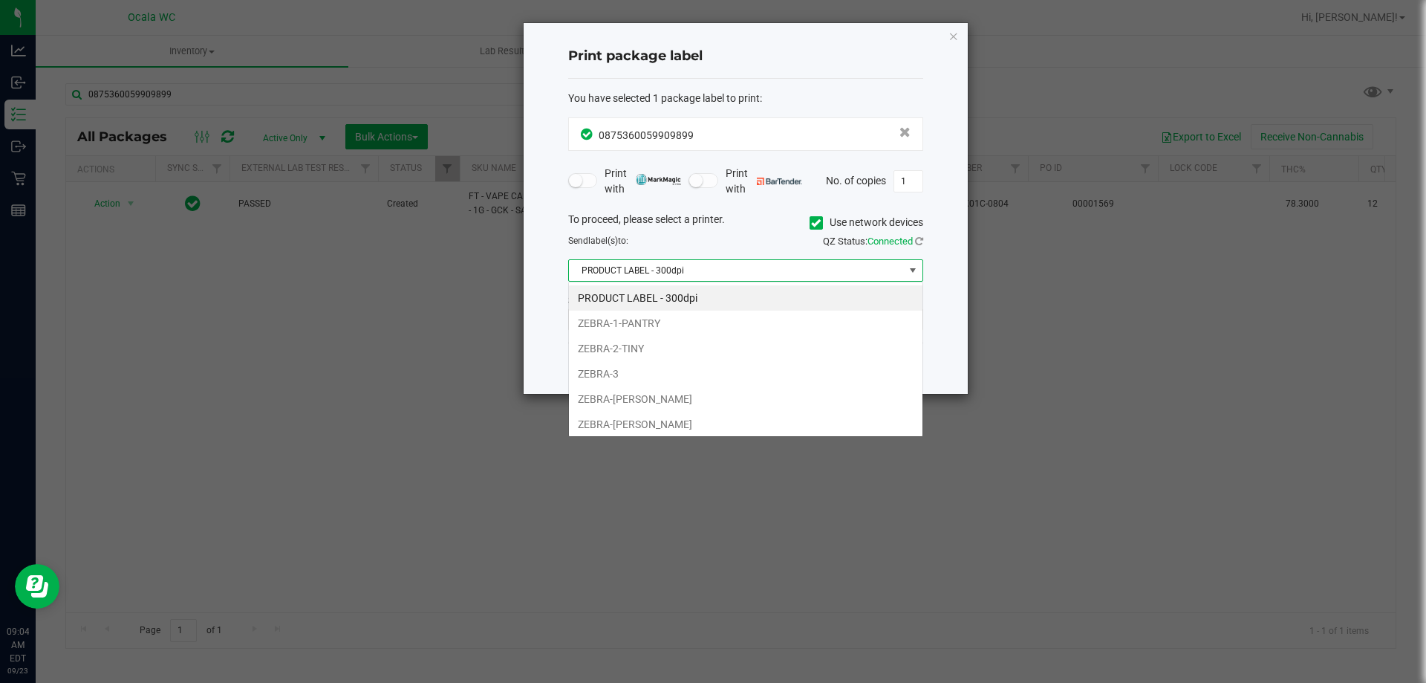
scroll to position [22, 355]
click at [607, 402] on li "ZEBRA-[PERSON_NAME]" at bounding box center [746, 398] width 354 height 25
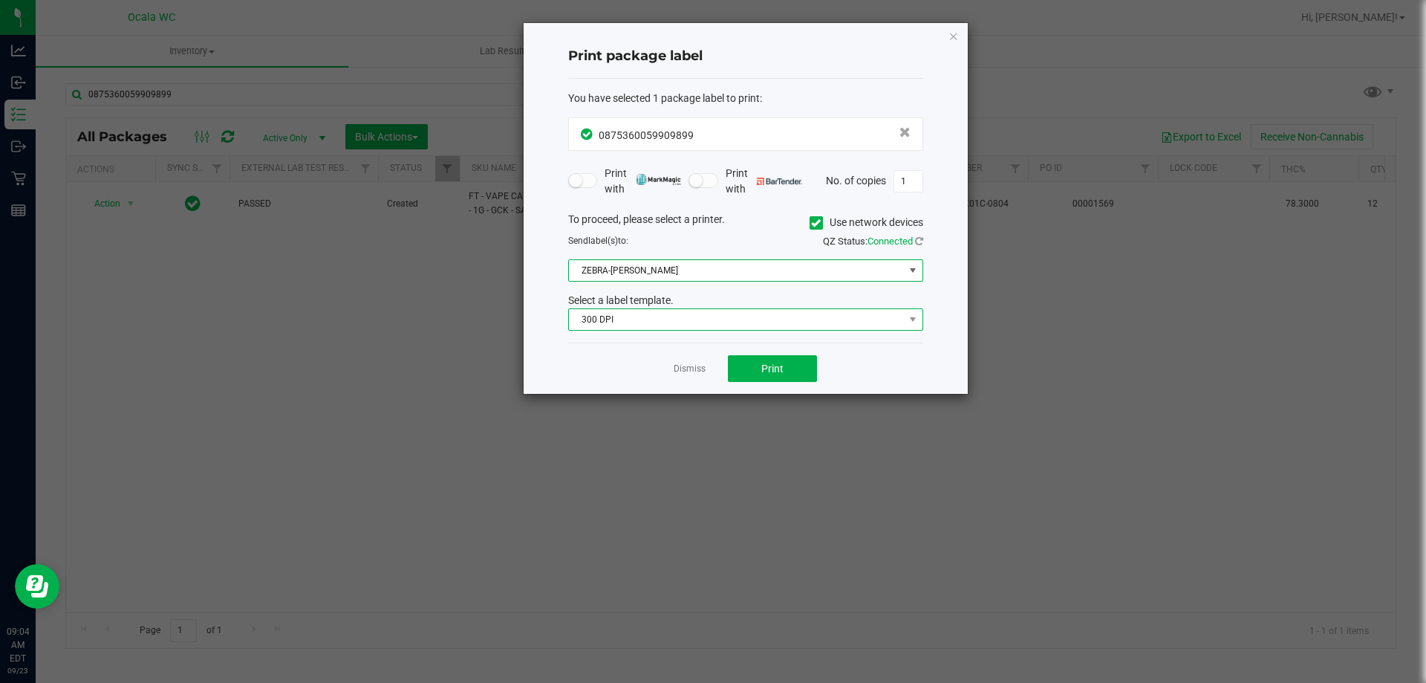
click at [637, 318] on span "300 DPI" at bounding box center [736, 319] width 335 height 21
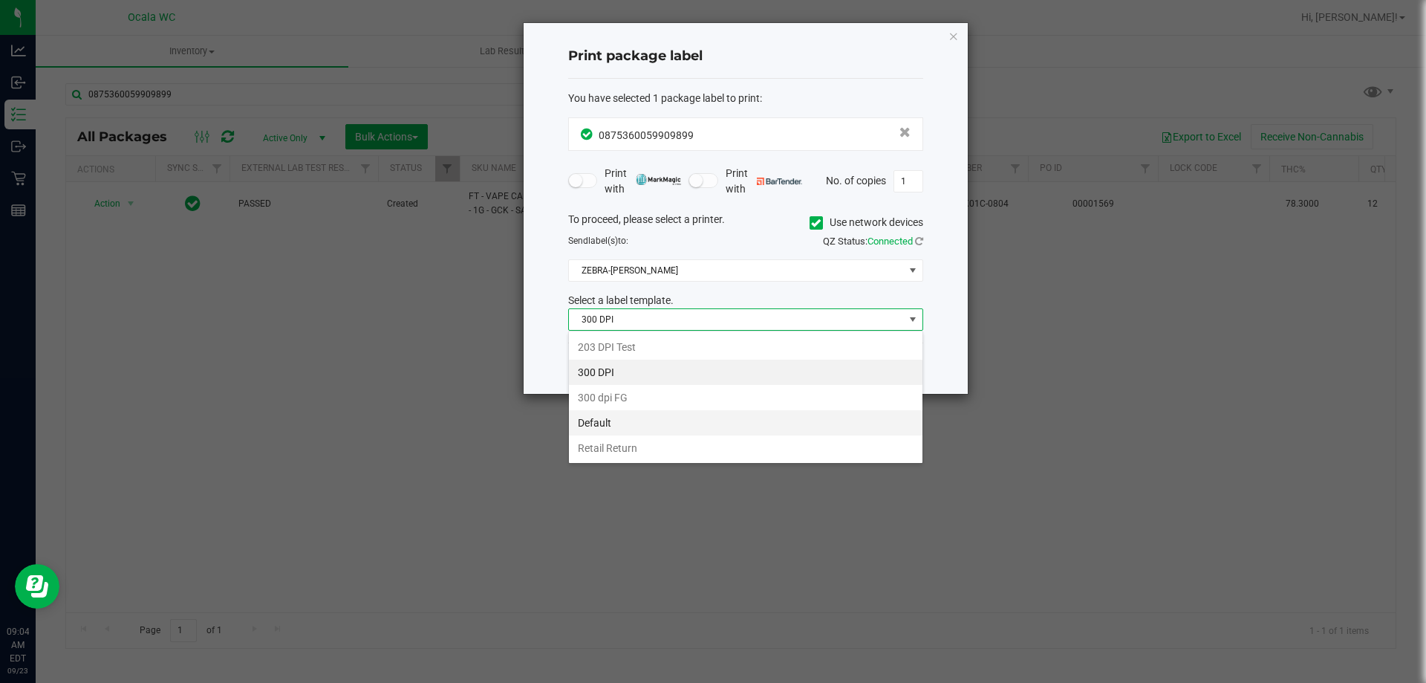
click at [604, 422] on li "Default" at bounding box center [746, 422] width 354 height 25
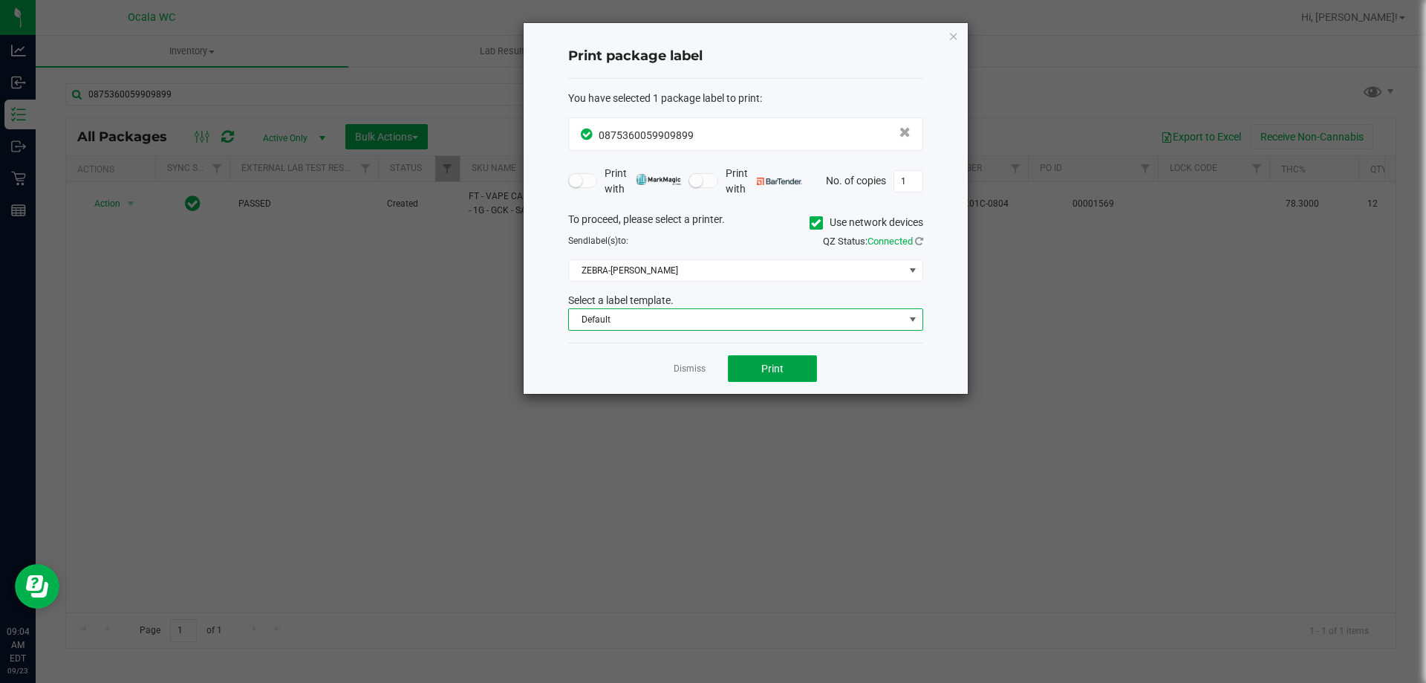
click at [751, 366] on button "Print" at bounding box center [772, 368] width 89 height 27
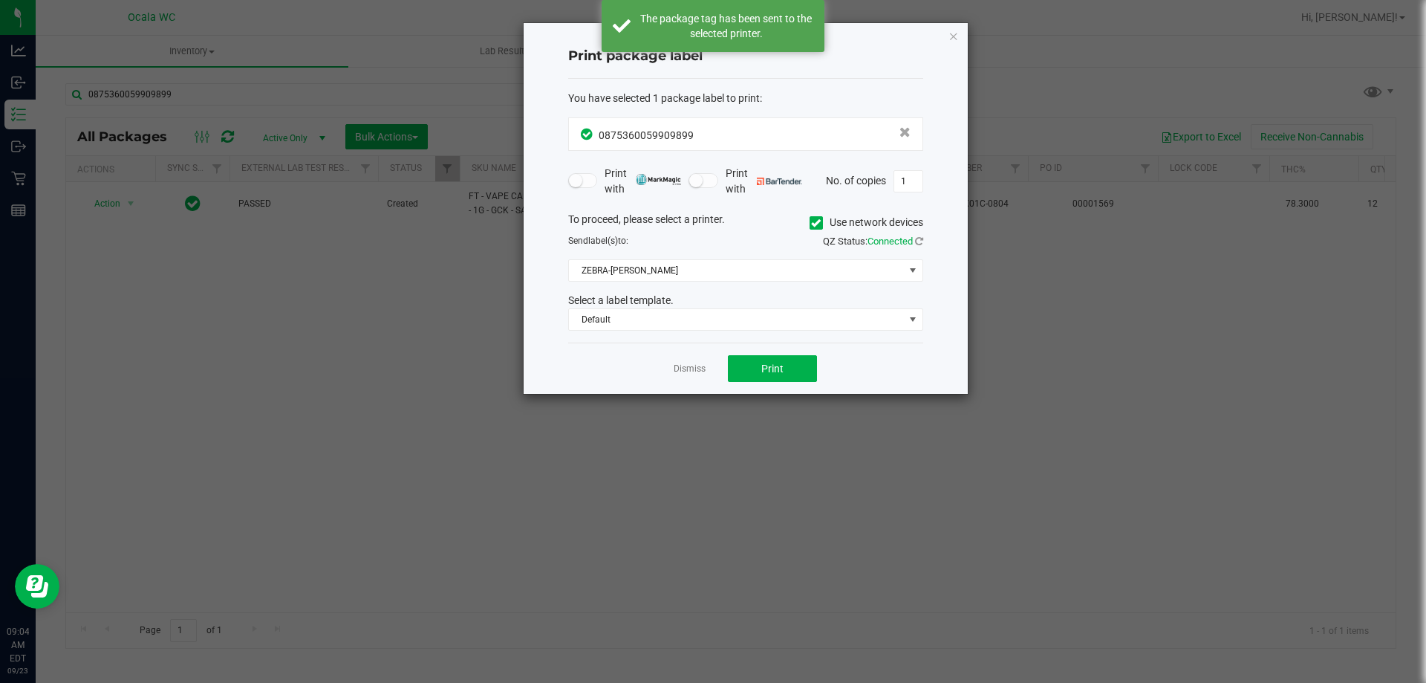
drag, startPoint x: 689, startPoint y: 370, endPoint x: 696, endPoint y: 366, distance: 7.6
click at [689, 369] on link "Dismiss" at bounding box center [690, 368] width 32 height 13
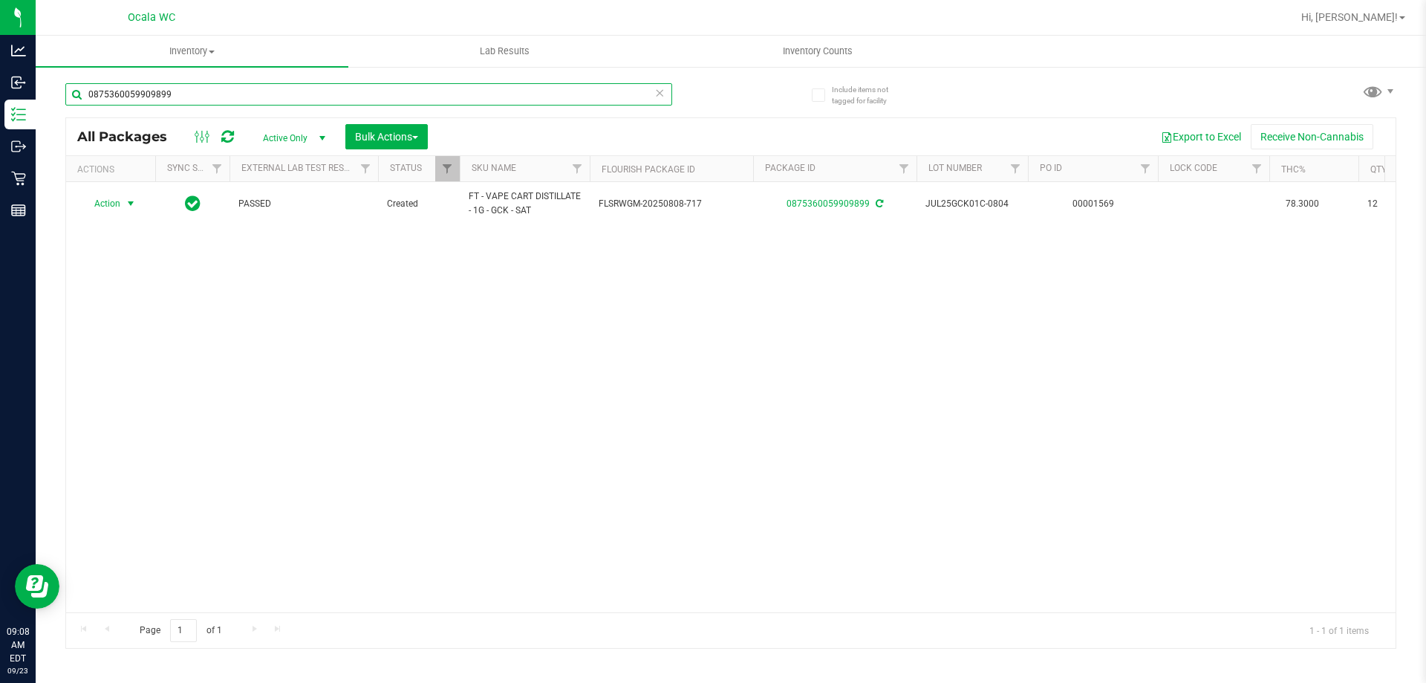
click at [180, 90] on input "0875360059909899" at bounding box center [368, 94] width 607 height 22
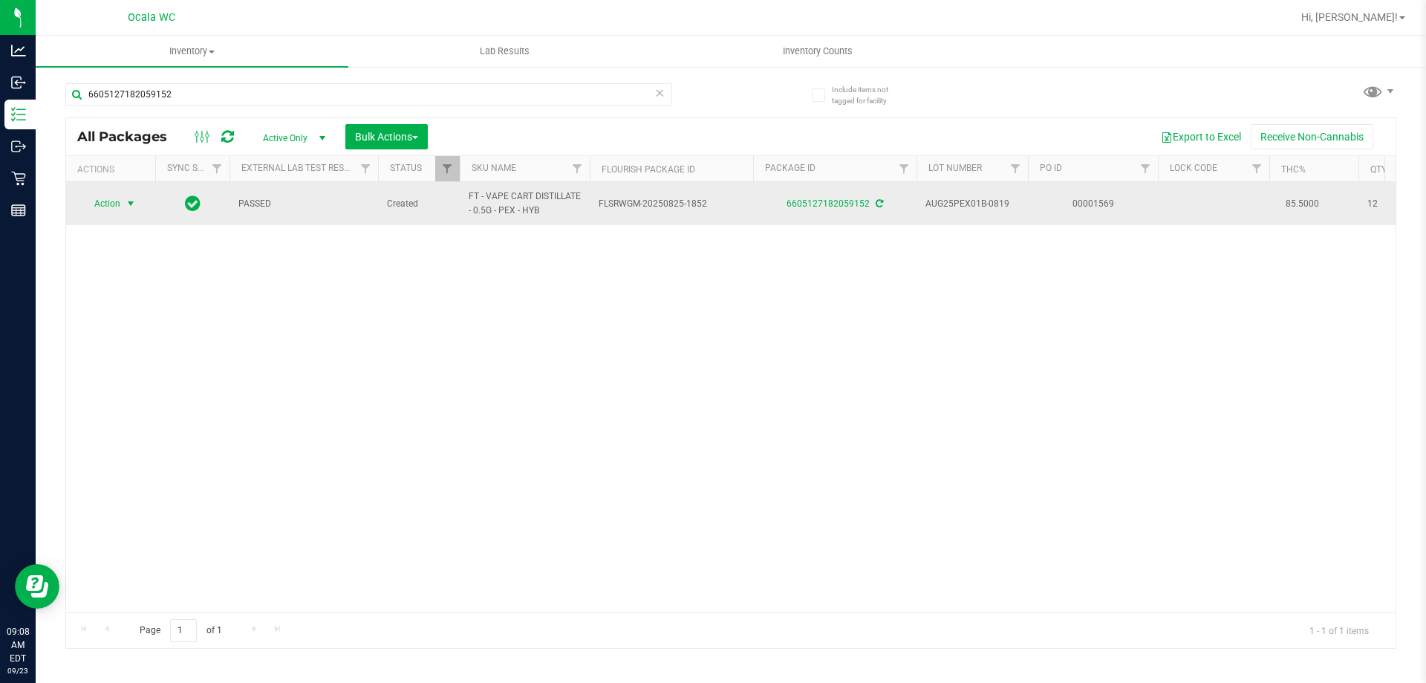
click at [105, 206] on span "Action" at bounding box center [101, 203] width 40 height 21
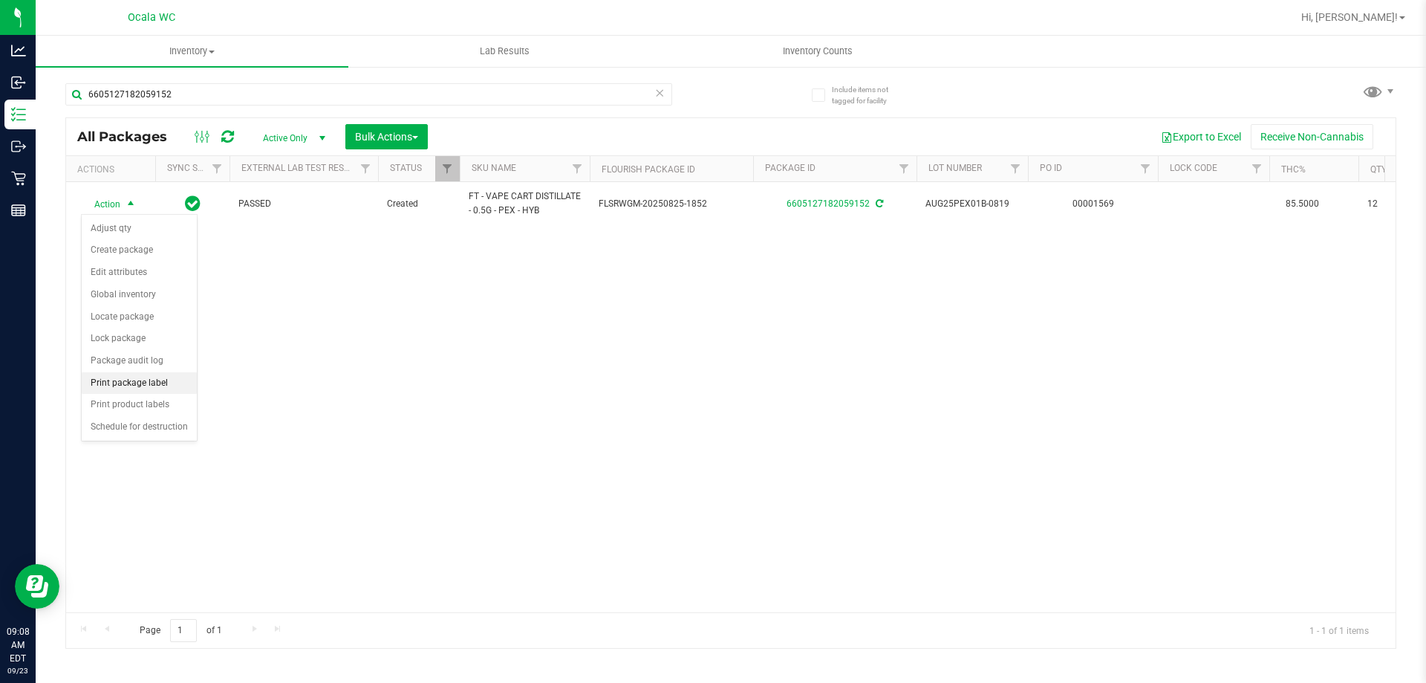
click at [105, 382] on li "Print package label" at bounding box center [139, 383] width 115 height 22
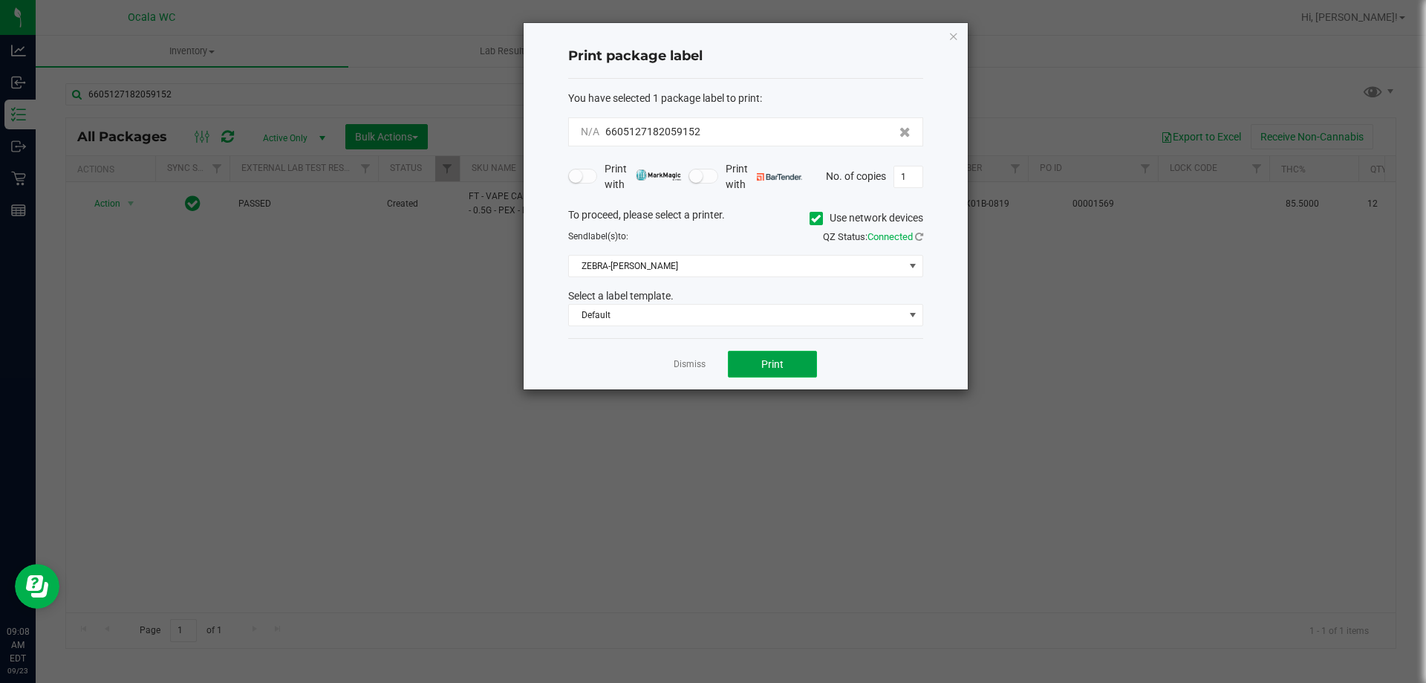
click at [734, 360] on button "Print" at bounding box center [772, 364] width 89 height 27
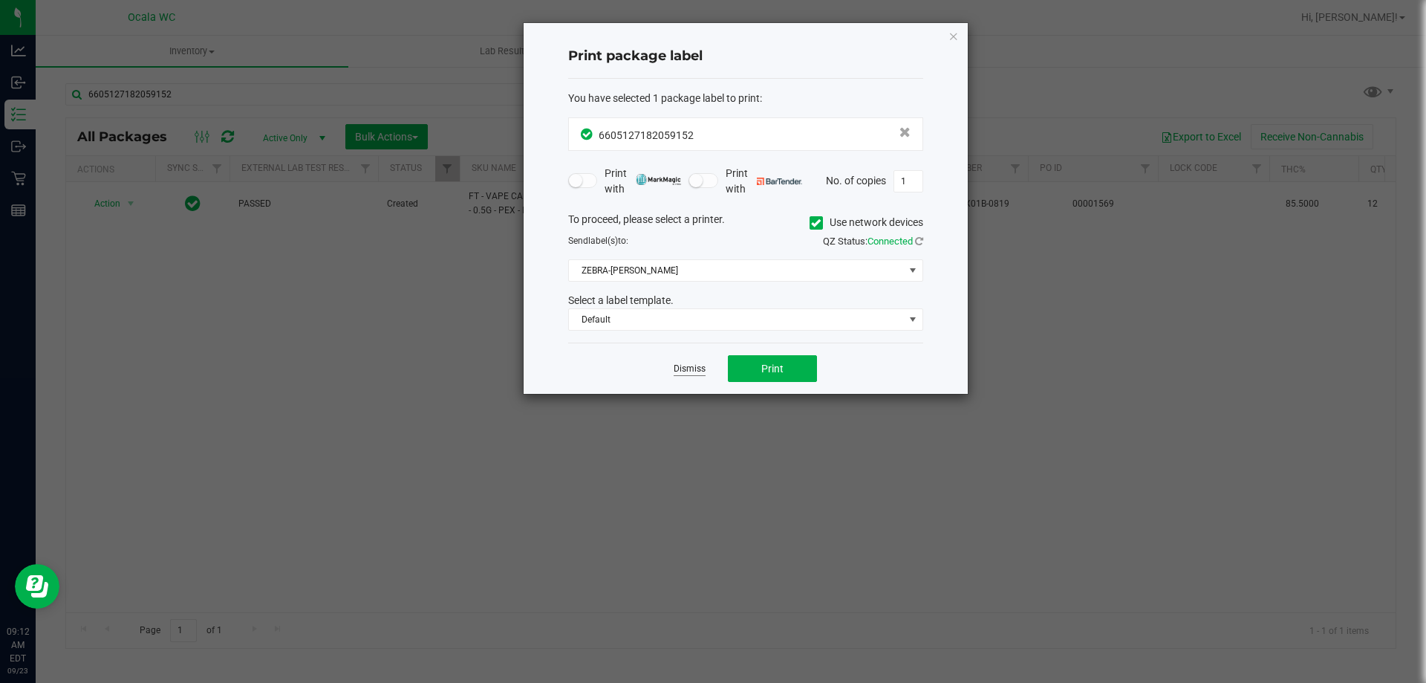
click at [685, 365] on link "Dismiss" at bounding box center [690, 368] width 32 height 13
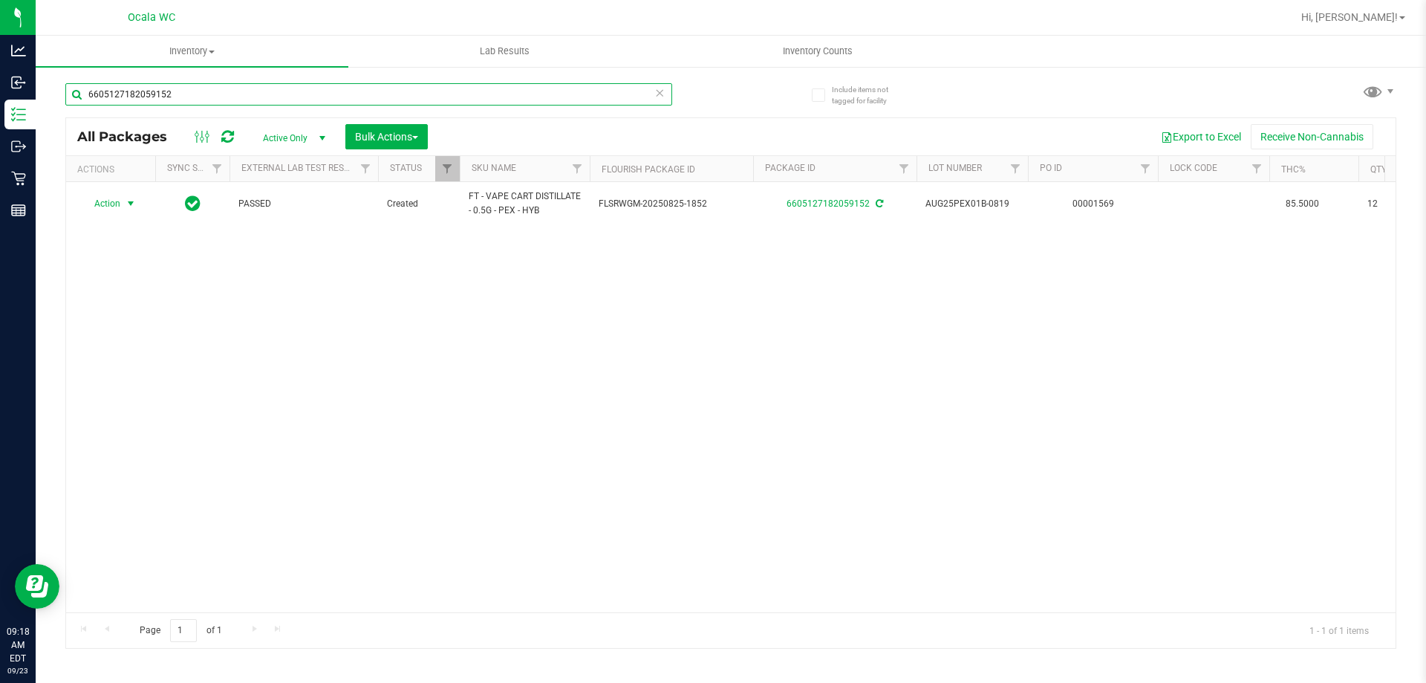
click at [162, 91] on input "6605127182059152" at bounding box center [368, 94] width 607 height 22
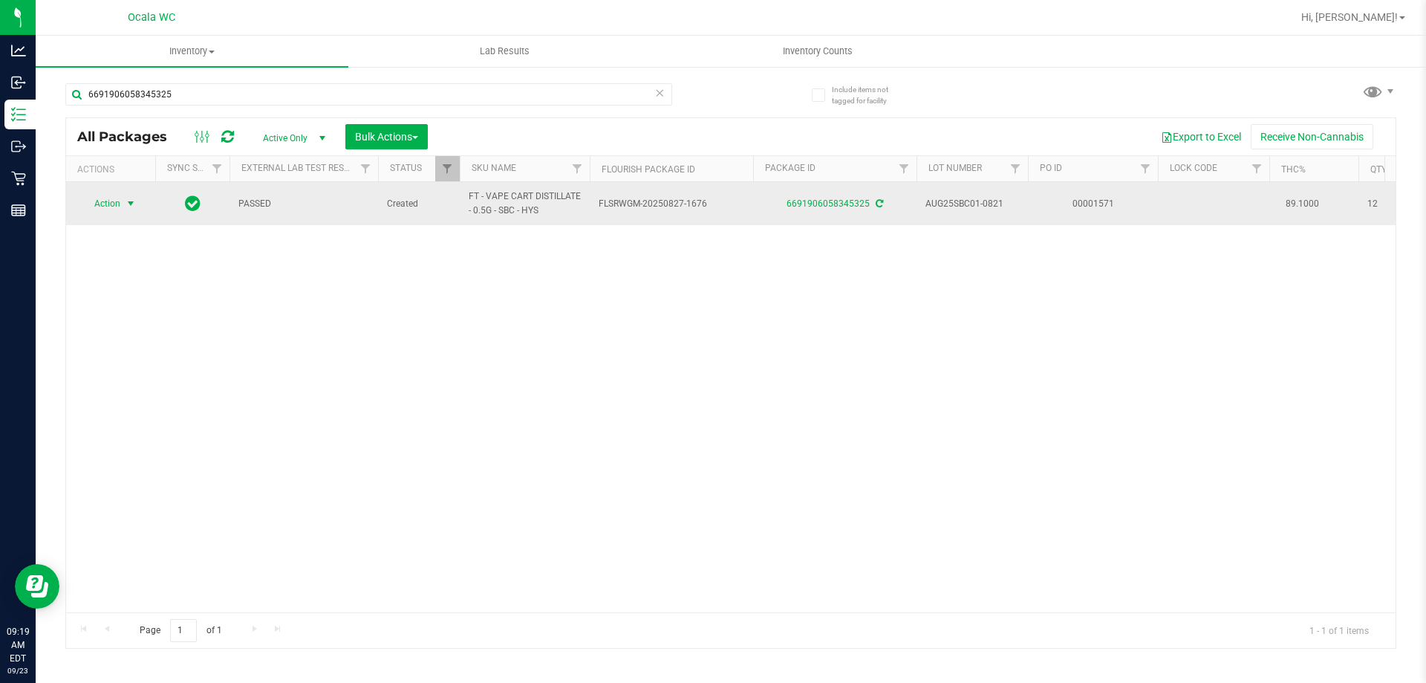
click at [104, 201] on span "Action" at bounding box center [101, 203] width 40 height 21
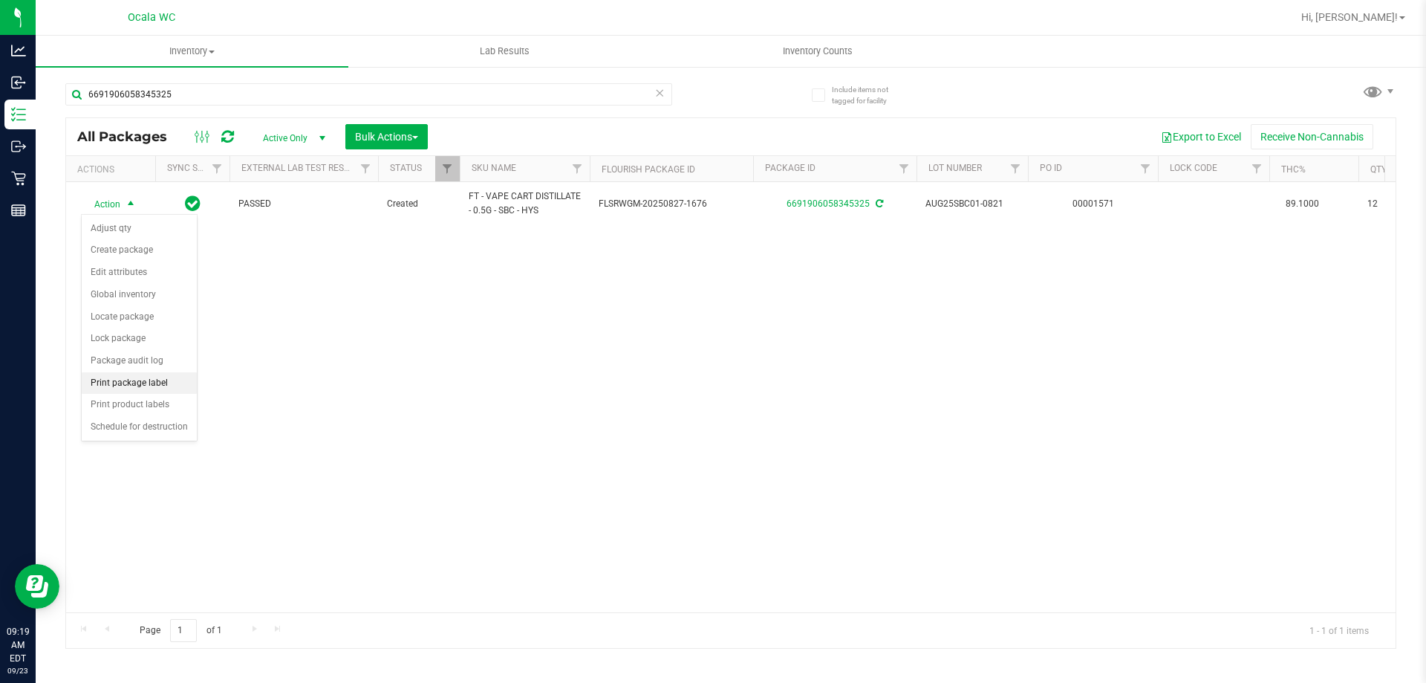
click at [135, 384] on li "Print package label" at bounding box center [139, 383] width 115 height 22
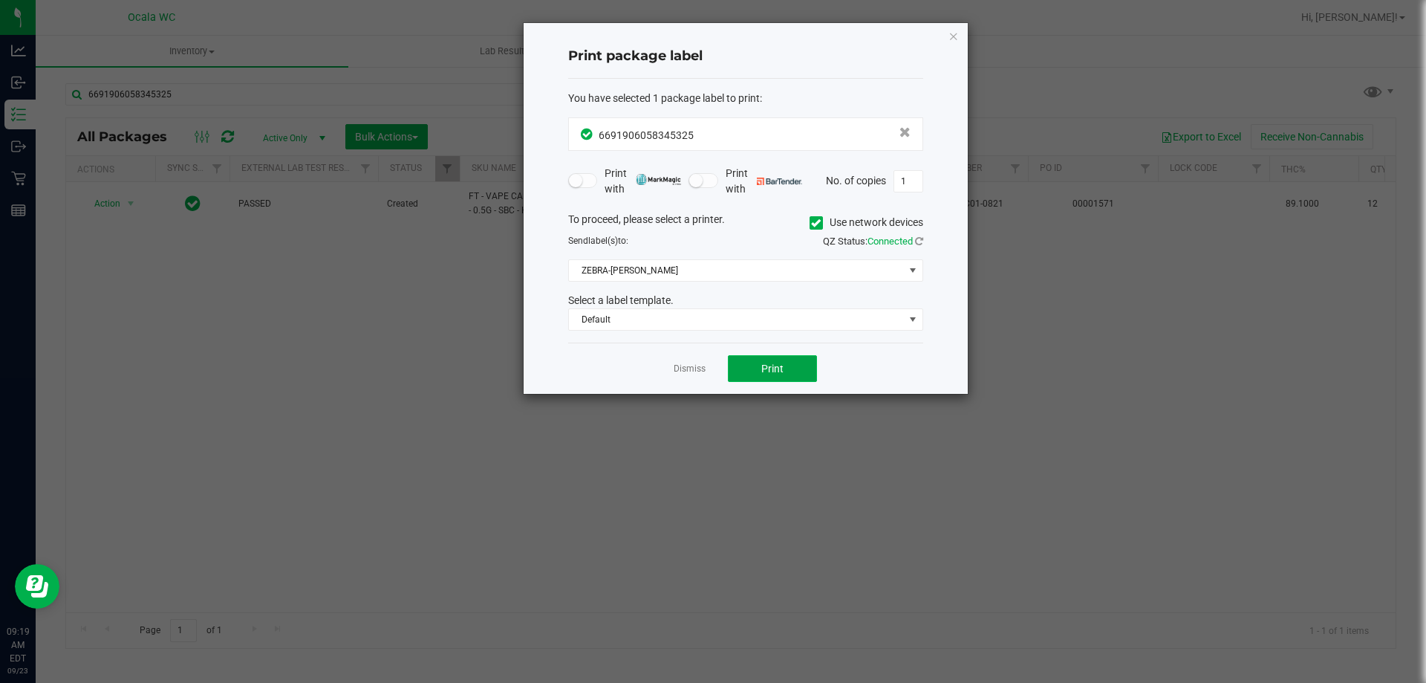
click at [761, 371] on button "Print" at bounding box center [772, 368] width 89 height 27
click at [683, 368] on link "Dismiss" at bounding box center [690, 368] width 32 height 13
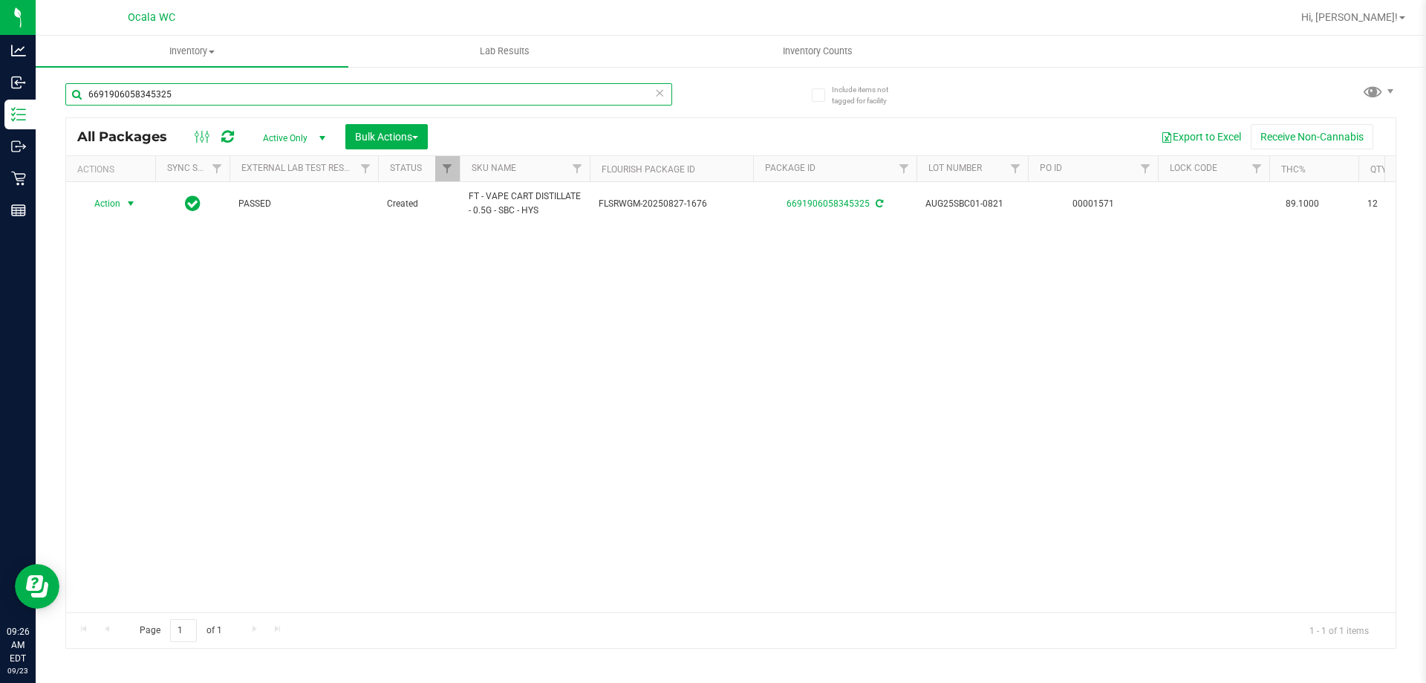
click at [201, 99] on input "6691906058345325" at bounding box center [368, 94] width 607 height 22
type input "3767345892132792"
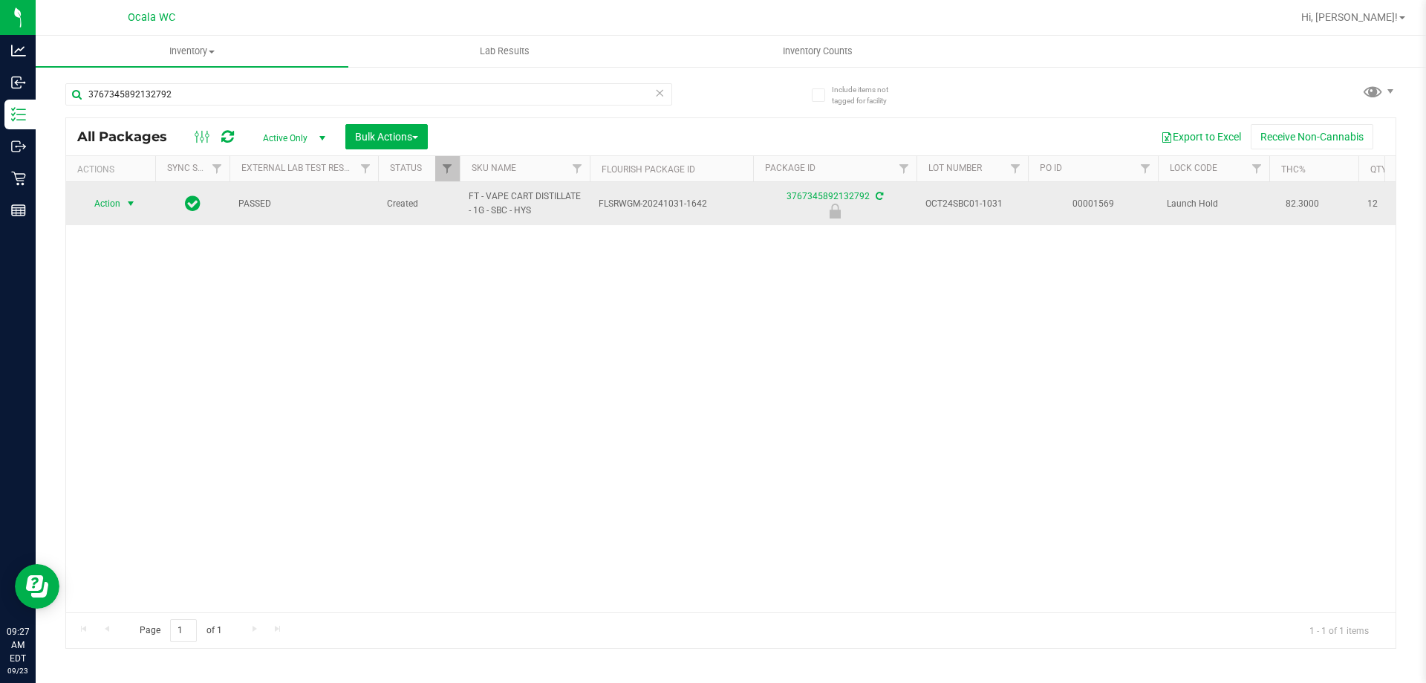
click at [114, 206] on span "Action" at bounding box center [101, 203] width 40 height 21
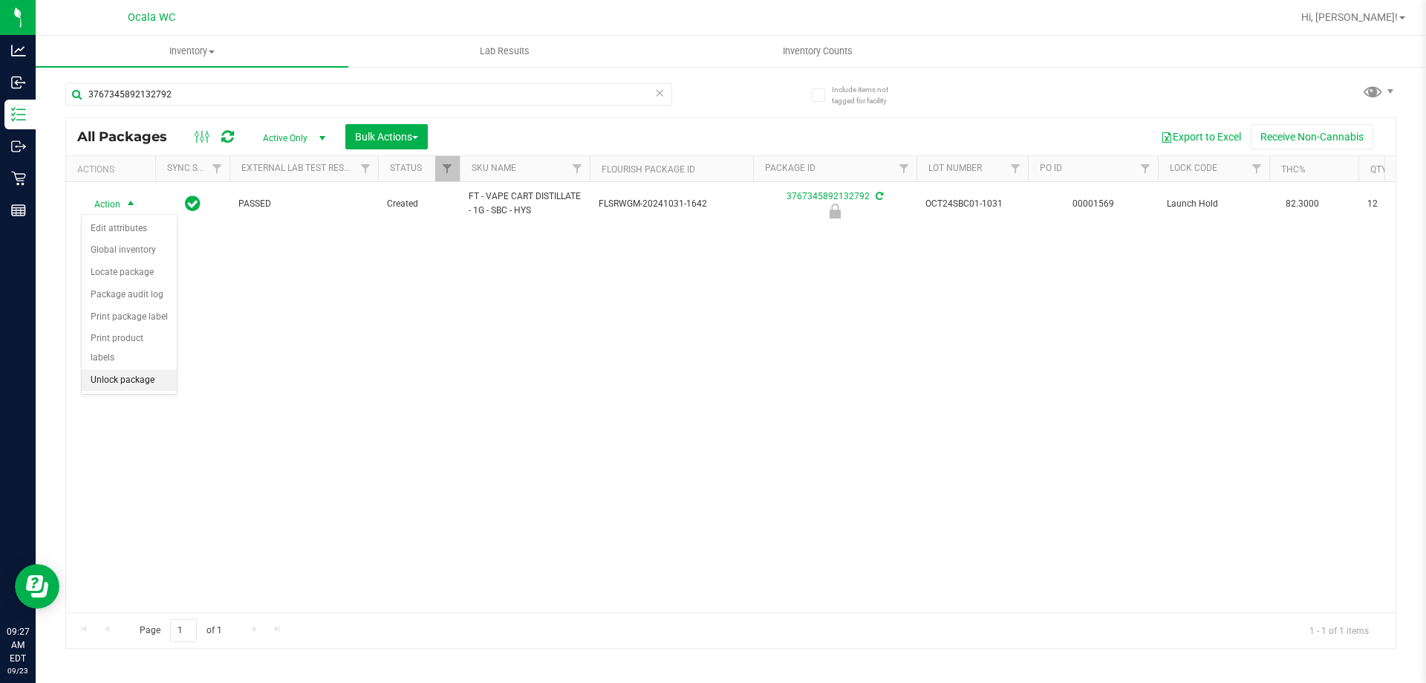
click at [104, 369] on li "Unlock package" at bounding box center [129, 380] width 95 height 22
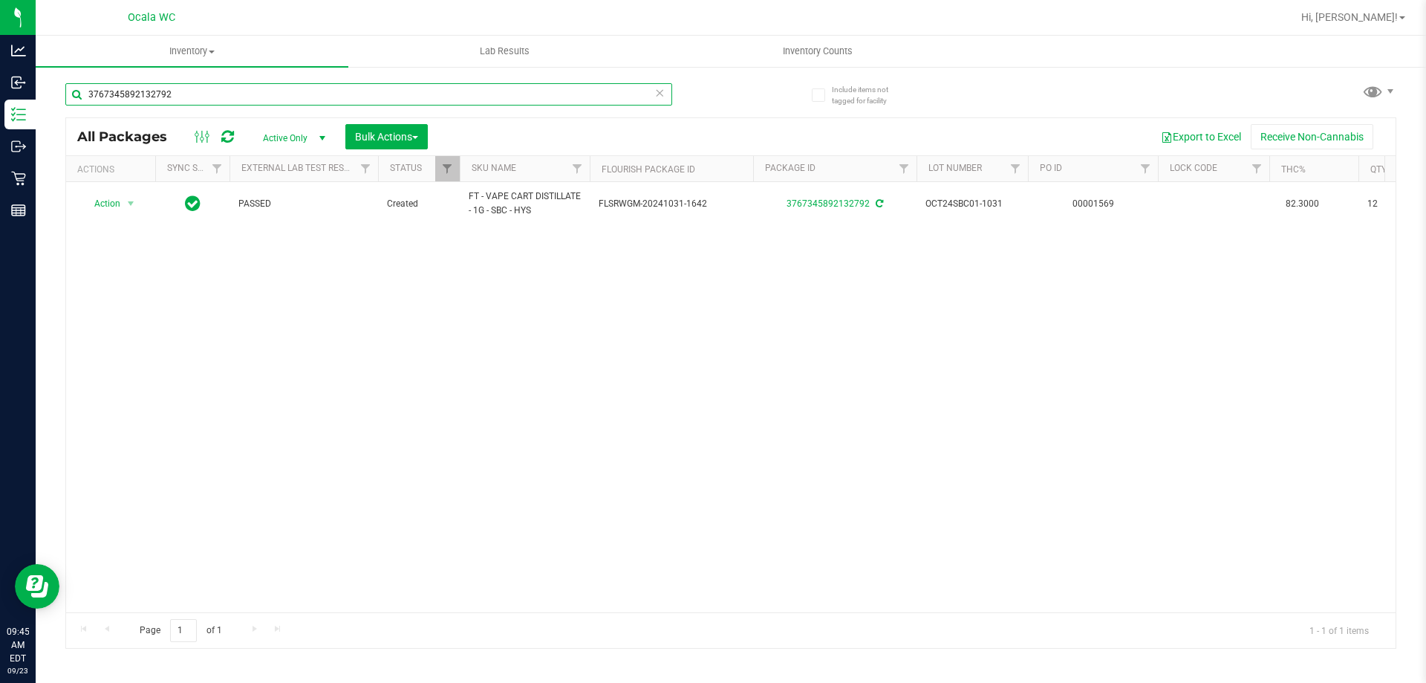
click at [204, 97] on input "3767345892132792" at bounding box center [368, 94] width 607 height 22
type input "5213413246338641"
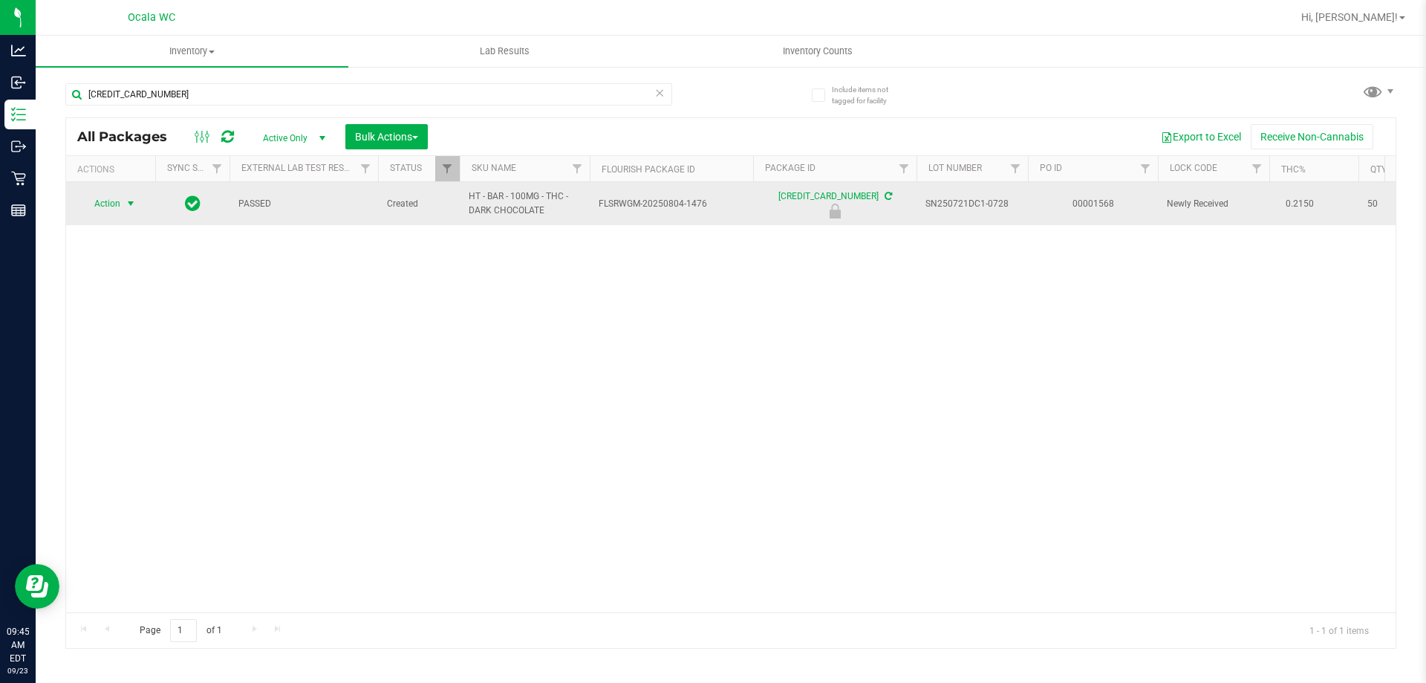
click at [106, 204] on span "Action" at bounding box center [101, 203] width 40 height 21
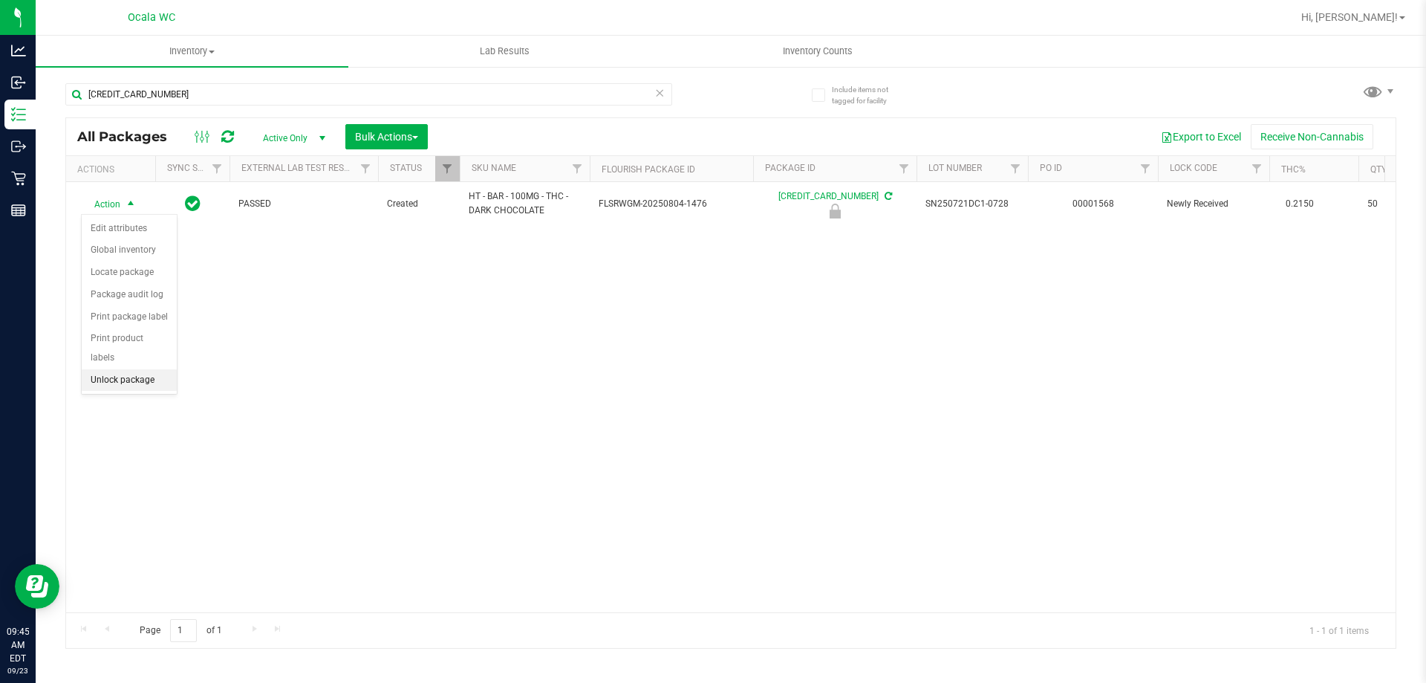
click at [122, 369] on li "Unlock package" at bounding box center [129, 380] width 95 height 22
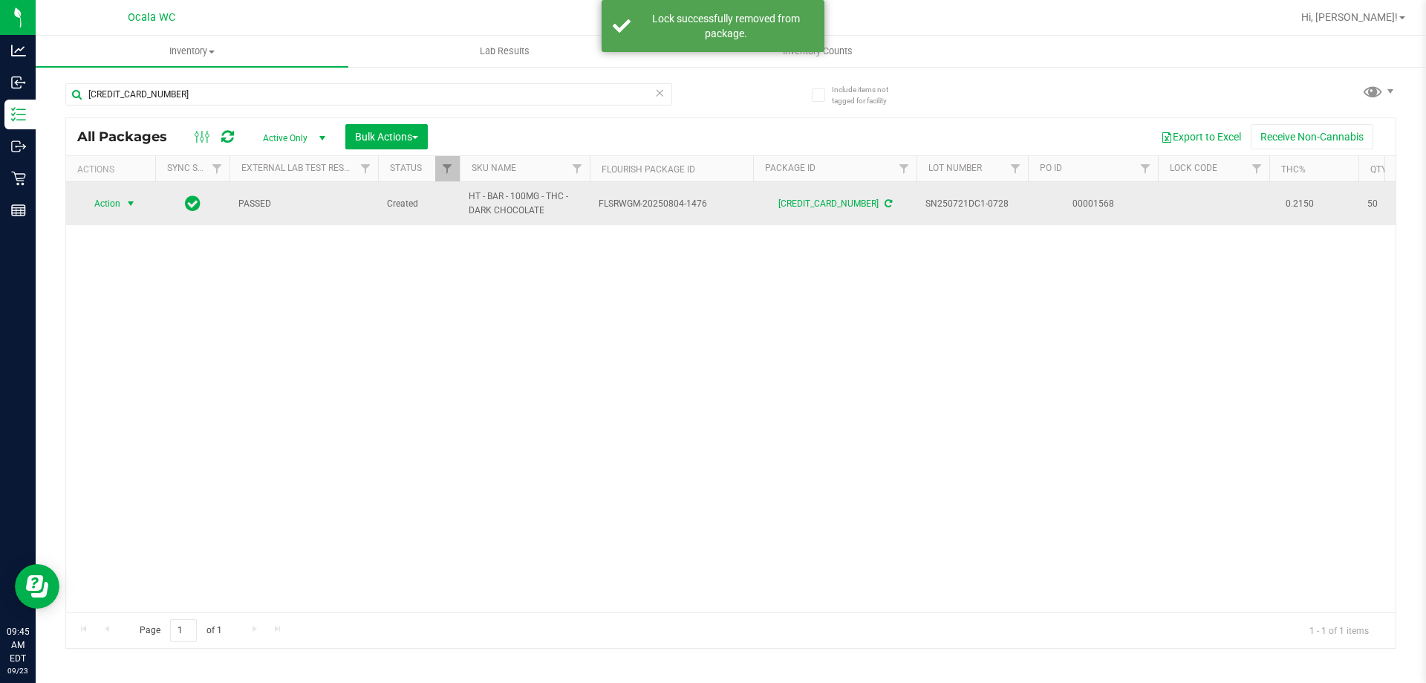
click at [98, 205] on span "Action" at bounding box center [101, 203] width 40 height 21
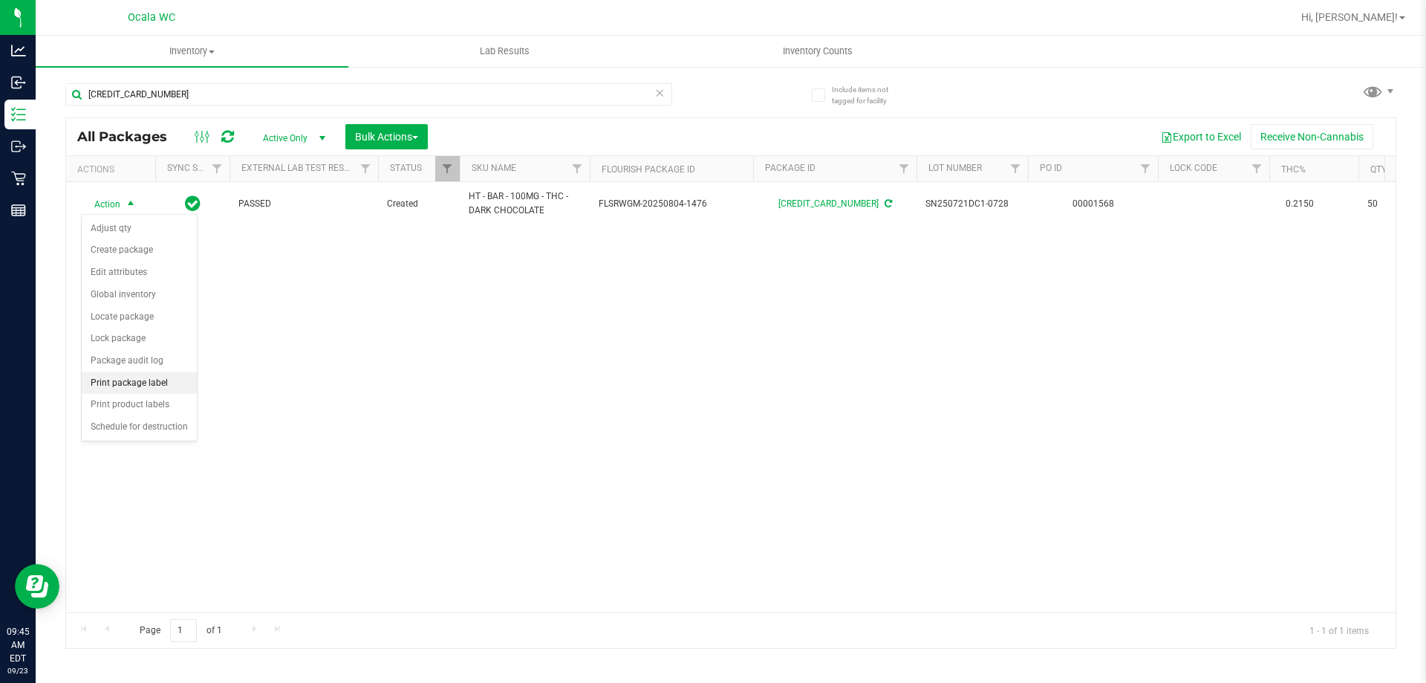
click at [128, 380] on li "Print package label" at bounding box center [139, 383] width 115 height 22
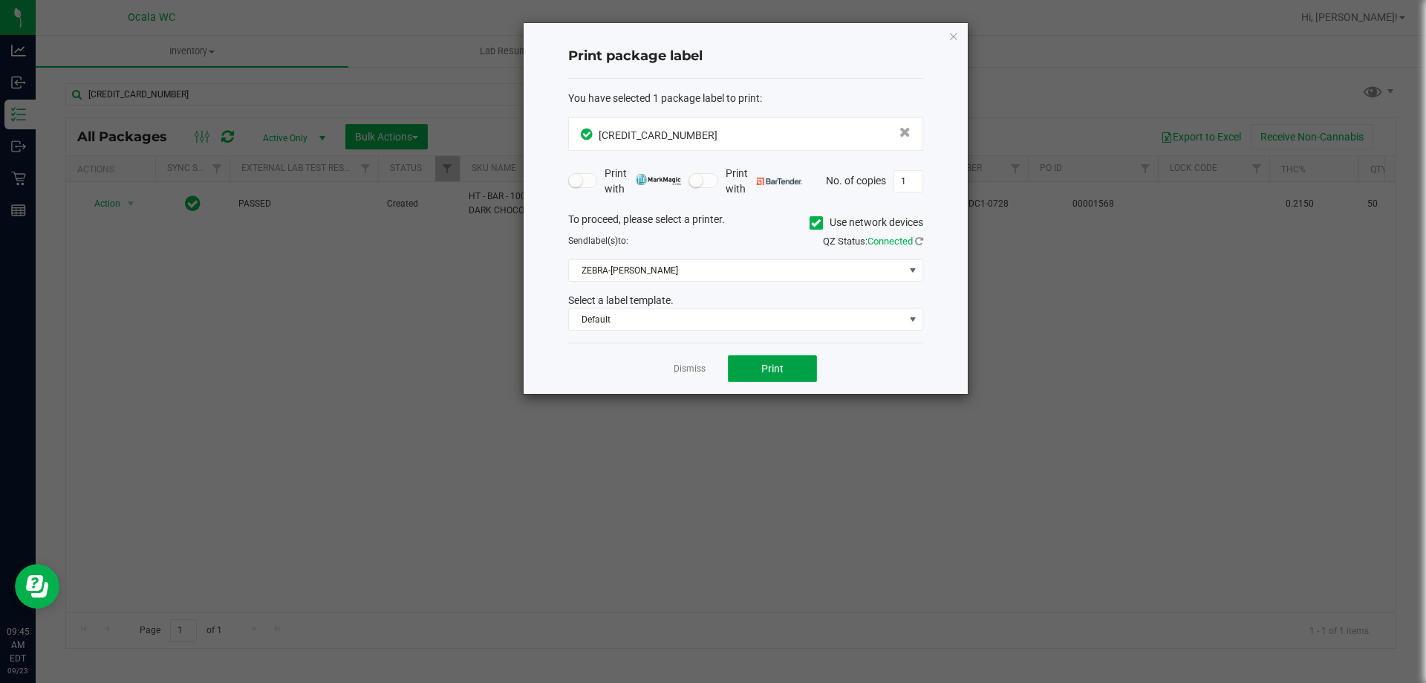
click at [765, 364] on span "Print" at bounding box center [772, 368] width 22 height 12
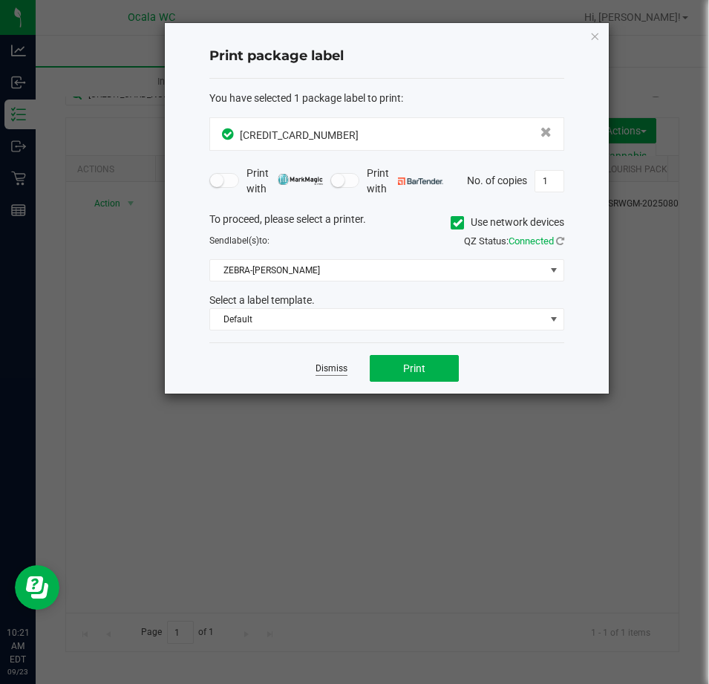
click at [331, 364] on link "Dismiss" at bounding box center [332, 368] width 32 height 13
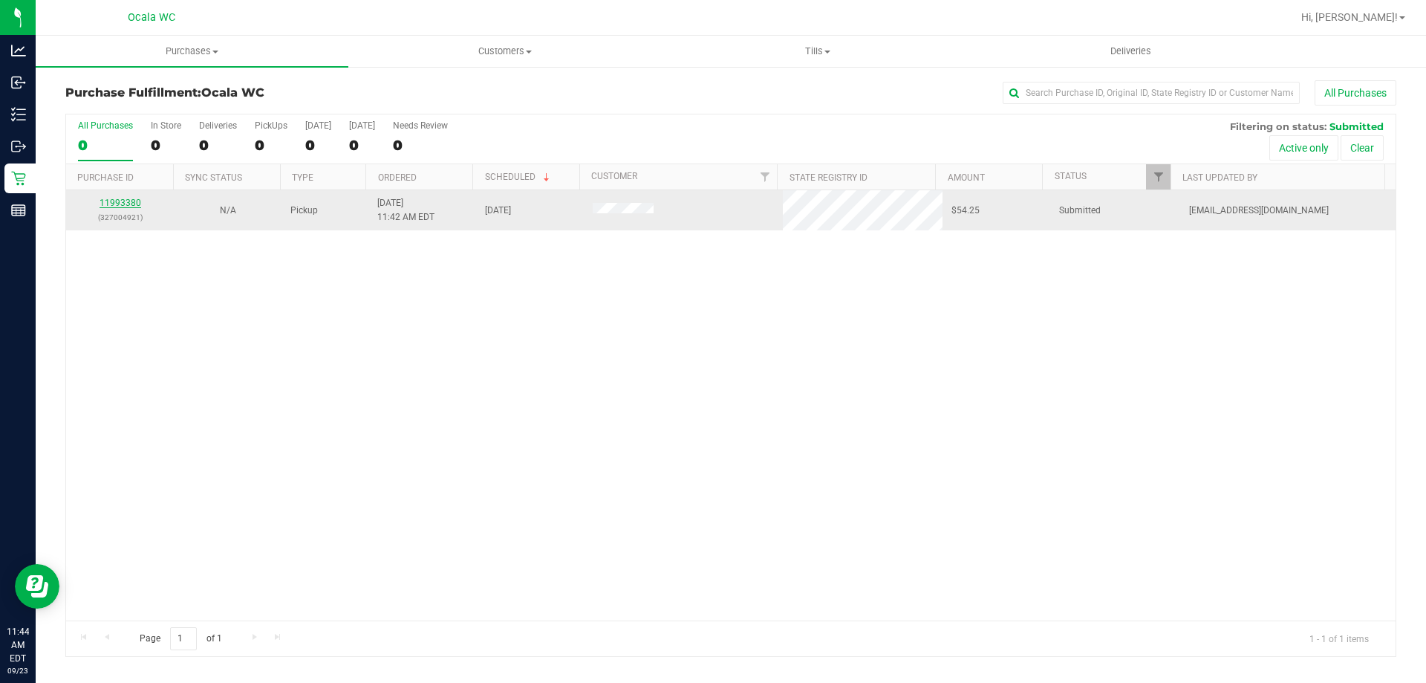
click at [119, 207] on link "11993380" at bounding box center [121, 203] width 42 height 10
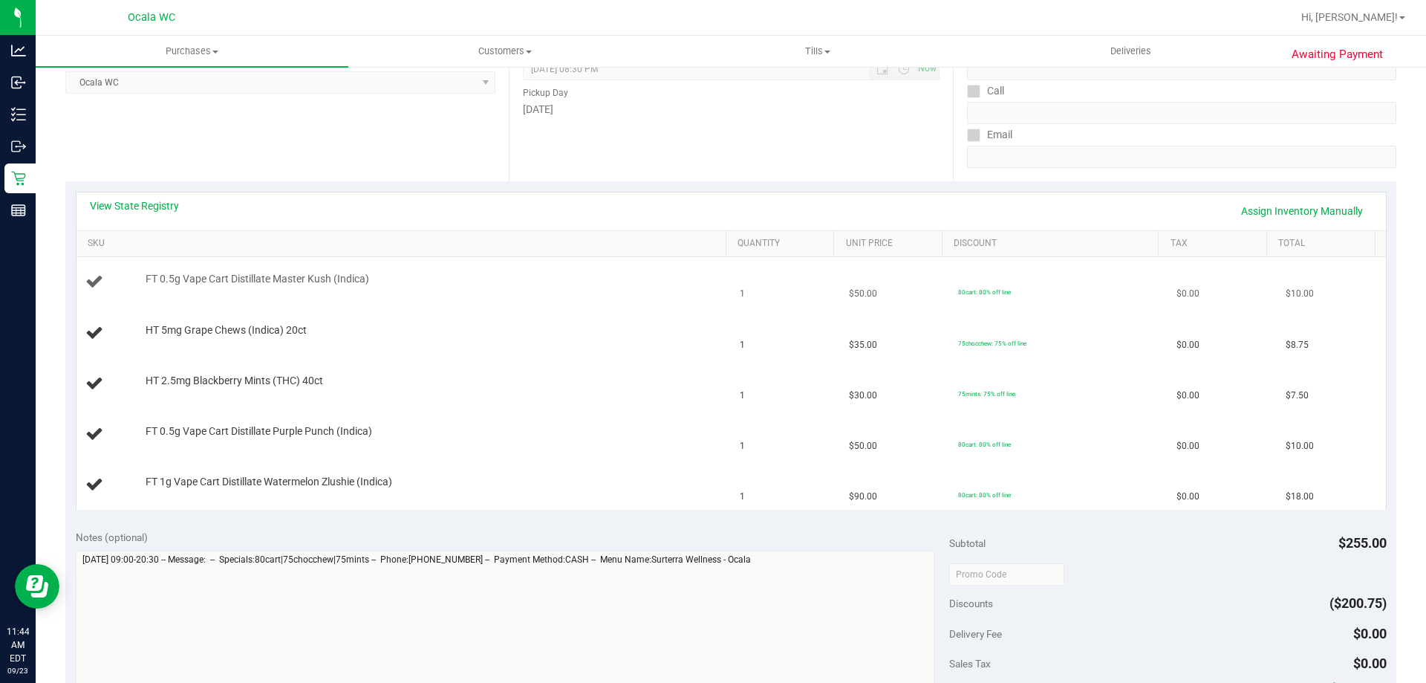
scroll to position [223, 0]
click at [116, 196] on link "View State Registry" at bounding box center [134, 202] width 89 height 15
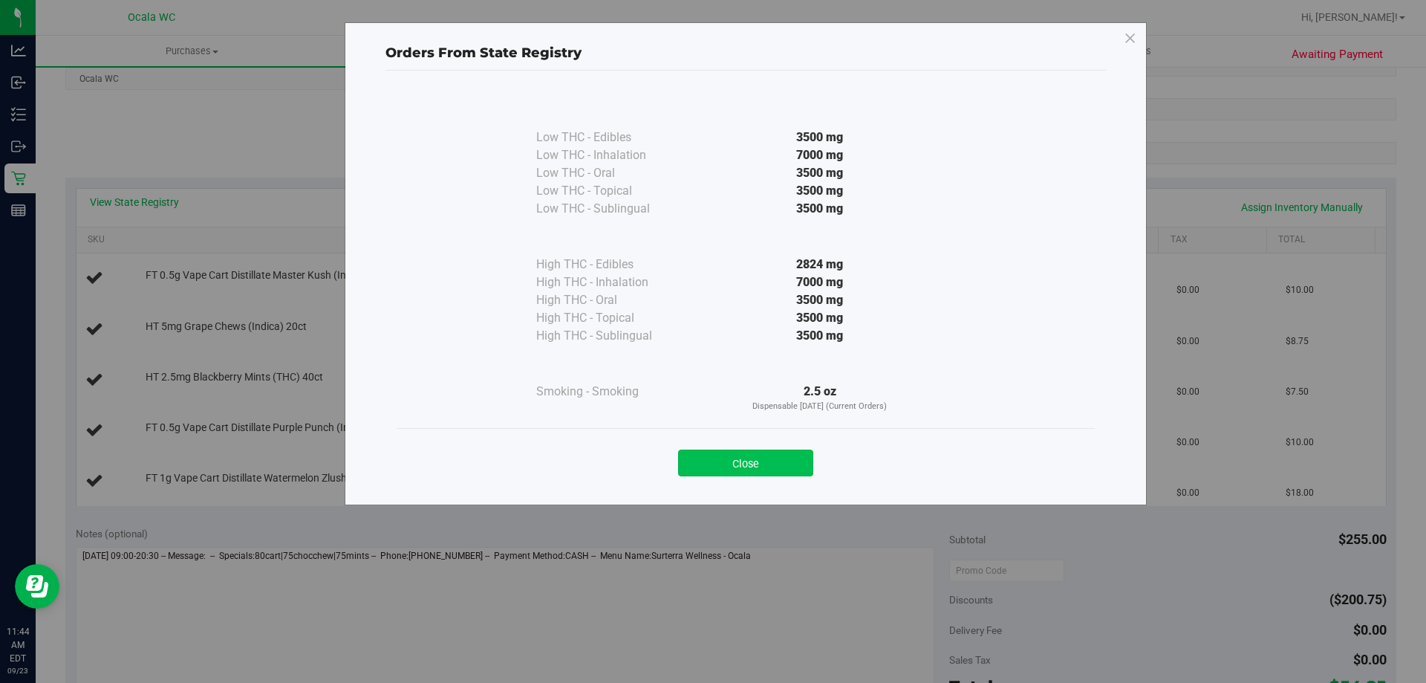
click at [697, 463] on button "Close" at bounding box center [745, 462] width 135 height 27
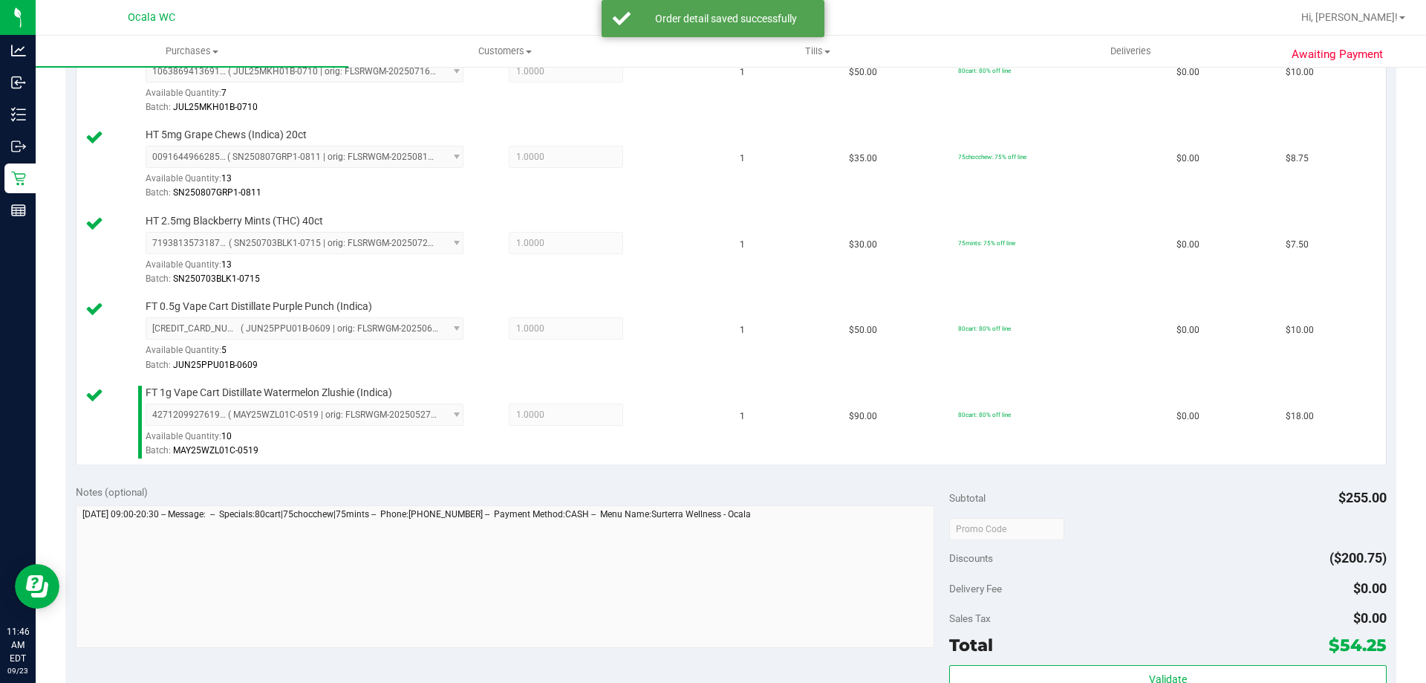
scroll to position [594, 0]
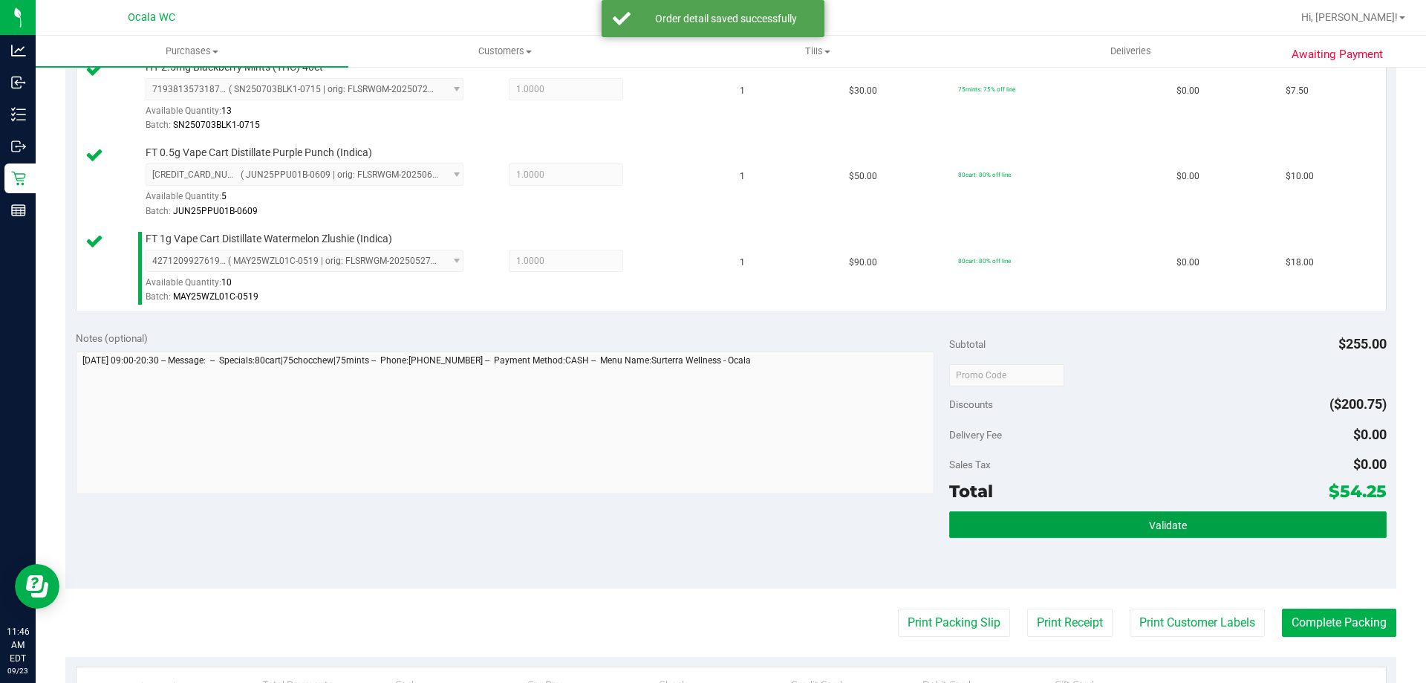
click at [697, 522] on span "Validate" at bounding box center [1168, 525] width 38 height 12
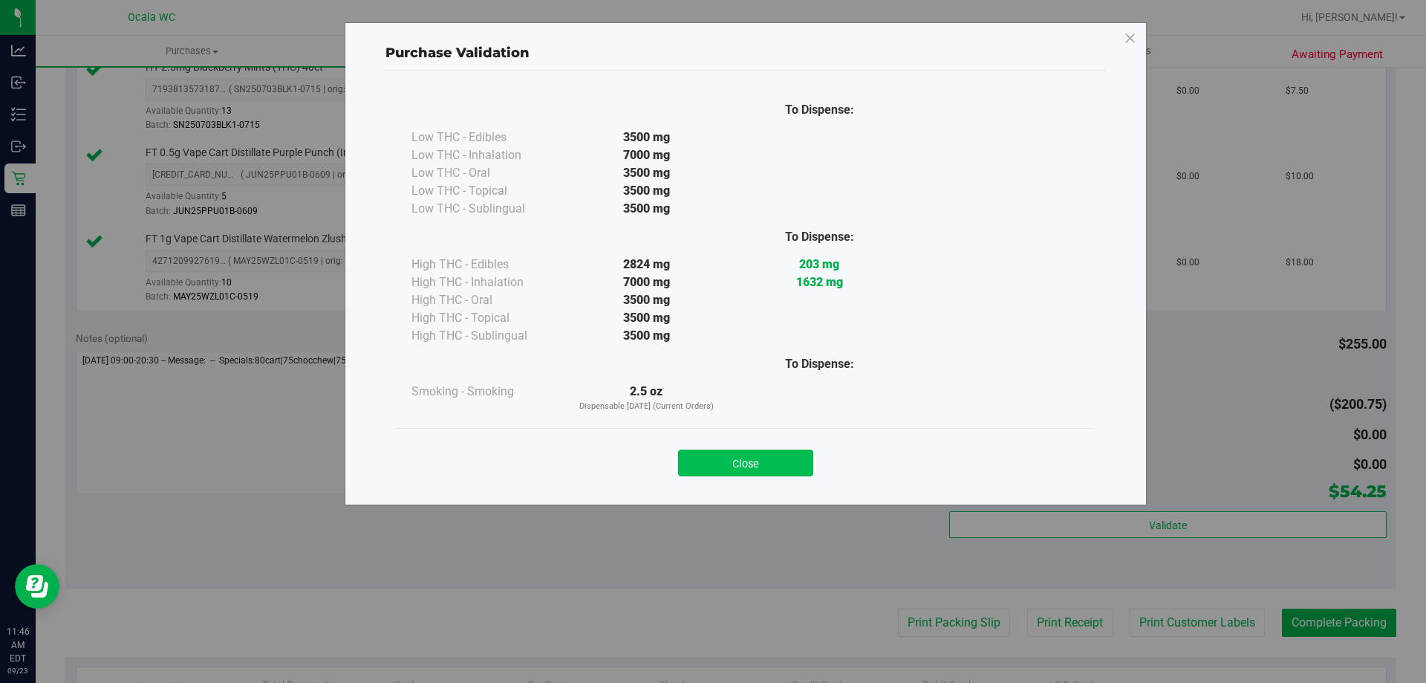
click at [697, 464] on button "Close" at bounding box center [745, 462] width 135 height 27
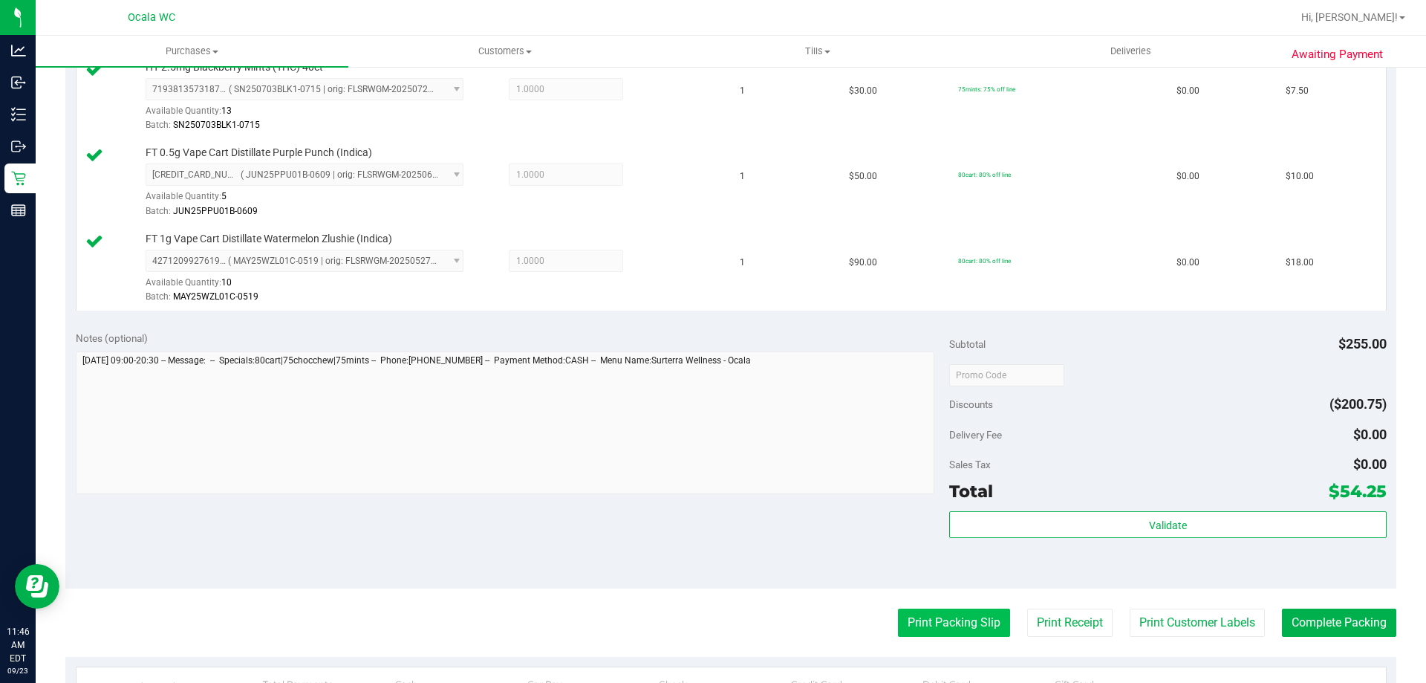
click at [697, 625] on button "Print Packing Slip" at bounding box center [954, 622] width 112 height 28
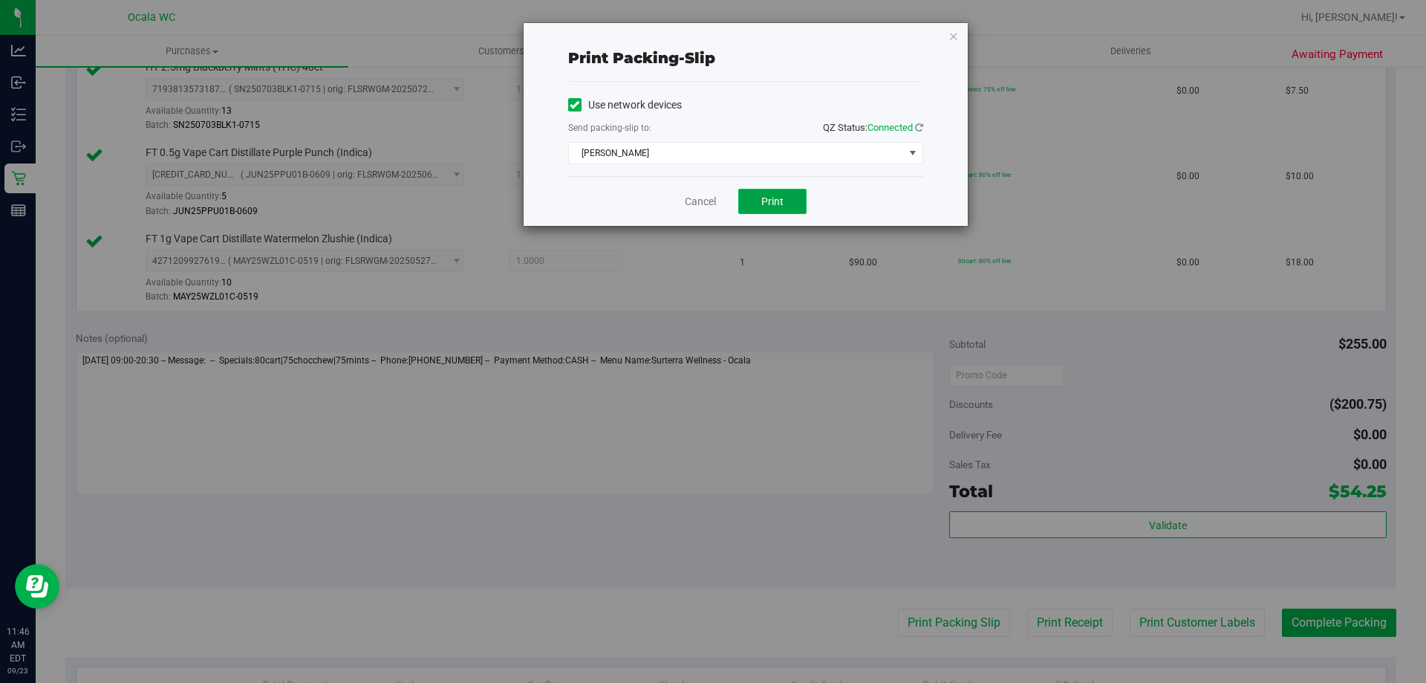
click at [697, 201] on span "Print" at bounding box center [772, 201] width 22 height 12
click at [697, 203] on link "Cancel" at bounding box center [700, 202] width 31 height 16
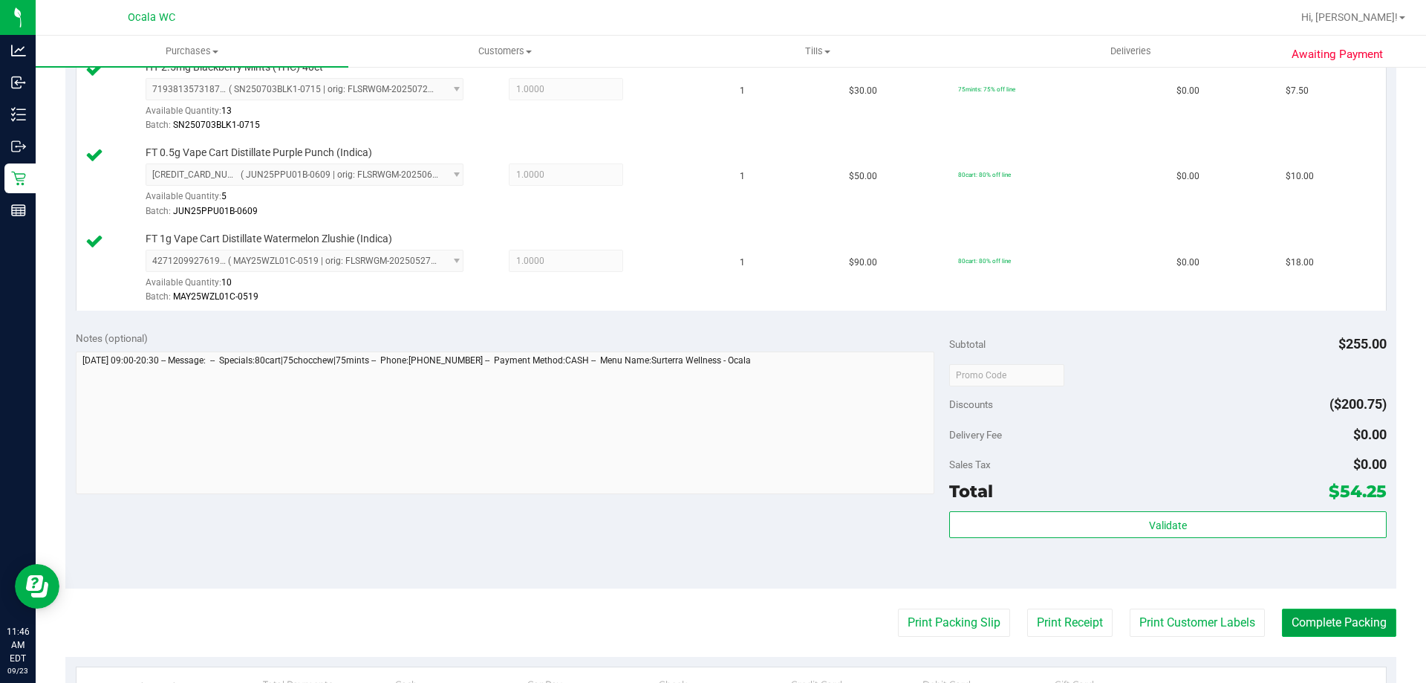
click at [697, 628] on button "Complete Packing" at bounding box center [1339, 622] width 114 height 28
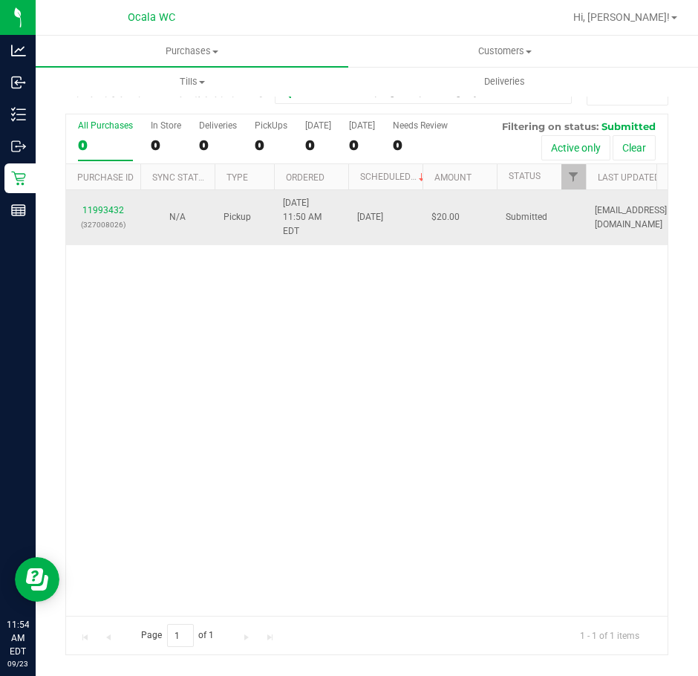
click at [98, 195] on td "11993432 (327008026)" at bounding box center [103, 217] width 74 height 55
click at [100, 204] on div "11993432 (327008026)" at bounding box center [103, 218] width 56 height 28
click at [104, 206] on link "11993432" at bounding box center [103, 210] width 42 height 10
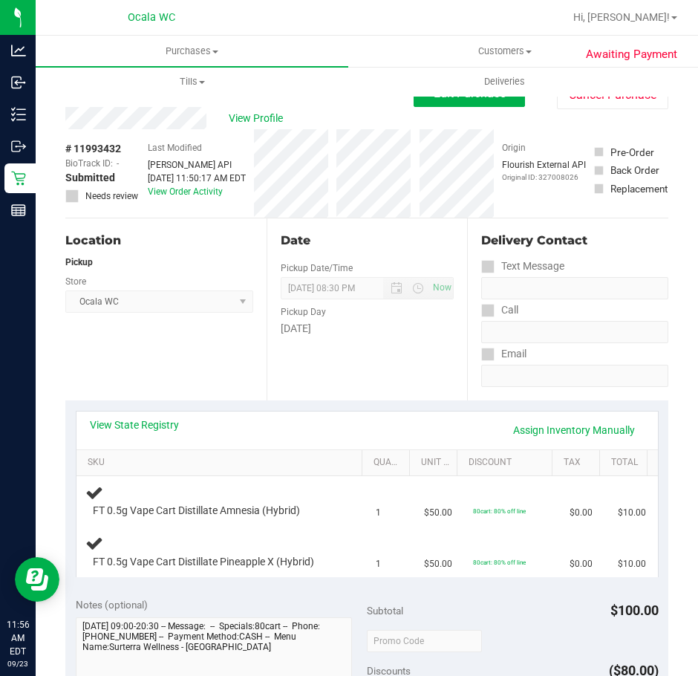
click at [201, 356] on div "Location Pickup Store Ocala WC Select Store Bonita Springs WC Boynton Beach WC …" at bounding box center [165, 309] width 201 height 182
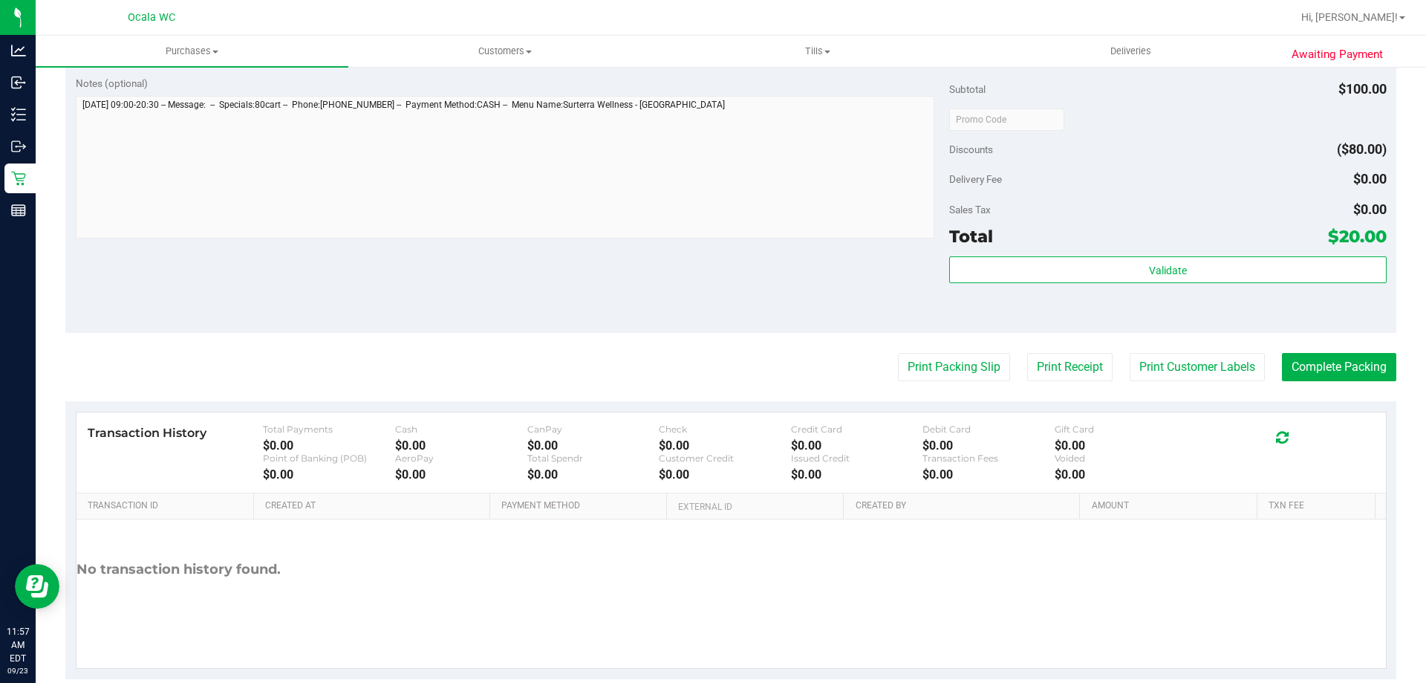
scroll to position [594, 0]
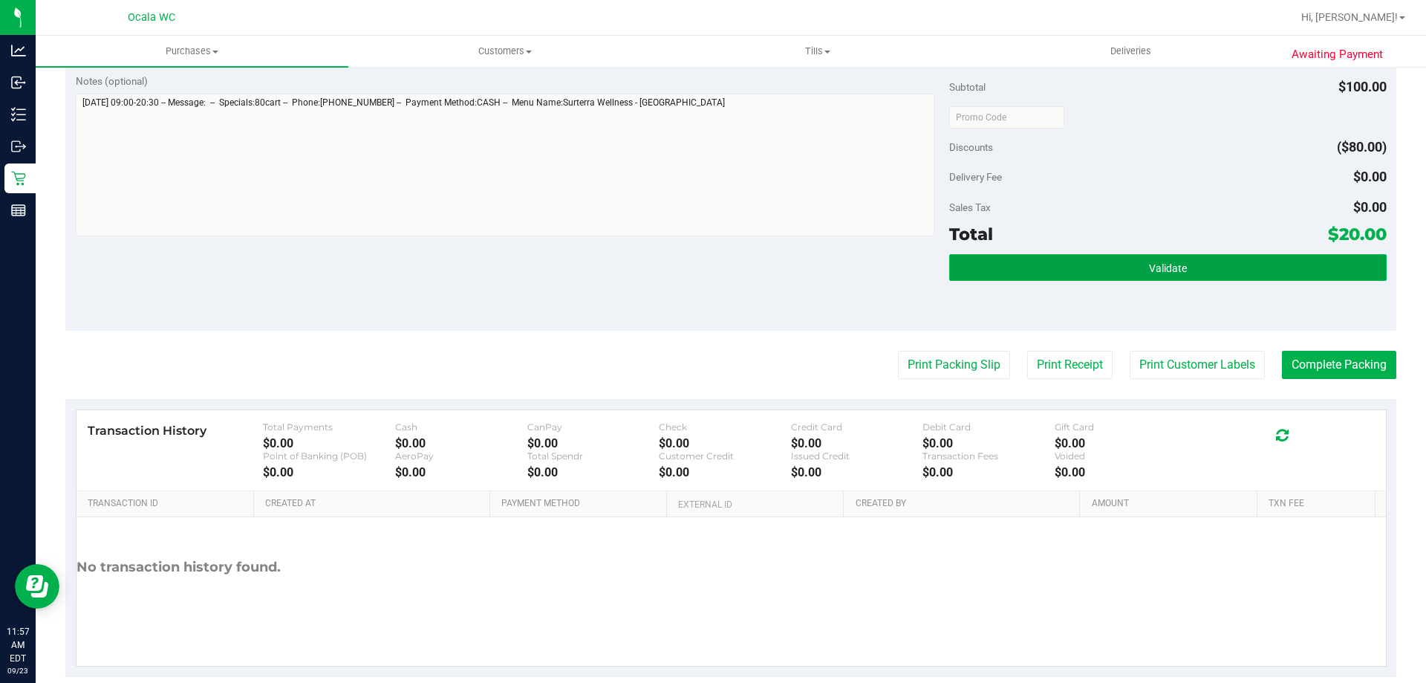
click at [697, 276] on button "Validate" at bounding box center [1167, 267] width 437 height 27
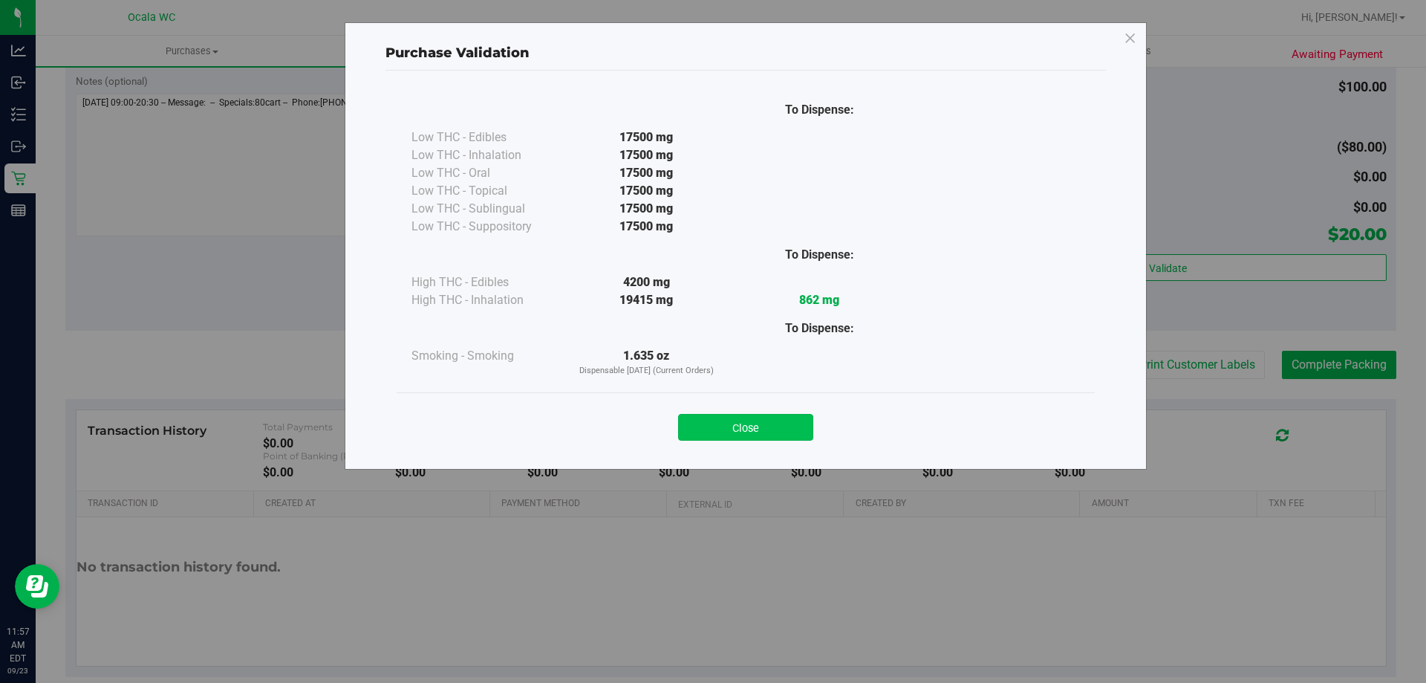
click at [697, 434] on button "Close" at bounding box center [745, 427] width 135 height 27
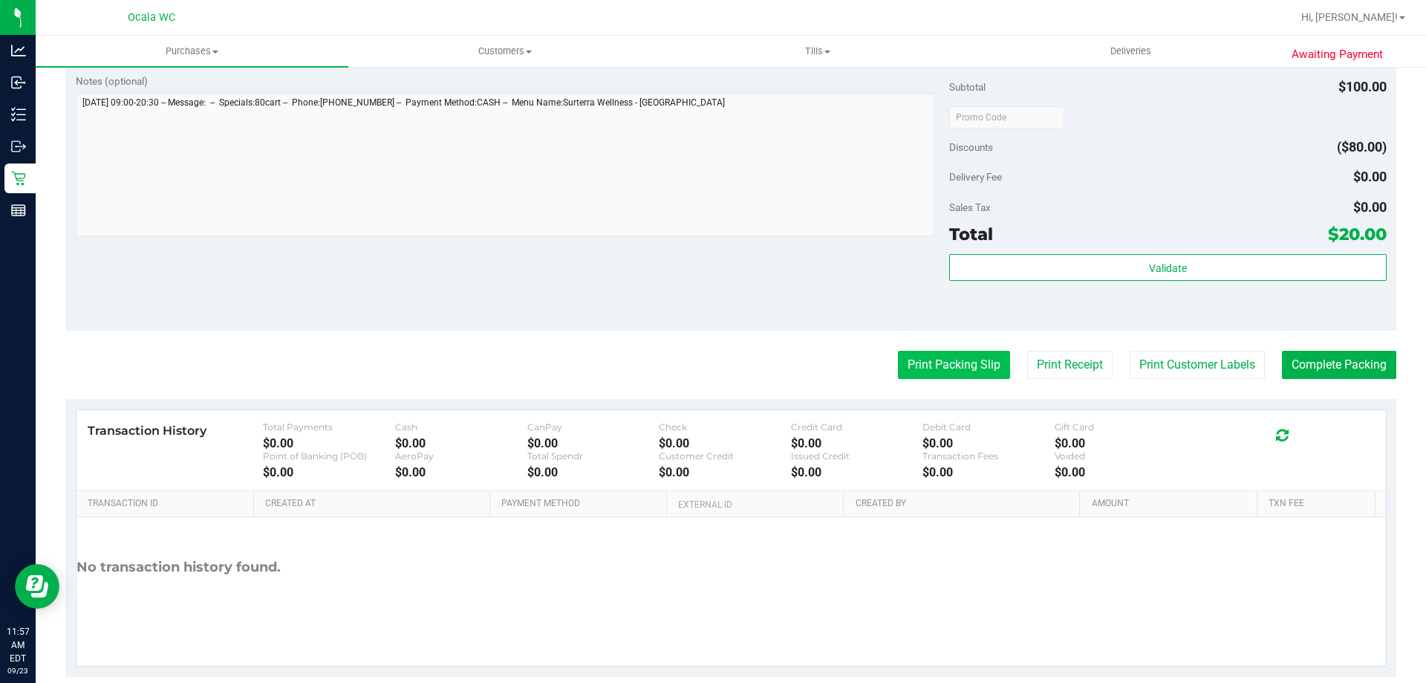
click at [697, 365] on button "Print Packing Slip" at bounding box center [954, 365] width 112 height 28
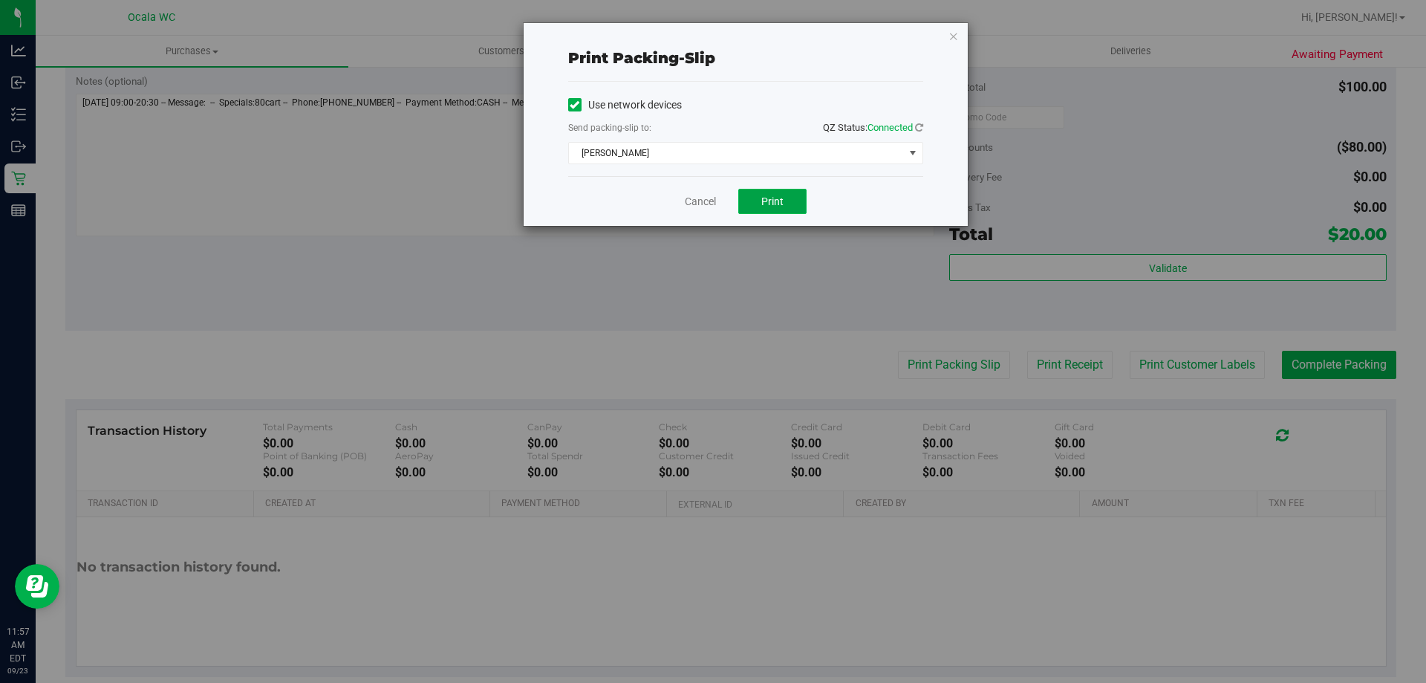
click at [697, 202] on span "Print" at bounding box center [772, 201] width 22 height 12
click at [686, 199] on link "Cancel" at bounding box center [700, 202] width 31 height 16
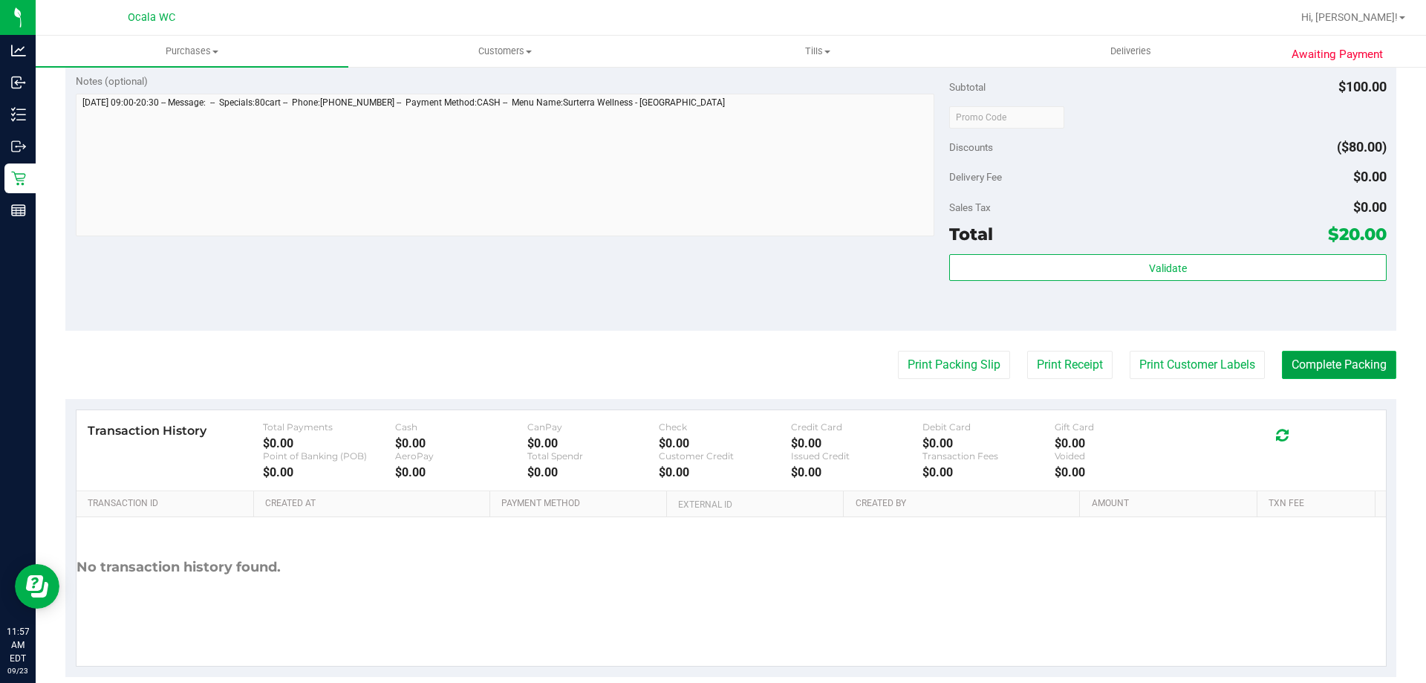
click at [697, 371] on button "Complete Packing" at bounding box center [1339, 365] width 114 height 28
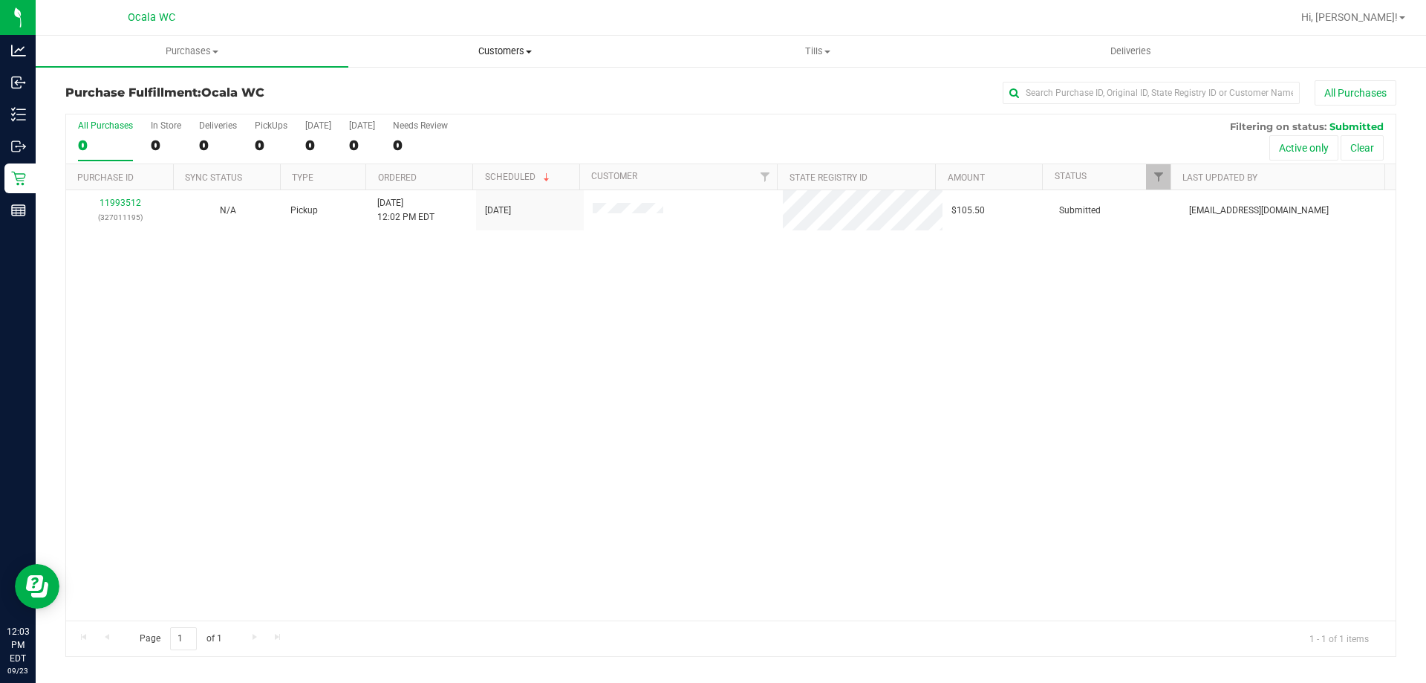
click at [507, 45] on span "Customers" at bounding box center [504, 51] width 311 height 13
click at [401, 88] on span "All customers" at bounding box center [401, 89] width 107 height 13
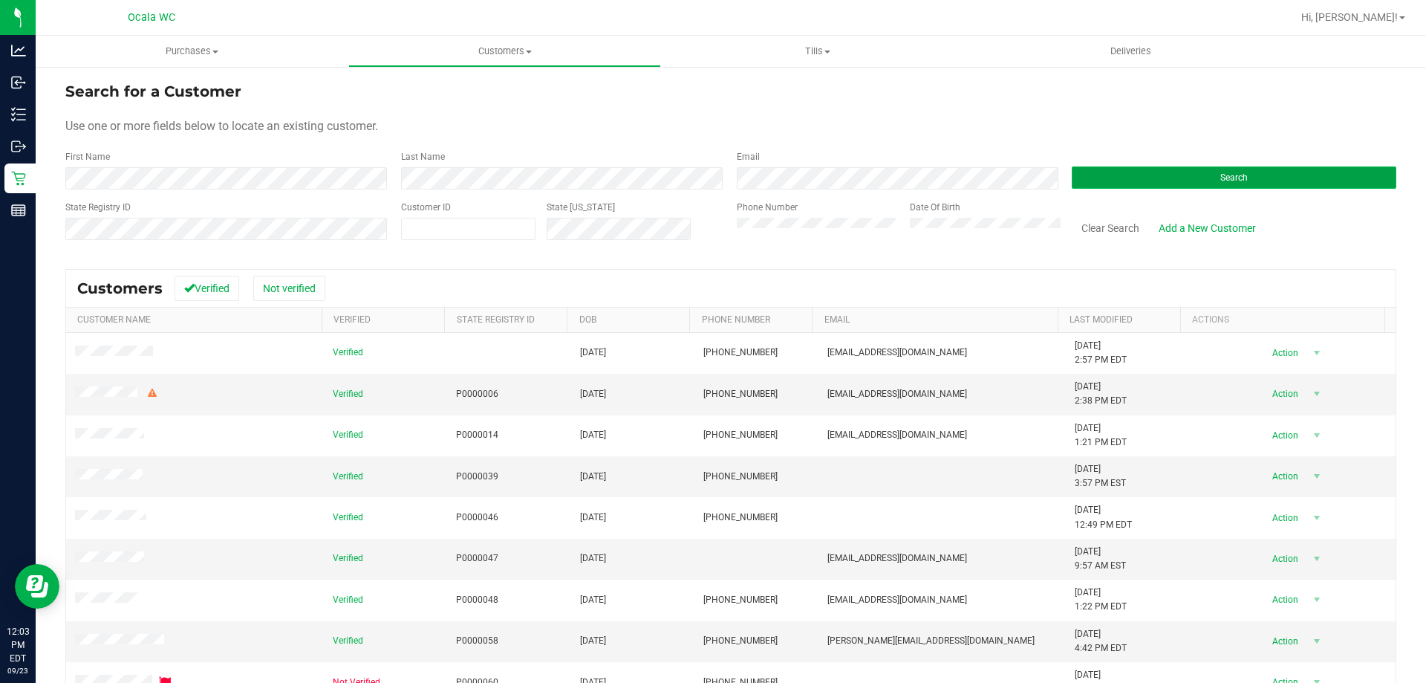
click at [697, 175] on button "Search" at bounding box center [1234, 177] width 325 height 22
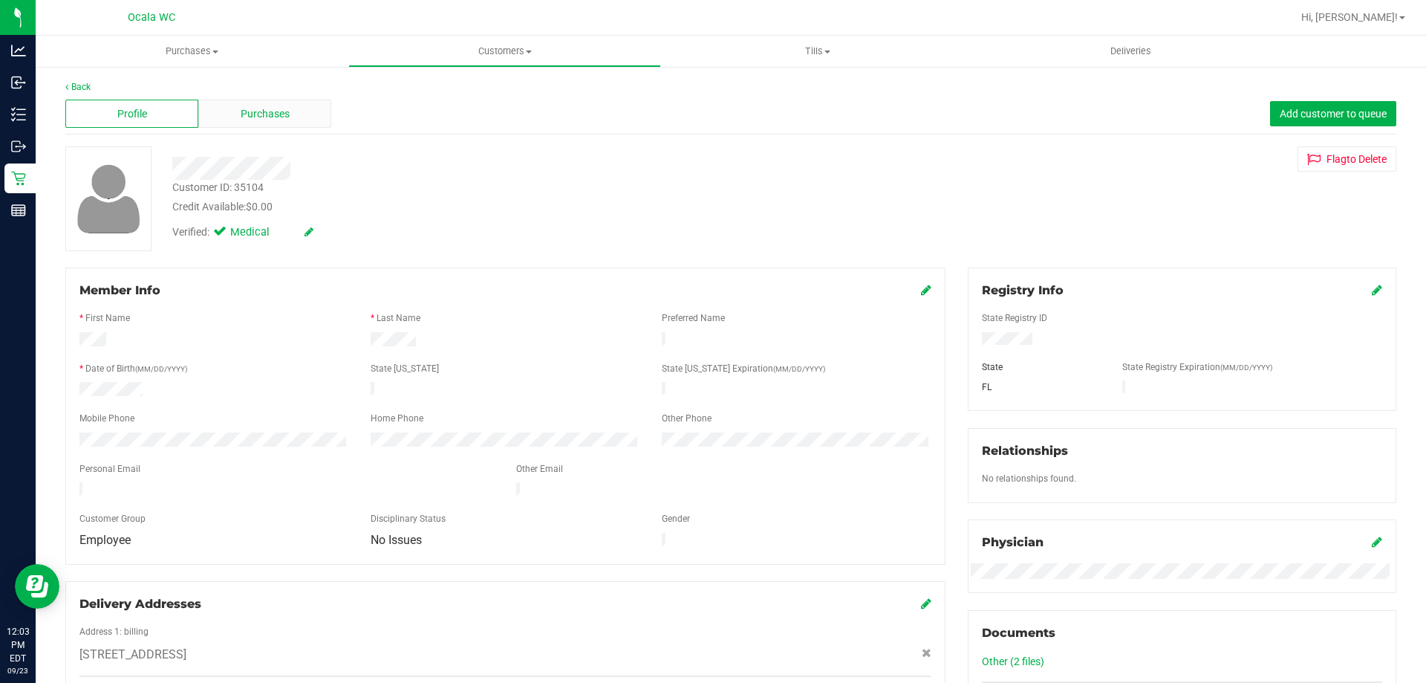
click at [261, 108] on span "Purchases" at bounding box center [265, 114] width 49 height 16
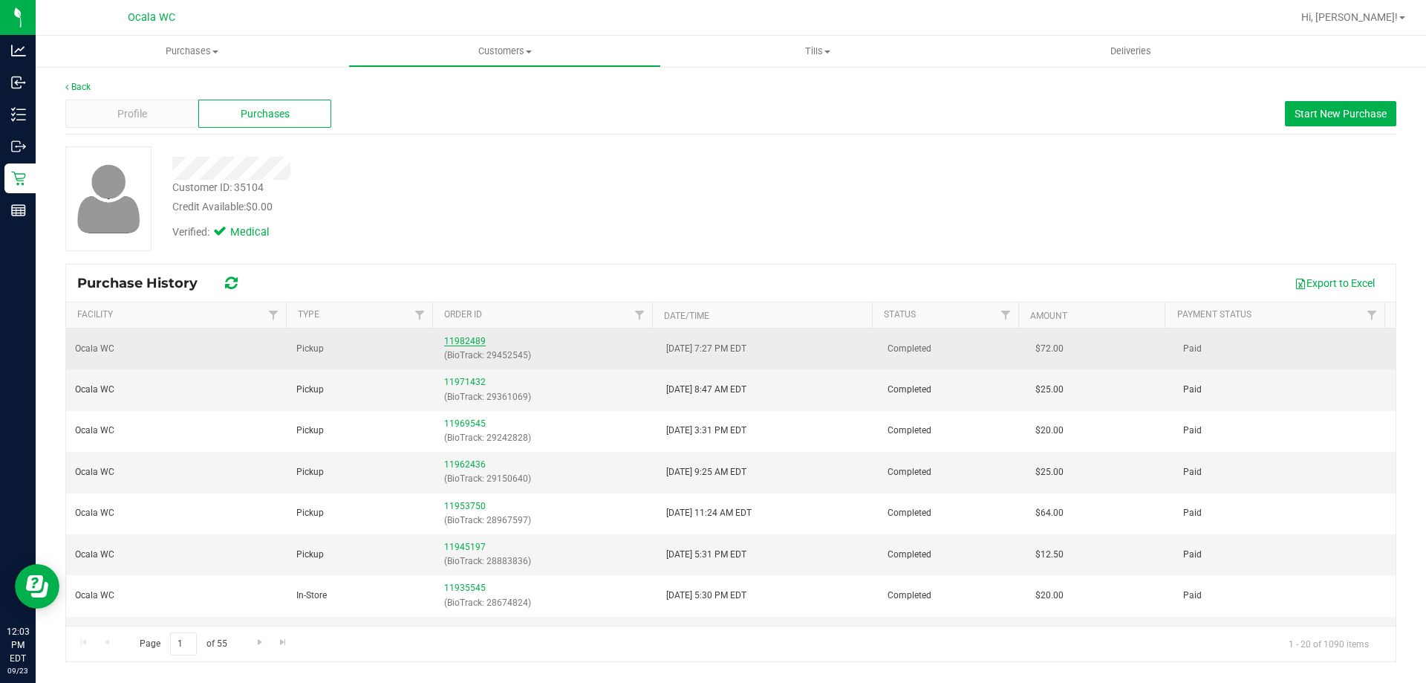
click at [469, 343] on link "11982489" at bounding box center [465, 341] width 42 height 10
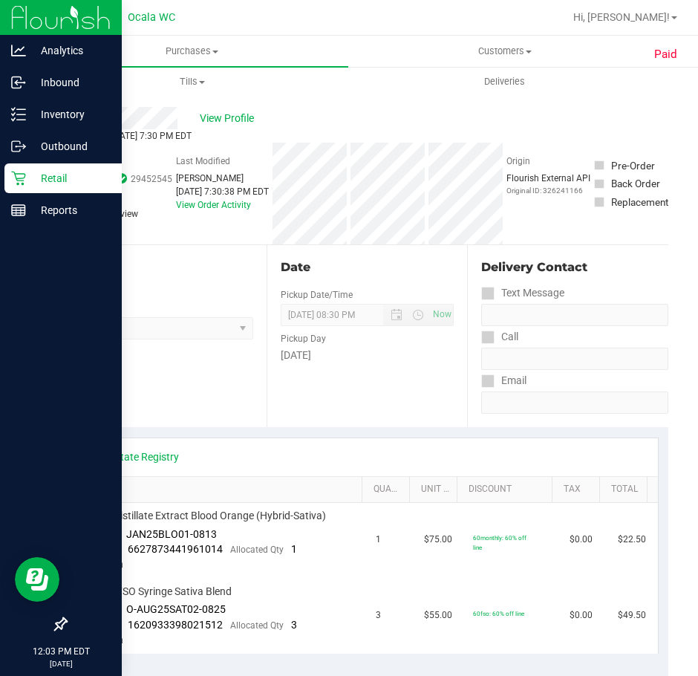
click at [51, 194] on link "Retail" at bounding box center [61, 179] width 122 height 32
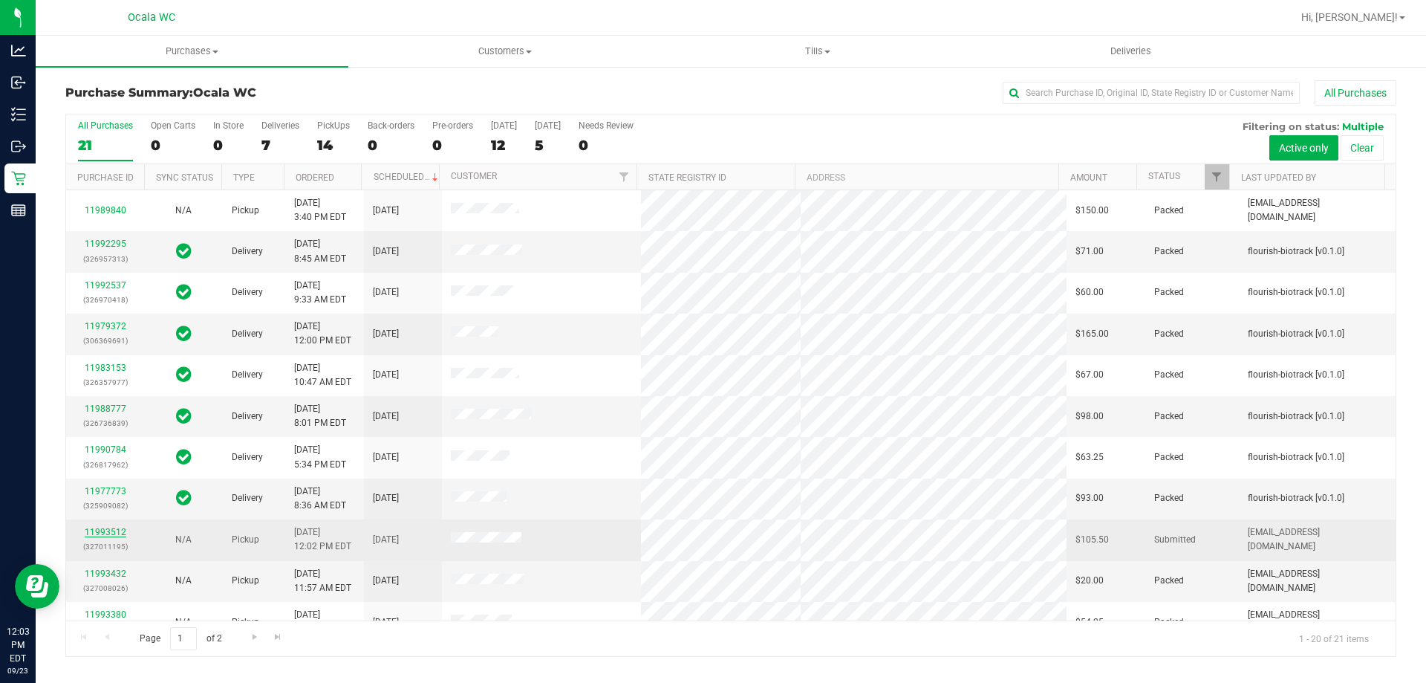
click at [98, 529] on link "11993512" at bounding box center [106, 532] width 42 height 10
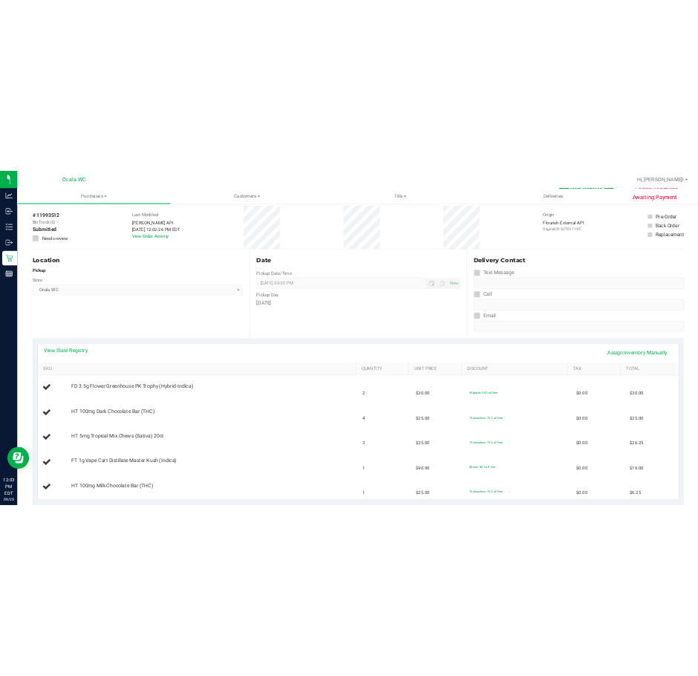
scroll to position [223, 0]
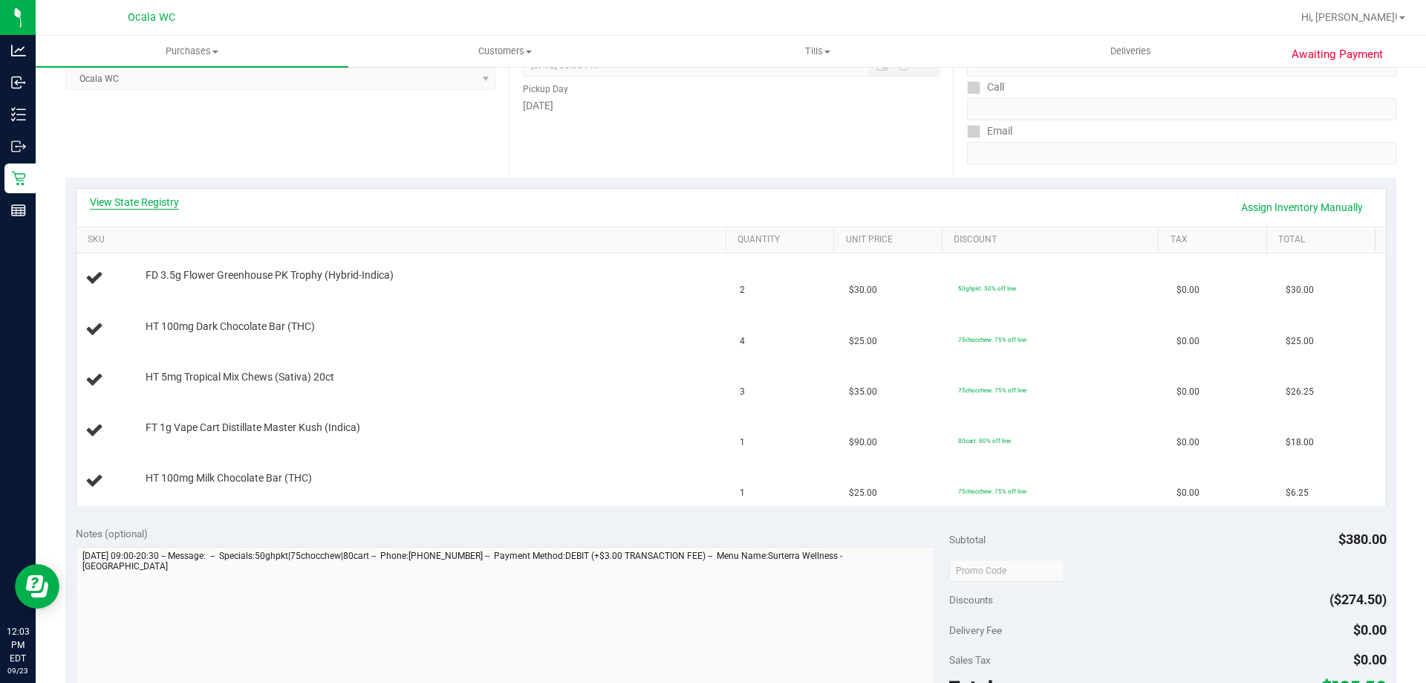
click at [128, 206] on link "View State Registry" at bounding box center [134, 202] width 89 height 15
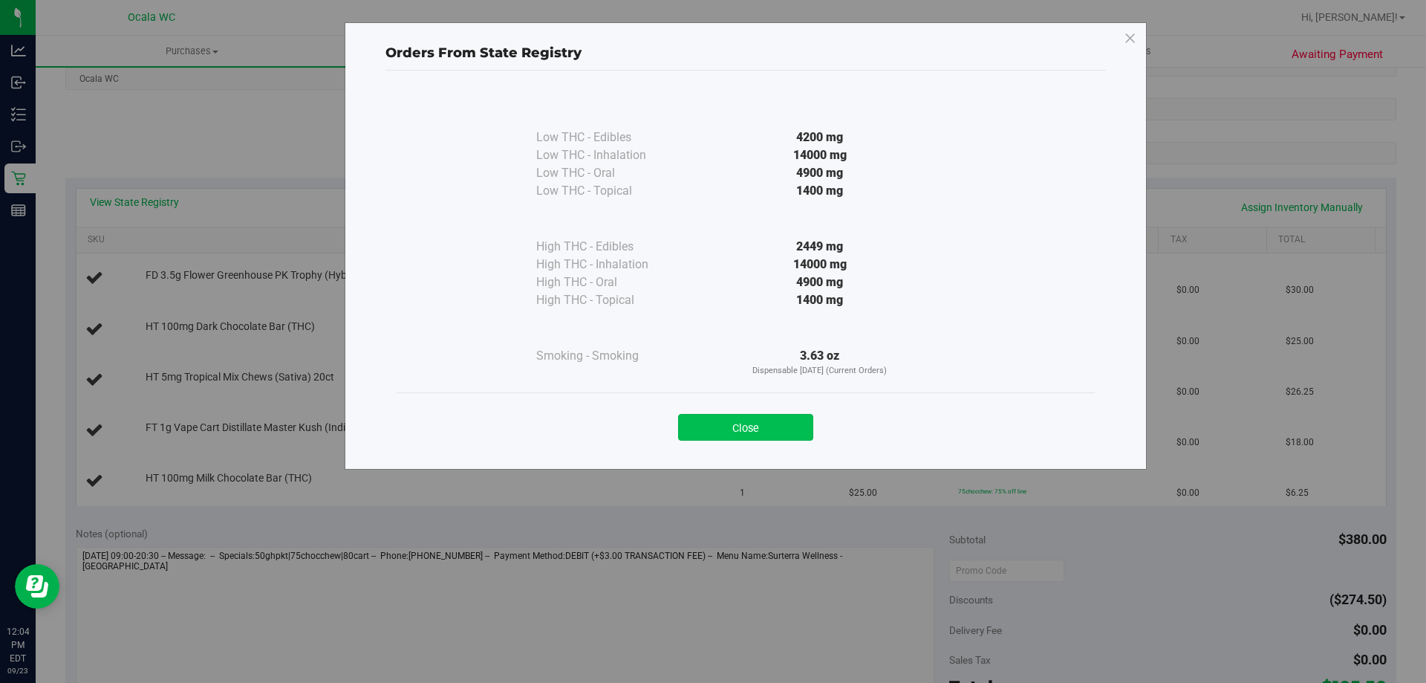
click at [697, 428] on button "Close" at bounding box center [745, 427] width 135 height 27
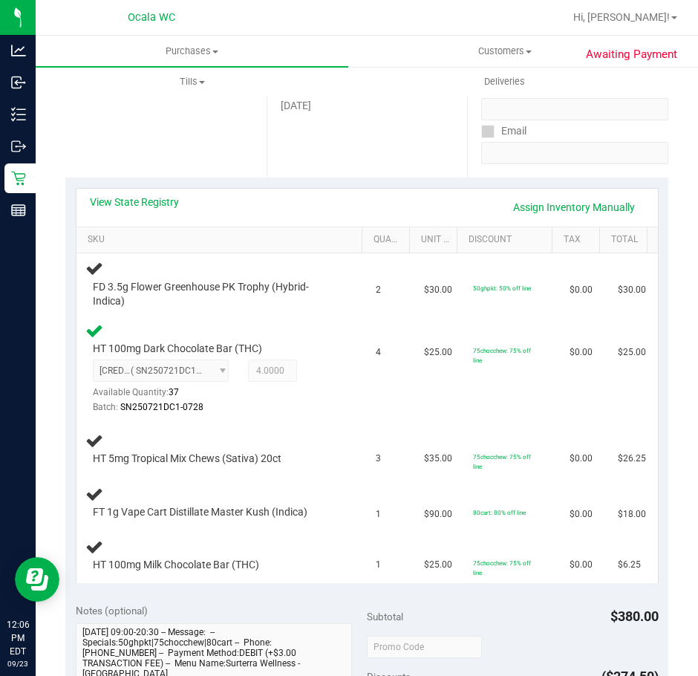
click at [316, 159] on div "Date Pickup Date/Time 09/23/2025 Now 09/23/2025 08:30 PM Now Pickup Day Tuesday" at bounding box center [367, 87] width 201 height 182
click at [317, 158] on div "Date Pickup Date/Time 09/23/2025 Now 09/23/2025 08:30 PM Now Pickup Day Tuesday" at bounding box center [367, 87] width 201 height 182
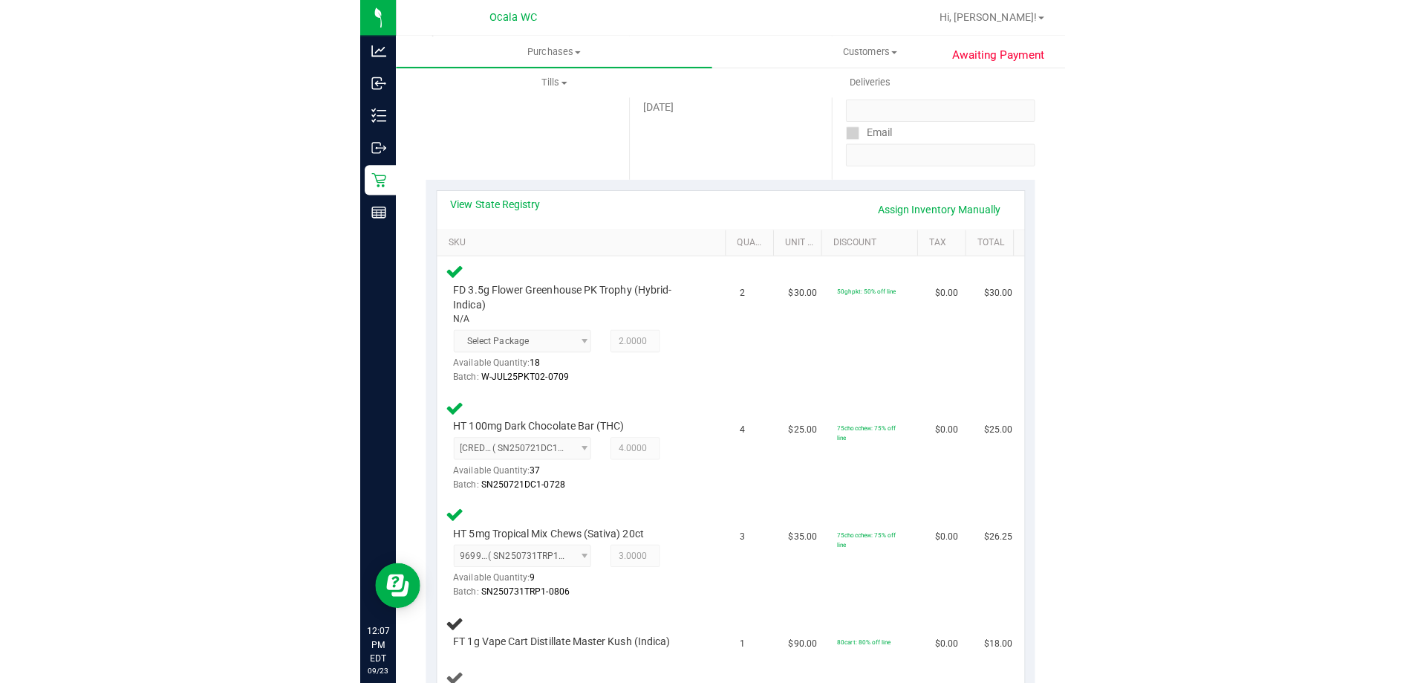
scroll to position [520, 0]
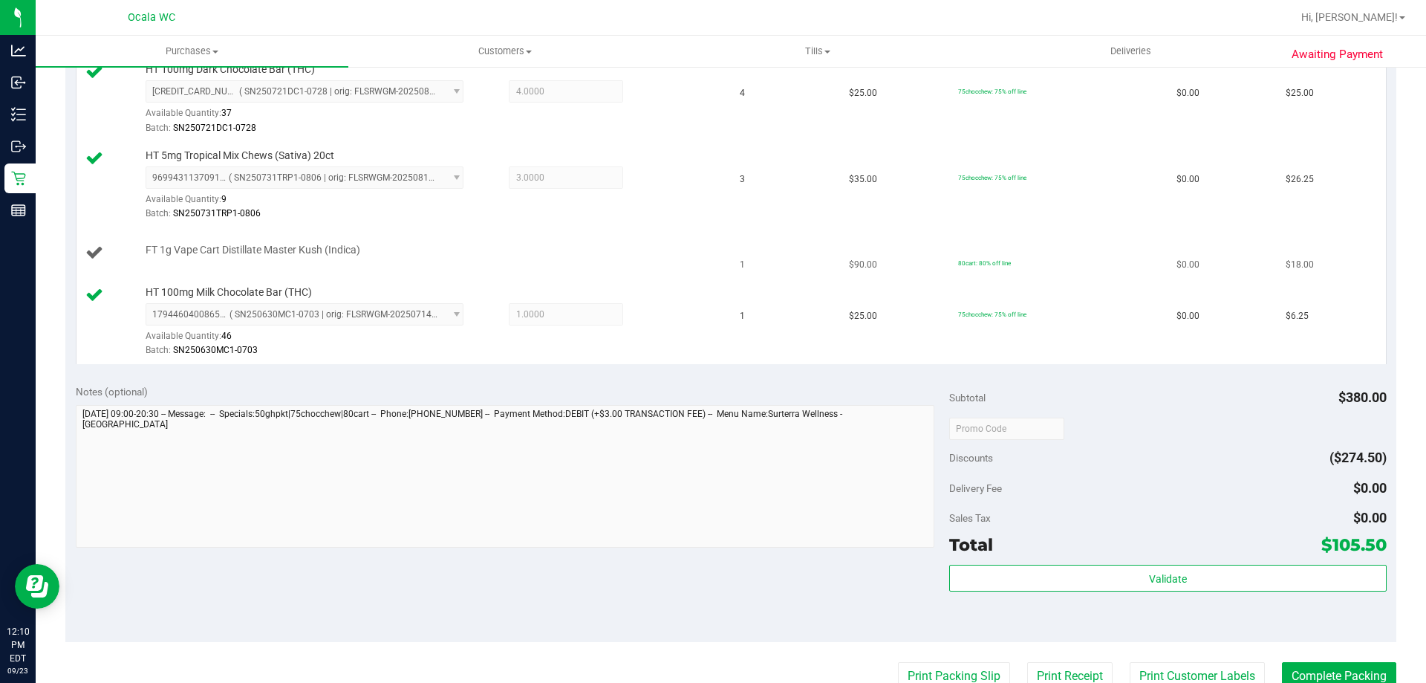
drag, startPoint x: 597, startPoint y: 247, endPoint x: 594, endPoint y: 238, distance: 9.4
click at [596, 244] on div "FT 1g Vape Cart Distillate Master Kush (Indica)" at bounding box center [428, 250] width 581 height 15
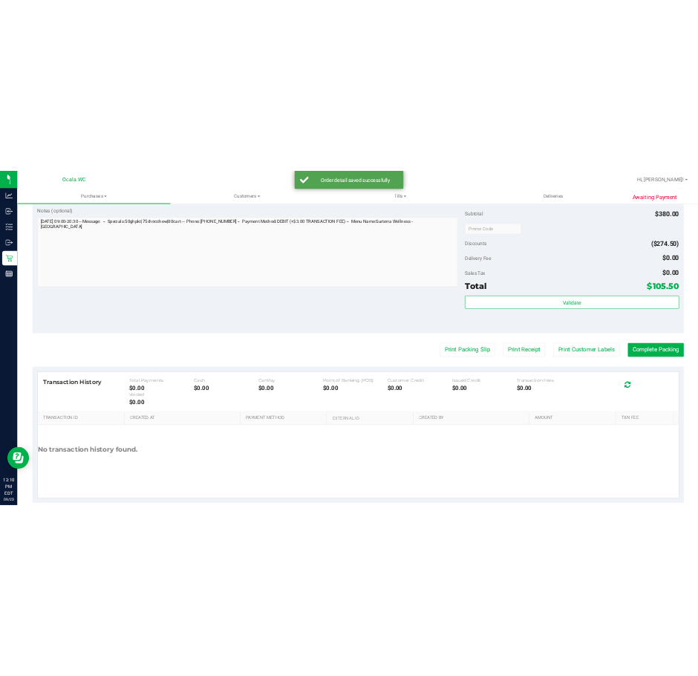
scroll to position [891, 0]
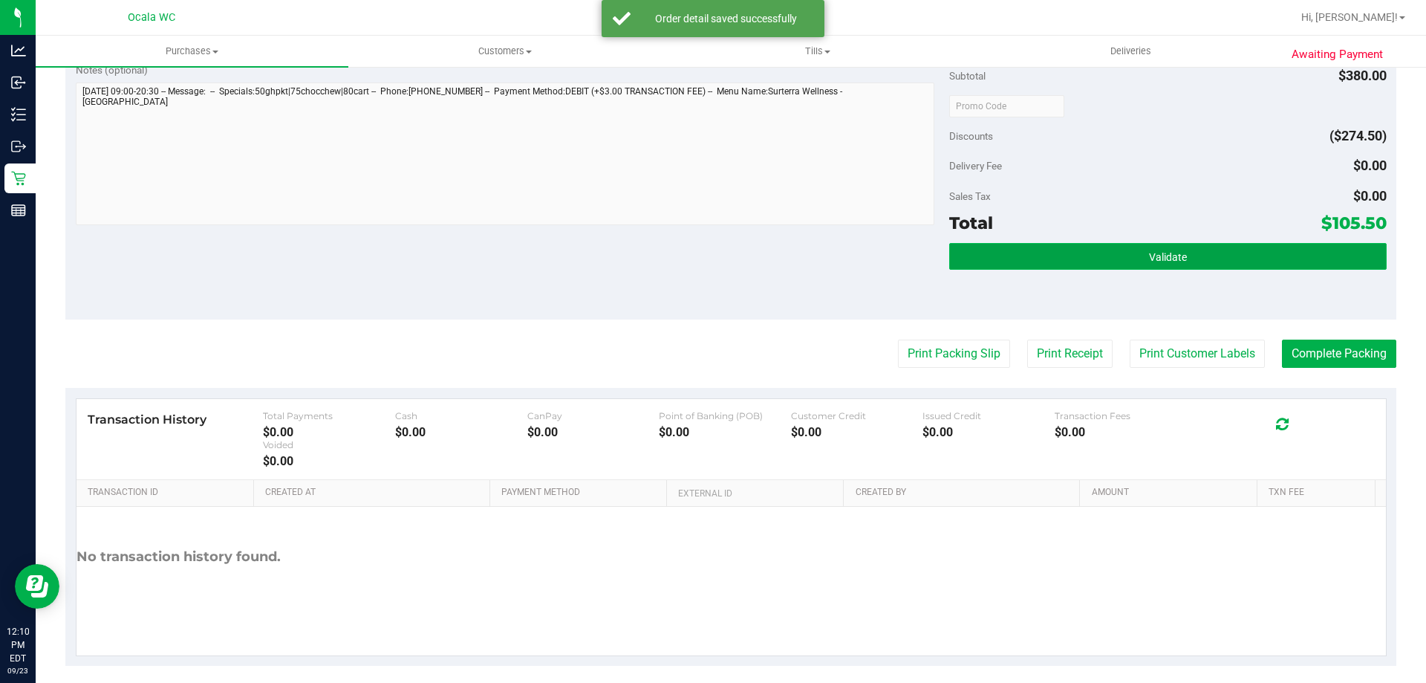
click at [697, 258] on button "Validate" at bounding box center [1167, 256] width 437 height 27
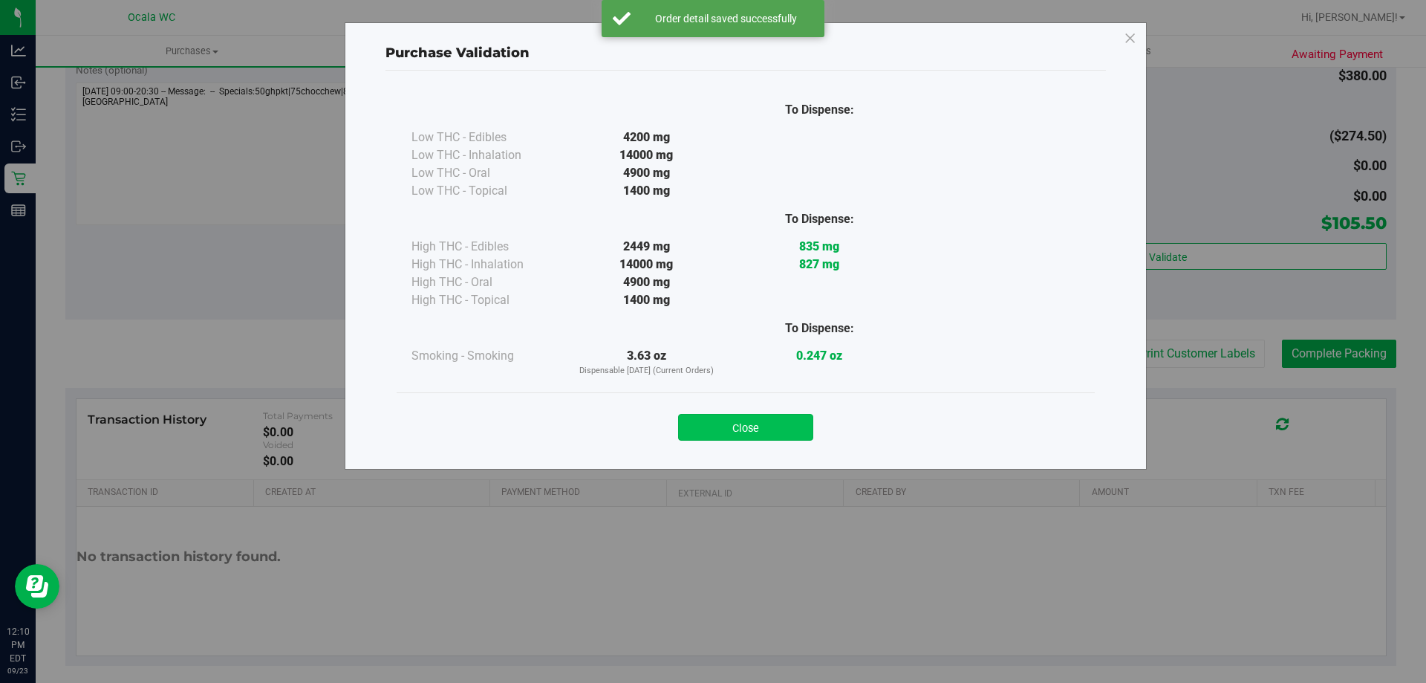
click at [697, 429] on button "Close" at bounding box center [745, 427] width 135 height 27
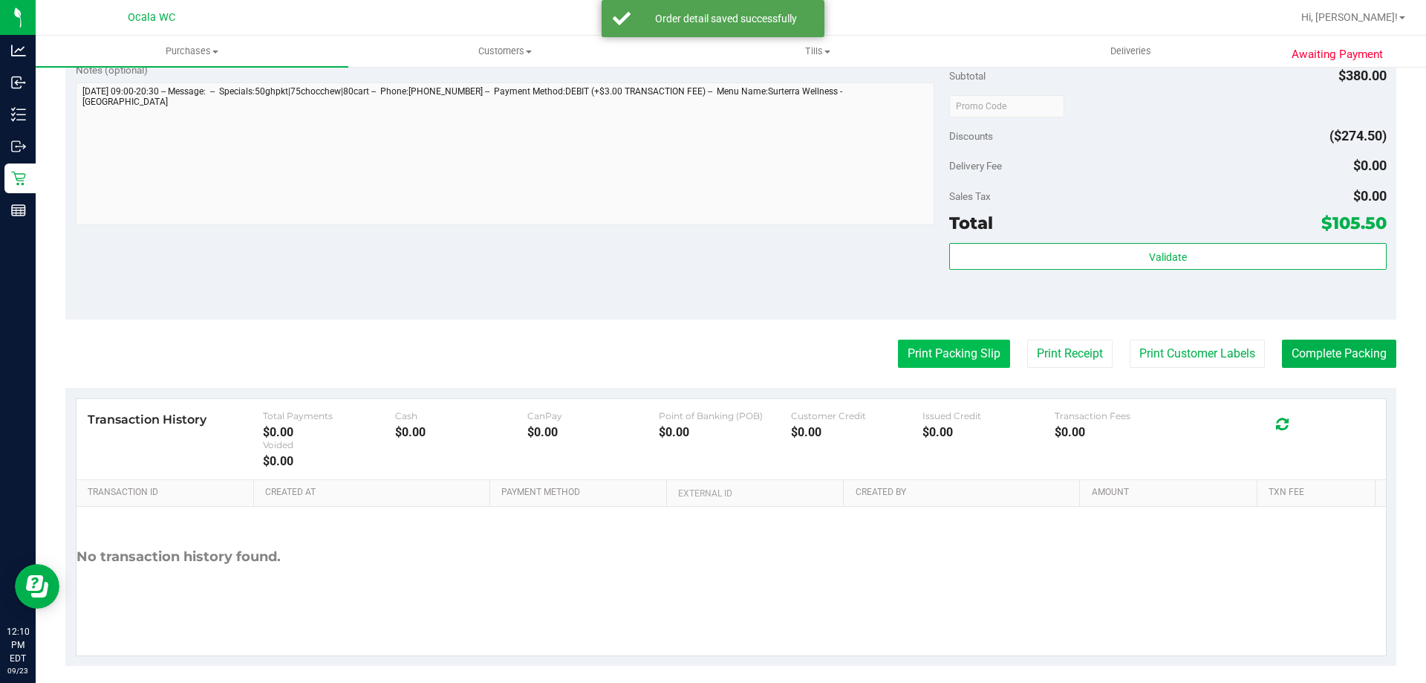
click at [697, 351] on button "Print Packing Slip" at bounding box center [954, 353] width 112 height 28
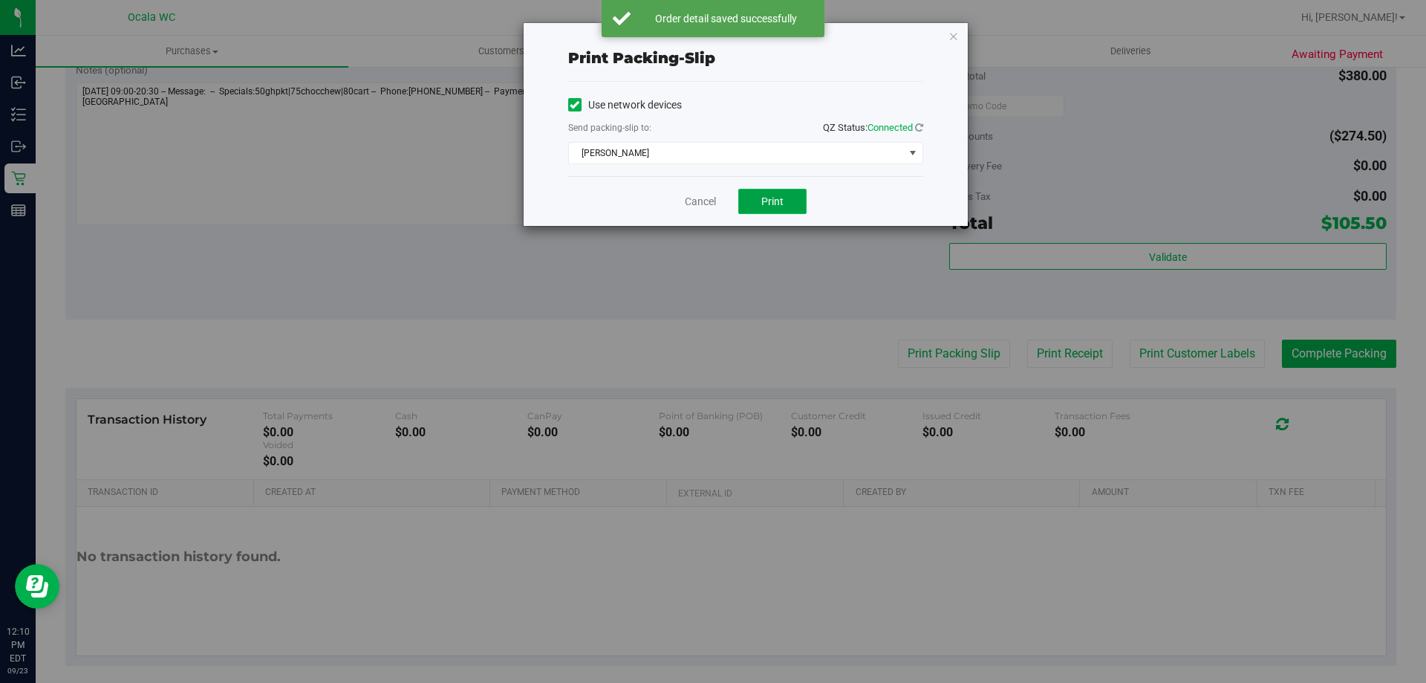
click at [697, 205] on span "Print" at bounding box center [772, 201] width 22 height 12
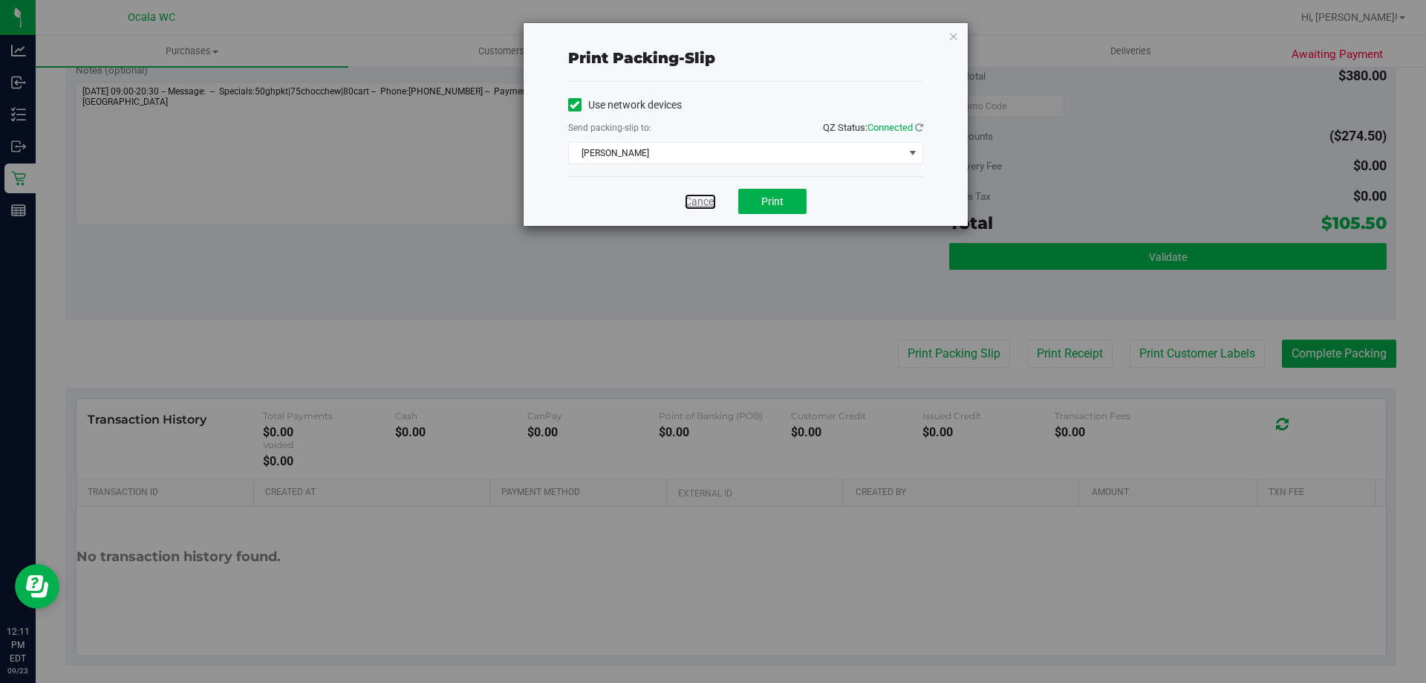
drag, startPoint x: 685, startPoint y: 197, endPoint x: 977, endPoint y: 255, distance: 298.3
click at [686, 197] on link "Cancel" at bounding box center [700, 202] width 31 height 16
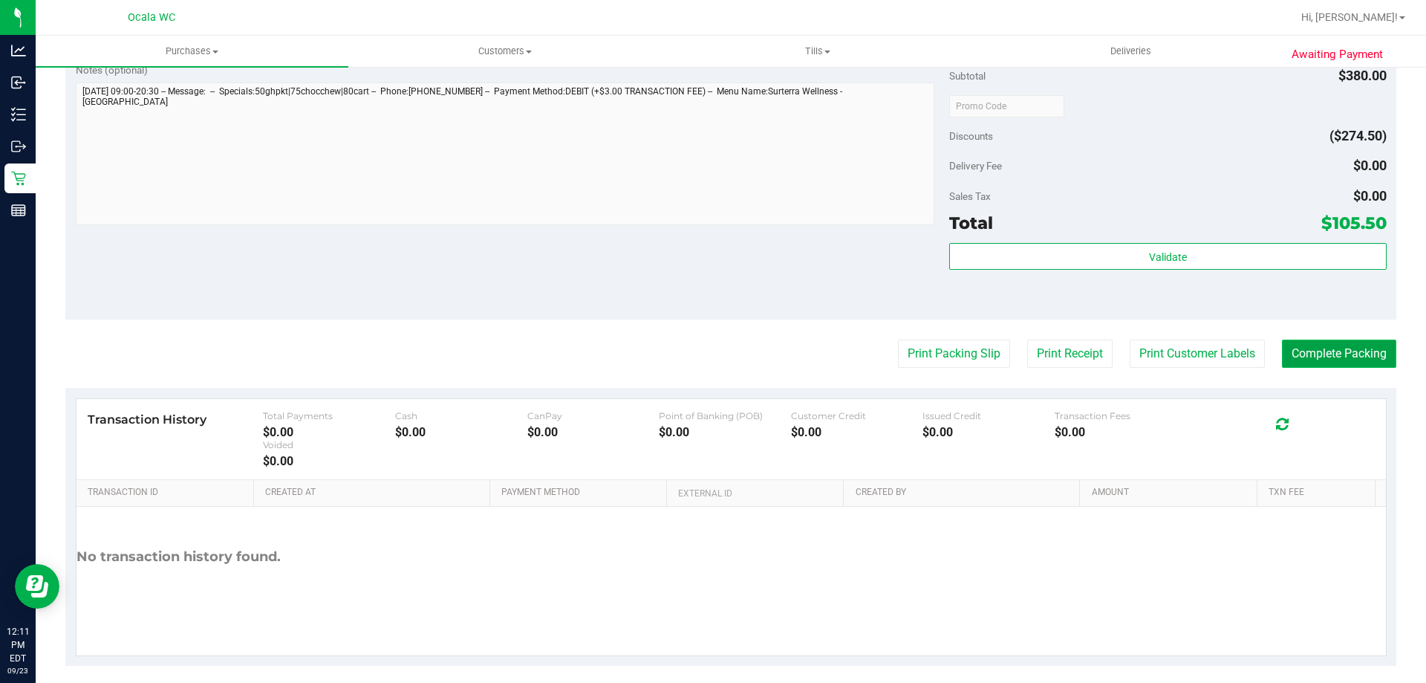
click at [697, 348] on button "Complete Packing" at bounding box center [1339, 353] width 114 height 28
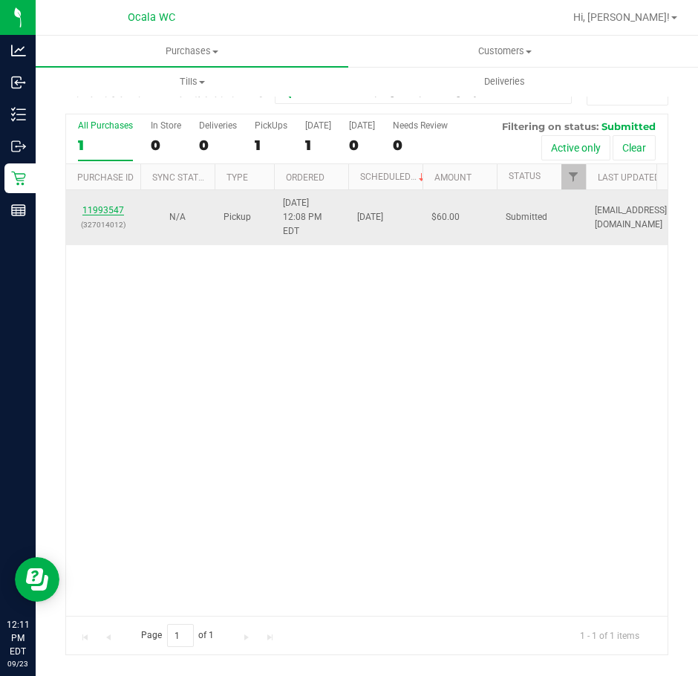
click at [108, 205] on link "11993547" at bounding box center [103, 210] width 42 height 10
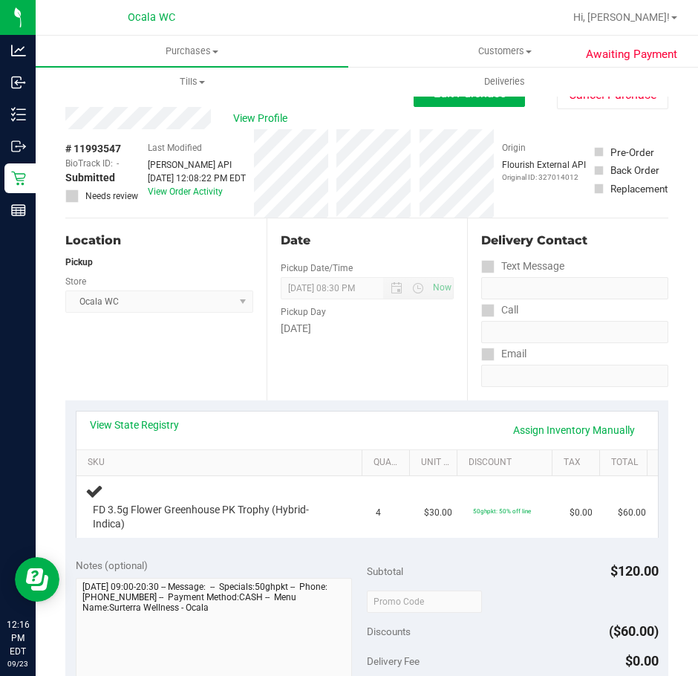
click at [192, 342] on div "Location Pickup Store Ocala WC Select Store Bonita Springs WC Boynton Beach WC …" at bounding box center [165, 309] width 201 height 182
click at [192, 240] on div "Location" at bounding box center [159, 241] width 188 height 18
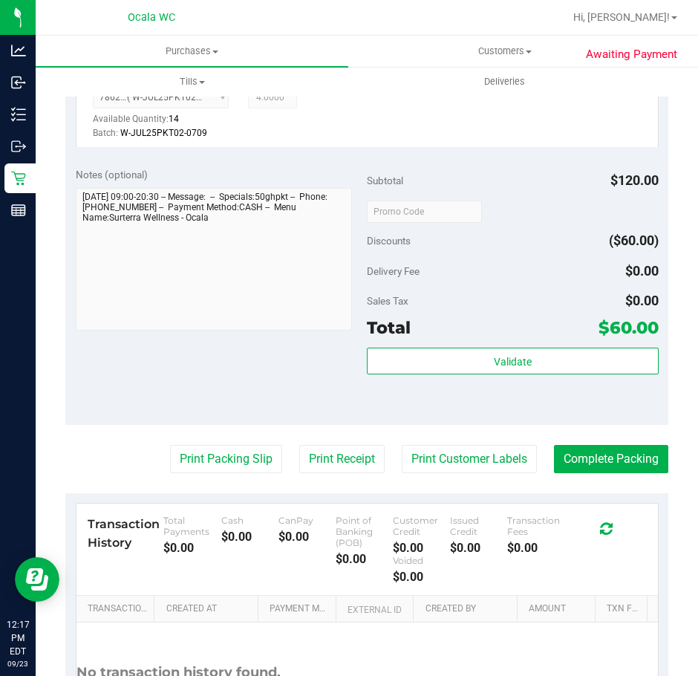
scroll to position [520, 0]
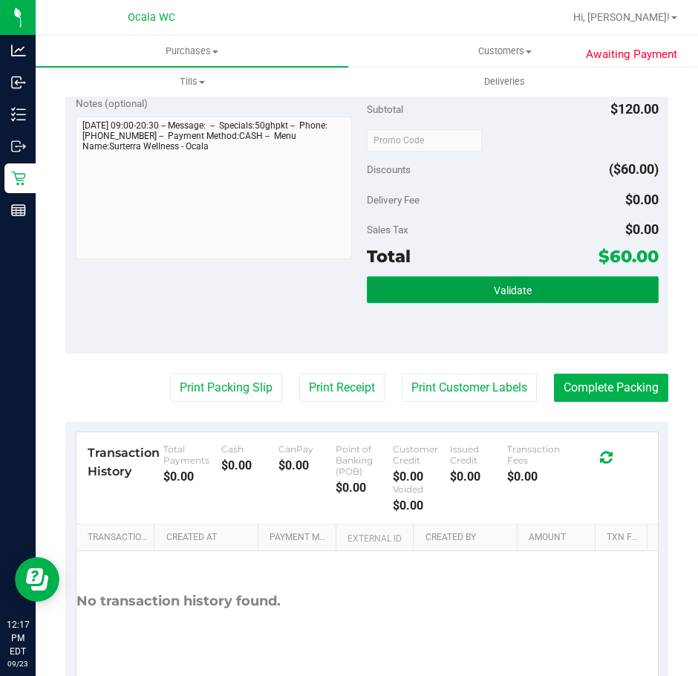
click at [501, 287] on span "Validate" at bounding box center [513, 290] width 38 height 12
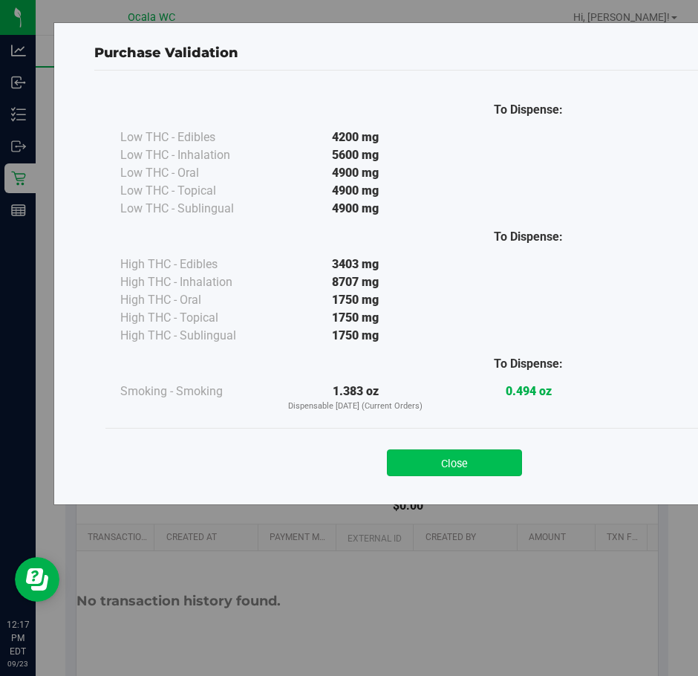
click at [455, 461] on button "Close" at bounding box center [454, 462] width 135 height 27
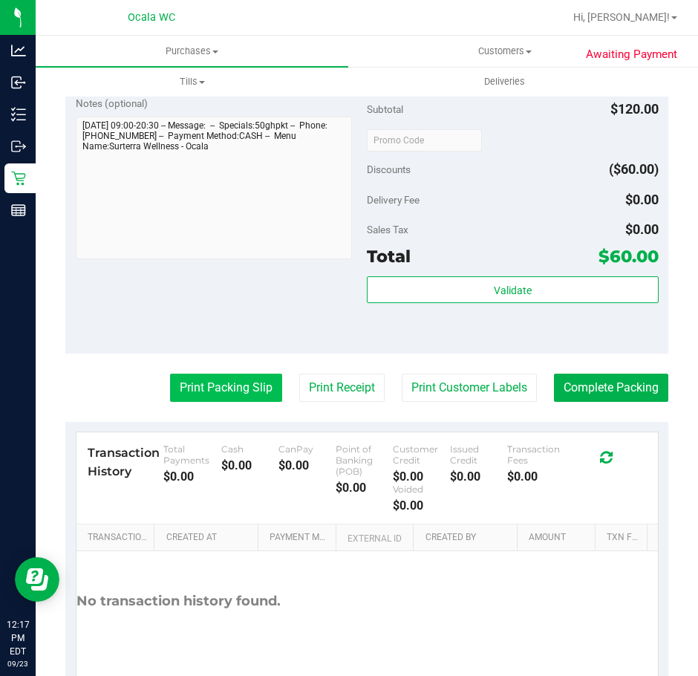
click at [190, 381] on button "Print Packing Slip" at bounding box center [226, 388] width 112 height 28
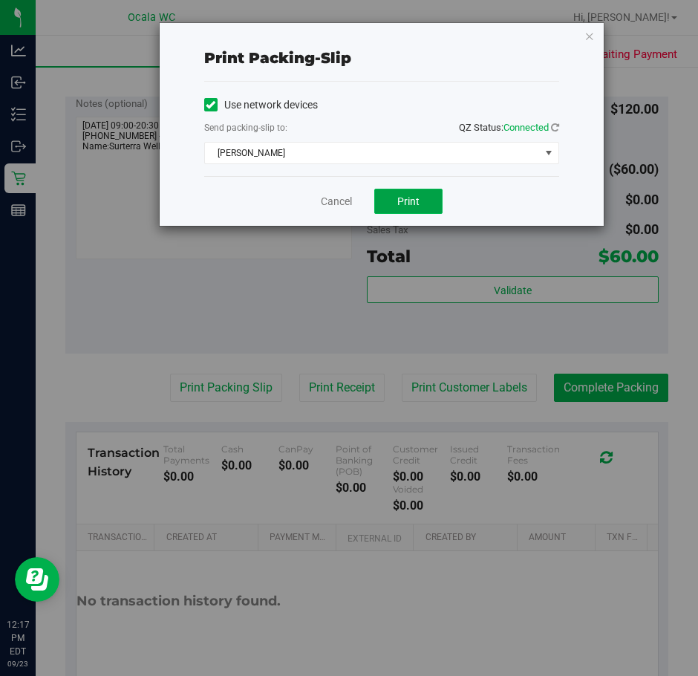
click at [420, 190] on button "Print" at bounding box center [408, 201] width 68 height 25
click at [348, 209] on div "Cancel Print" at bounding box center [381, 201] width 355 height 50
click at [329, 202] on link "Cancel" at bounding box center [336, 202] width 31 height 16
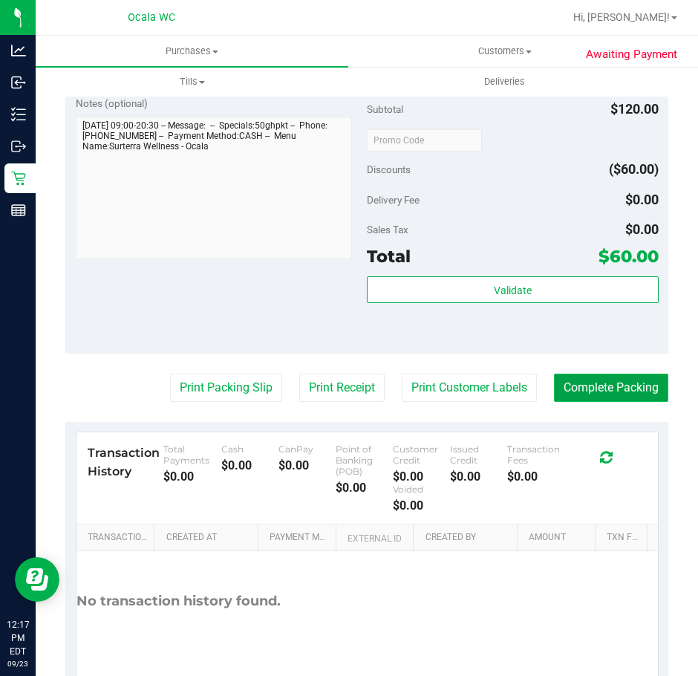
click at [611, 391] on button "Complete Packing" at bounding box center [611, 388] width 114 height 28
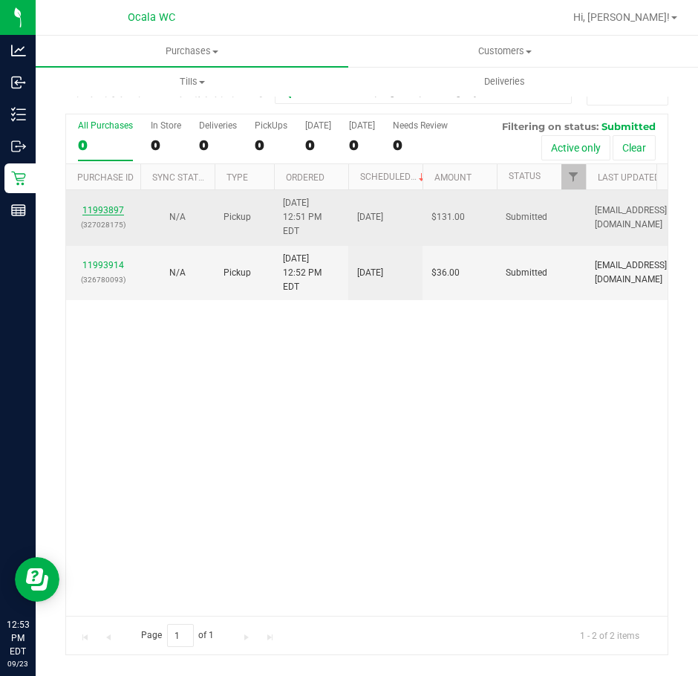
click at [90, 205] on link "11993897" at bounding box center [103, 210] width 42 height 10
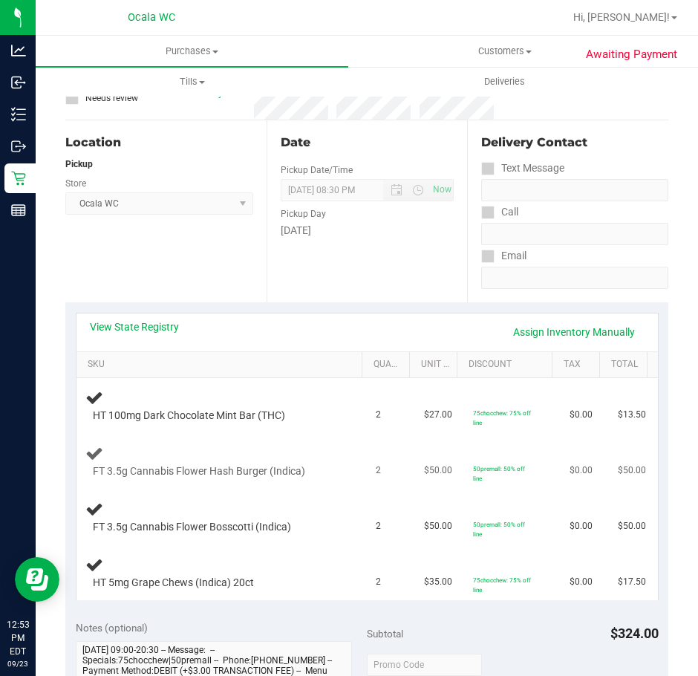
scroll to position [297, 0]
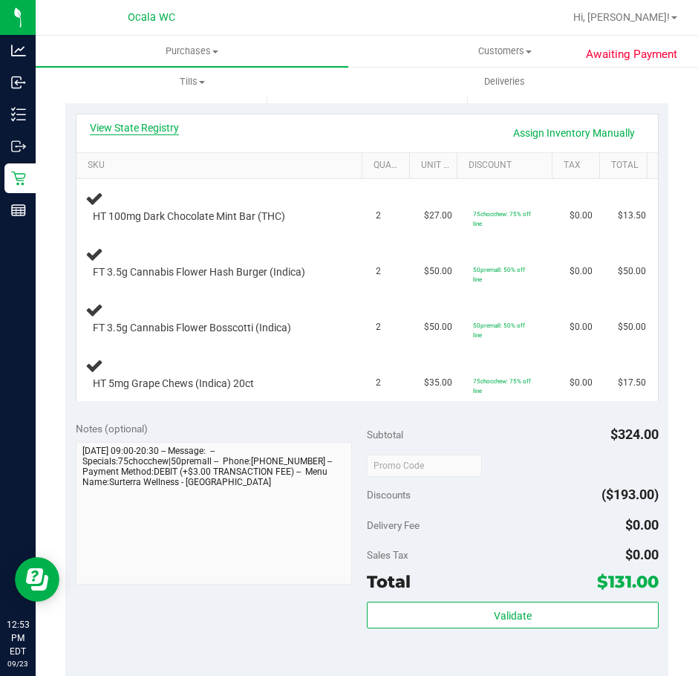
click at [138, 129] on link "View State Registry" at bounding box center [134, 127] width 89 height 15
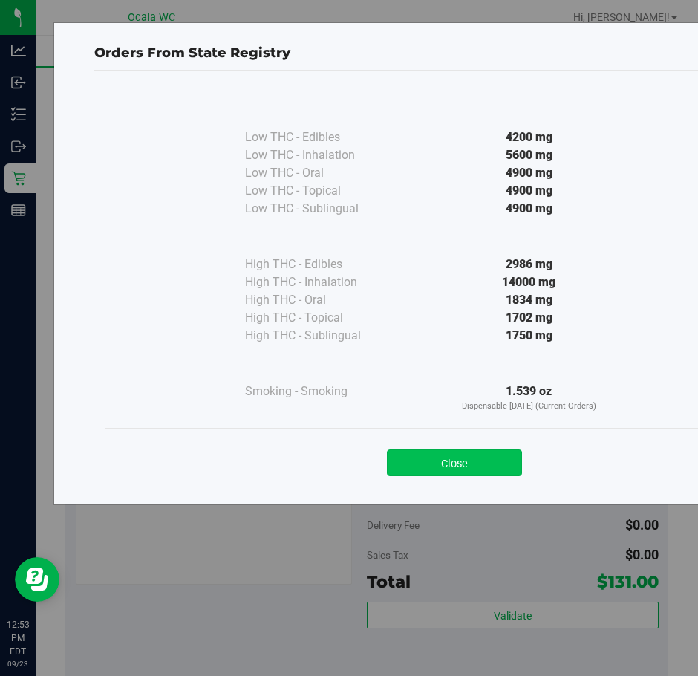
click at [432, 457] on button "Close" at bounding box center [454, 462] width 135 height 27
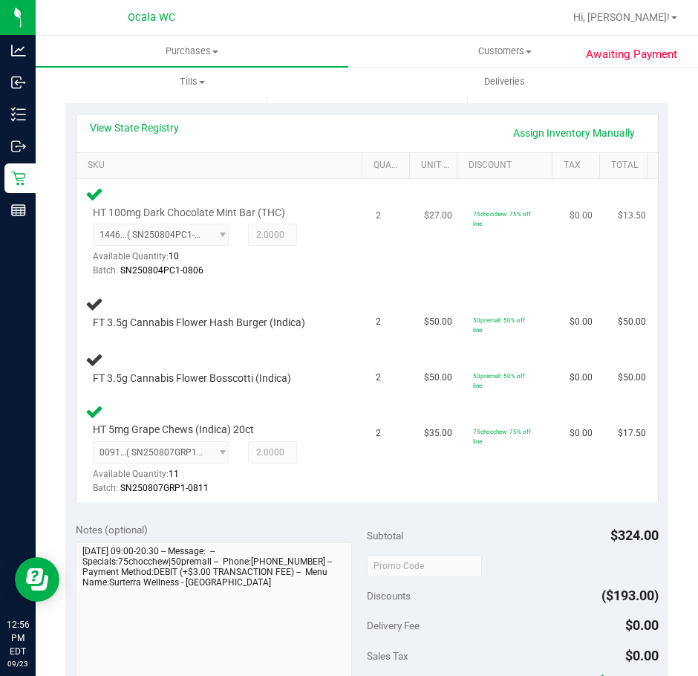
click at [333, 269] on div "HT 100mg Dark Chocolate Mint Bar (THC) 1446729282508558 ( SN250804PC1-0806 | or…" at bounding box center [221, 232] width 273 height 94
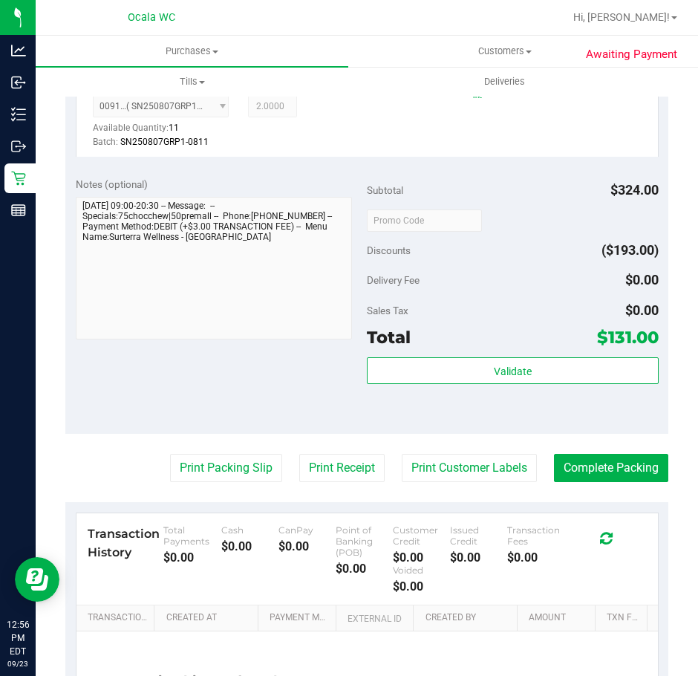
scroll to position [817, 0]
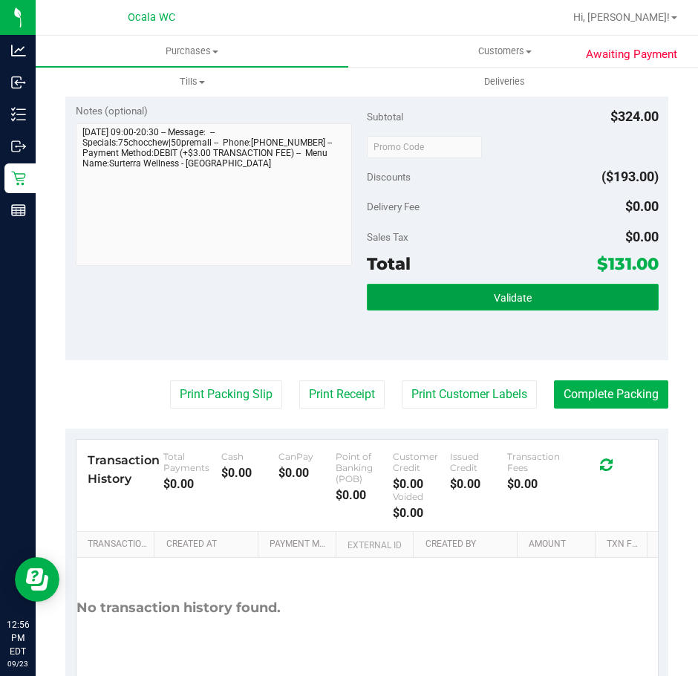
click at [494, 302] on span "Validate" at bounding box center [513, 298] width 38 height 12
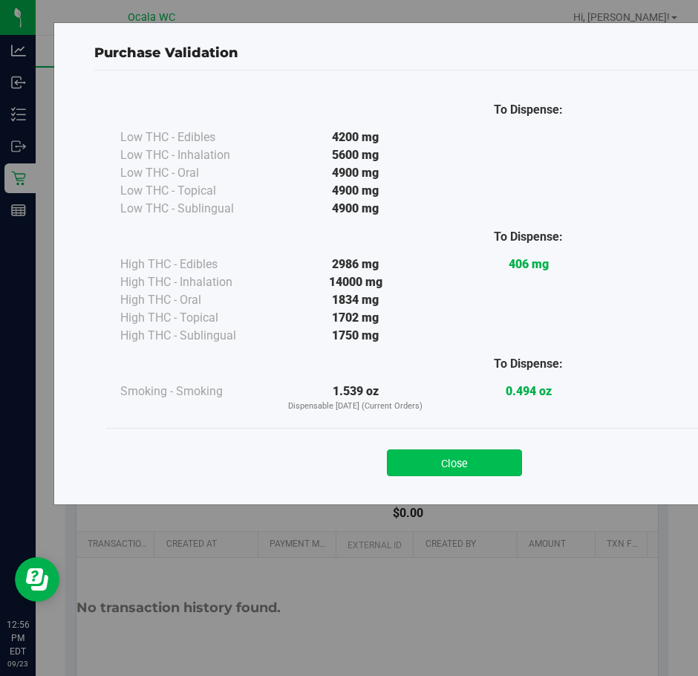
click at [474, 470] on button "Close" at bounding box center [454, 462] width 135 height 27
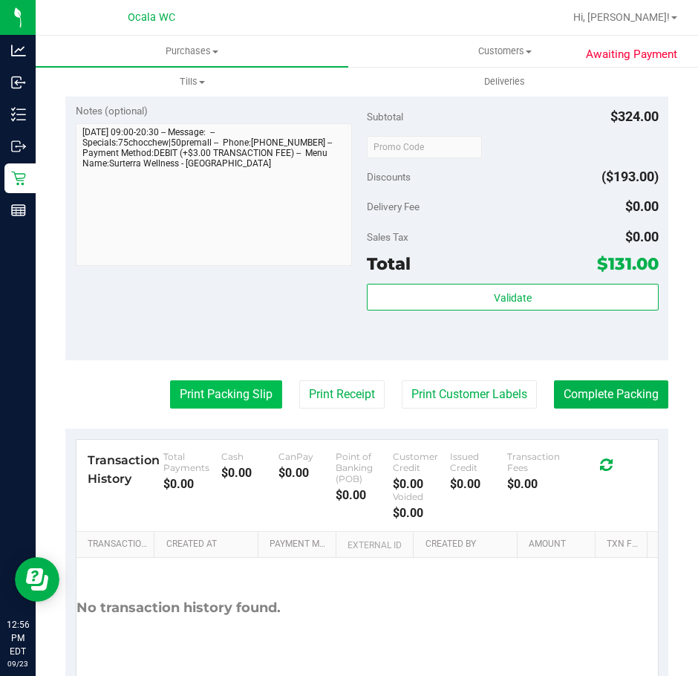
click at [205, 385] on button "Print Packing Slip" at bounding box center [226, 394] width 112 height 28
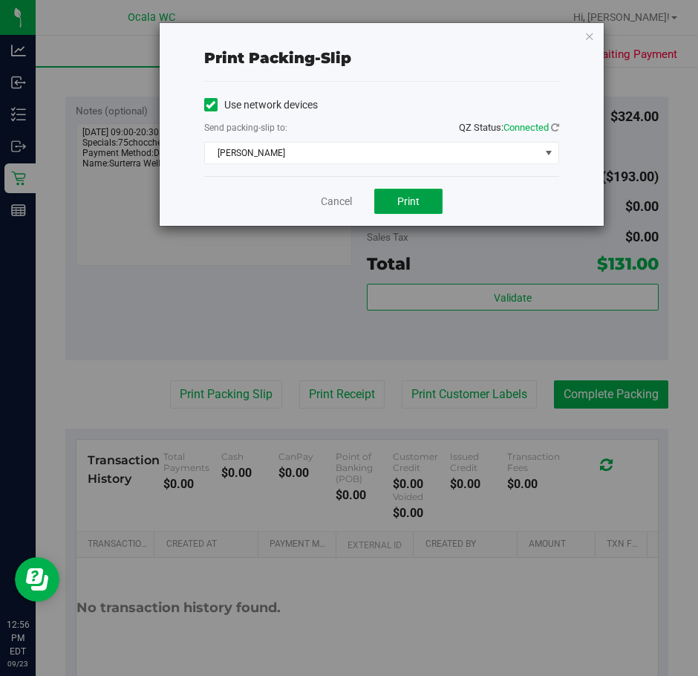
drag, startPoint x: 419, startPoint y: 196, endPoint x: 277, endPoint y: 284, distance: 166.8
click at [417, 196] on button "Print" at bounding box center [408, 201] width 68 height 25
click at [339, 198] on link "Cancel" at bounding box center [336, 202] width 31 height 16
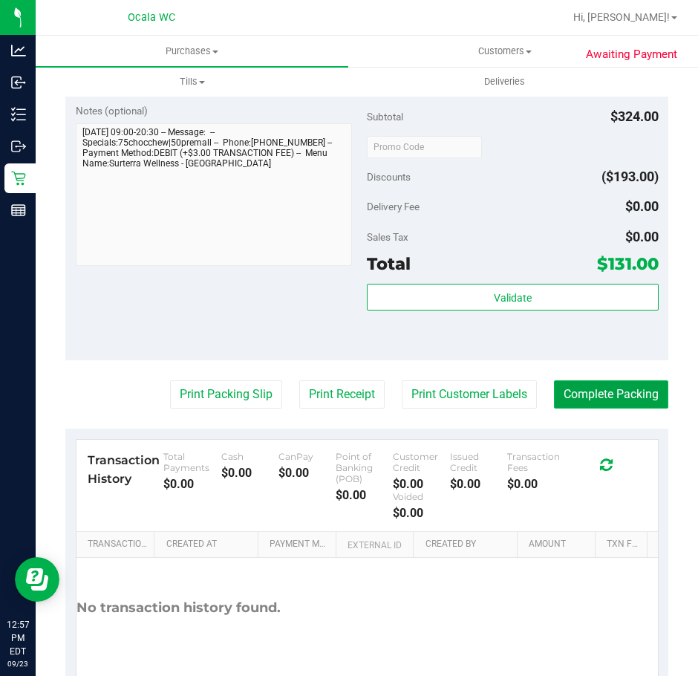
click at [567, 386] on button "Complete Packing" at bounding box center [611, 394] width 114 height 28
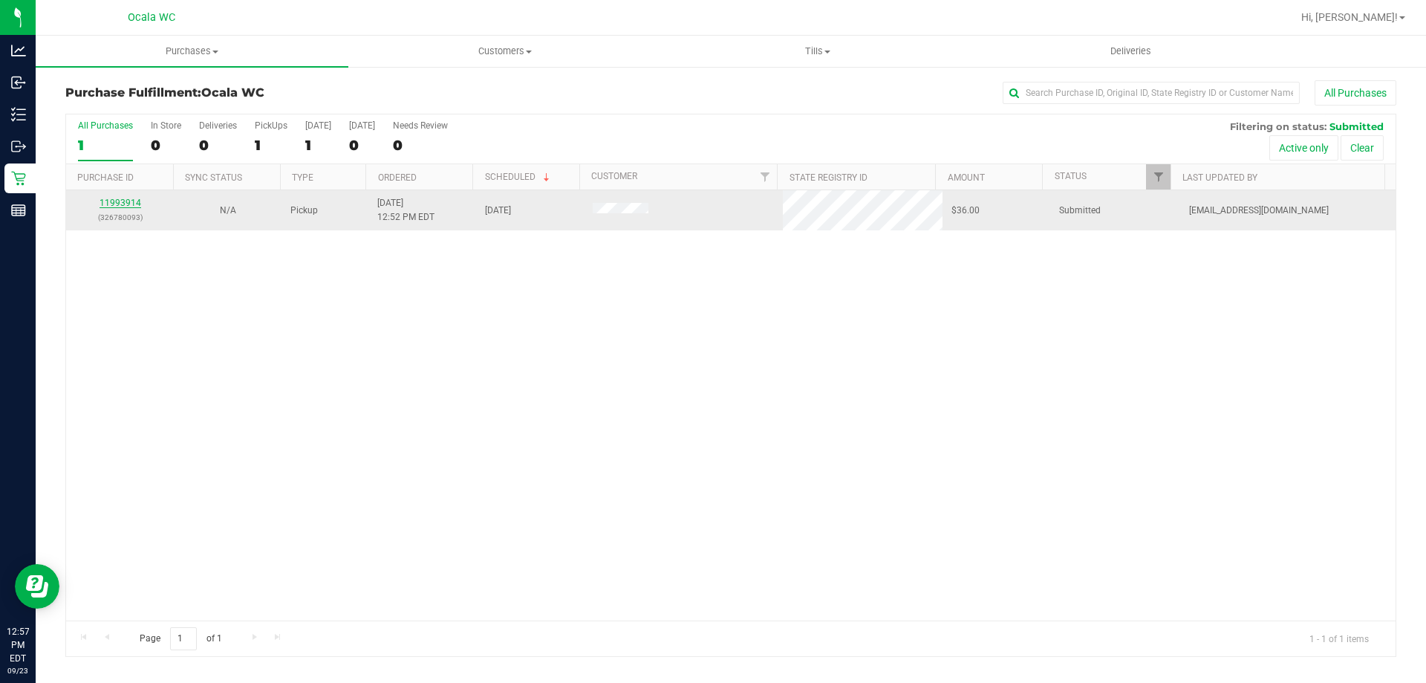
click at [116, 201] on link "11993914" at bounding box center [121, 203] width 42 height 10
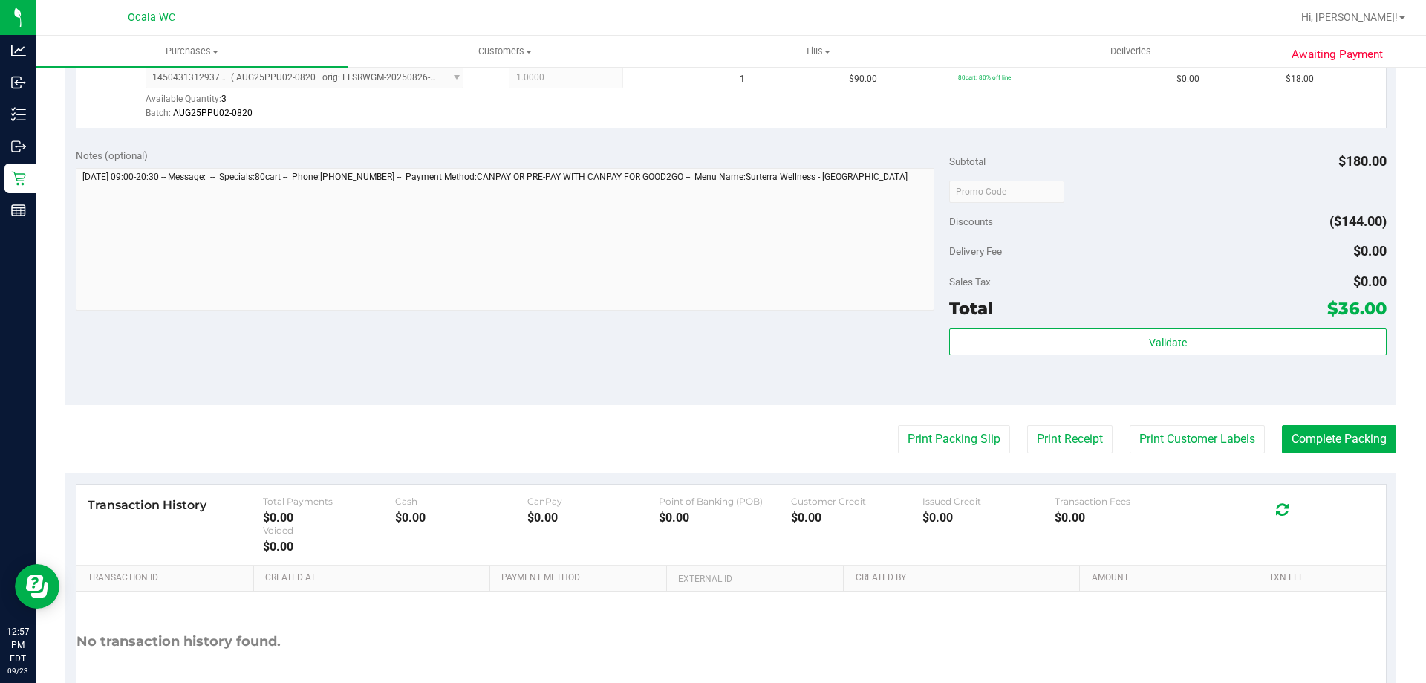
scroll to position [618, 0]
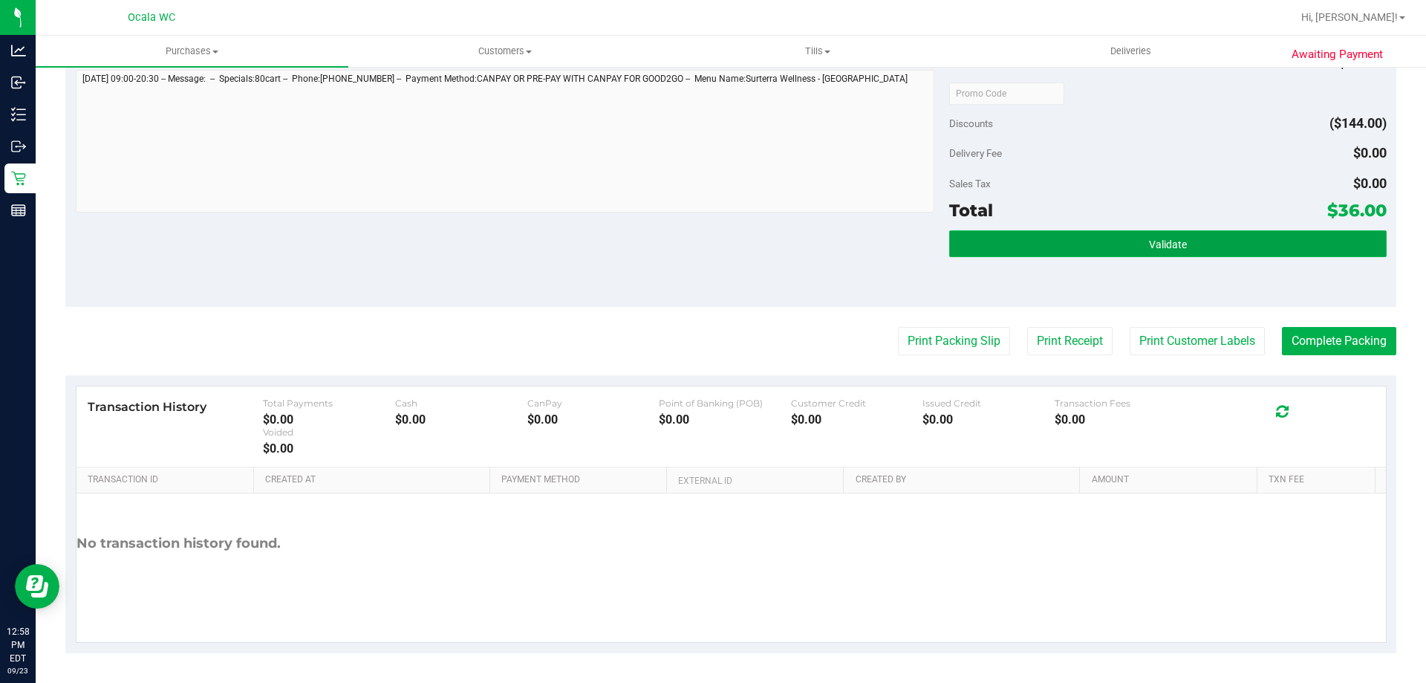
click at [697, 244] on button "Validate" at bounding box center [1167, 243] width 437 height 27
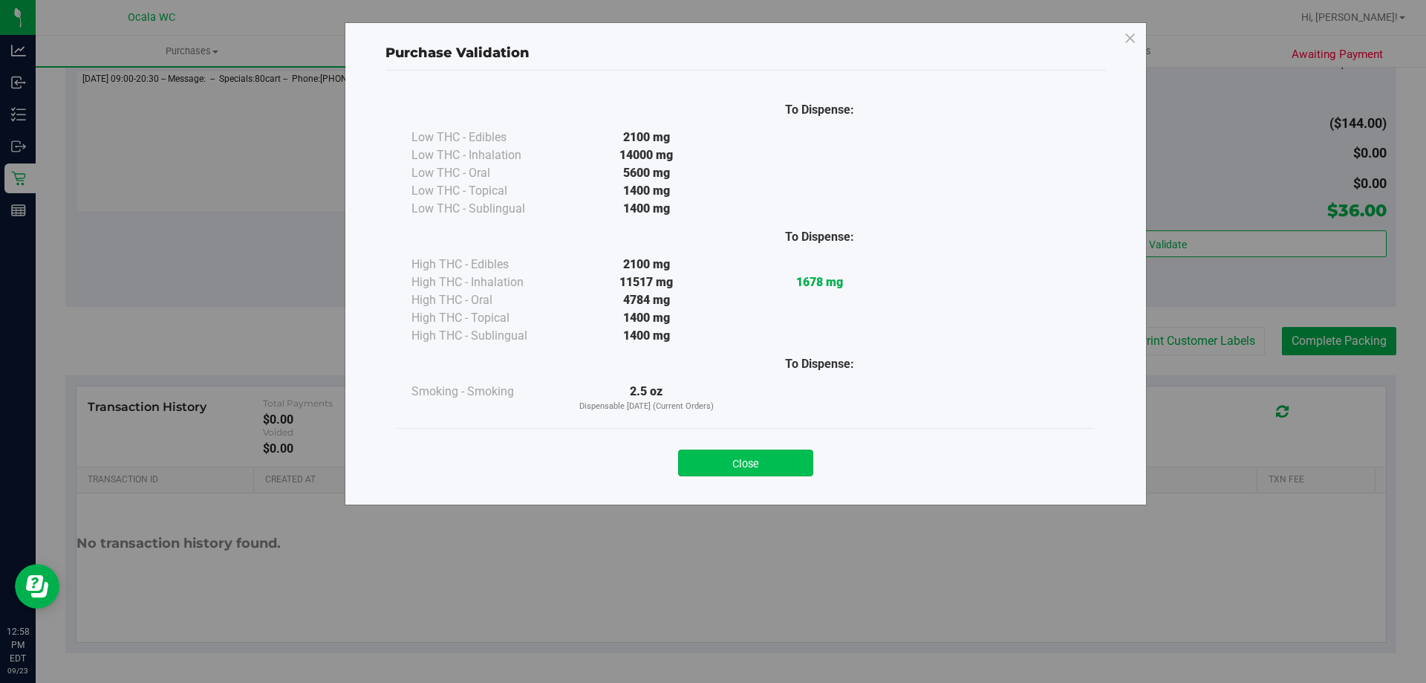
click at [697, 465] on button "Close" at bounding box center [745, 462] width 135 height 27
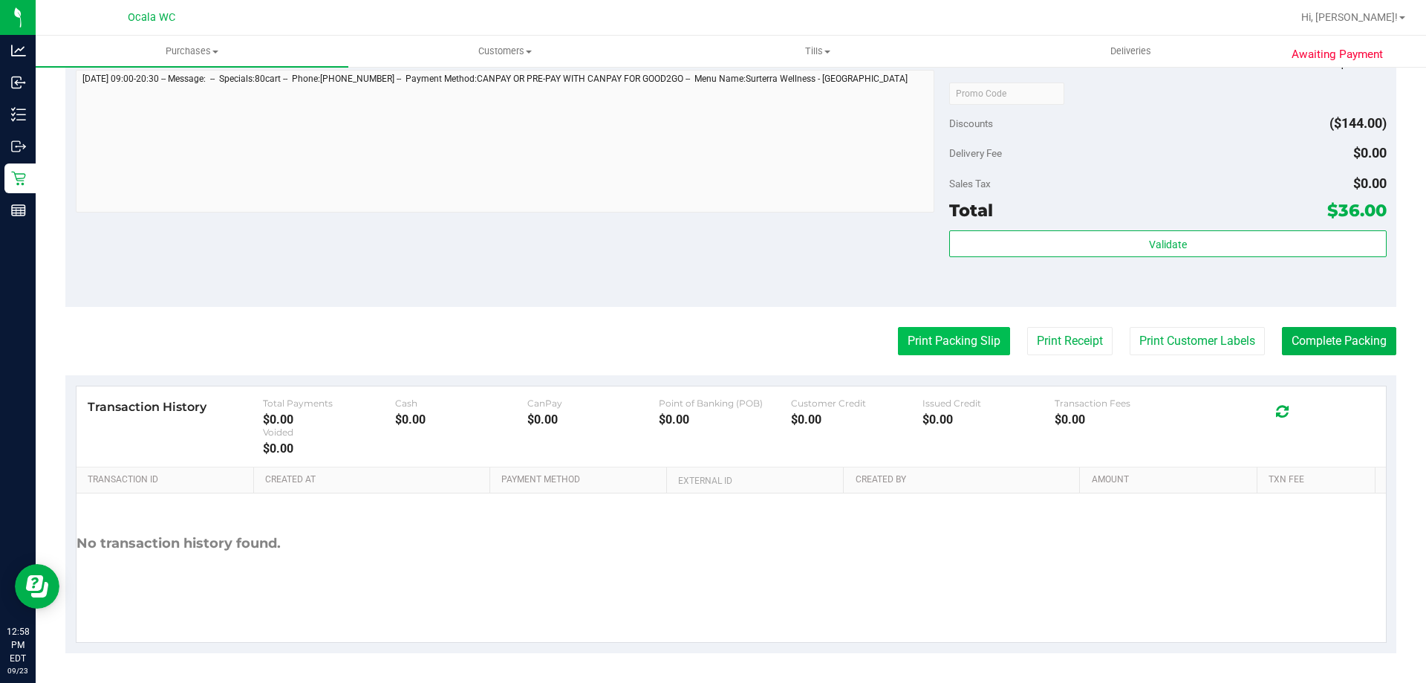
click at [697, 334] on button "Print Packing Slip" at bounding box center [954, 341] width 112 height 28
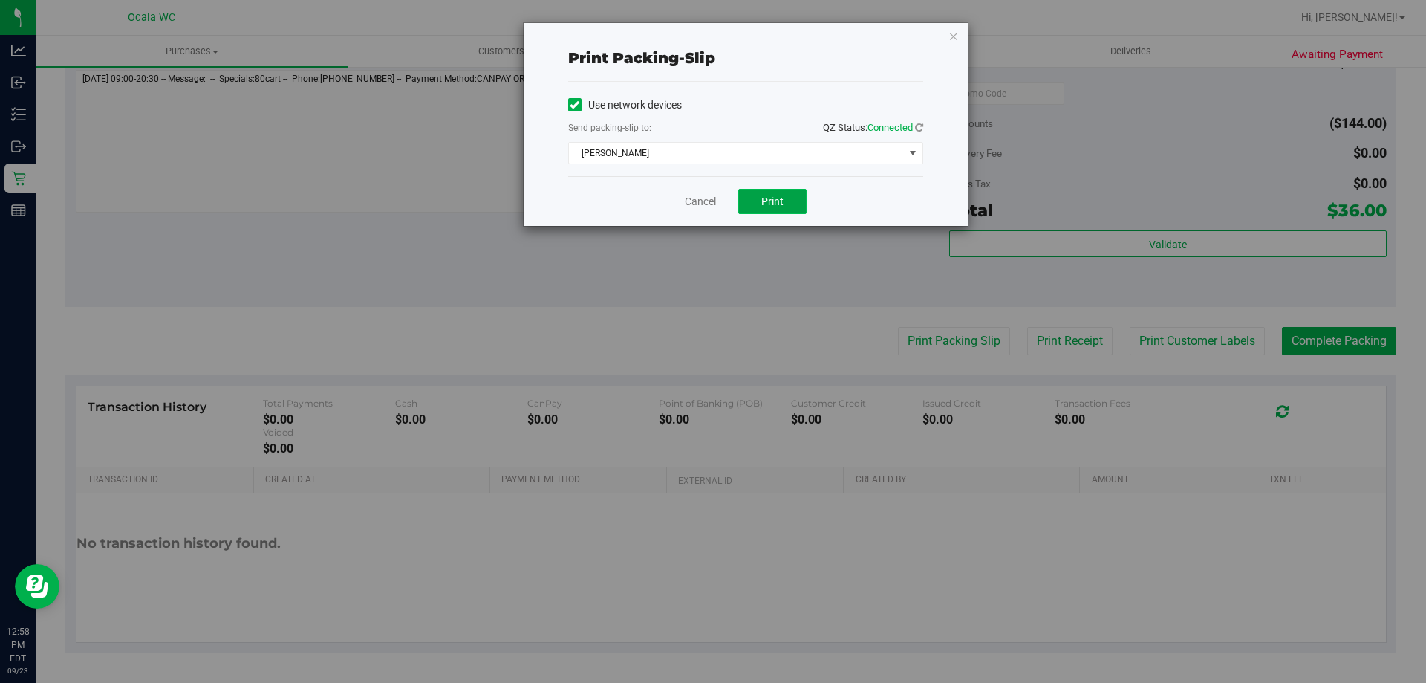
click at [697, 194] on button "Print" at bounding box center [772, 201] width 68 height 25
click at [693, 194] on link "Cancel" at bounding box center [700, 202] width 31 height 16
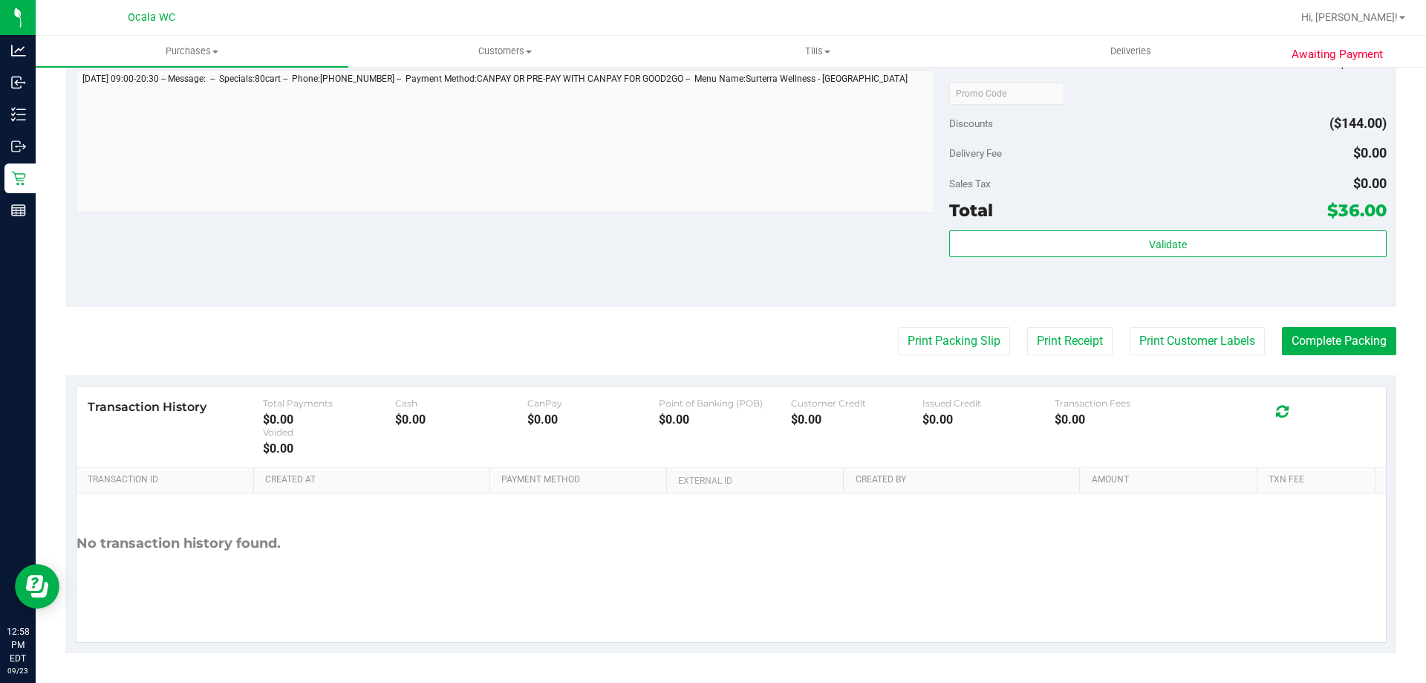
click at [697, 325] on purchase-details "Back Edit Purchase Cancel Purchase View Profile # 11993914 BioTrack ID: - Submi…" at bounding box center [730, 57] width 1331 height 1191
click at [697, 334] on button "Complete Packing" at bounding box center [1339, 341] width 114 height 28
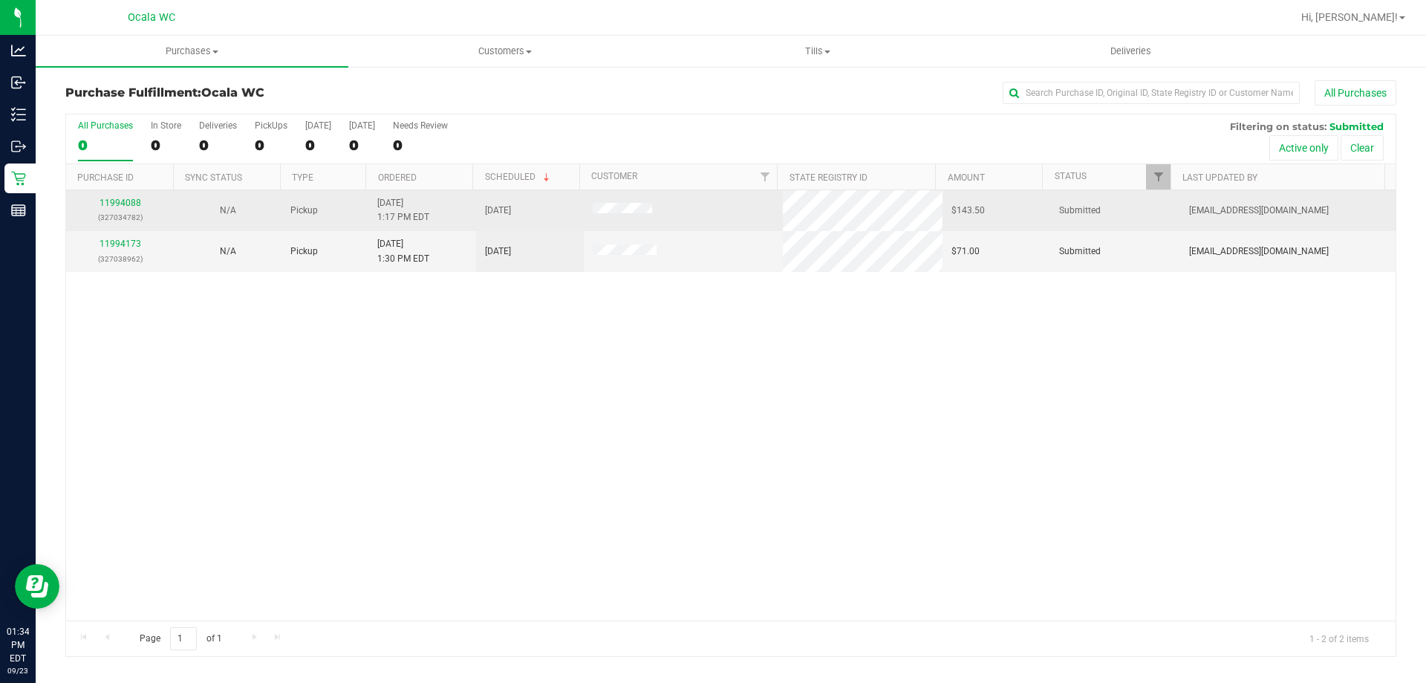
click at [130, 197] on div "11994088 (327034782)" at bounding box center [120, 210] width 90 height 28
click at [123, 201] on link "11994088" at bounding box center [121, 203] width 42 height 10
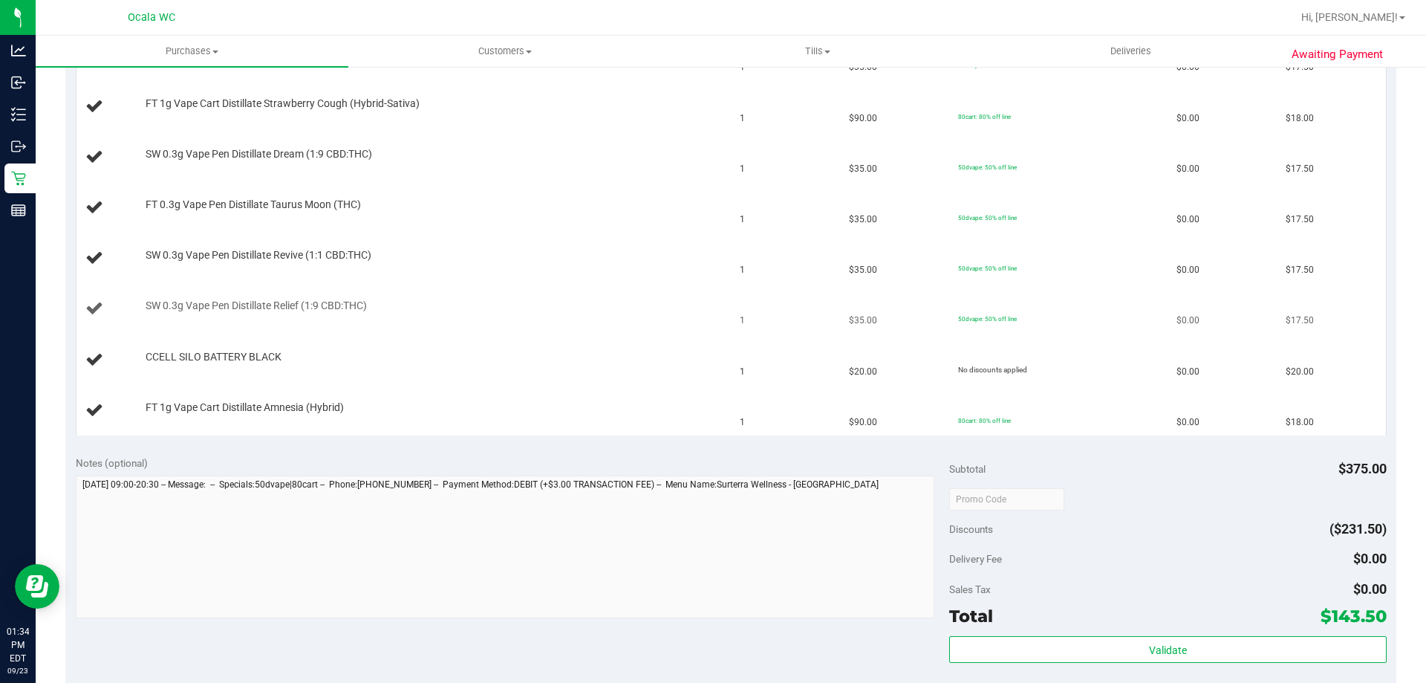
scroll to position [297, 0]
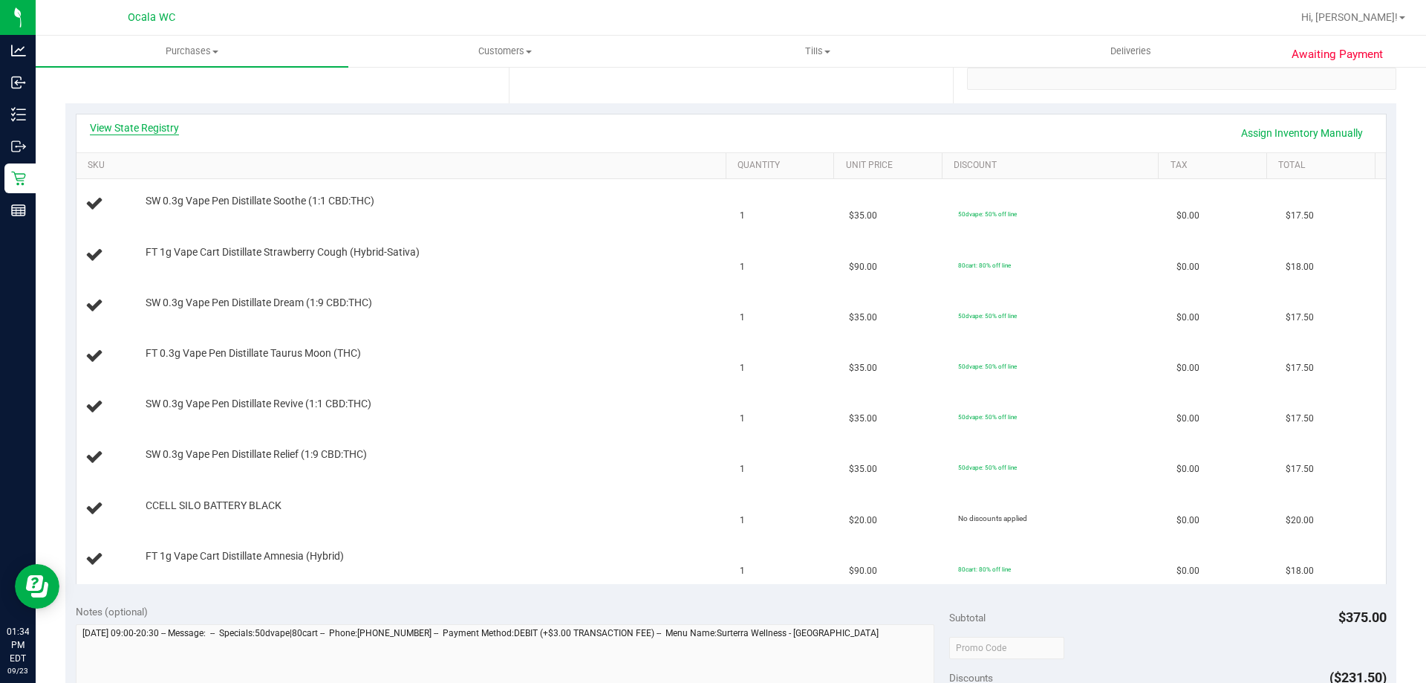
click at [128, 122] on link "View State Registry" at bounding box center [134, 127] width 89 height 15
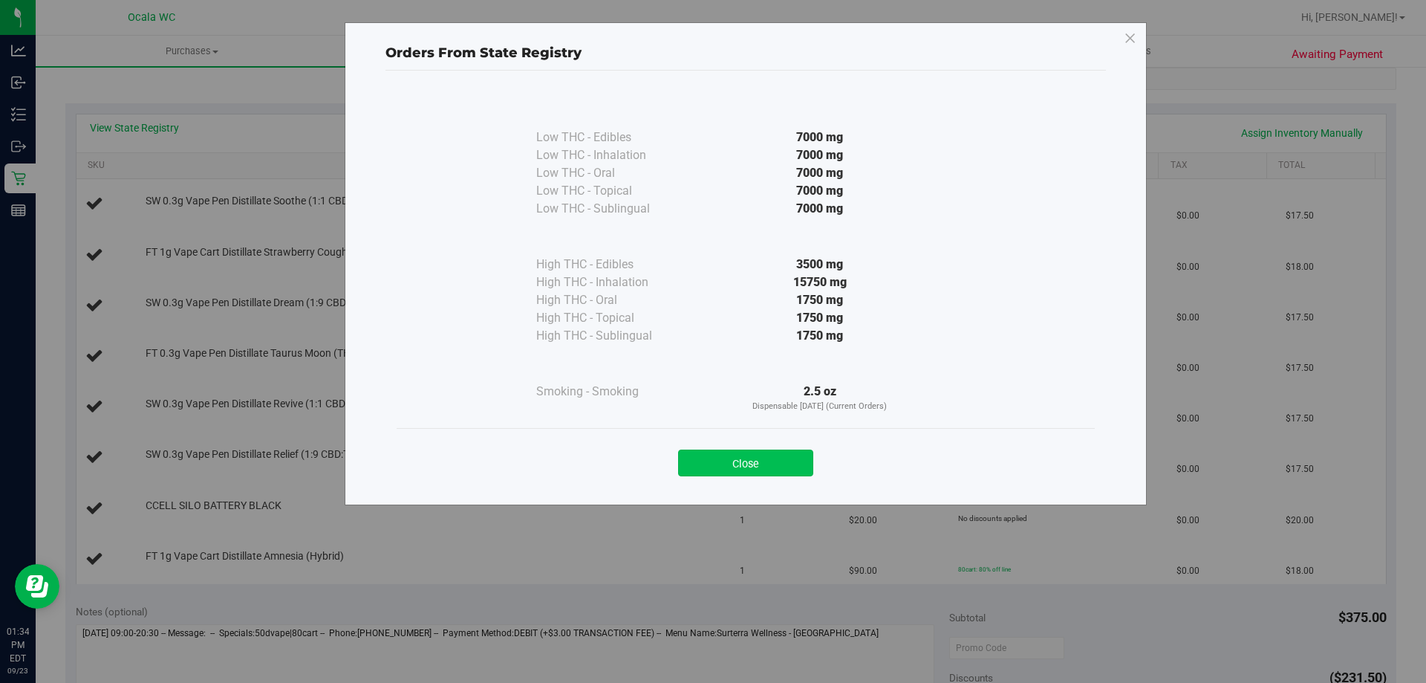
click at [697, 461] on button "Close" at bounding box center [745, 462] width 135 height 27
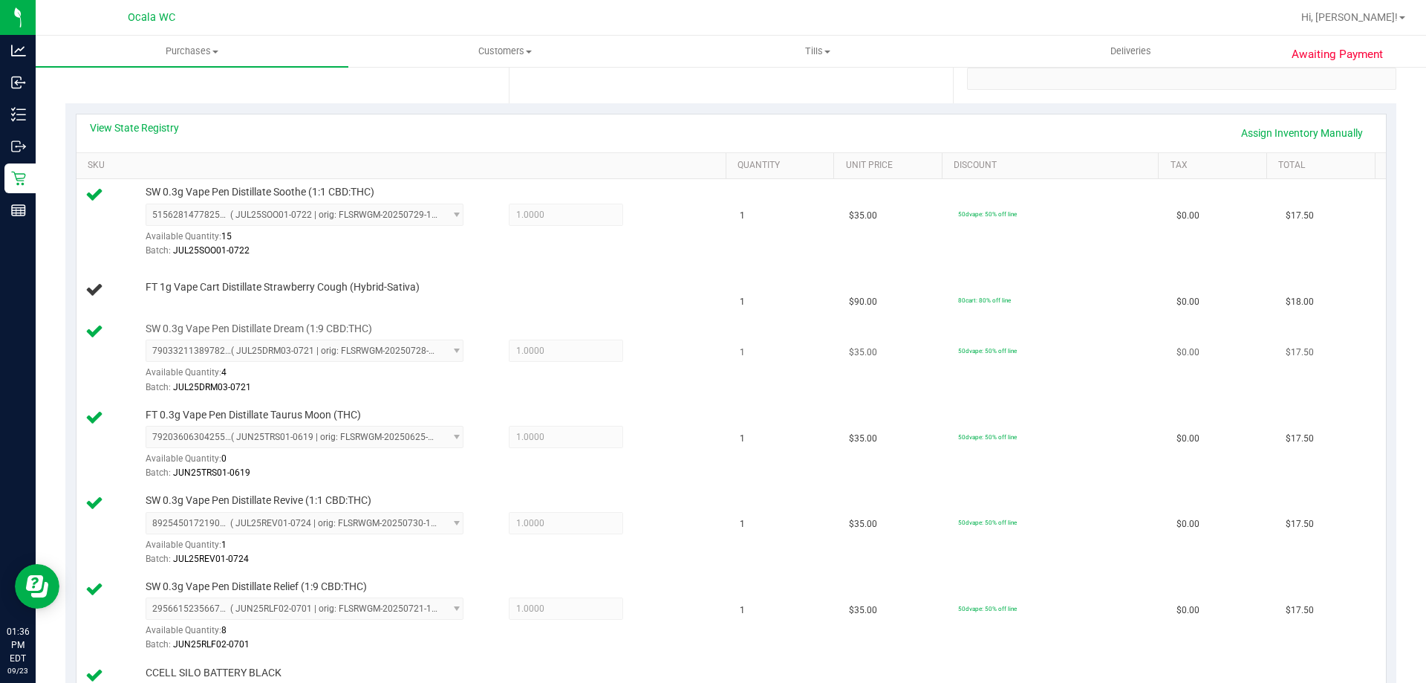
click at [697, 330] on td "1" at bounding box center [785, 359] width 109 height 86
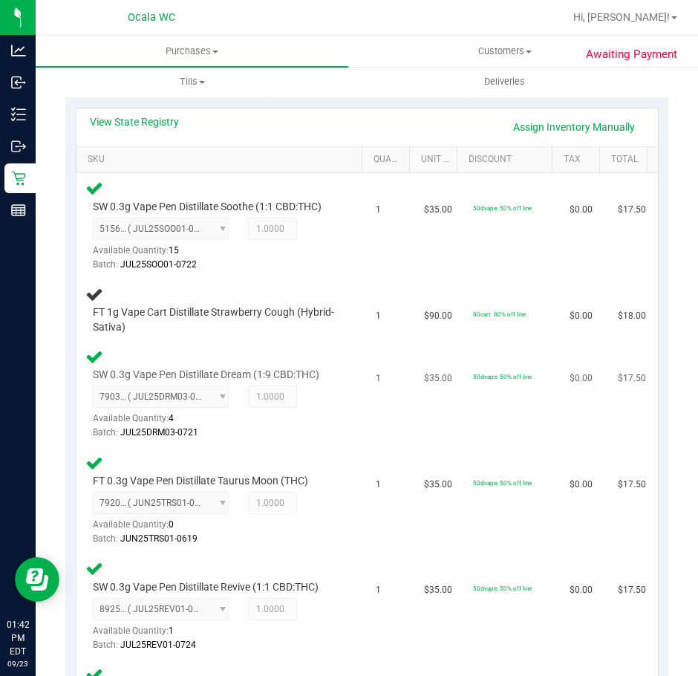
scroll to position [371, 0]
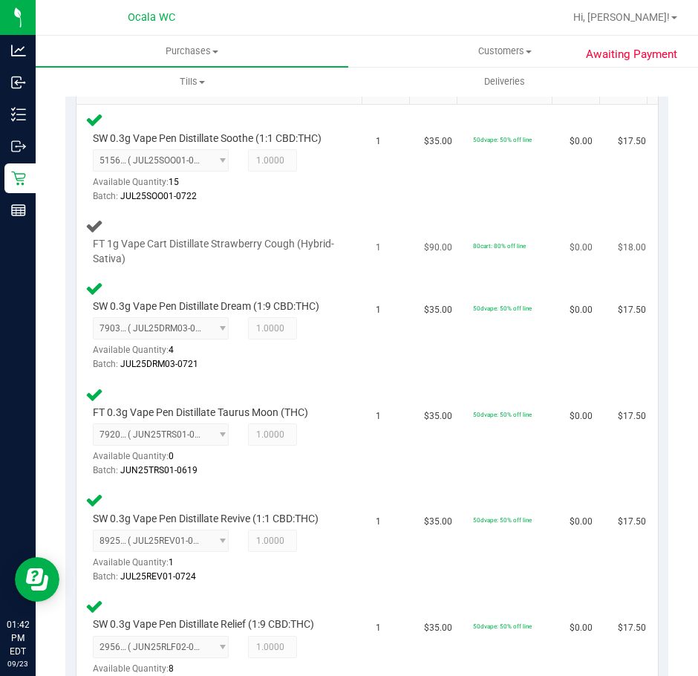
click at [337, 217] on div "FT 1g Vape Cart Distillate Strawberry Cough (Hybrid-Sativa)" at bounding box center [221, 242] width 273 height 50
click at [344, 193] on div "SW 0.3g Vape Pen Distillate Soothe (1:1 CBD:THC) 5156281477825135 ( JUL25SOO01-…" at bounding box center [221, 158] width 273 height 94
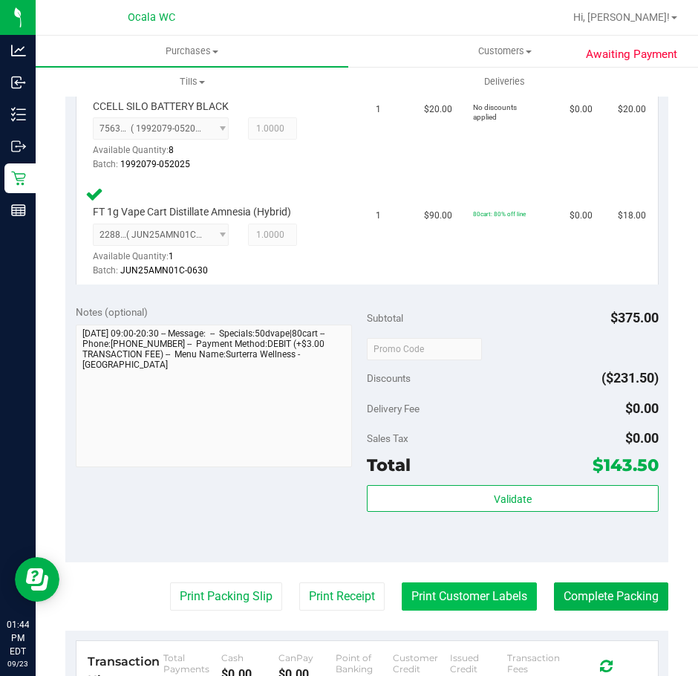
scroll to position [1263, 0]
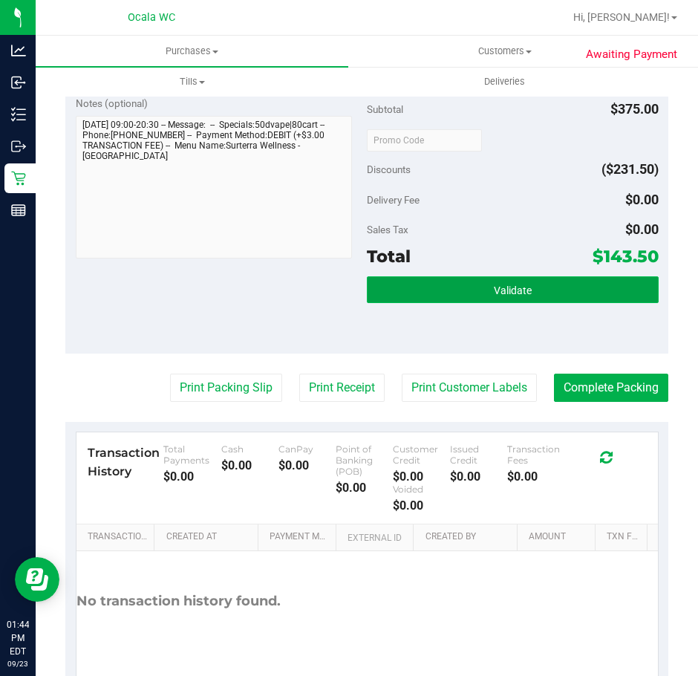
click at [472, 277] on button "Validate" at bounding box center [513, 289] width 292 height 27
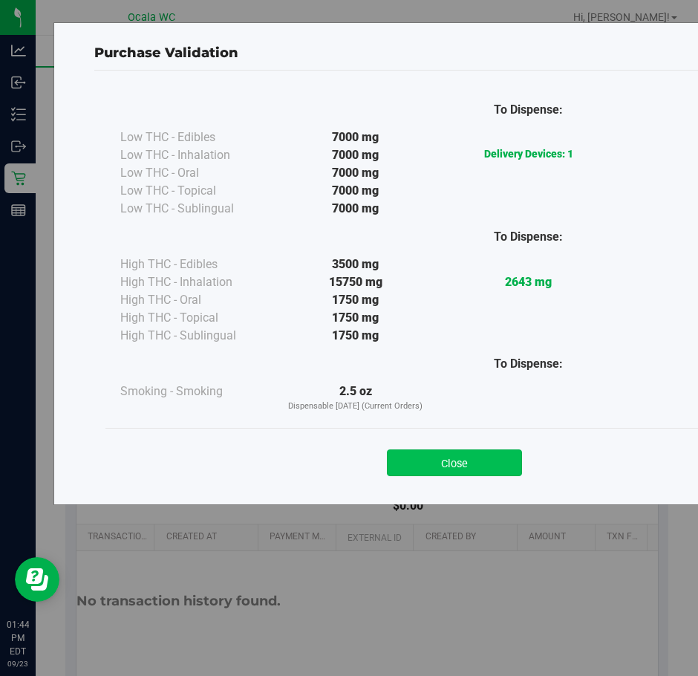
click at [472, 460] on button "Close" at bounding box center [454, 462] width 135 height 27
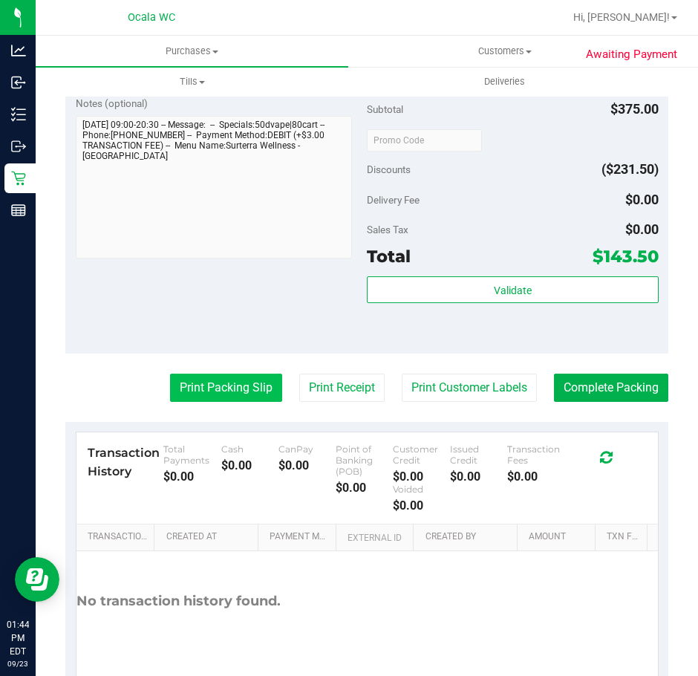
click at [247, 380] on button "Print Packing Slip" at bounding box center [226, 388] width 112 height 28
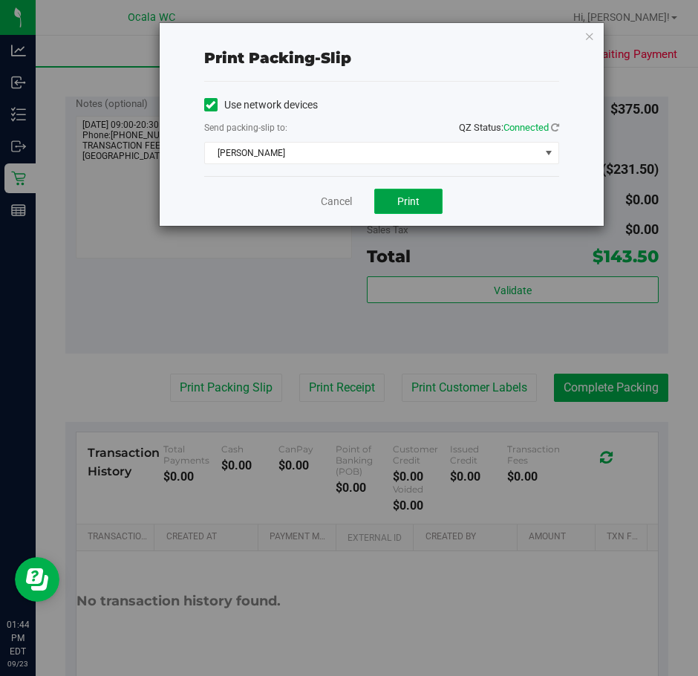
click at [402, 195] on span "Print" at bounding box center [408, 201] width 22 height 12
drag, startPoint x: 334, startPoint y: 204, endPoint x: 578, endPoint y: 313, distance: 267.0
click at [333, 203] on link "Cancel" at bounding box center [336, 202] width 31 height 16
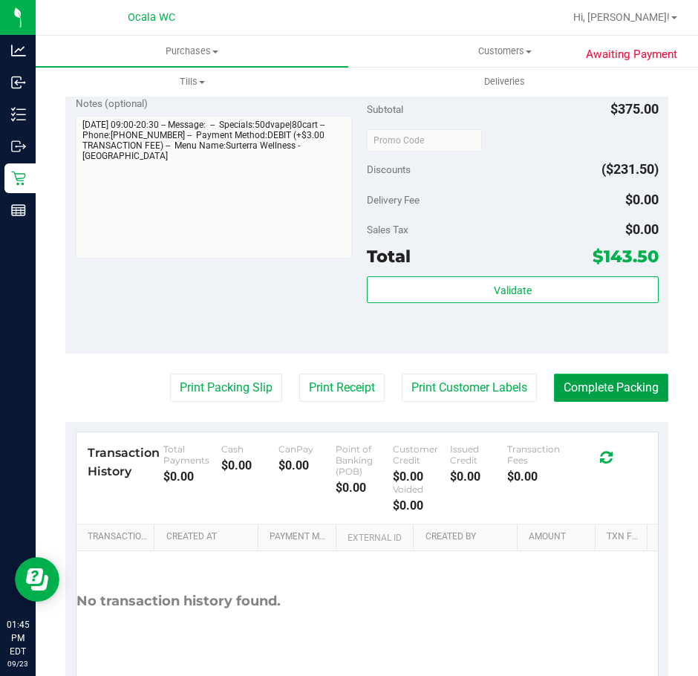
click at [630, 386] on button "Complete Packing" at bounding box center [611, 388] width 114 height 28
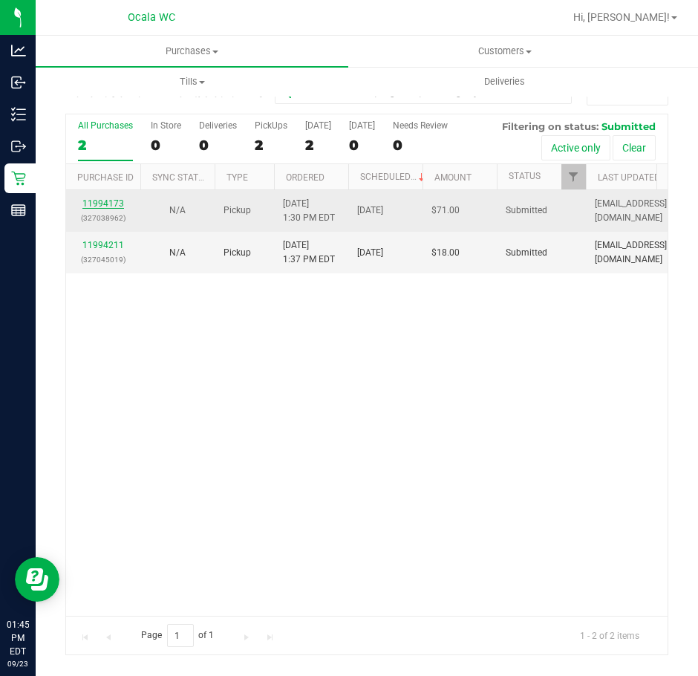
click at [86, 208] on link "11994173" at bounding box center [103, 203] width 42 height 10
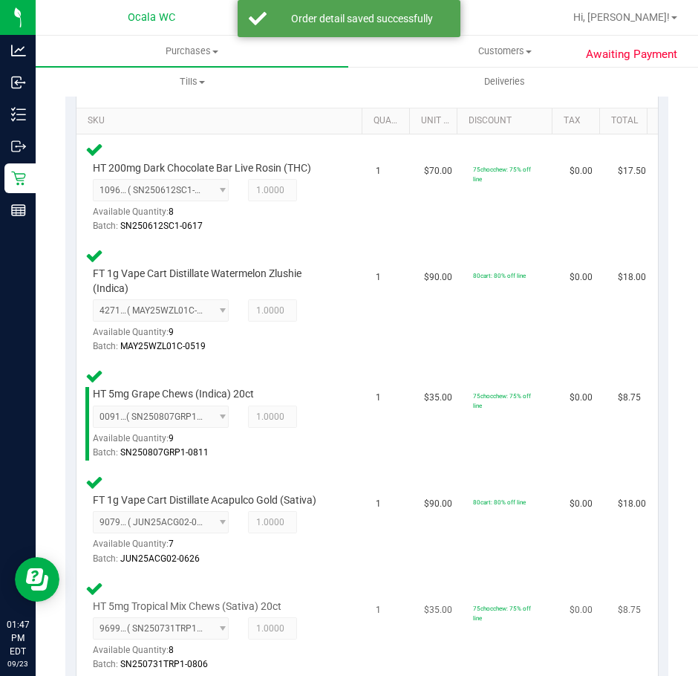
scroll to position [668, 0]
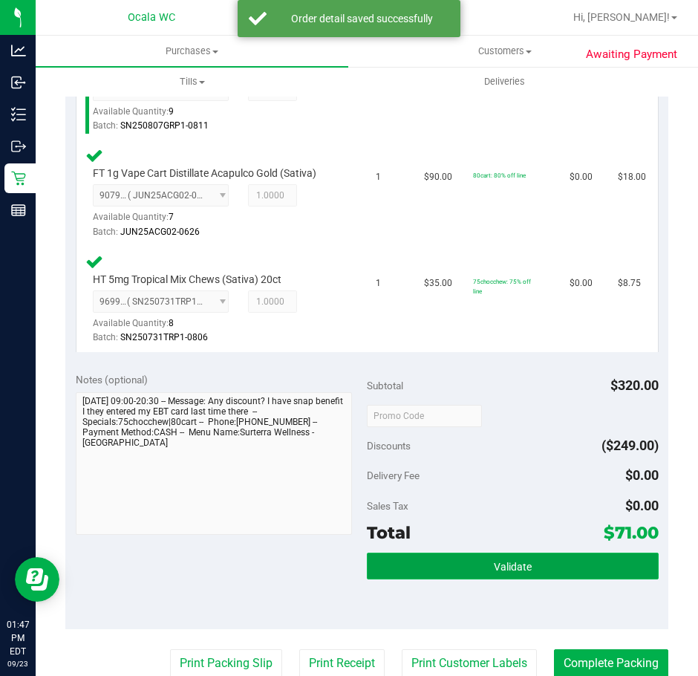
click at [499, 564] on span "Validate" at bounding box center [513, 567] width 38 height 12
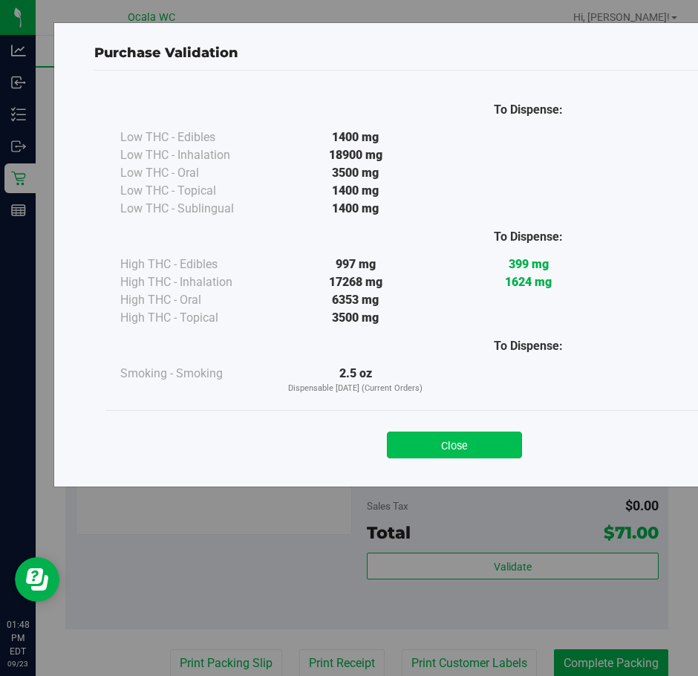
click at [472, 443] on button "Close" at bounding box center [454, 445] width 135 height 27
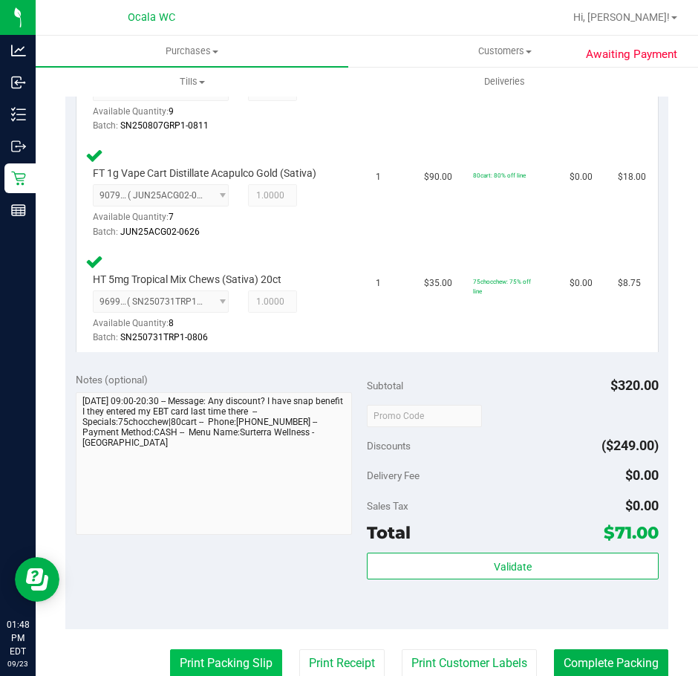
click at [230, 659] on button "Print Packing Slip" at bounding box center [226, 663] width 112 height 28
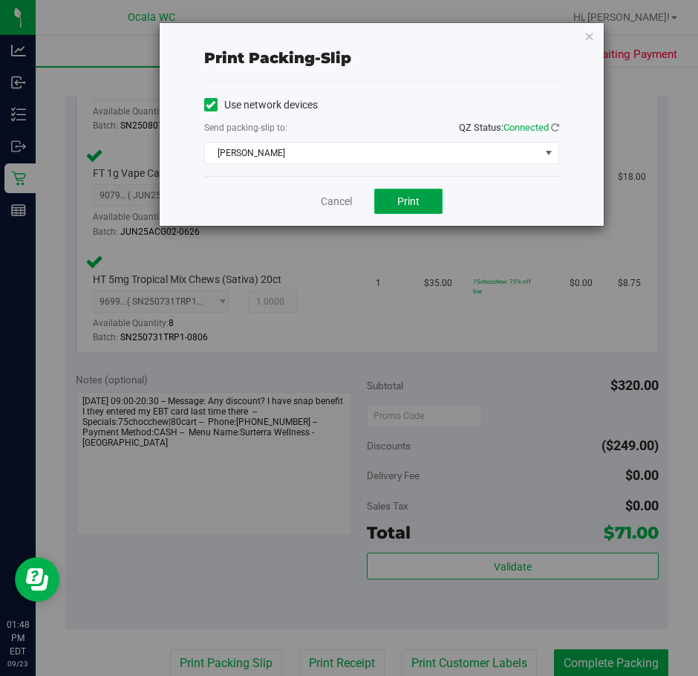
click at [388, 193] on button "Print" at bounding box center [408, 201] width 68 height 25
click at [335, 198] on link "Cancel" at bounding box center [336, 202] width 31 height 16
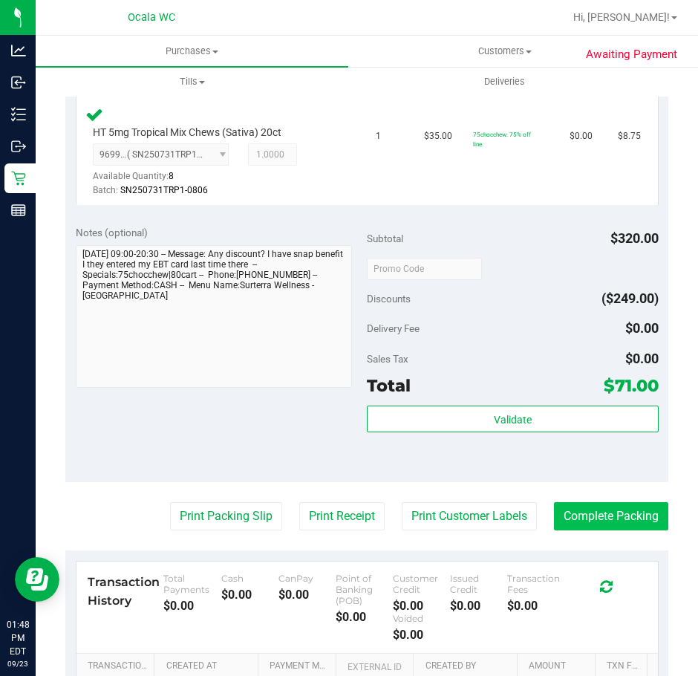
scroll to position [819, 0]
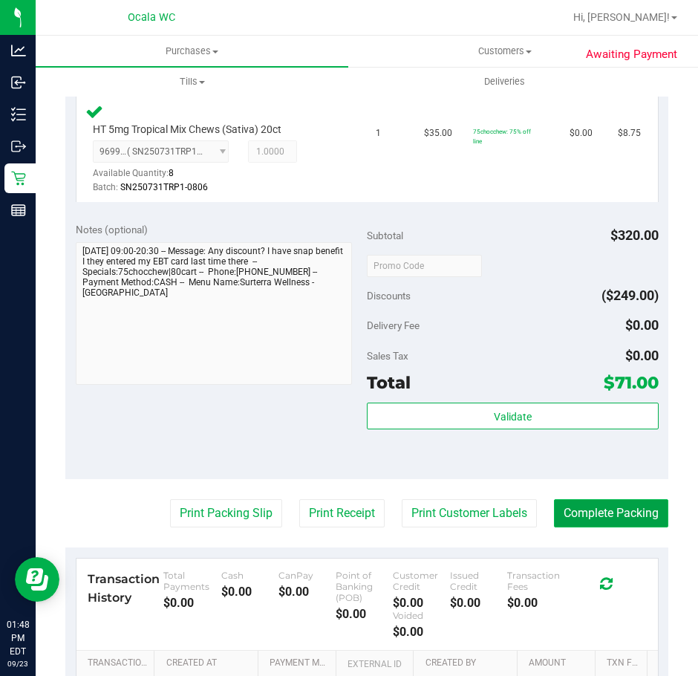
click at [563, 510] on button "Complete Packing" at bounding box center [611, 513] width 114 height 28
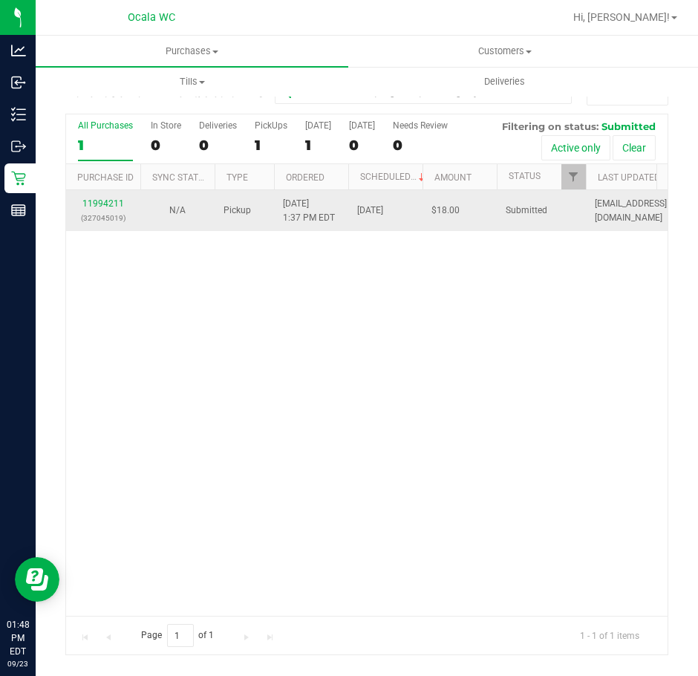
click at [90, 197] on div "11994211 (327045019)" at bounding box center [103, 211] width 56 height 28
click at [109, 203] on link "11994211" at bounding box center [103, 203] width 42 height 10
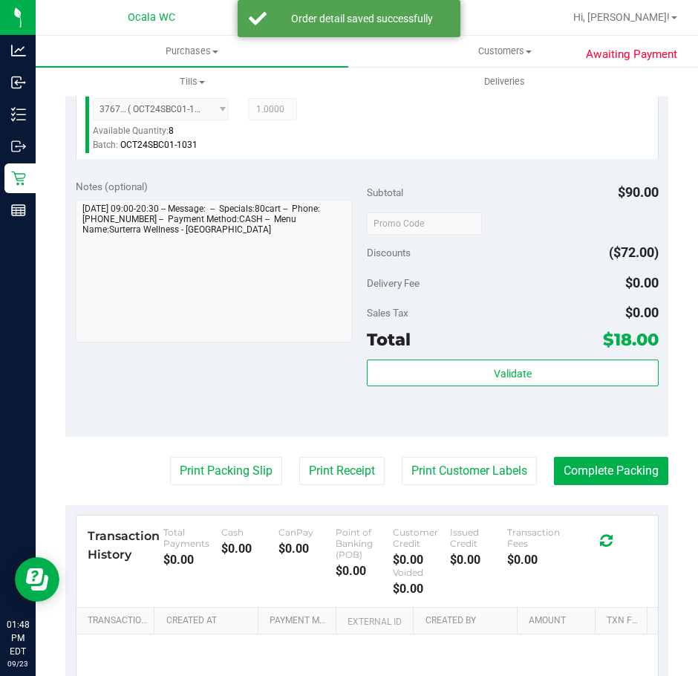
scroll to position [446, 0]
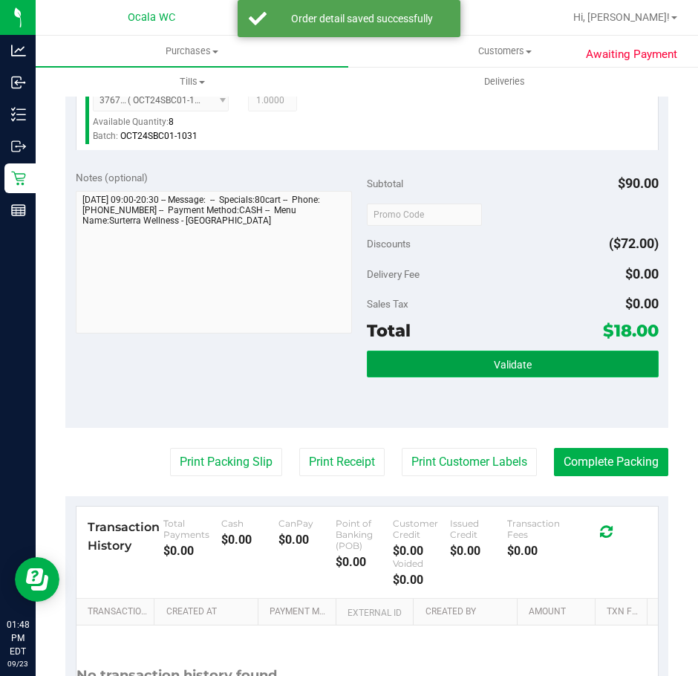
click at [413, 355] on button "Validate" at bounding box center [513, 364] width 292 height 27
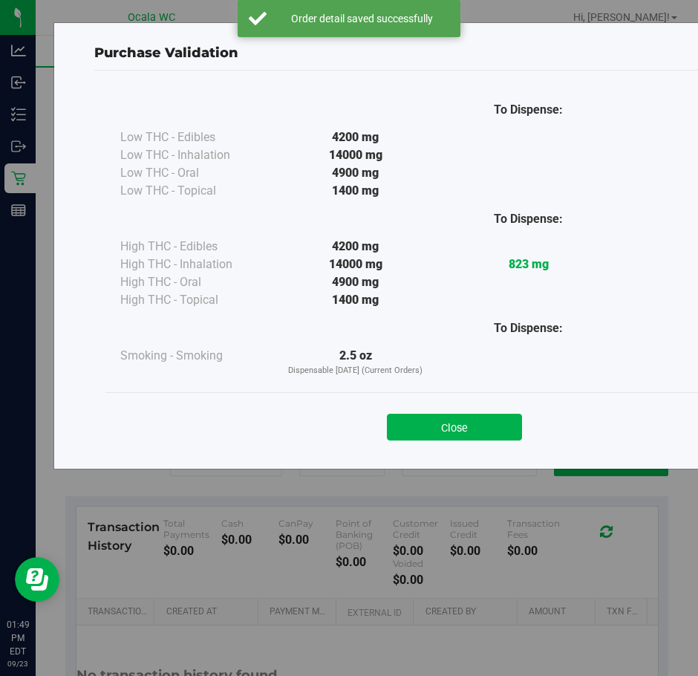
drag, startPoint x: 452, startPoint y: 430, endPoint x: 404, endPoint y: 426, distance: 47.7
click at [449, 430] on button "Close" at bounding box center [454, 427] width 135 height 27
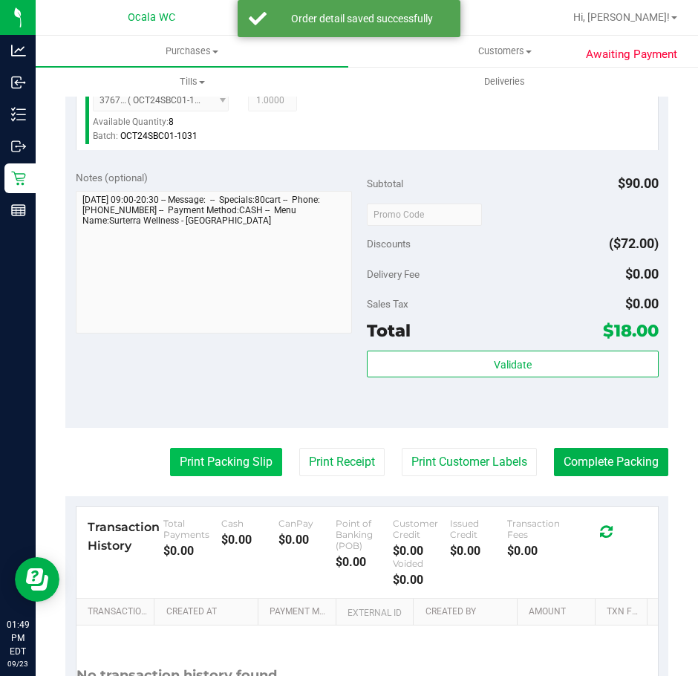
click at [196, 461] on button "Print Packing Slip" at bounding box center [226, 462] width 112 height 28
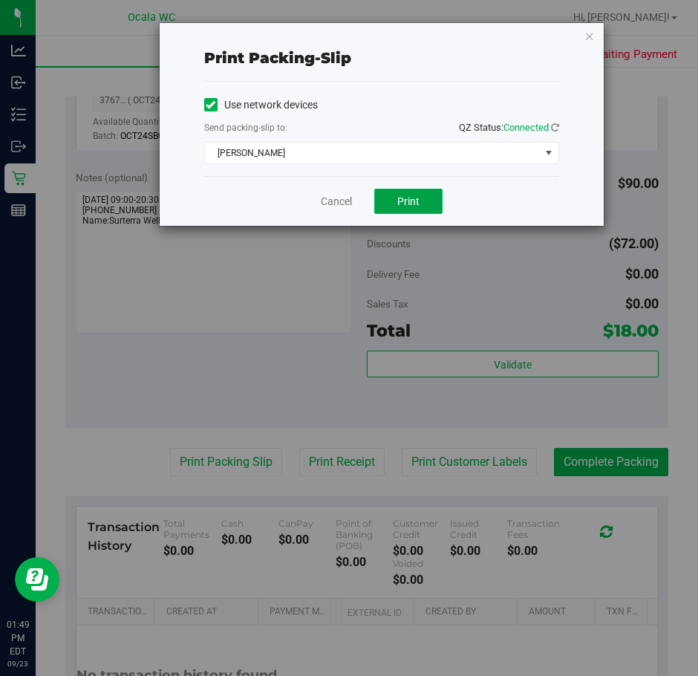
click at [389, 208] on button "Print" at bounding box center [408, 201] width 68 height 25
drag, startPoint x: 331, startPoint y: 203, endPoint x: 361, endPoint y: 310, distance: 111.7
click at [329, 203] on link "Cancel" at bounding box center [336, 202] width 31 height 16
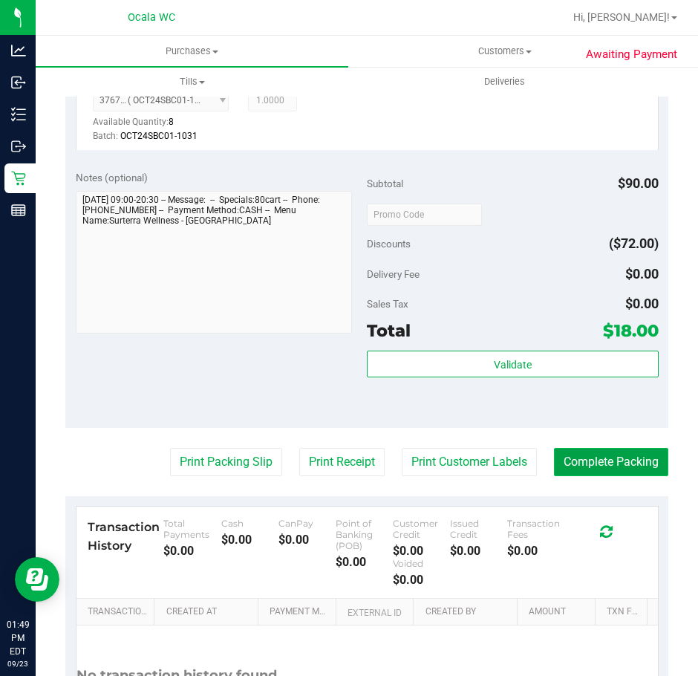
click at [616, 465] on button "Complete Packing" at bounding box center [611, 462] width 114 height 28
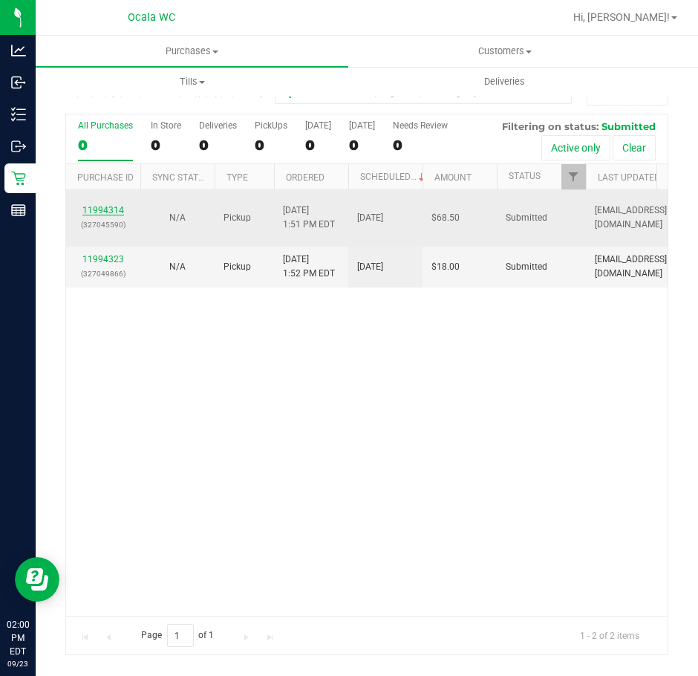
click at [103, 211] on link "11994314" at bounding box center [103, 210] width 42 height 10
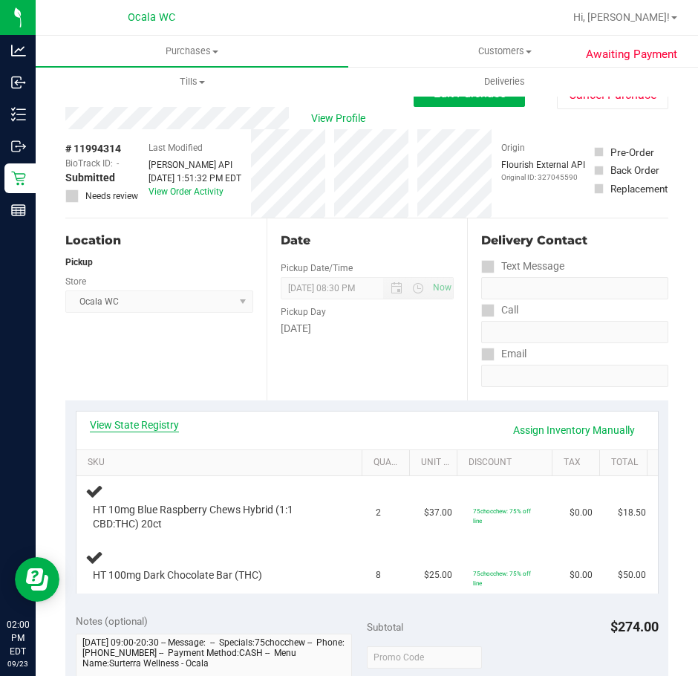
click at [148, 423] on link "View State Registry" at bounding box center [134, 424] width 89 height 15
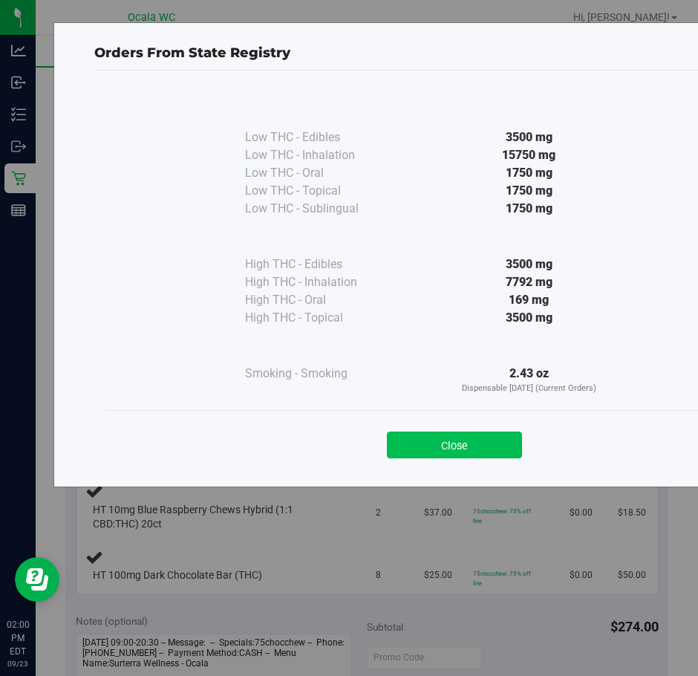
click at [432, 449] on button "Close" at bounding box center [454, 445] width 135 height 27
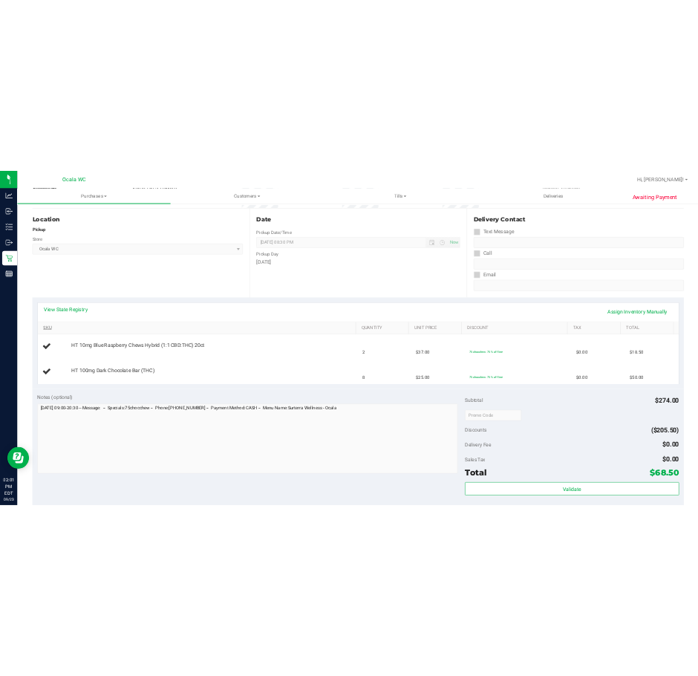
scroll to position [149, 0]
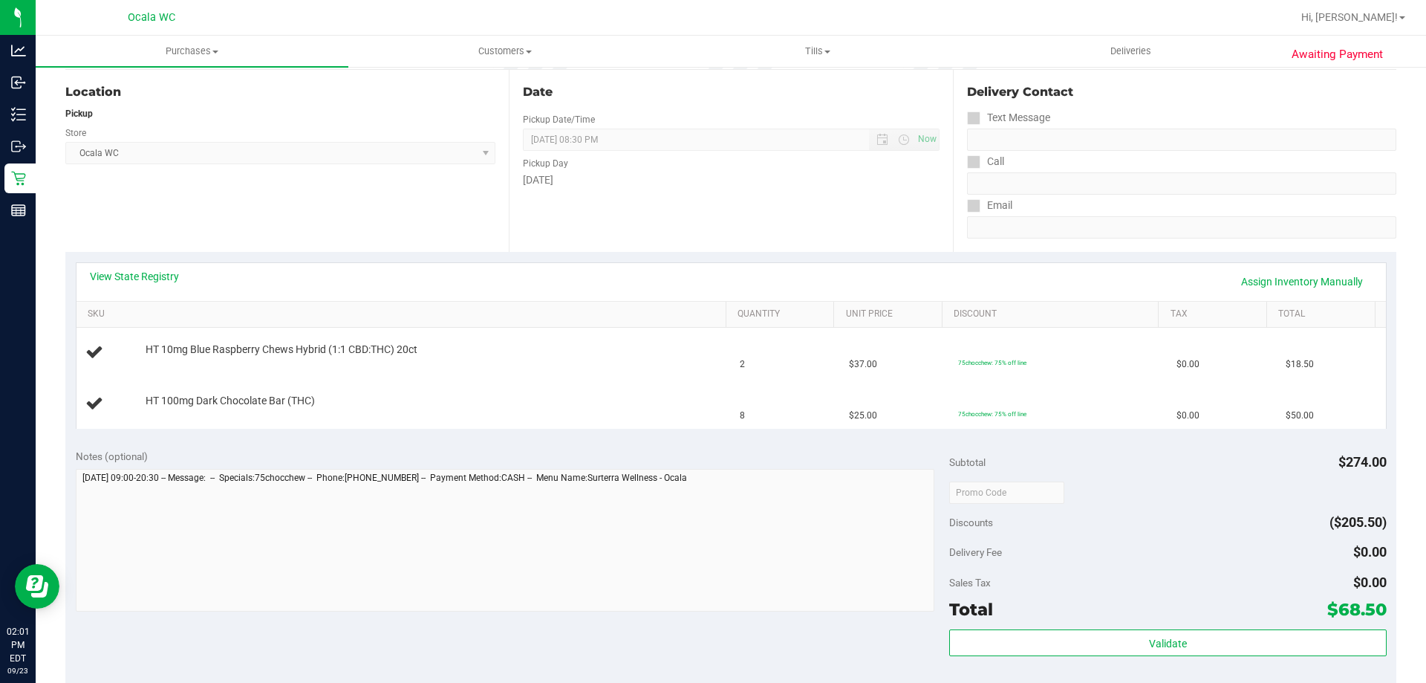
click at [664, 244] on div "Date Pickup Date/Time 09/23/2025 Now 09/23/2025 08:30 PM Now Pickup Day Tuesday" at bounding box center [730, 161] width 443 height 182
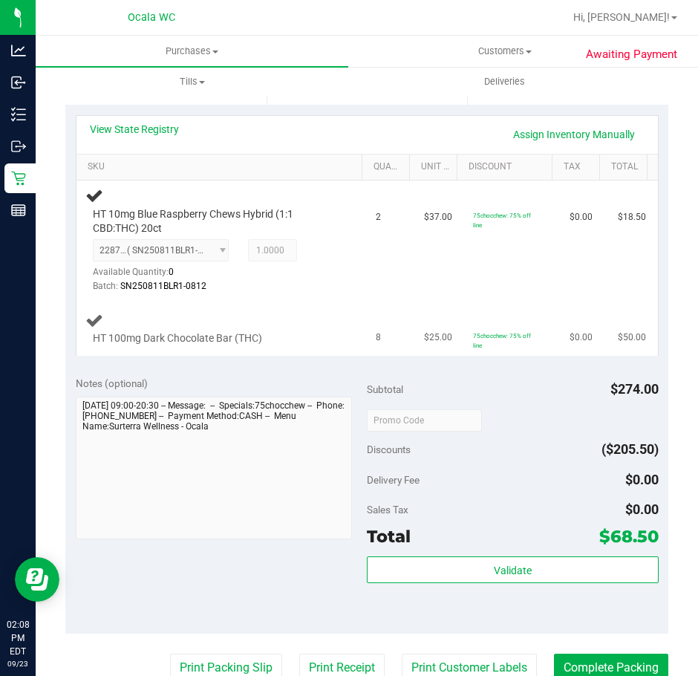
scroll to position [297, 0]
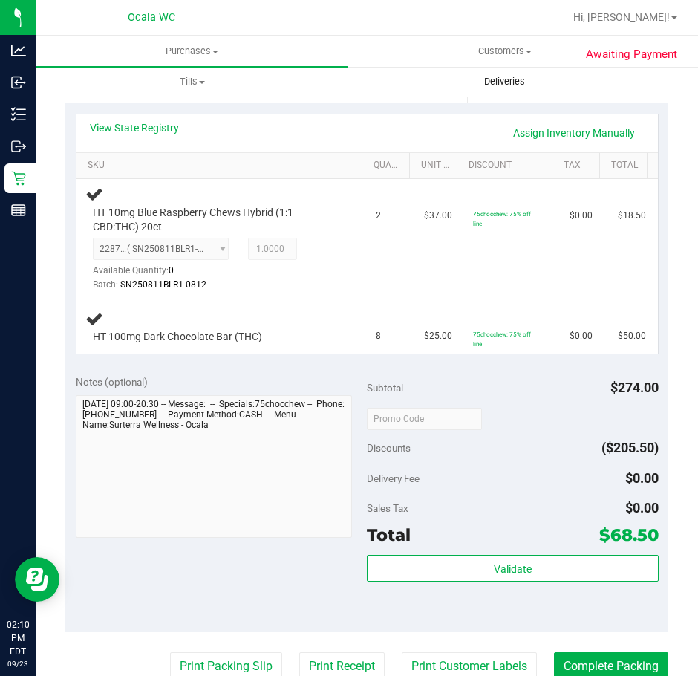
click at [352, 91] on uib-tab-heading "Deliveries" at bounding box center [504, 82] width 311 height 30
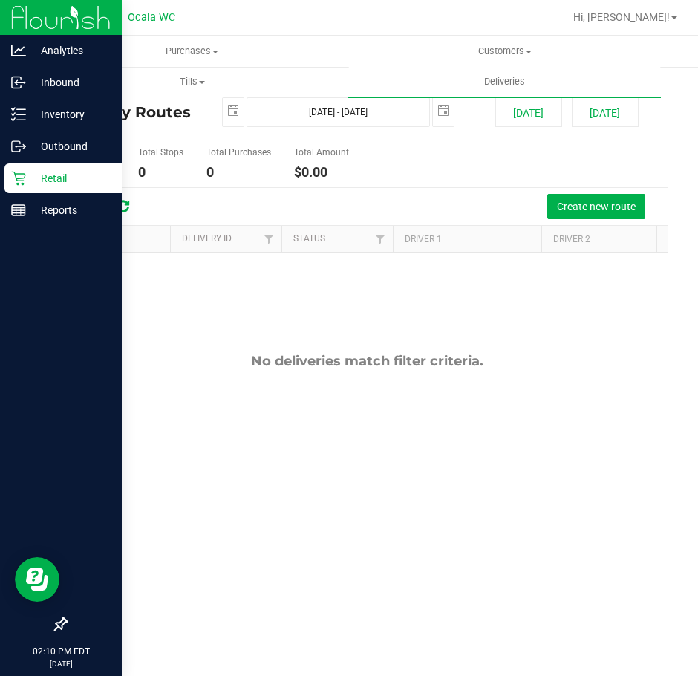
click at [53, 180] on p "Retail" at bounding box center [70, 178] width 89 height 18
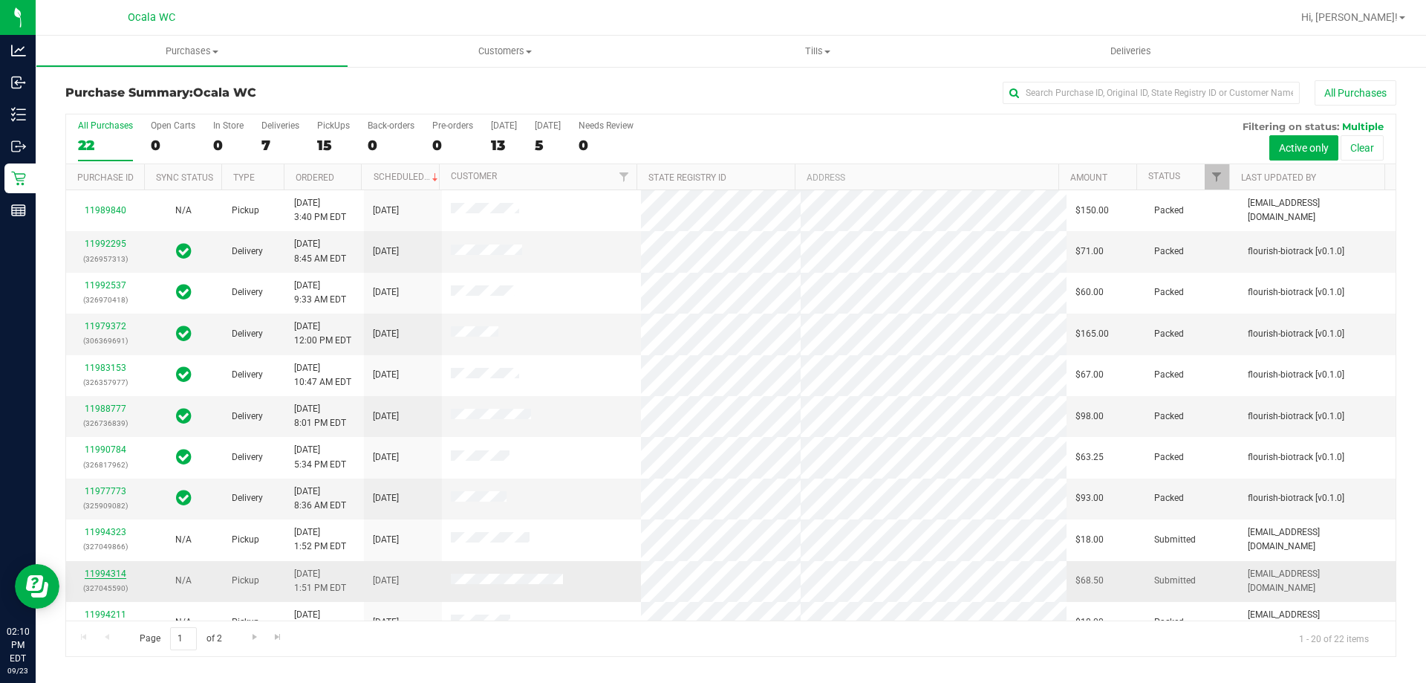
click at [101, 568] on link "11994314" at bounding box center [106, 573] width 42 height 10
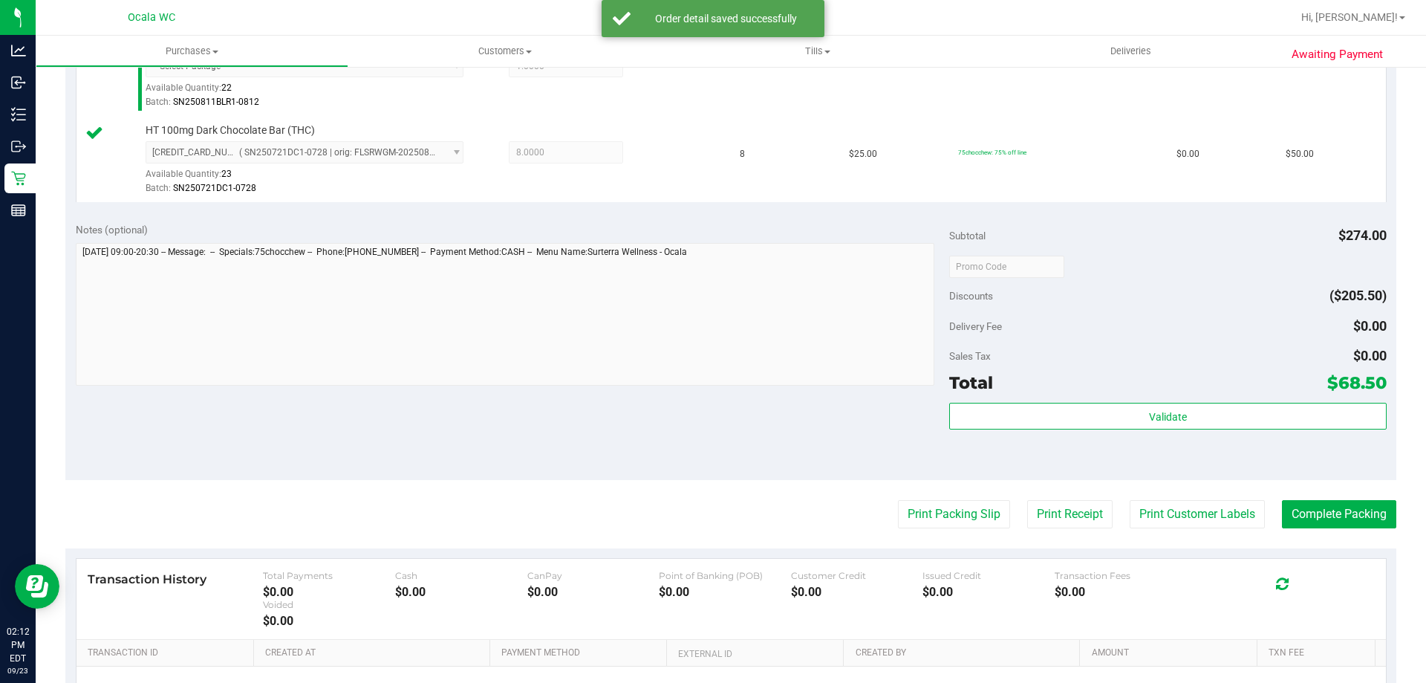
scroll to position [520, 0]
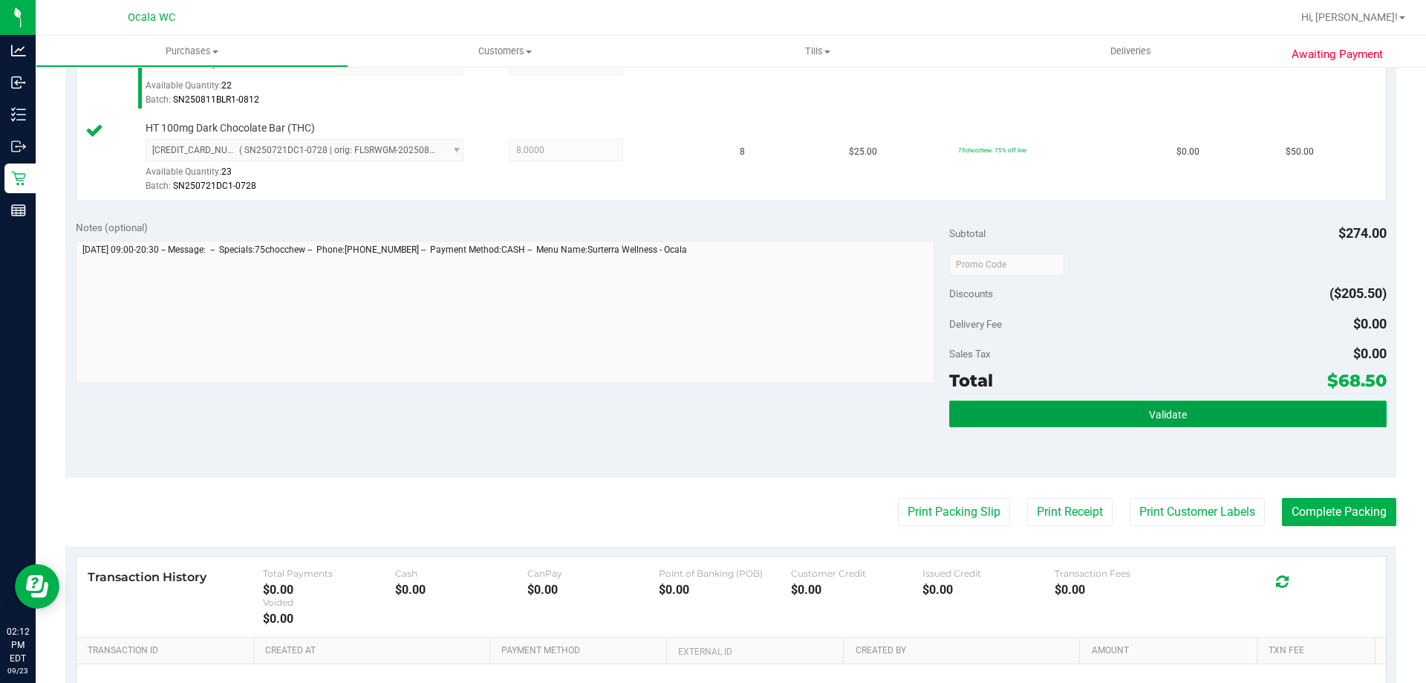
click at [697, 420] on span "Validate" at bounding box center [1168, 415] width 38 height 12
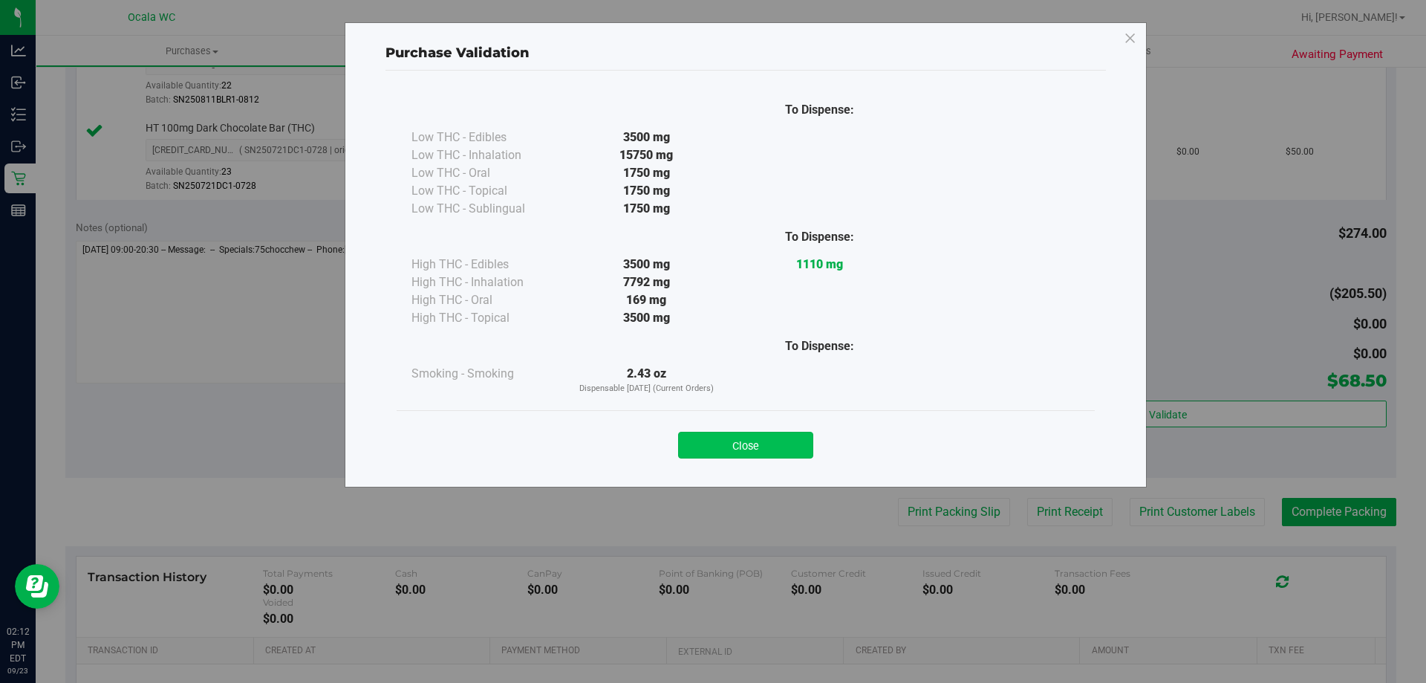
click at [697, 437] on button "Close" at bounding box center [745, 445] width 135 height 27
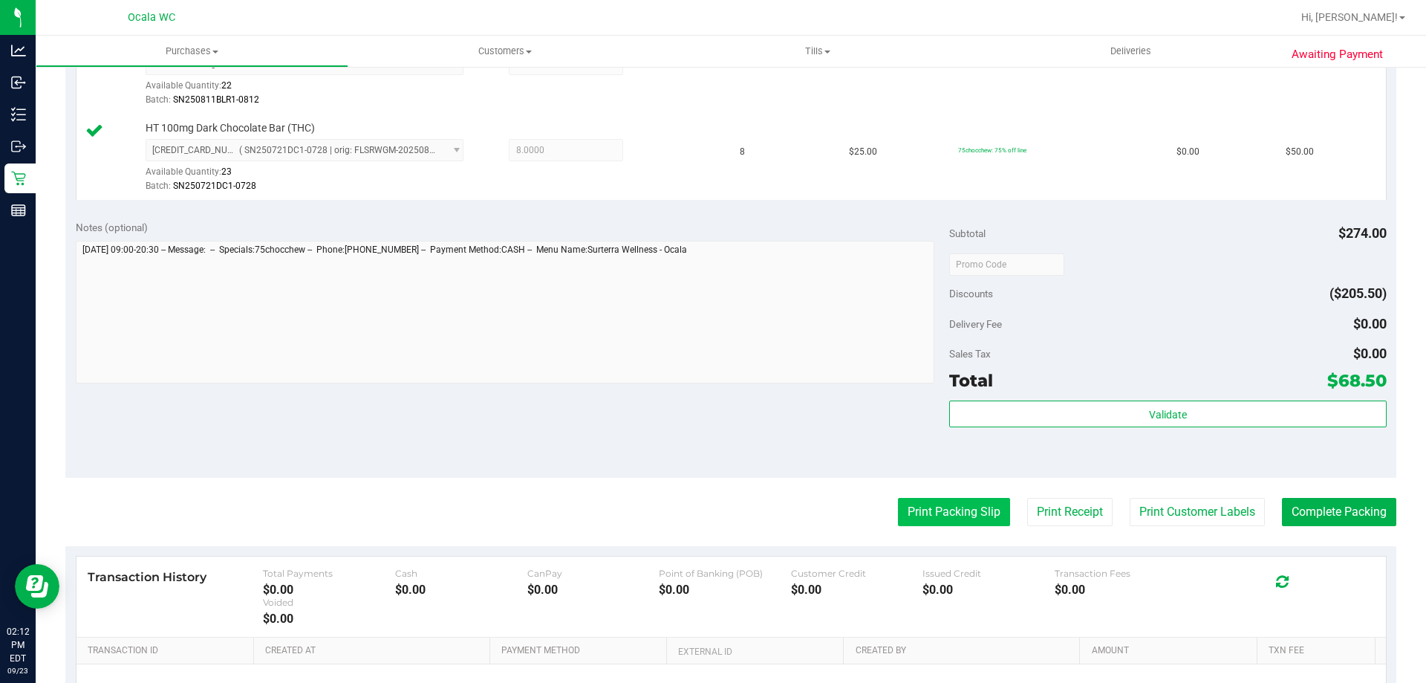
click at [697, 507] on button "Print Packing Slip" at bounding box center [954, 512] width 112 height 28
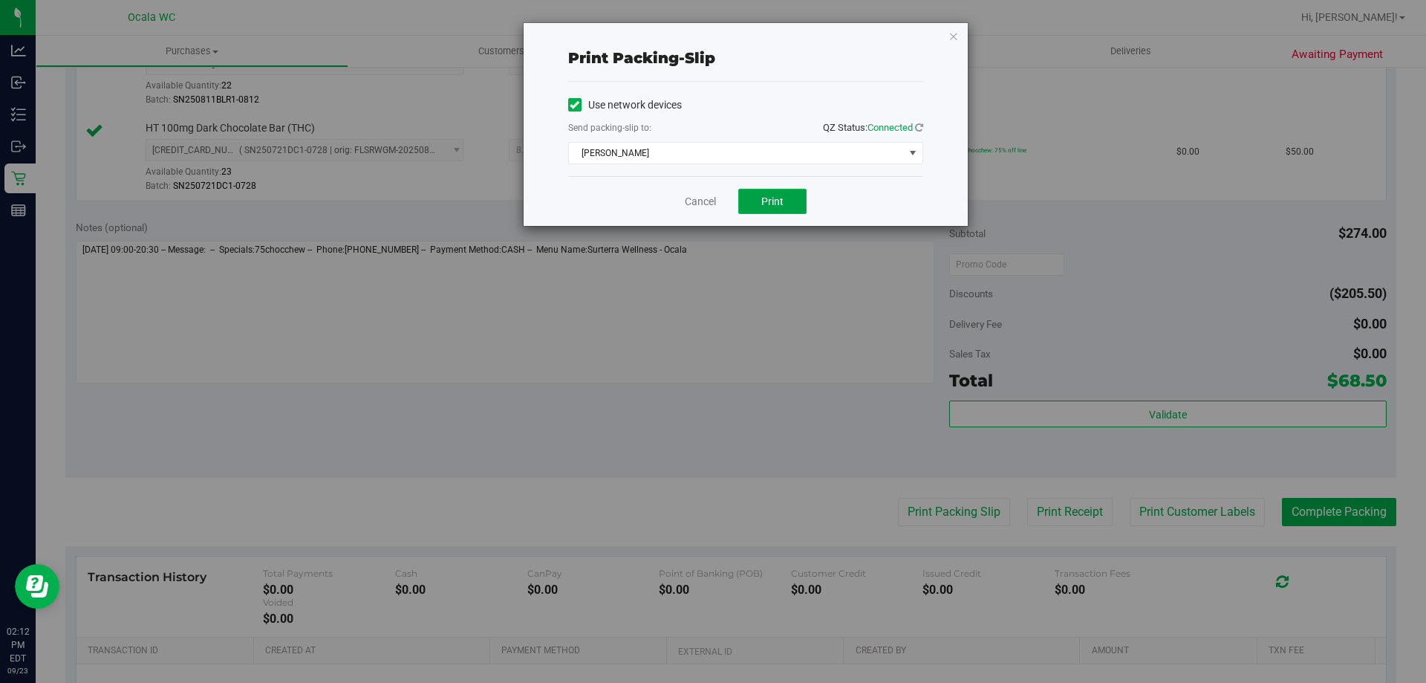
click at [697, 209] on button "Print" at bounding box center [772, 201] width 68 height 25
click at [697, 190] on div "Cancel Print" at bounding box center [745, 201] width 355 height 50
click at [689, 205] on link "Cancel" at bounding box center [700, 202] width 31 height 16
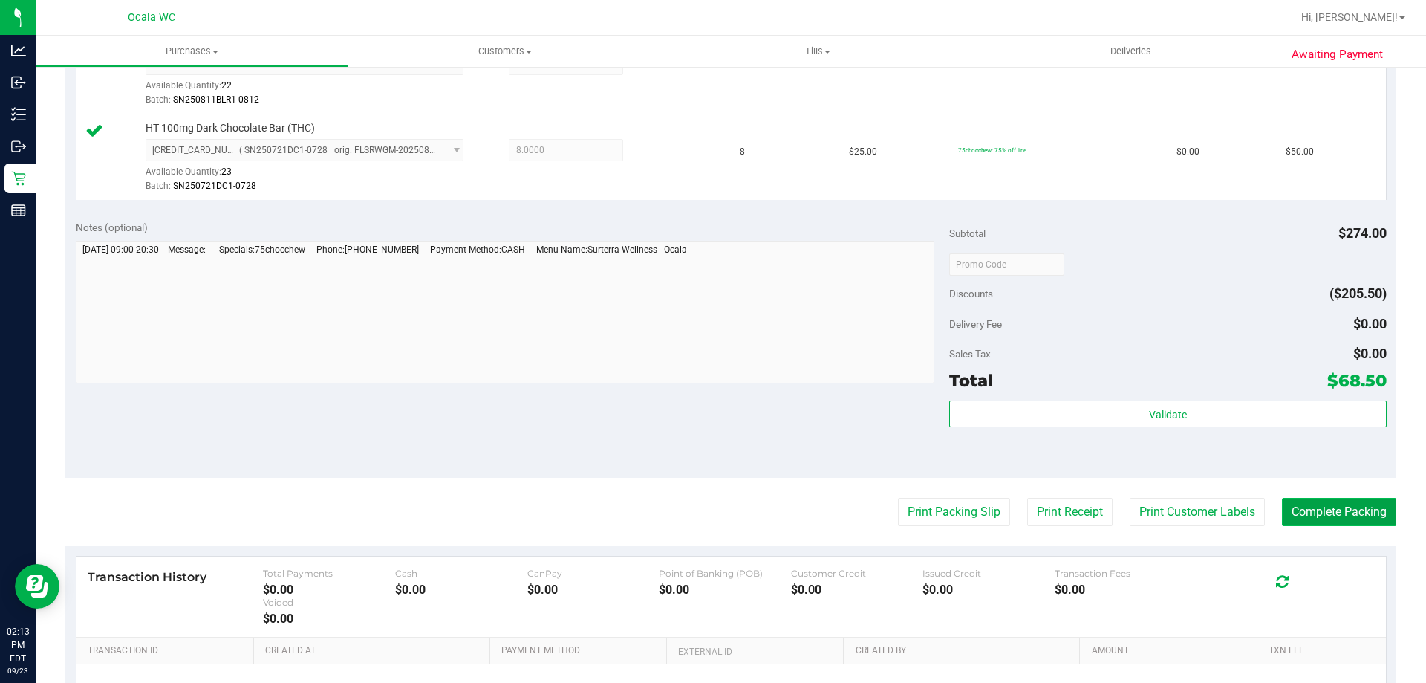
click at [697, 523] on button "Complete Packing" at bounding box center [1339, 512] width 114 height 28
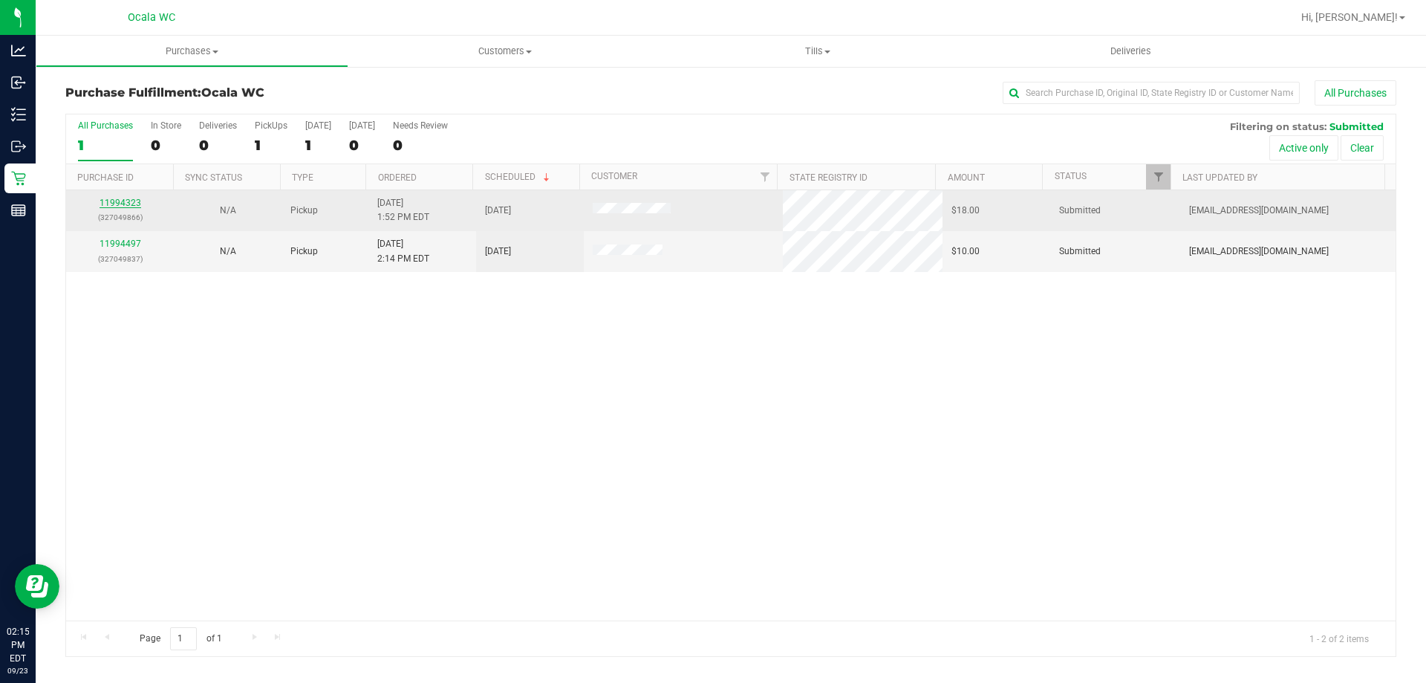
click at [111, 204] on link "11994323" at bounding box center [121, 203] width 42 height 10
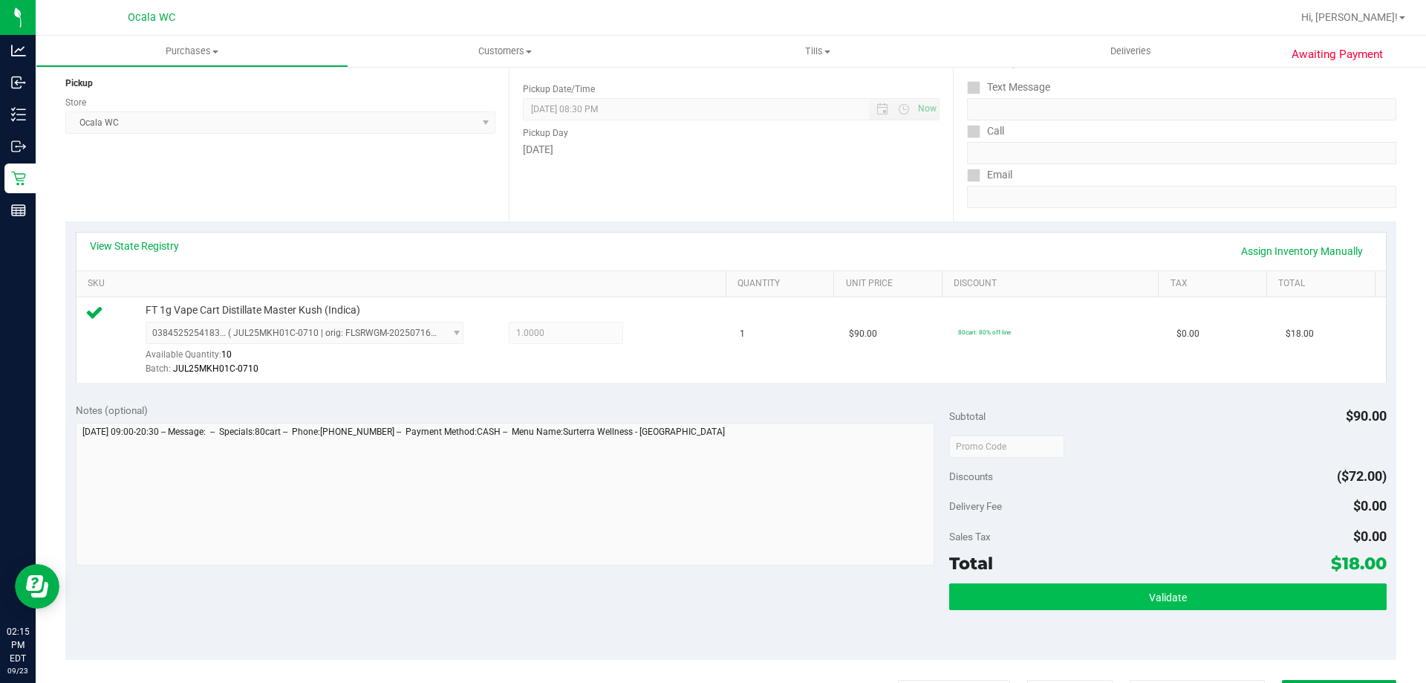
scroll to position [371, 0]
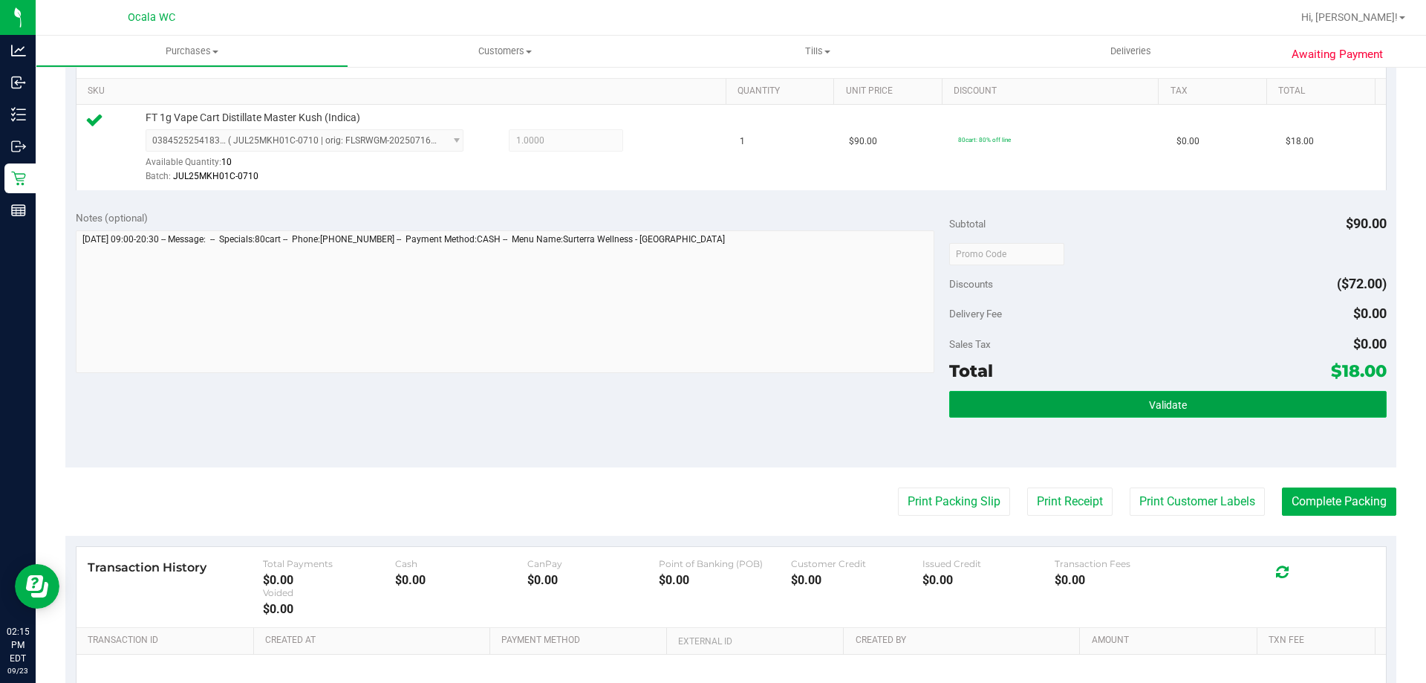
click at [697, 406] on button "Validate" at bounding box center [1167, 404] width 437 height 27
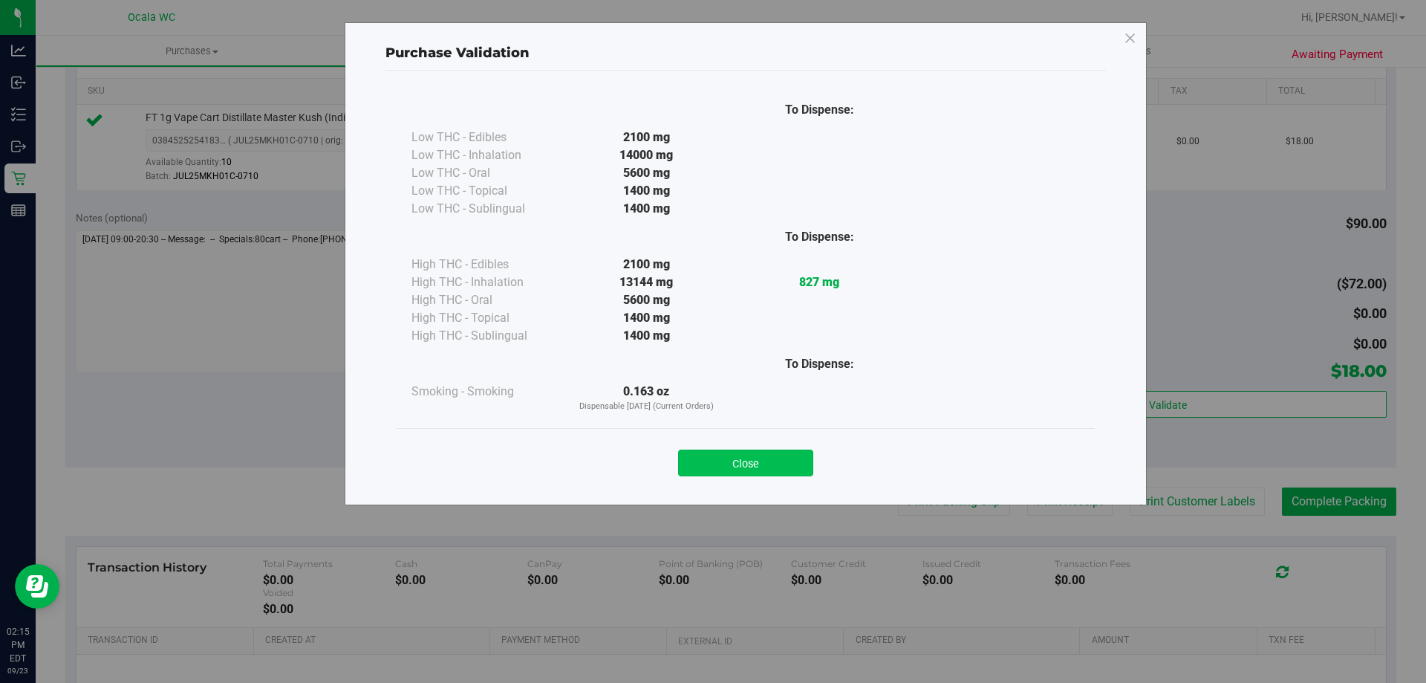
click at [697, 451] on button "Close" at bounding box center [745, 462] width 135 height 27
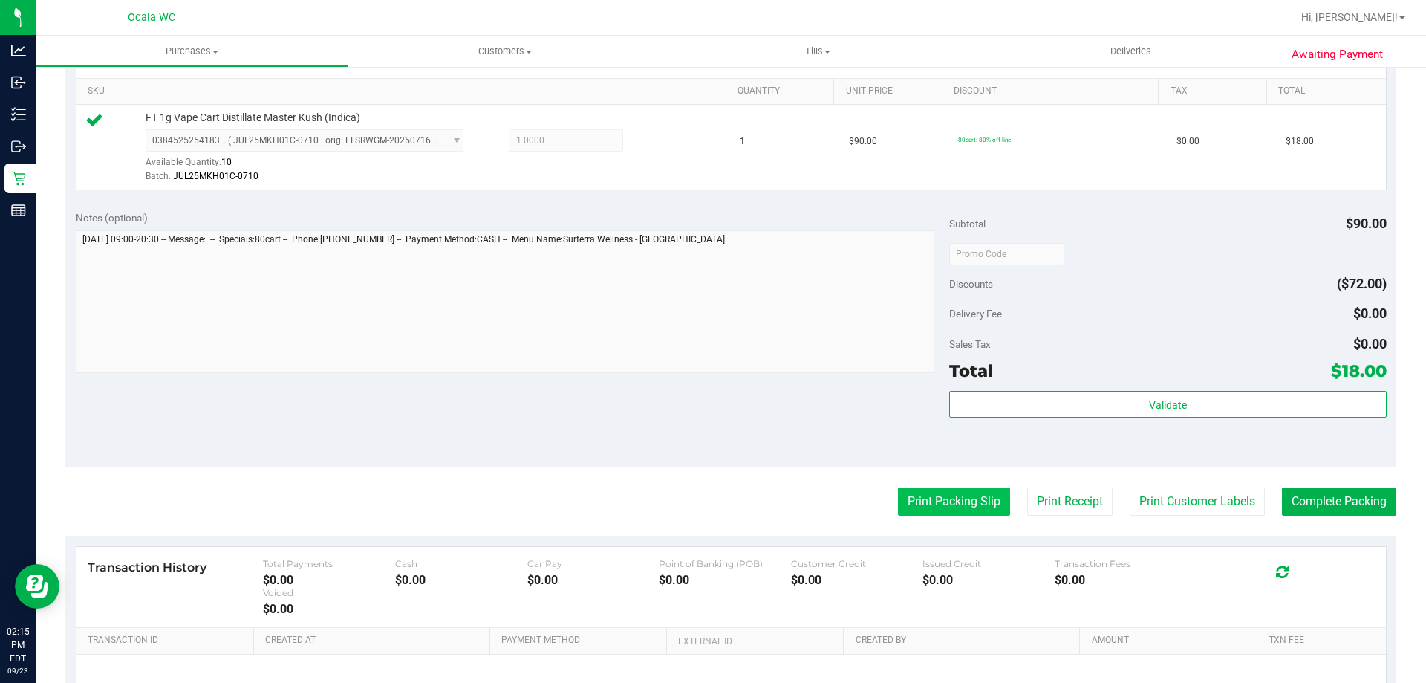
click at [697, 505] on button "Print Packing Slip" at bounding box center [954, 501] width 112 height 28
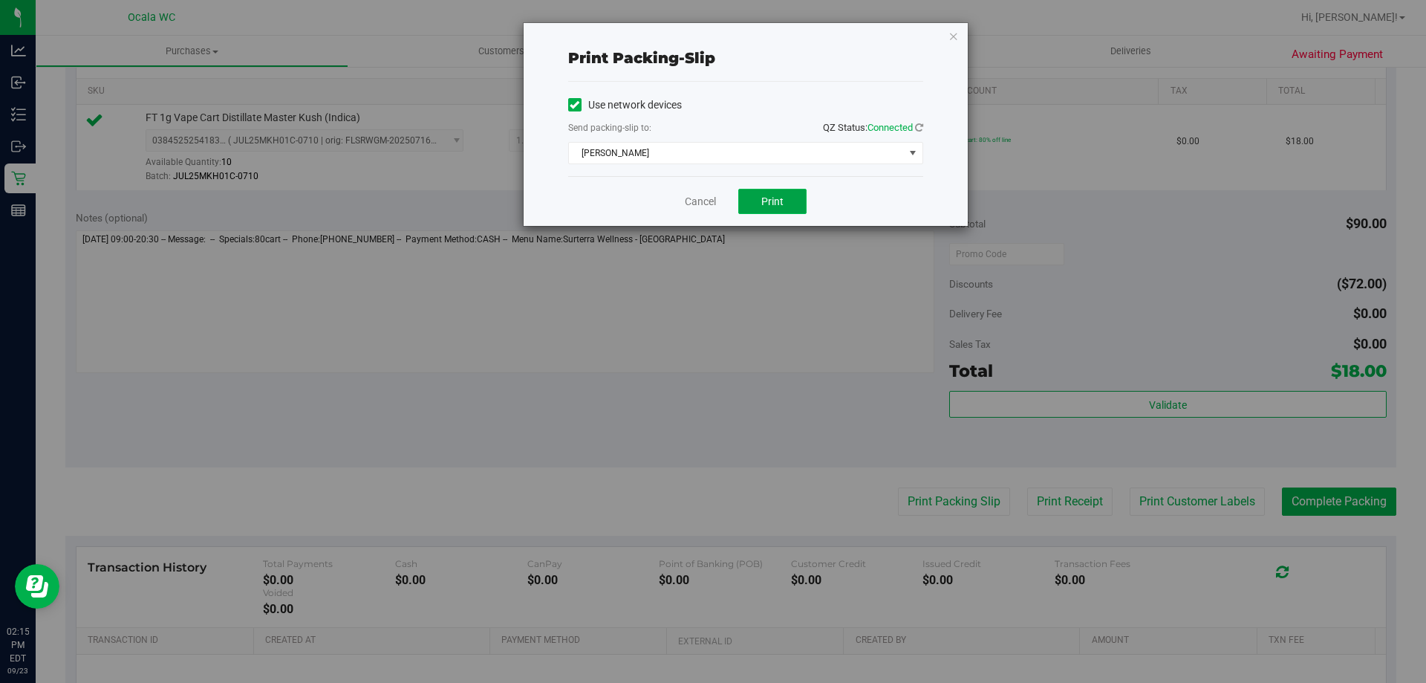
click at [697, 198] on button "Print" at bounding box center [772, 201] width 68 height 25
click at [689, 200] on link "Cancel" at bounding box center [700, 202] width 31 height 16
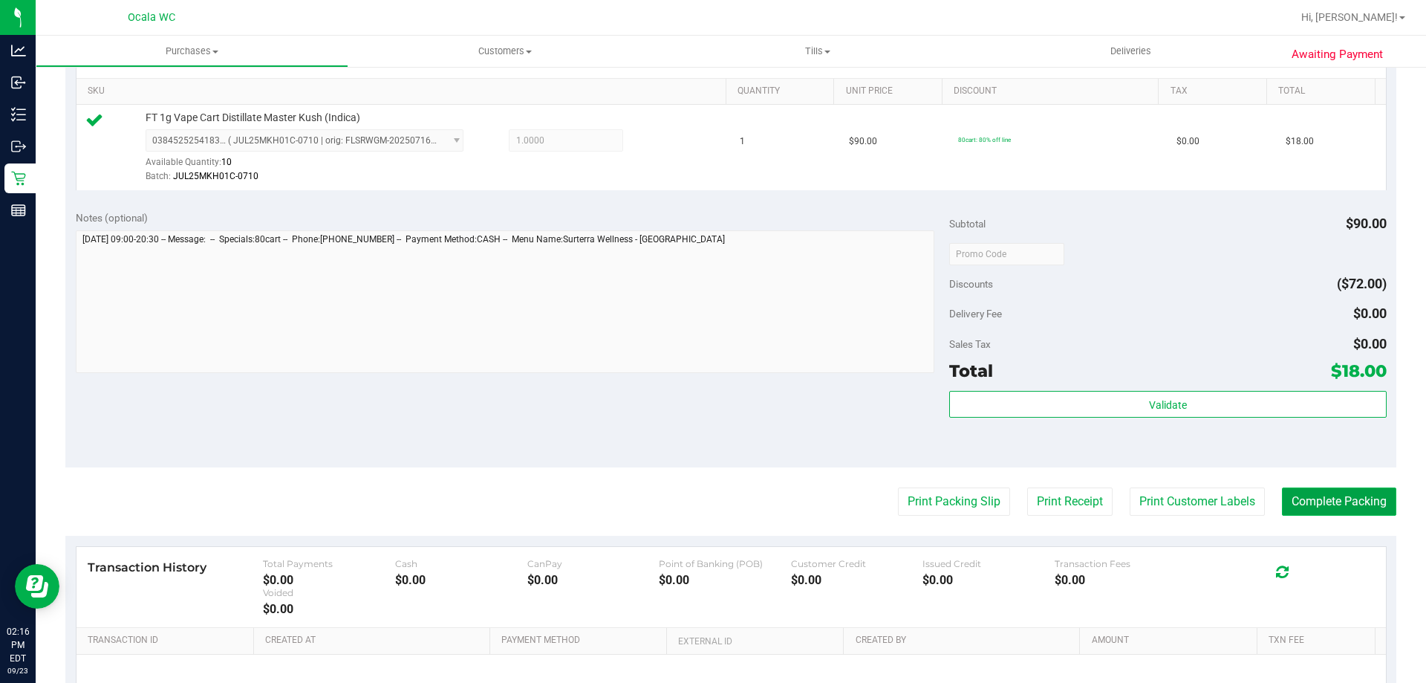
click at [697, 505] on button "Complete Packing" at bounding box center [1339, 501] width 114 height 28
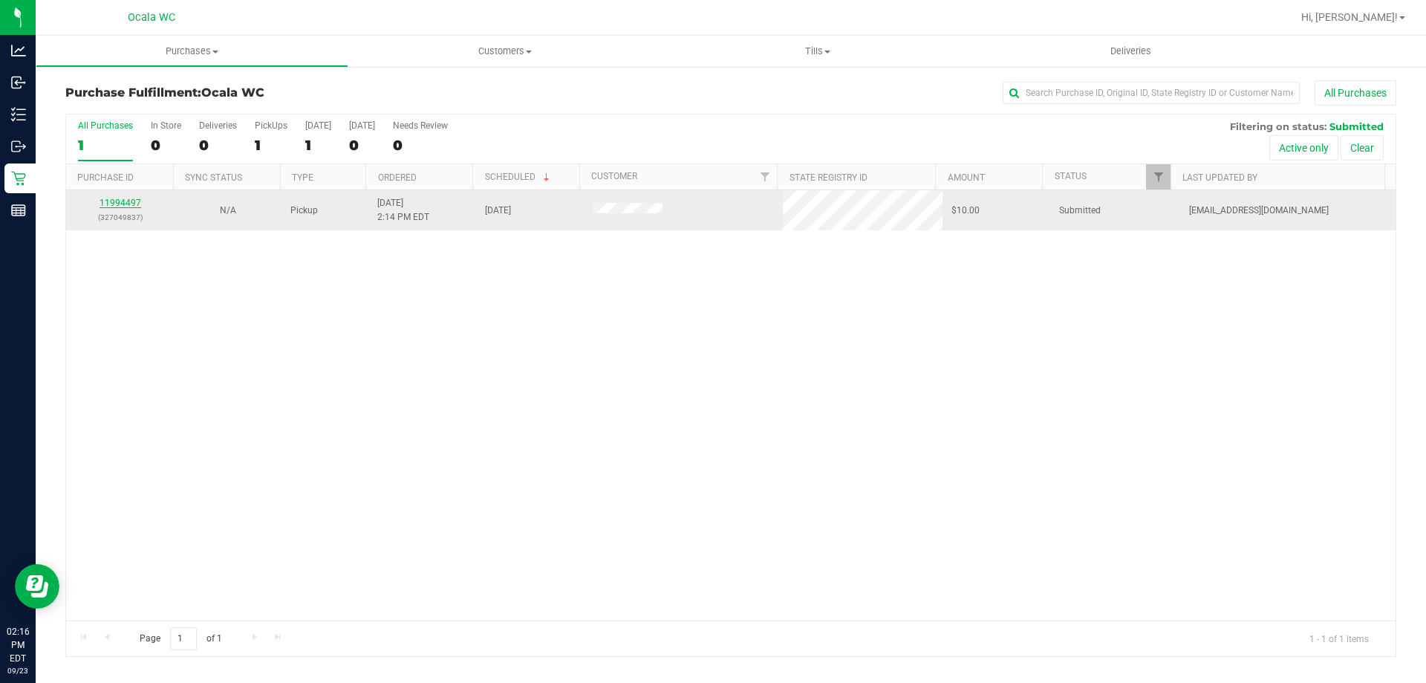
click at [110, 204] on link "11994497" at bounding box center [121, 203] width 42 height 10
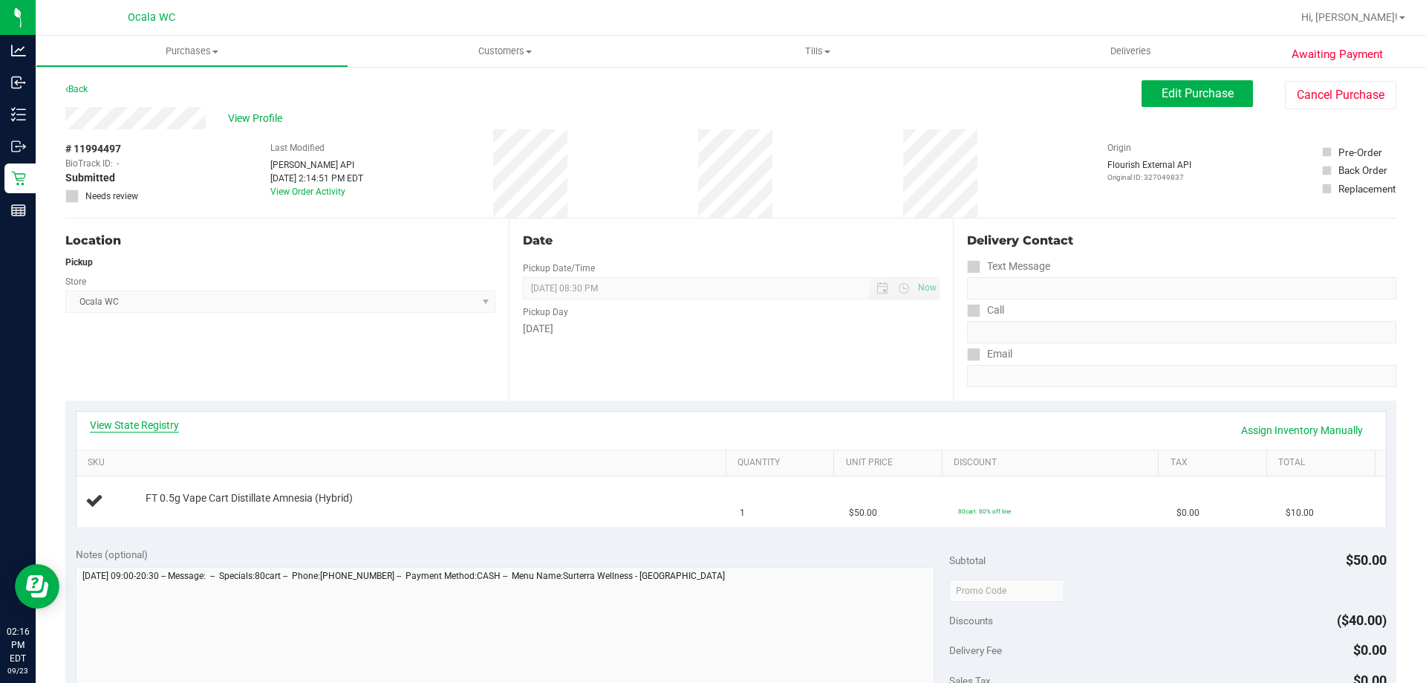
click at [136, 420] on link "View State Registry" at bounding box center [134, 424] width 89 height 15
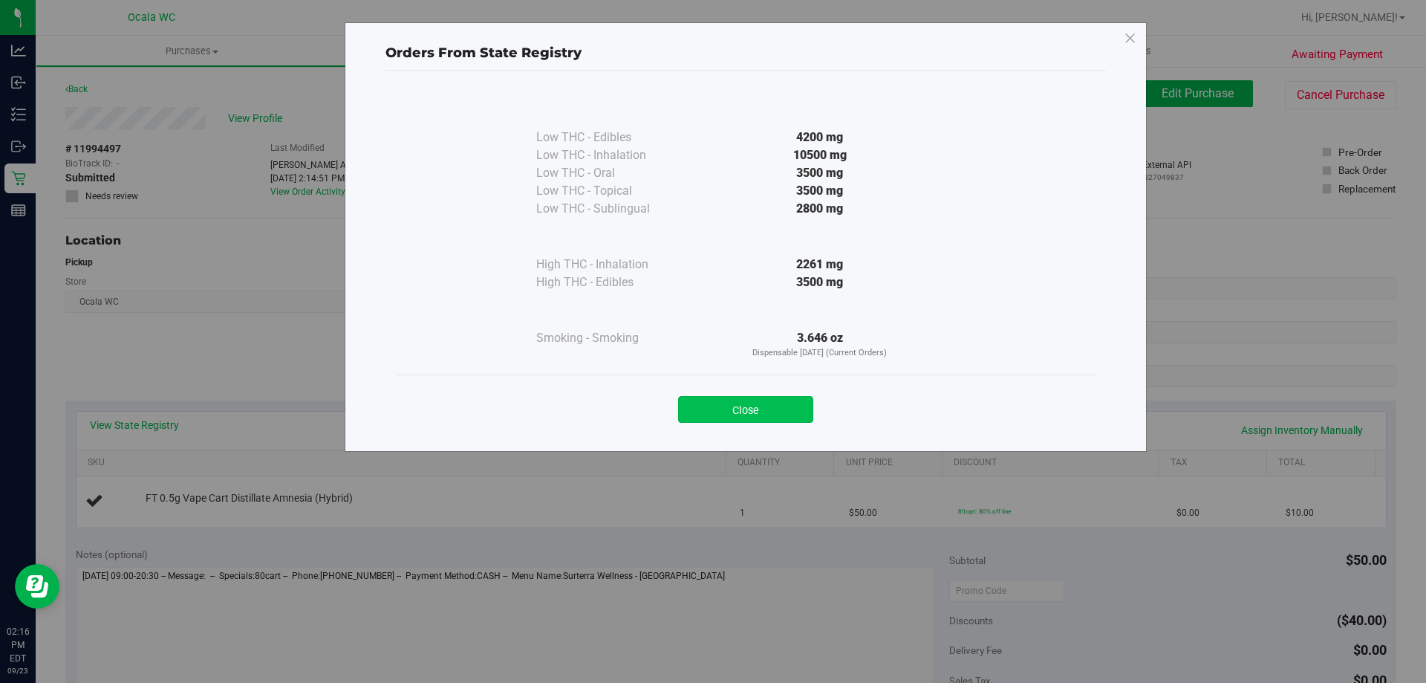
click at [697, 403] on button "Close" at bounding box center [745, 409] width 135 height 27
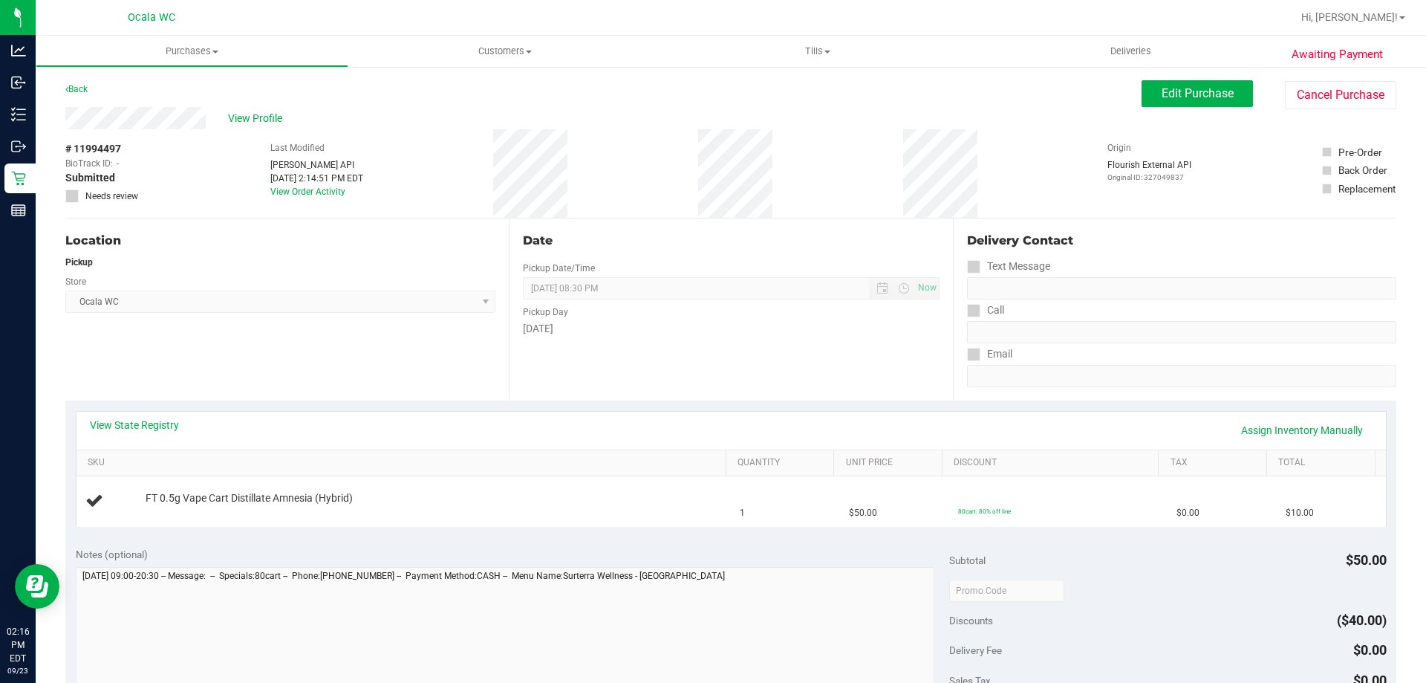
click at [344, 362] on div "Location Pickup Store Ocala WC Select Store Bonita Springs WC Boynton Beach WC …" at bounding box center [286, 309] width 443 height 182
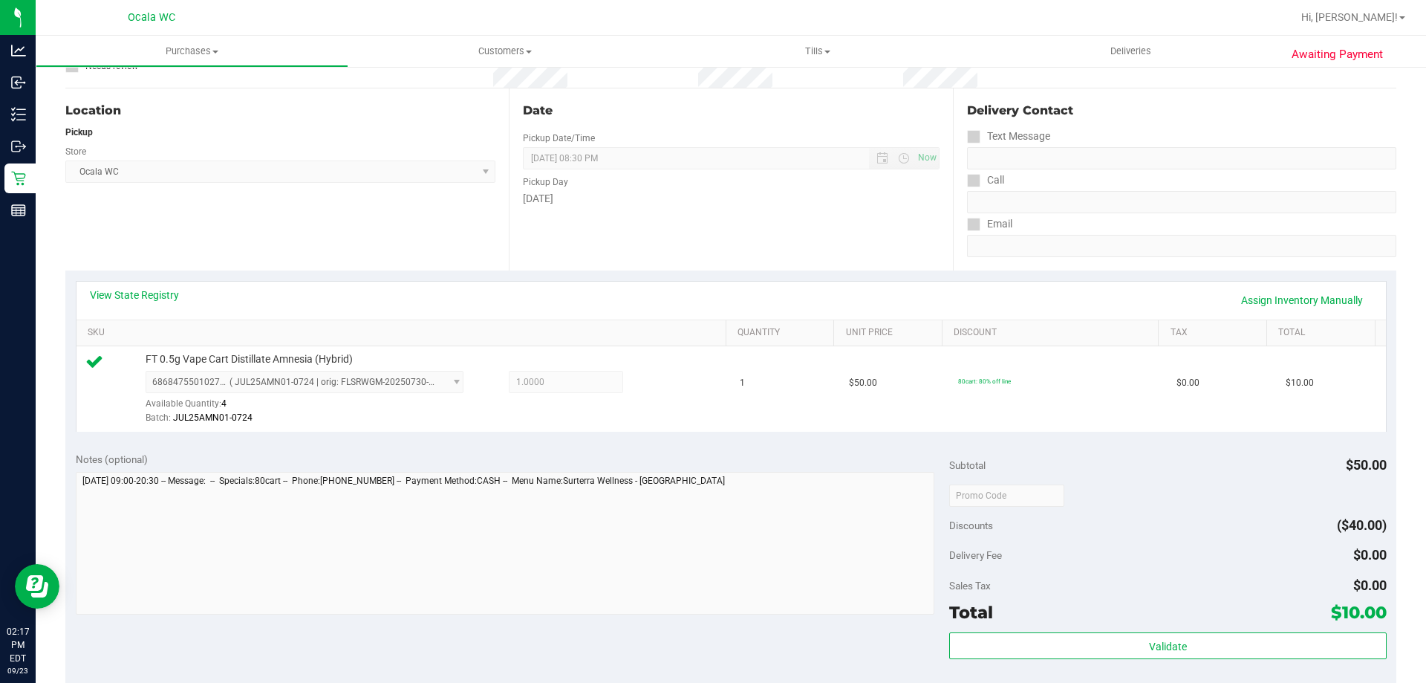
scroll to position [371, 0]
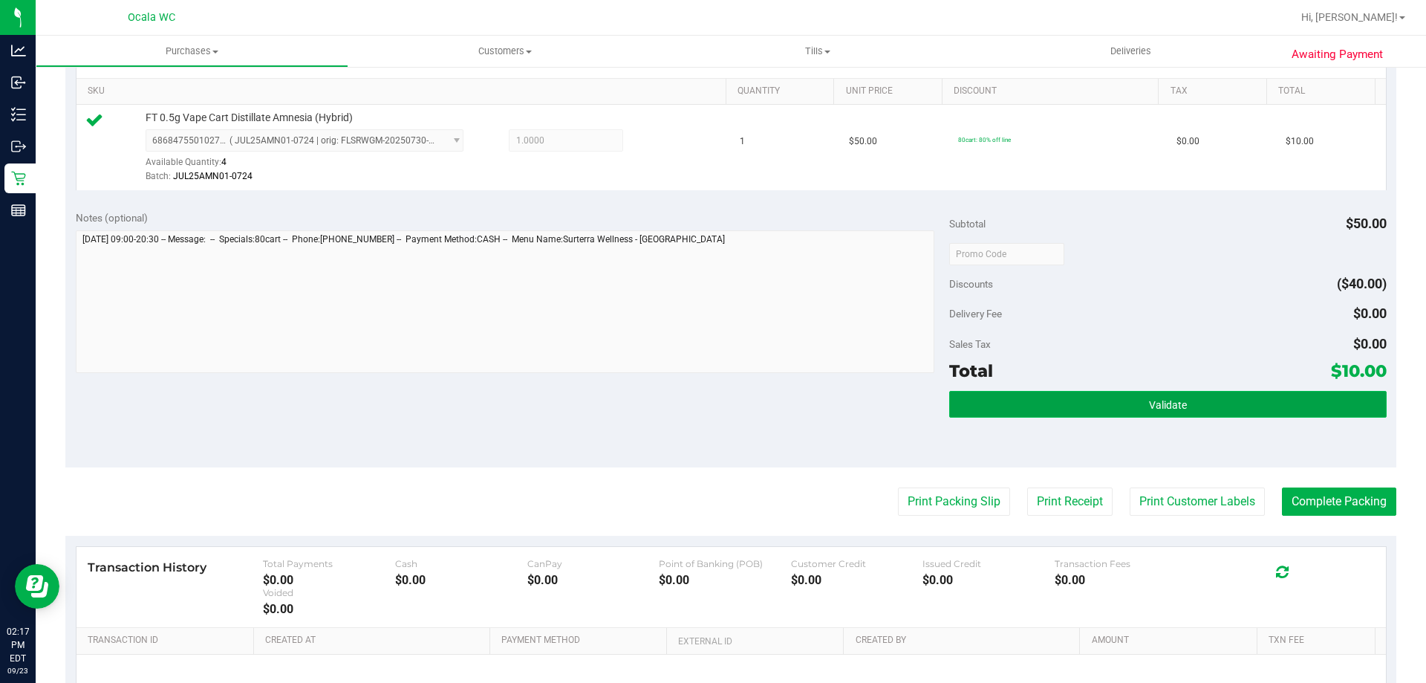
click at [697, 404] on span "Validate" at bounding box center [1168, 405] width 38 height 12
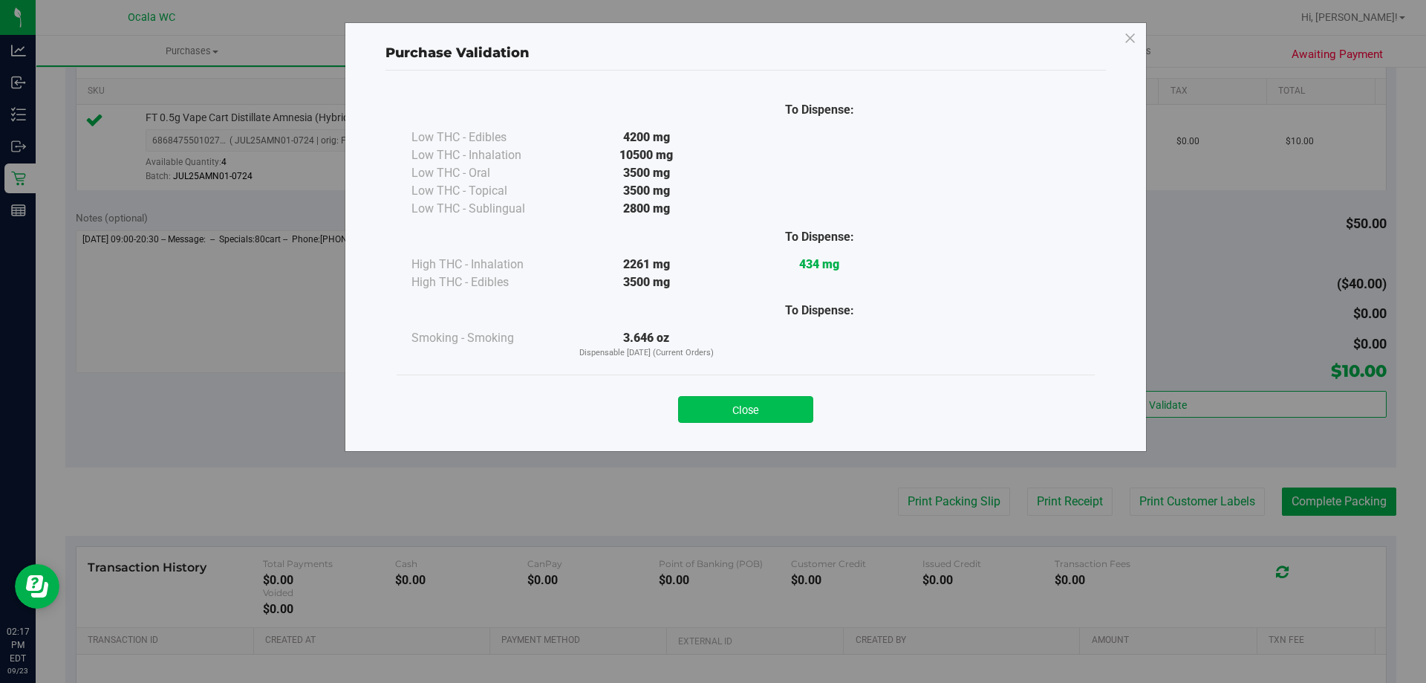
click at [697, 401] on button "Close" at bounding box center [745, 409] width 135 height 27
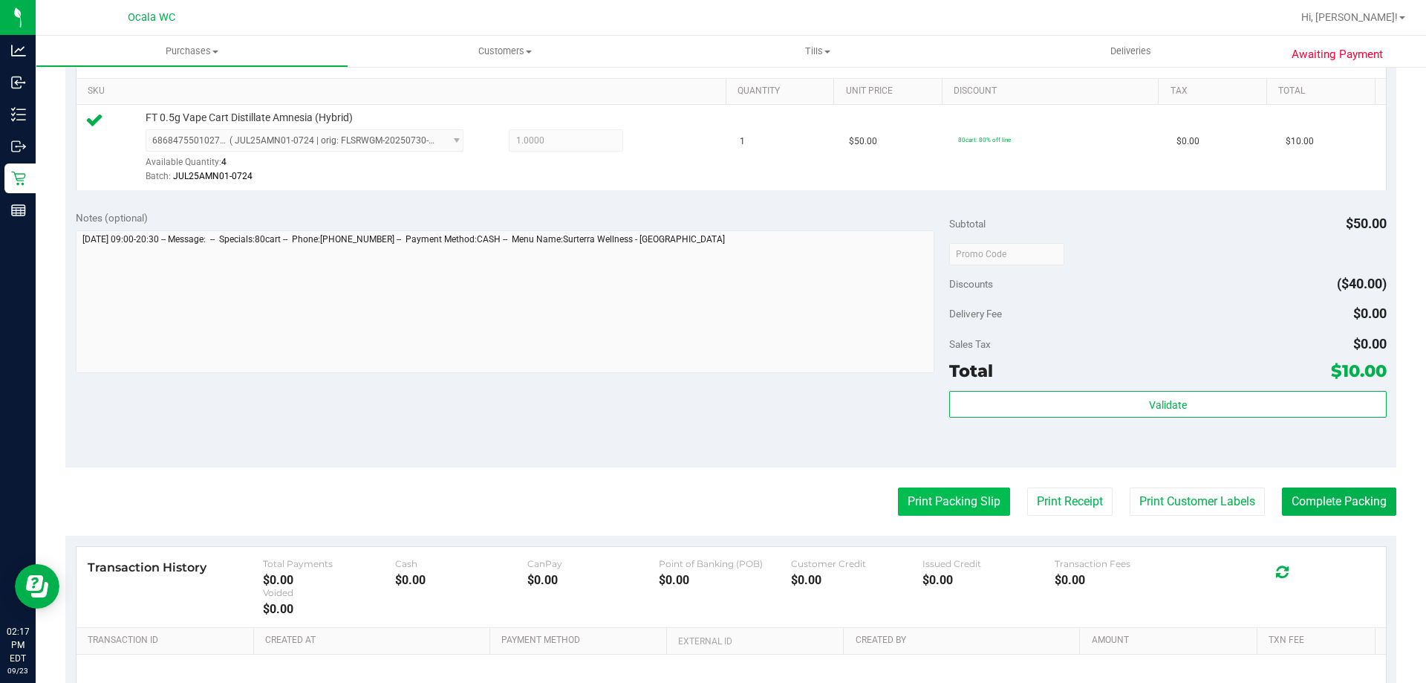
click at [697, 500] on button "Print Packing Slip" at bounding box center [954, 501] width 112 height 28
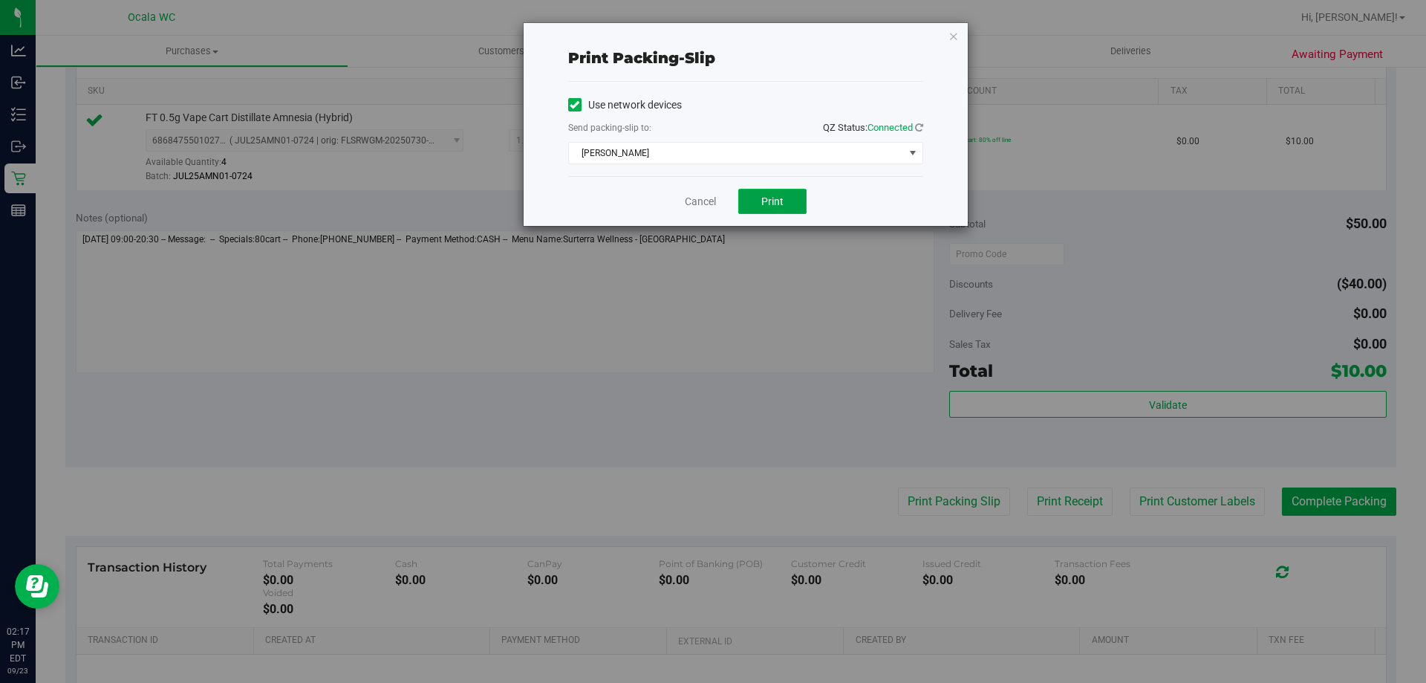
click at [697, 209] on button "Print" at bounding box center [772, 201] width 68 height 25
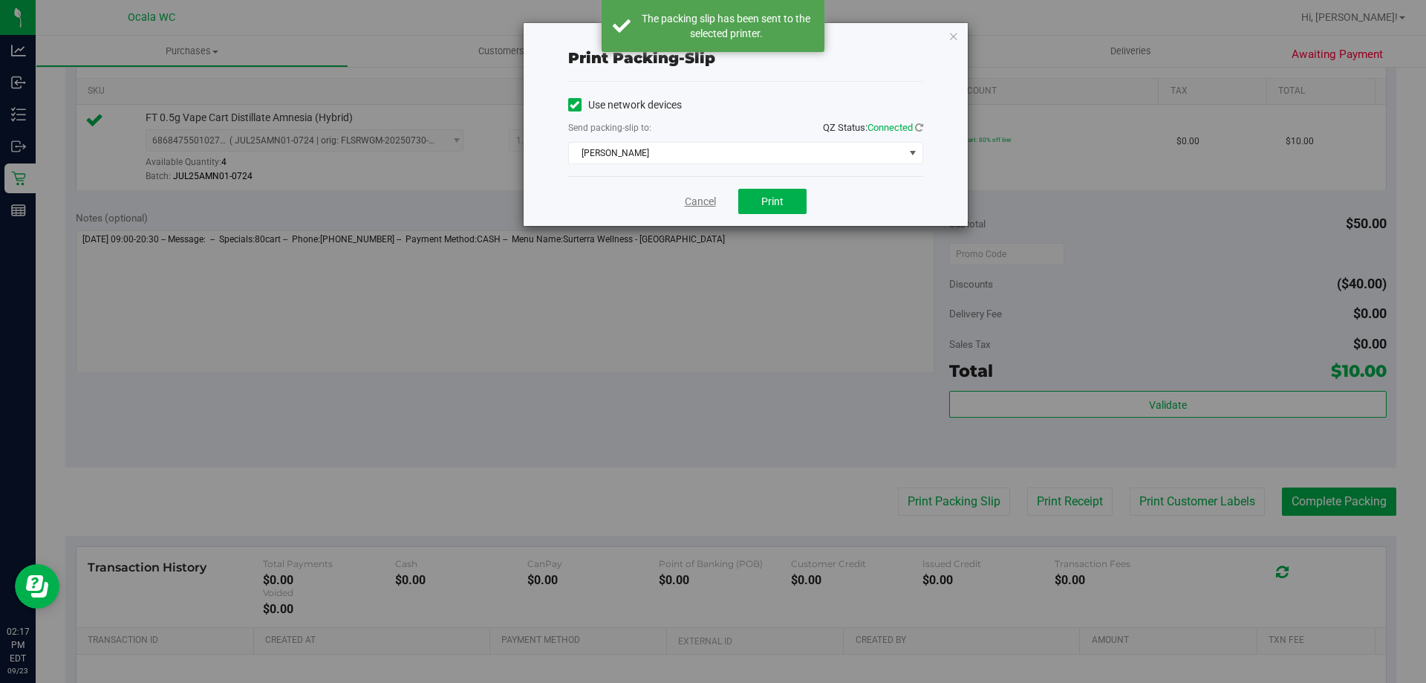
click at [697, 199] on link "Cancel" at bounding box center [700, 202] width 31 height 16
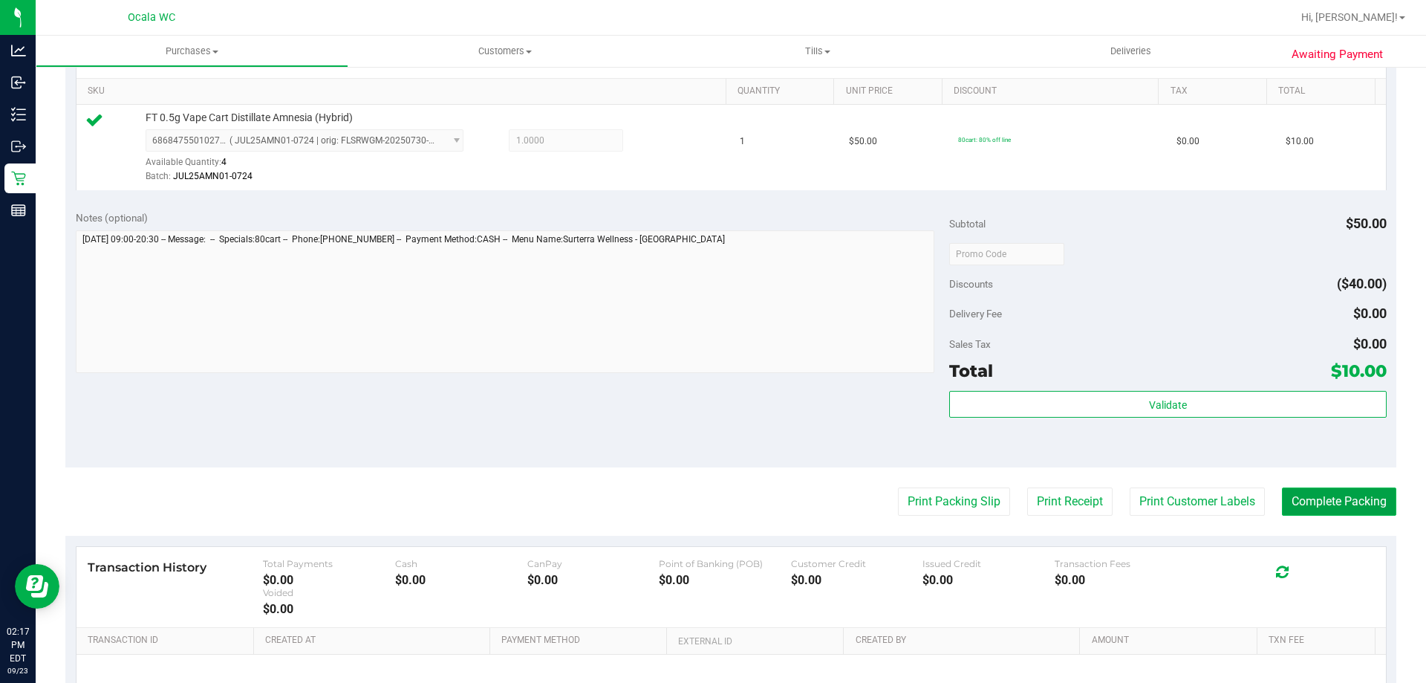
click at [697, 501] on button "Complete Packing" at bounding box center [1339, 501] width 114 height 28
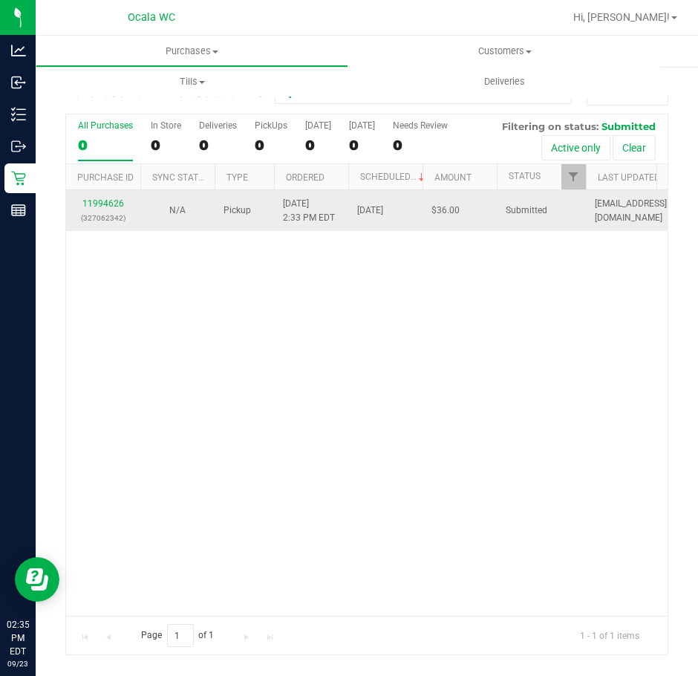
click at [94, 208] on div "11994626 (327062342)" at bounding box center [103, 211] width 56 height 28
click at [100, 202] on link "11994626" at bounding box center [103, 203] width 42 height 10
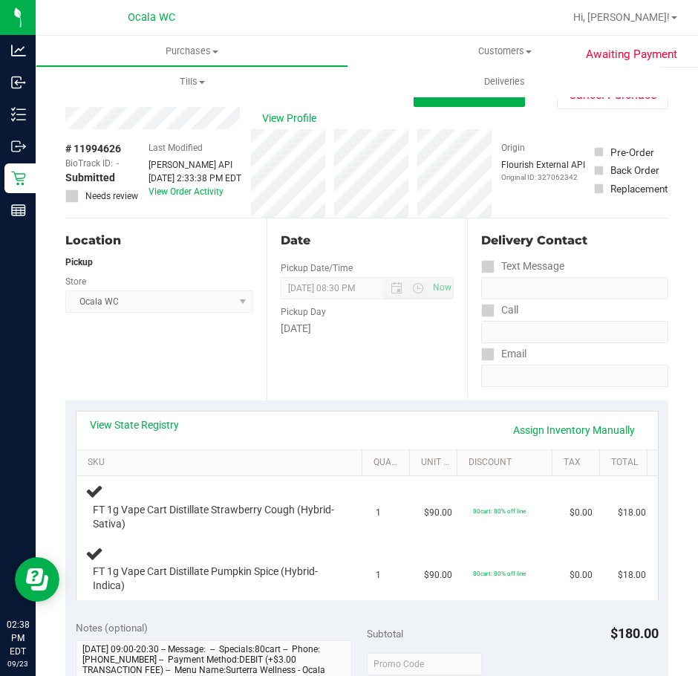
click at [366, 370] on div "Date Pickup Date/Time 09/23/2025 Now 09/23/2025 08:30 PM Now Pickup Day Tuesday" at bounding box center [367, 309] width 201 height 182
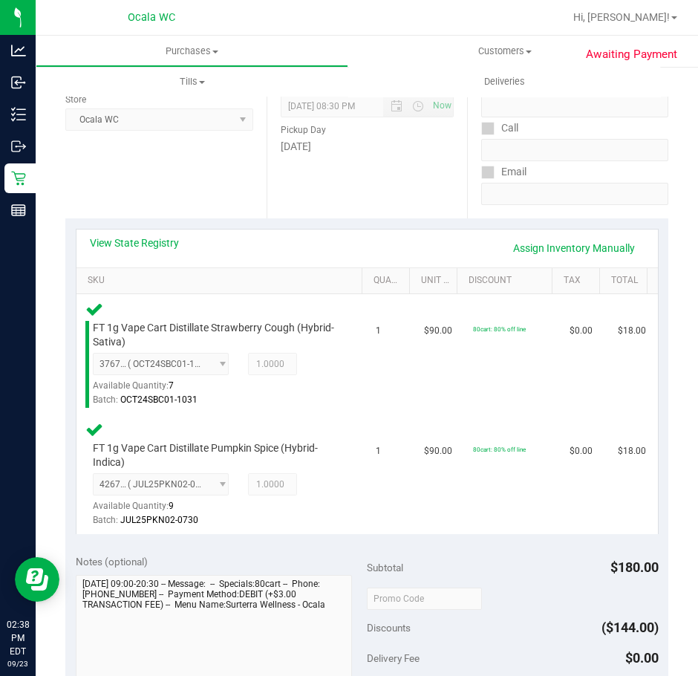
scroll to position [371, 0]
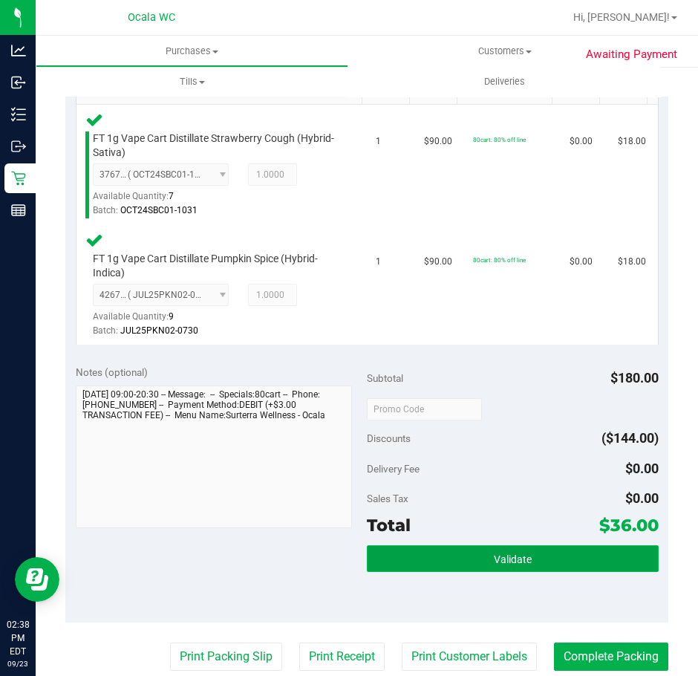
click at [500, 564] on span "Validate" at bounding box center [513, 559] width 38 height 12
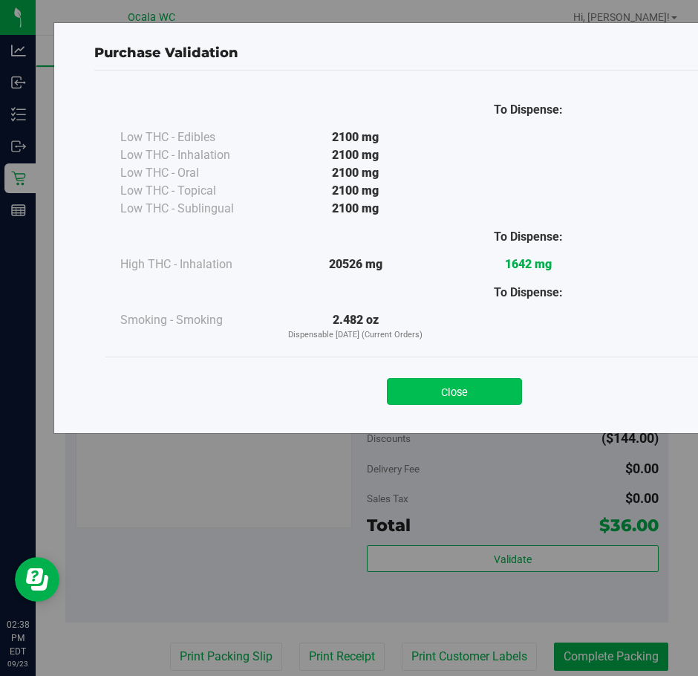
click at [458, 402] on button "Close" at bounding box center [454, 391] width 135 height 27
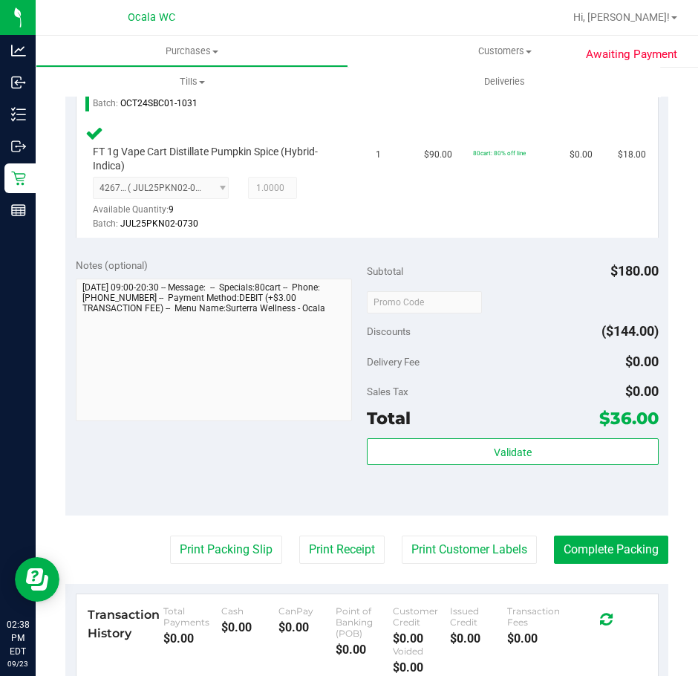
scroll to position [668, 0]
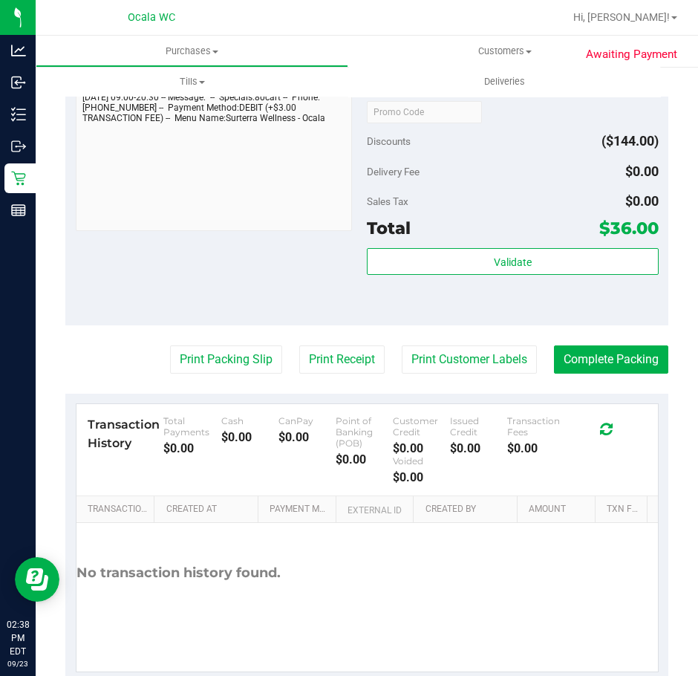
click at [188, 342] on purchase-details "Back Edit Purchase Cancel Purchase View Profile # 11994626 BioTrack ID: - Submi…" at bounding box center [366, 47] width 603 height 1271
click at [188, 359] on button "Print Packing Slip" at bounding box center [226, 359] width 112 height 28
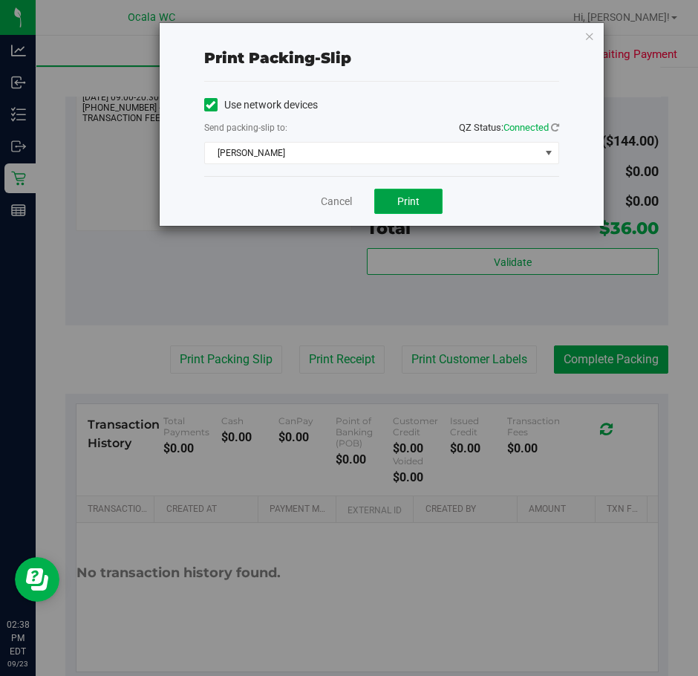
click at [411, 191] on button "Print" at bounding box center [408, 201] width 68 height 25
click at [325, 201] on link "Cancel" at bounding box center [336, 202] width 31 height 16
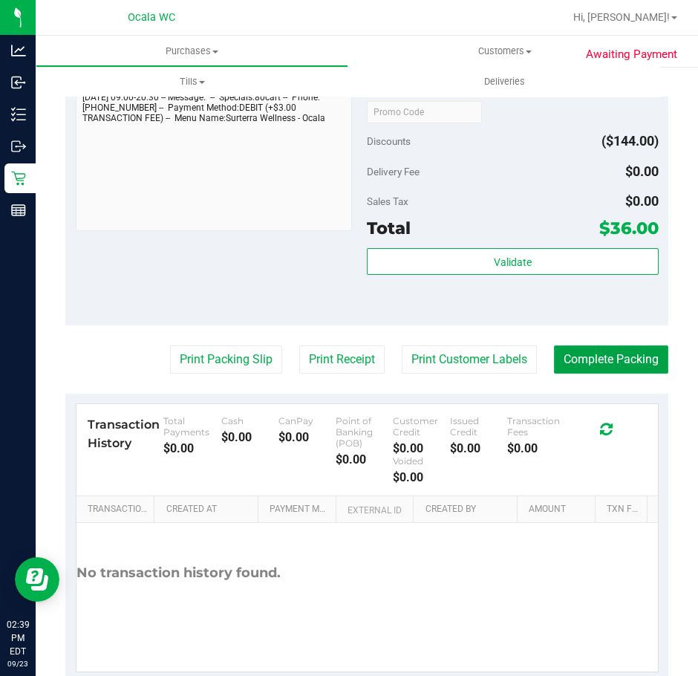
click at [592, 359] on button "Complete Packing" at bounding box center [611, 359] width 114 height 28
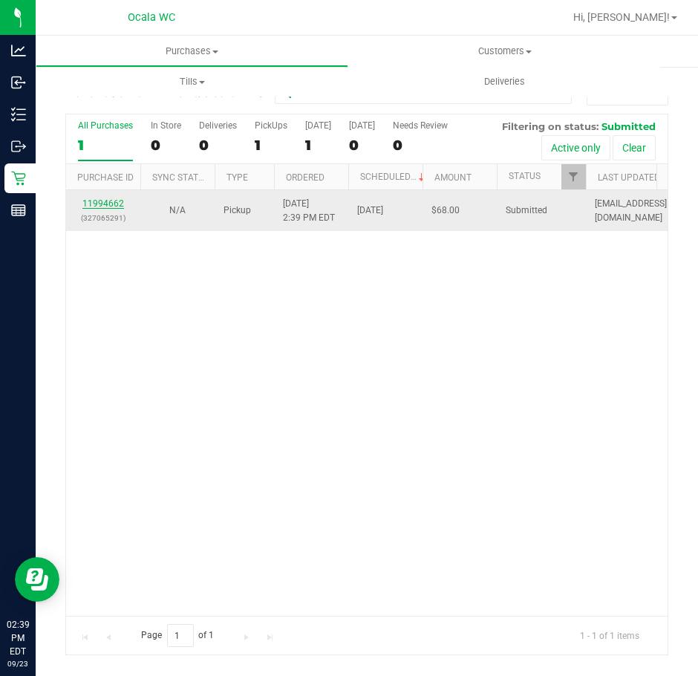
click at [110, 198] on link "11994662" at bounding box center [103, 203] width 42 height 10
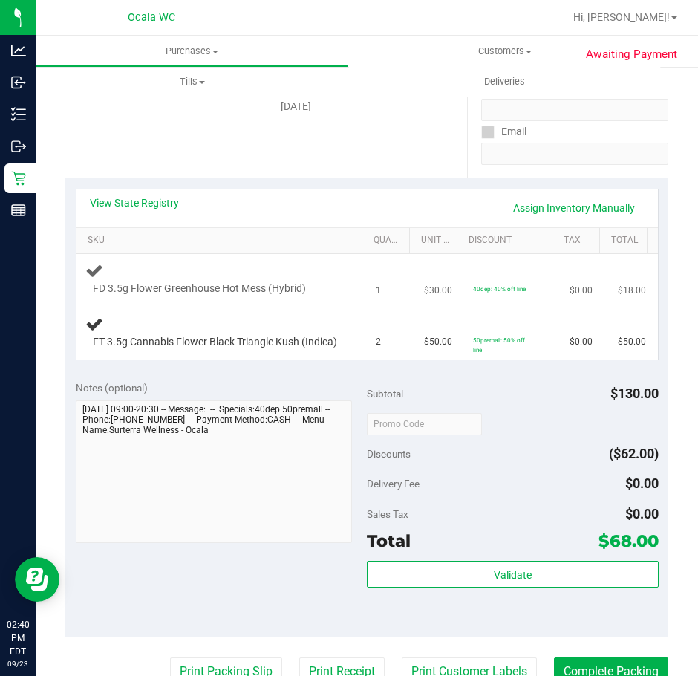
scroll to position [223, 0]
click at [165, 198] on link "View State Registry" at bounding box center [134, 202] width 89 height 15
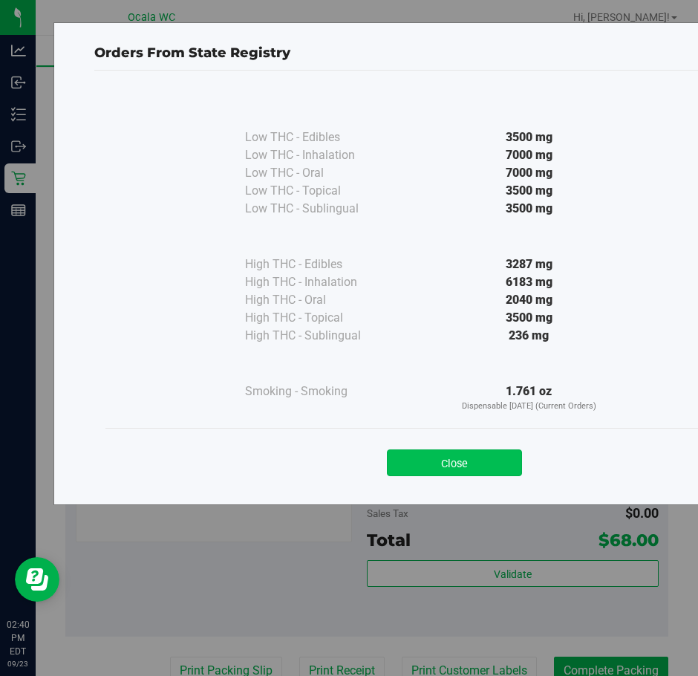
click at [442, 473] on button "Close" at bounding box center [454, 462] width 135 height 27
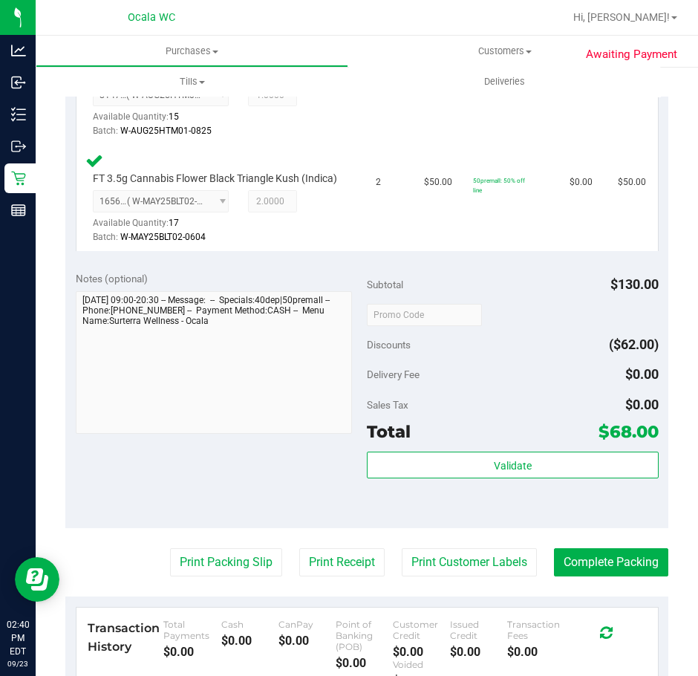
scroll to position [668, 0]
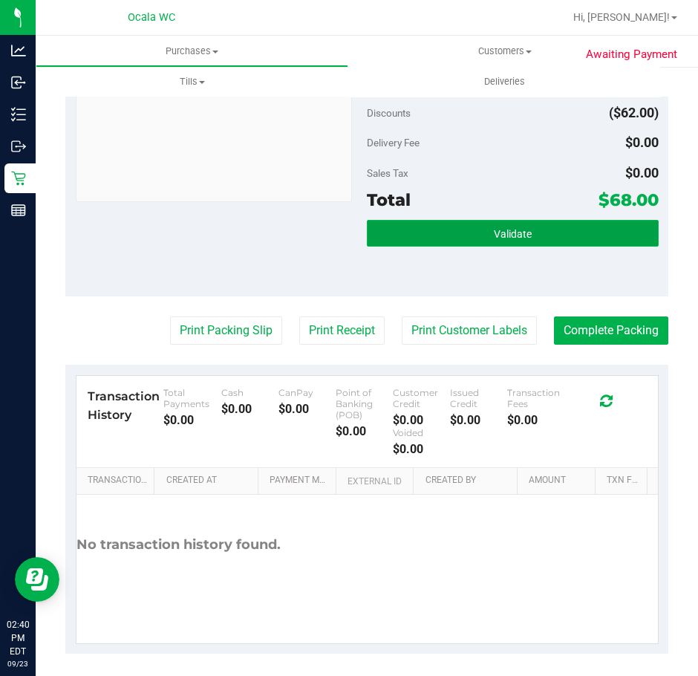
click at [515, 240] on span "Validate" at bounding box center [513, 234] width 38 height 12
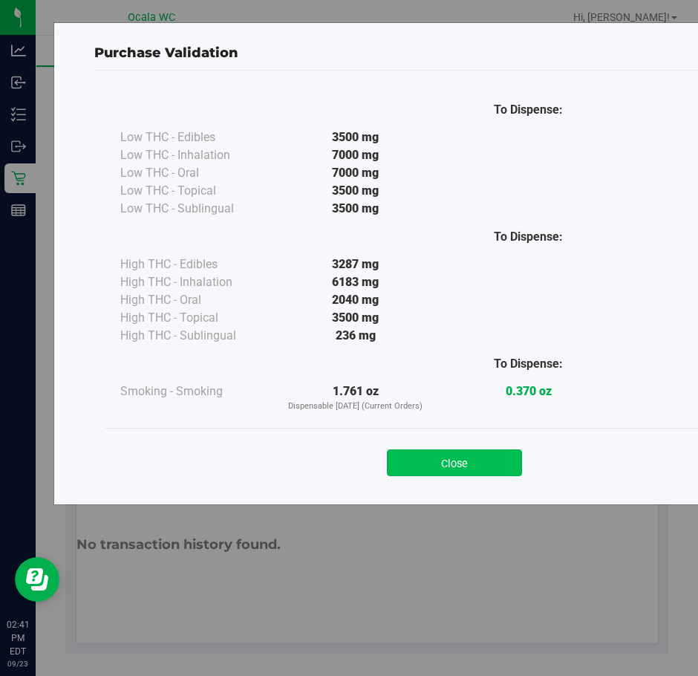
click at [455, 461] on button "Close" at bounding box center [454, 462] width 135 height 27
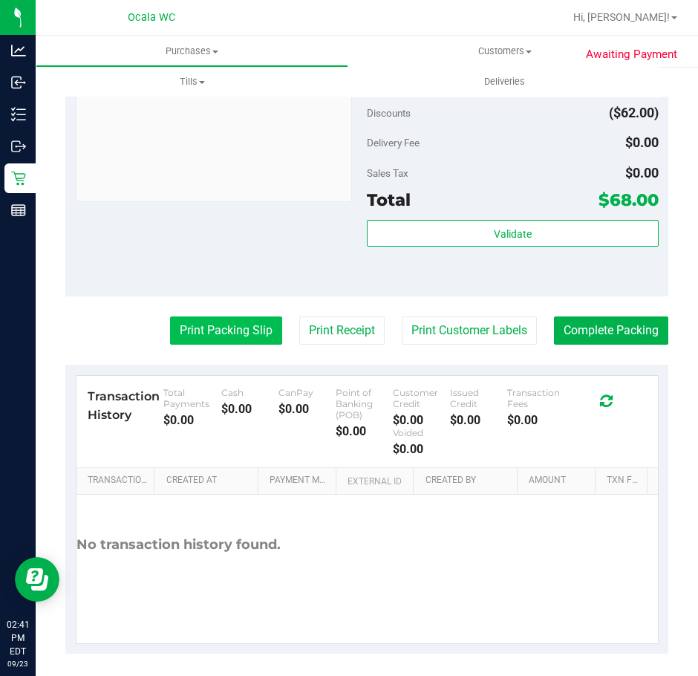
click at [215, 345] on button "Print Packing Slip" at bounding box center [226, 330] width 112 height 28
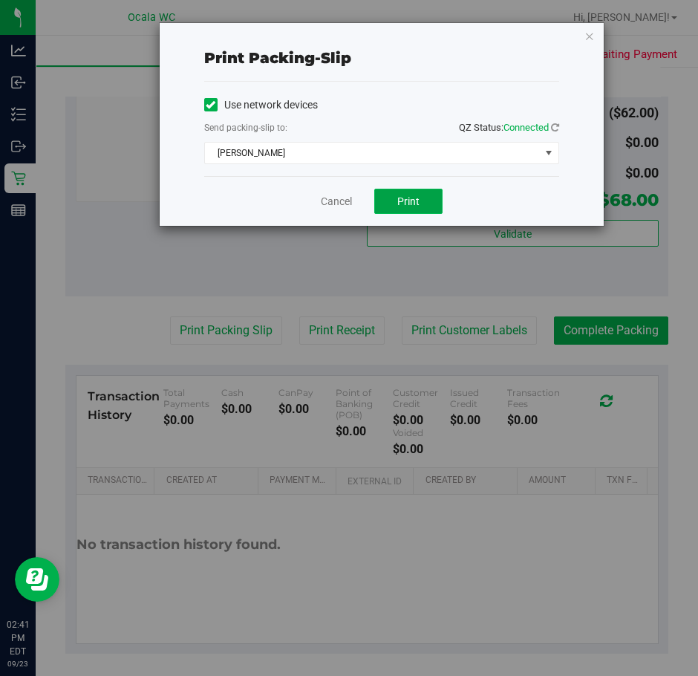
click at [393, 203] on button "Print" at bounding box center [408, 201] width 68 height 25
click at [332, 199] on link "Cancel" at bounding box center [336, 202] width 31 height 16
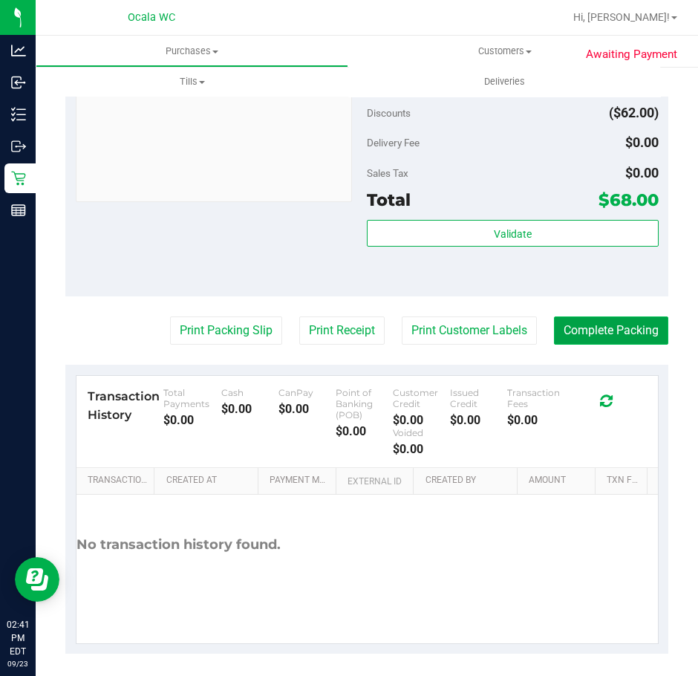
click at [593, 340] on button "Complete Packing" at bounding box center [611, 330] width 114 height 28
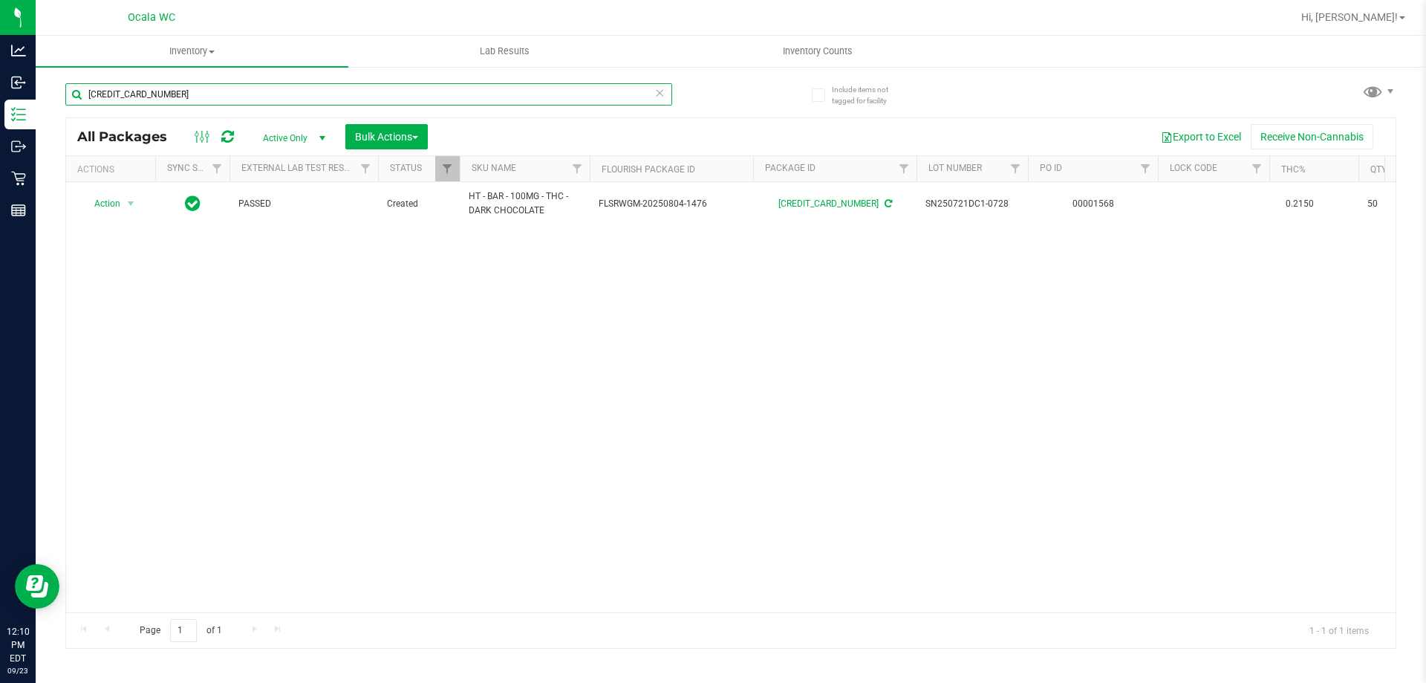
click at [175, 92] on input "[CREDIT_CARD_NUMBER]" at bounding box center [368, 94] width 607 height 22
click at [175, 91] on input "[CREDIT_CARD_NUMBER]" at bounding box center [368, 94] width 607 height 22
click at [175, 90] on input "[CREDIT_CARD_NUMBER]" at bounding box center [368, 94] width 607 height 22
click at [186, 85] on input "[CREDIT_CARD_NUMBER]" at bounding box center [368, 94] width 607 height 22
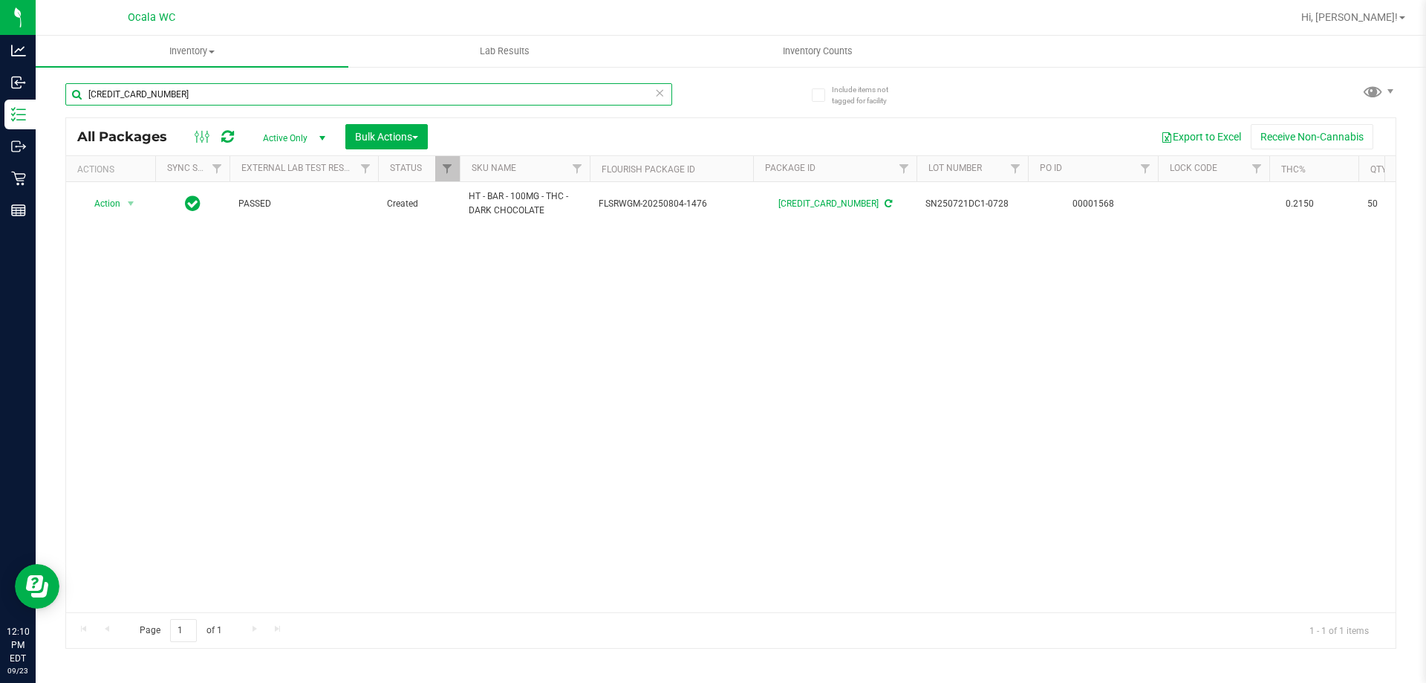
click at [186, 85] on input "[CREDIT_CARD_NUMBER]" at bounding box center [368, 94] width 607 height 22
type input "0384525254183630"
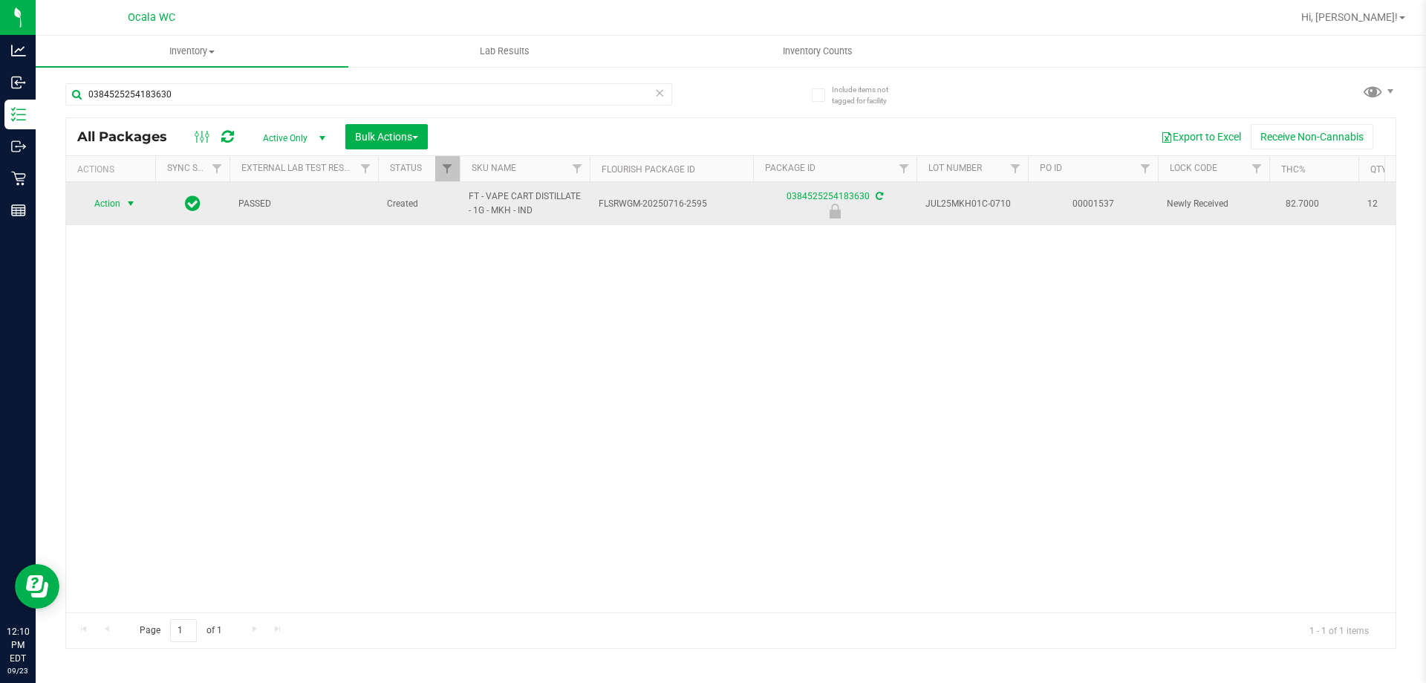
click at [110, 207] on span "Action" at bounding box center [101, 203] width 40 height 21
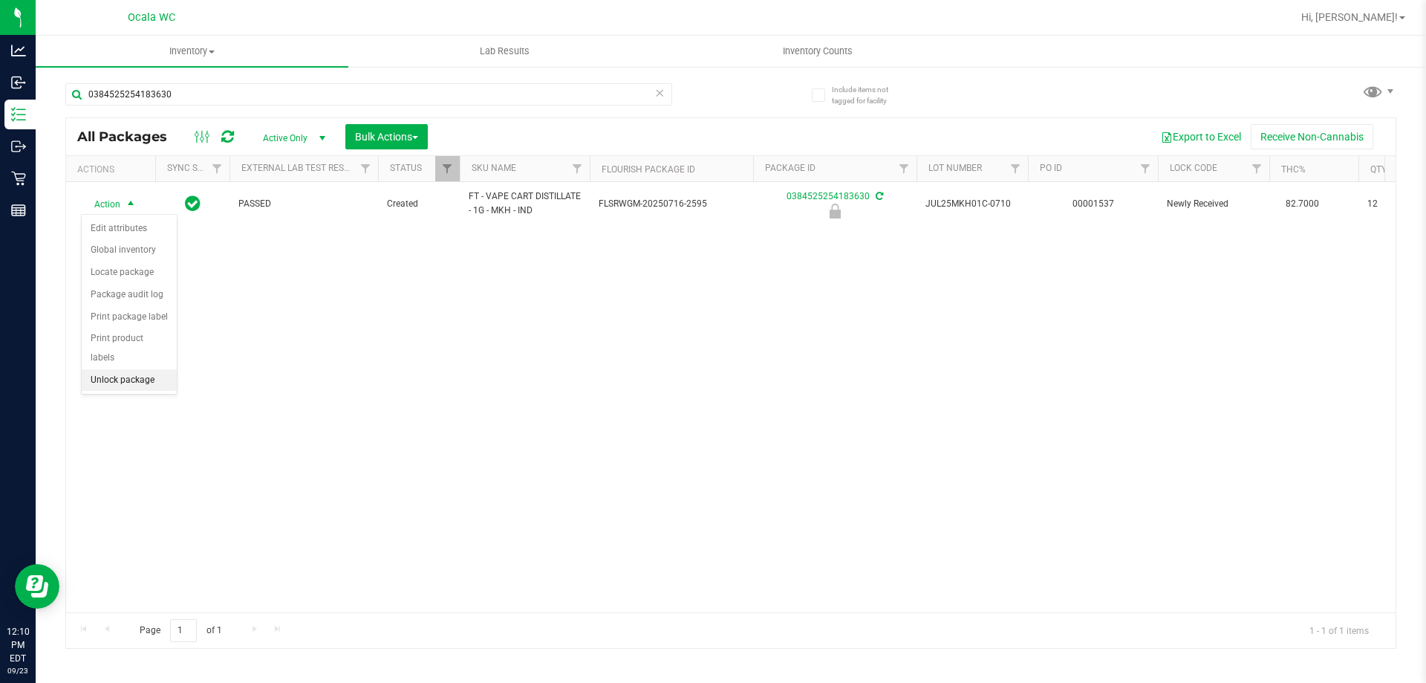
click at [100, 369] on li "Unlock package" at bounding box center [129, 380] width 95 height 22
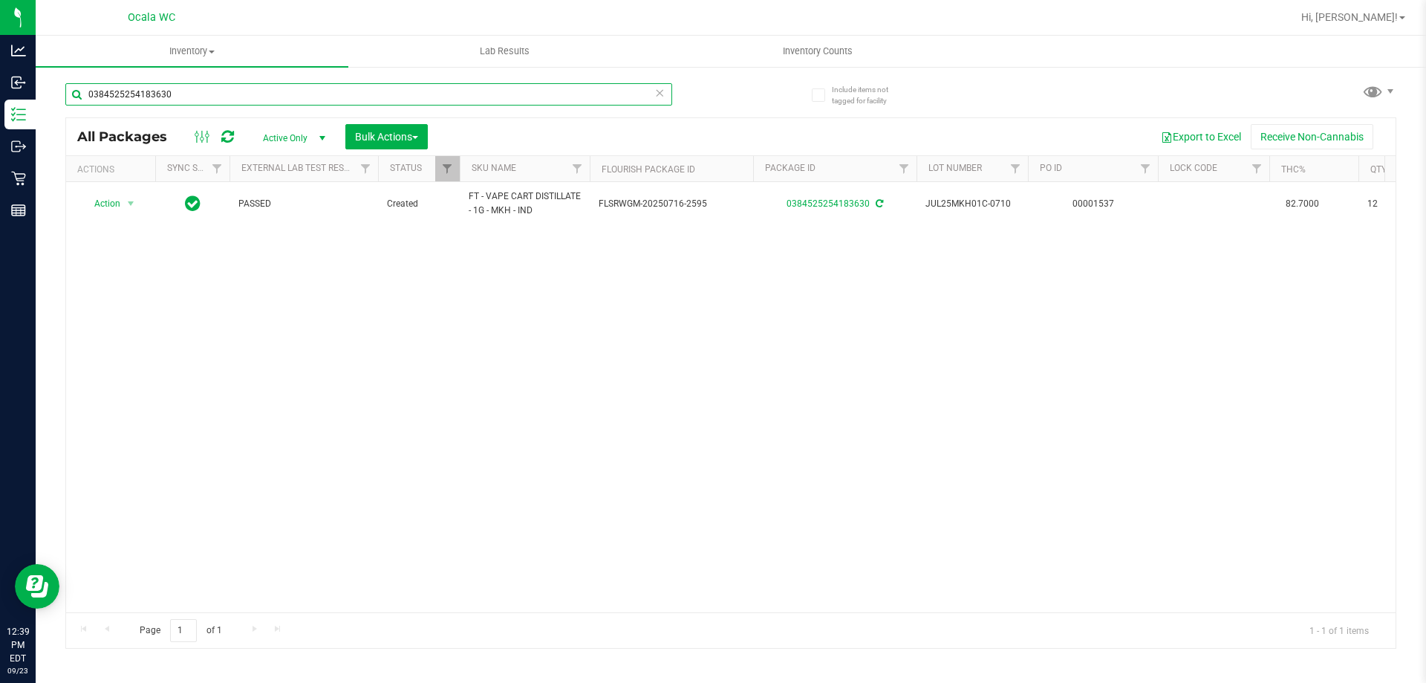
click at [201, 94] on input "0384525254183630" at bounding box center [368, 94] width 607 height 22
click at [200, 92] on input "0384525254183630" at bounding box center [368, 94] width 607 height 22
type input "7862973836872052"
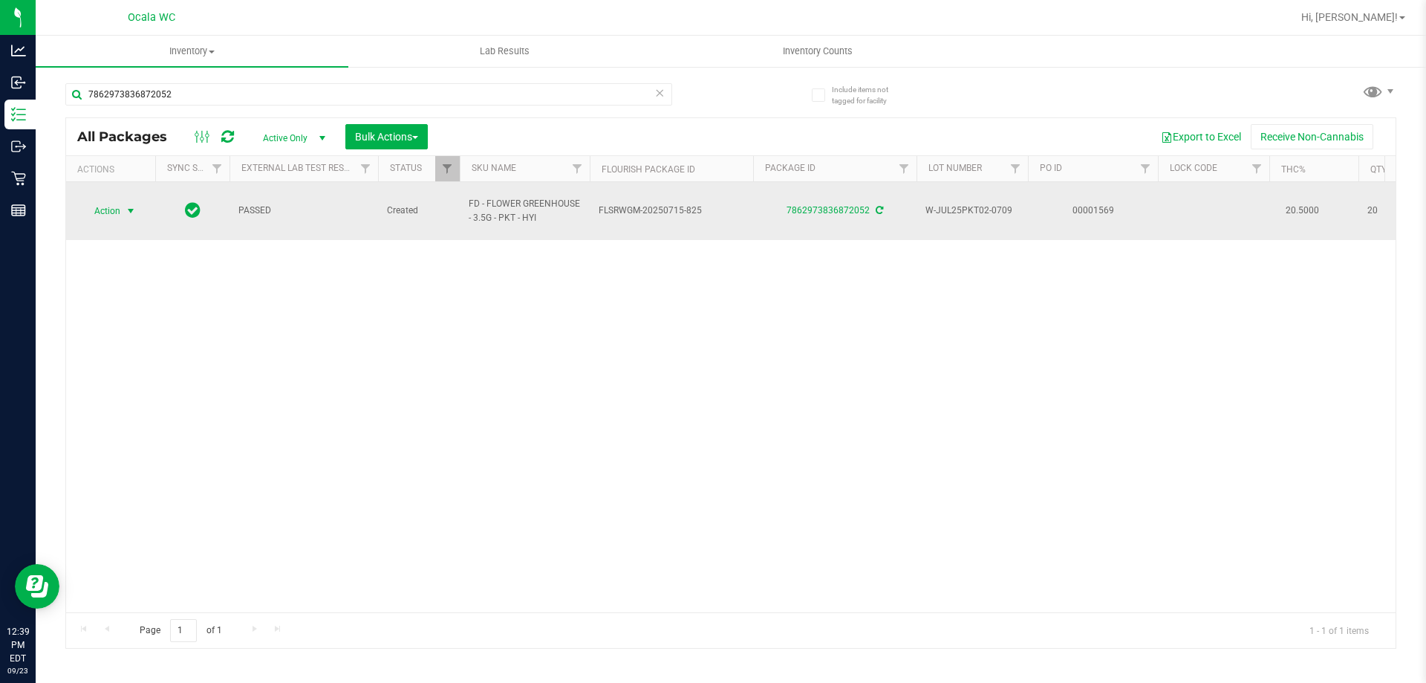
click at [116, 201] on span "Action" at bounding box center [101, 211] width 40 height 21
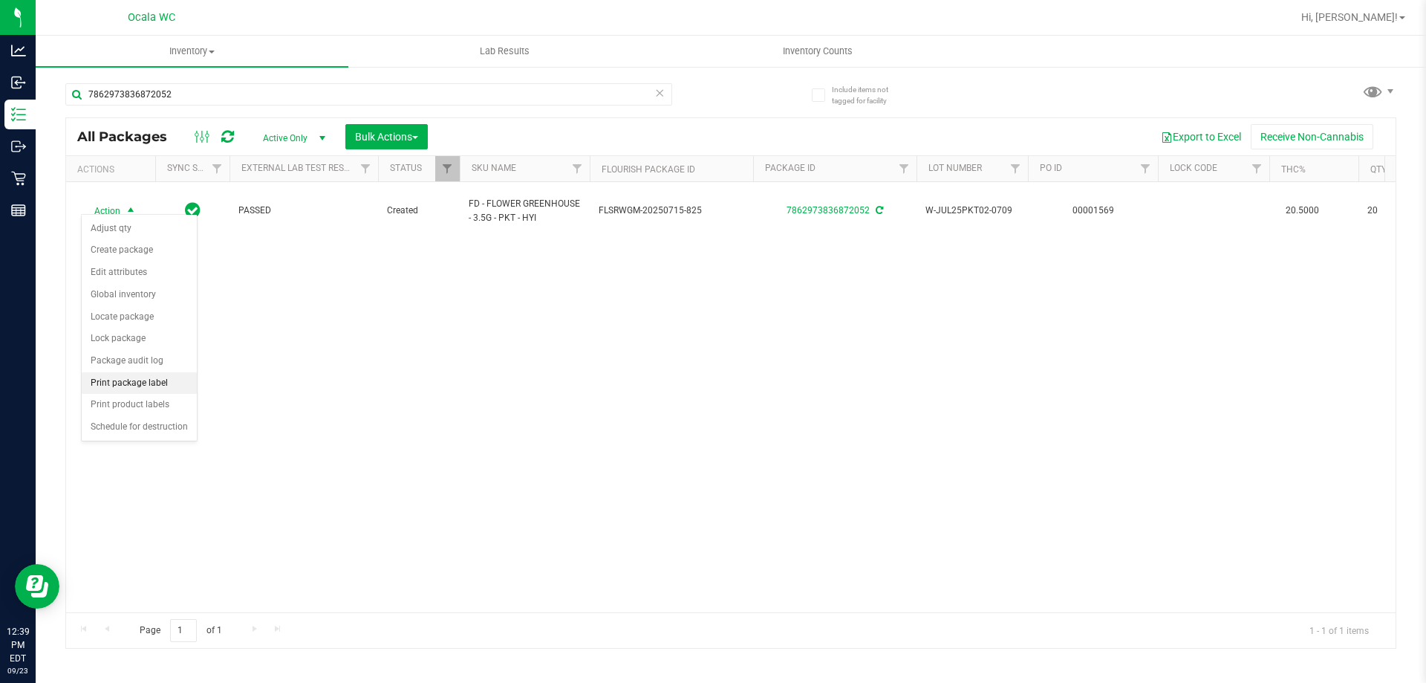
click at [123, 380] on li "Print package label" at bounding box center [139, 383] width 115 height 22
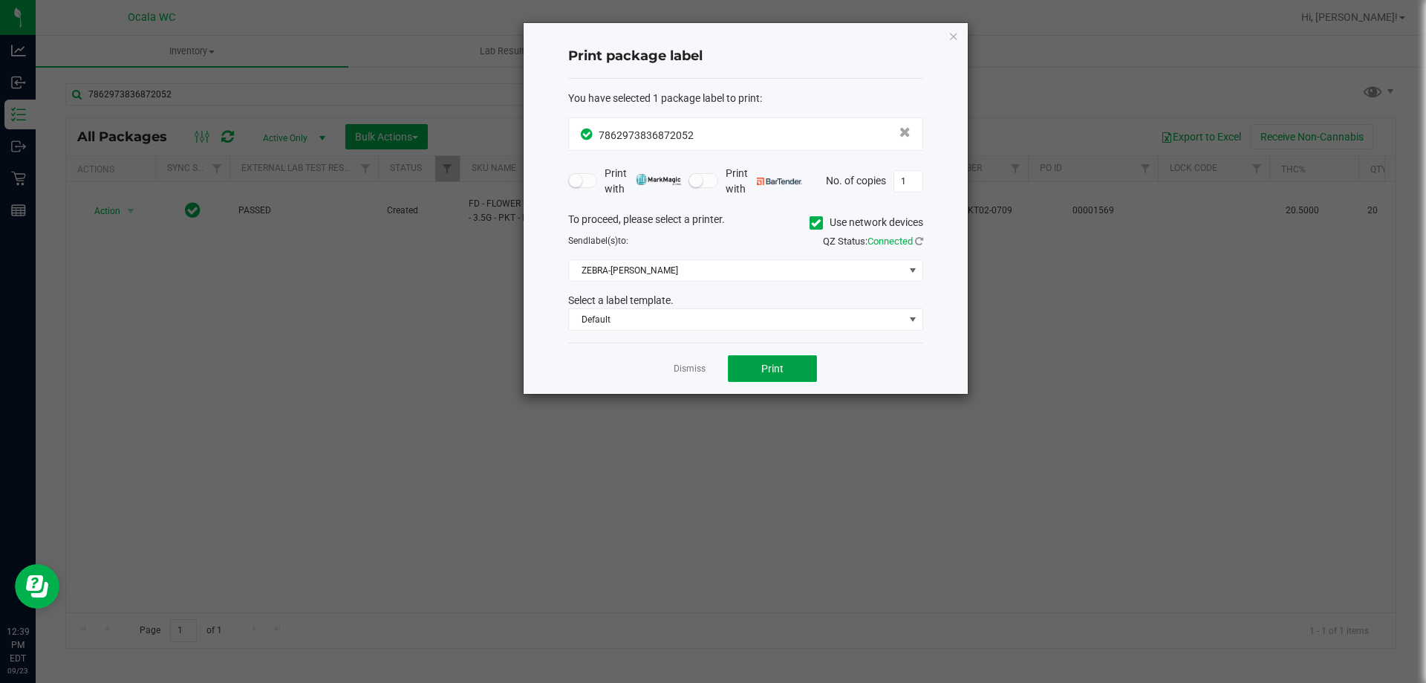
click at [697, 365] on button "Print" at bounding box center [772, 368] width 89 height 27
click at [697, 369] on link "Dismiss" at bounding box center [690, 368] width 32 height 13
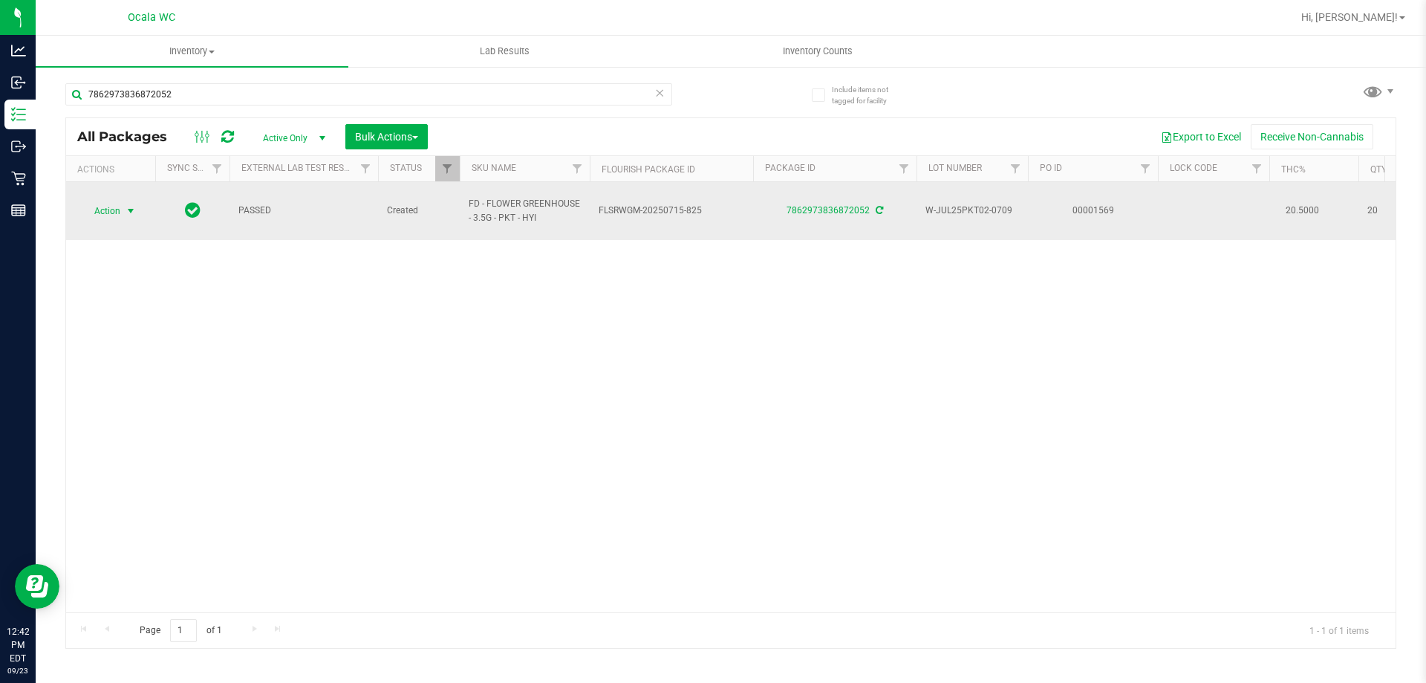
click at [111, 206] on span "Action" at bounding box center [101, 211] width 40 height 21
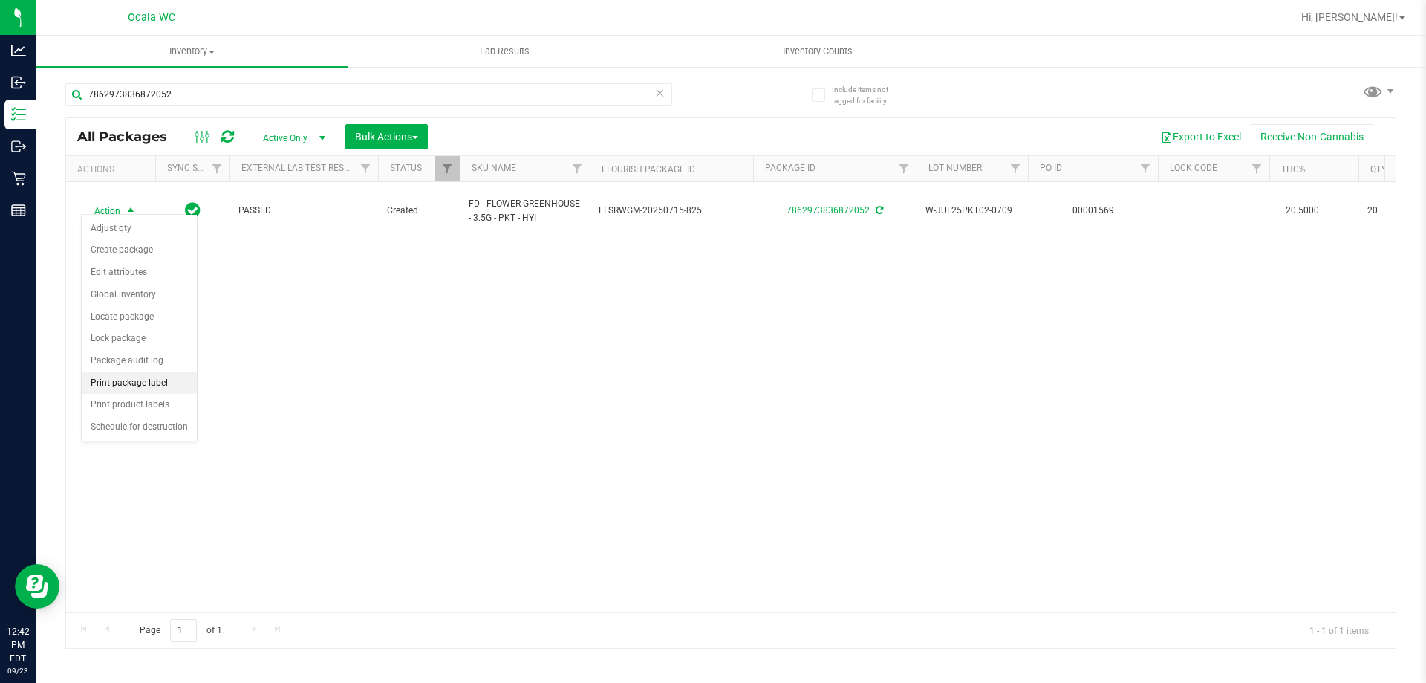
click at [111, 382] on li "Print package label" at bounding box center [139, 383] width 115 height 22
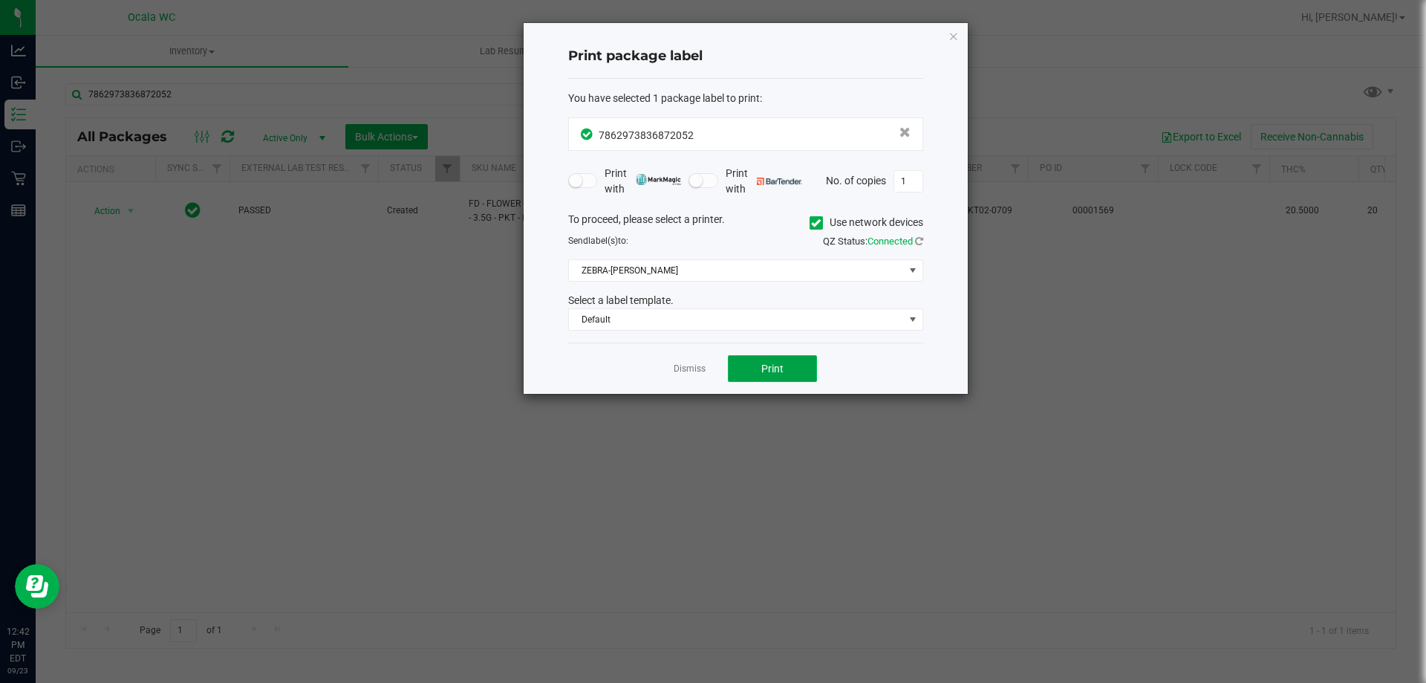
click at [697, 373] on span "Print" at bounding box center [772, 368] width 22 height 12
click at [687, 371] on link "Dismiss" at bounding box center [690, 368] width 32 height 13
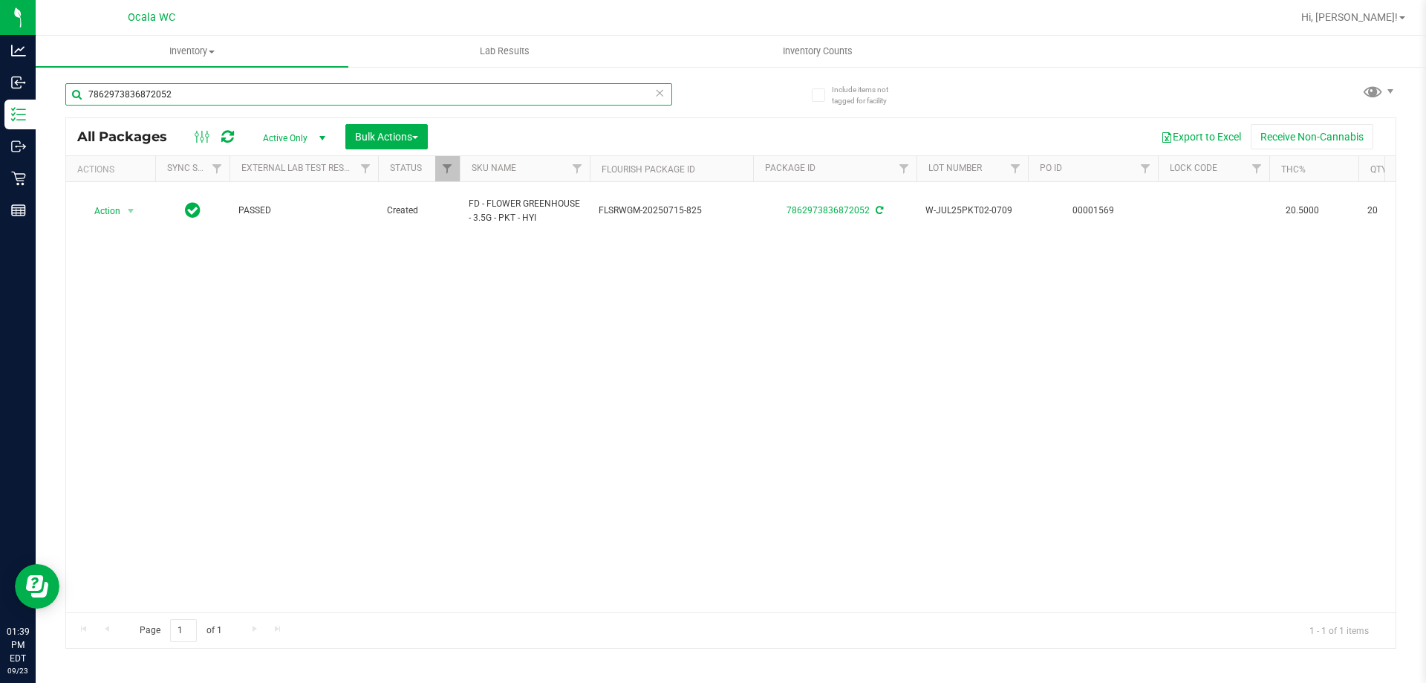
click at [218, 99] on input "7862973836872052" at bounding box center [368, 94] width 607 height 22
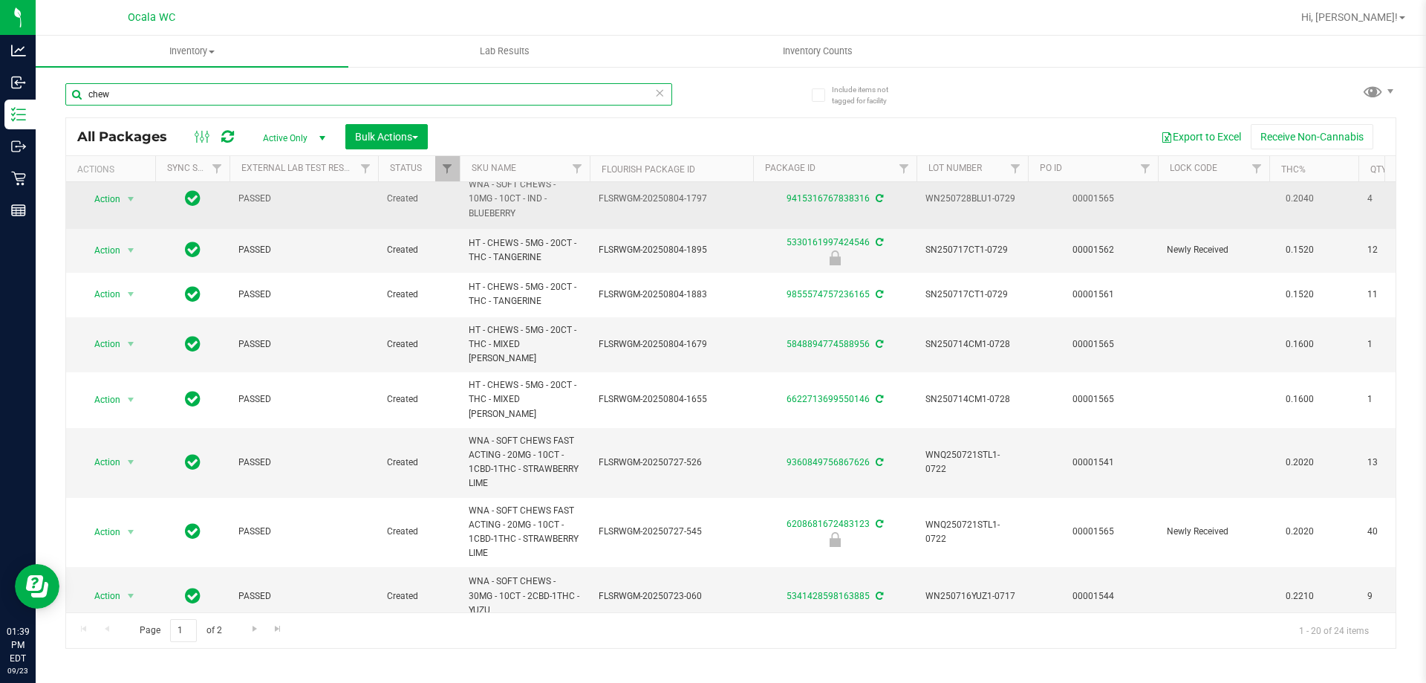
scroll to position [697, 0]
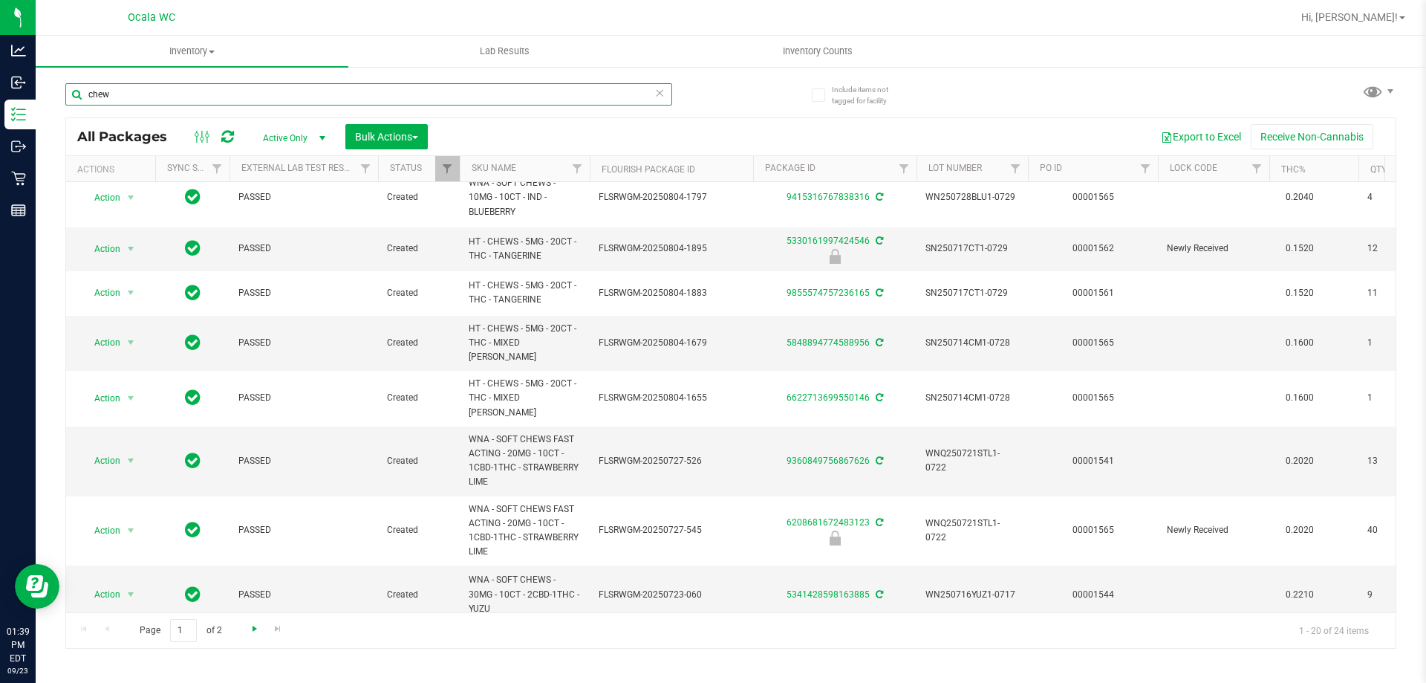
type input "chew"
click at [256, 631] on span "Go to the next page" at bounding box center [255, 628] width 12 height 12
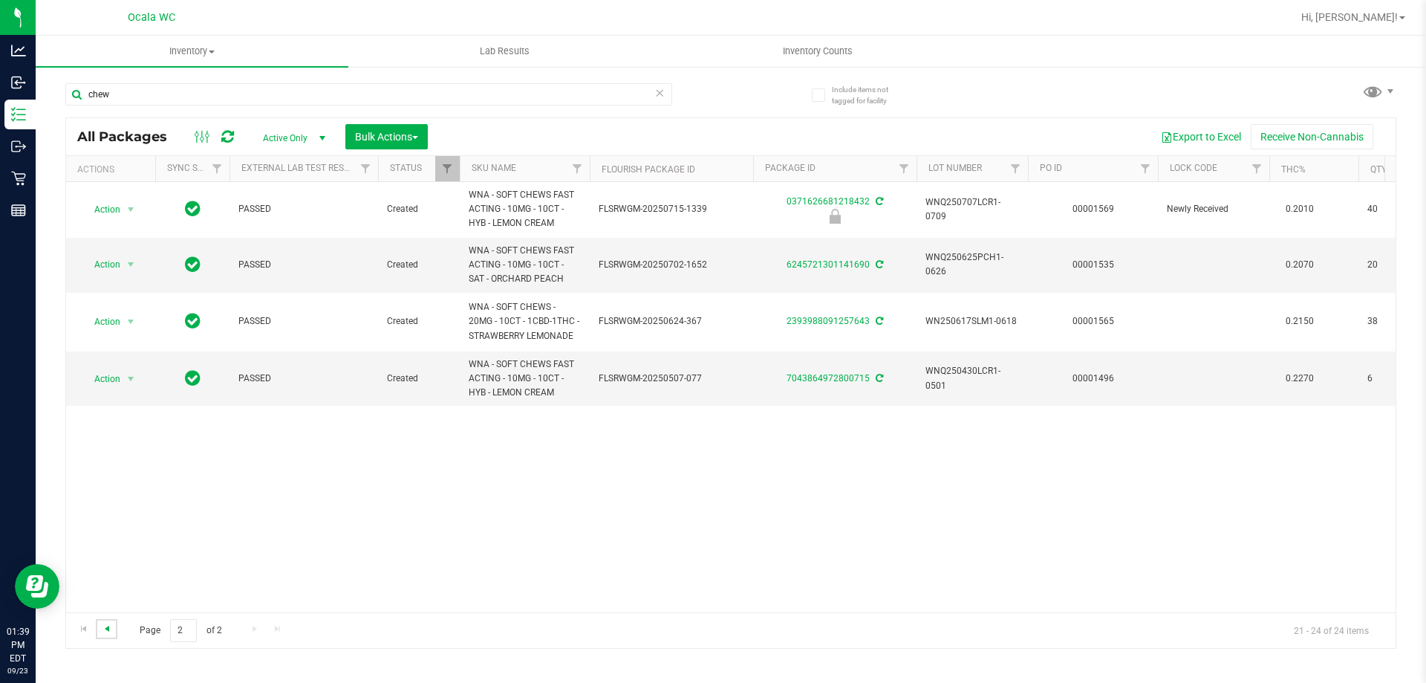
click at [105, 623] on span "Go to the previous page" at bounding box center [107, 628] width 12 height 12
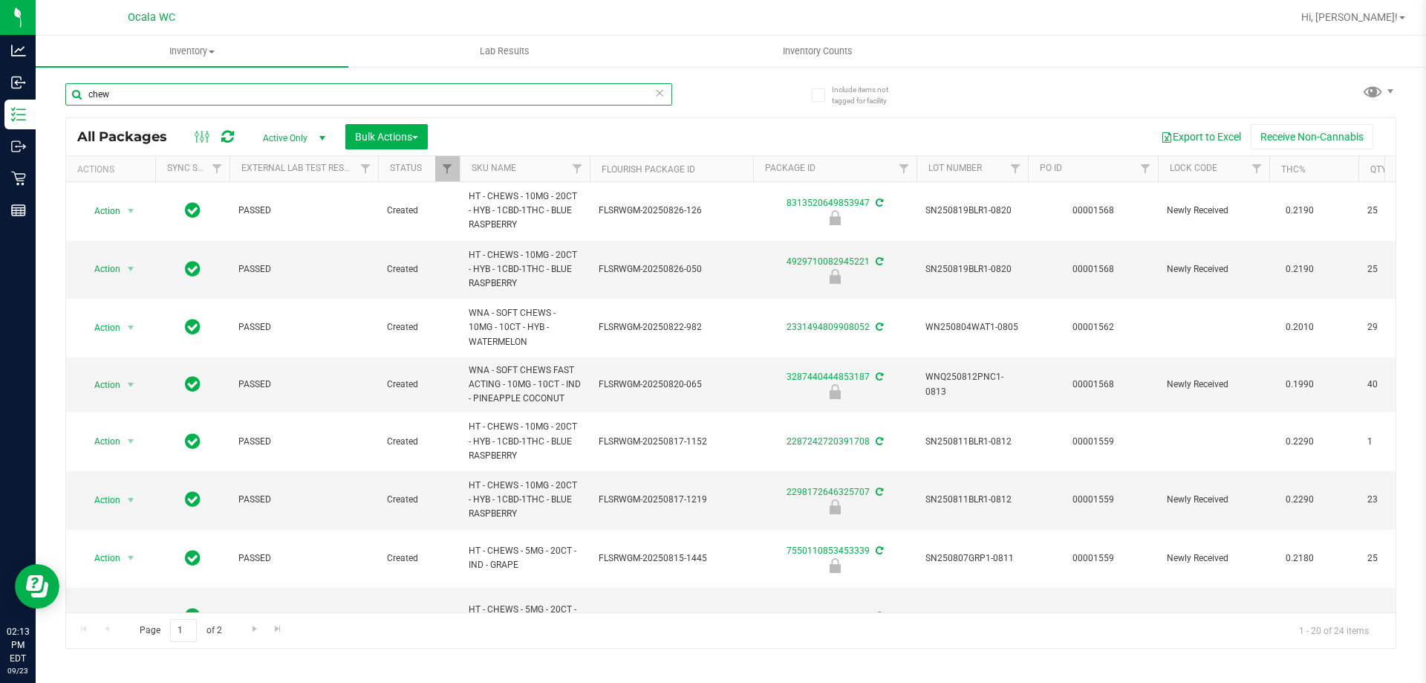
click at [115, 93] on input "chew" at bounding box center [368, 94] width 607 height 22
type input "2298172646325707"
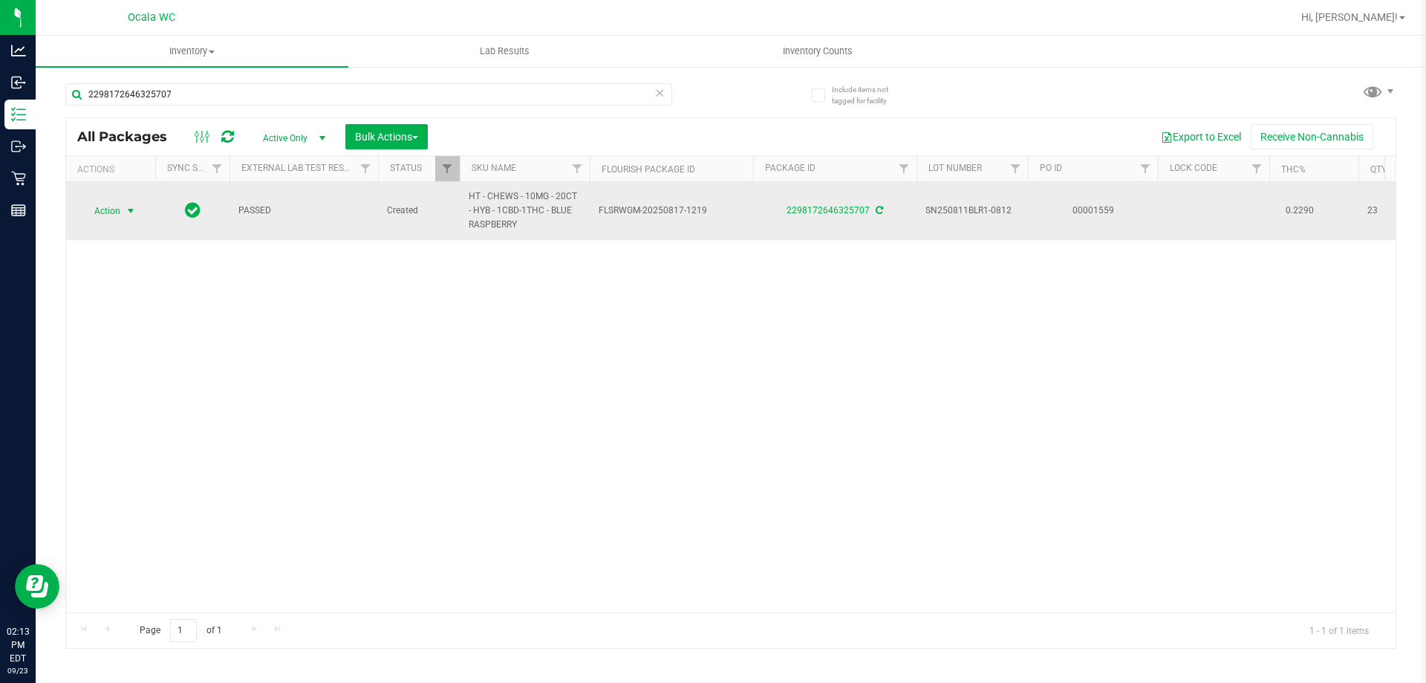
click at [114, 207] on span "Action" at bounding box center [101, 211] width 40 height 21
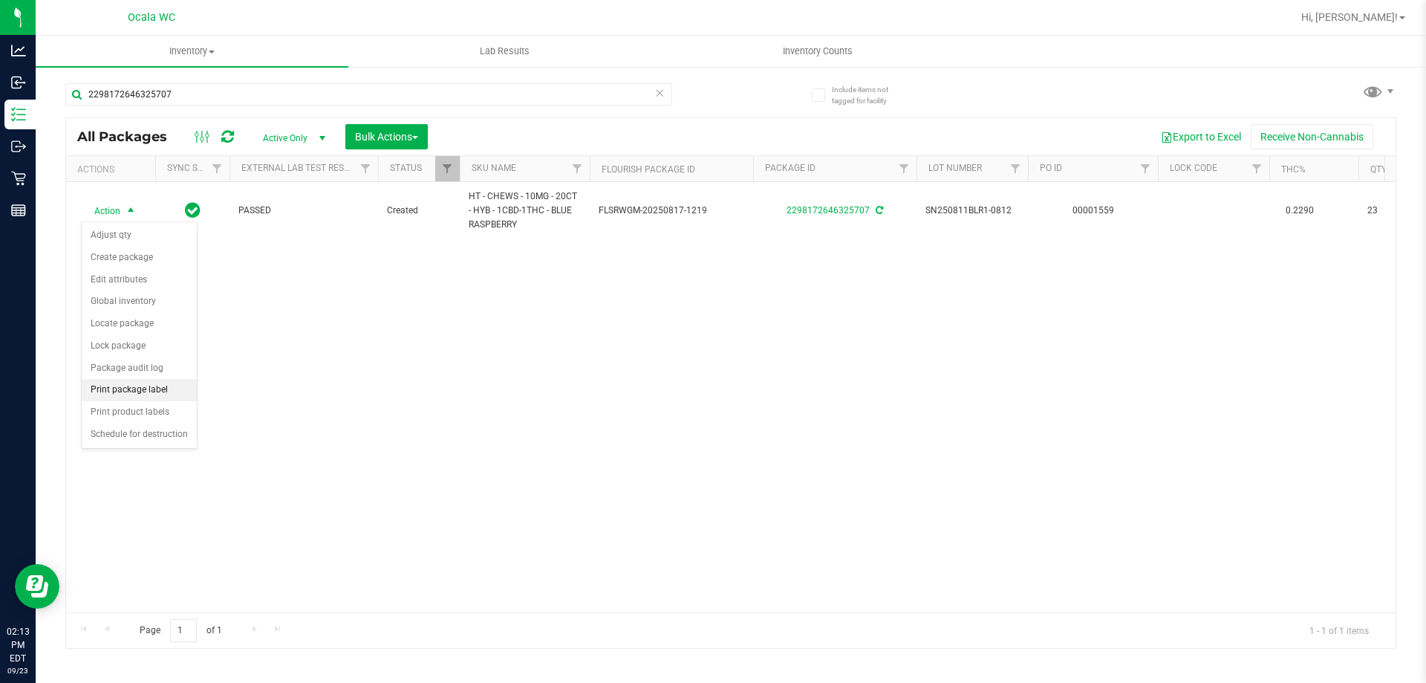
click at [123, 387] on li "Print package label" at bounding box center [139, 390] width 115 height 22
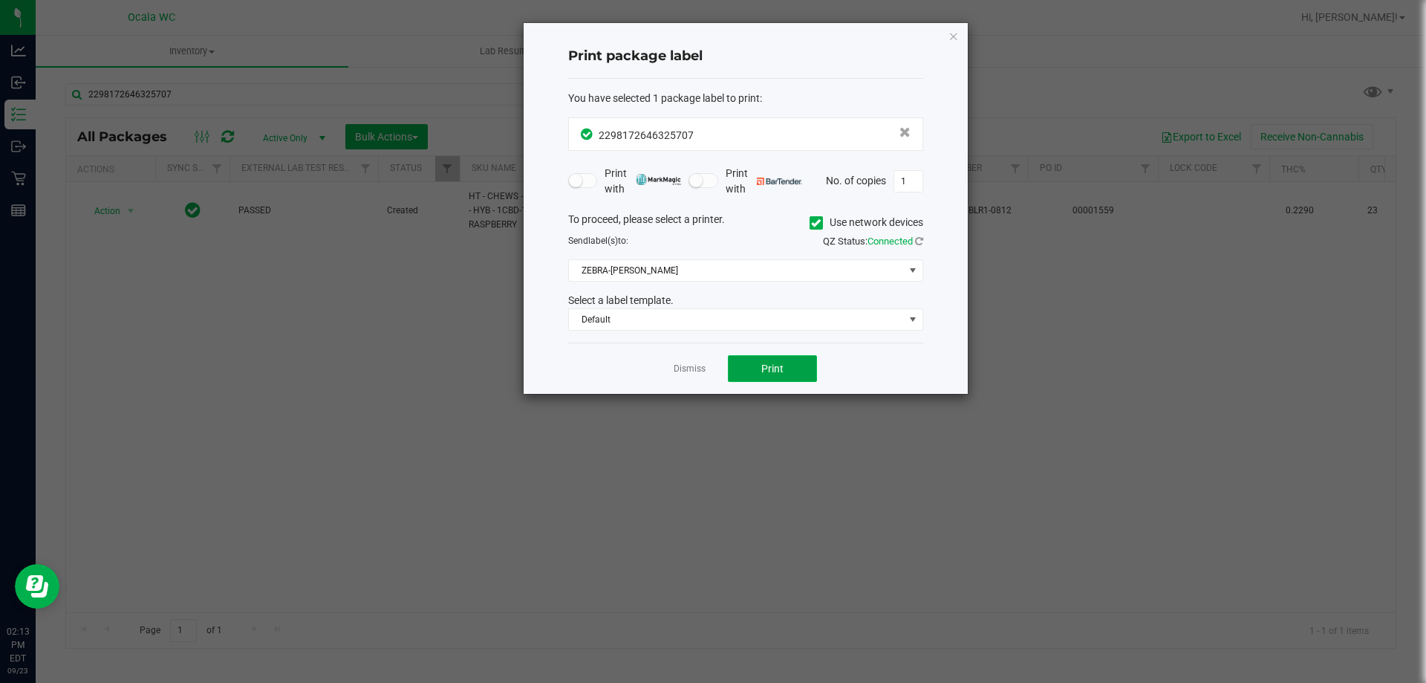
click at [778, 374] on span "Print" at bounding box center [772, 368] width 22 height 12
click at [686, 374] on link "Dismiss" at bounding box center [690, 368] width 32 height 13
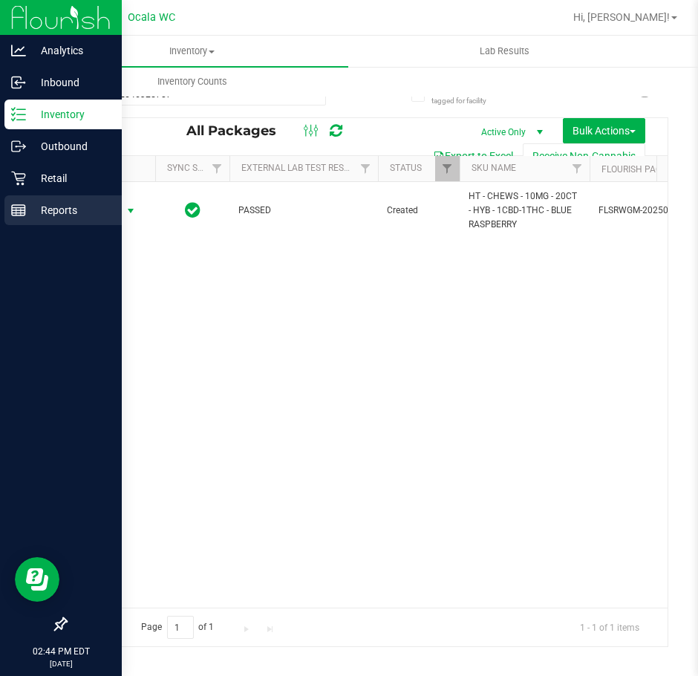
click at [57, 209] on p "Reports" at bounding box center [70, 210] width 89 height 18
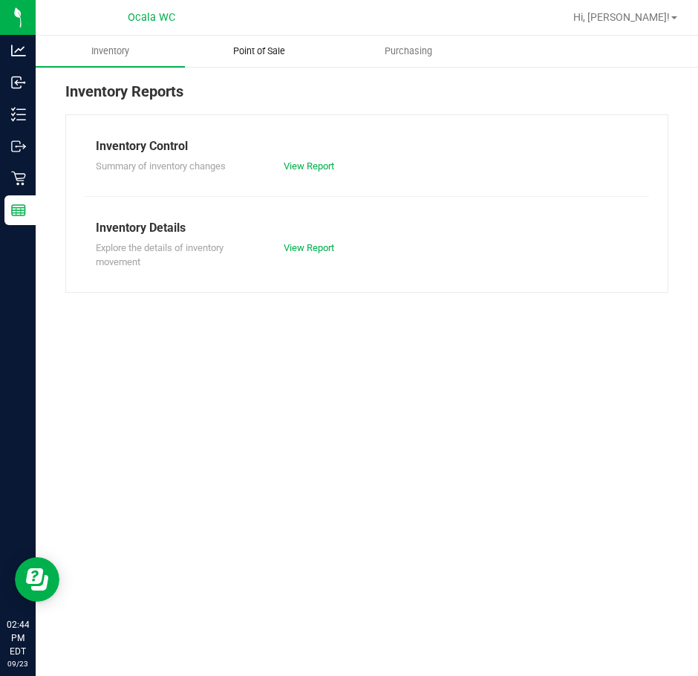
click at [258, 51] on span "Point of Sale" at bounding box center [259, 51] width 92 height 13
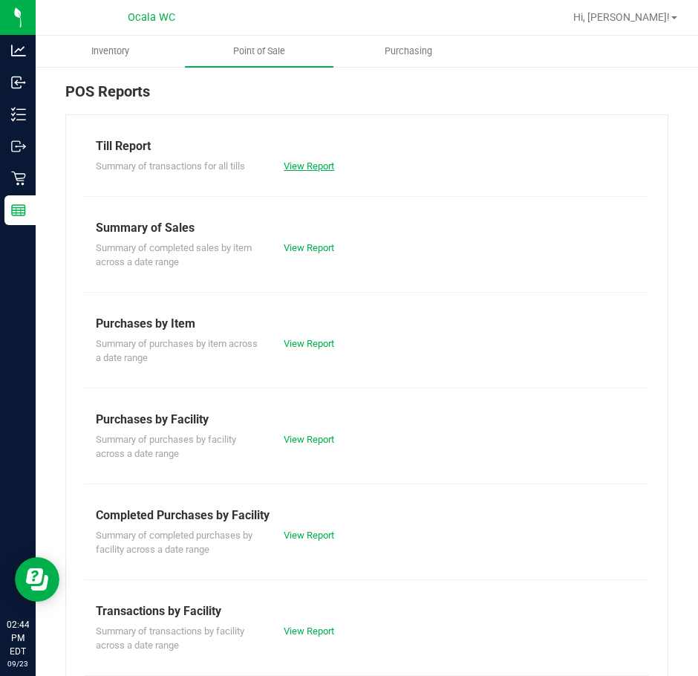
click at [299, 161] on link "View Report" at bounding box center [309, 165] width 51 height 11
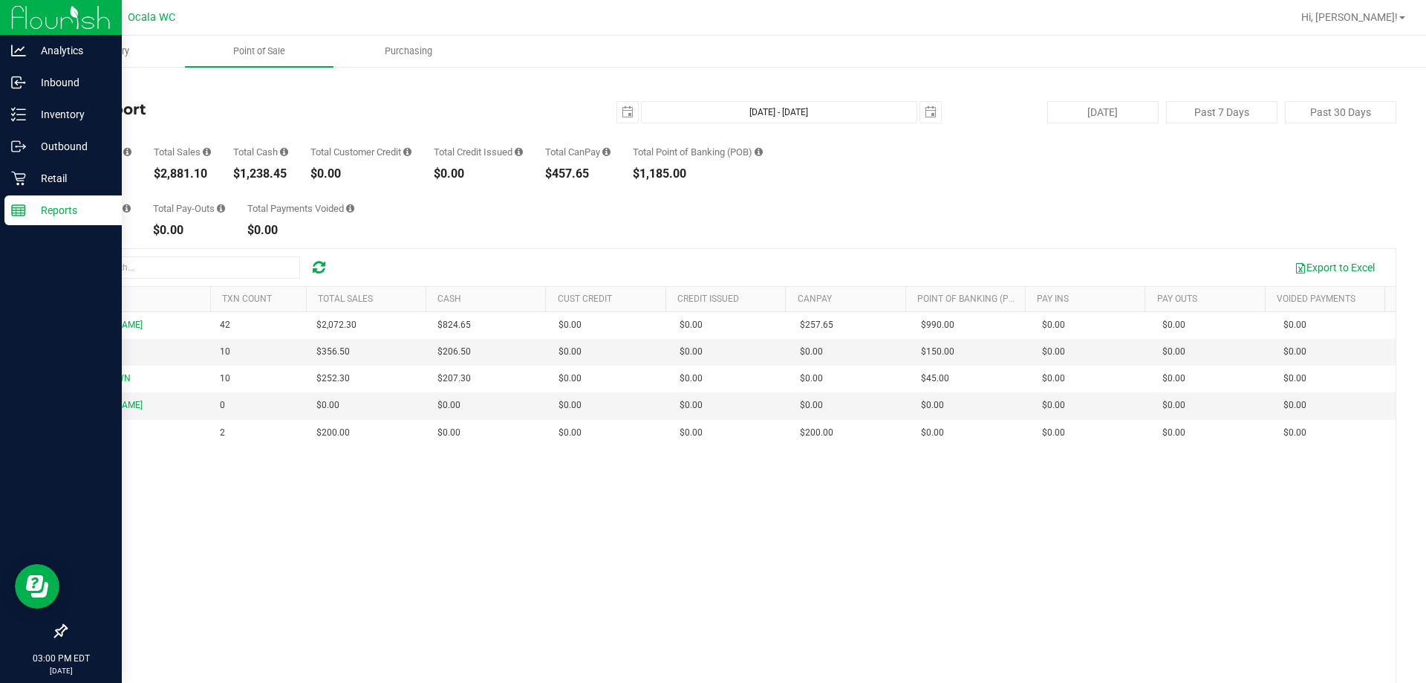
click at [42, 200] on div "Reports" at bounding box center [62, 210] width 117 height 30
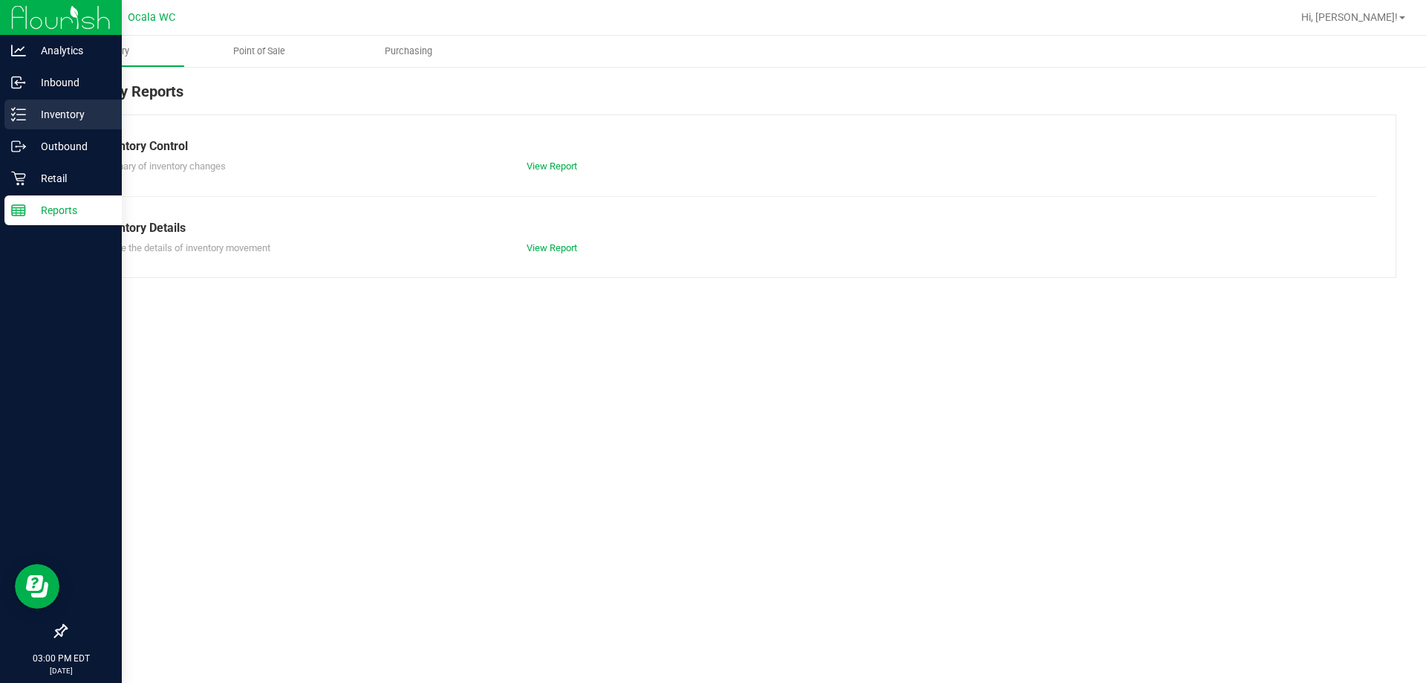
click at [38, 114] on p "Inventory" at bounding box center [70, 114] width 89 height 18
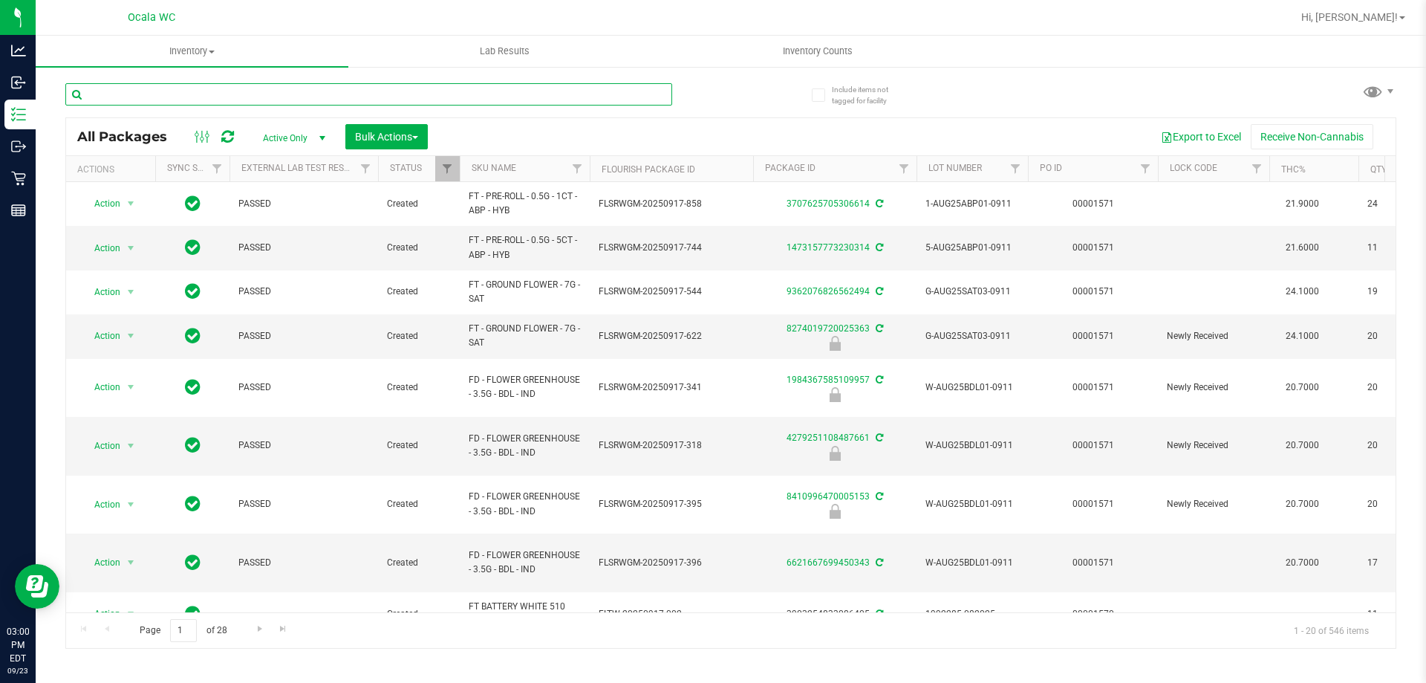
click at [194, 91] on input "text" at bounding box center [368, 94] width 607 height 22
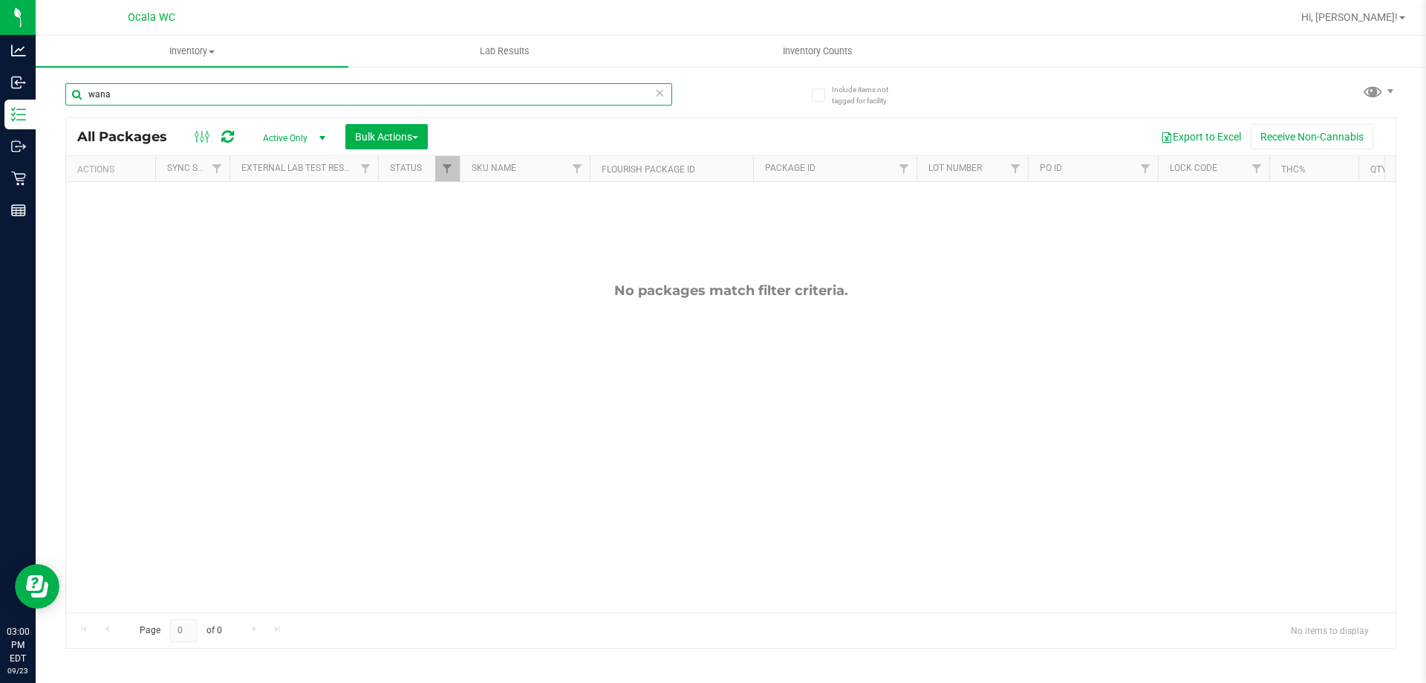
click at [97, 91] on input "wana" at bounding box center [368, 94] width 607 height 22
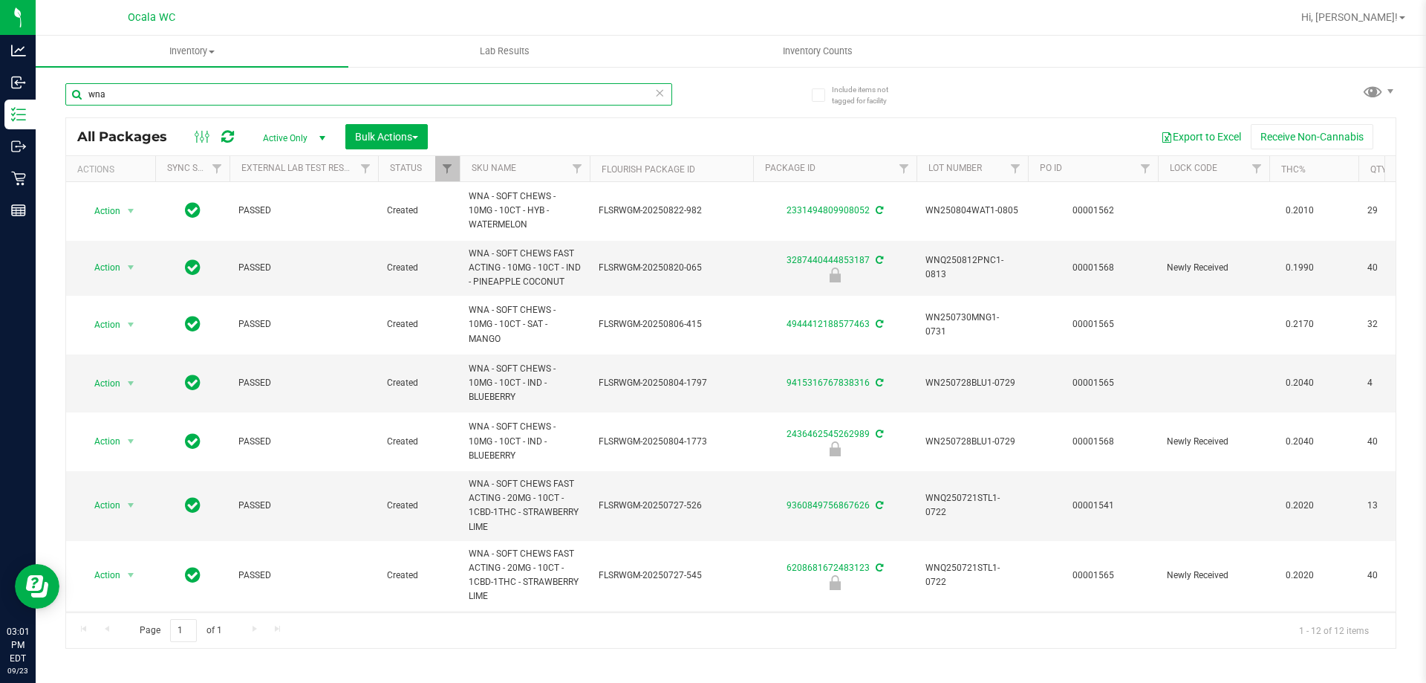
click at [232, 89] on input "wna" at bounding box center [368, 94] width 607 height 22
type input "3287440444853187"
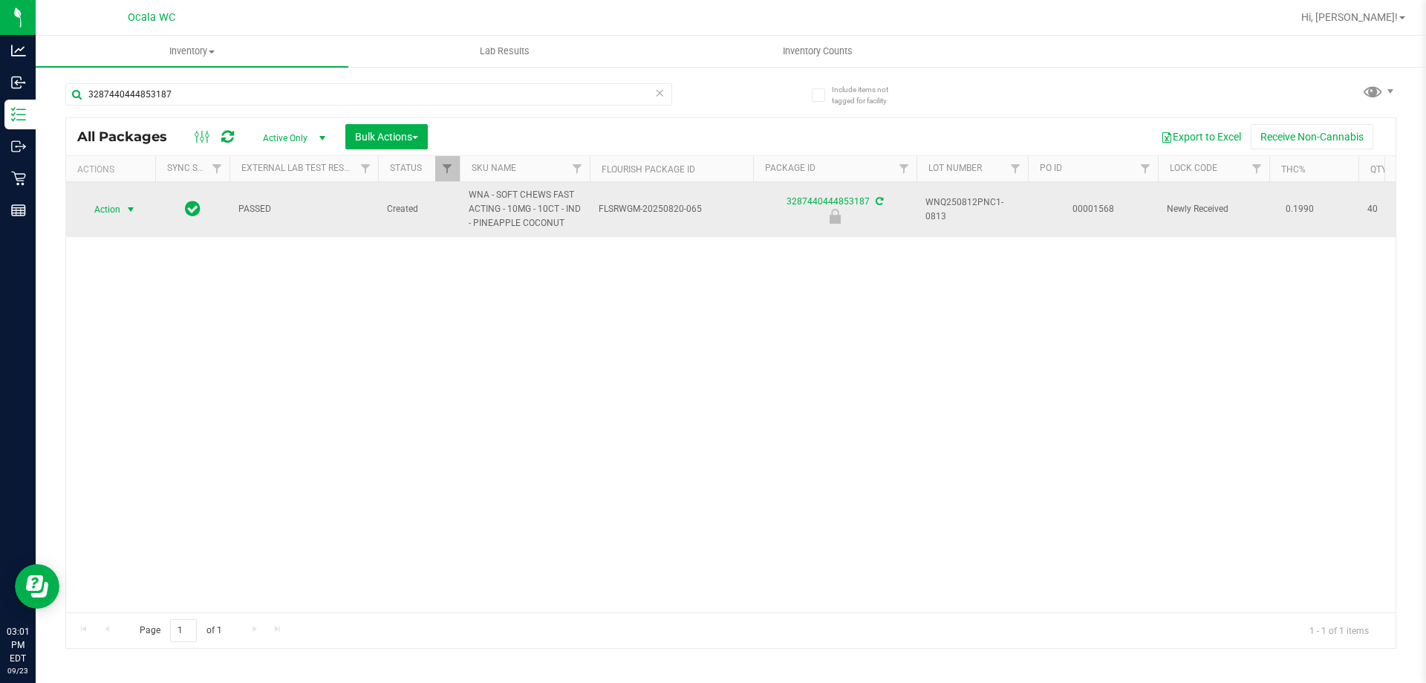
click at [114, 209] on span "Action" at bounding box center [101, 209] width 40 height 21
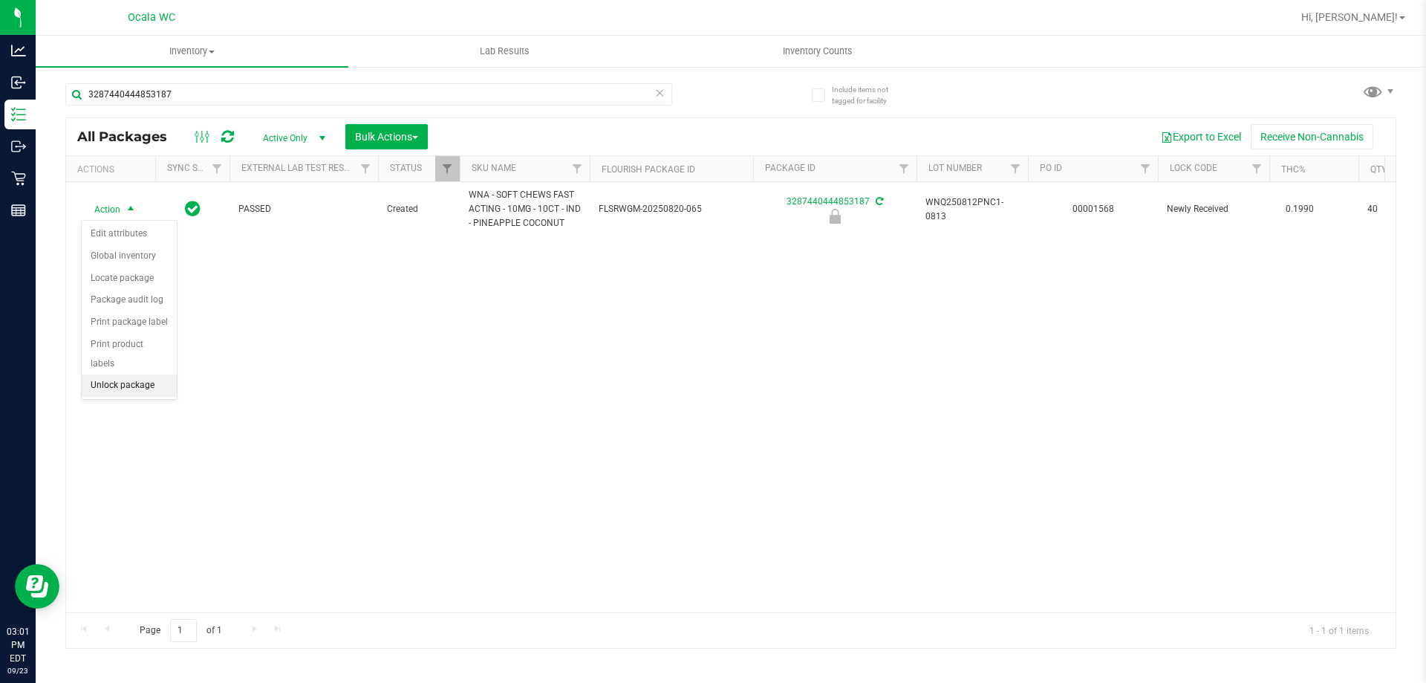
click at [119, 374] on li "Unlock package" at bounding box center [129, 385] width 95 height 22
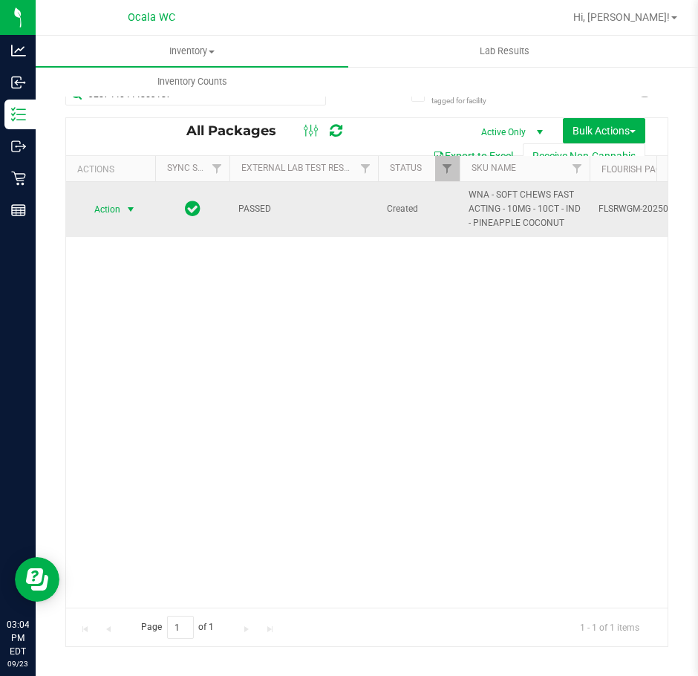
click at [103, 208] on span "Action" at bounding box center [101, 209] width 40 height 21
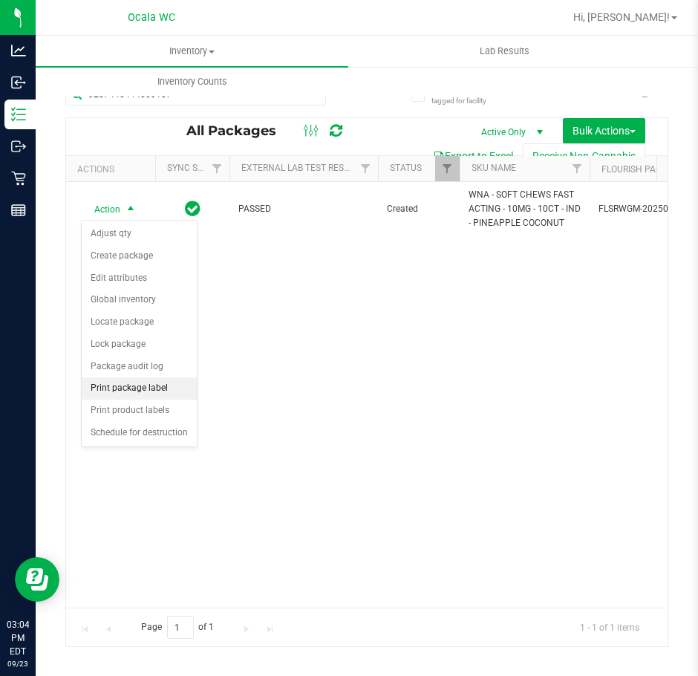
click at [105, 392] on li "Print package label" at bounding box center [139, 388] width 115 height 22
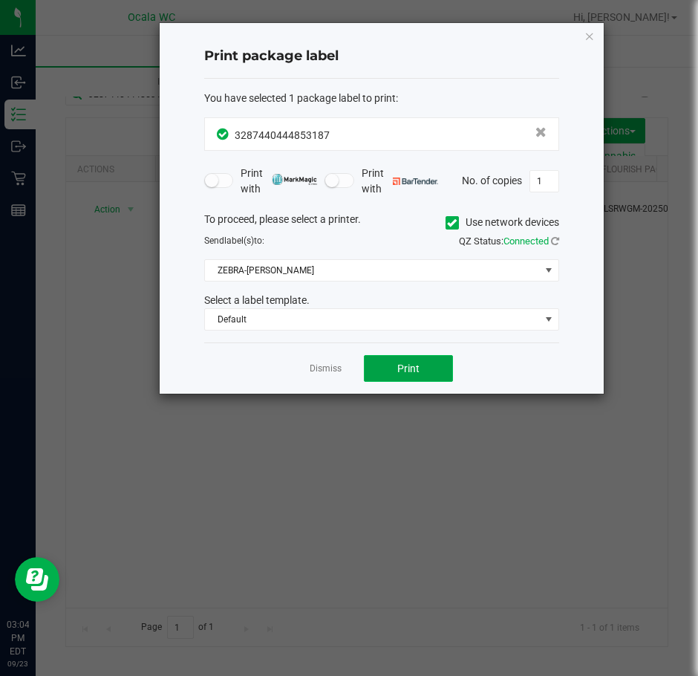
click at [409, 370] on span "Print" at bounding box center [408, 368] width 22 height 12
click at [320, 368] on link "Dismiss" at bounding box center [326, 368] width 32 height 13
